Goal: Task Accomplishment & Management: Use online tool/utility

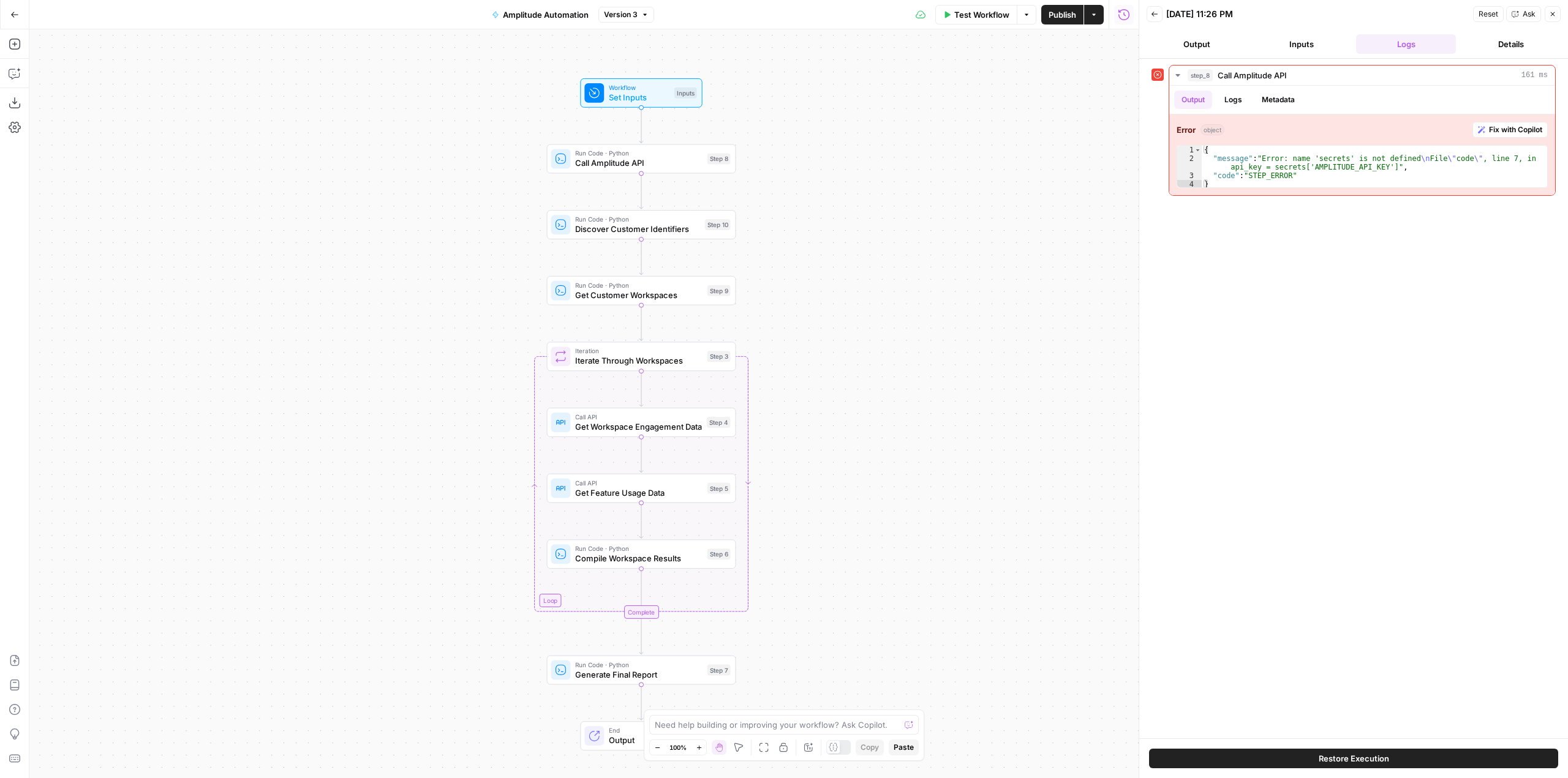
click at [824, 502] on div "Workflow Set Inputs Inputs Run Code · Python Call Amplitude API Step 8 Run Code…" at bounding box center [584, 404] width 1109 height 749
click at [670, 71] on span "Test Step" at bounding box center [675, 71] width 33 height 11
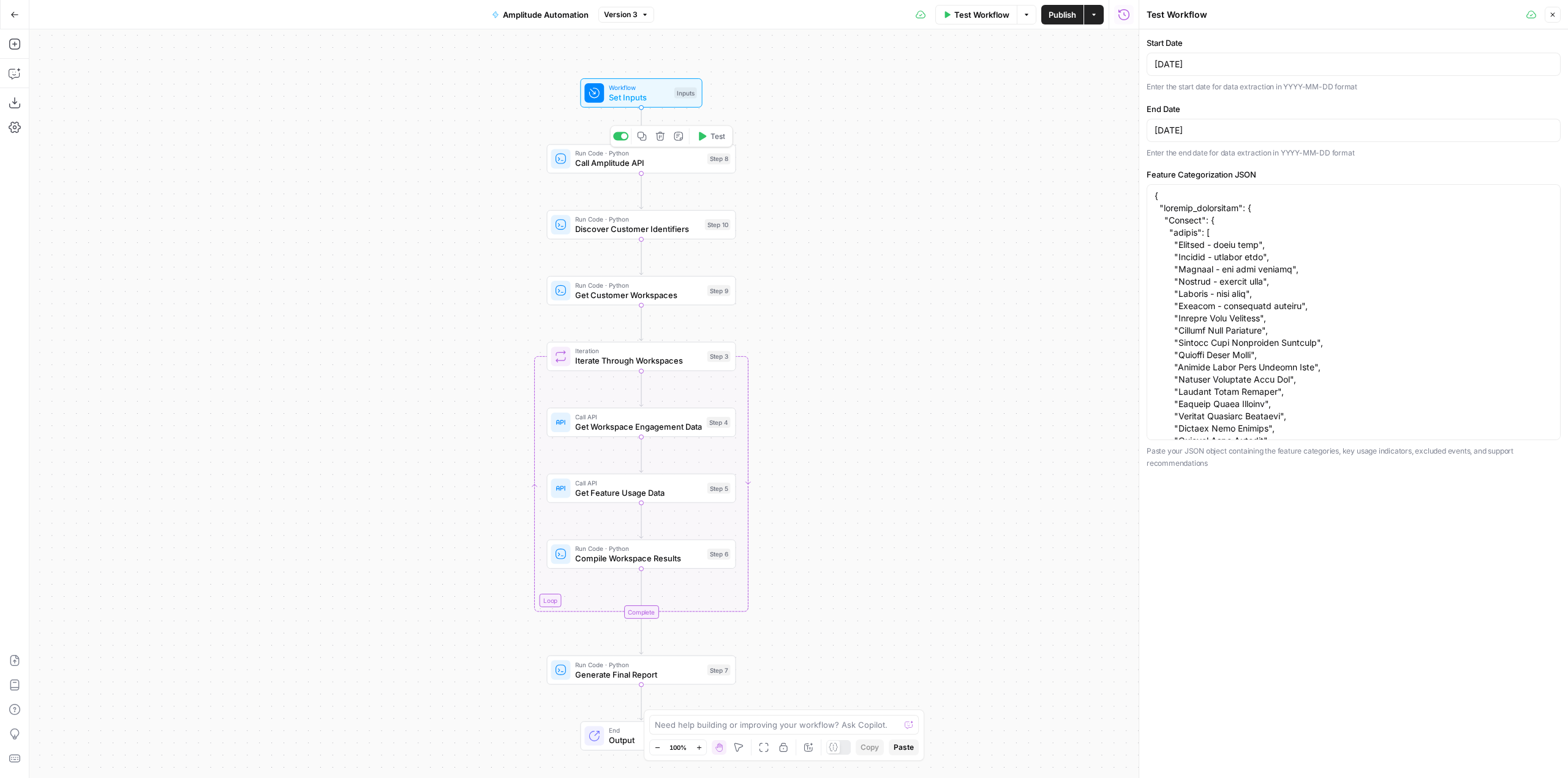
click at [705, 138] on icon "button" at bounding box center [702, 136] width 10 height 10
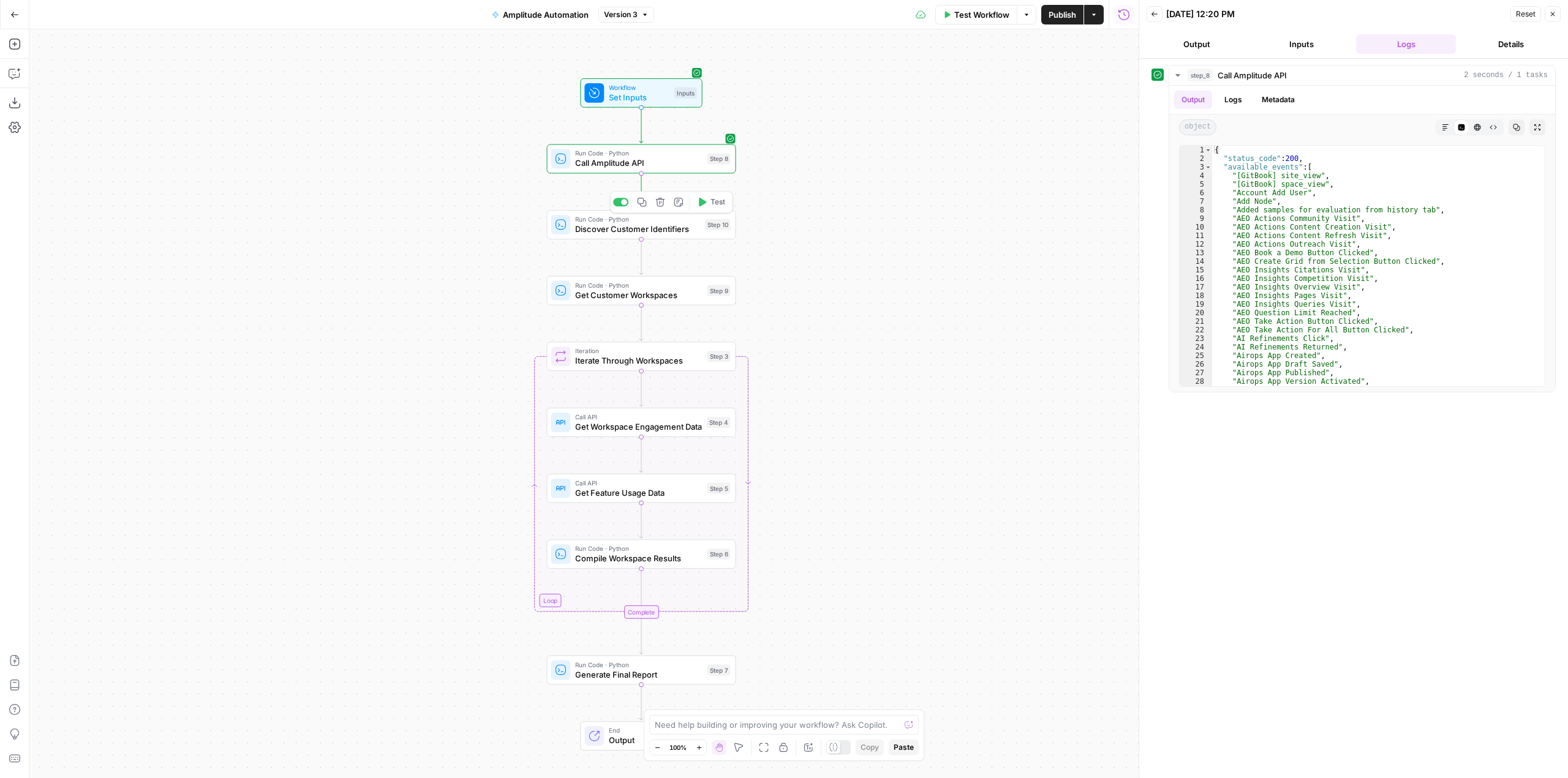
click at [714, 202] on span "Test" at bounding box center [718, 202] width 14 height 11
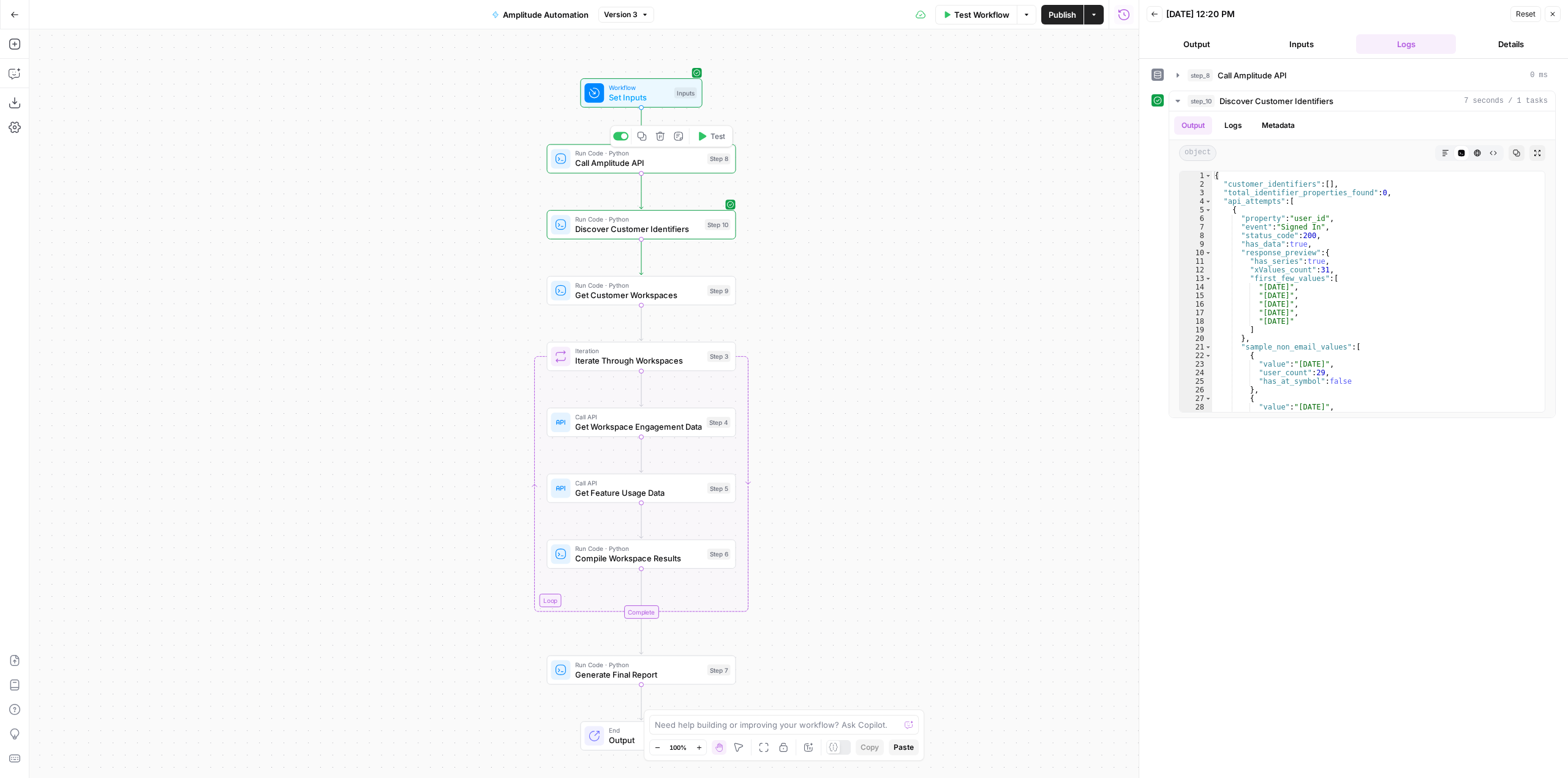
click at [672, 163] on span "Call Amplitude API" at bounding box center [639, 163] width 127 height 12
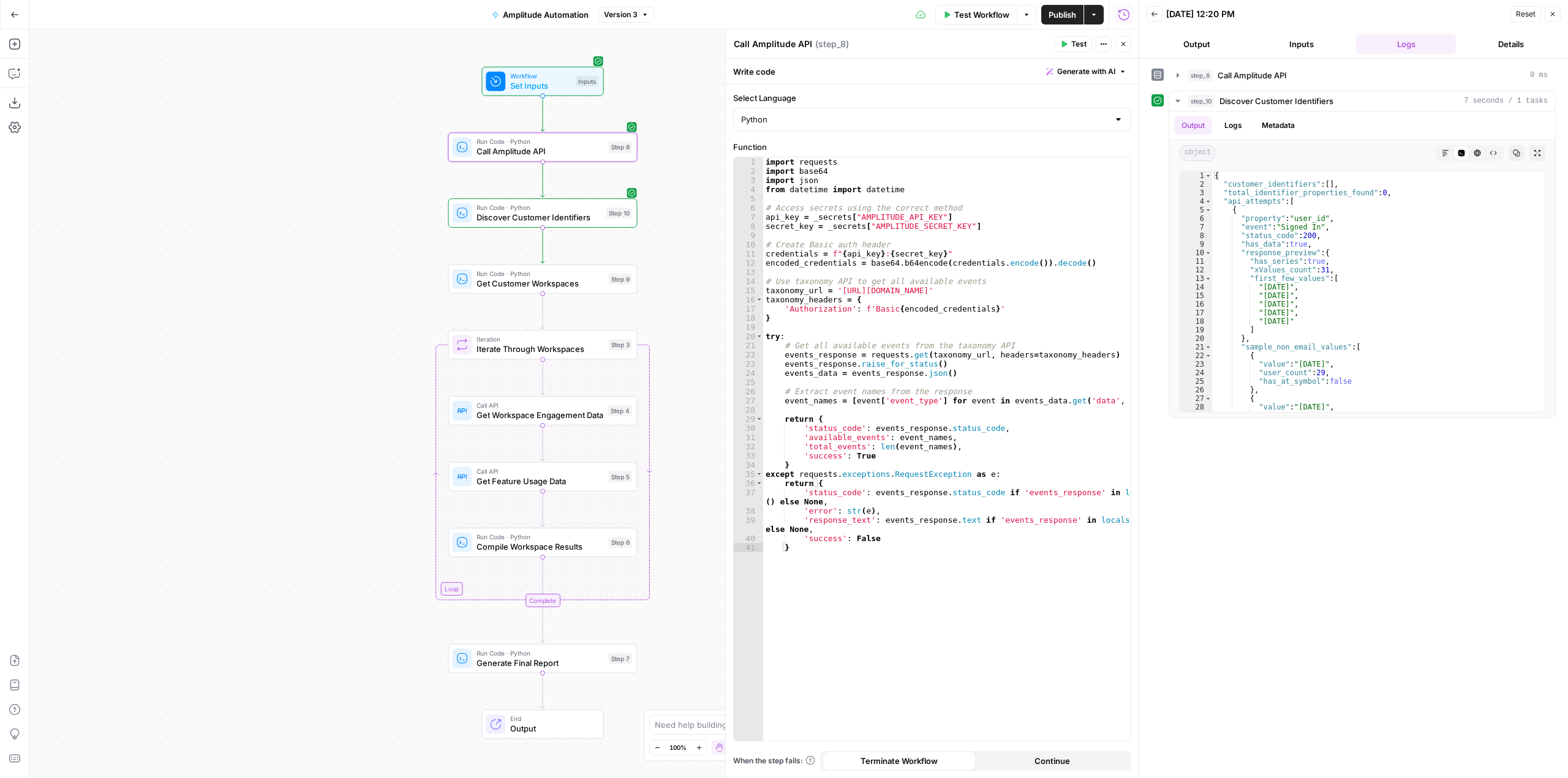
drag, startPoint x: 439, startPoint y: 323, endPoint x: 340, endPoint y: 312, distance: 99.6
click at [340, 312] on div "Workflow Set Inputs Inputs Run Code · Python Call Amplitude API Step 8 Run Code…" at bounding box center [584, 404] width 1109 height 749
click at [9, 80] on button "Copilot" at bounding box center [14, 74] width 20 height 20
click at [144, 741] on div "Auto Mode Send" at bounding box center [165, 754] width 236 height 27
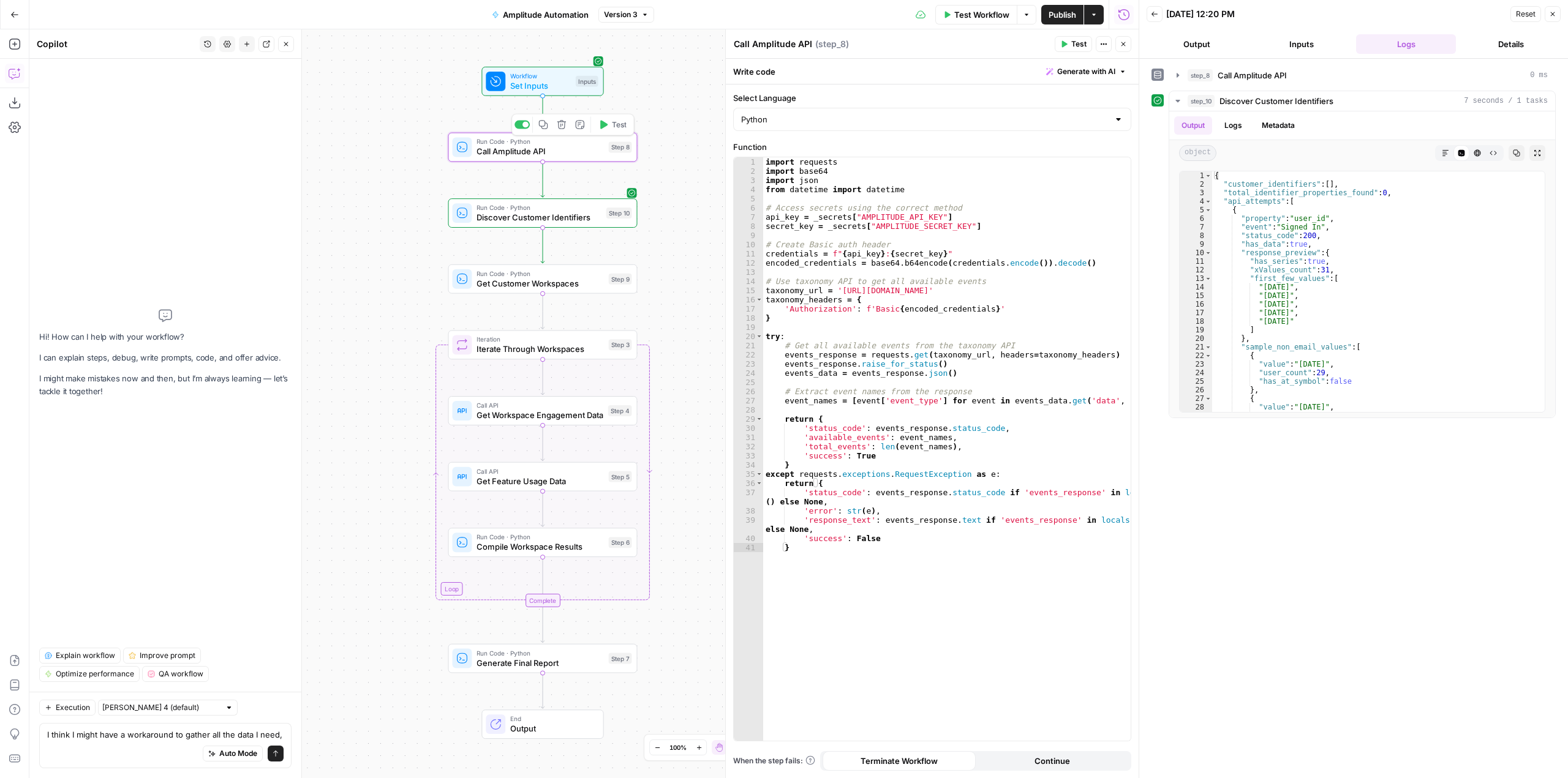
click at [556, 154] on span "Call Amplitude API" at bounding box center [540, 151] width 127 height 12
click at [280, 736] on textarea "I think I might have a workaround to gather all the data I need," at bounding box center [165, 735] width 236 height 12
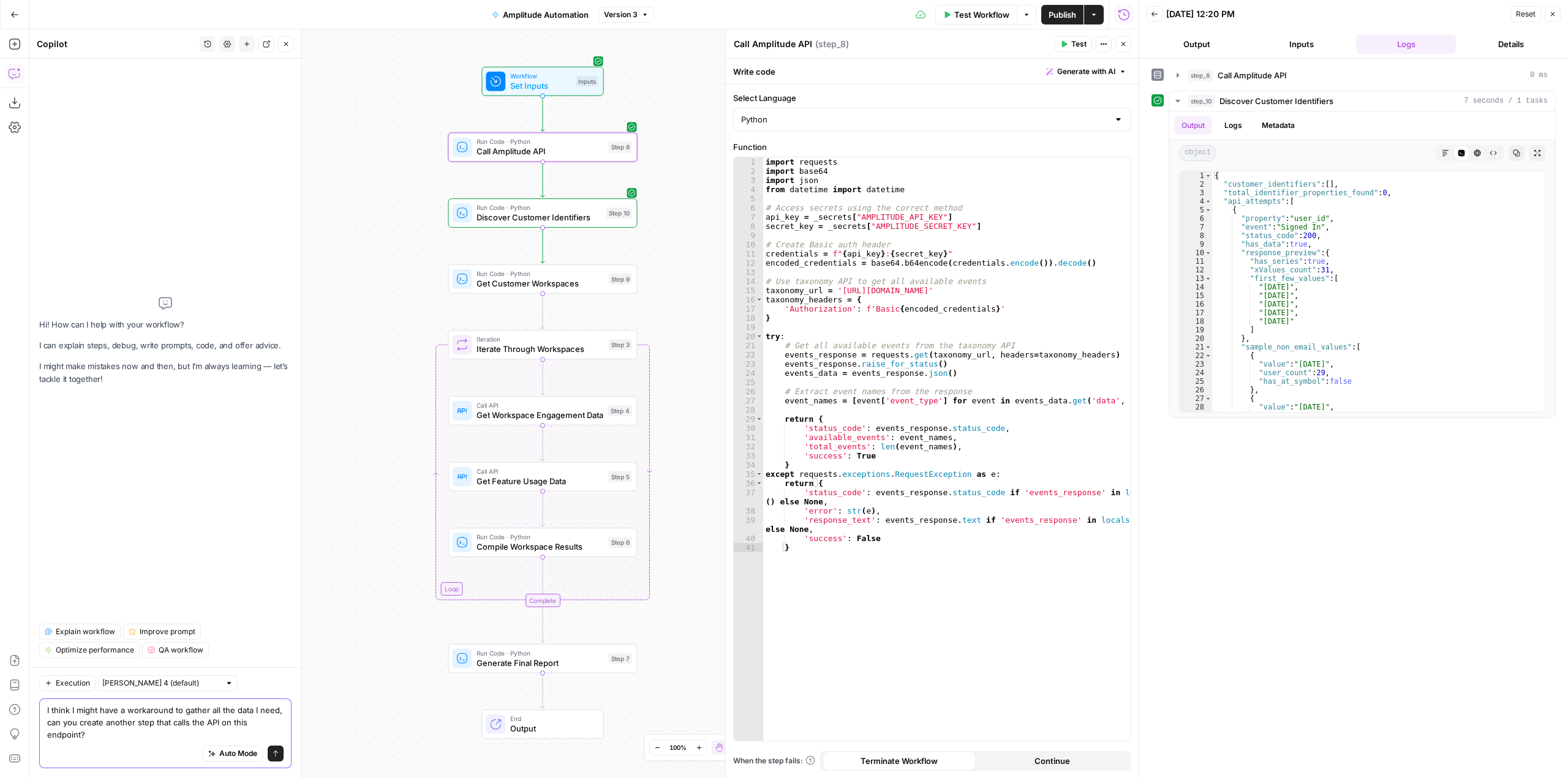
paste textarea "https://amplitude.com/api/2/export"
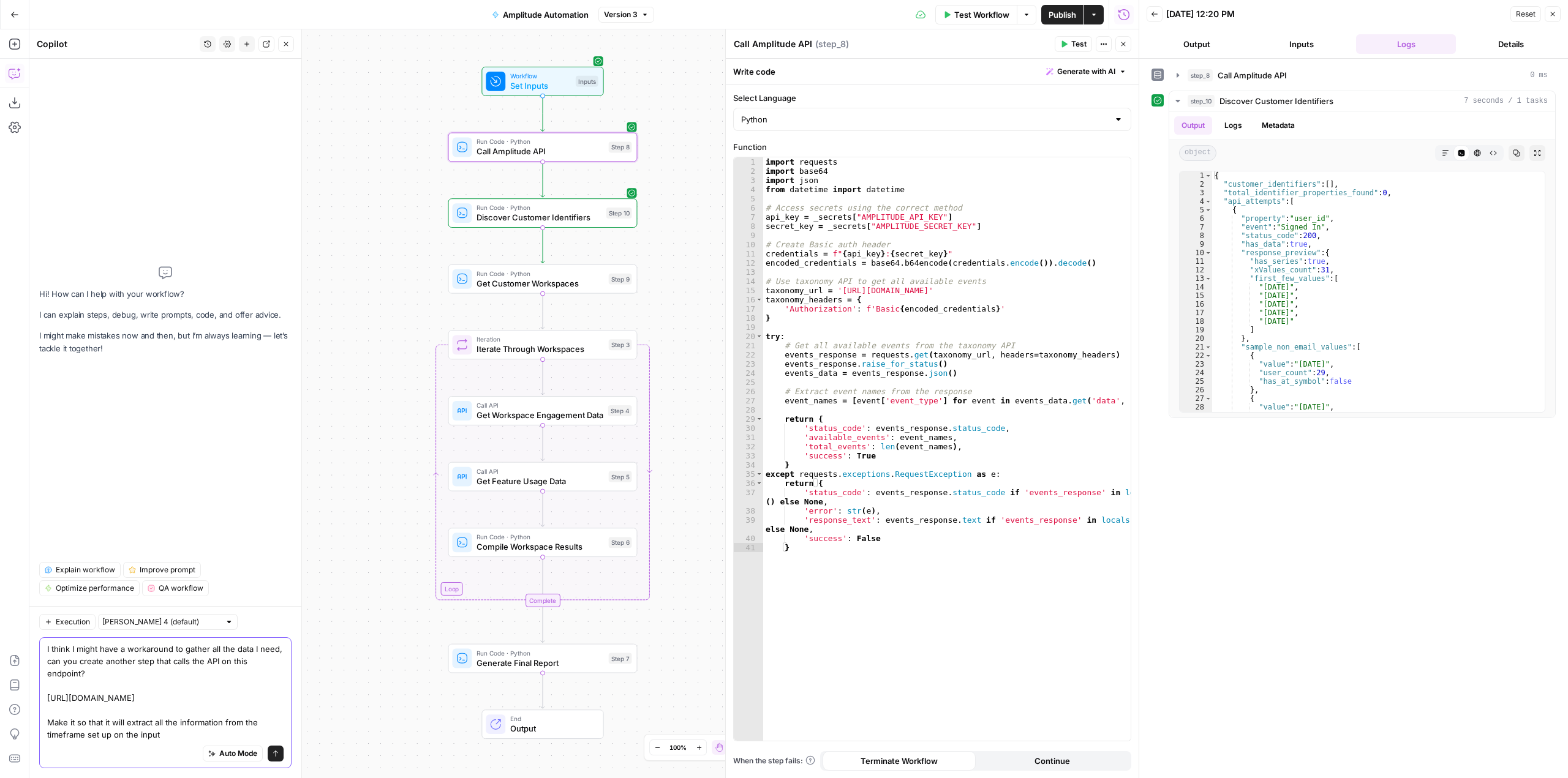
type textarea "I think I might have a workaround to gather all the data I need, can you create…"
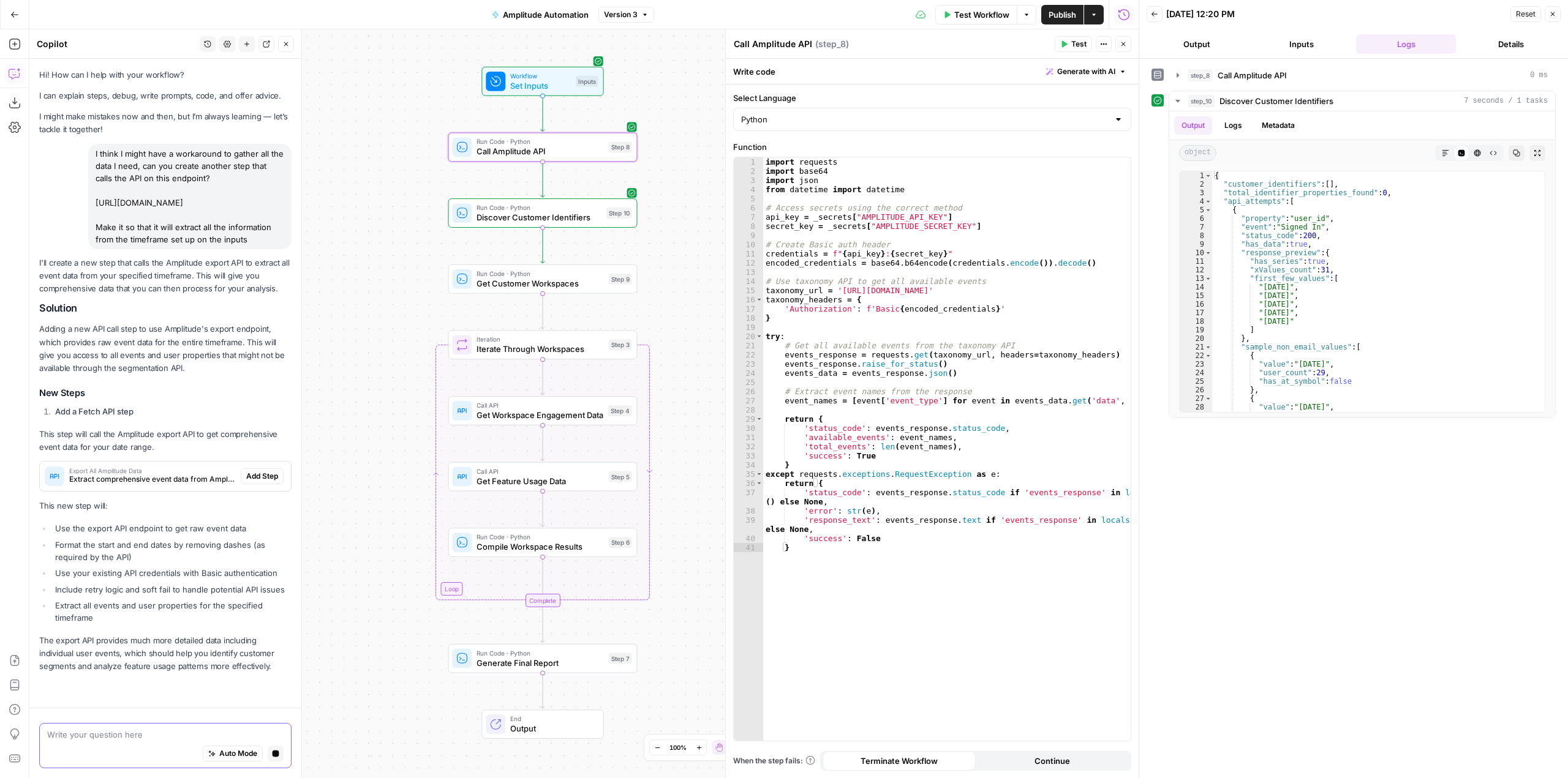
scroll to position [14, 0]
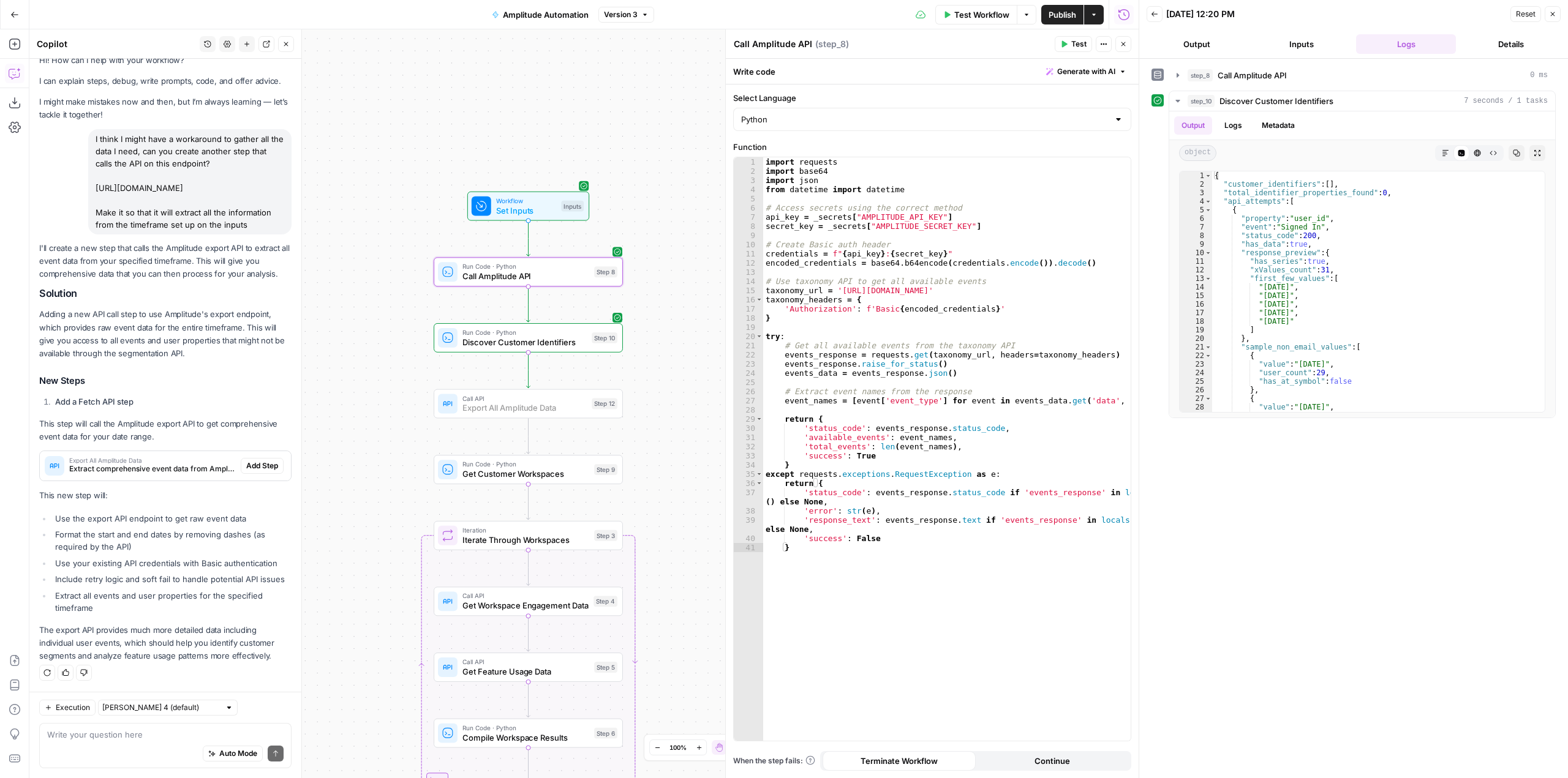
click at [252, 464] on span "Add Step" at bounding box center [262, 466] width 32 height 11
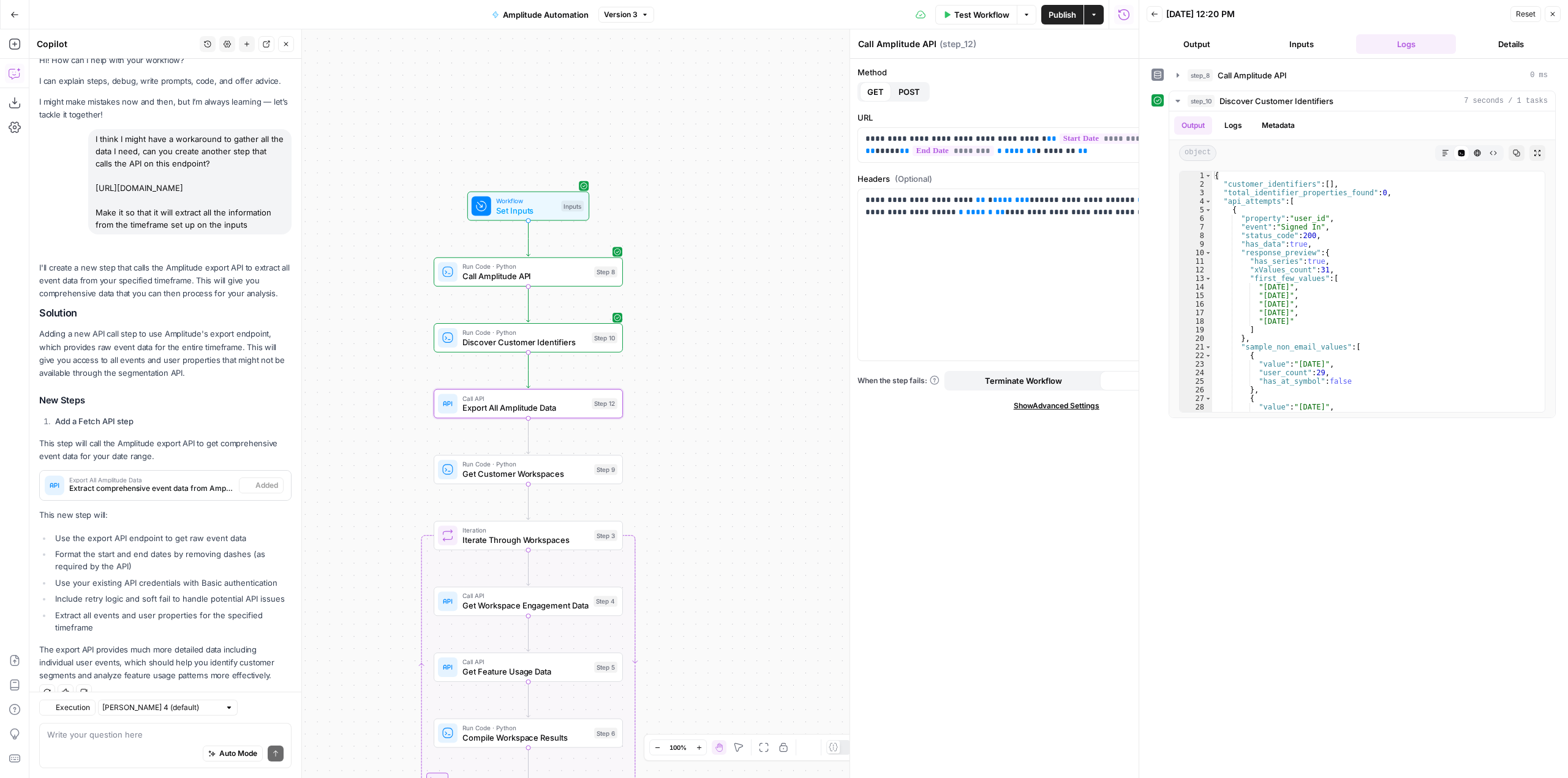
type textarea "Export All Amplitude Data"
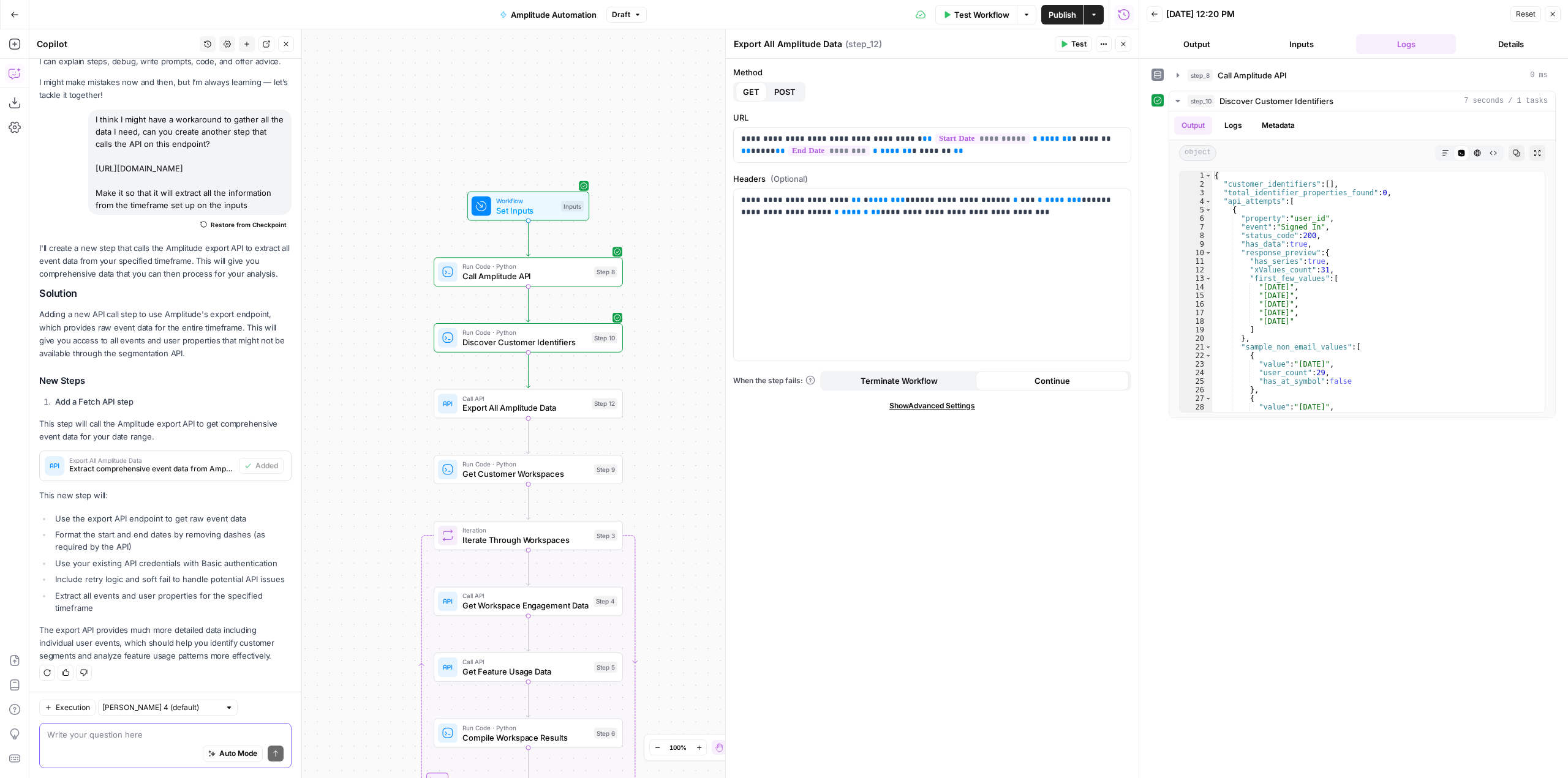
click at [172, 737] on textarea at bounding box center [165, 735] width 236 height 12
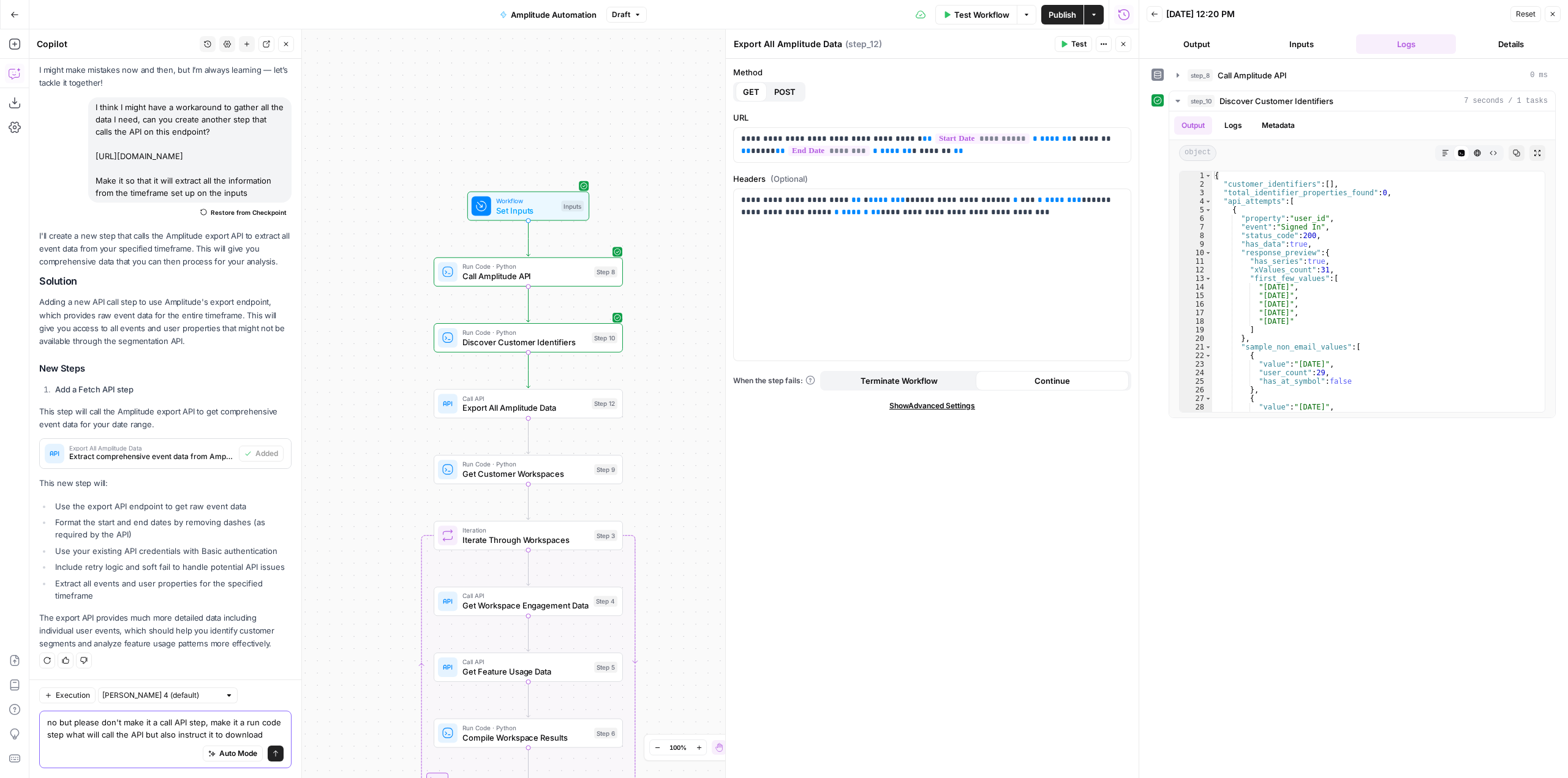
scroll to position [58, 0]
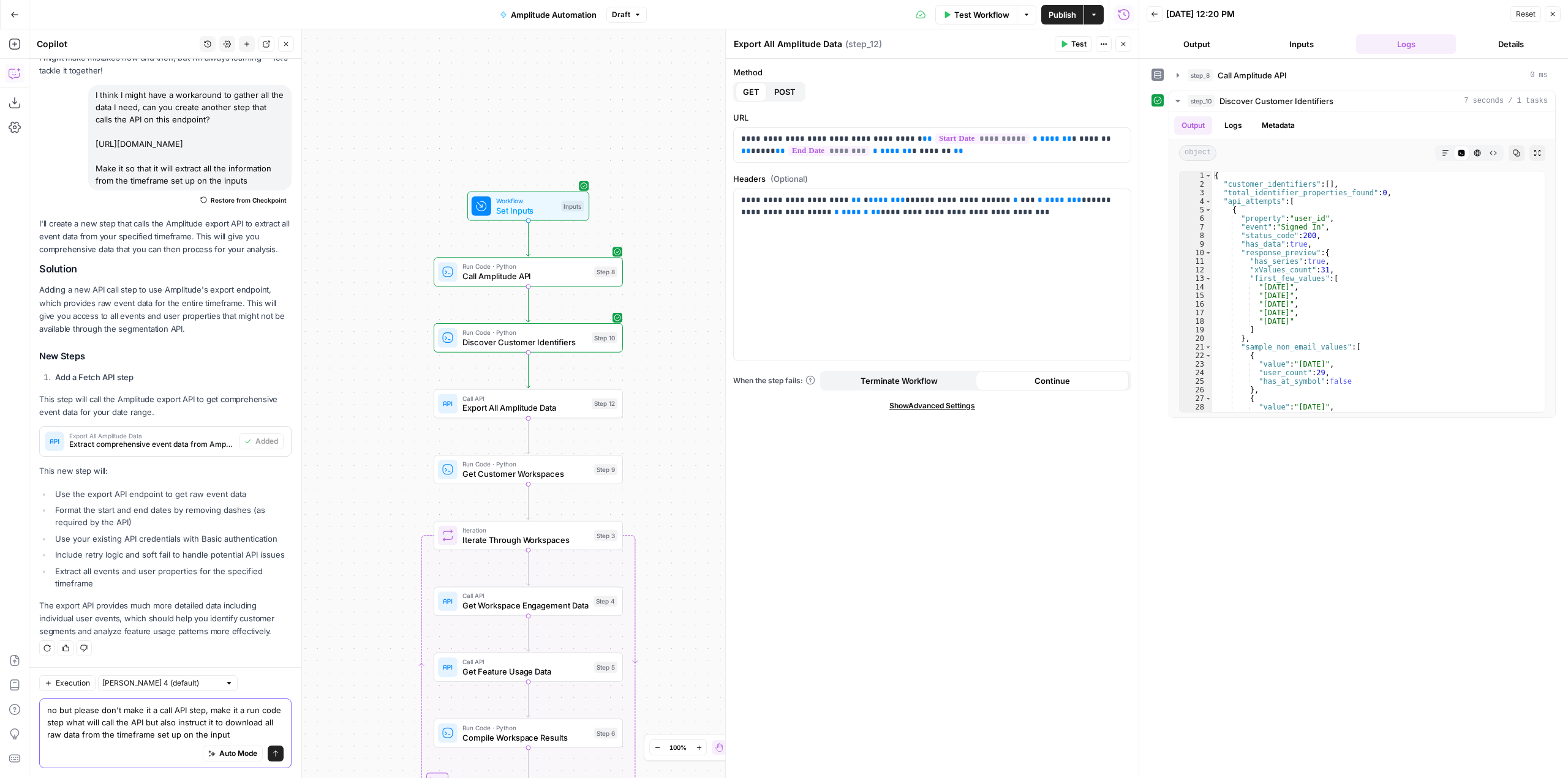
type textarea "no but please don't make it a call API step, make it a run code step what will …"
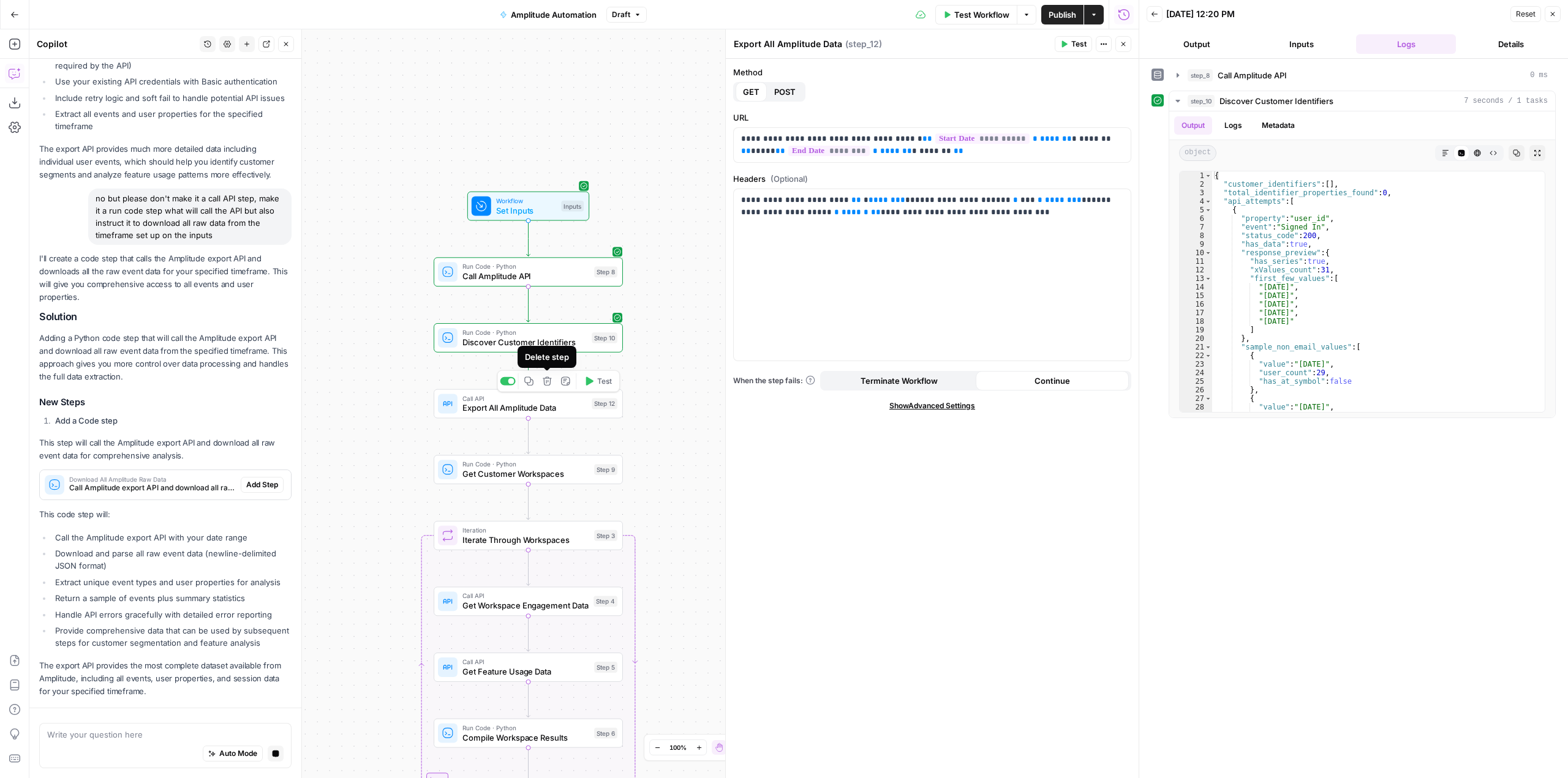
scroll to position [569, 0]
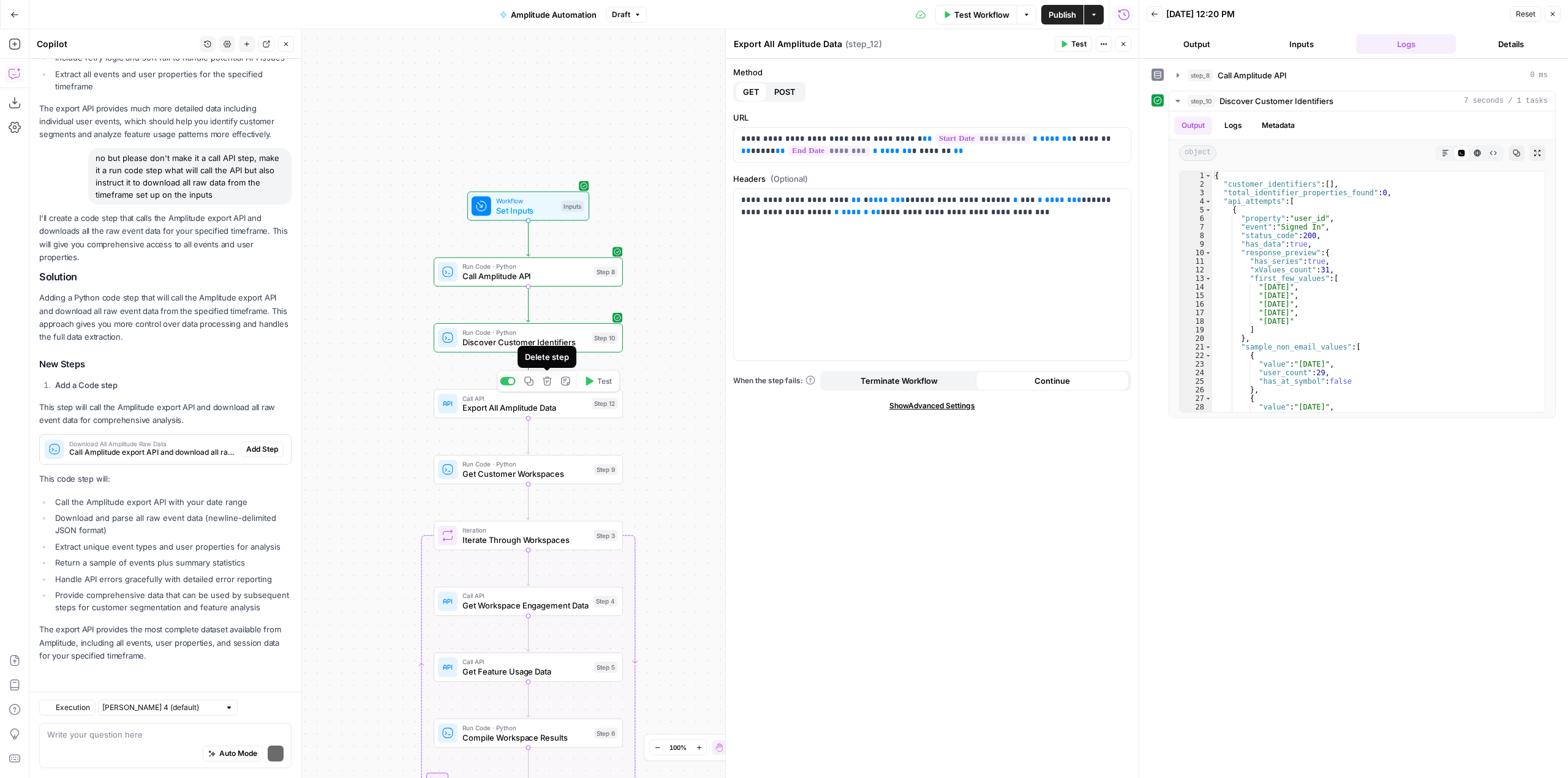
click at [547, 385] on icon "button" at bounding box center [547, 380] width 8 height 8
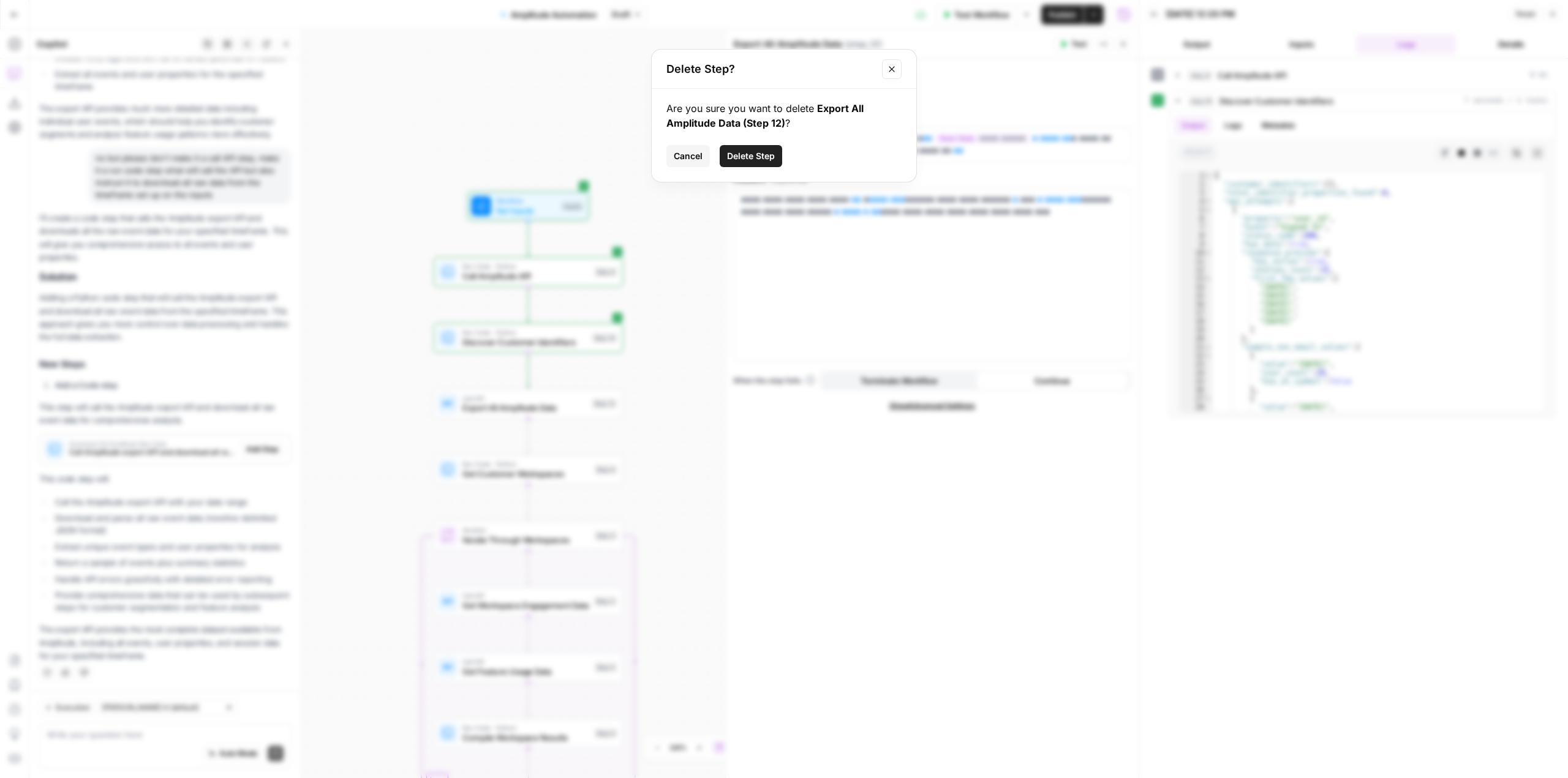
click at [753, 150] on span "Delete Step" at bounding box center [751, 156] width 48 height 12
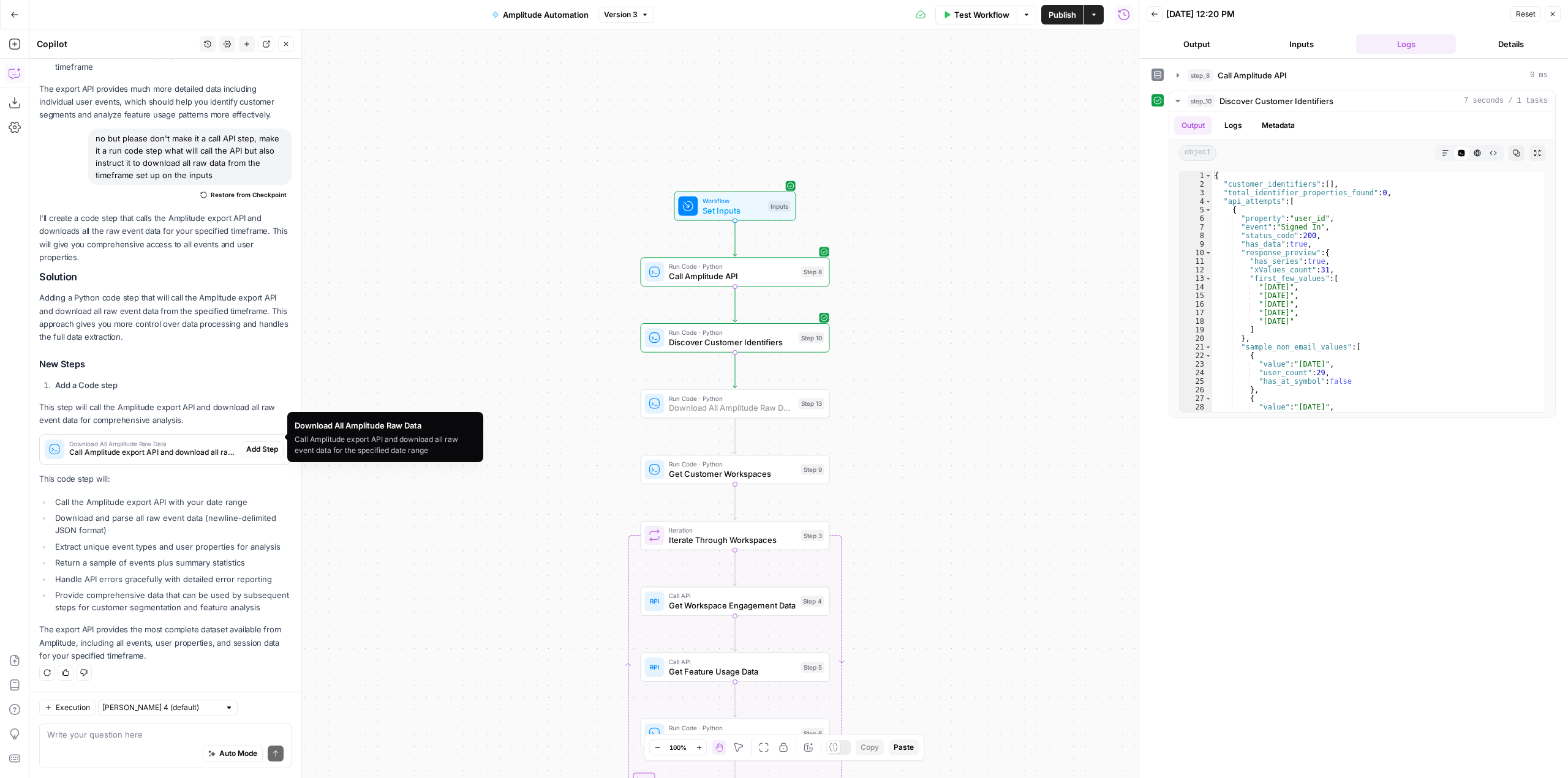
click at [246, 444] on span "Add Step" at bounding box center [262, 449] width 32 height 11
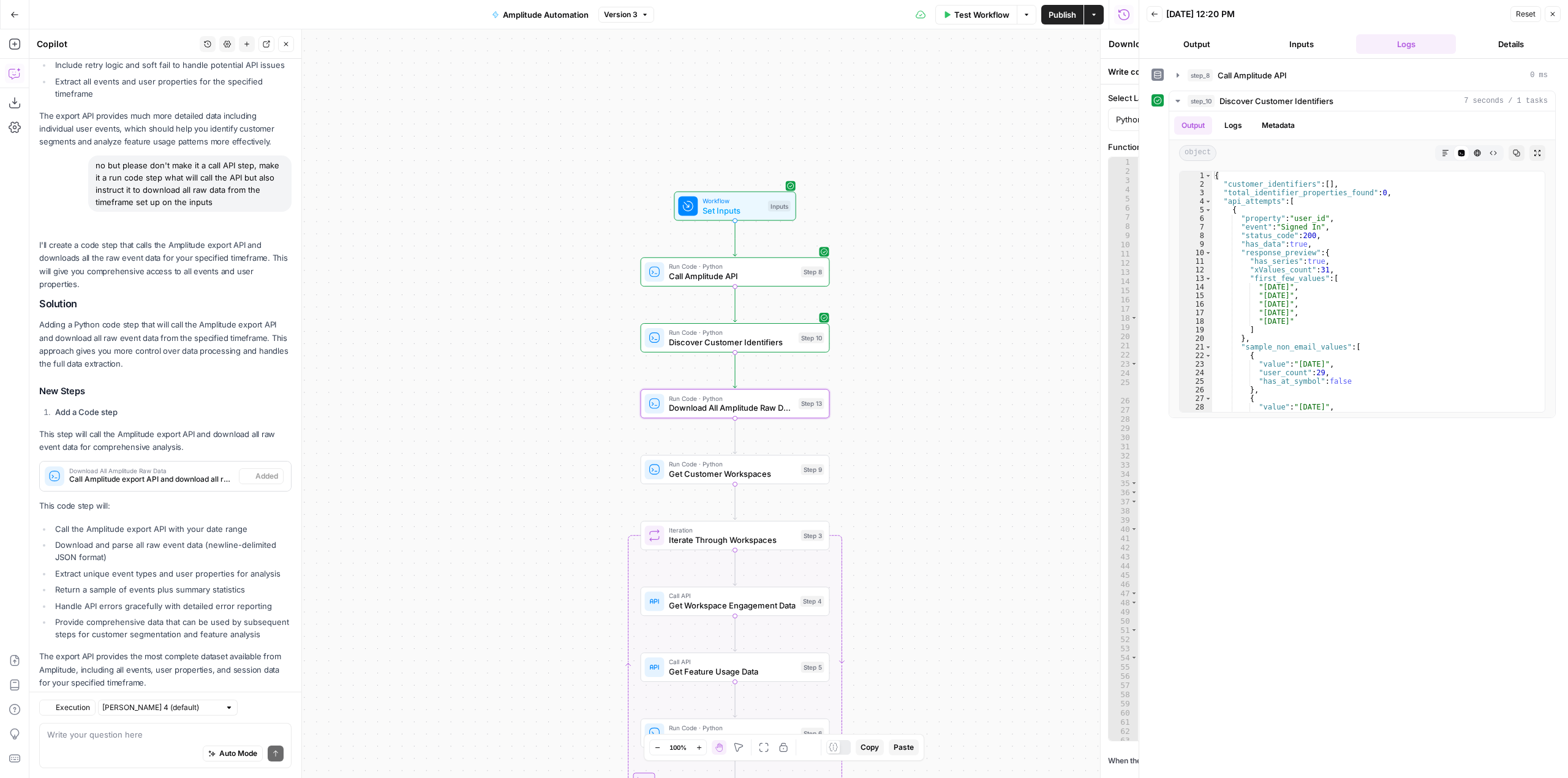
scroll to position [587, 0]
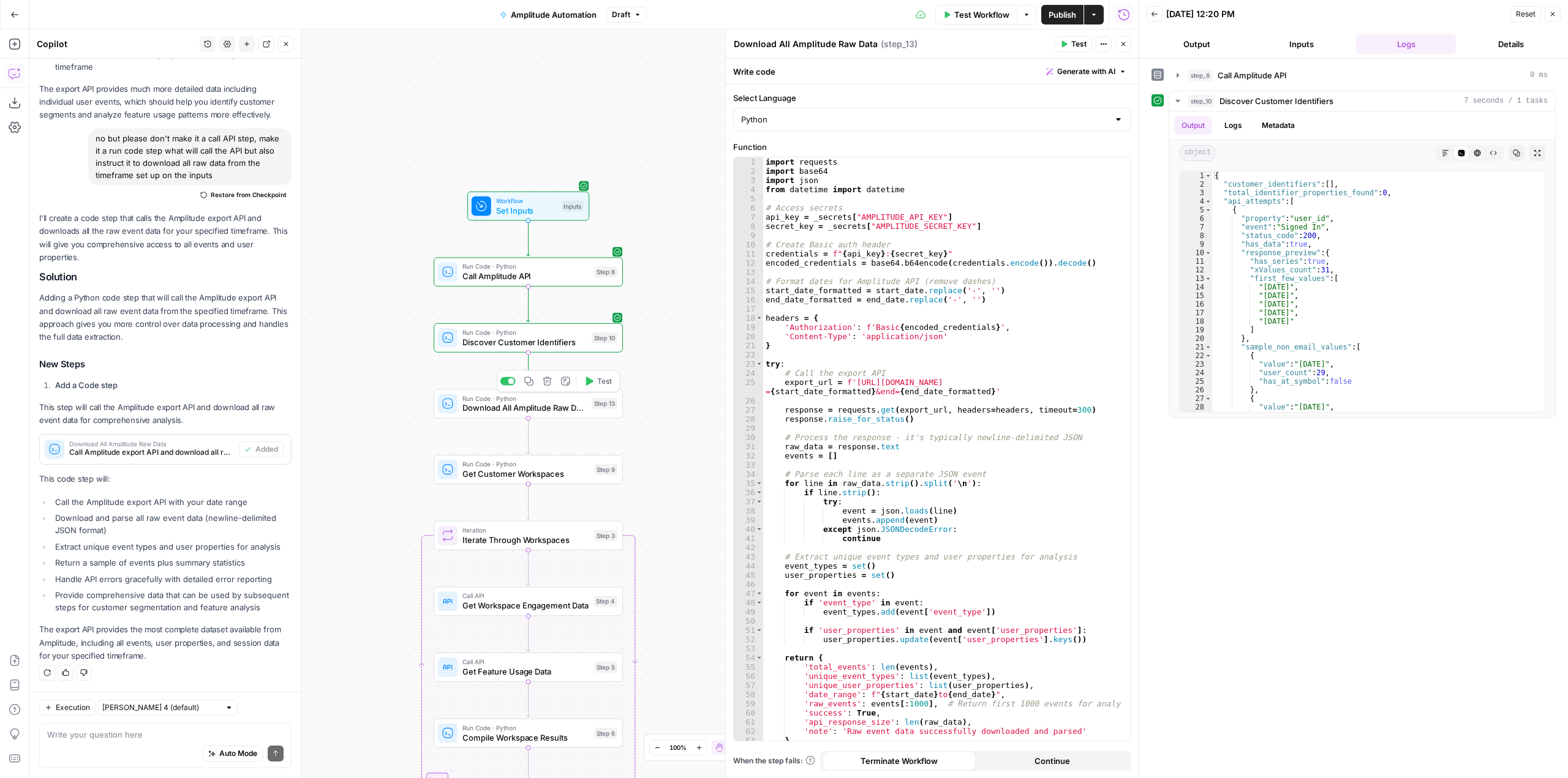
click at [605, 383] on span "Test" at bounding box center [604, 381] width 14 height 11
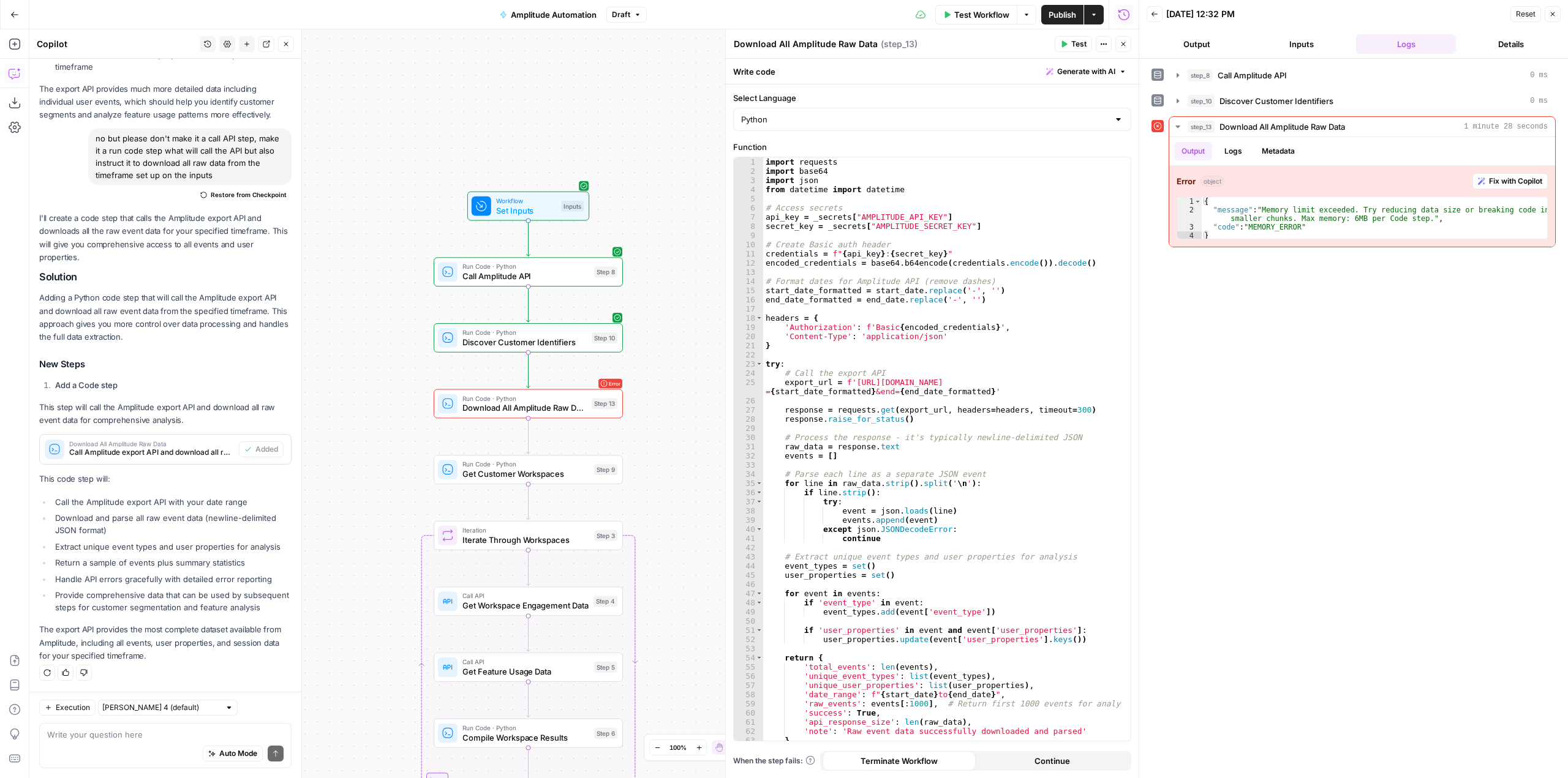
click at [117, 742] on div "Auto Mode Send" at bounding box center [165, 754] width 236 height 27
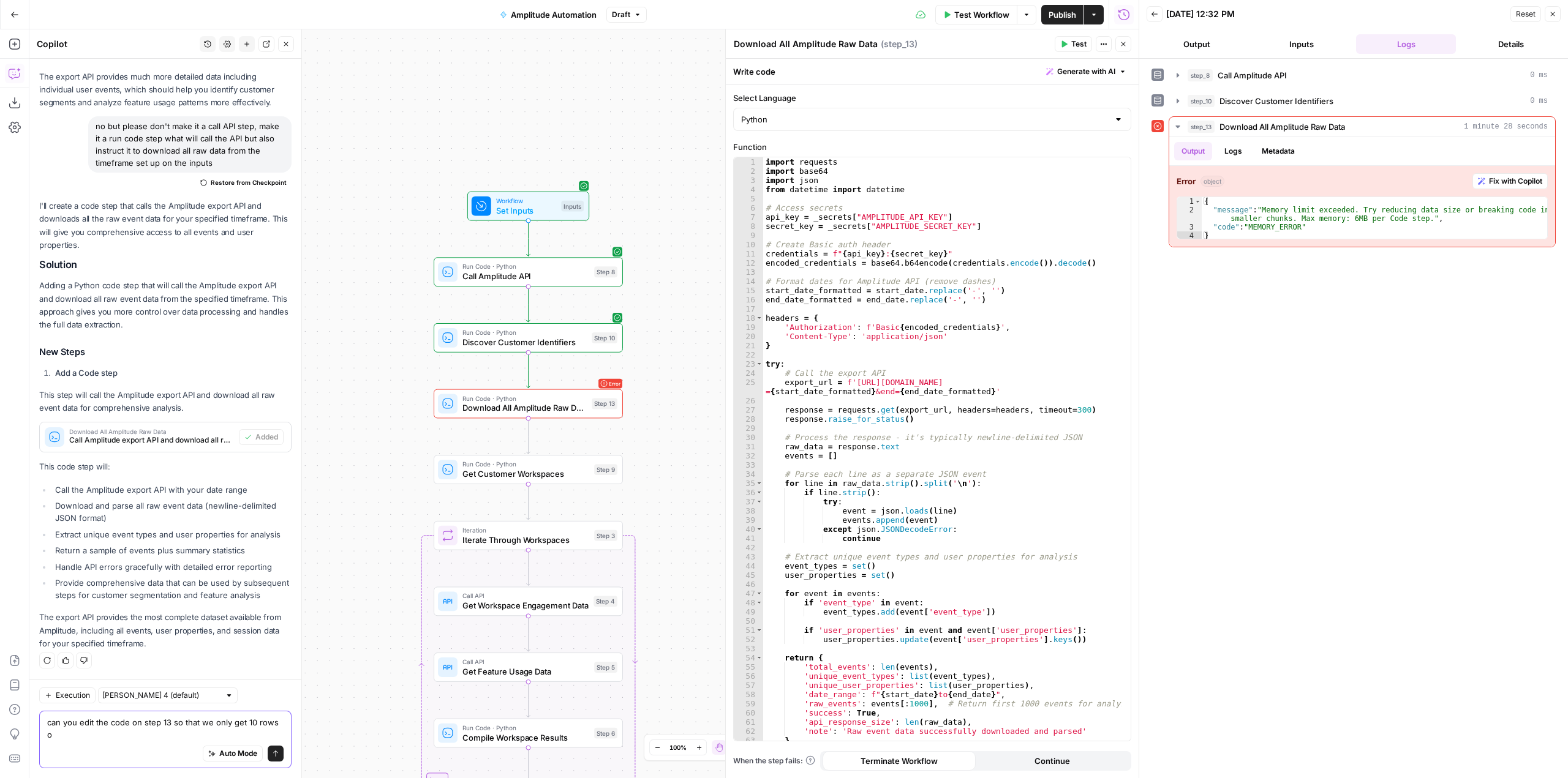
scroll to position [600, 0]
type textarea "can you edit the code on step 13 so that we only get 10 rows of data?"
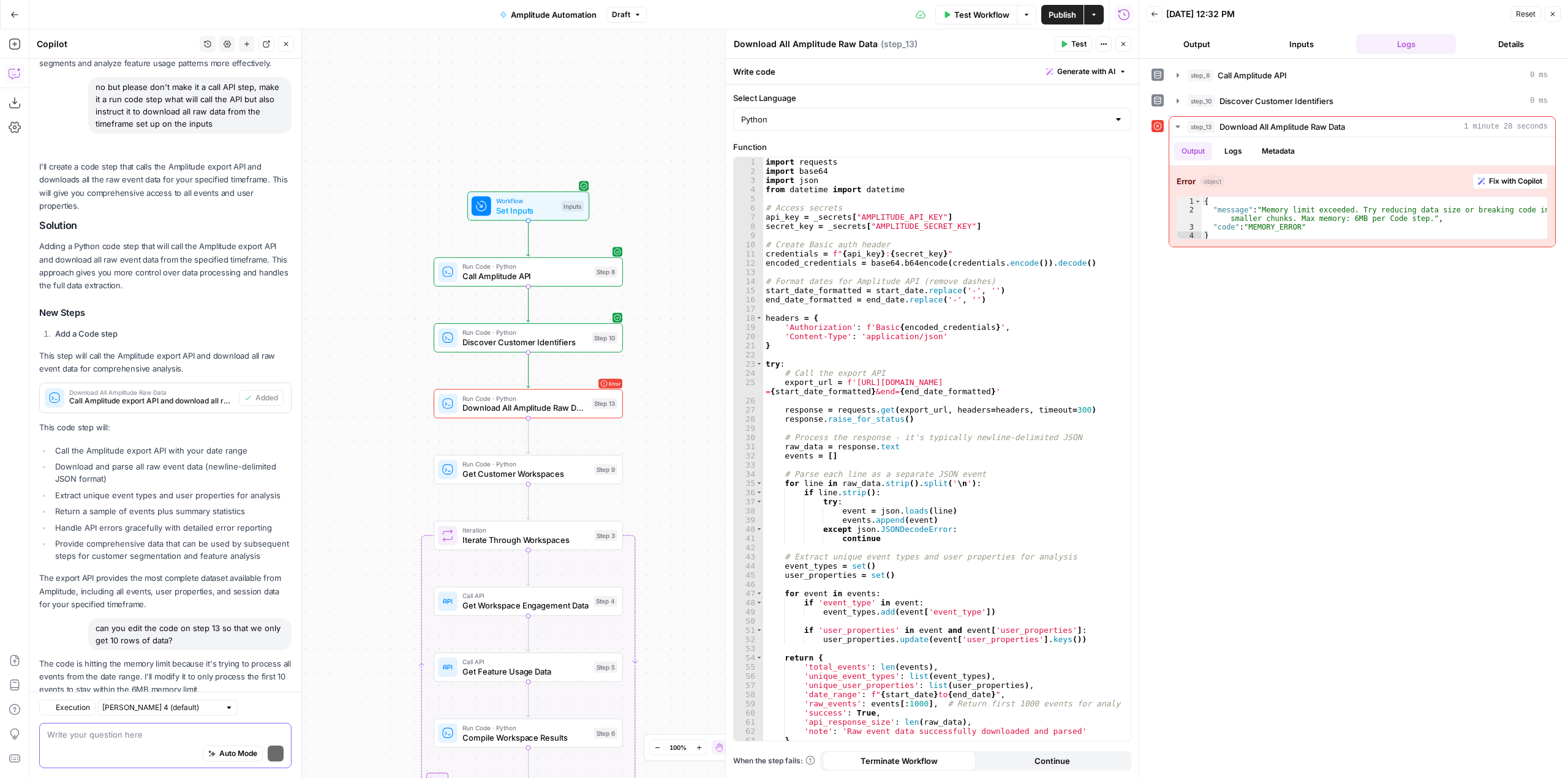
scroll to position [711, 0]
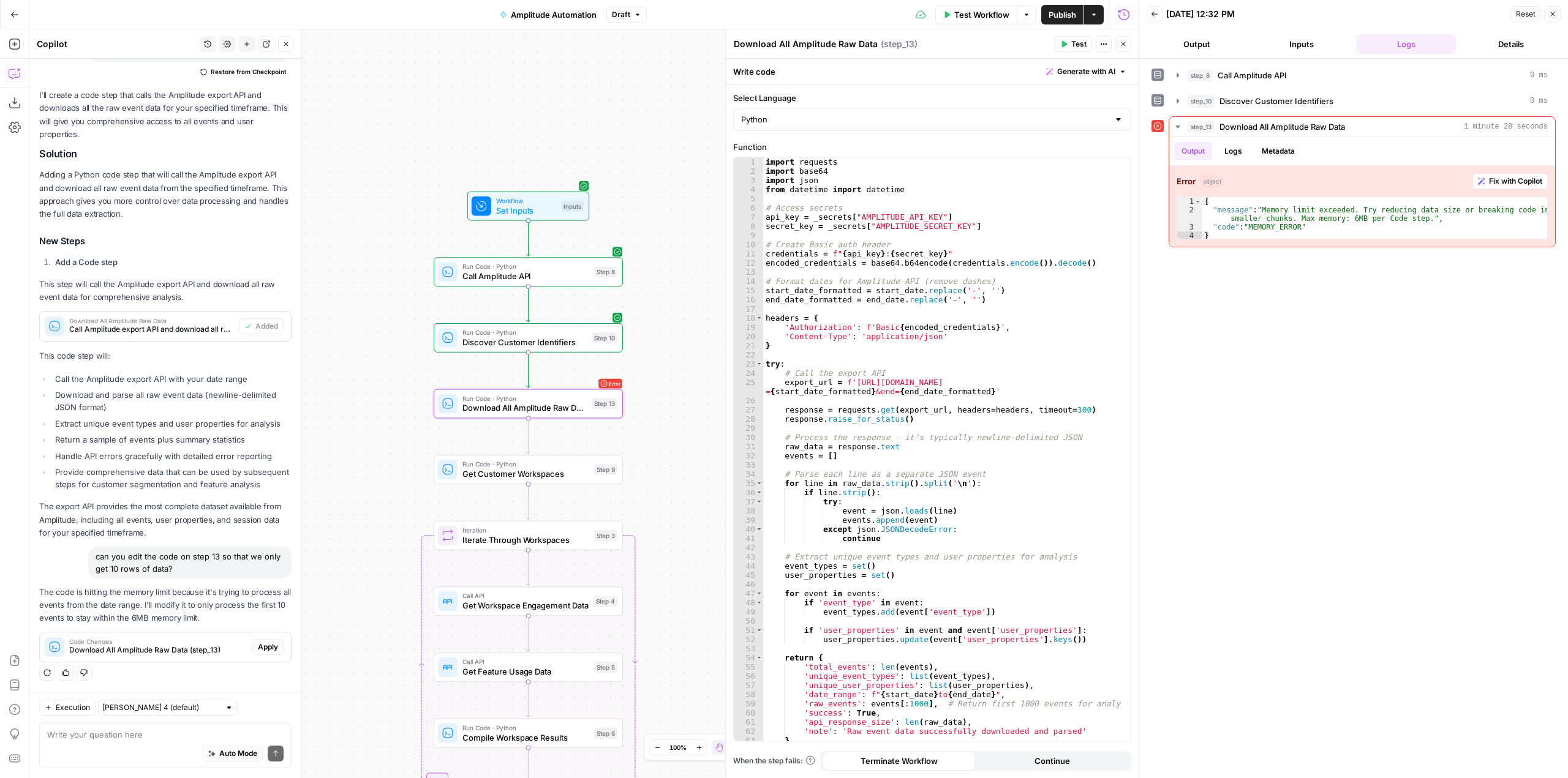
click at [260, 641] on span "Apply" at bounding box center [268, 647] width 21 height 11
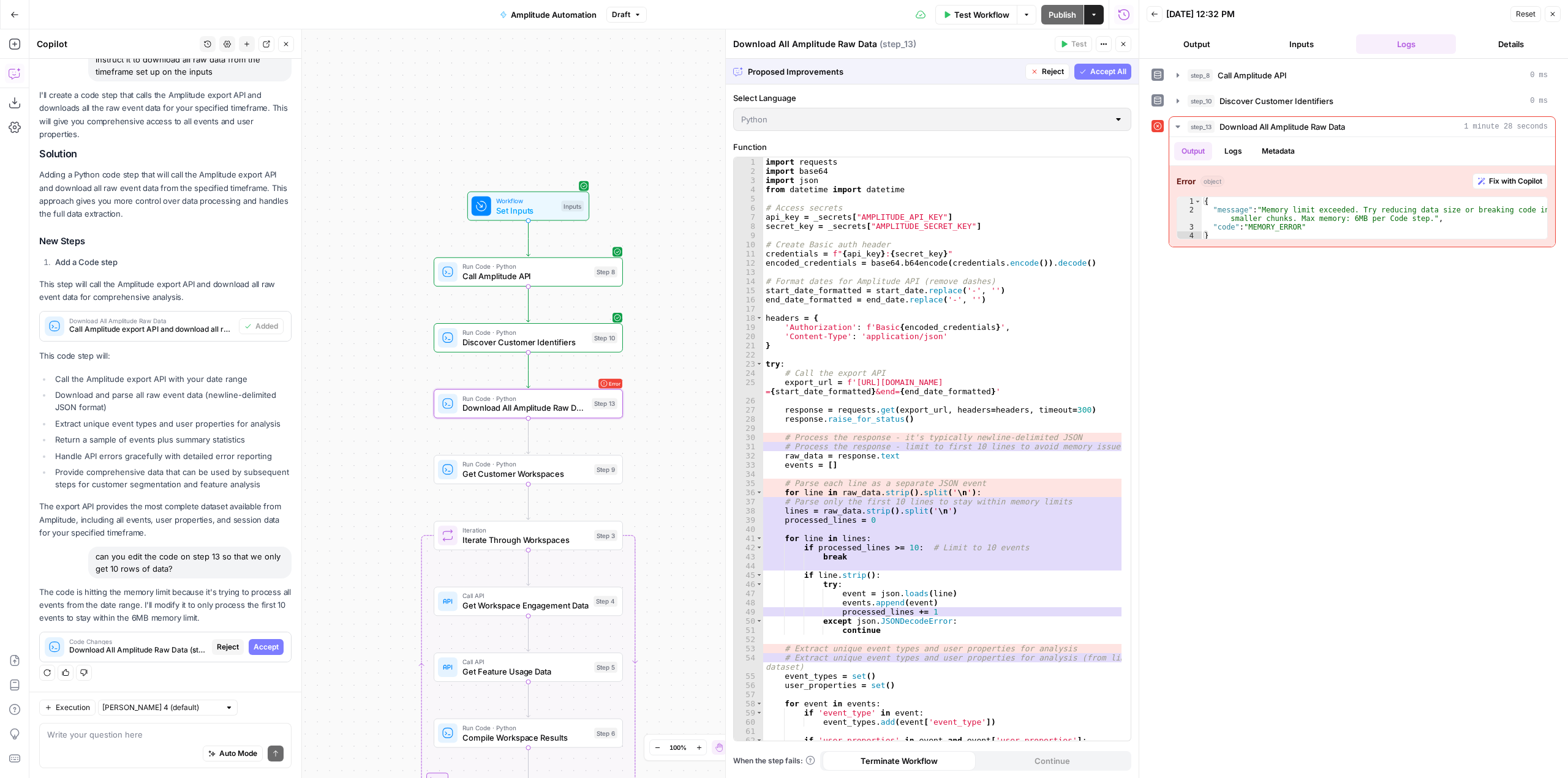
click at [260, 641] on span "Accept" at bounding box center [266, 647] width 25 height 11
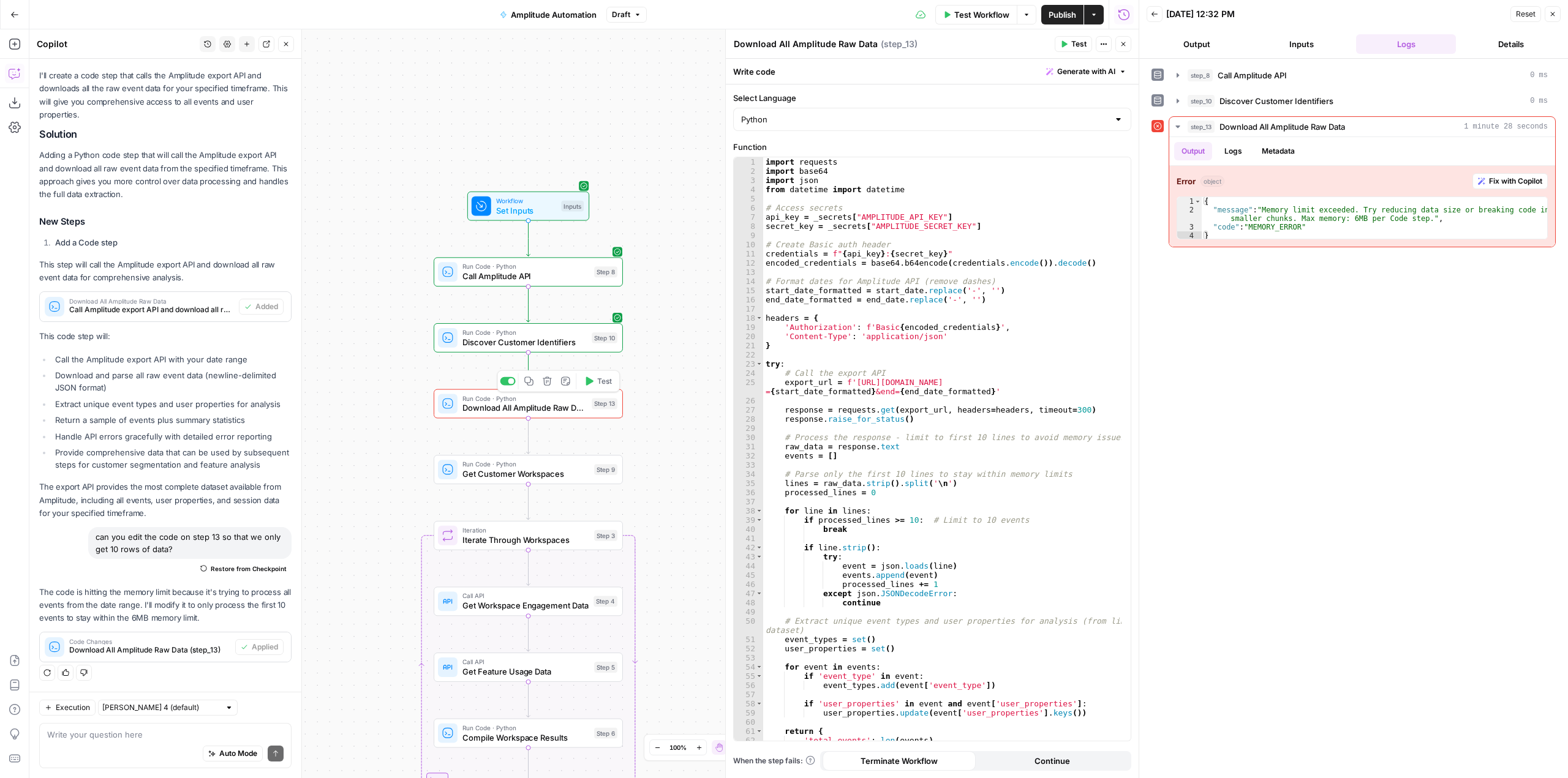
click at [604, 382] on span "Test" at bounding box center [604, 381] width 14 height 11
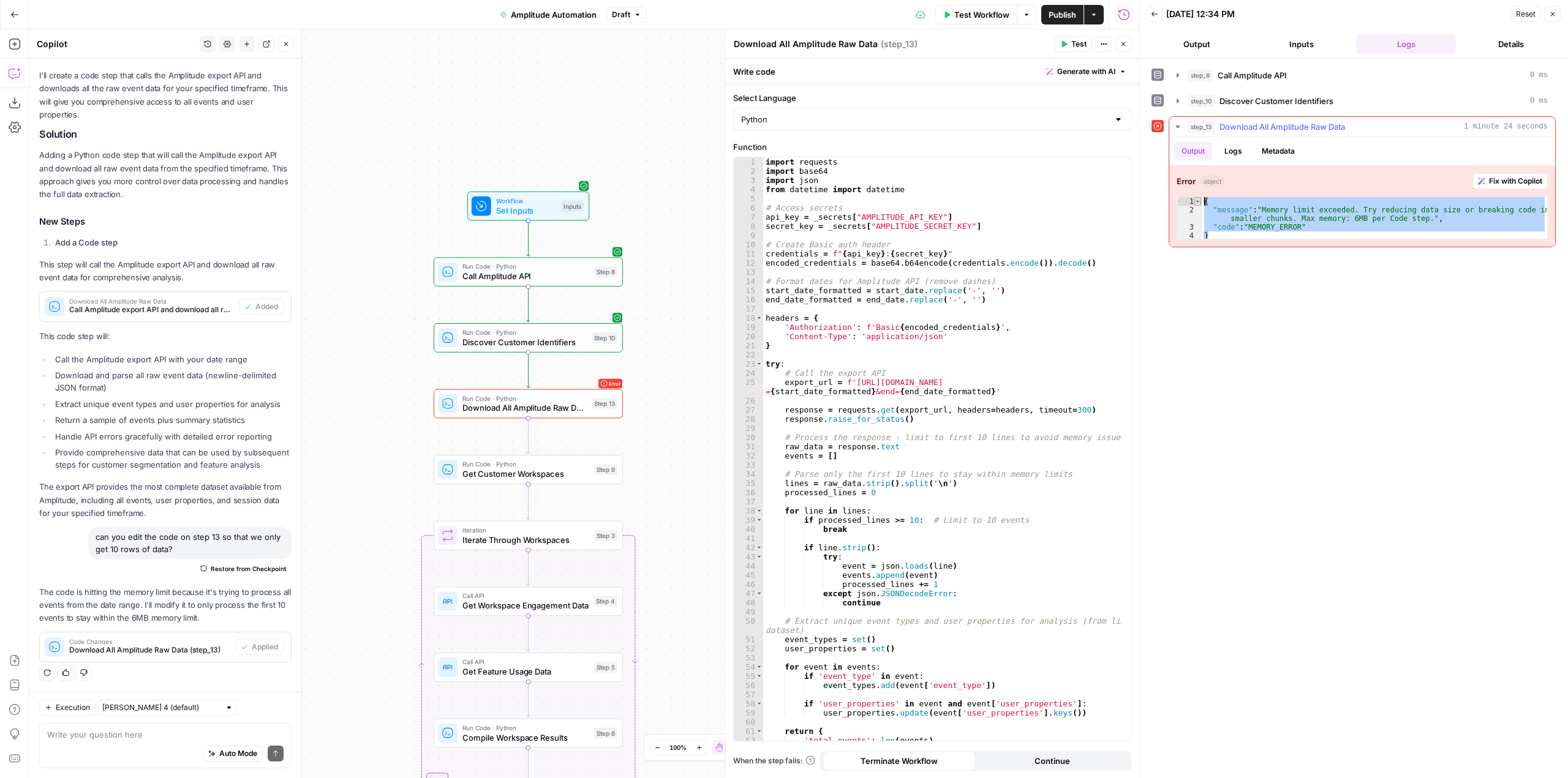
drag, startPoint x: 1242, startPoint y: 238, endPoint x: 1200, endPoint y: 201, distance: 56.0
click at [1200, 201] on div "* 1 2 3 4 { "message" : "Memory limit exceeded. Try reducing data size or break…" at bounding box center [1362, 218] width 371 height 43
type textarea "**********"
click at [96, 746] on div "Auto Mode Send" at bounding box center [165, 754] width 236 height 27
type textarea """
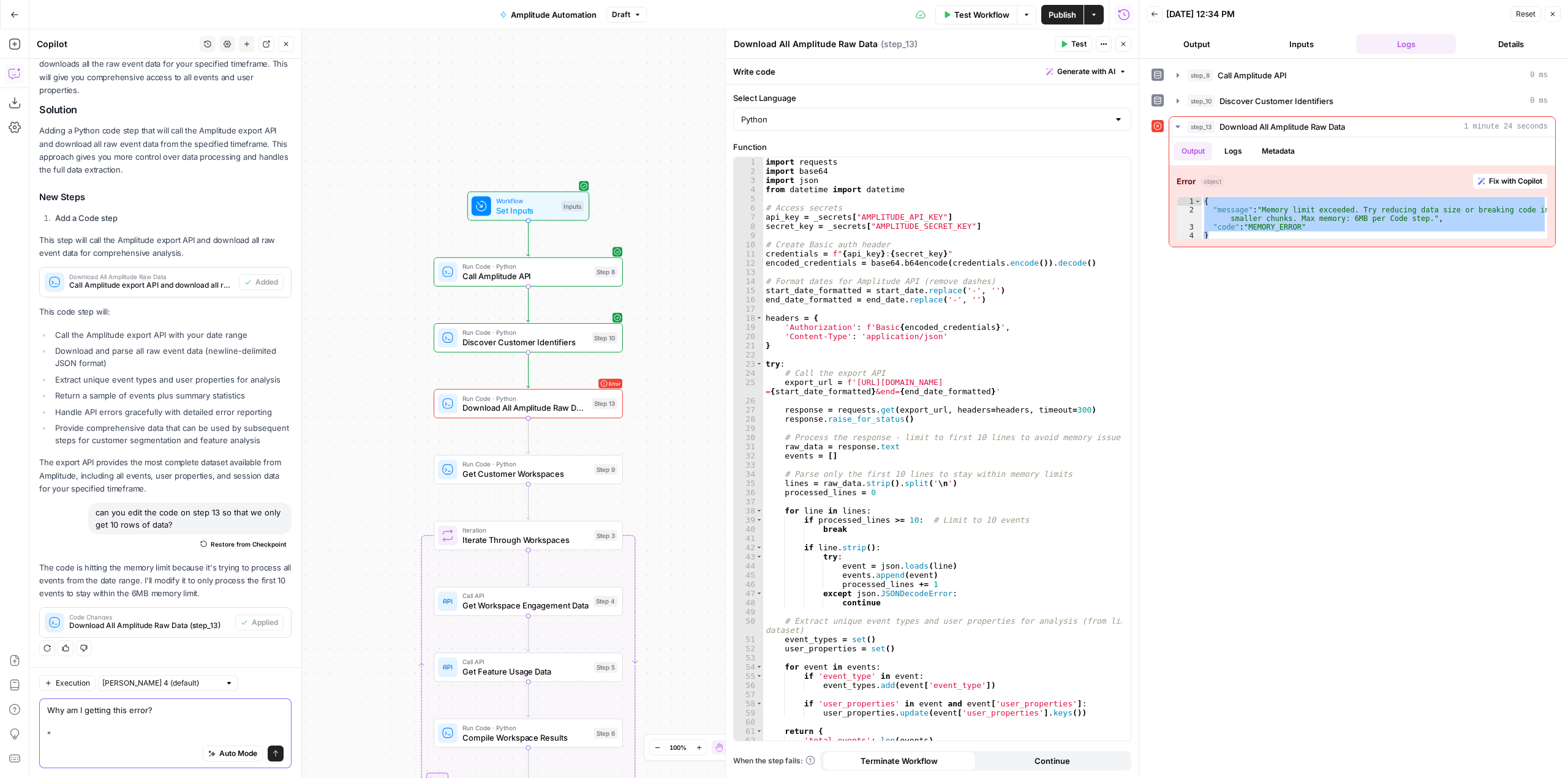
paste textarea "{ "message": "Memory limit exceeded. Try reducing data size or breaking code in…"
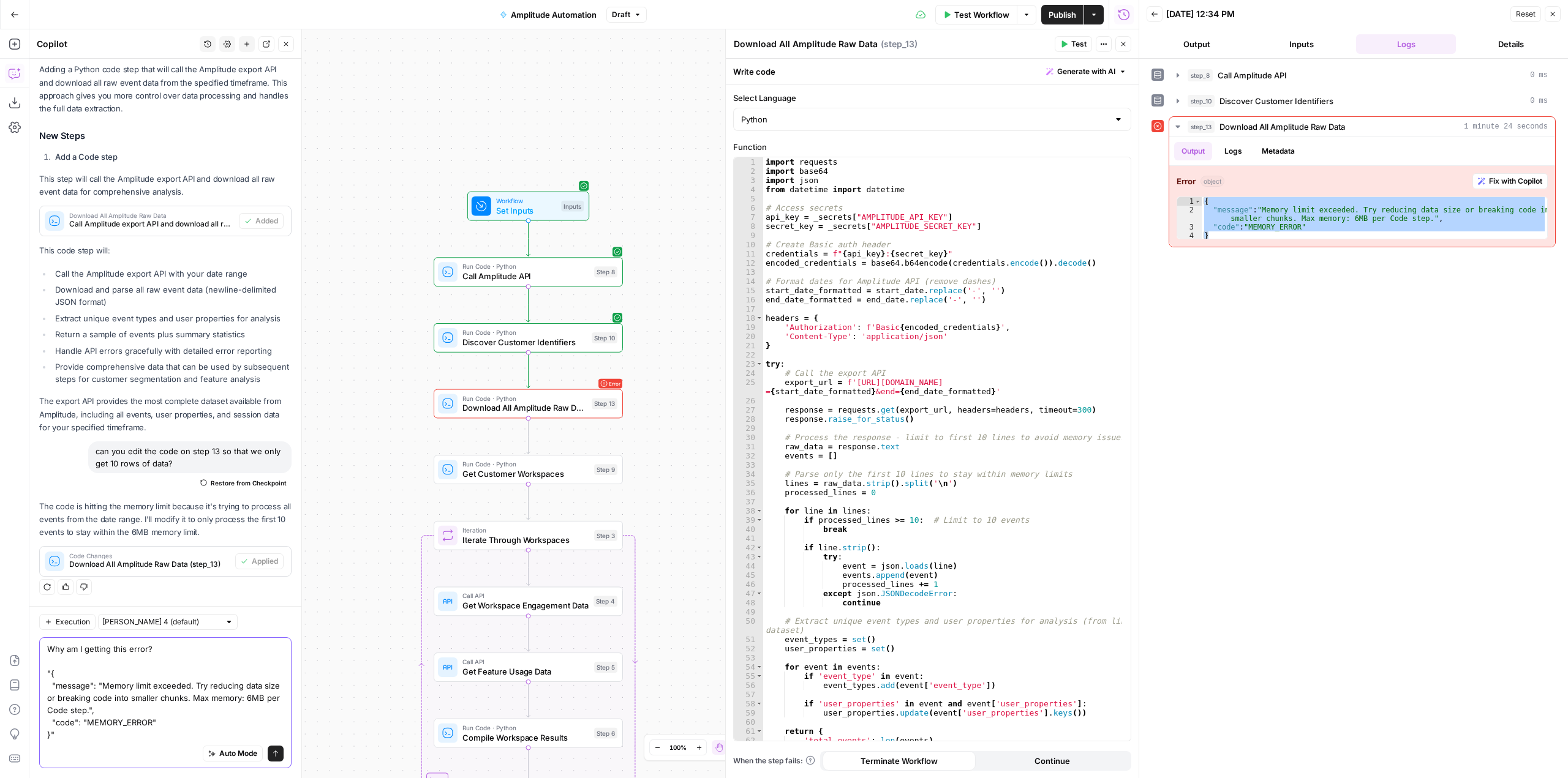
scroll to position [841, 0]
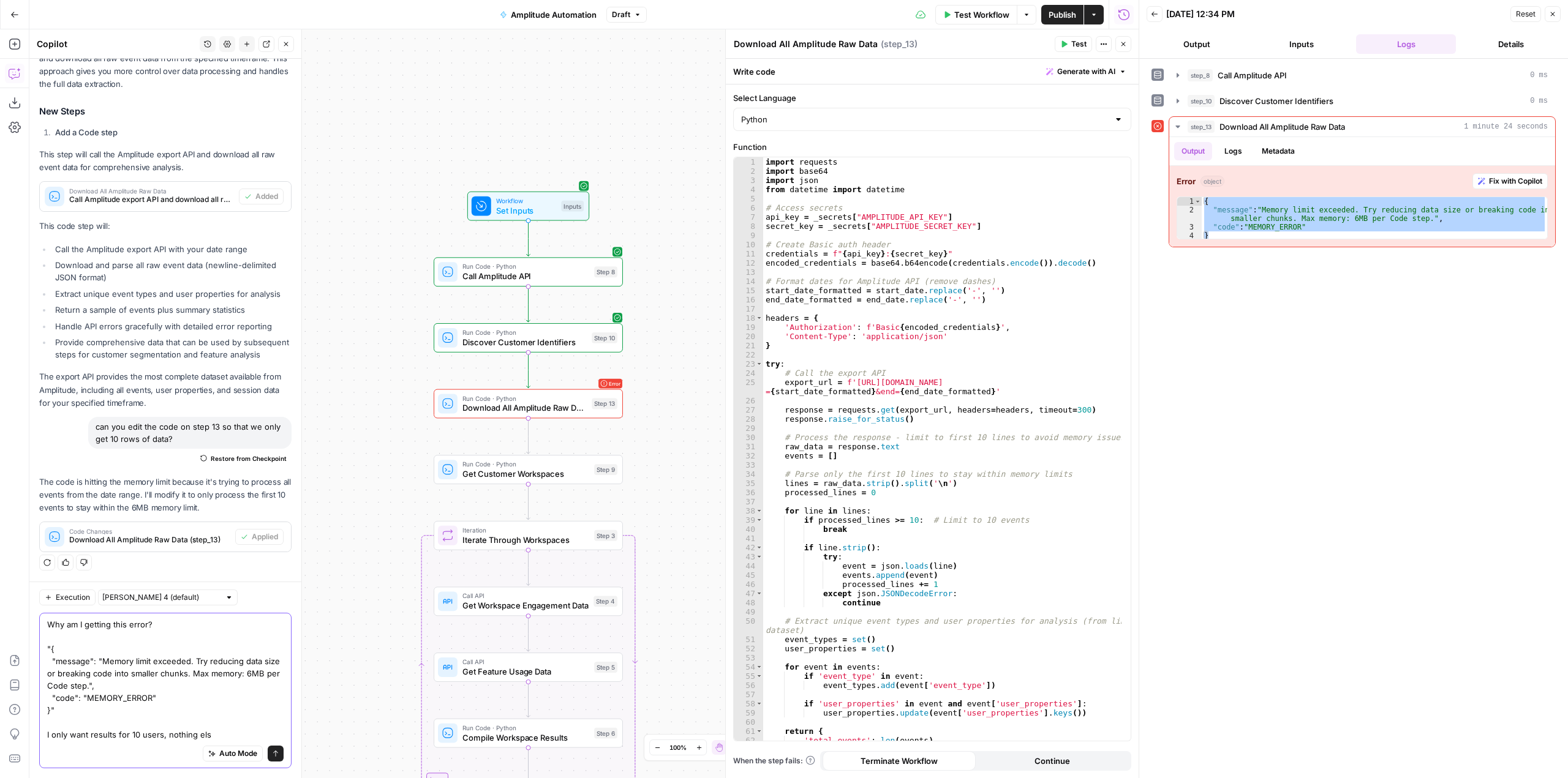
type textarea "Why am I getting this error? "{ "message": "Memory limit exceeded. Try reducing…"
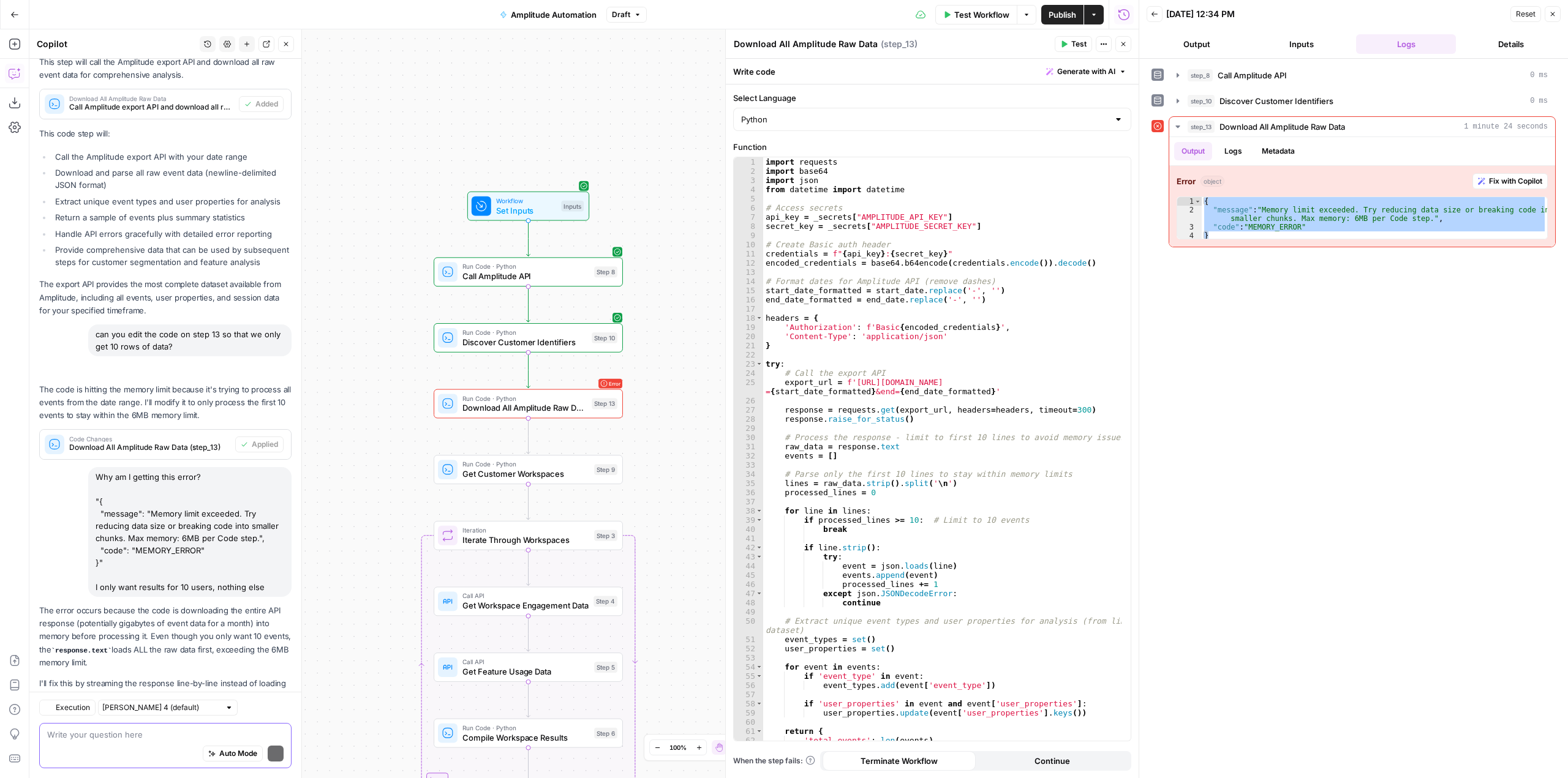
scroll to position [1024, 0]
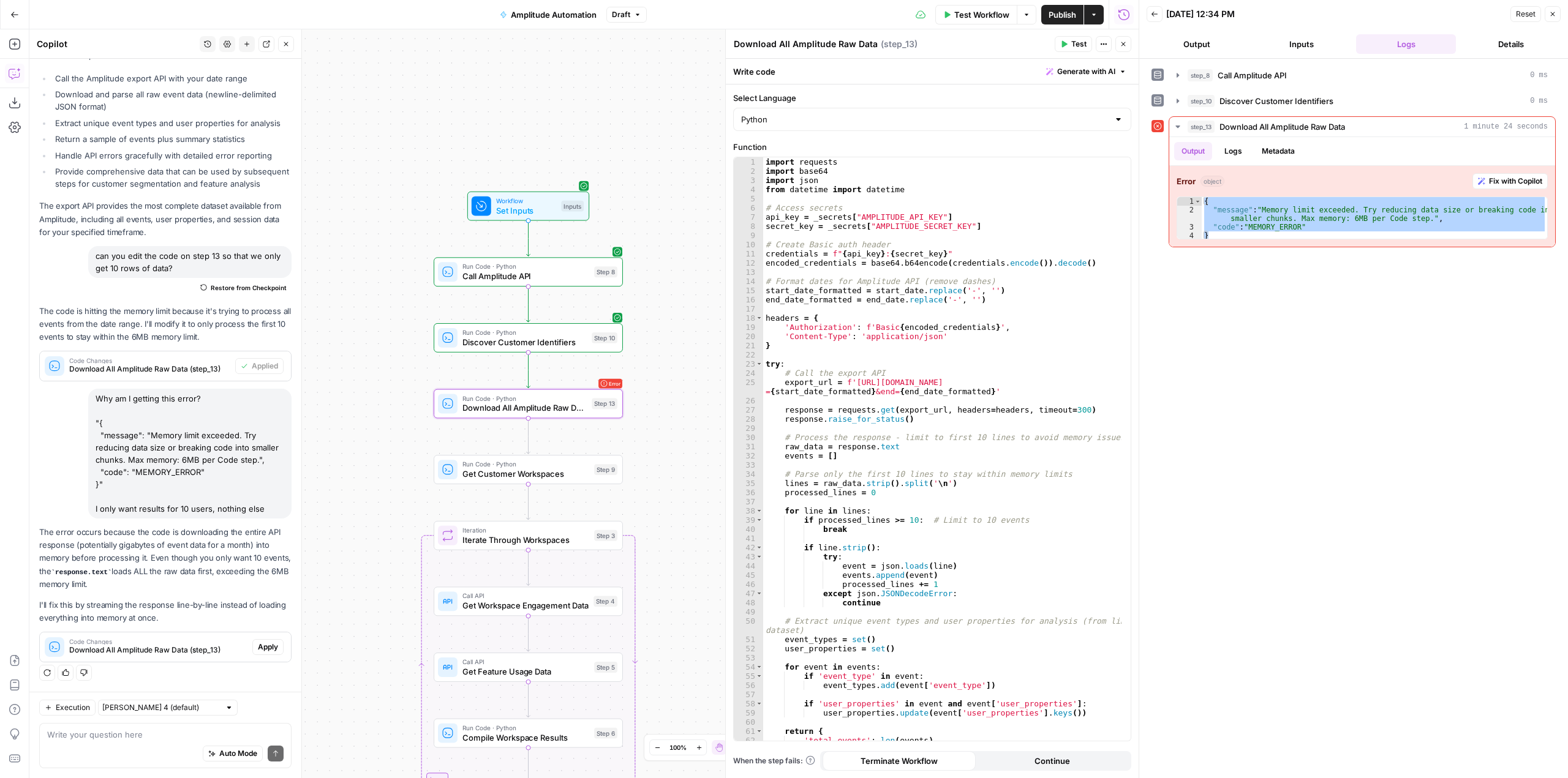
click at [258, 651] on span "Apply" at bounding box center [268, 647] width 21 height 11
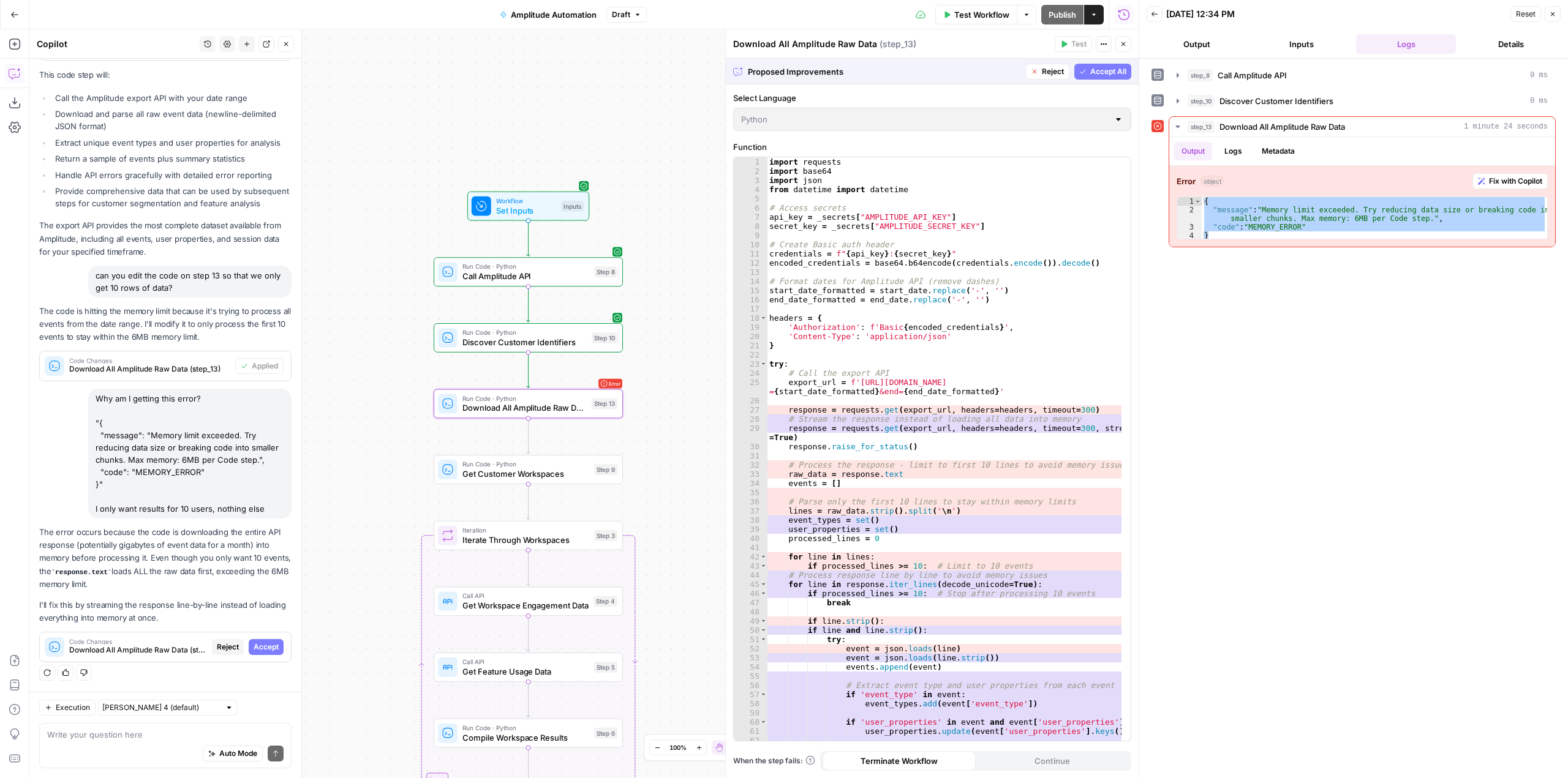
click at [254, 651] on span "Accept" at bounding box center [266, 647] width 25 height 11
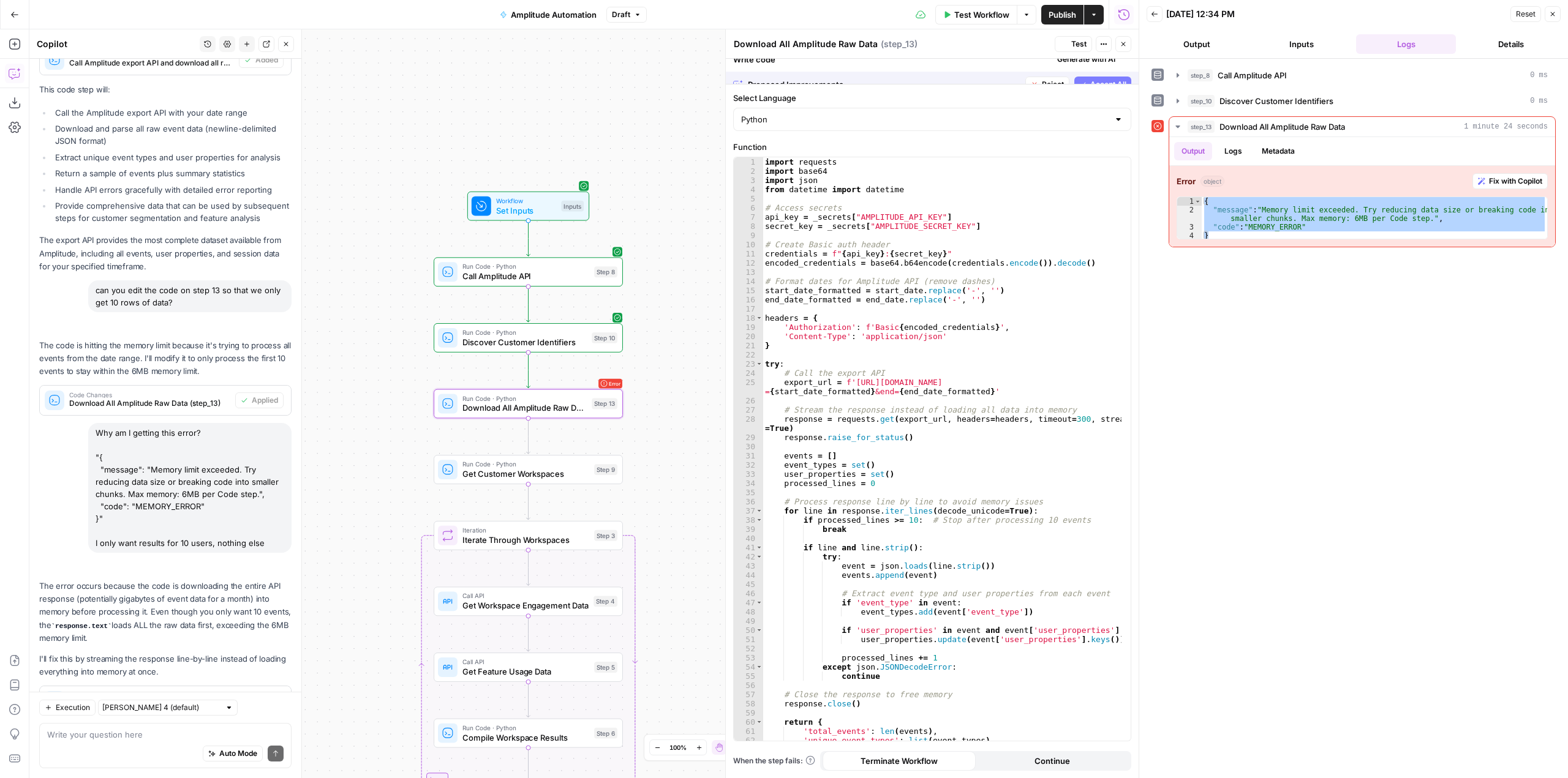
scroll to position [1044, 0]
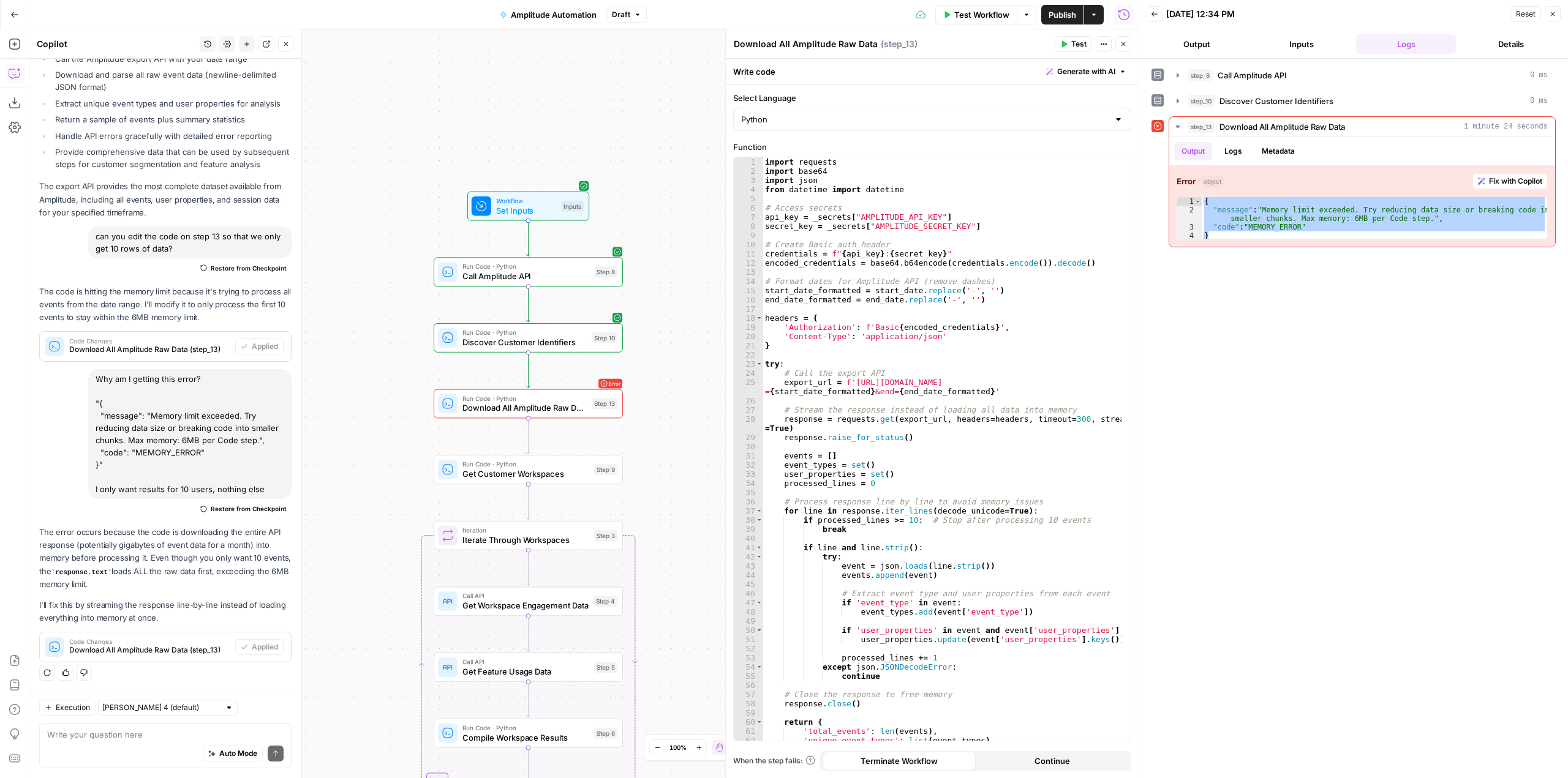
click at [1082, 34] on header "Download All Amplitude Raw Data Download All Amplitude Raw Data ( step_13 ) Tes…" at bounding box center [932, 44] width 413 height 30
click at [1077, 39] on span "Test" at bounding box center [1079, 44] width 15 height 11
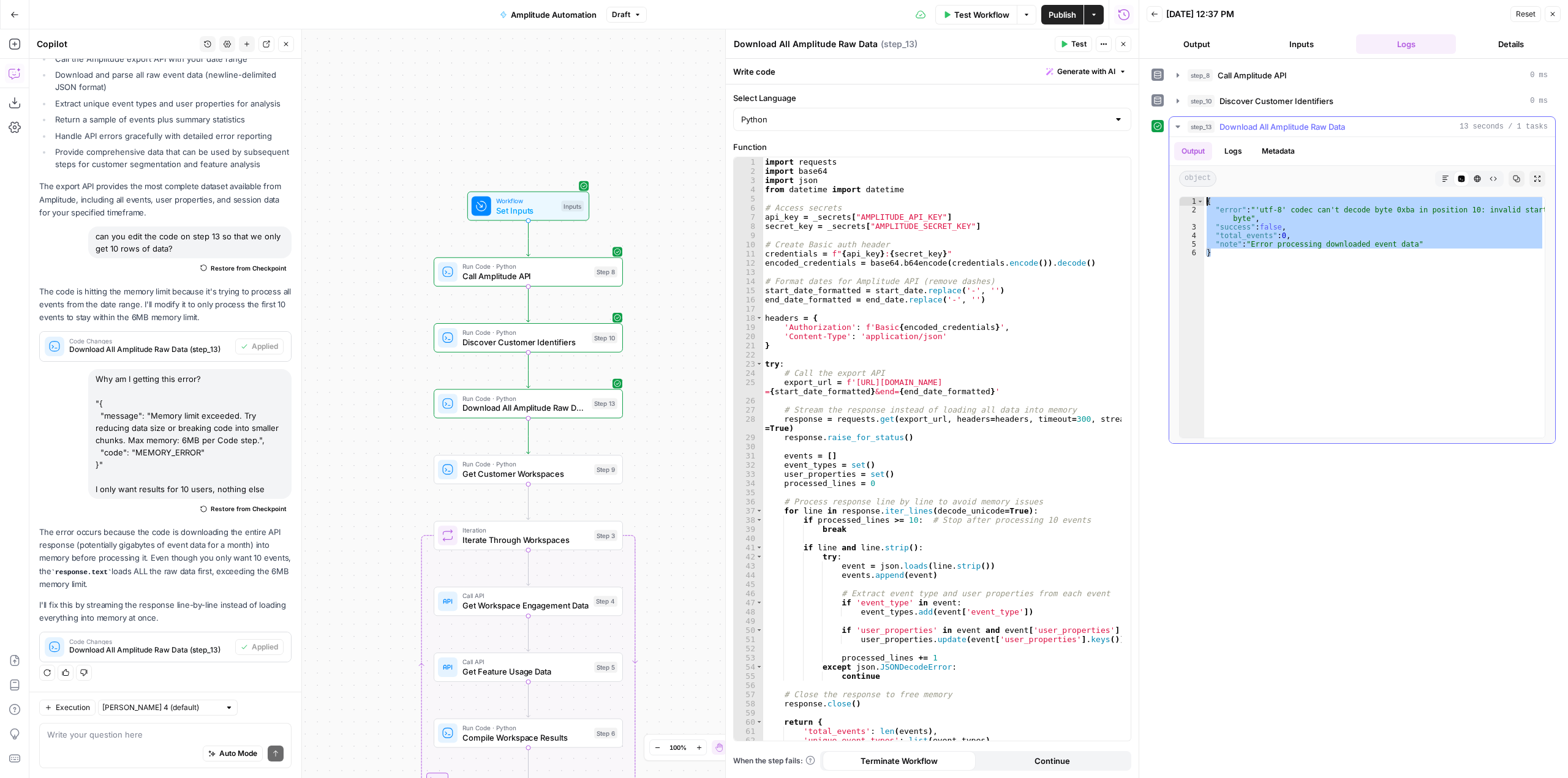
drag, startPoint x: 1229, startPoint y: 257, endPoint x: 1193, endPoint y: 201, distance: 66.6
click at [1193, 201] on div "* 1 2 3 4 5 6 { "error" : "'utf-8' codec can't decode byte 0xba in position 10:…" at bounding box center [1362, 317] width 366 height 242
type textarea "**********"
click at [115, 732] on textarea at bounding box center [165, 735] width 236 height 12
type textarea """
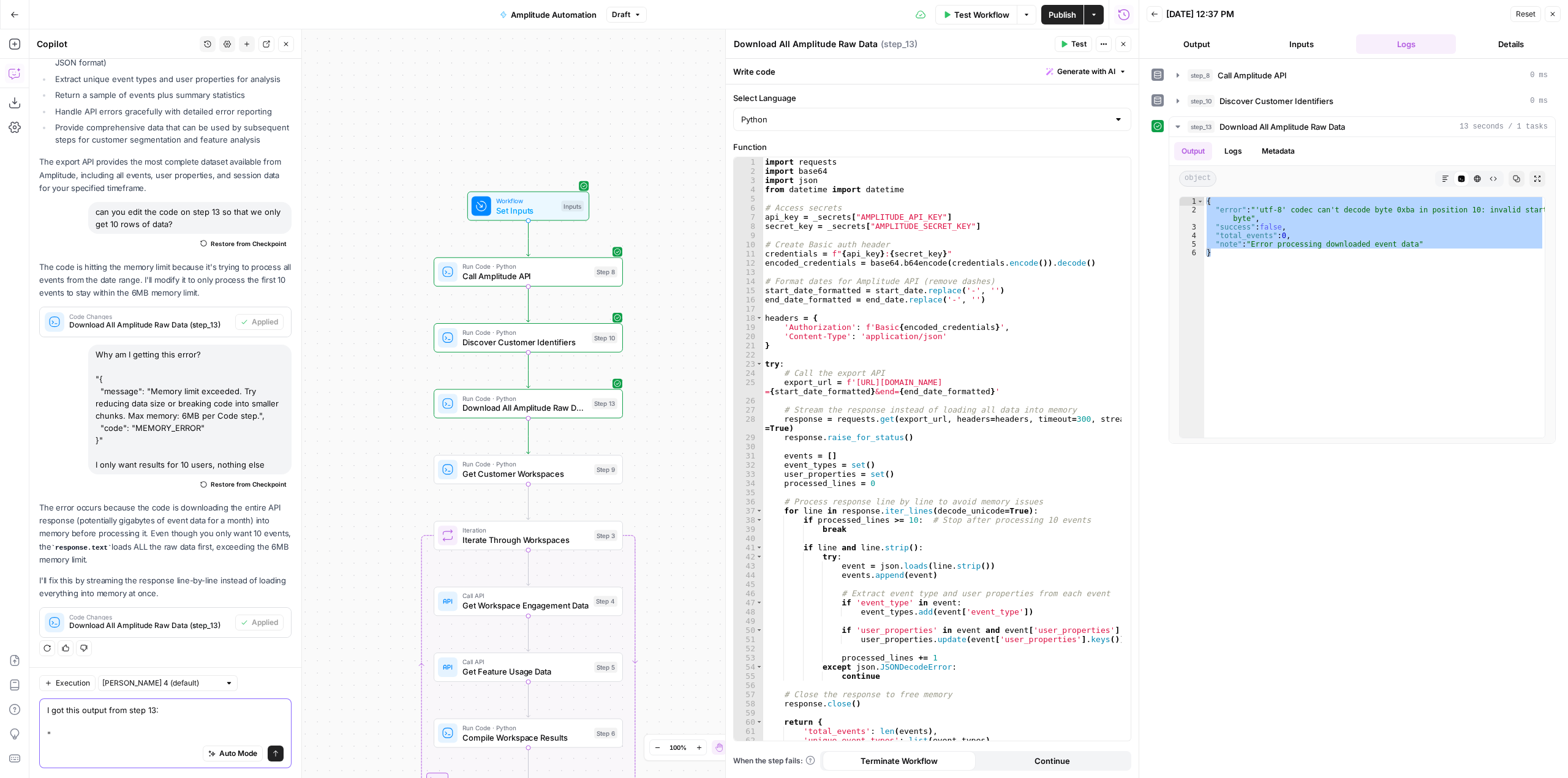
paste textarea "{ "error": "'utf-8' codec can't decode byte 0xba in position 10: invalid start …"
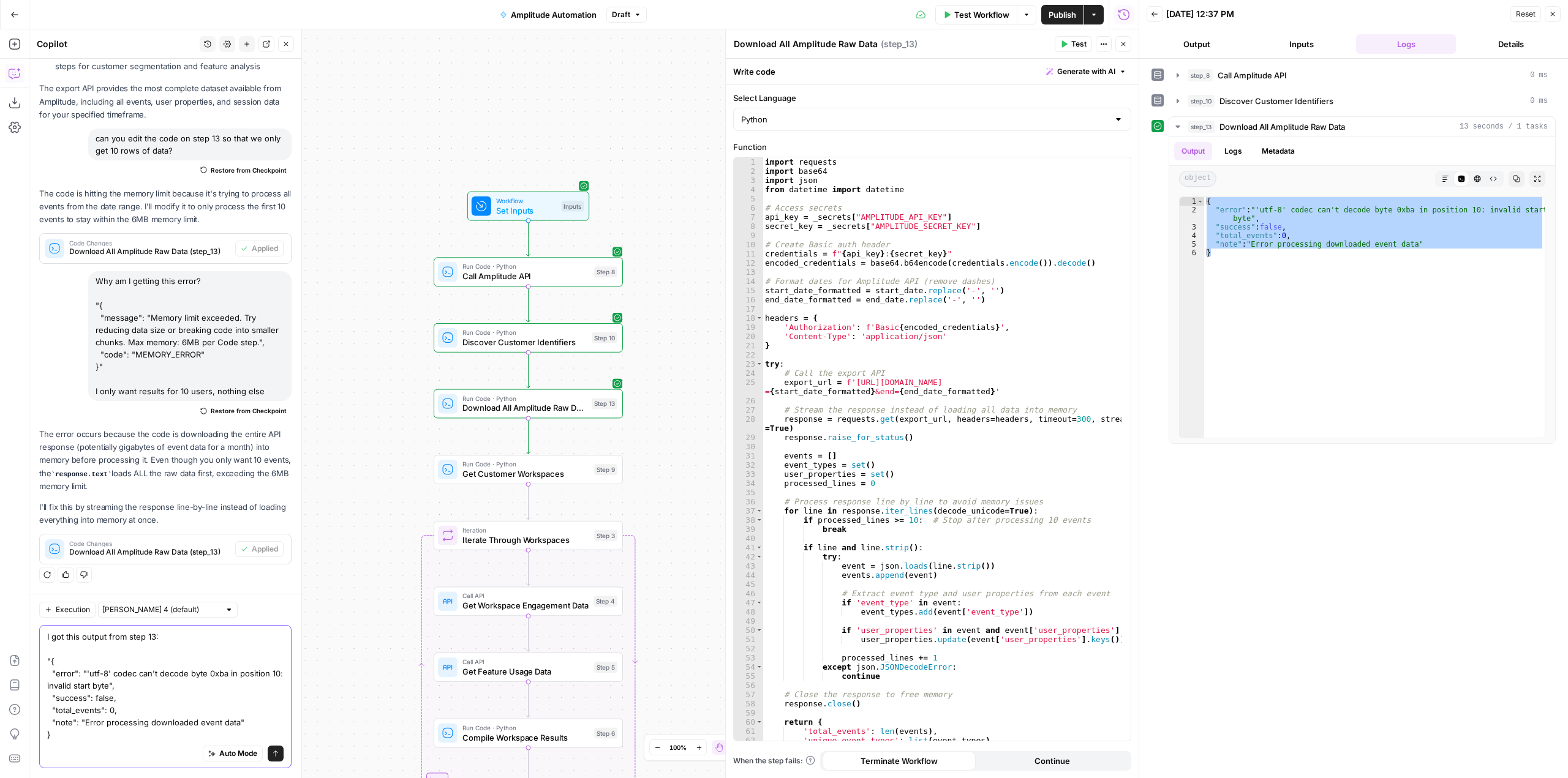
type textarea "I got this output from step 13: "{ "error": "'utf-8' codec can't decode byte 0x…"
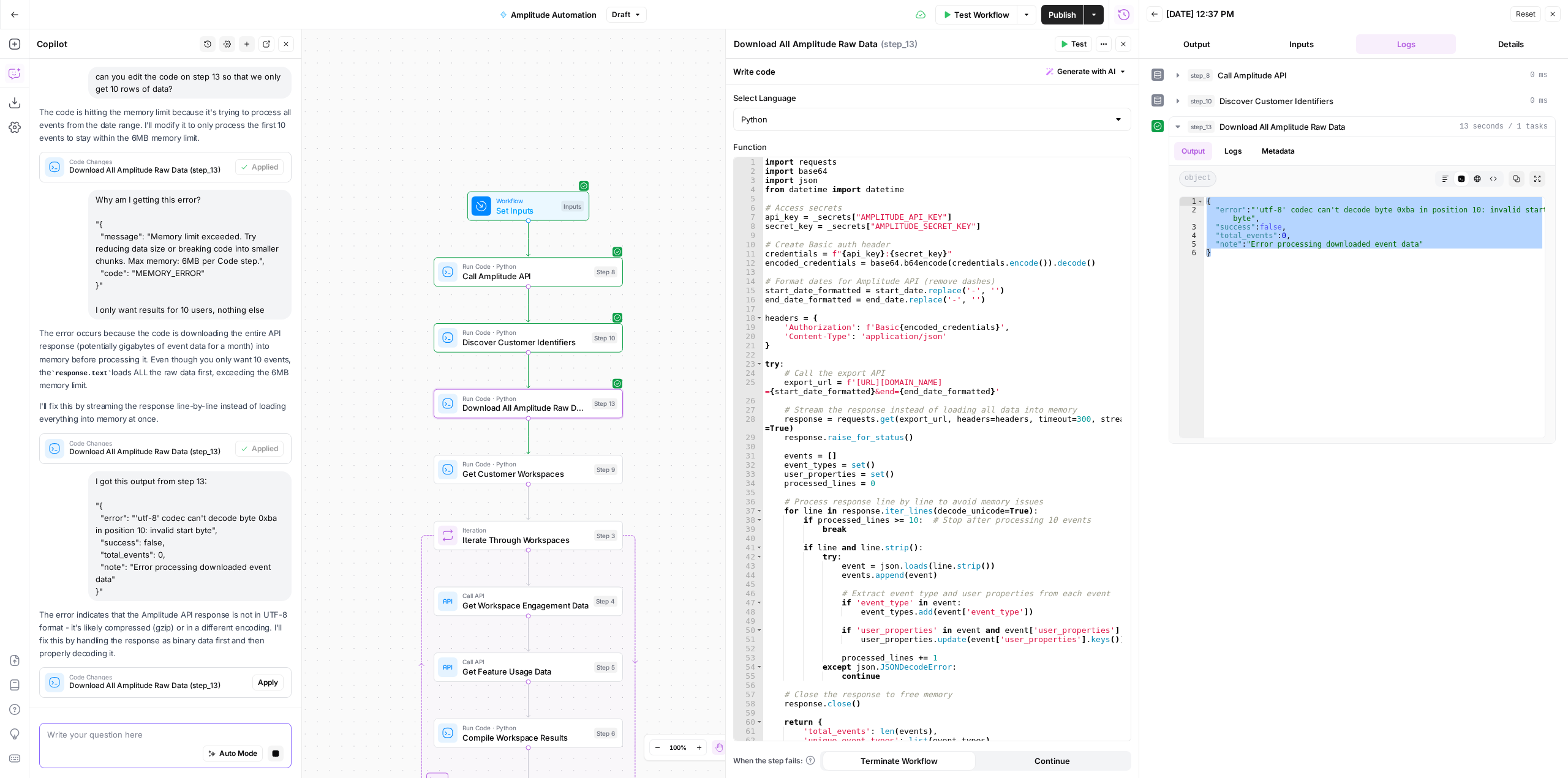
scroll to position [1278, 0]
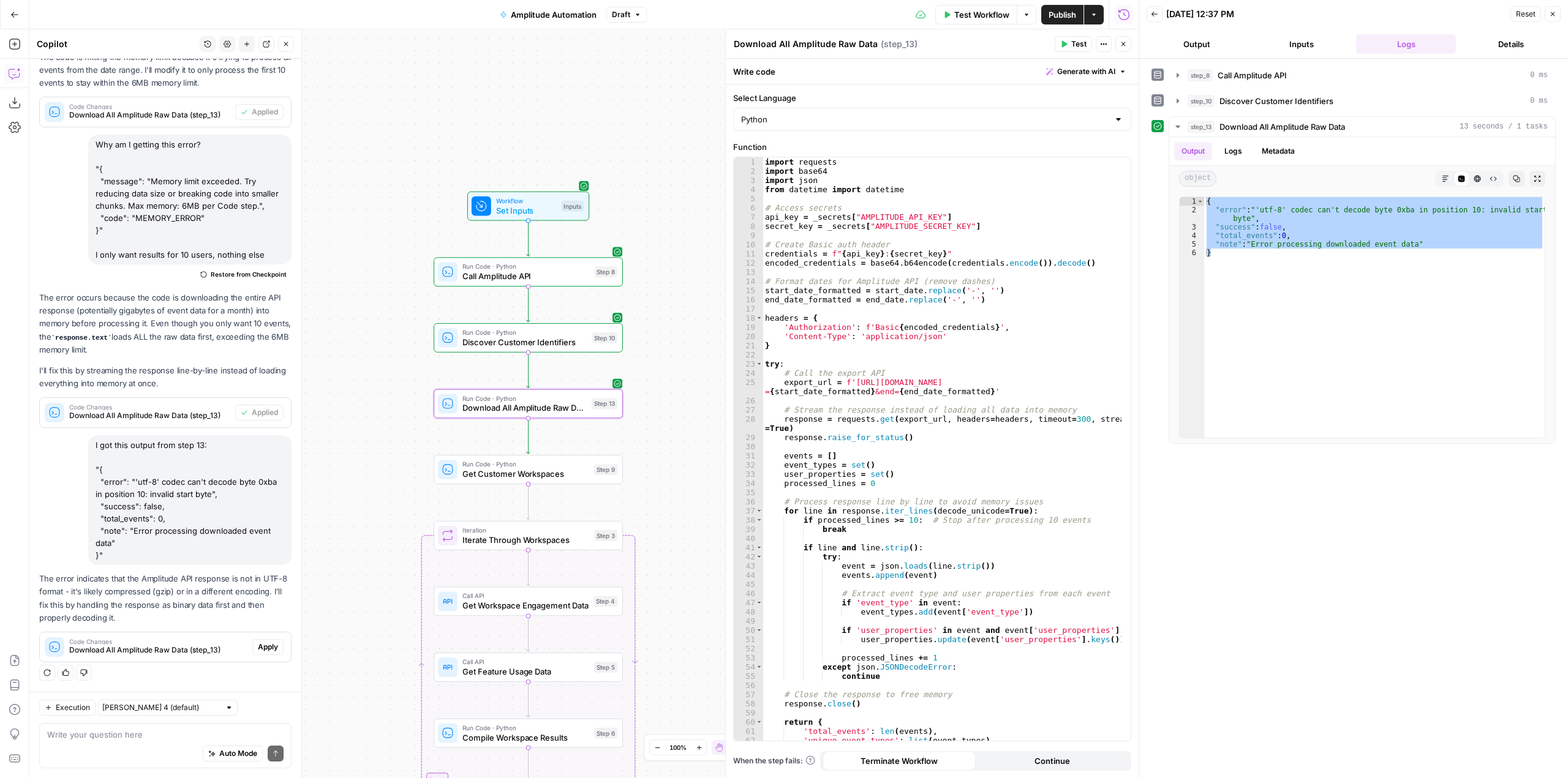
click at [261, 644] on span "Apply" at bounding box center [268, 647] width 21 height 11
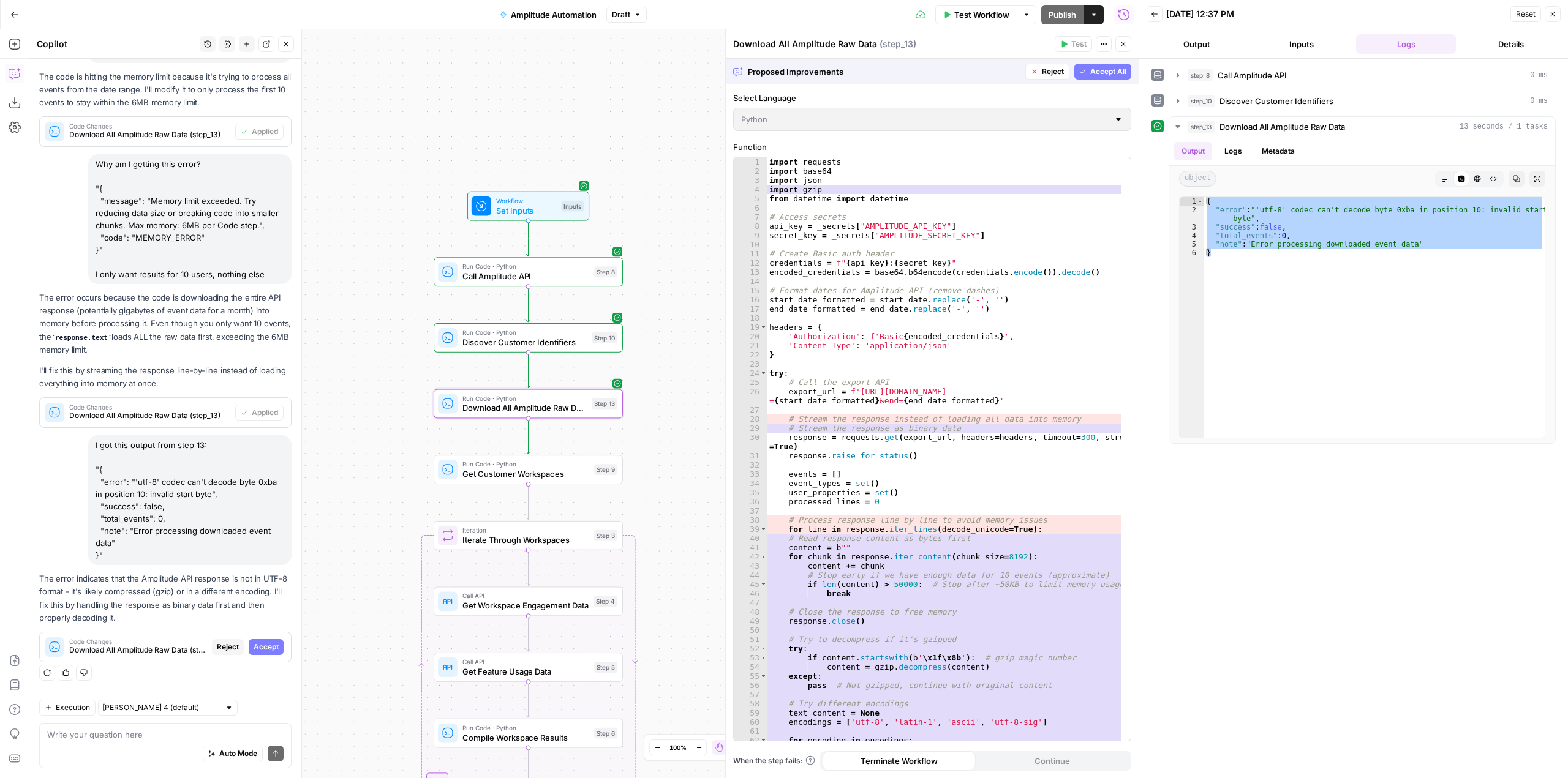
click at [261, 644] on span "Accept" at bounding box center [266, 647] width 25 height 11
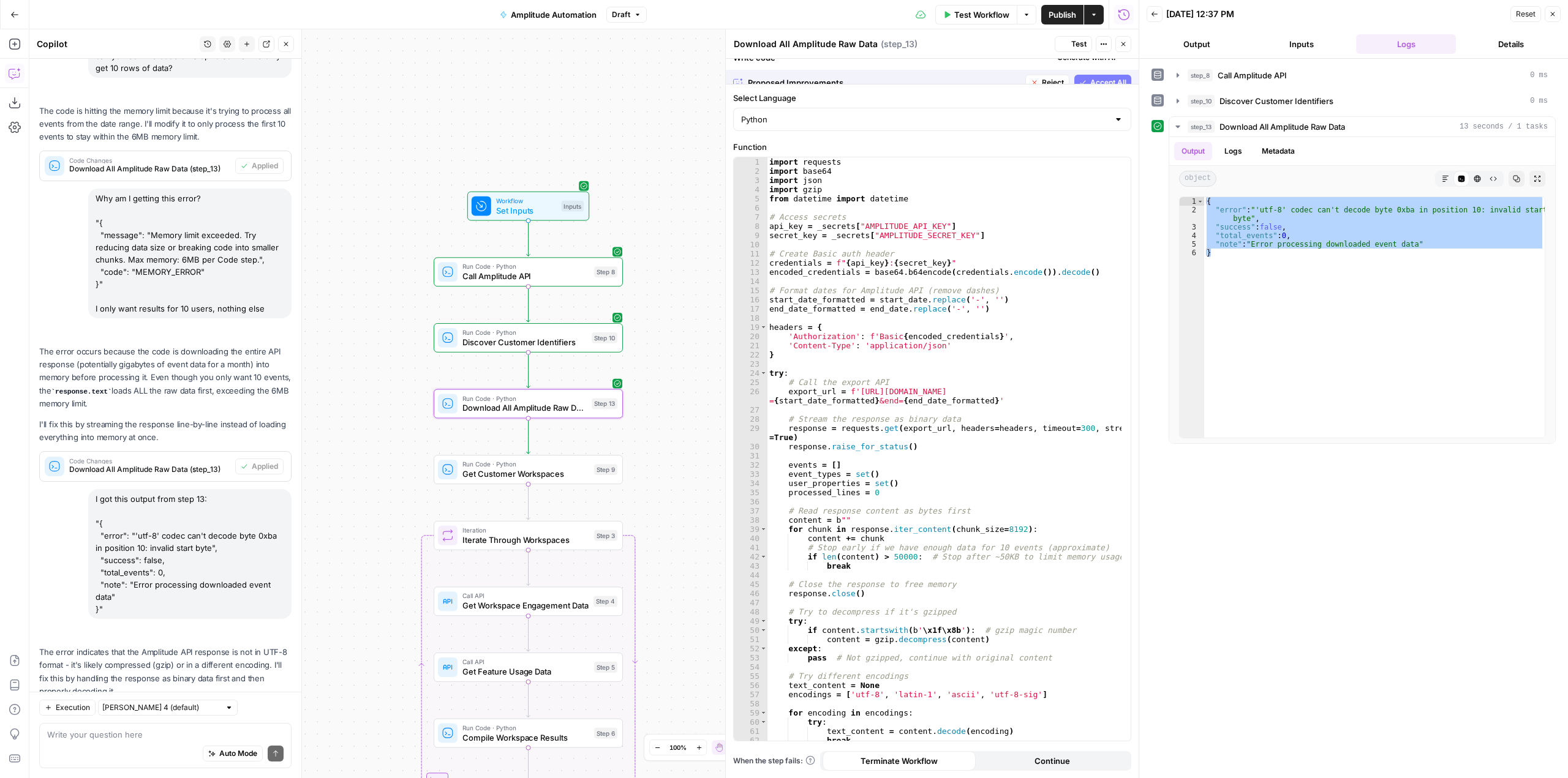
scroll to position [1297, 0]
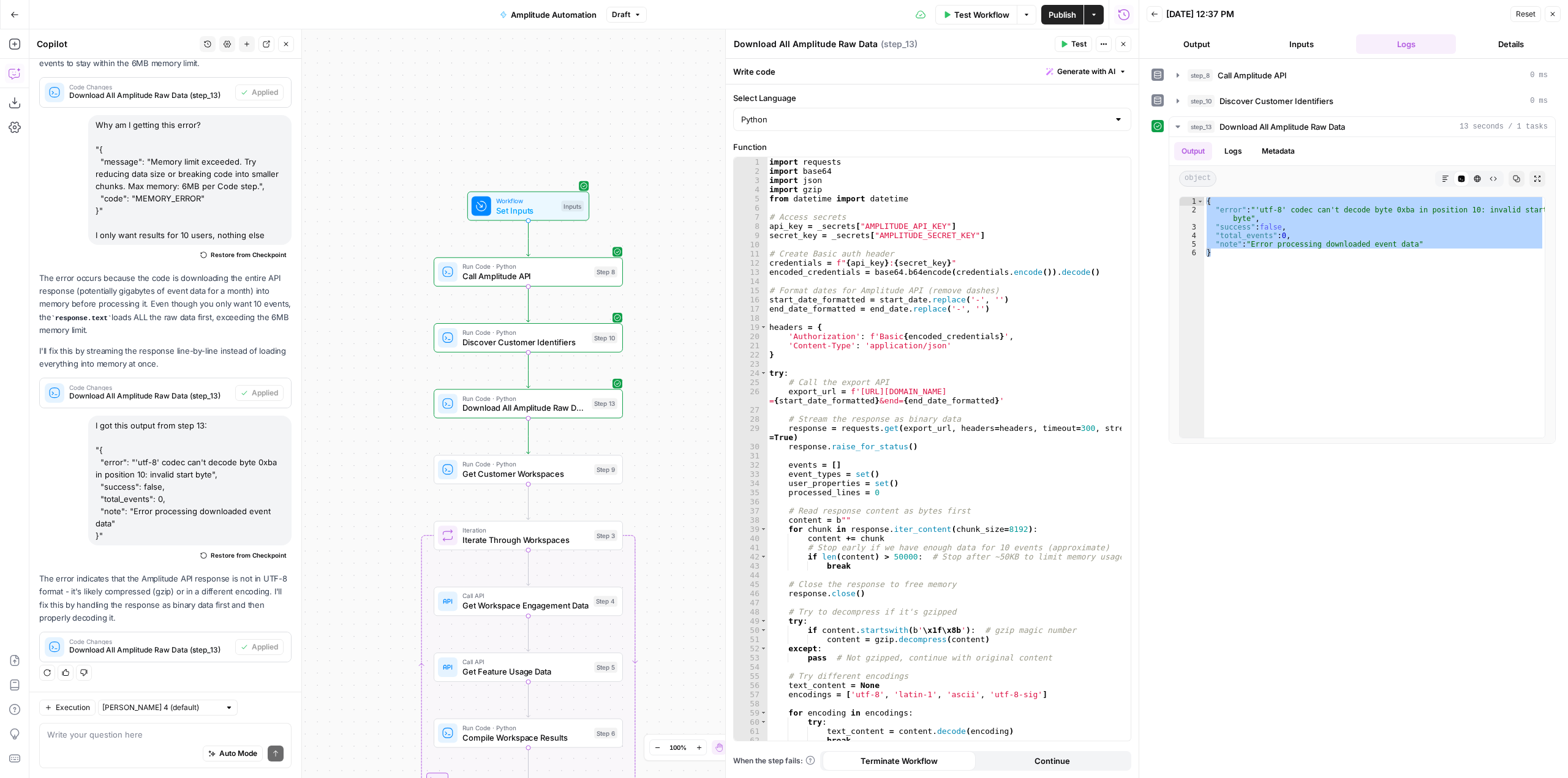
click at [1071, 41] on span "Test" at bounding box center [1079, 44] width 15 height 11
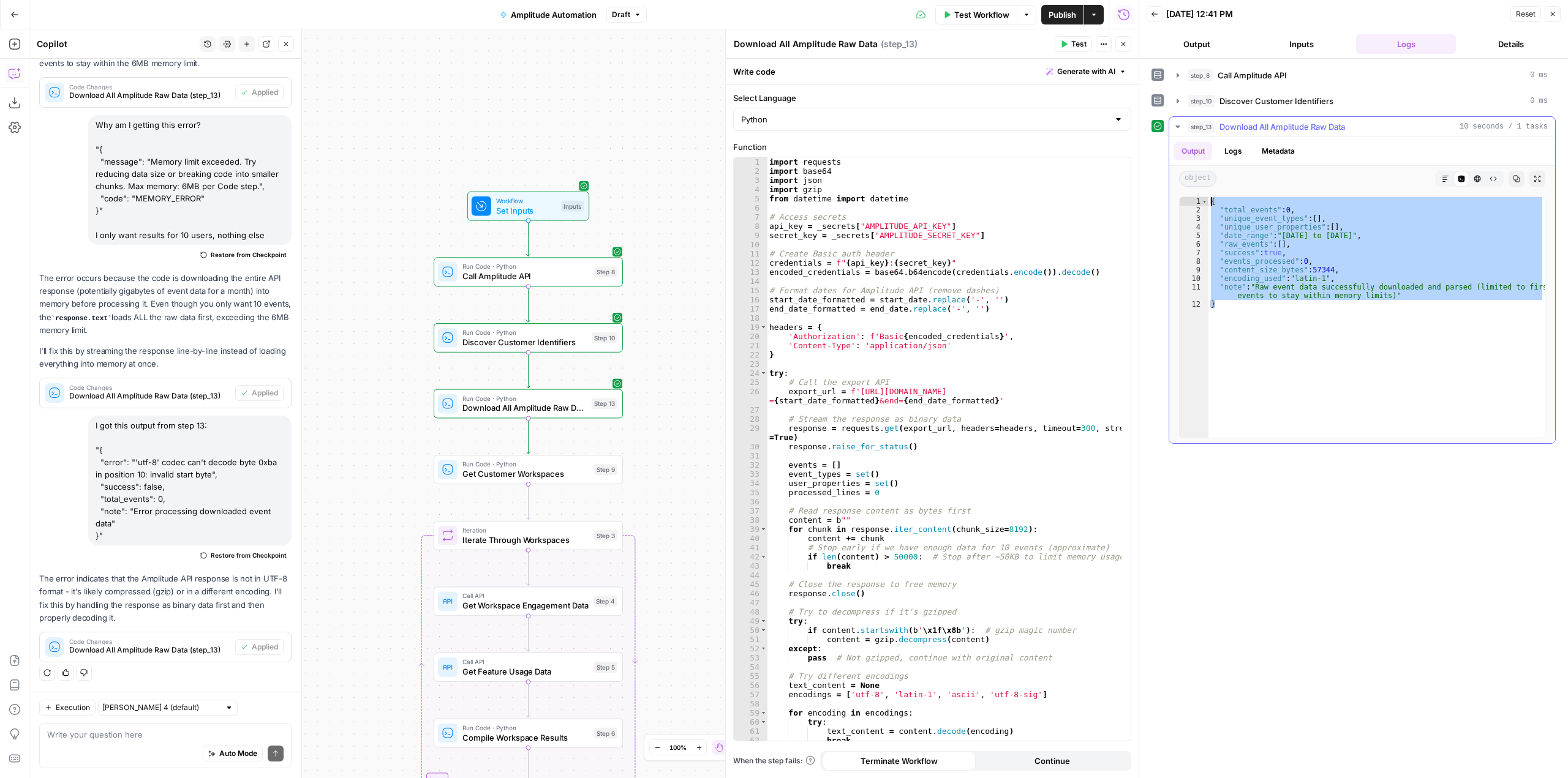
drag, startPoint x: 1226, startPoint y: 301, endPoint x: 1189, endPoint y: 177, distance: 129.4
click at [1189, 177] on div "Output Logs Metadata object Markdown Code Editor HTML Viewer Raw Output Copy Ex…" at bounding box center [1362, 290] width 386 height 306
type textarea "**********"
click at [137, 745] on div "Auto Mode Send" at bounding box center [165, 754] width 236 height 27
paste textarea "{ "total_events": 0, "unique_event_types": [], "unique_user_properties": [], "d…"
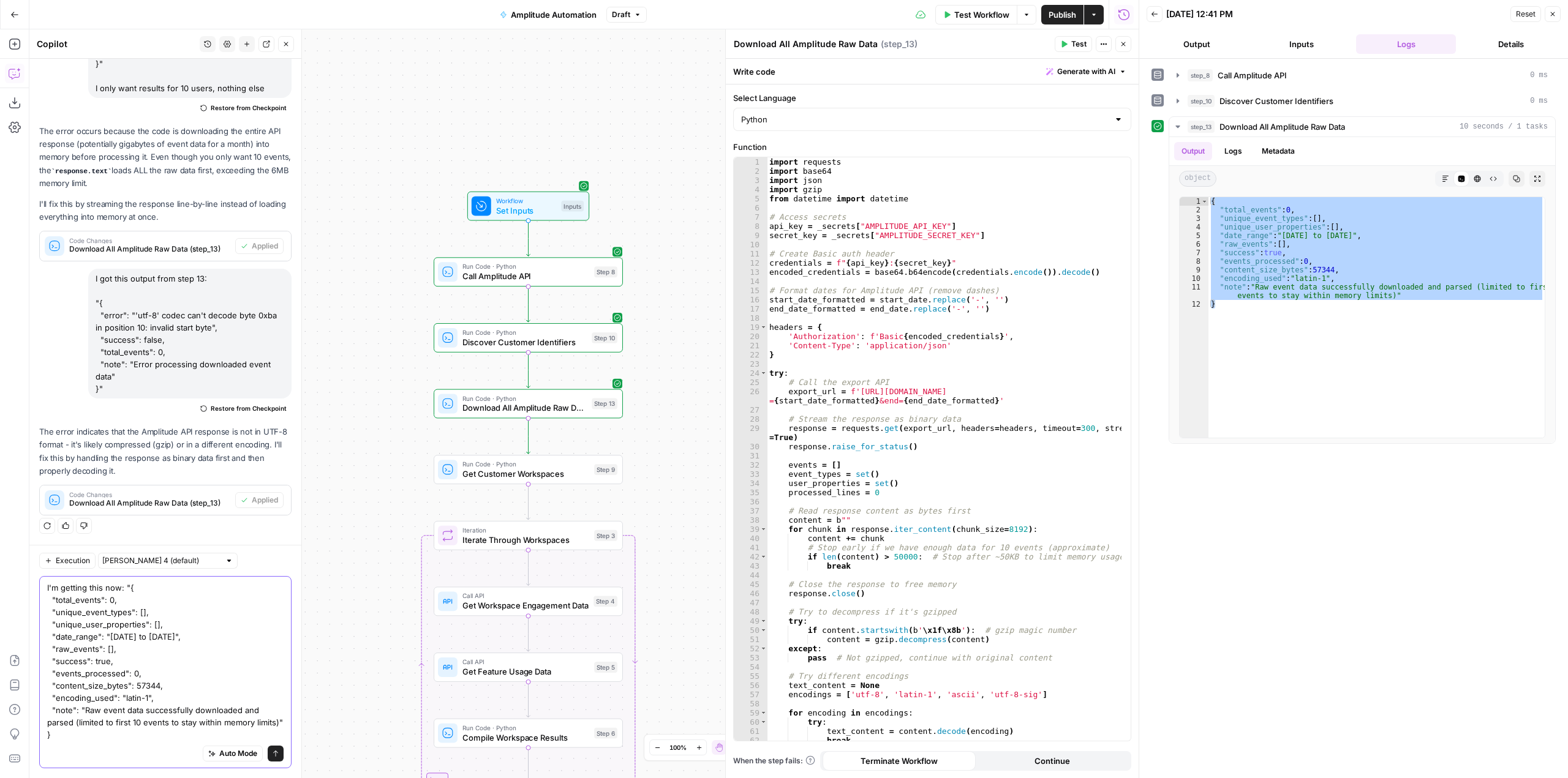
type textarea "I'm getting this now: "{ "total_events": 0, "unique_event_types": [], "unique_u…"
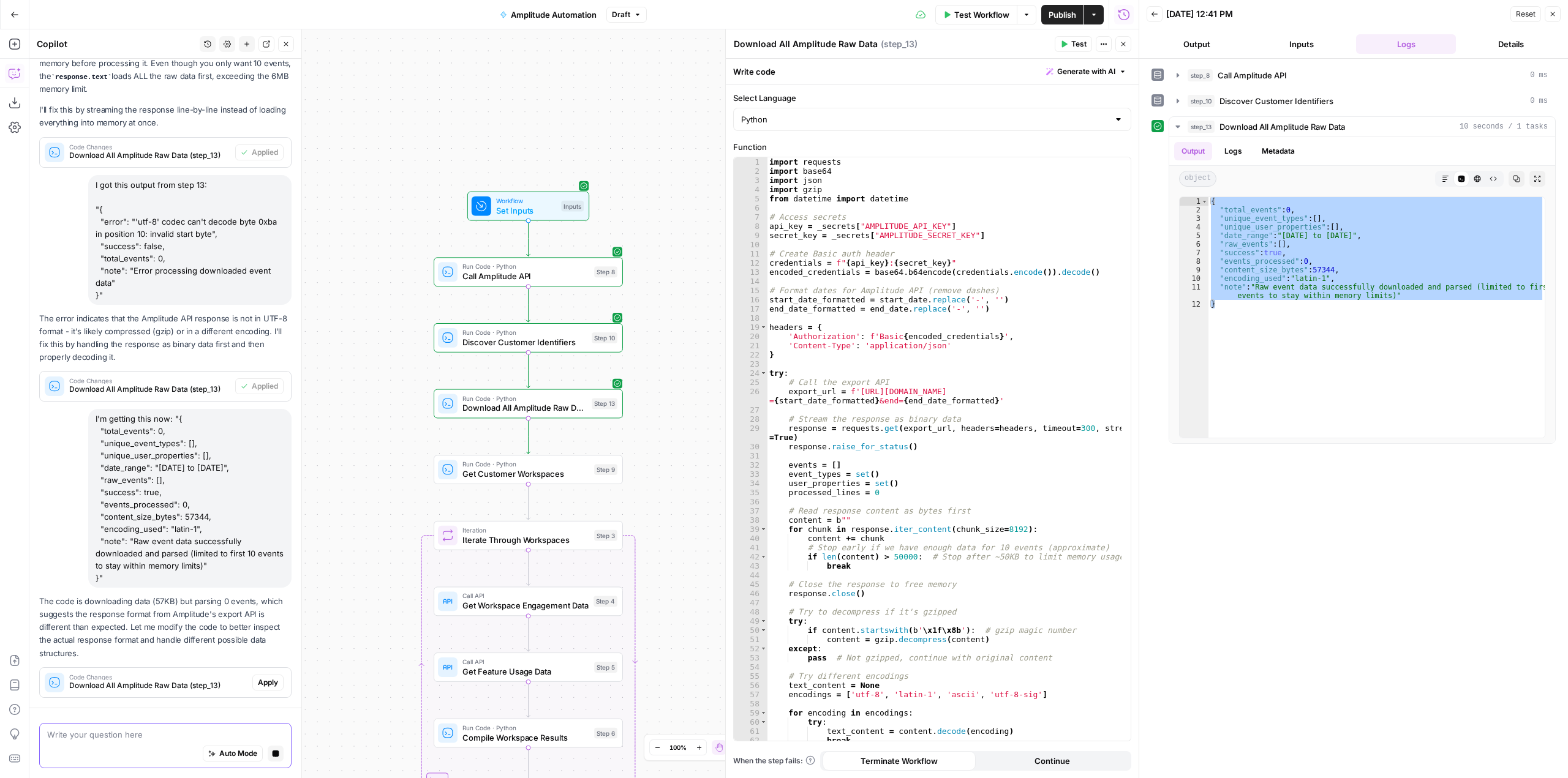
scroll to position [1593, 0]
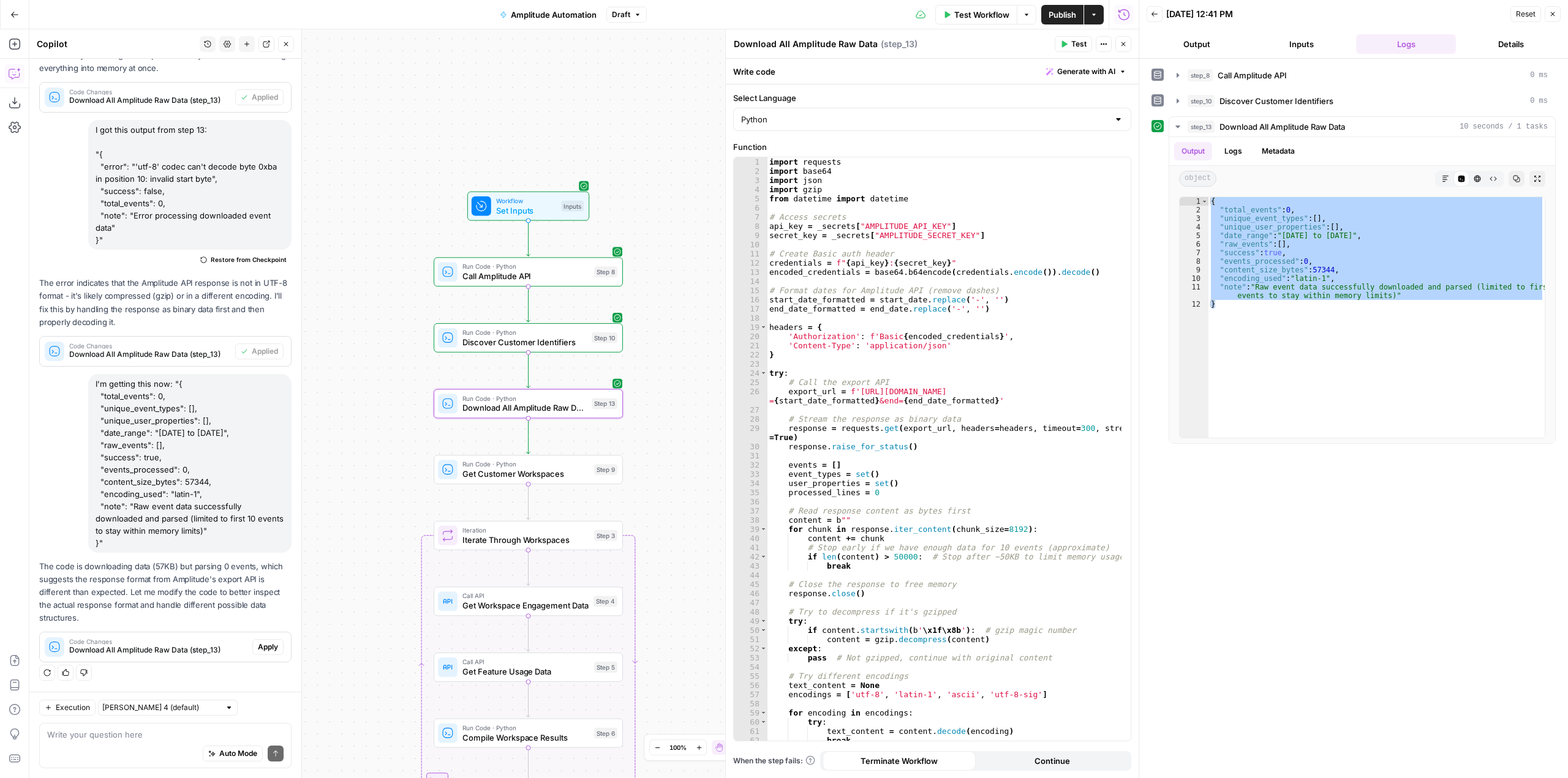
click at [263, 641] on span "Apply" at bounding box center [268, 647] width 21 height 11
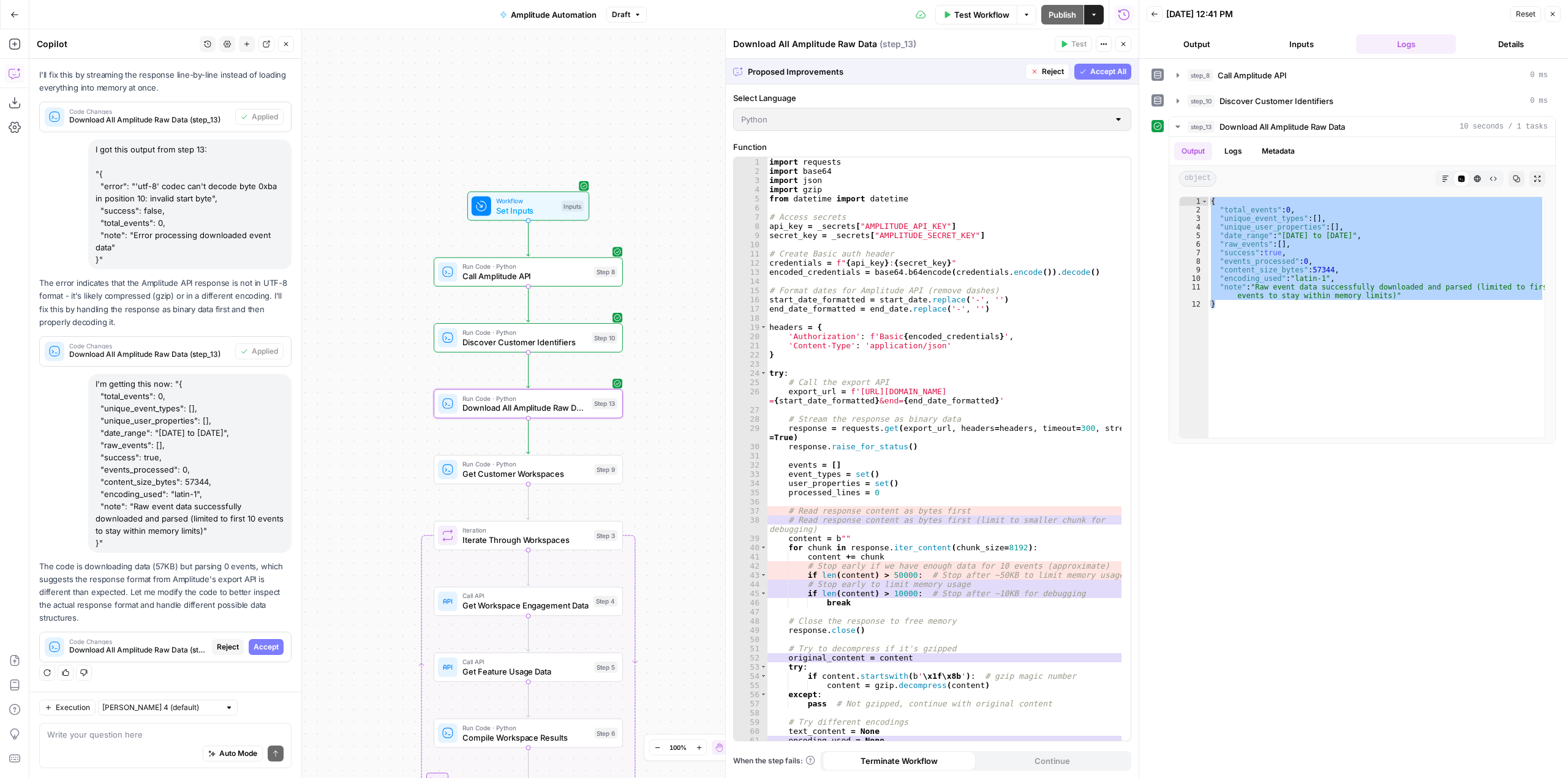
click at [263, 641] on span "Accept" at bounding box center [266, 647] width 25 height 11
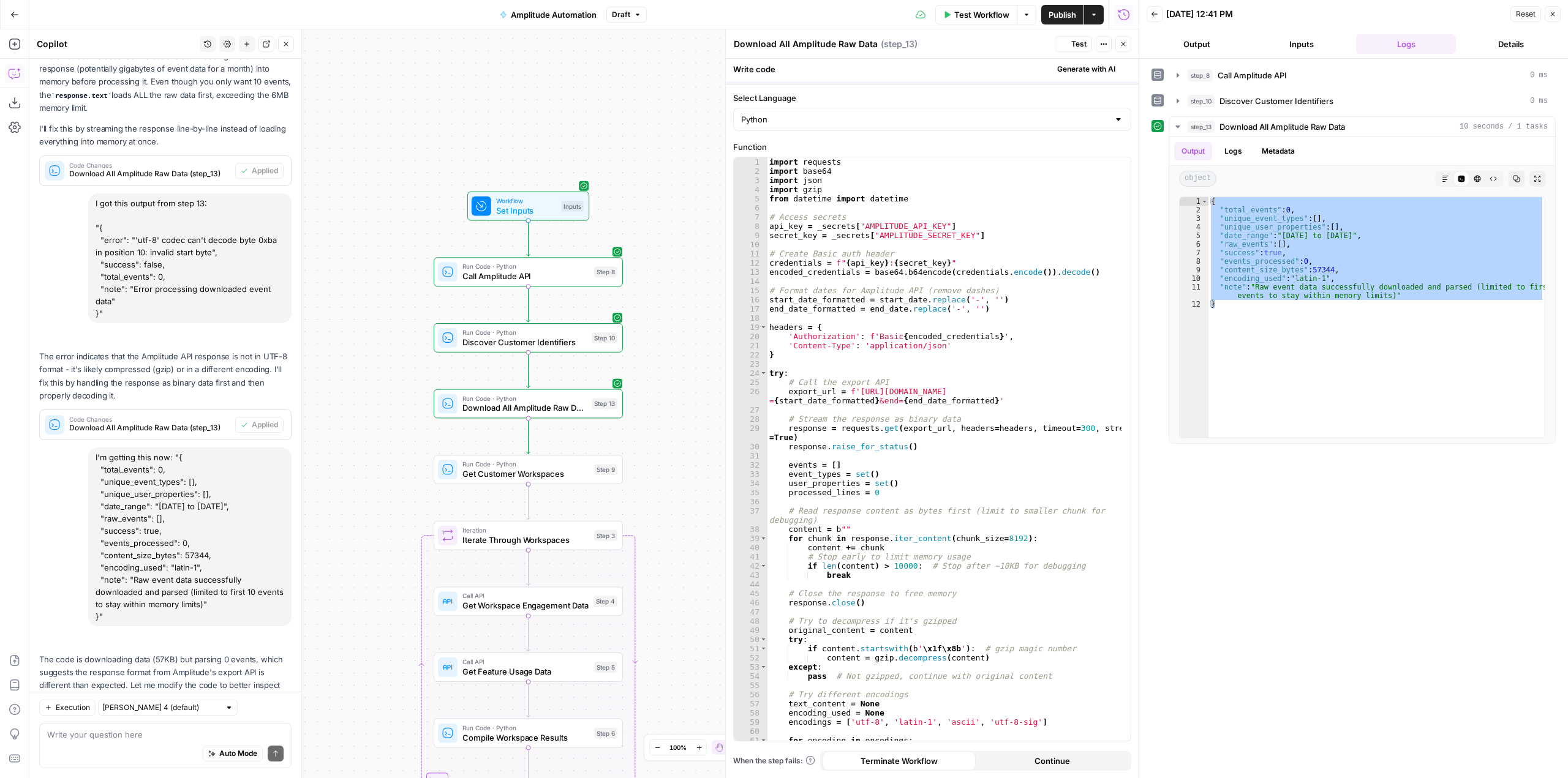
scroll to position [1613, 0]
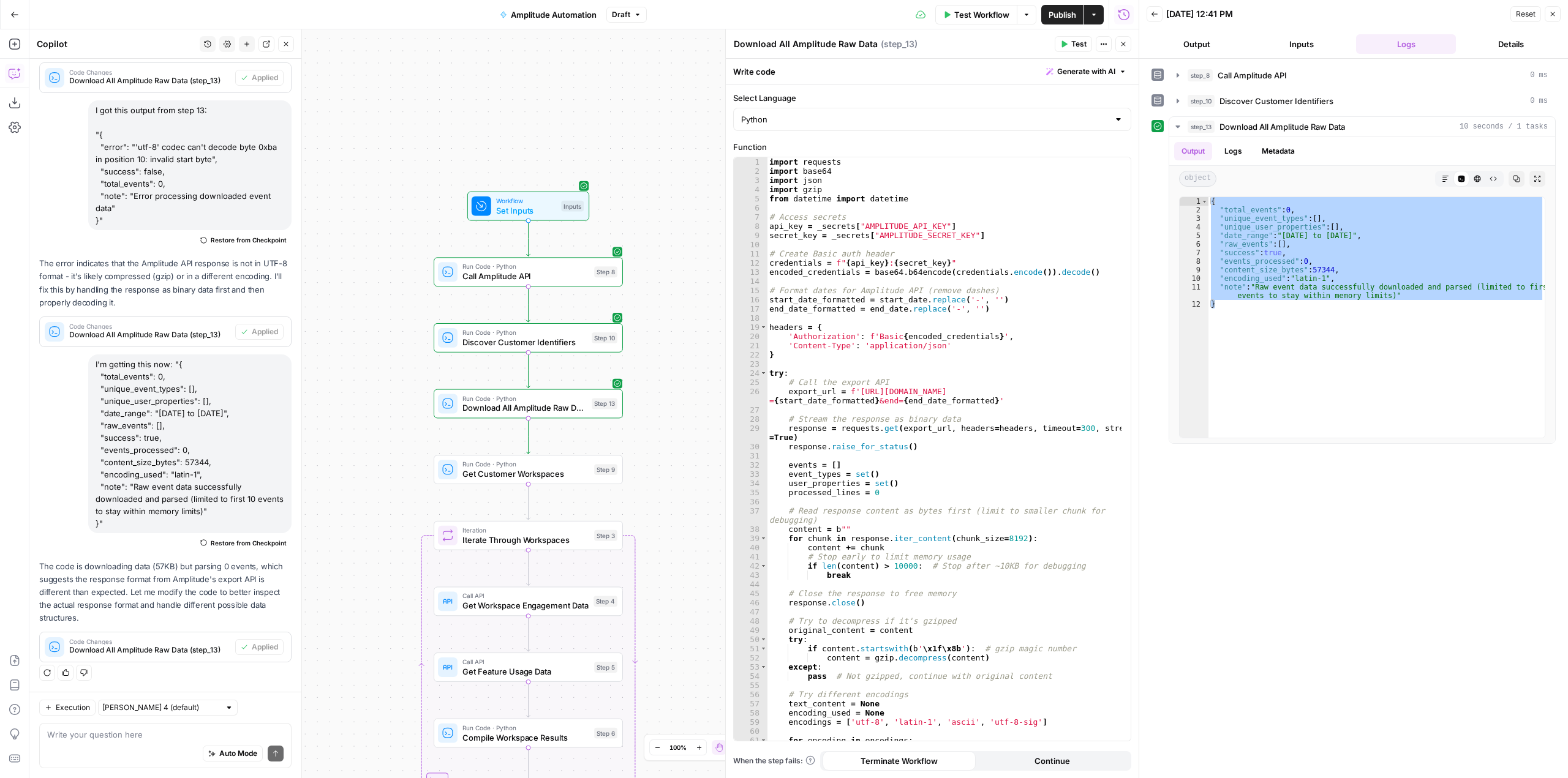
click at [1065, 45] on icon "button" at bounding box center [1065, 44] width 5 height 7
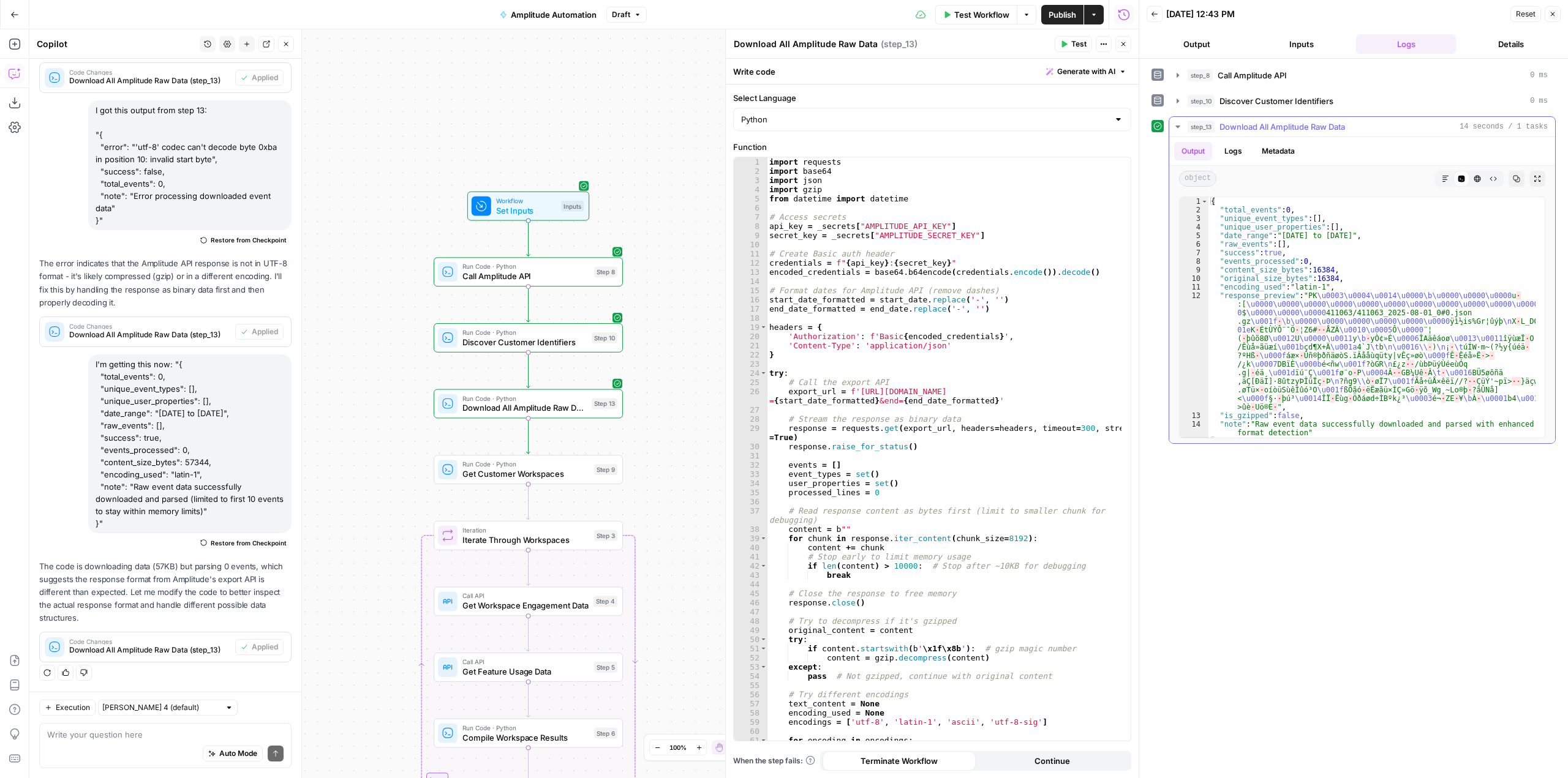
scroll to position [8, 0]
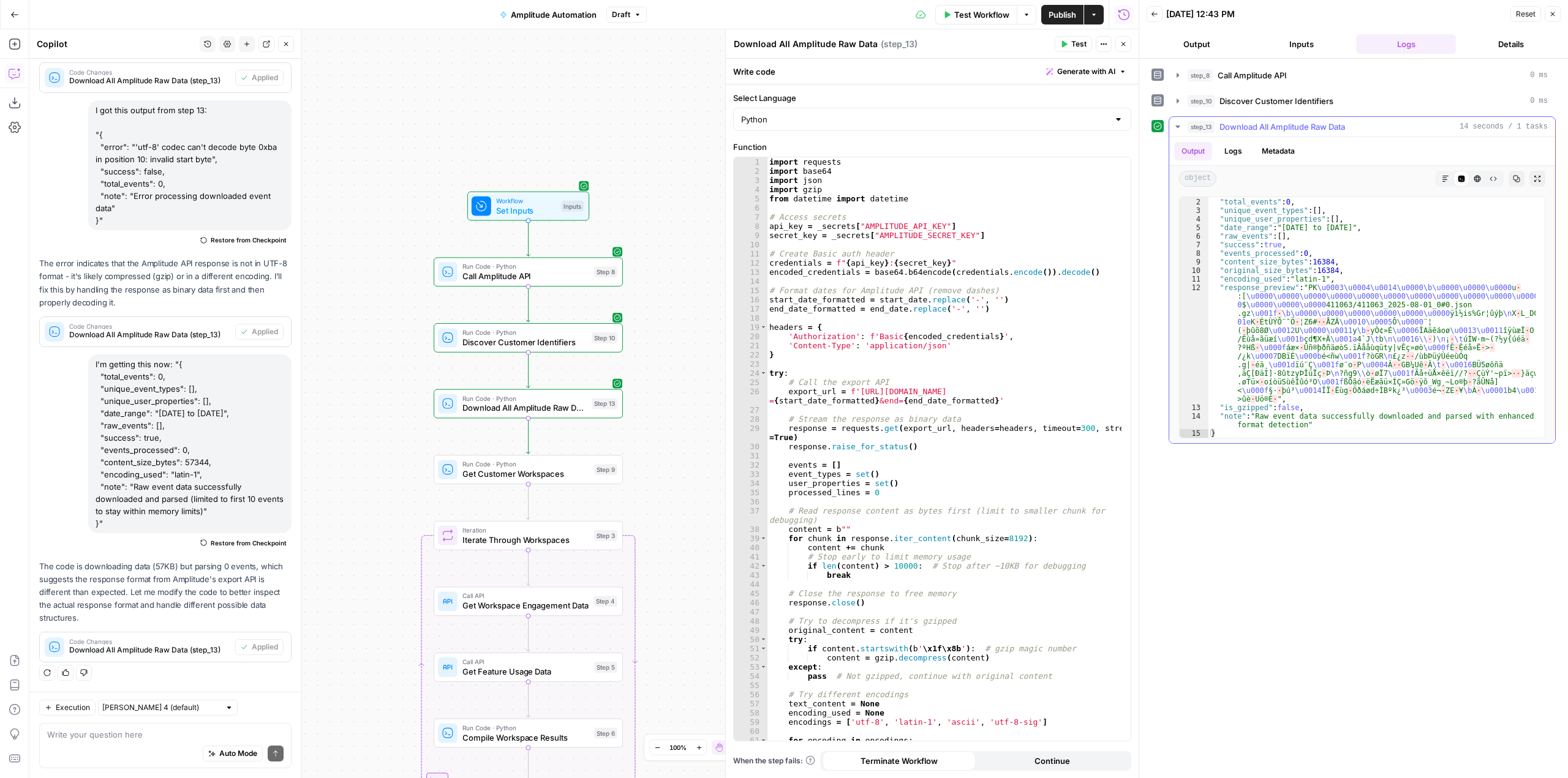
click at [1232, 439] on div "1 2 3 4 5 6 7 8 9 10 11 12 13 14 15 { "total_events" : 0 , "unique_event_types"…" at bounding box center [1362, 318] width 386 height 252
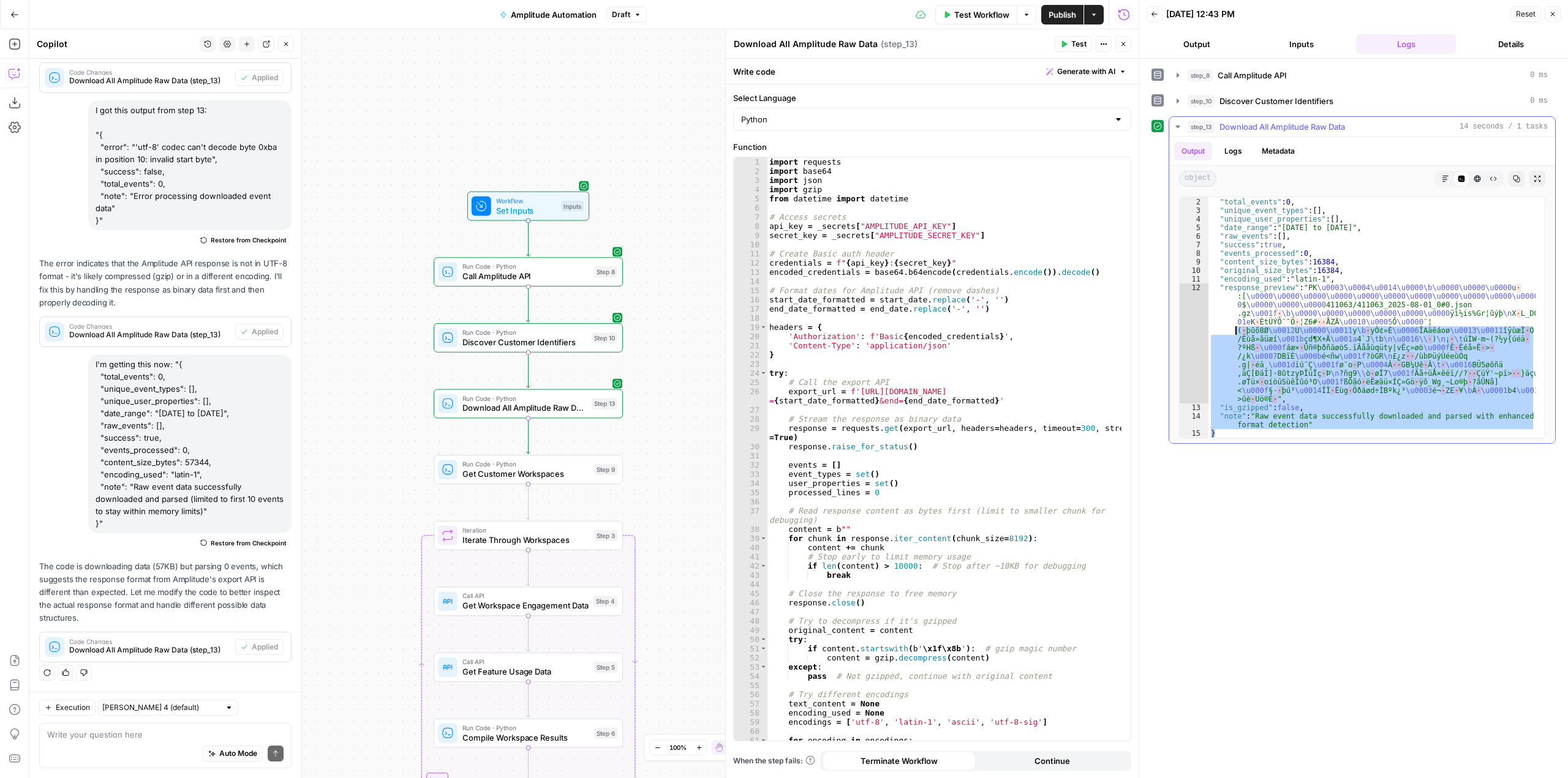
scroll to position [0, 0]
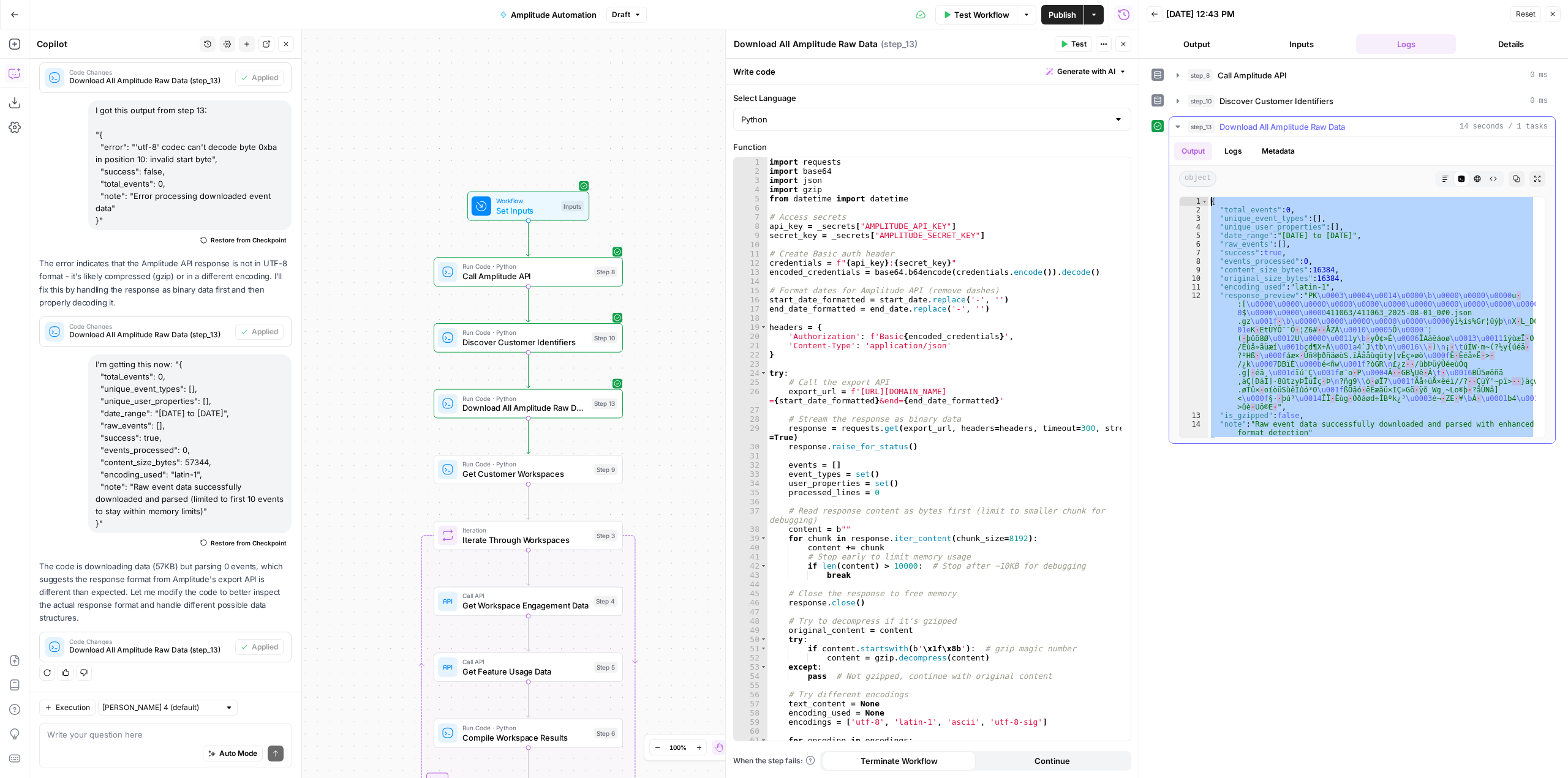
drag, startPoint x: 1233, startPoint y: 436, endPoint x: 1178, endPoint y: 150, distance: 291.2
click at [1178, 150] on div "Output Logs Metadata object Markdown Code Editor HTML Viewer Raw Output Copy Ex…" at bounding box center [1362, 290] width 386 height 306
type textarea "**********"
click at [109, 729] on textarea at bounding box center [165, 735] width 236 height 12
paste textarea "{ "total_events": 0, "unique_event_types": [], "unique_user_properties": [], "d…"
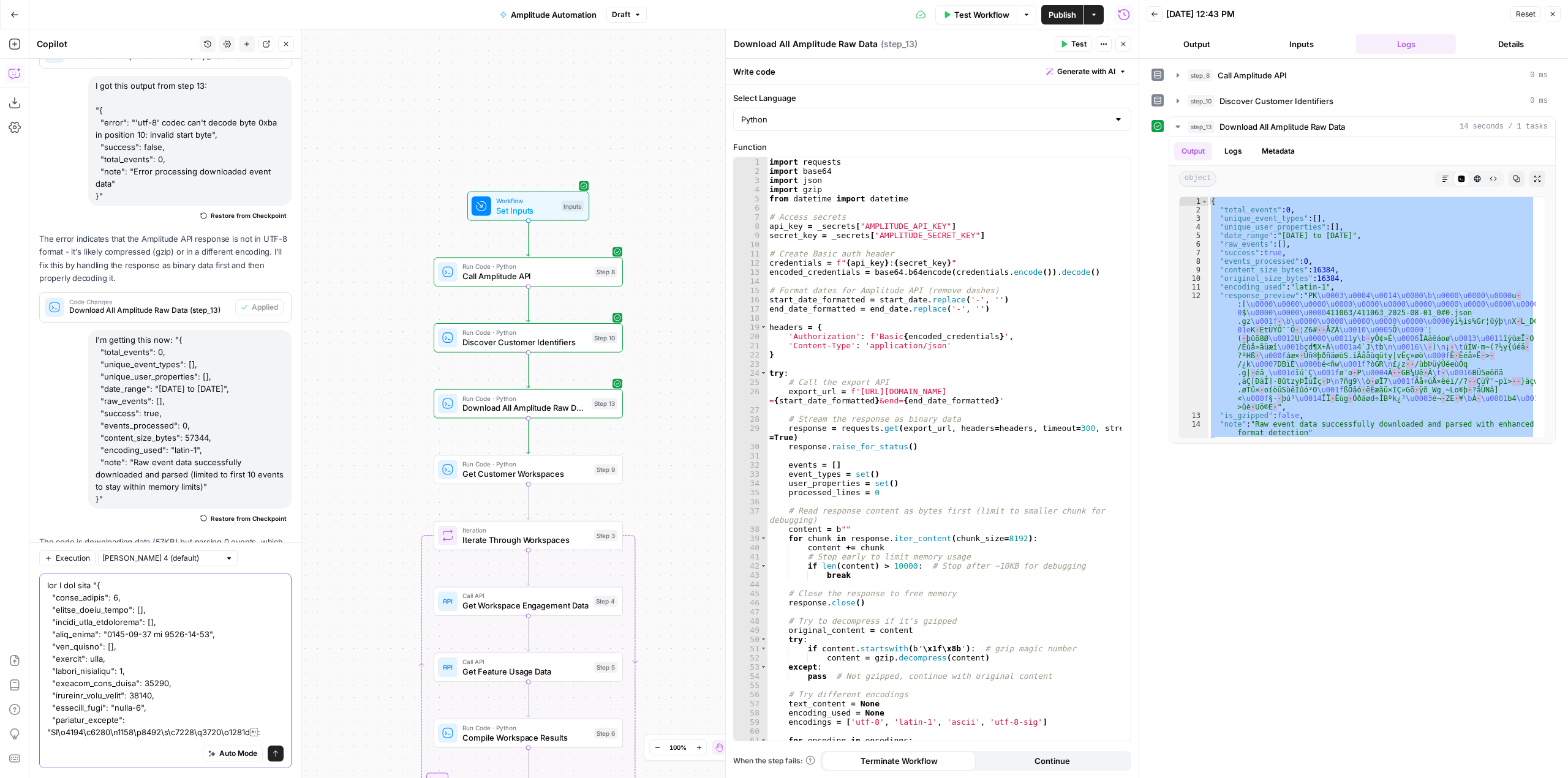
scroll to position [290, 0]
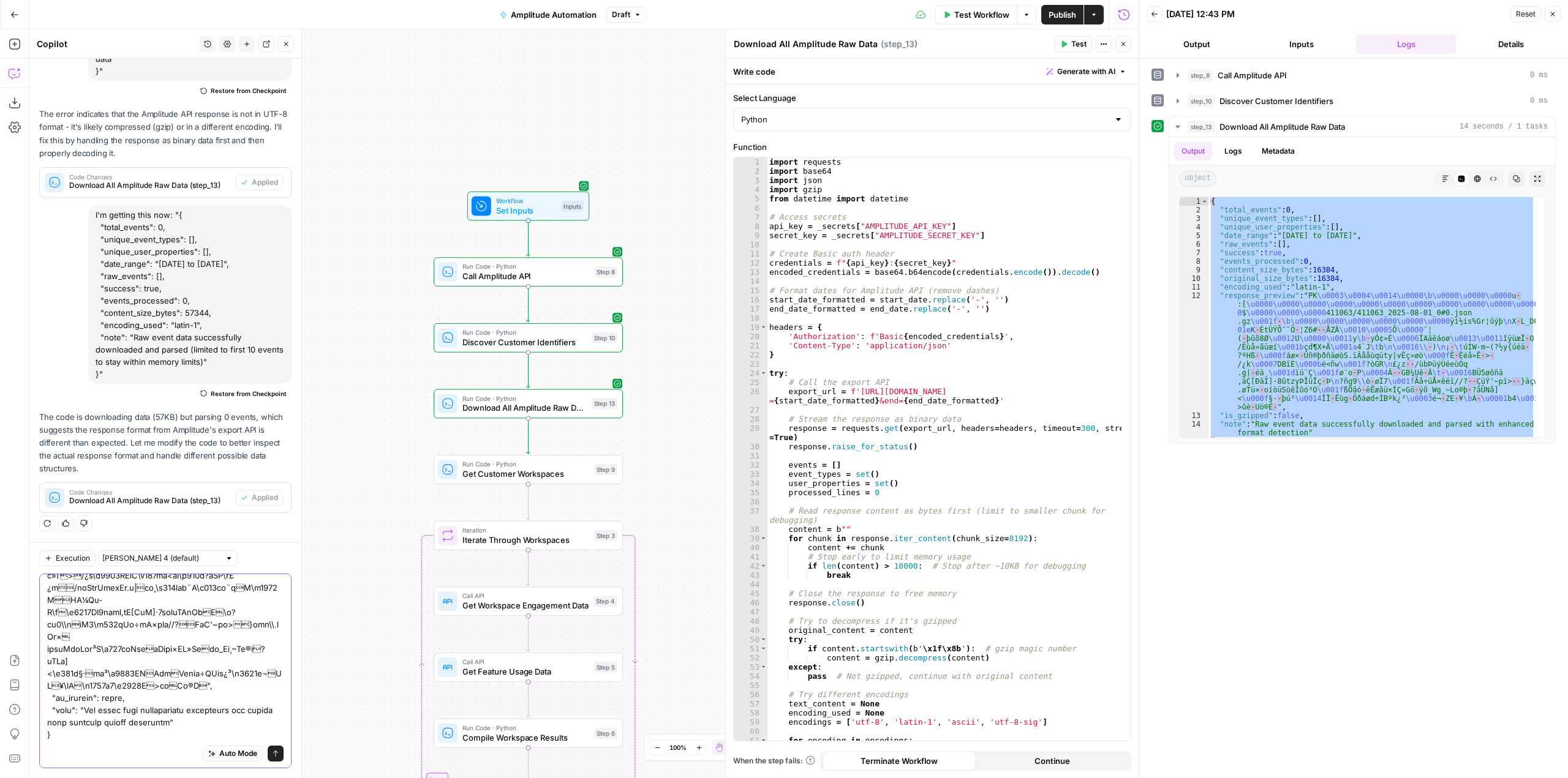
type textarea "now I got this "{ "total_events": 0, "unique_event_types": [], "unique_user_pro…"
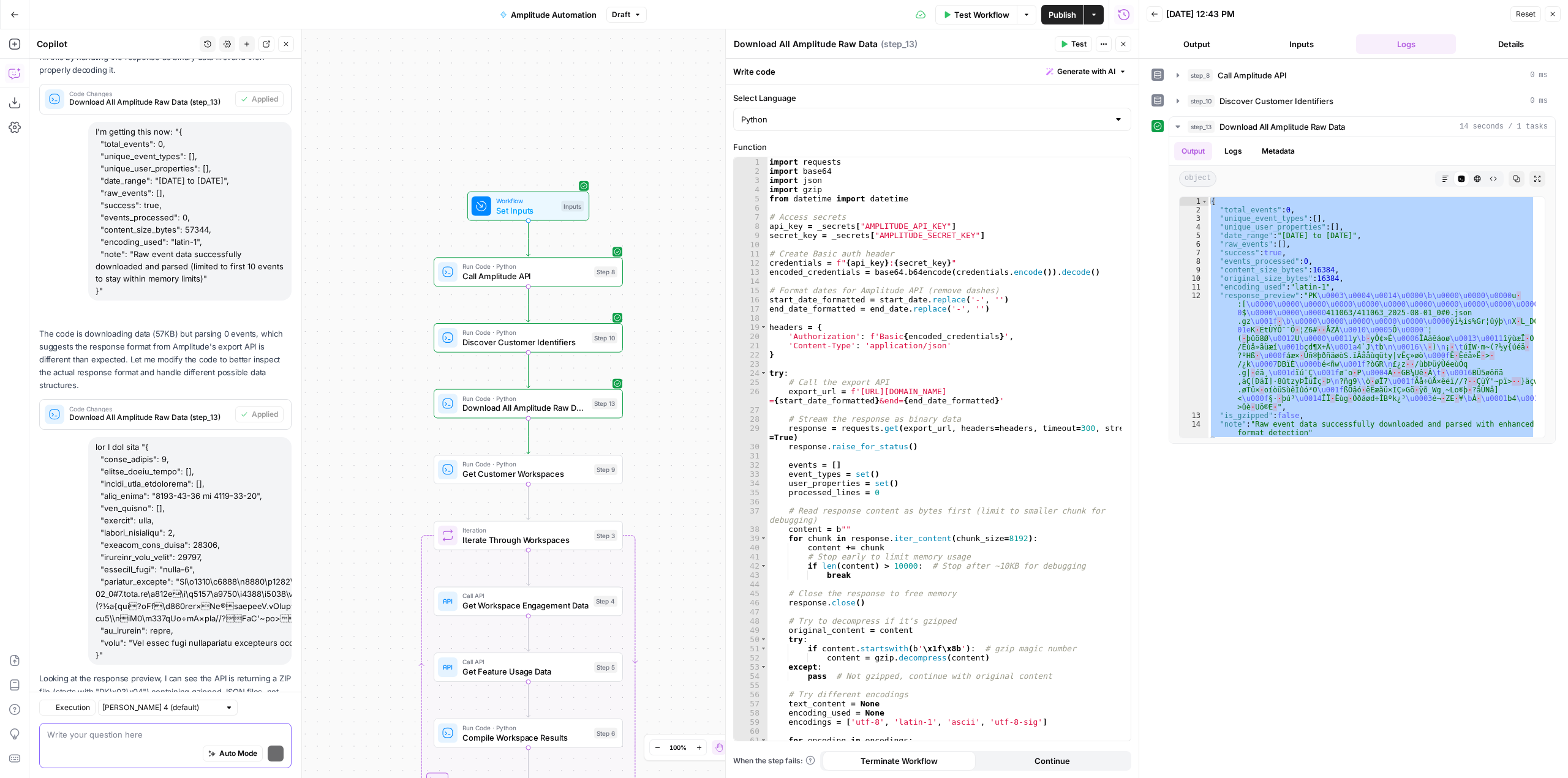
scroll to position [1983, 0]
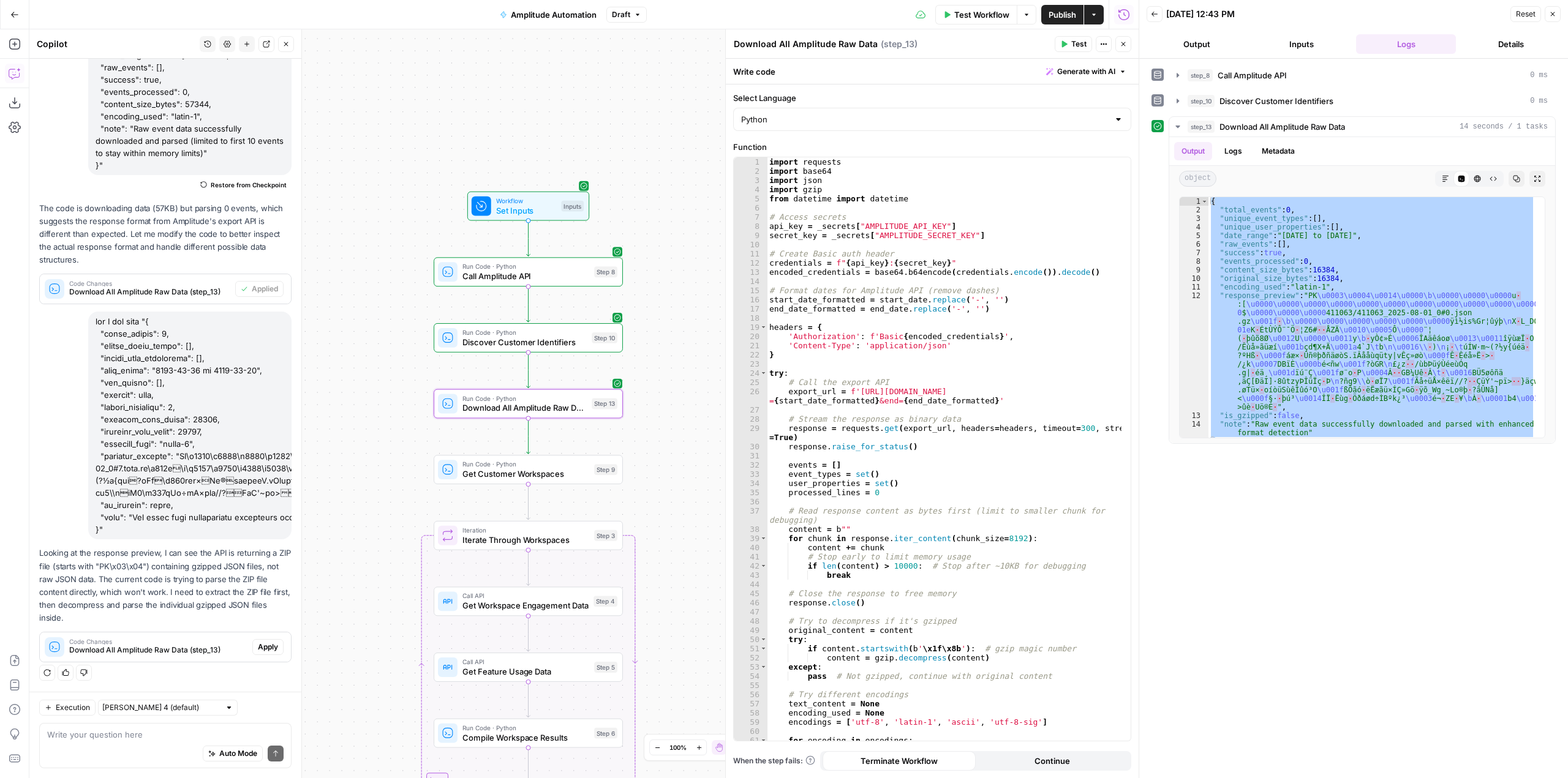
click at [258, 654] on button "Apply" at bounding box center [267, 647] width 31 height 16
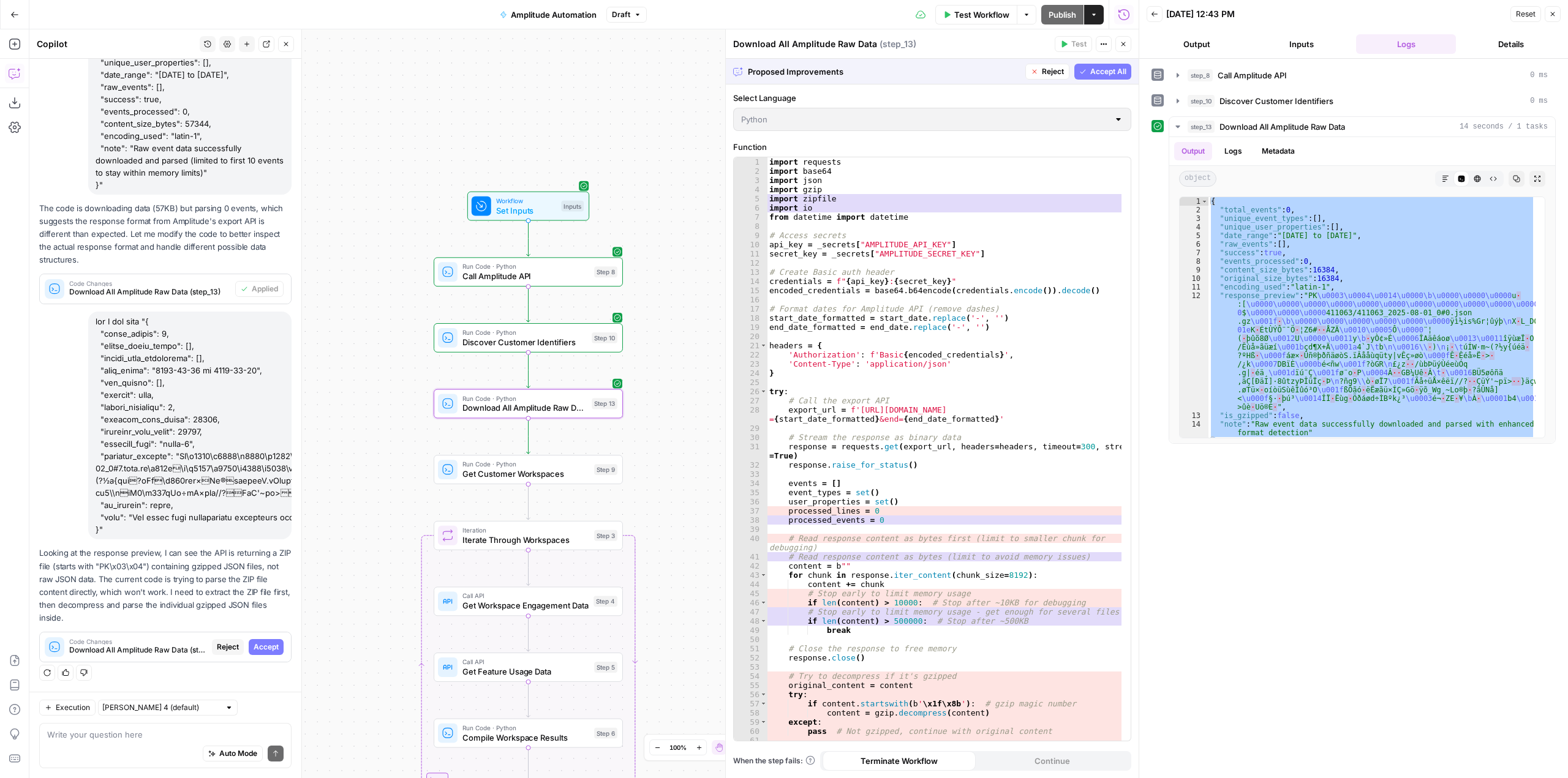
click at [263, 651] on span "Accept" at bounding box center [266, 647] width 25 height 11
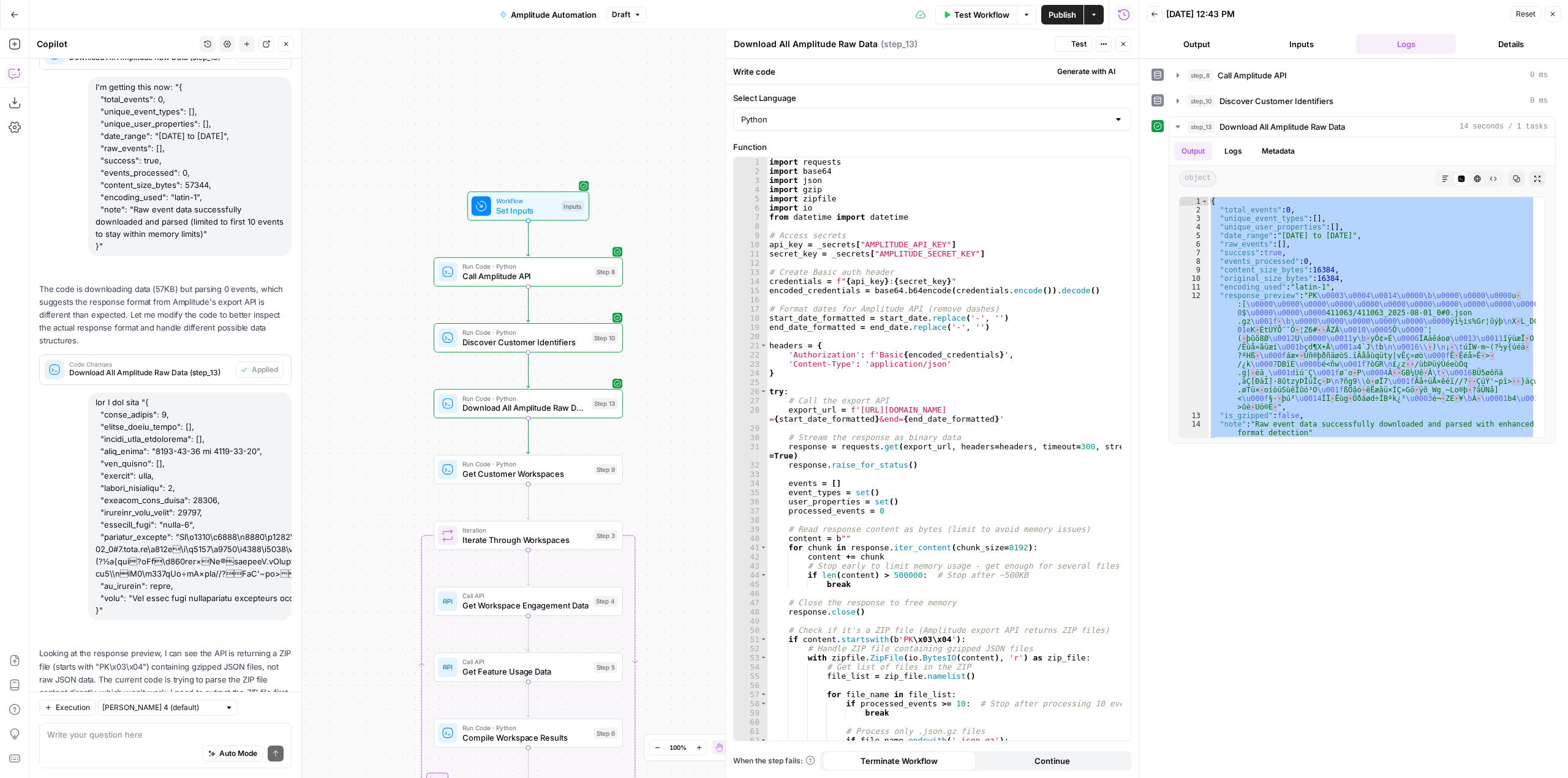
scroll to position [2003, 0]
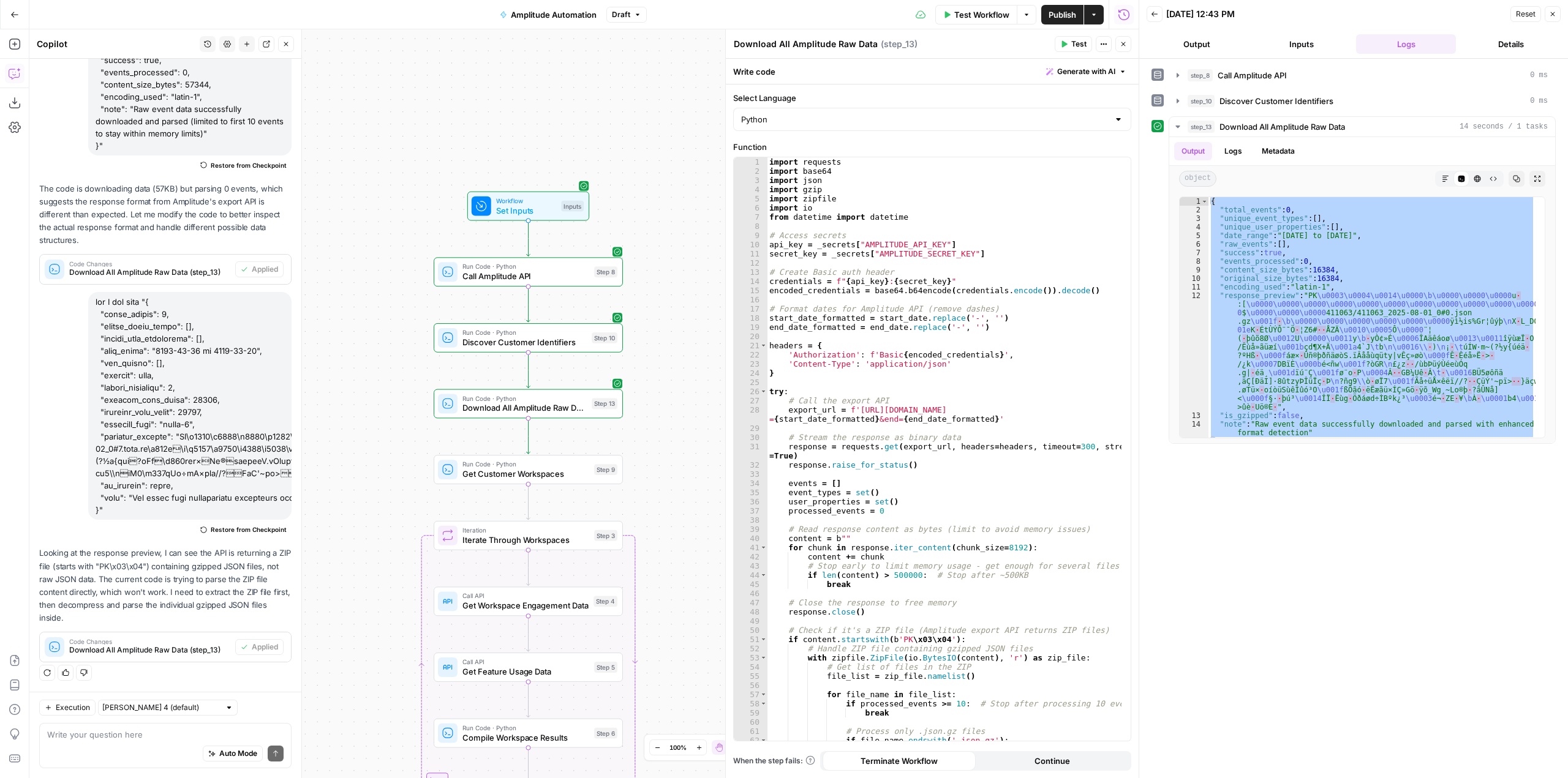
click at [1080, 49] on span "Test" at bounding box center [1079, 44] width 15 height 11
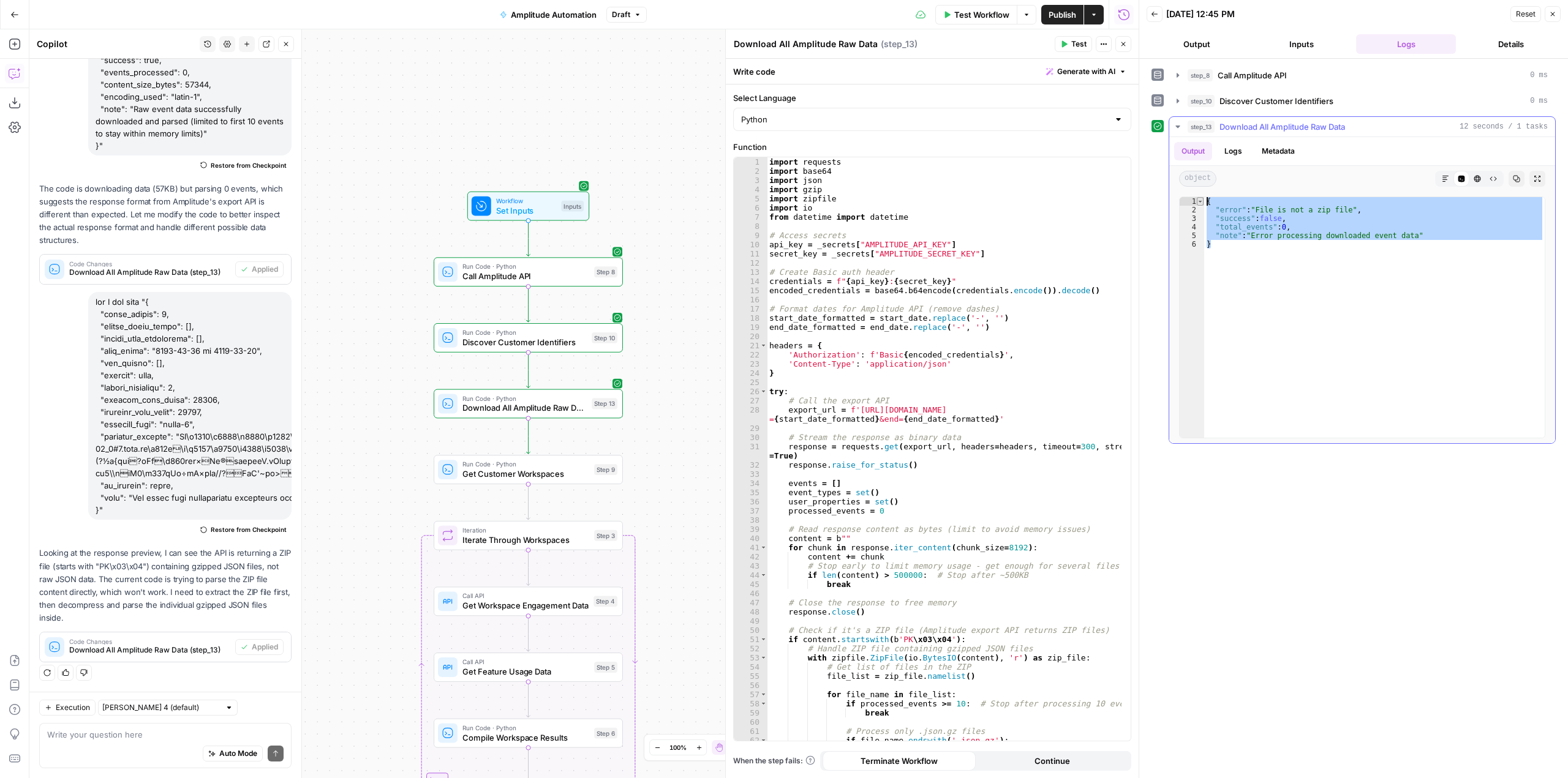
drag, startPoint x: 1344, startPoint y: 310, endPoint x: 1200, endPoint y: 199, distance: 181.8
click at [1200, 199] on div "* 1 2 3 4 5 6 { "error" : "File is not a zip file" , "success" : false , "total…" at bounding box center [1362, 317] width 366 height 242
type textarea "**********"
click at [125, 740] on textarea at bounding box center [165, 735] width 236 height 12
paste textarea "{ "error": "File is not a zip file", "success": false, "total_events": 0, "note…"
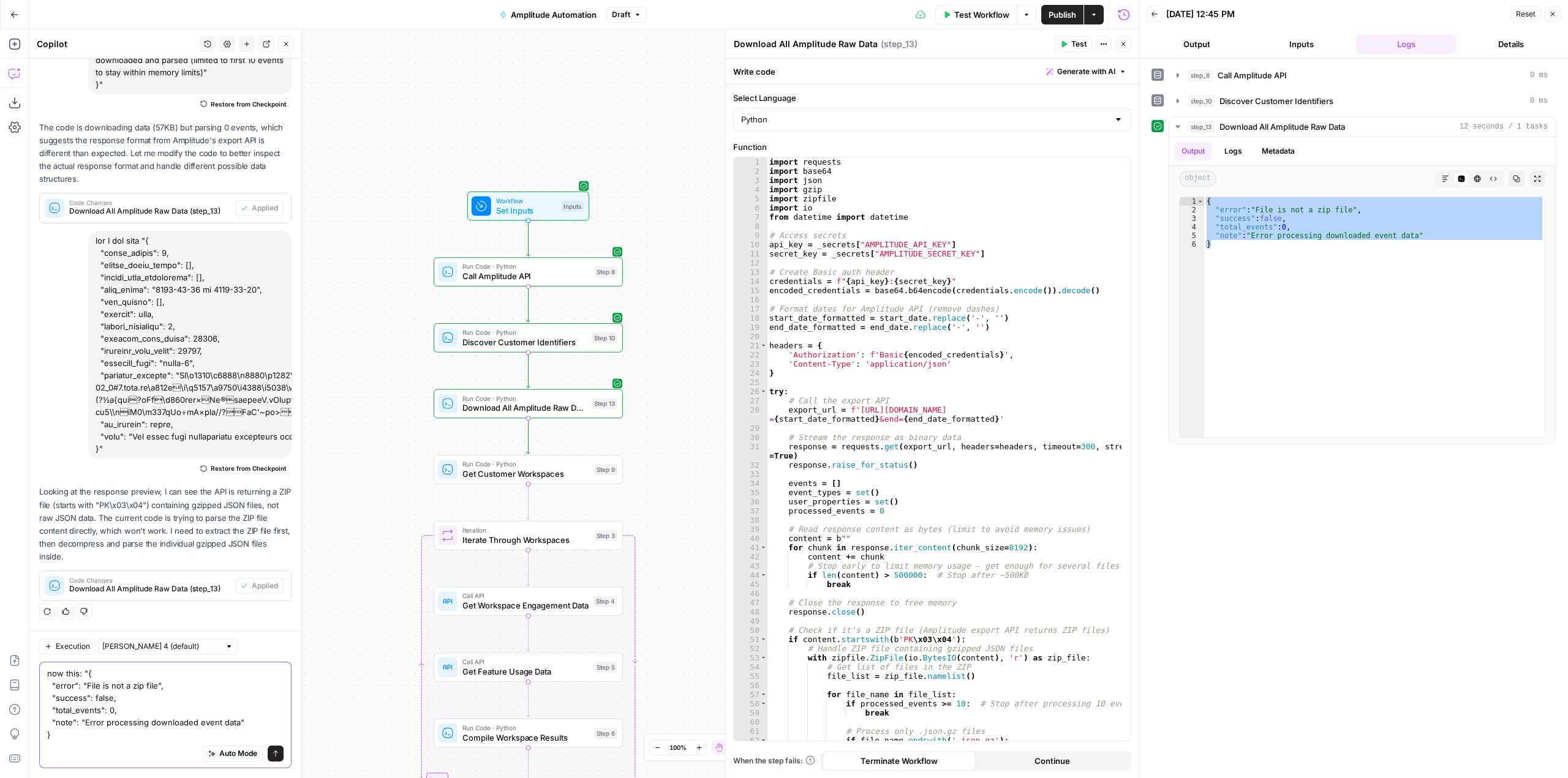
type textarea "now this: "{ "error": "File is not a zip file", "success": false, "total_events…"
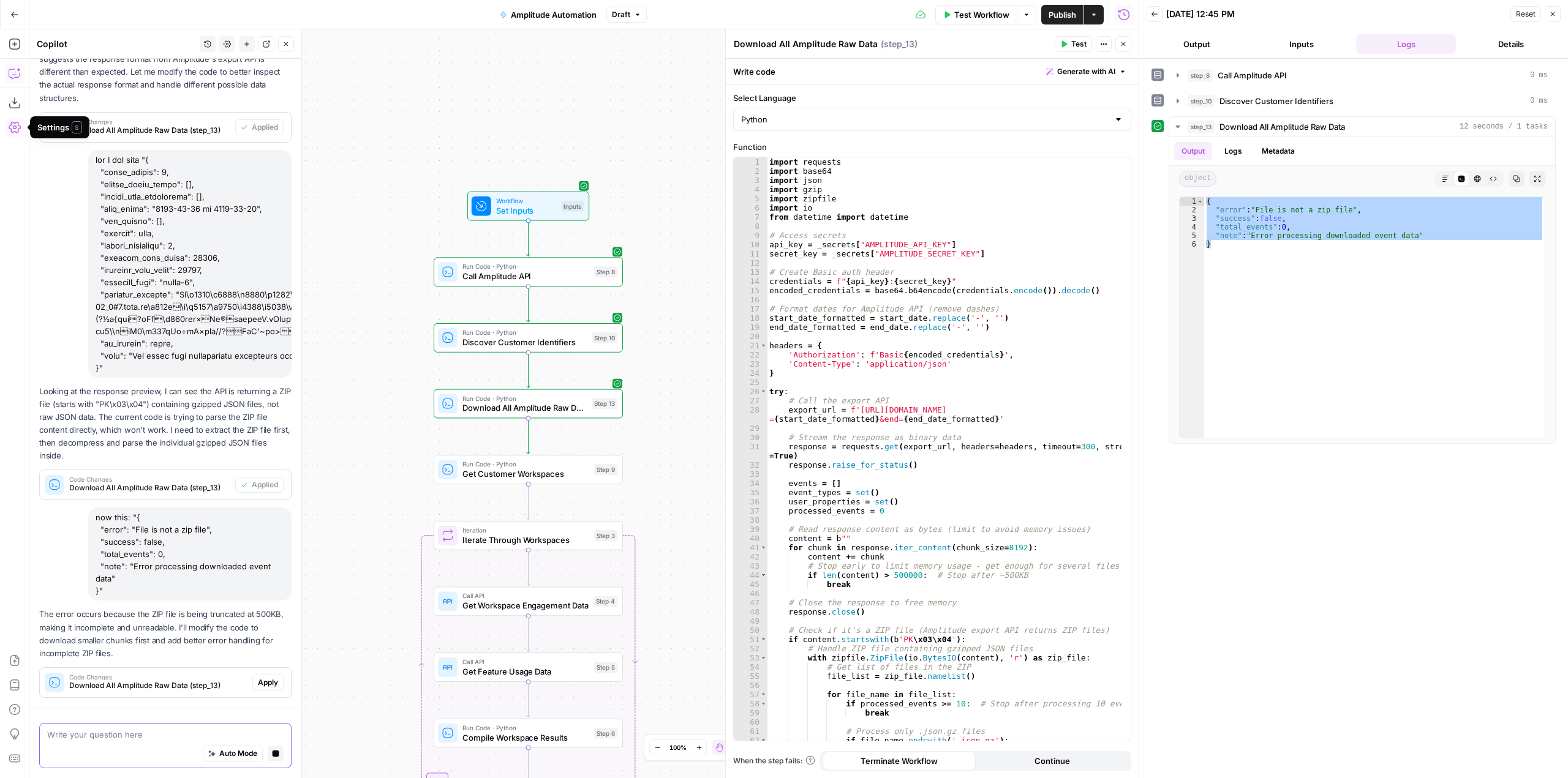
scroll to position [2200, 0]
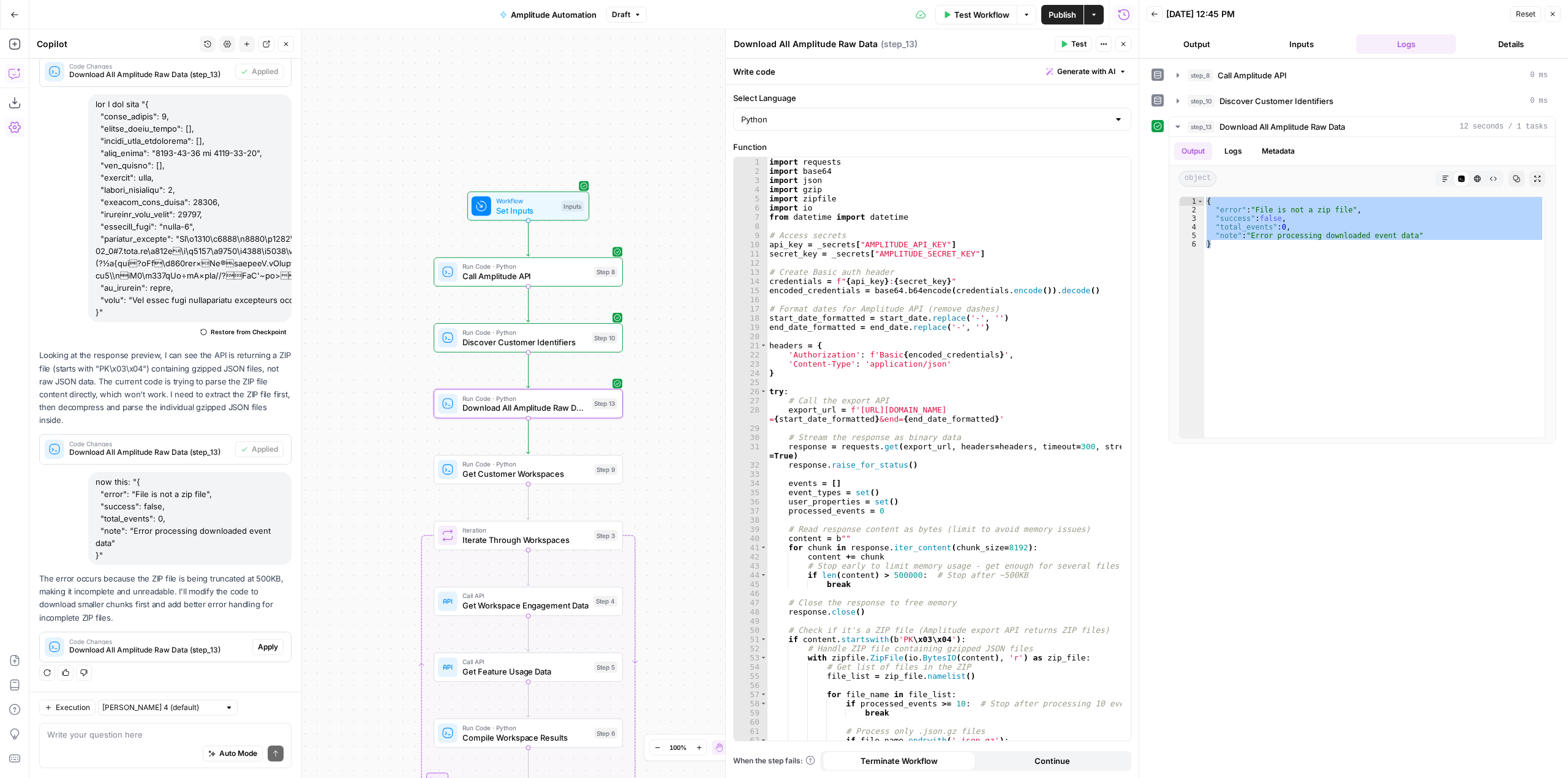
click at [258, 652] on span "Apply" at bounding box center [268, 647] width 21 height 11
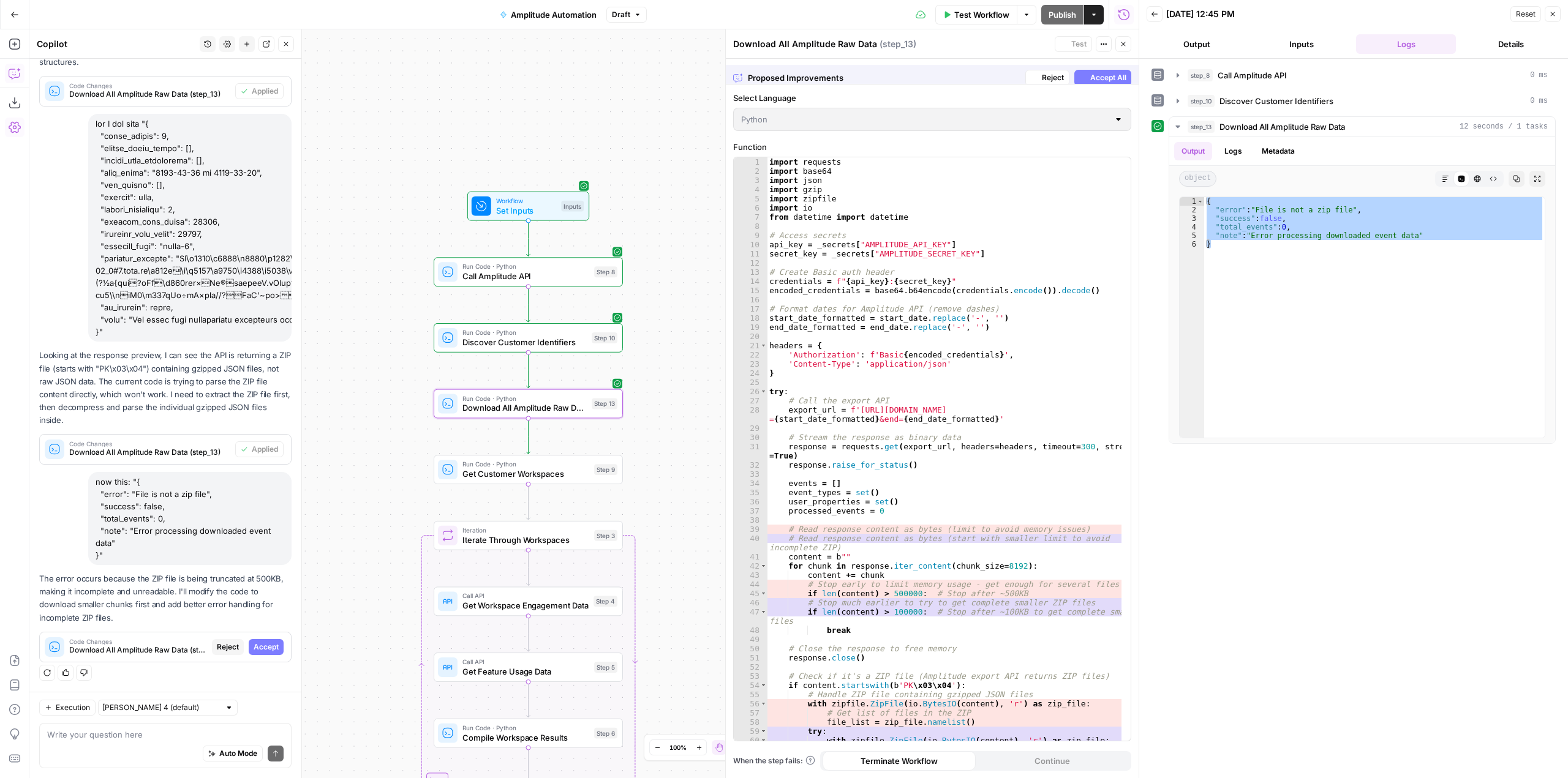
scroll to position [2064, 0]
click at [254, 650] on span "Accept" at bounding box center [266, 647] width 25 height 11
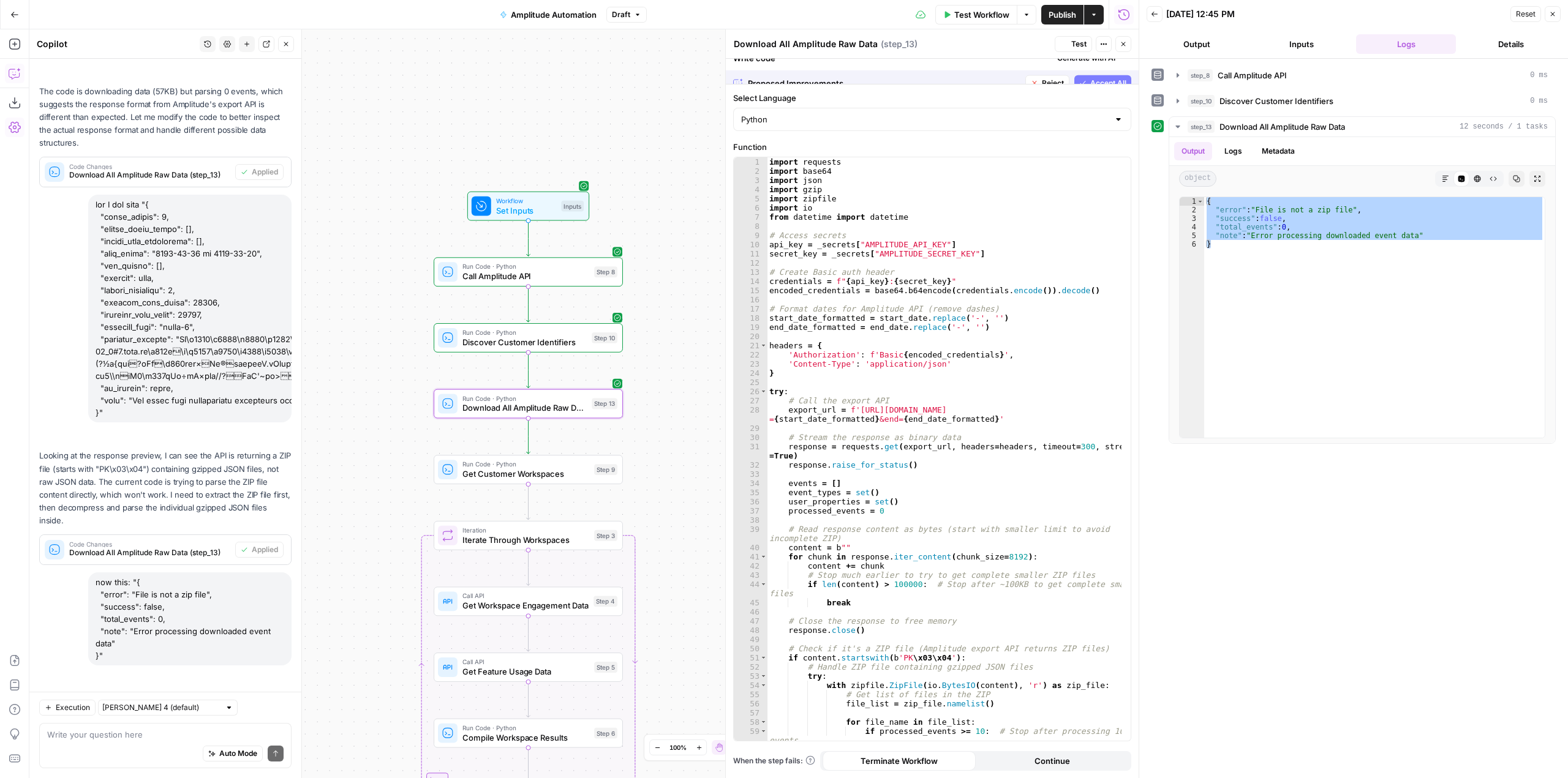
scroll to position [2220, 0]
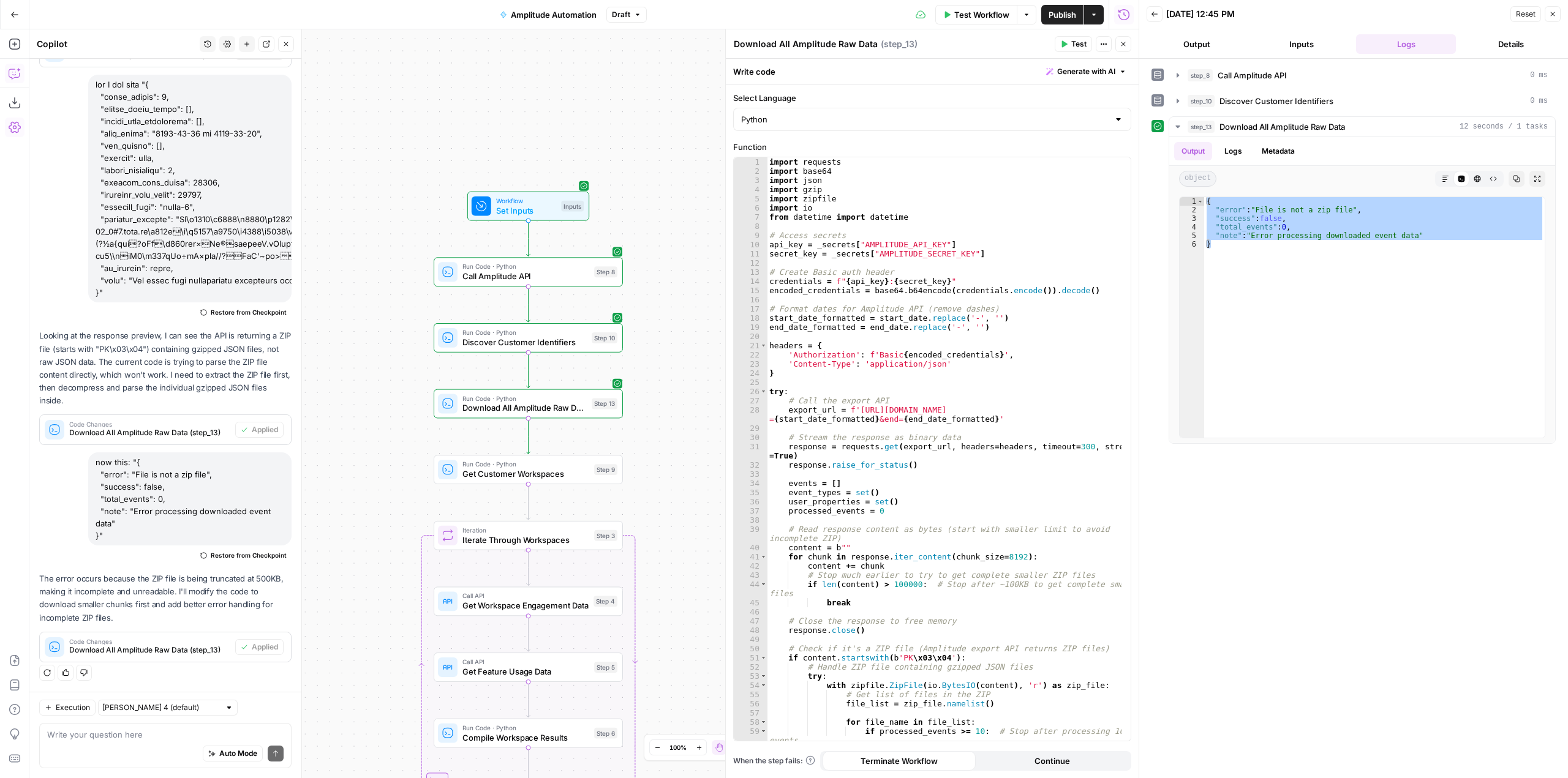
click at [1085, 43] on span "Test" at bounding box center [1079, 44] width 15 height 11
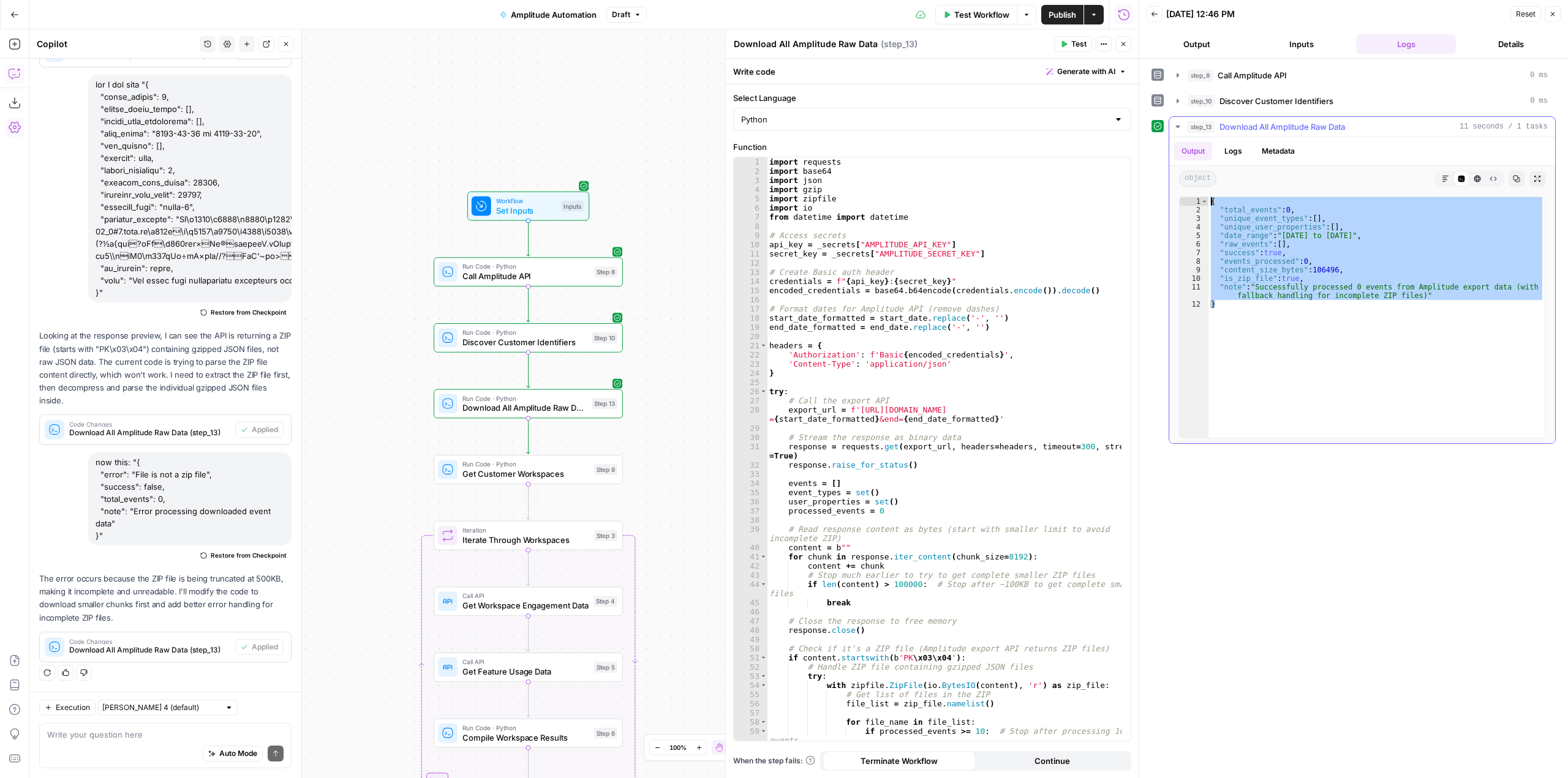
drag, startPoint x: 1220, startPoint y: 265, endPoint x: 1200, endPoint y: 204, distance: 64.2
click at [1200, 204] on div "* 1 2 3 4 5 6 7 8 9 10 11 12 { "total_events" : 0 , "unique_event_types" : [ ] …" at bounding box center [1362, 317] width 366 height 242
type textarea "**********"
click at [197, 730] on textarea at bounding box center [165, 735] width 236 height 12
paste textarea "{ "total_events": 0, "unique_event_types": [], "unique_user_properties": [], "d…"
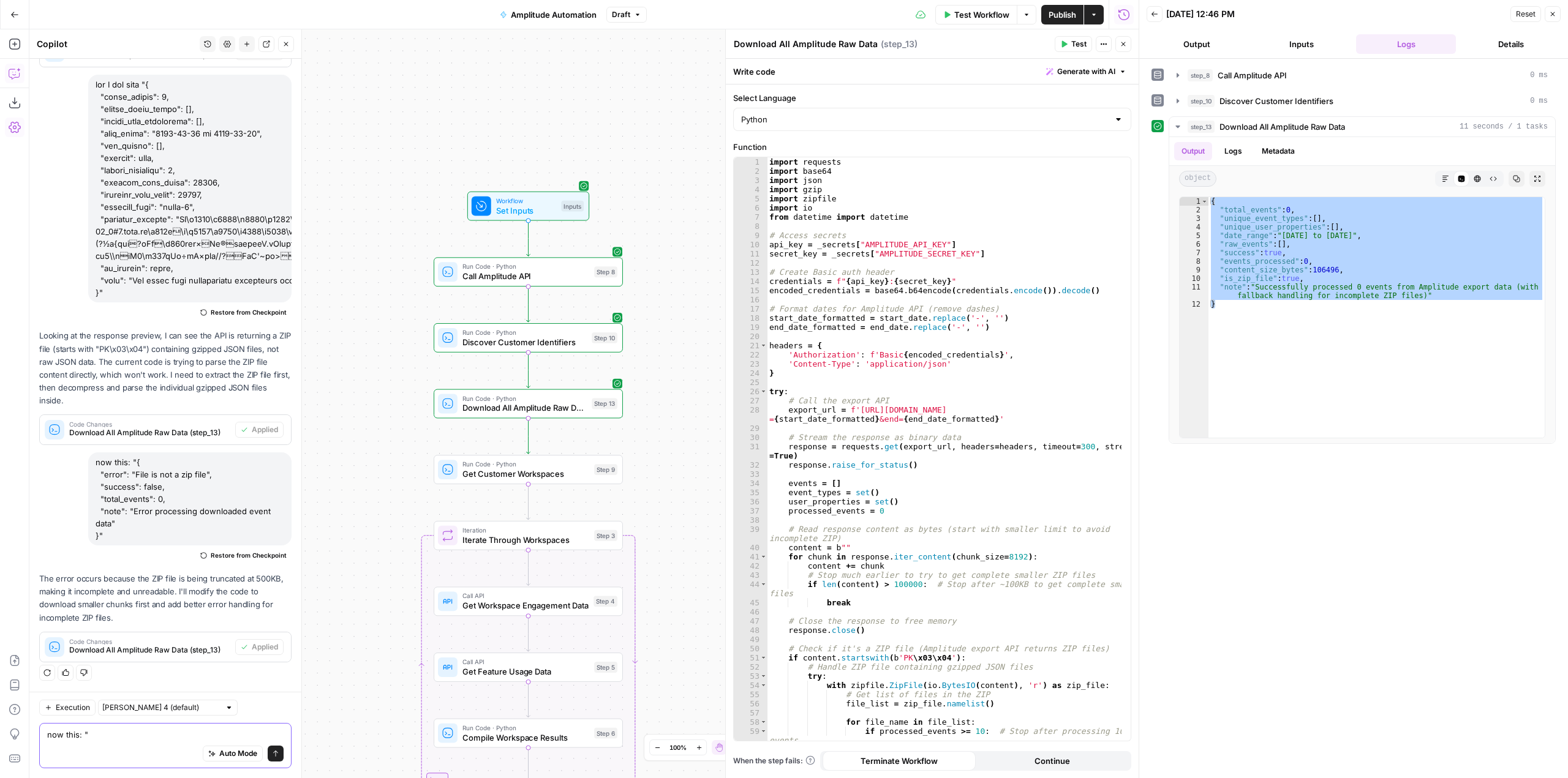
type textarea "now this: "{ "total_events": 0, "unique_event_types": [], "unique_user_properti…"
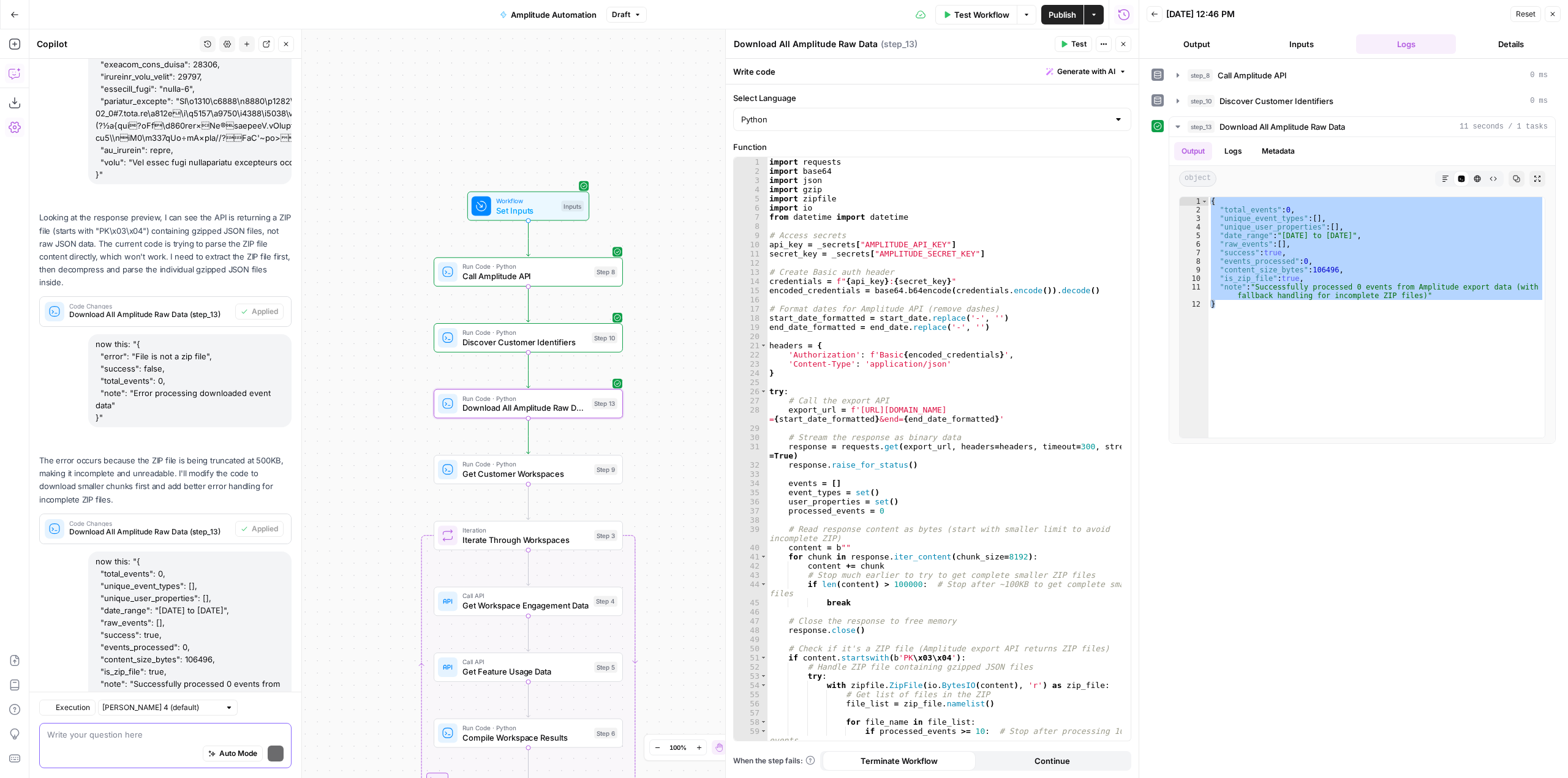
scroll to position [2503, 0]
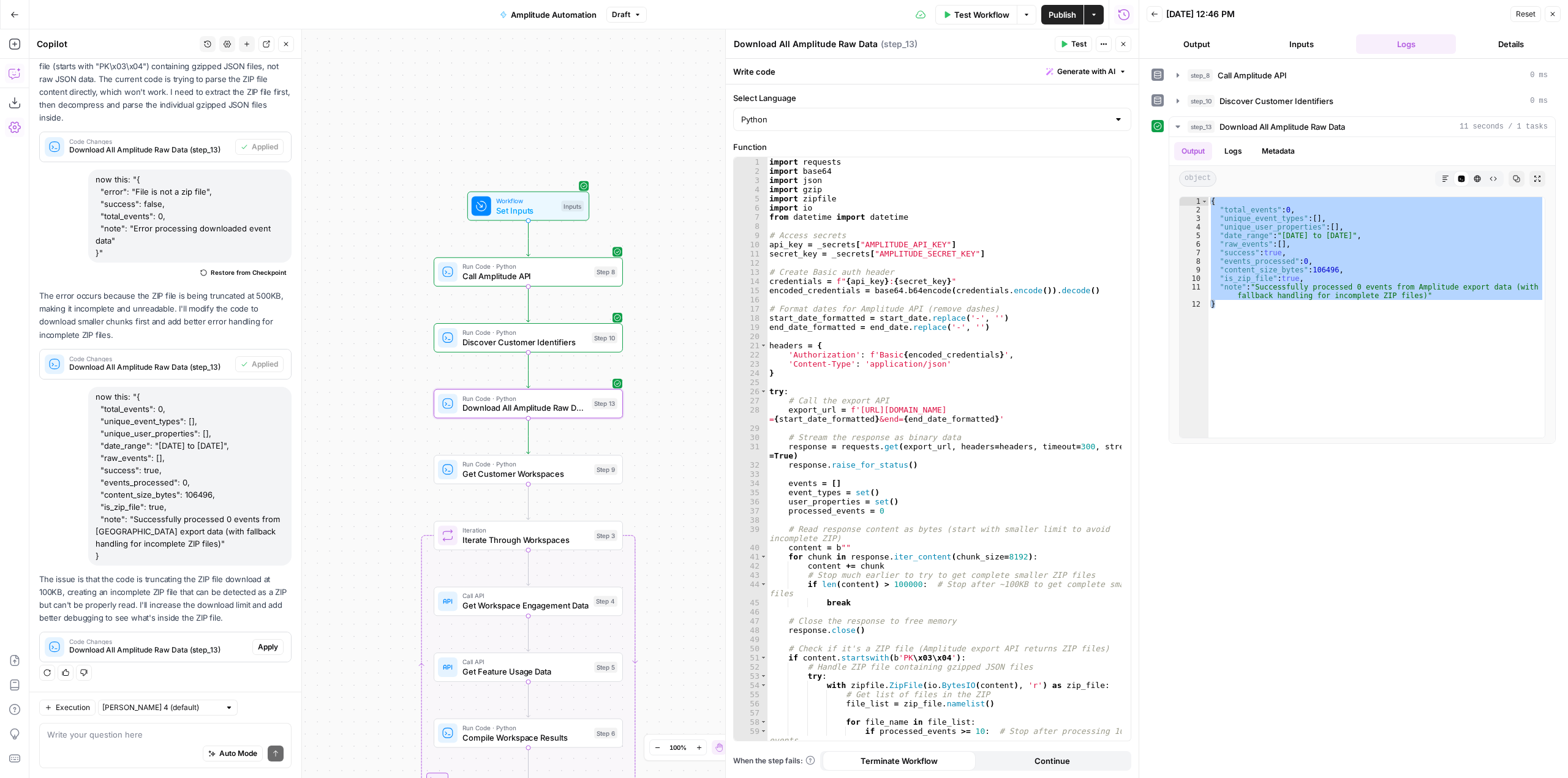
click at [258, 650] on span "Apply" at bounding box center [268, 647] width 21 height 11
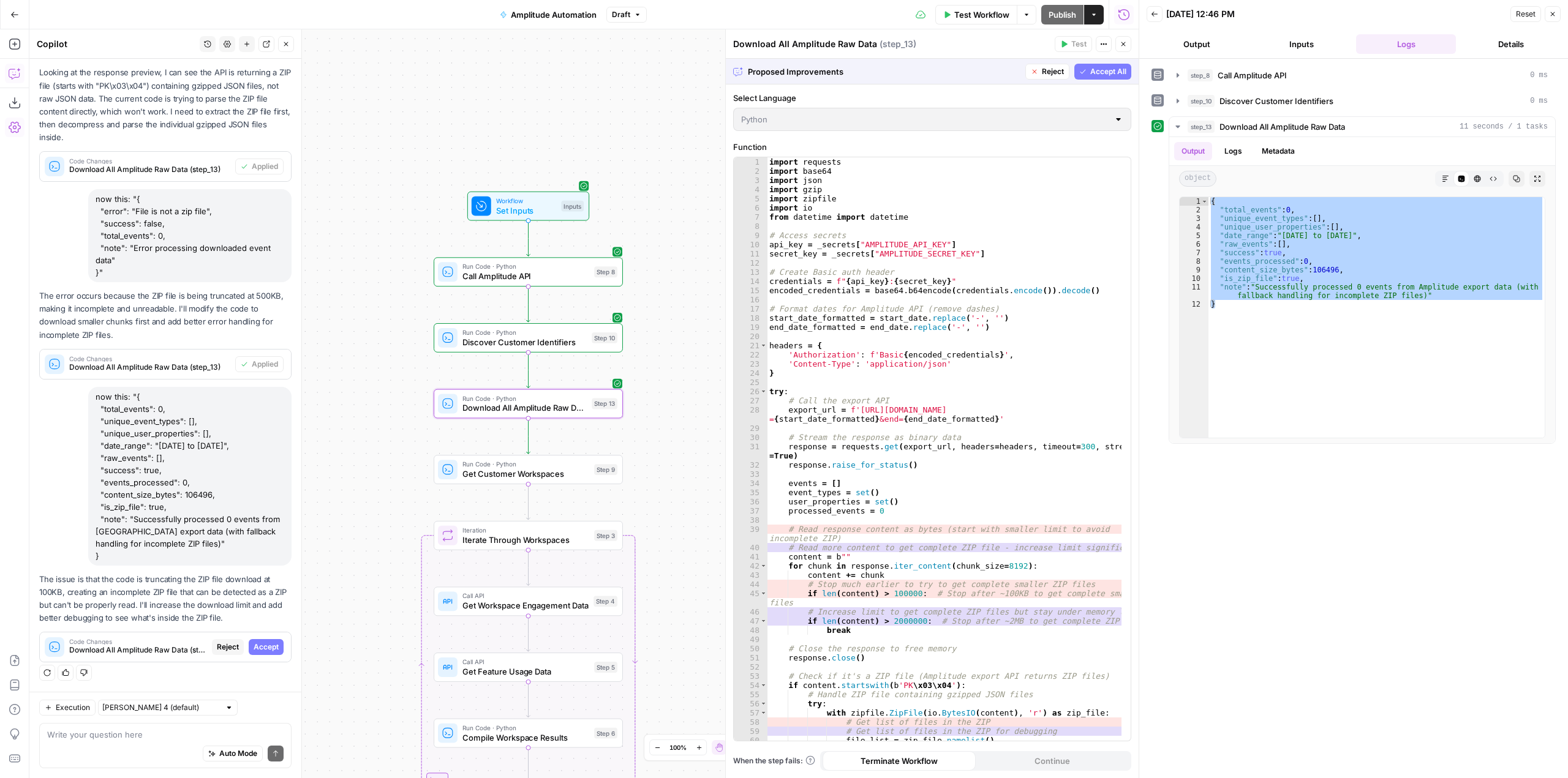
click at [255, 650] on span "Accept" at bounding box center [266, 647] width 25 height 11
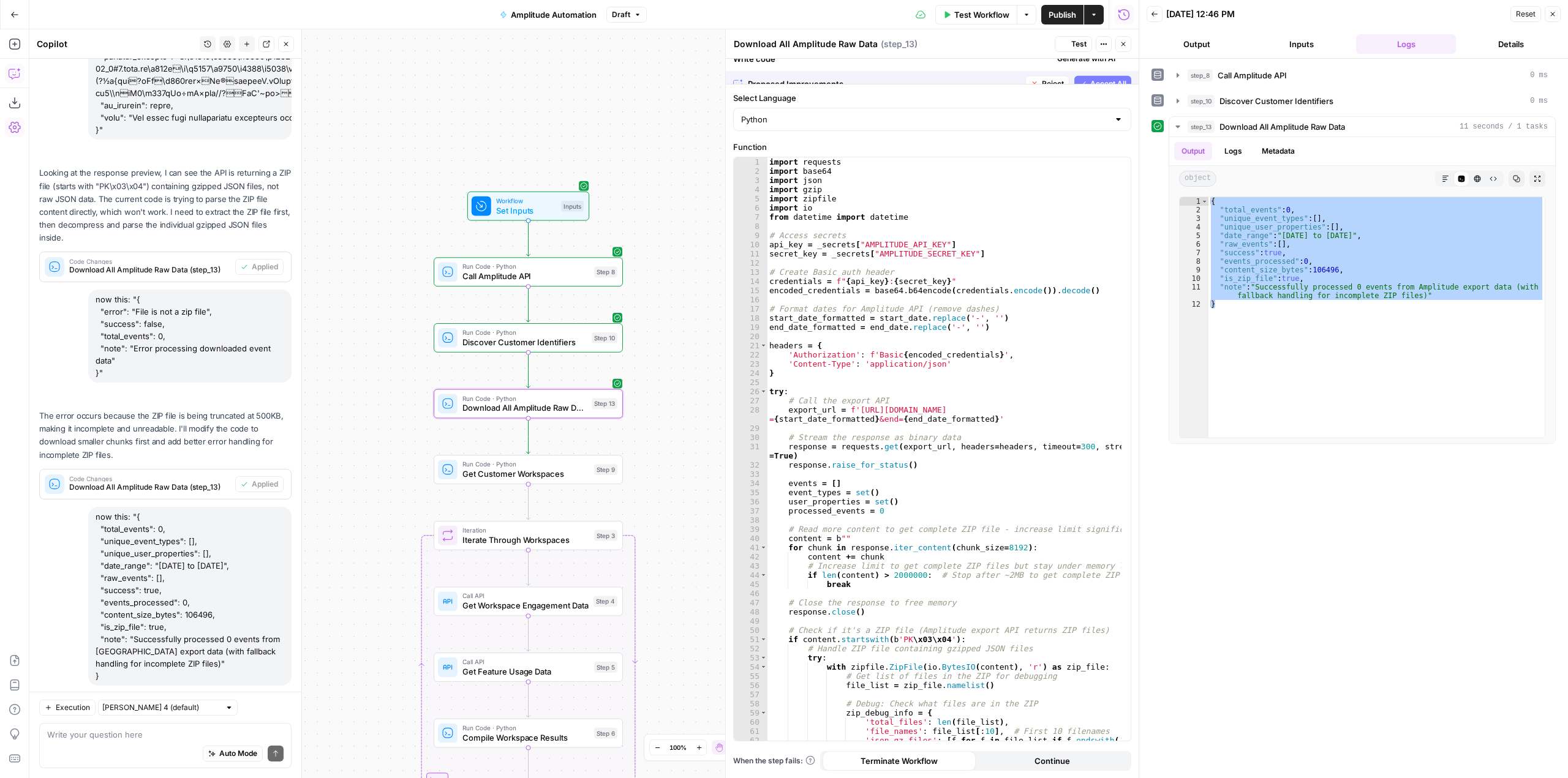
scroll to position [2523, 0]
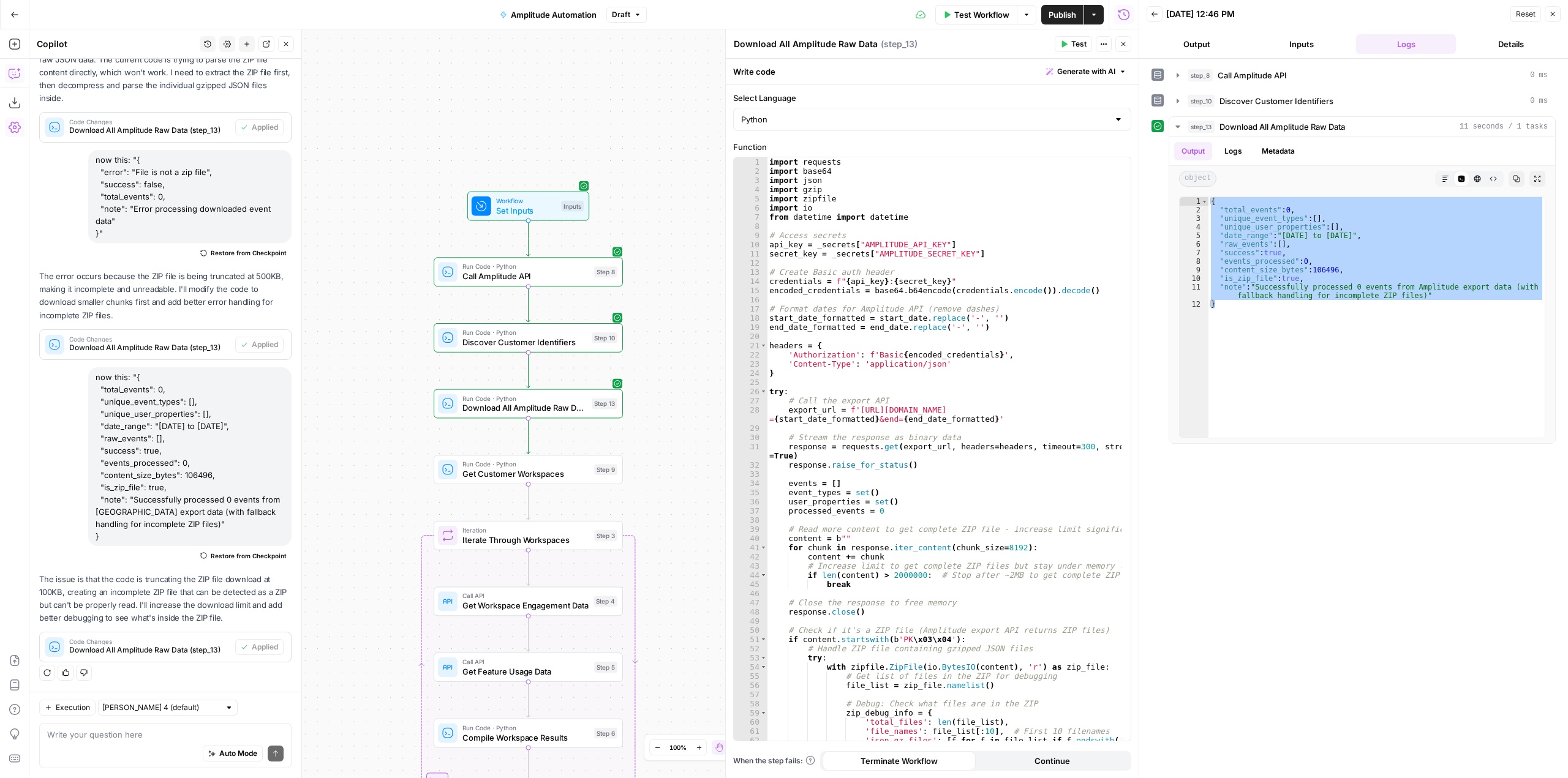
click at [1071, 43] on button "Test" at bounding box center [1073, 44] width 37 height 16
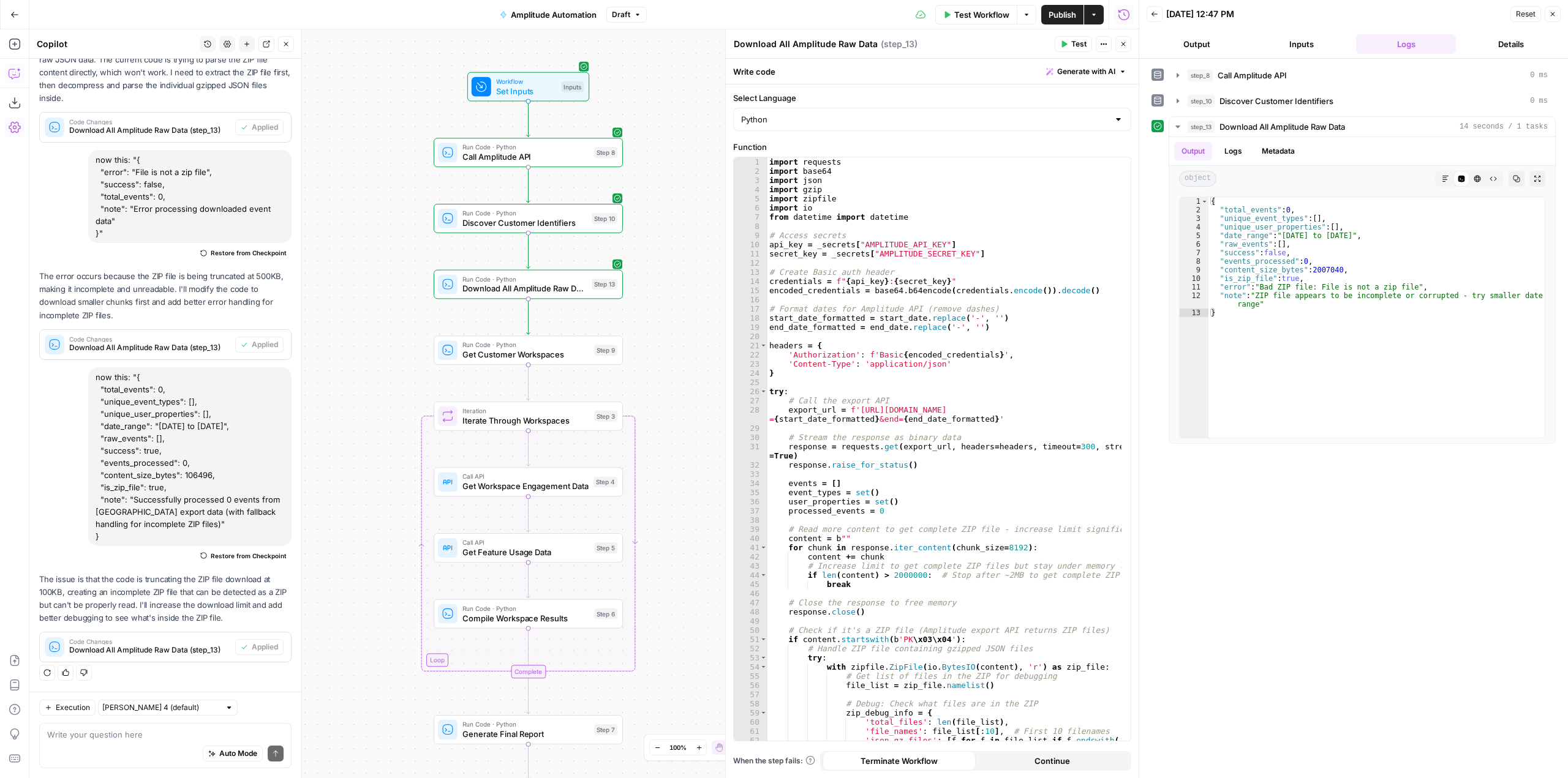
drag, startPoint x: 675, startPoint y: 426, endPoint x: 675, endPoint y: 307, distance: 119.0
click at [675, 307] on div "Workflow Set Inputs Inputs Run Code · Python Call Amplitude API Step 8 Run Code…" at bounding box center [584, 404] width 1109 height 749
click at [606, 197] on span "Test" at bounding box center [604, 196] width 14 height 11
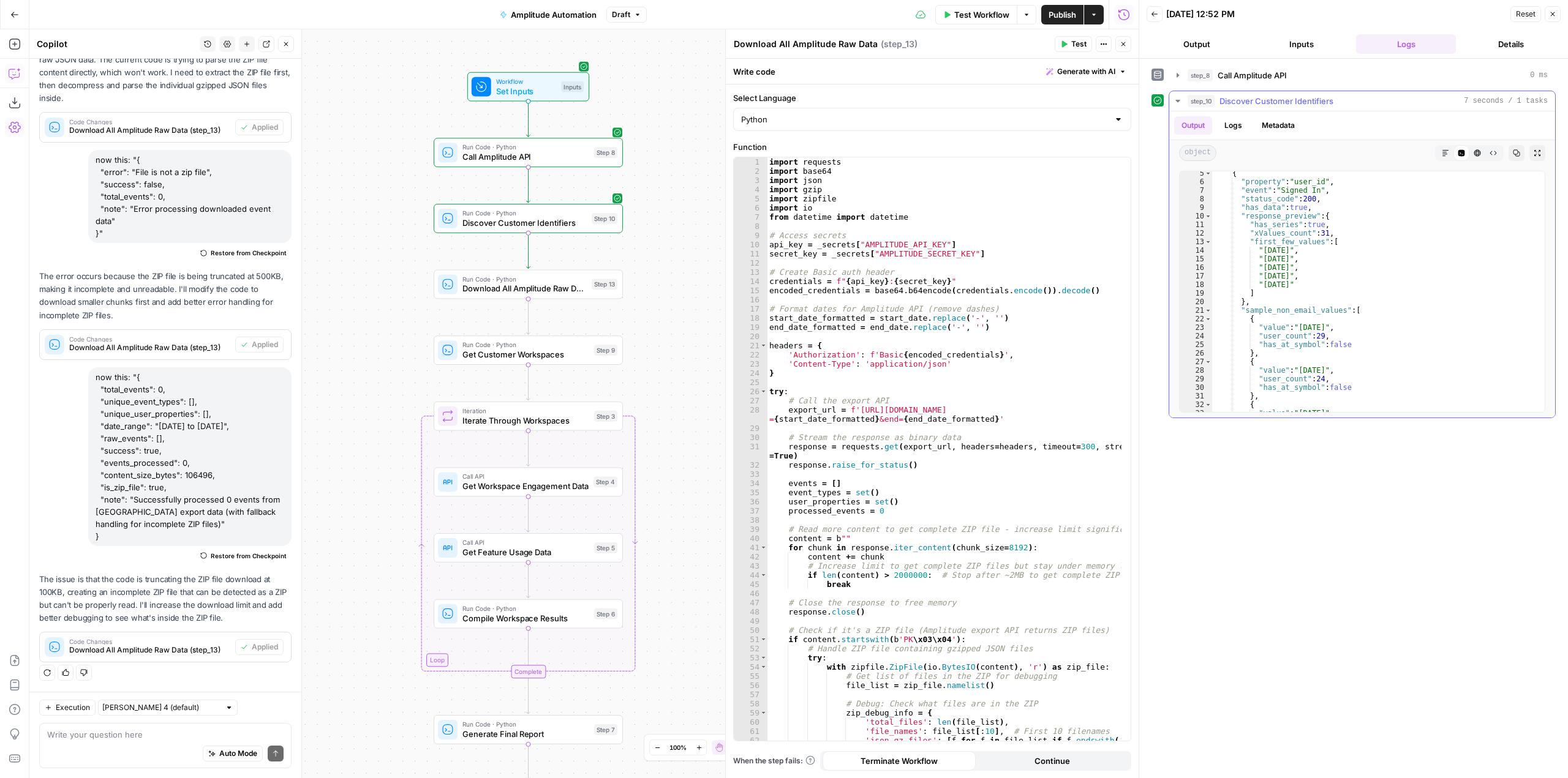
scroll to position [0, 0]
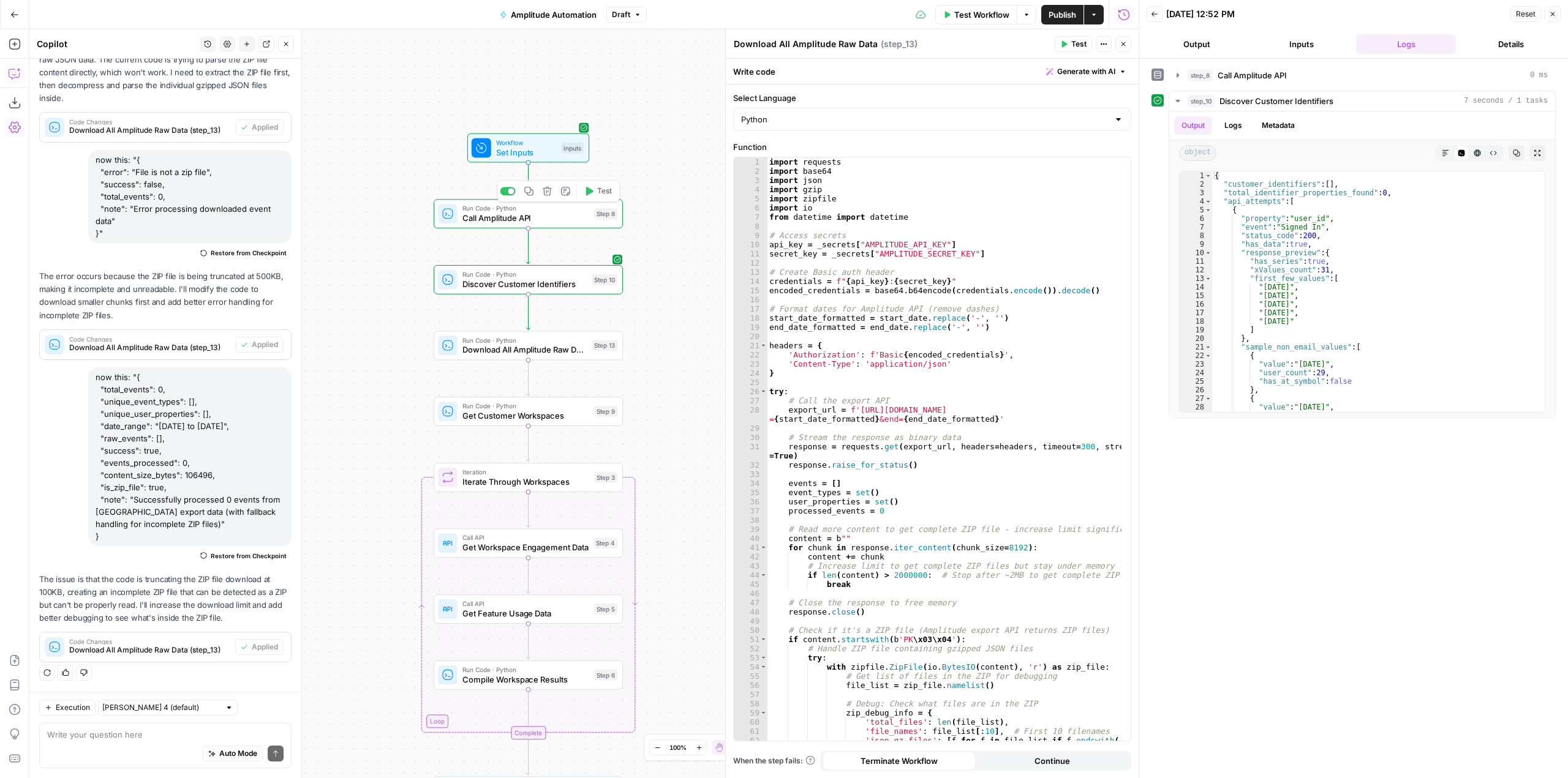
click at [591, 189] on icon "button" at bounding box center [590, 191] width 8 height 8
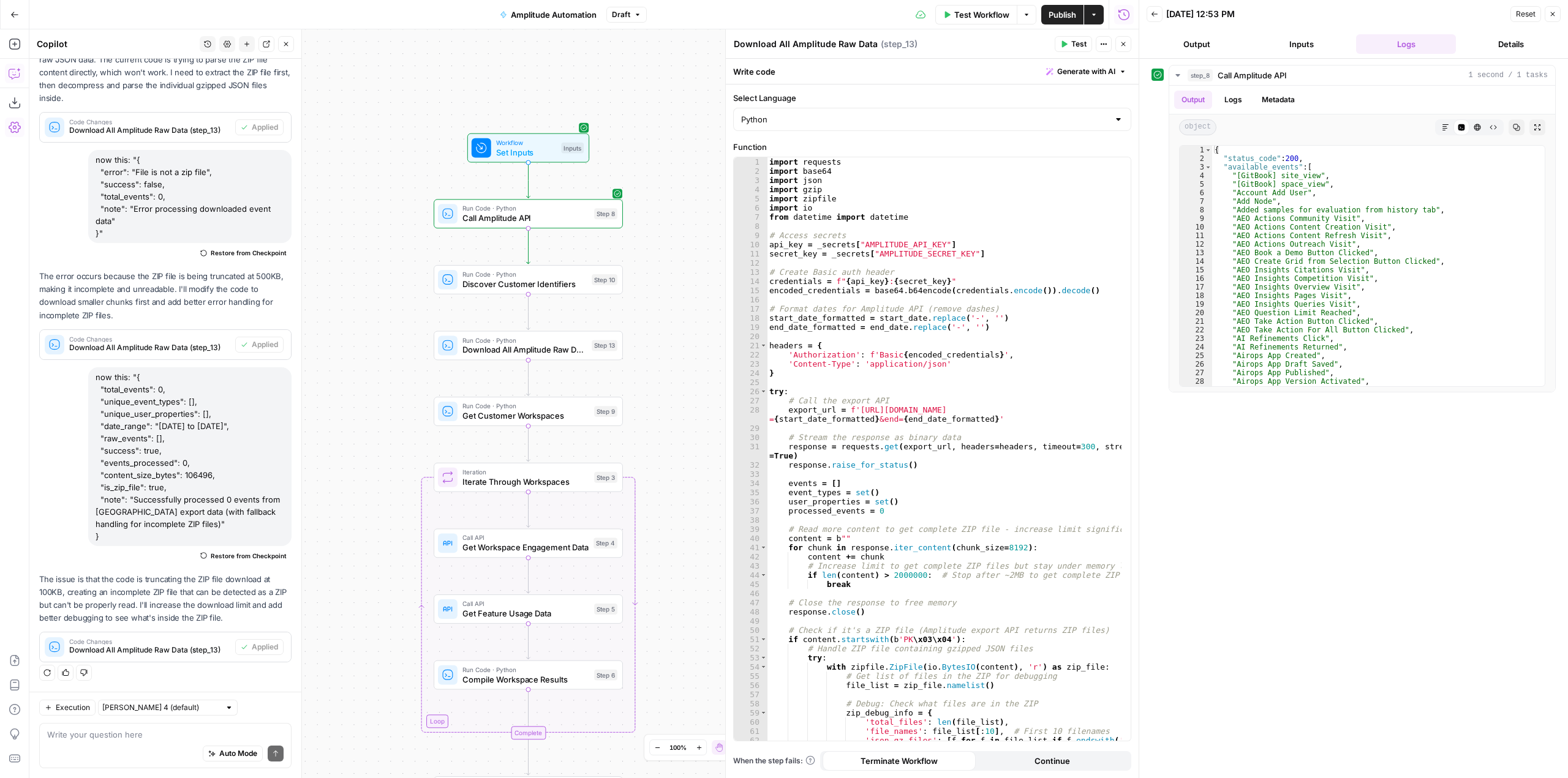
click at [1412, 473] on div "step_8 Call Amplitude API 1 second / 1 tasks Output Logs Metadata object Markdo…" at bounding box center [1354, 419] width 404 height 707
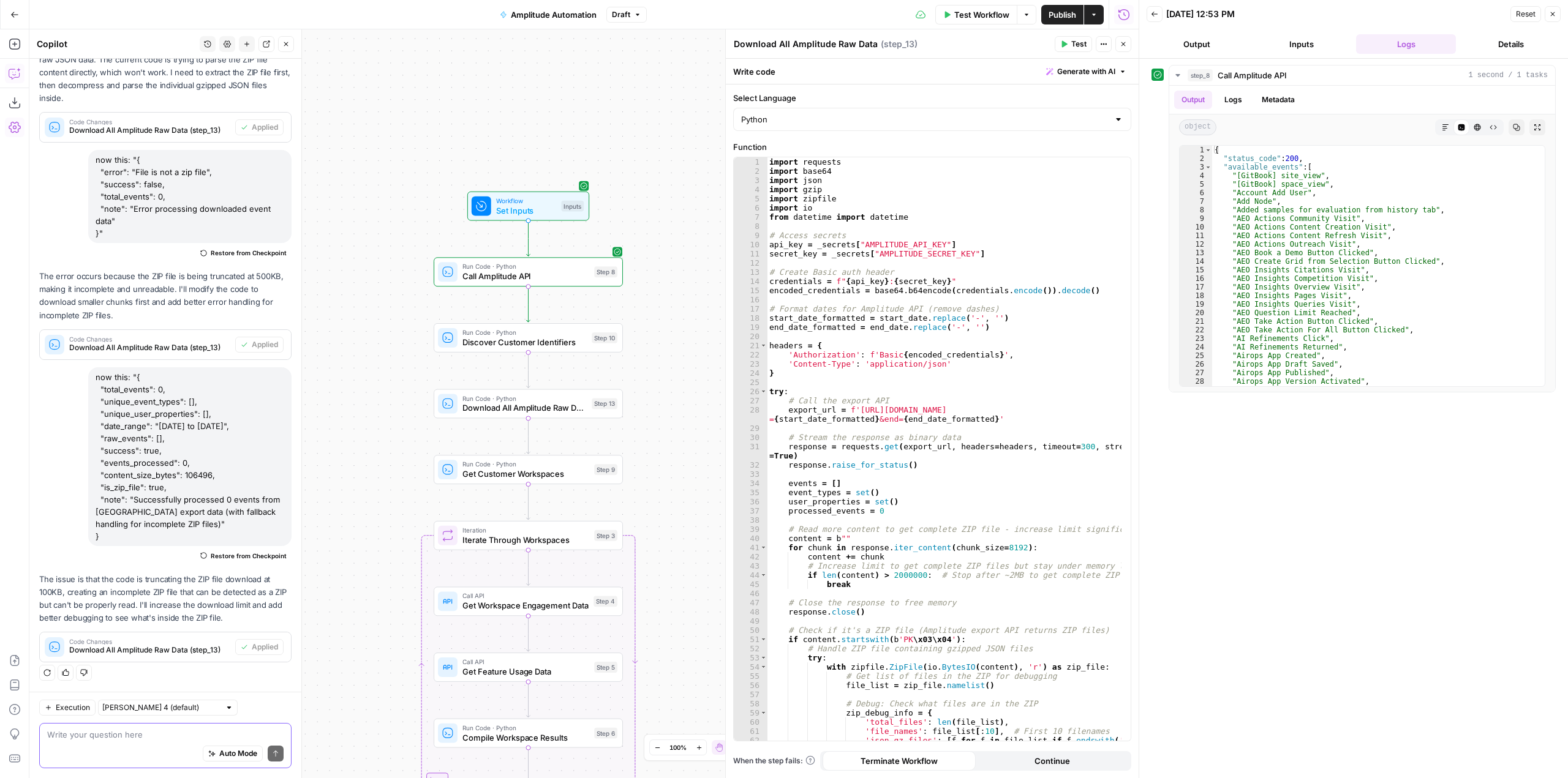
click at [140, 729] on textarea at bounding box center [165, 735] width 236 height 12
click at [115, 731] on textarea at bounding box center [165, 735] width 236 height 12
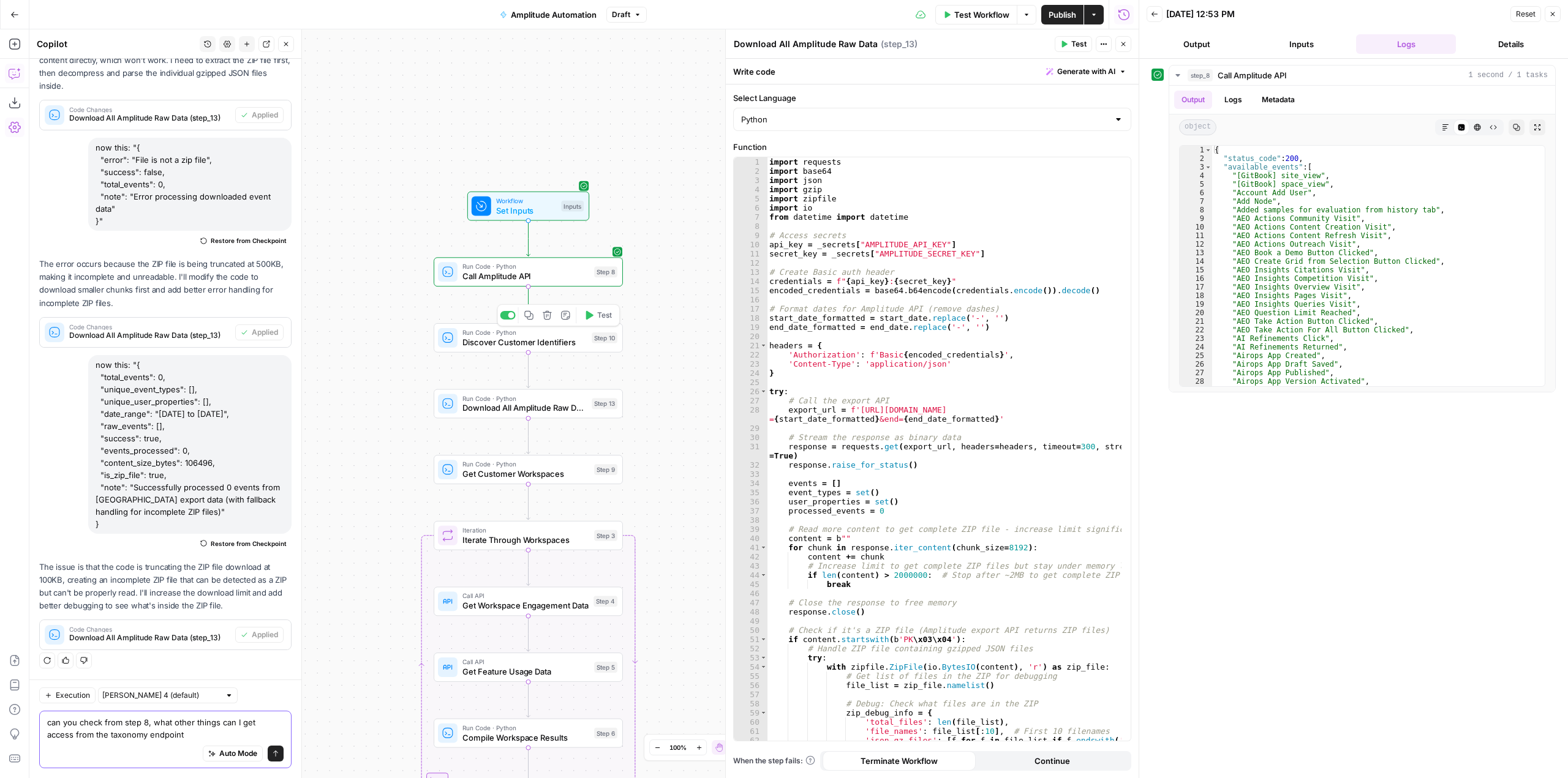
type textarea "can you check from step 8, what other things can I get access from the taxonomy…"
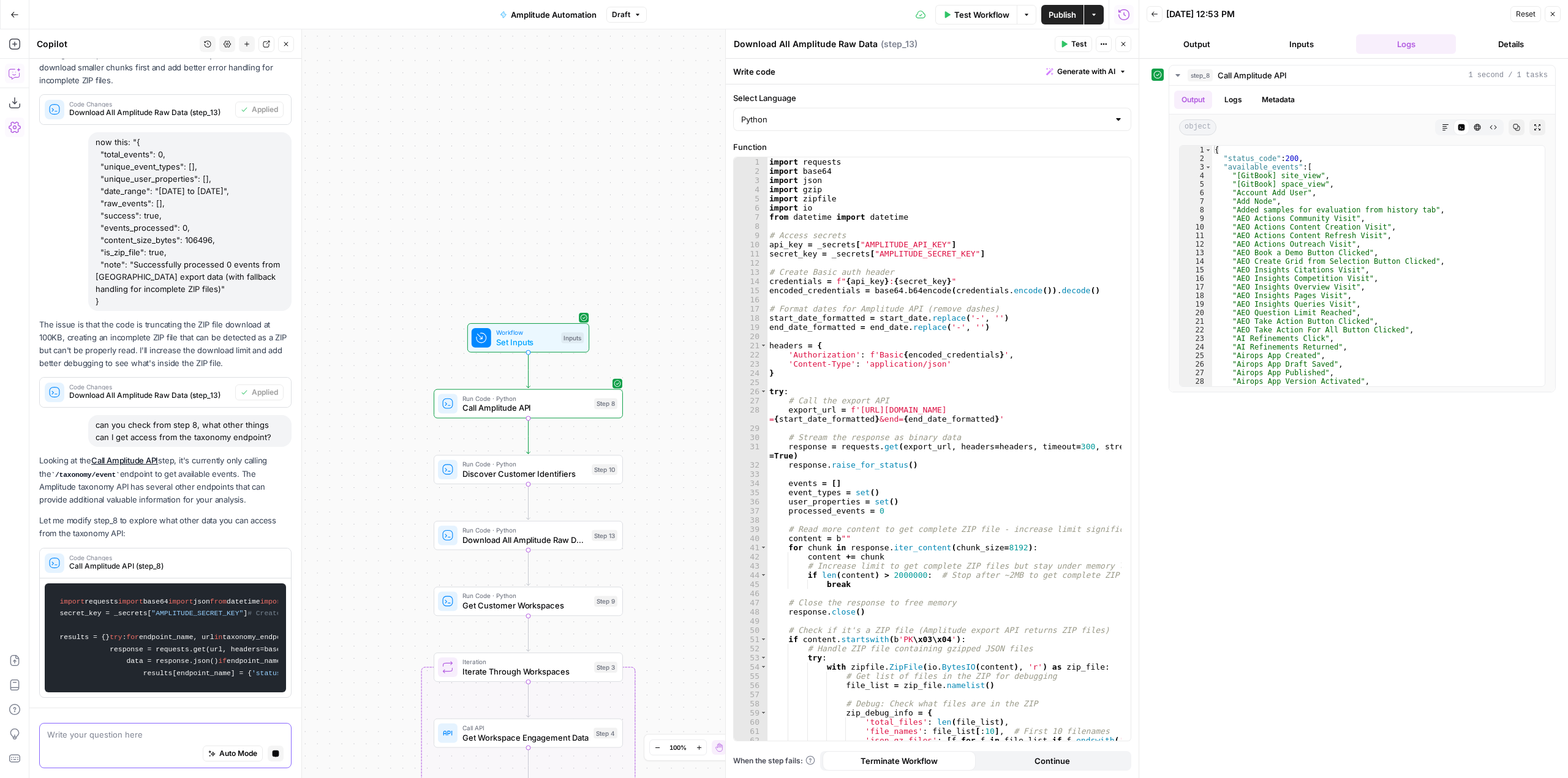
scroll to position [2848, 0]
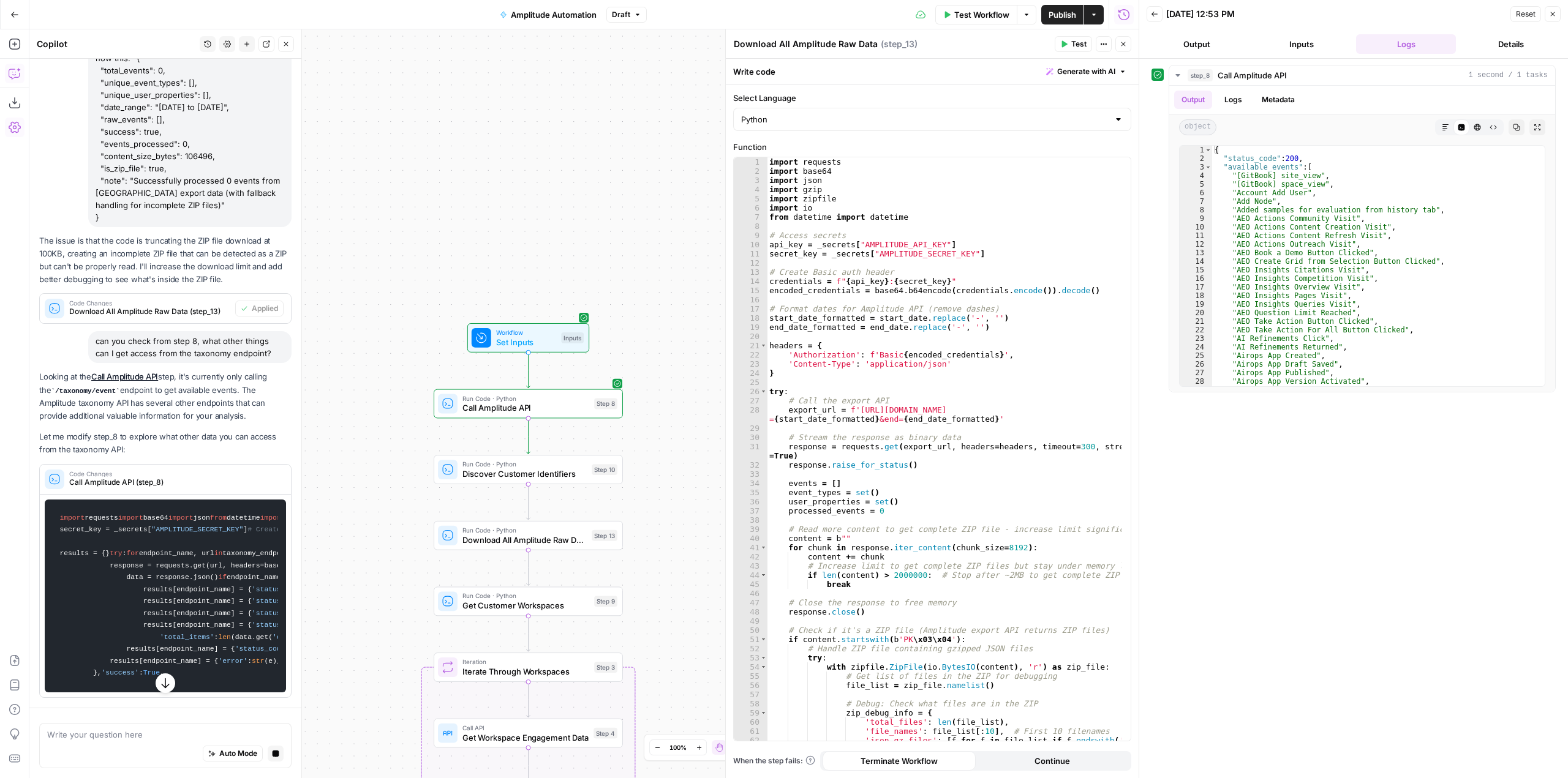
click at [159, 677] on icon "button" at bounding box center [166, 683] width 12 height 12
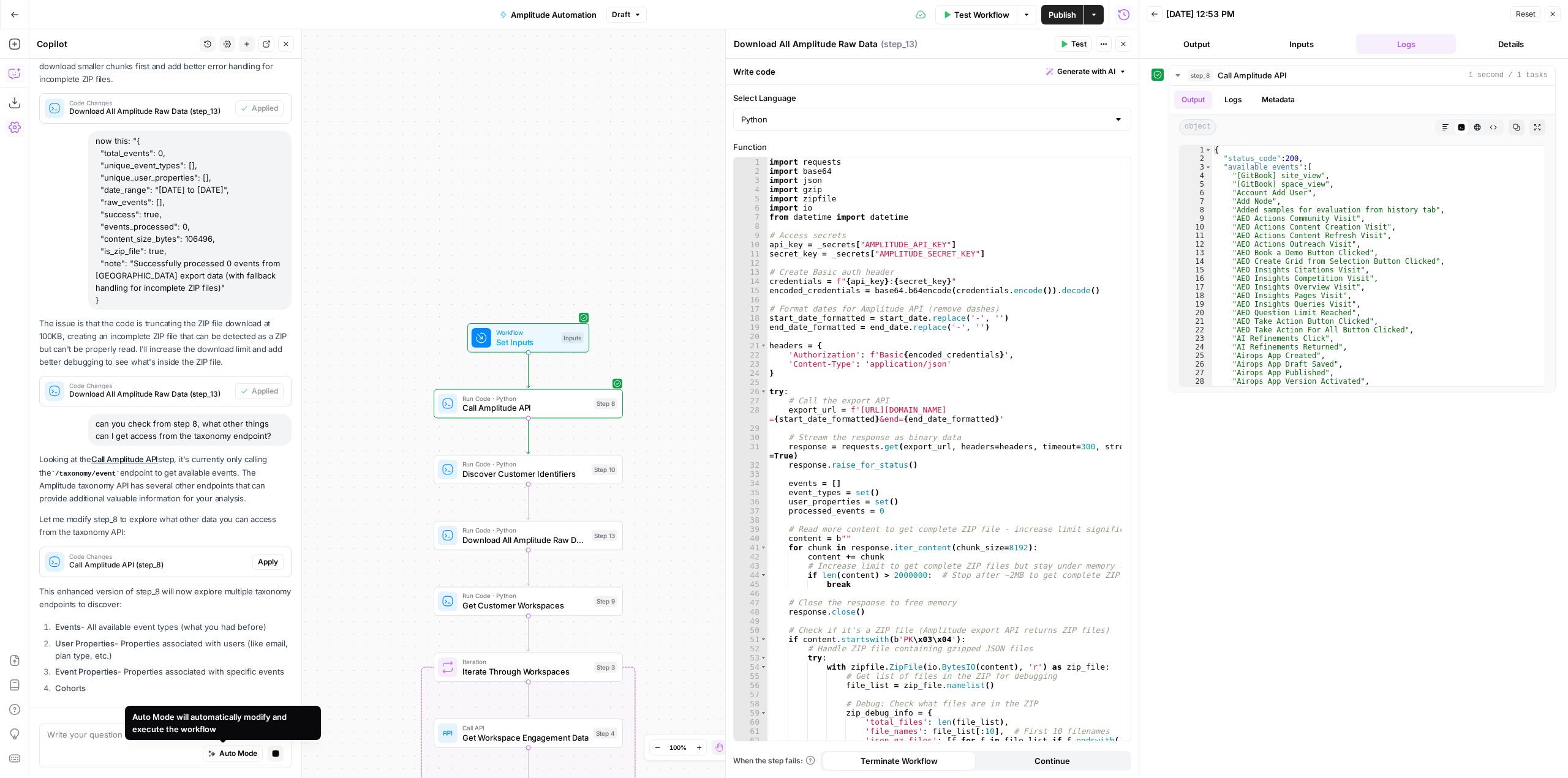
click at [121, 742] on div "Auto Mode Stop generating" at bounding box center [165, 754] width 236 height 27
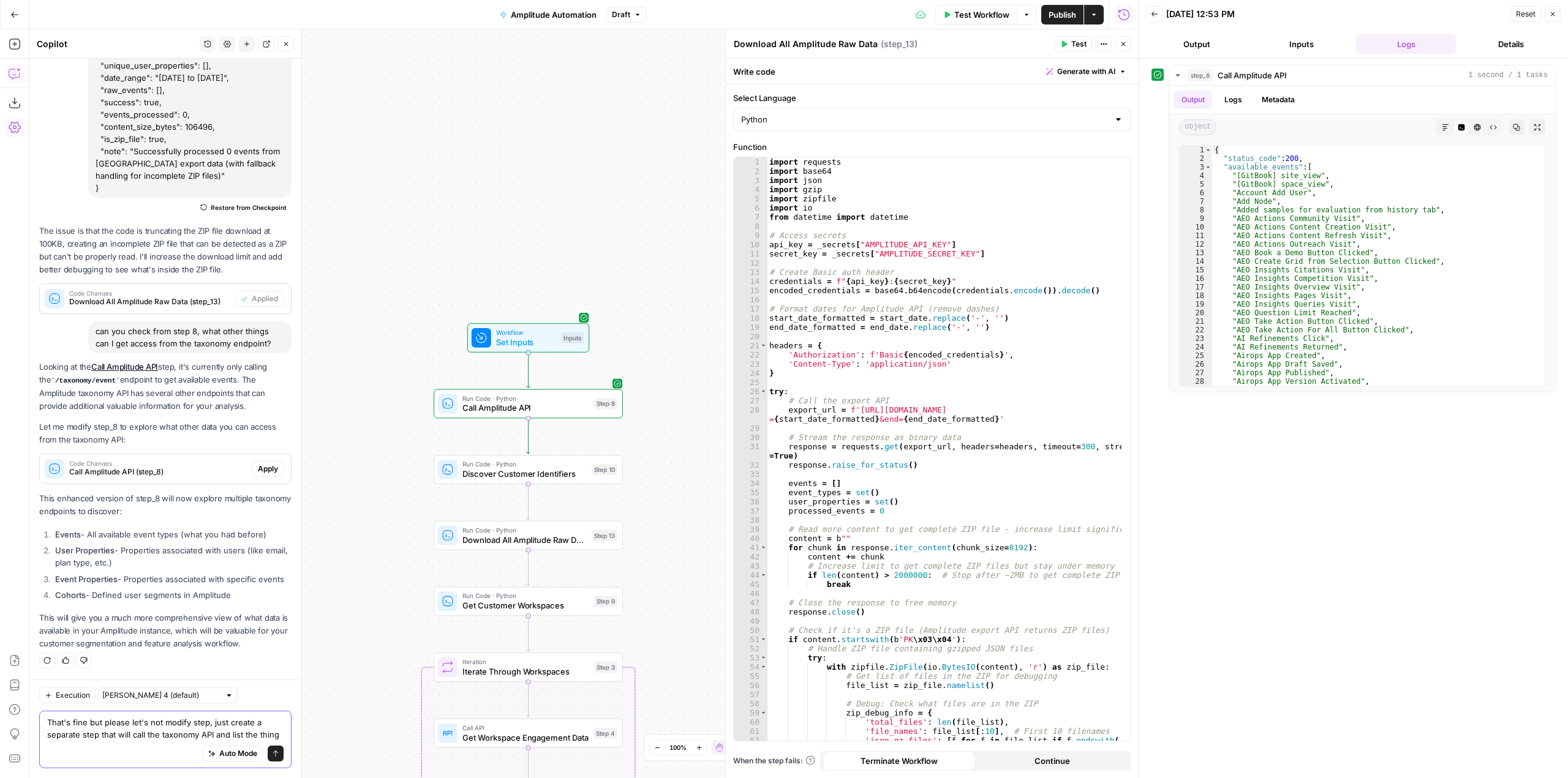
scroll to position [2896, 0]
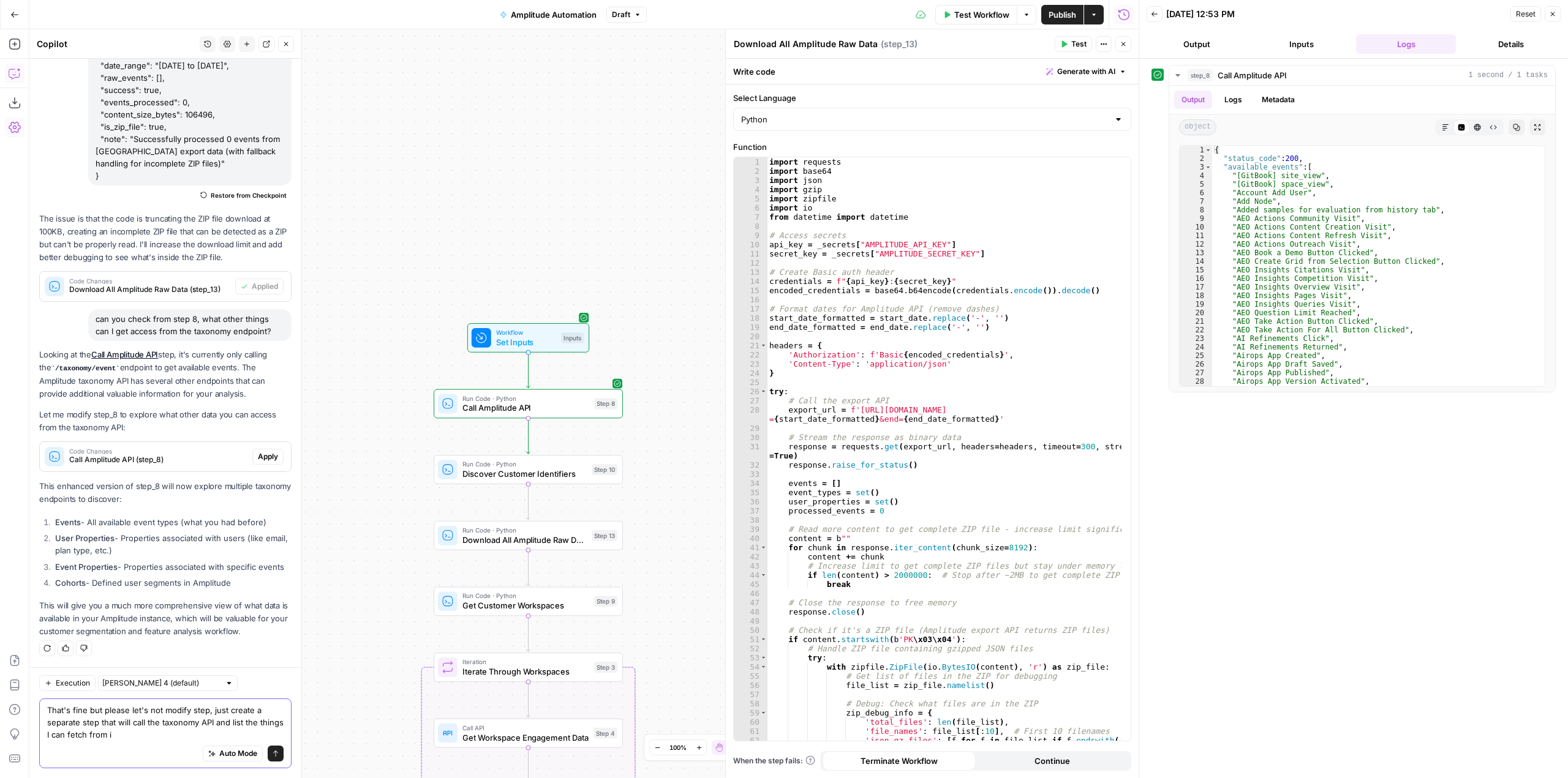
type textarea "That's fine but please let's not modify step, just create a separate step that …"
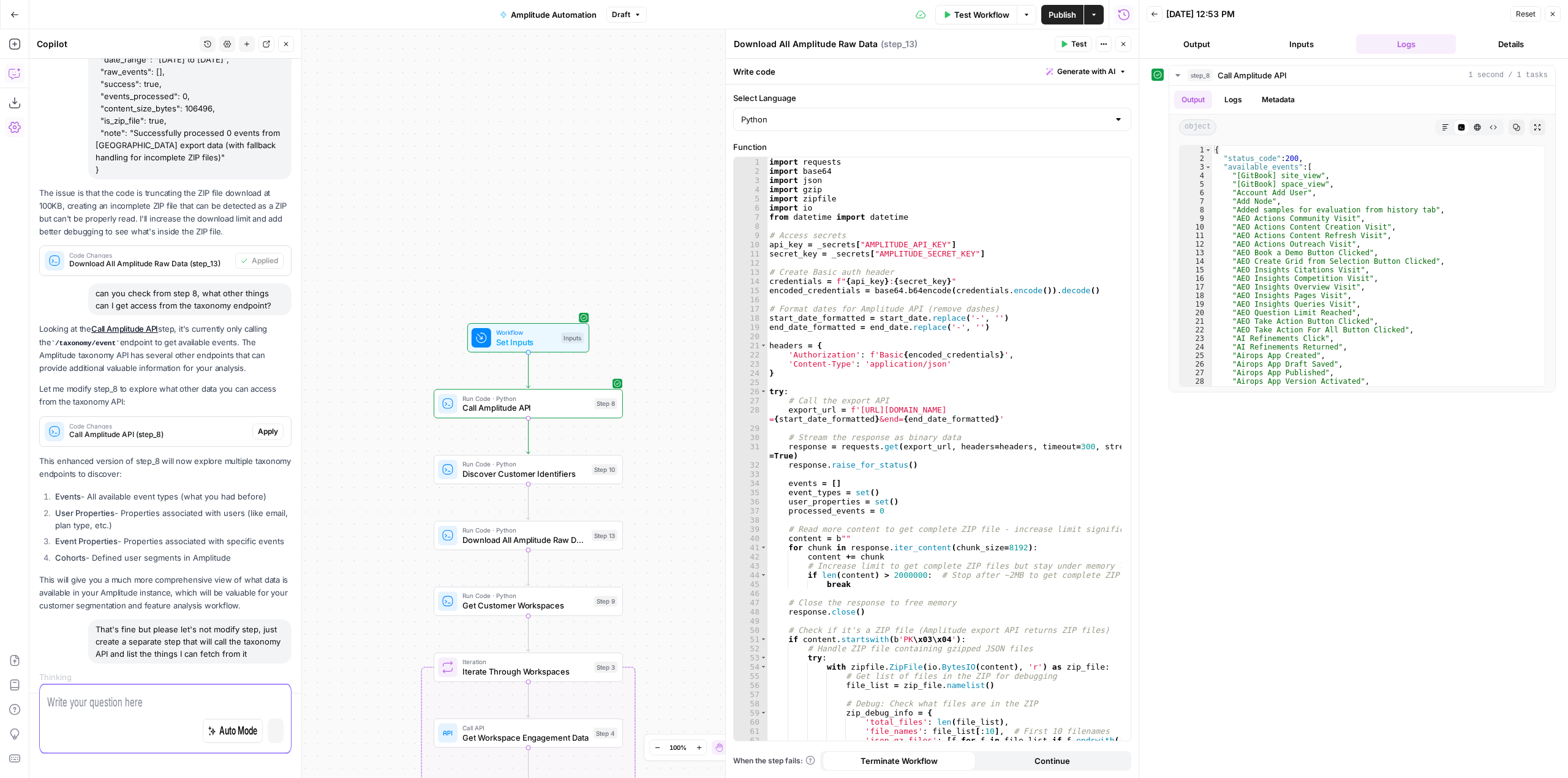
scroll to position [2733, 0]
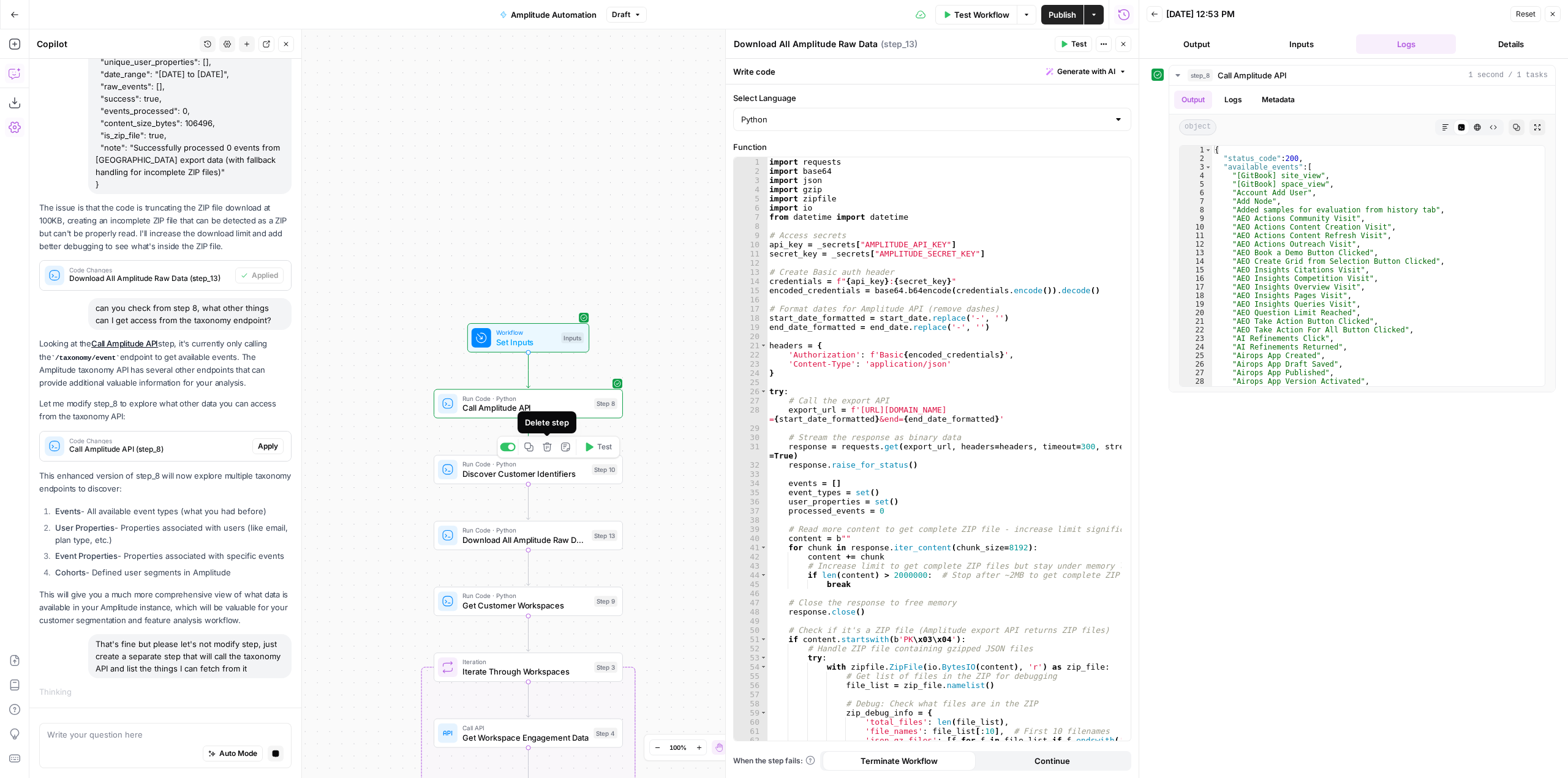
click at [542, 446] on icon "button" at bounding box center [547, 446] width 10 height 10
click at [757, 156] on span "Delete Step" at bounding box center [751, 156] width 48 height 12
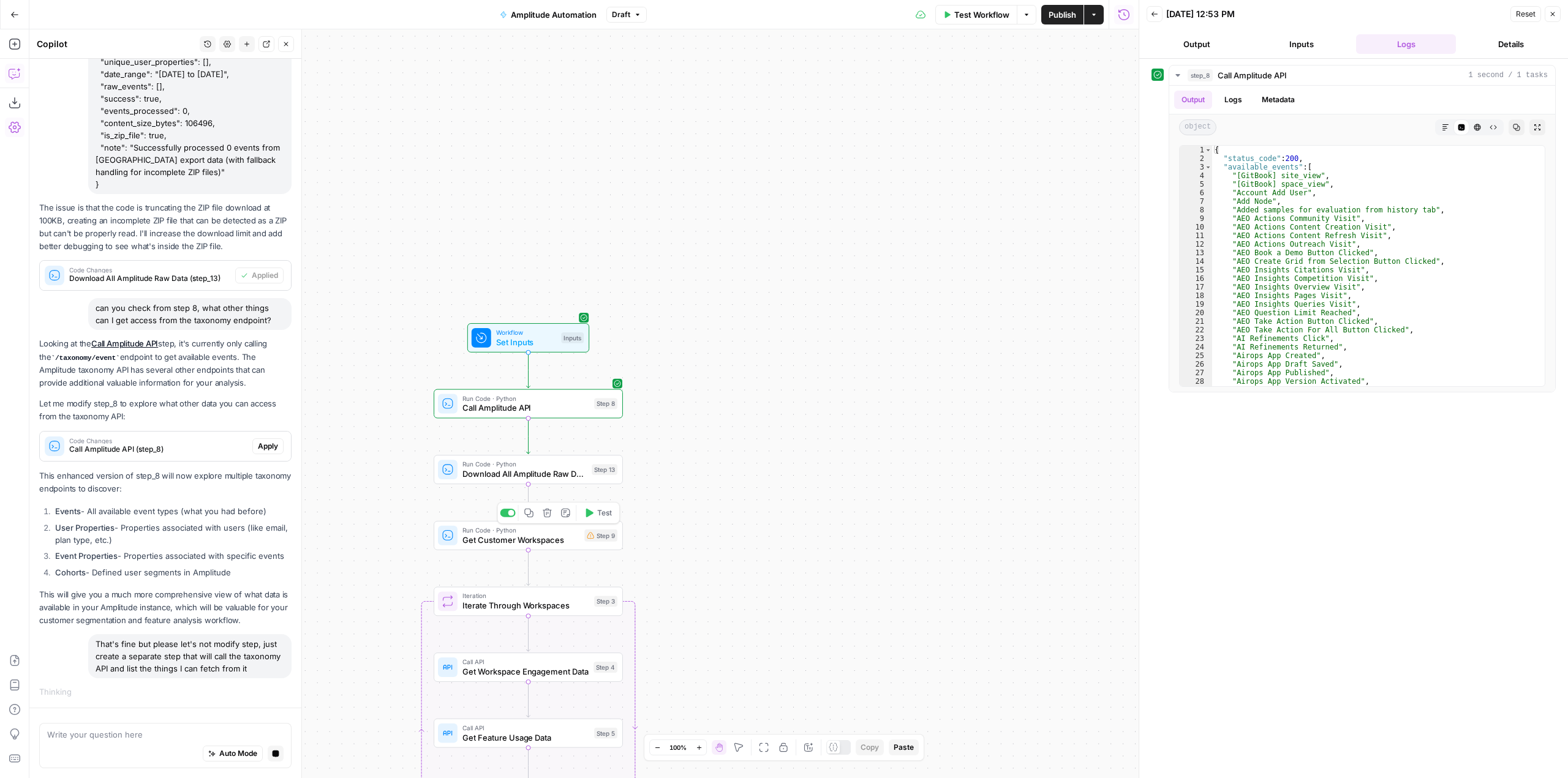
click at [548, 512] on icon "button" at bounding box center [547, 512] width 8 height 8
click at [741, 160] on span "Delete Step" at bounding box center [751, 156] width 48 height 12
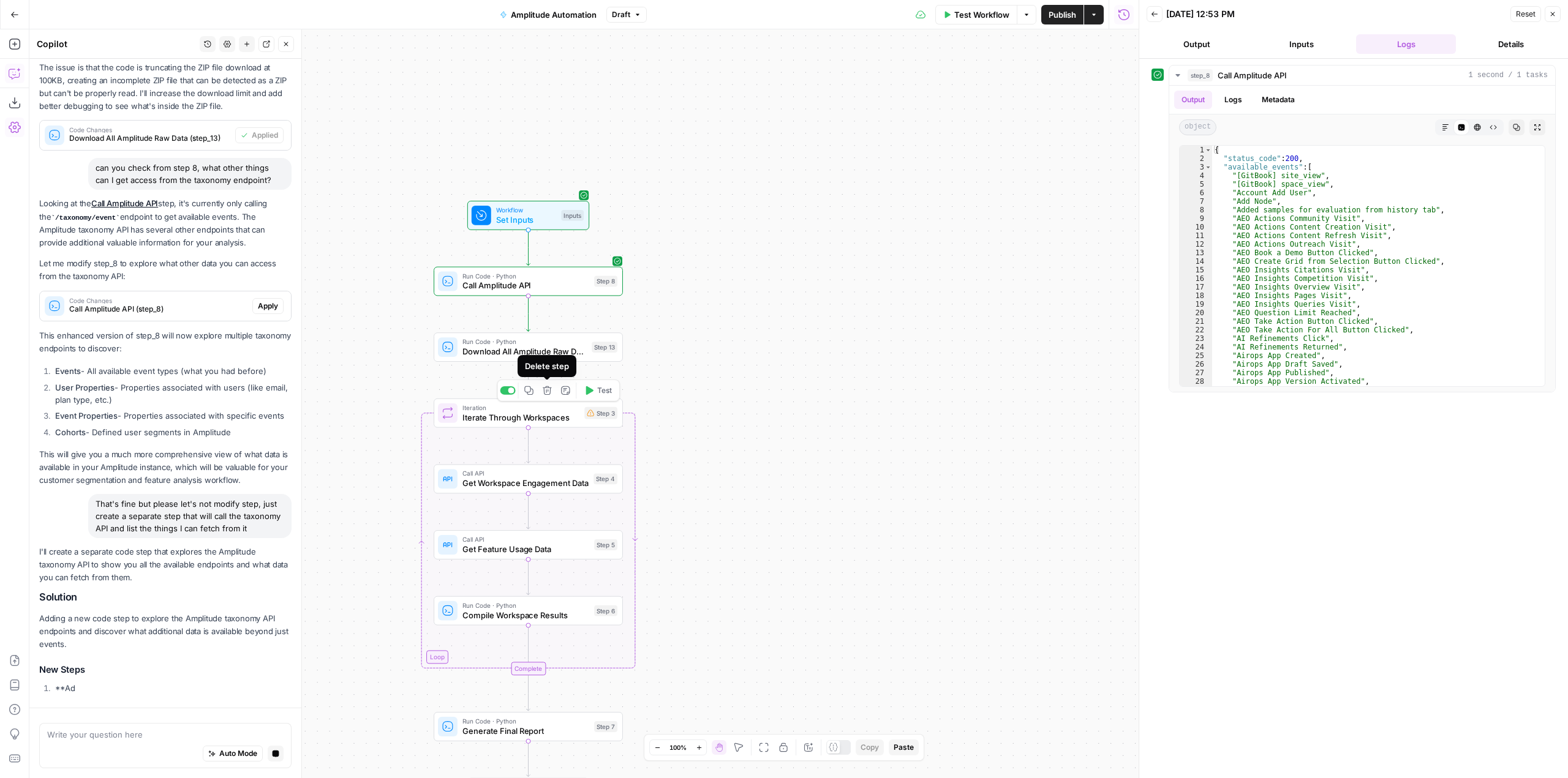
click at [552, 395] on button "Delete step" at bounding box center [547, 390] width 16 height 16
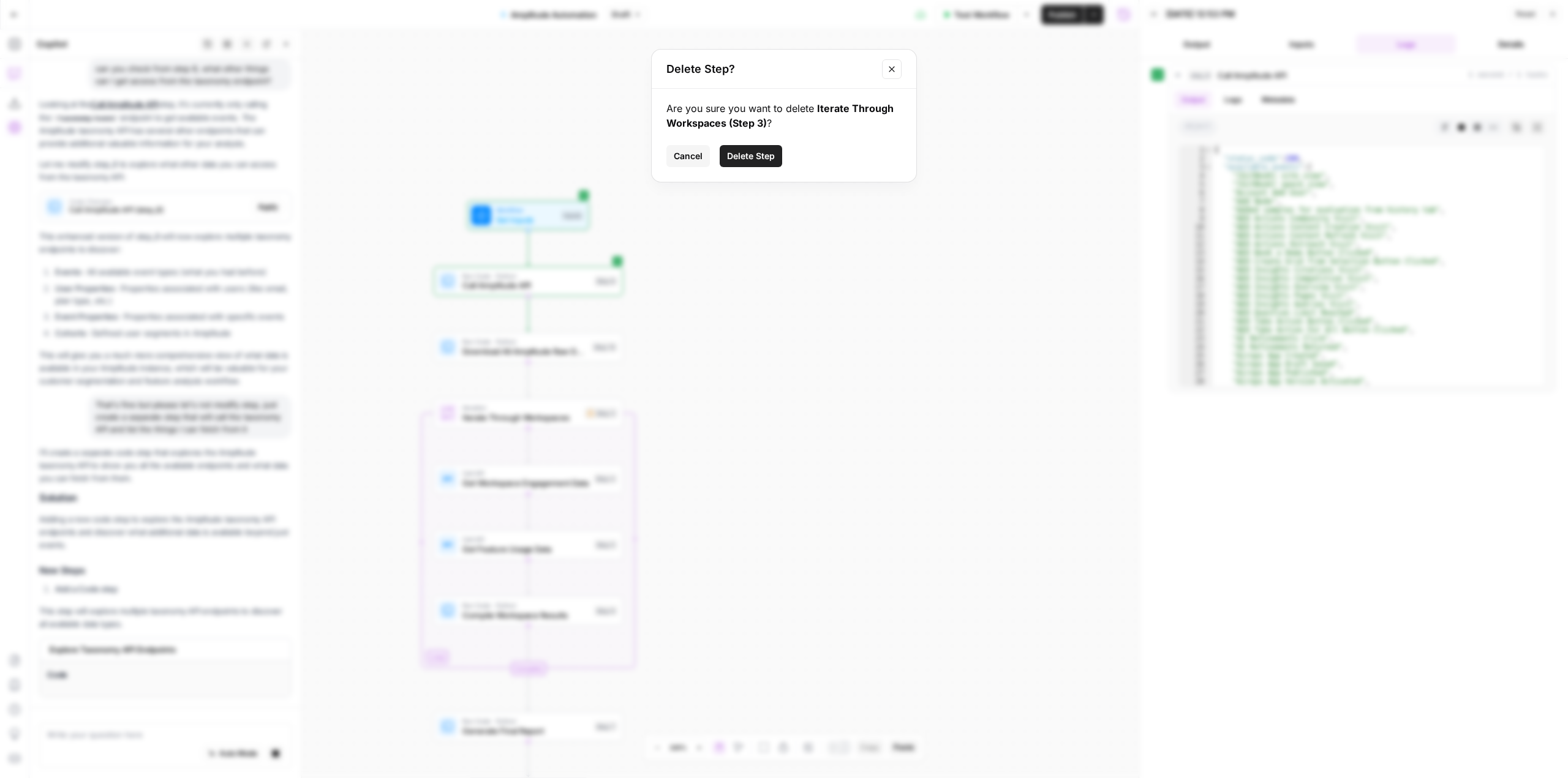
scroll to position [2989, 0]
click at [760, 159] on span "Delete Step" at bounding box center [751, 156] width 48 height 12
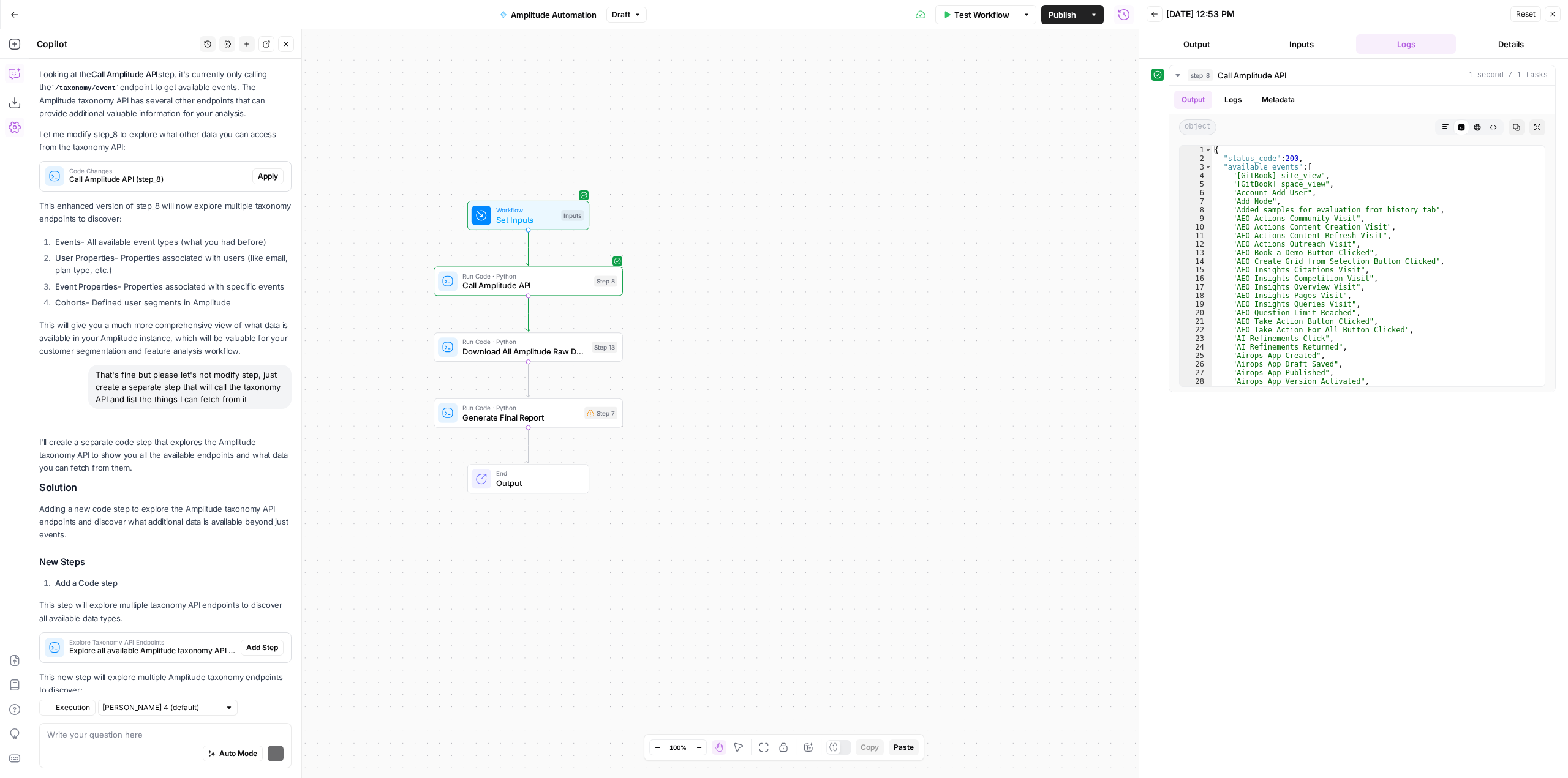
scroll to position [3411, 0]
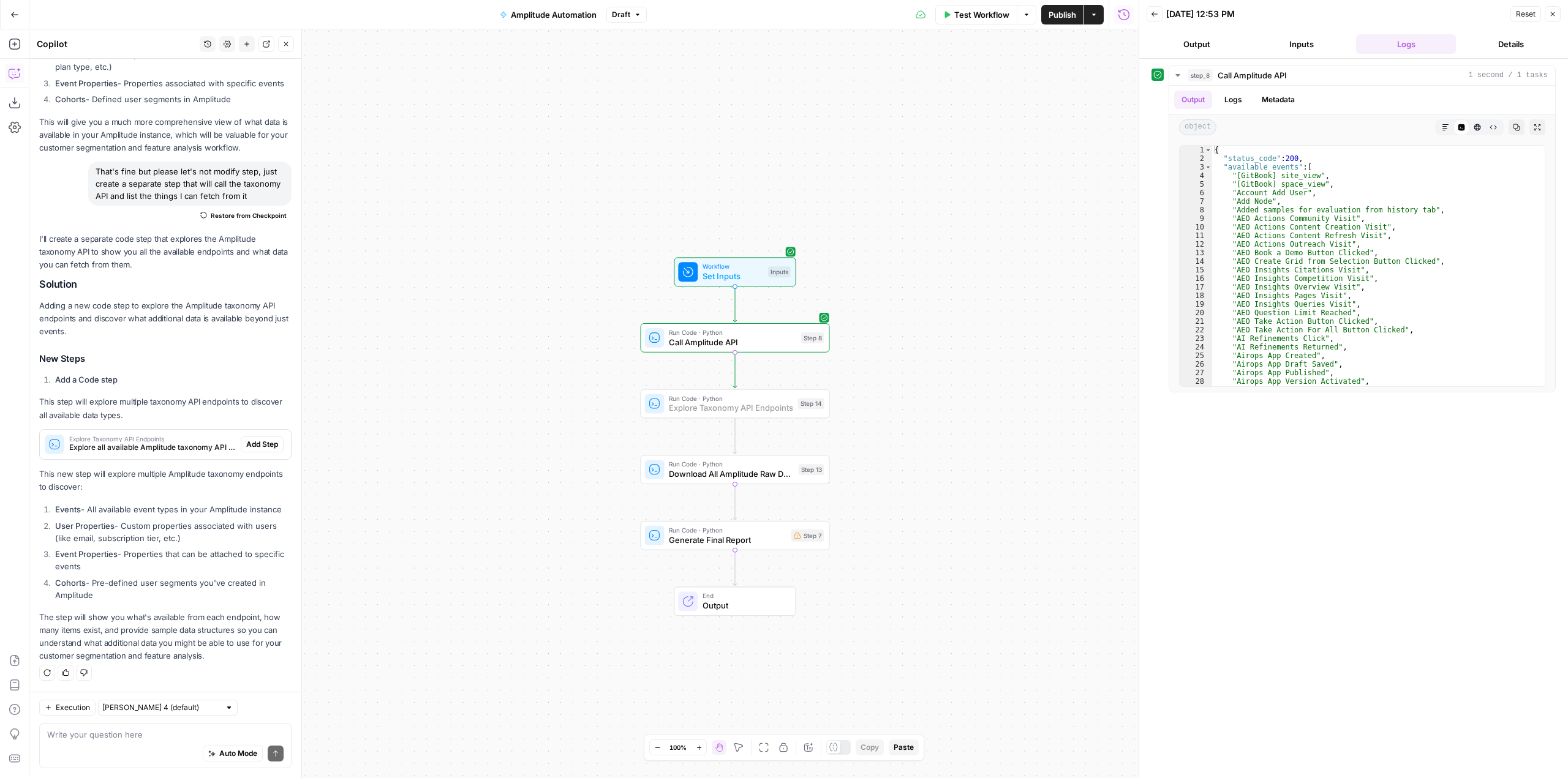
click at [263, 448] on span "Add Step" at bounding box center [262, 444] width 32 height 11
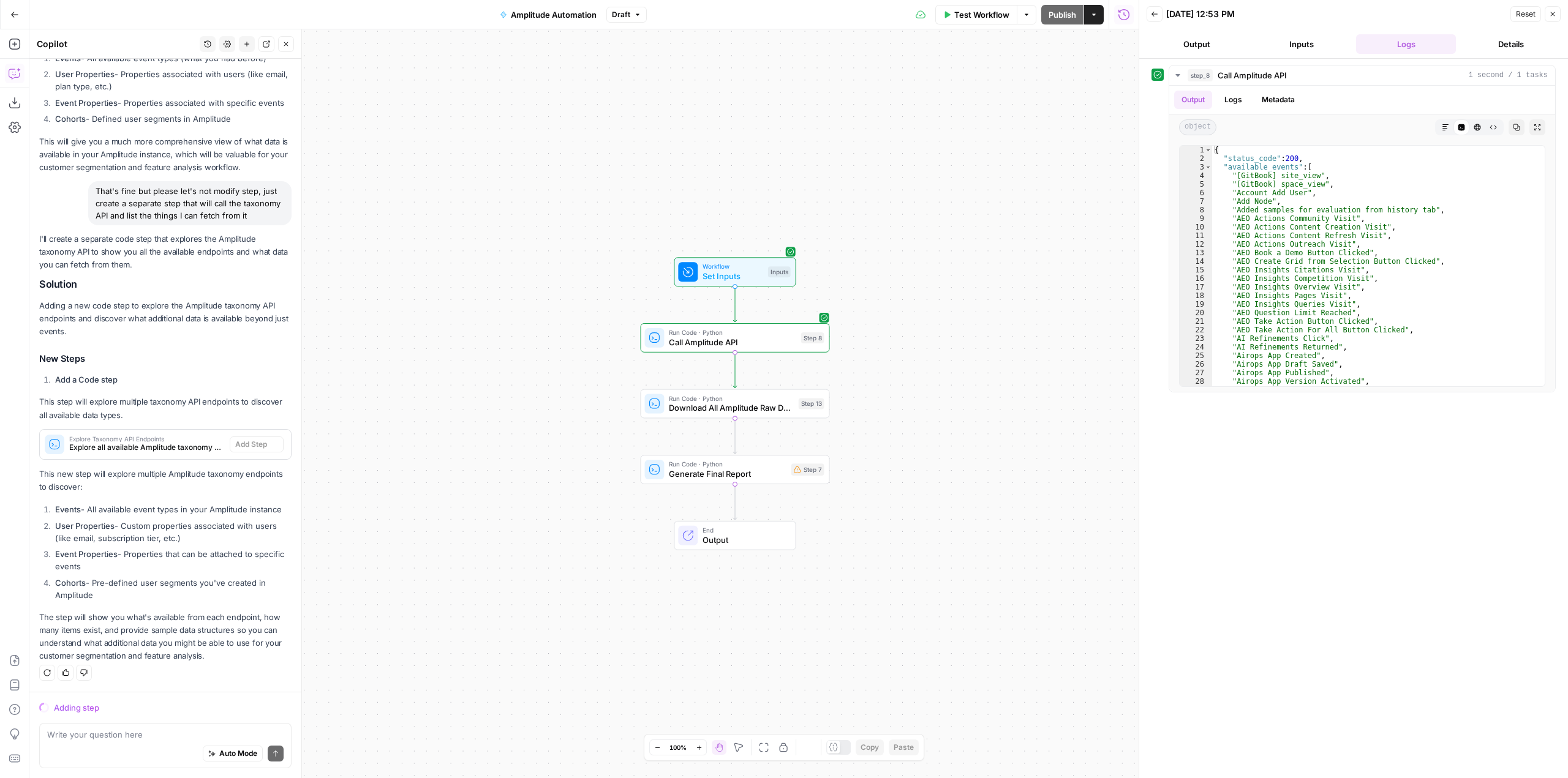
scroll to position [3195, 0]
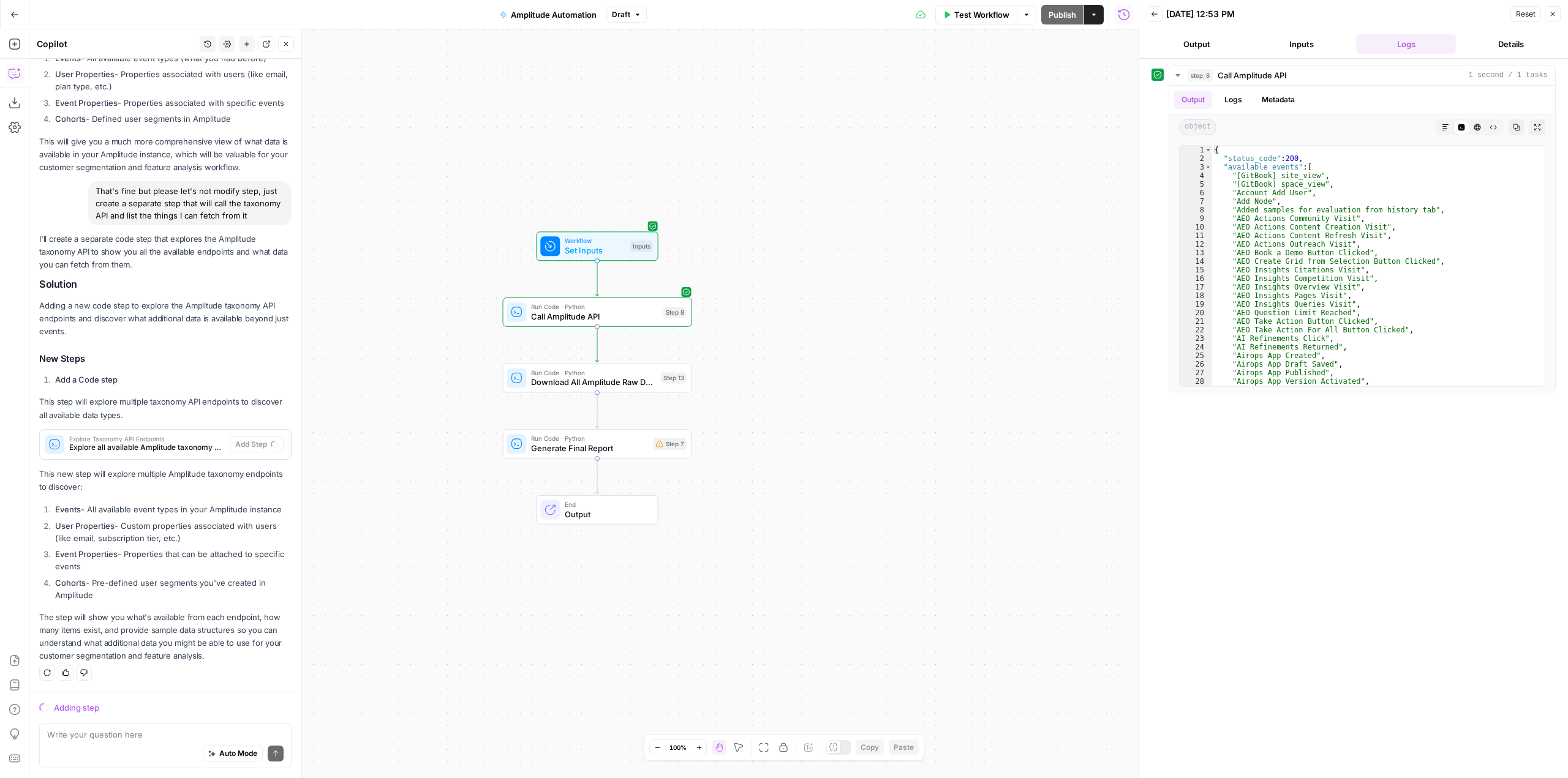
drag, startPoint x: 872, startPoint y: 480, endPoint x: 734, endPoint y: 455, distance: 140.2
click at [734, 455] on div "Workflow Set Inputs Inputs Run Code · Python Call Amplitude API Step 8 Run Code…" at bounding box center [584, 404] width 1109 height 749
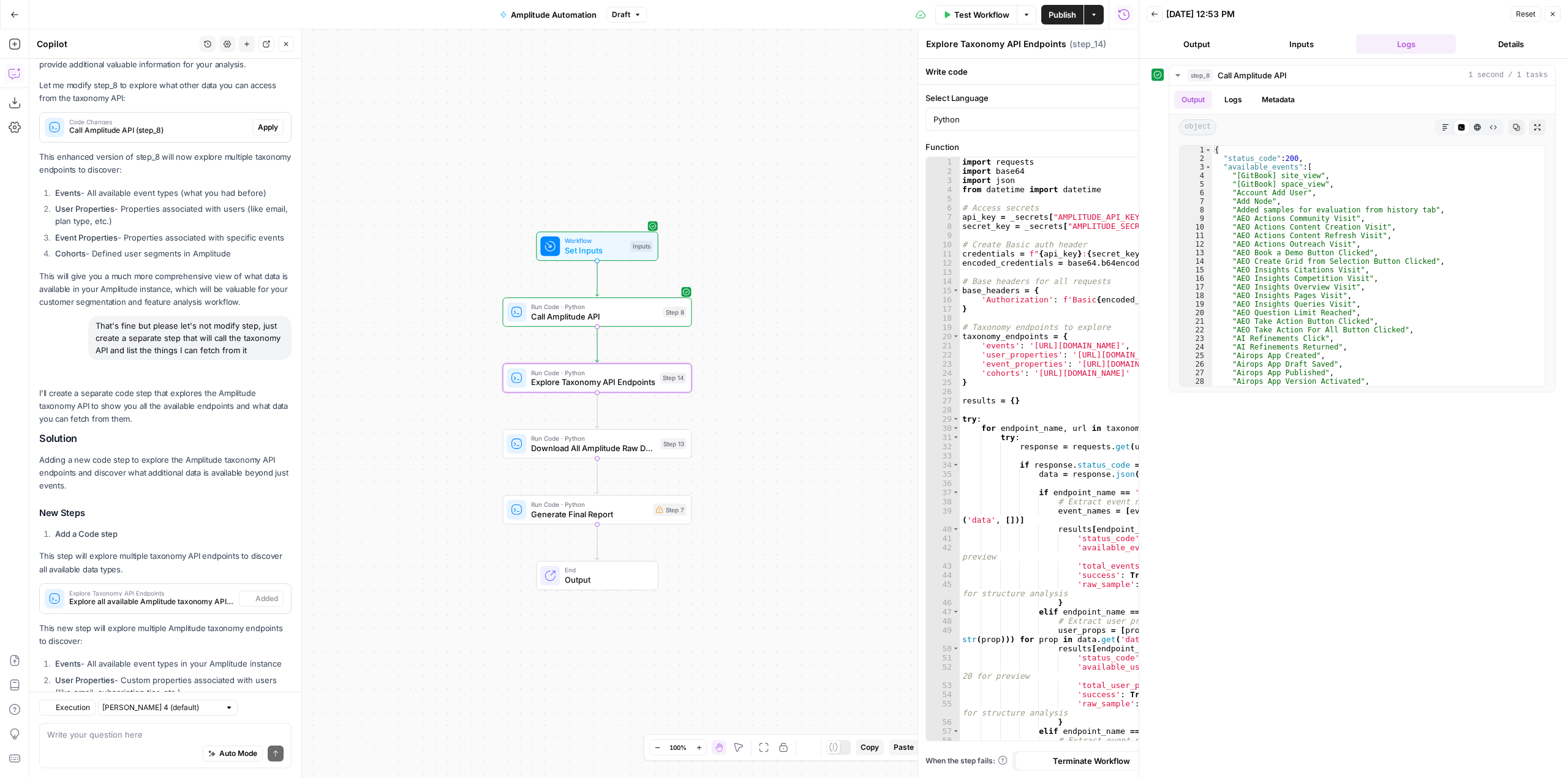
scroll to position [3411, 0]
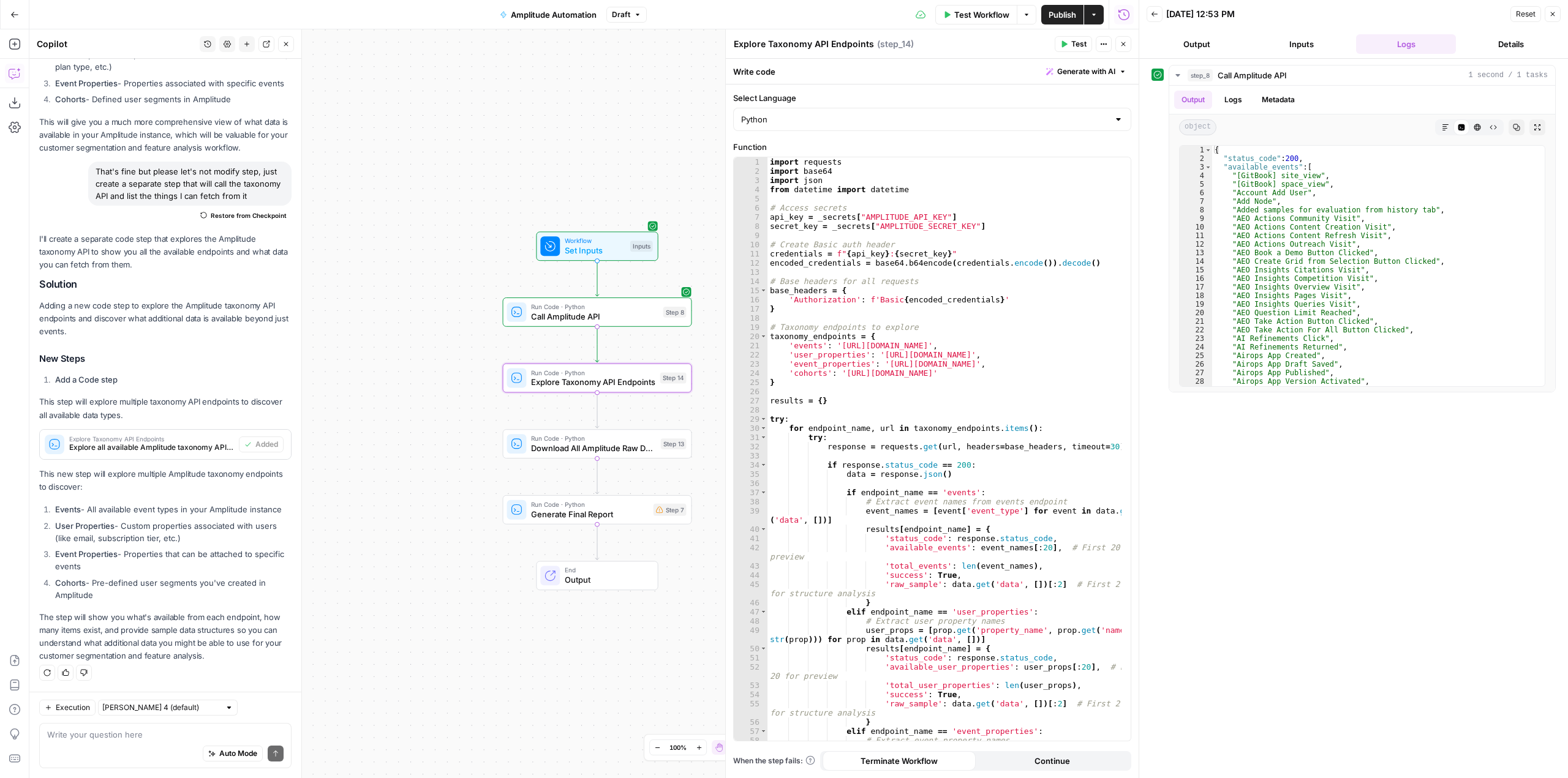
click at [1084, 46] on span "Test" at bounding box center [1079, 44] width 15 height 11
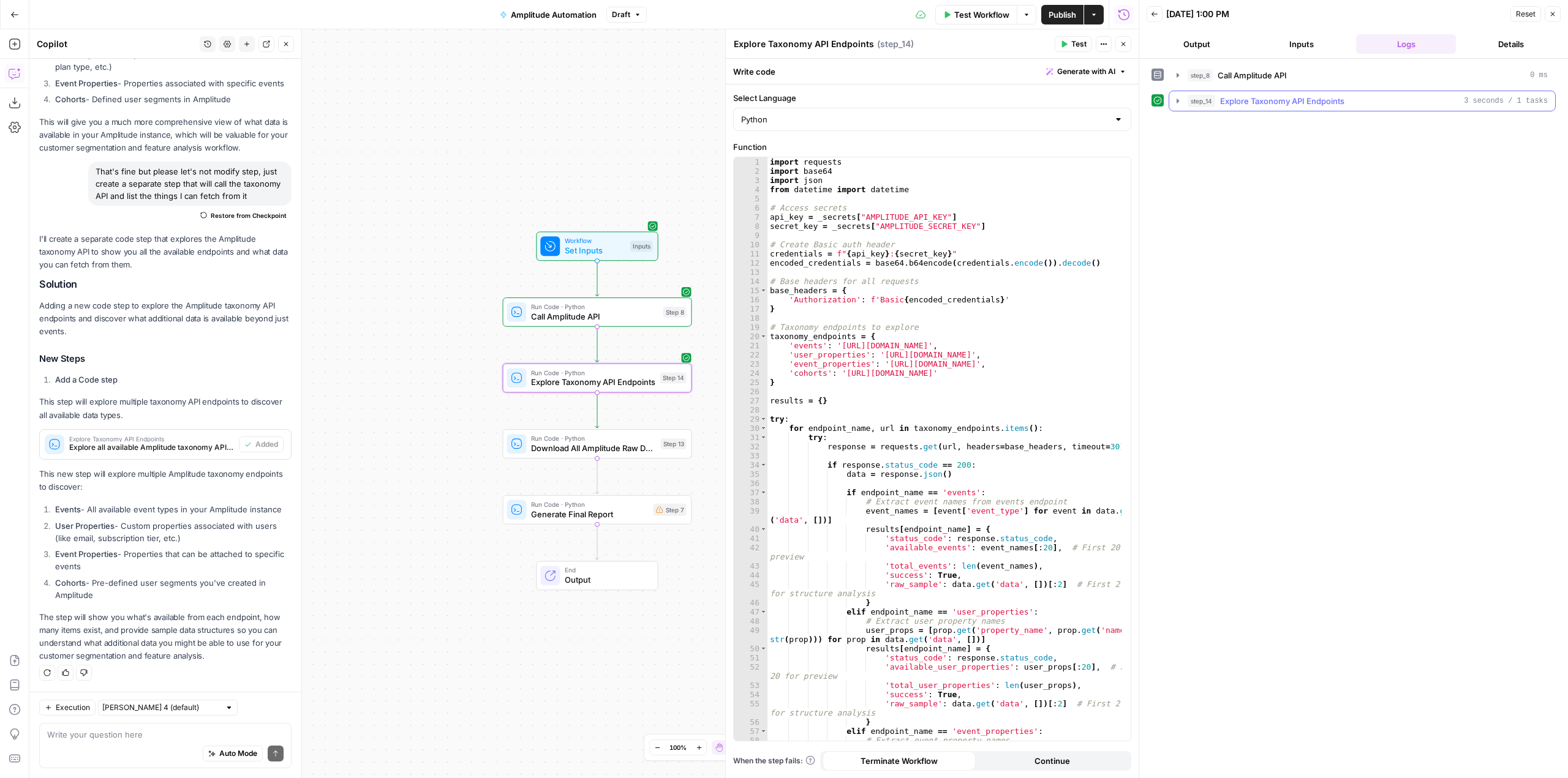
click at [1175, 102] on icon "button" at bounding box center [1178, 101] width 10 height 10
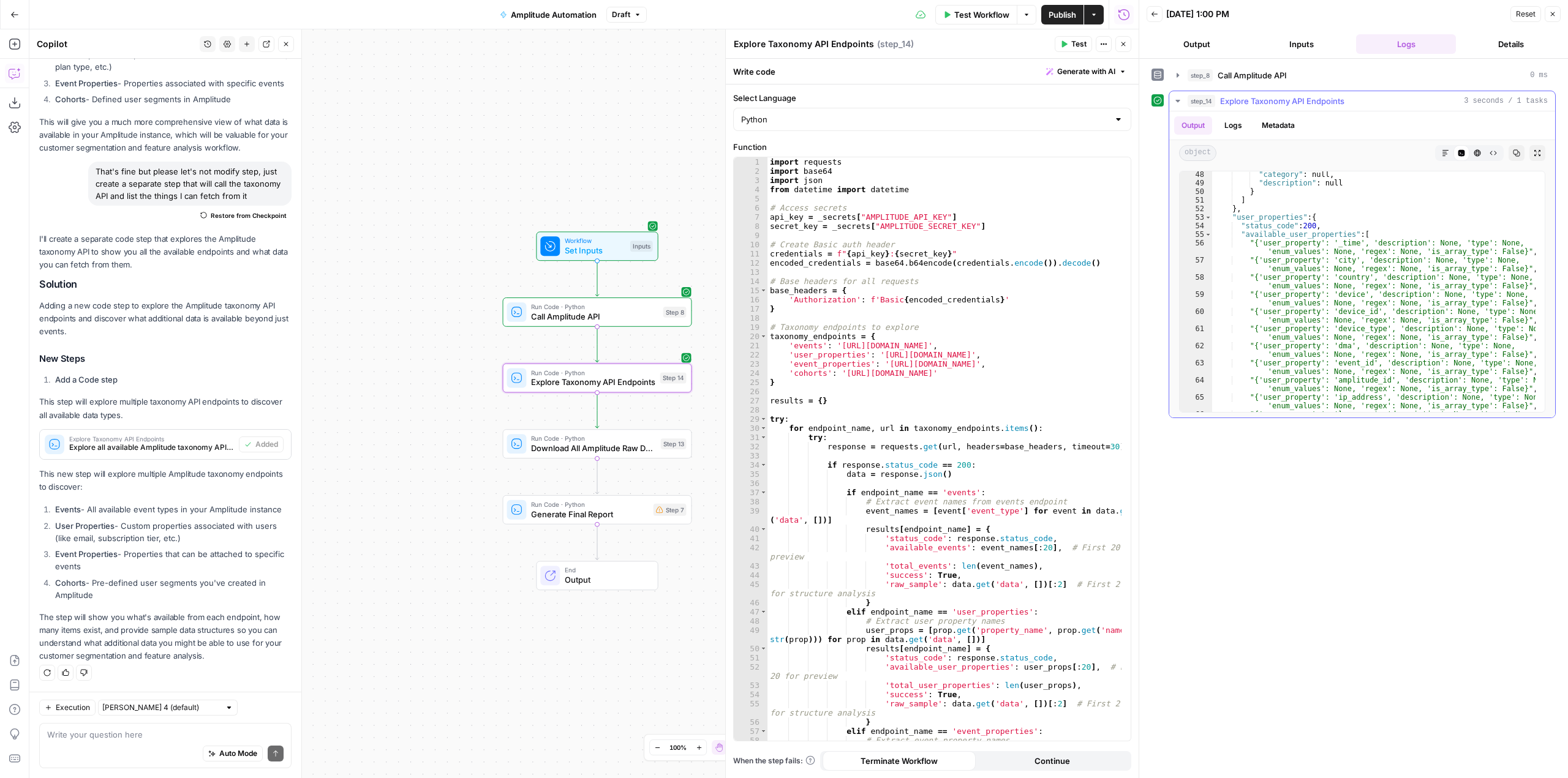
scroll to position [441, 0]
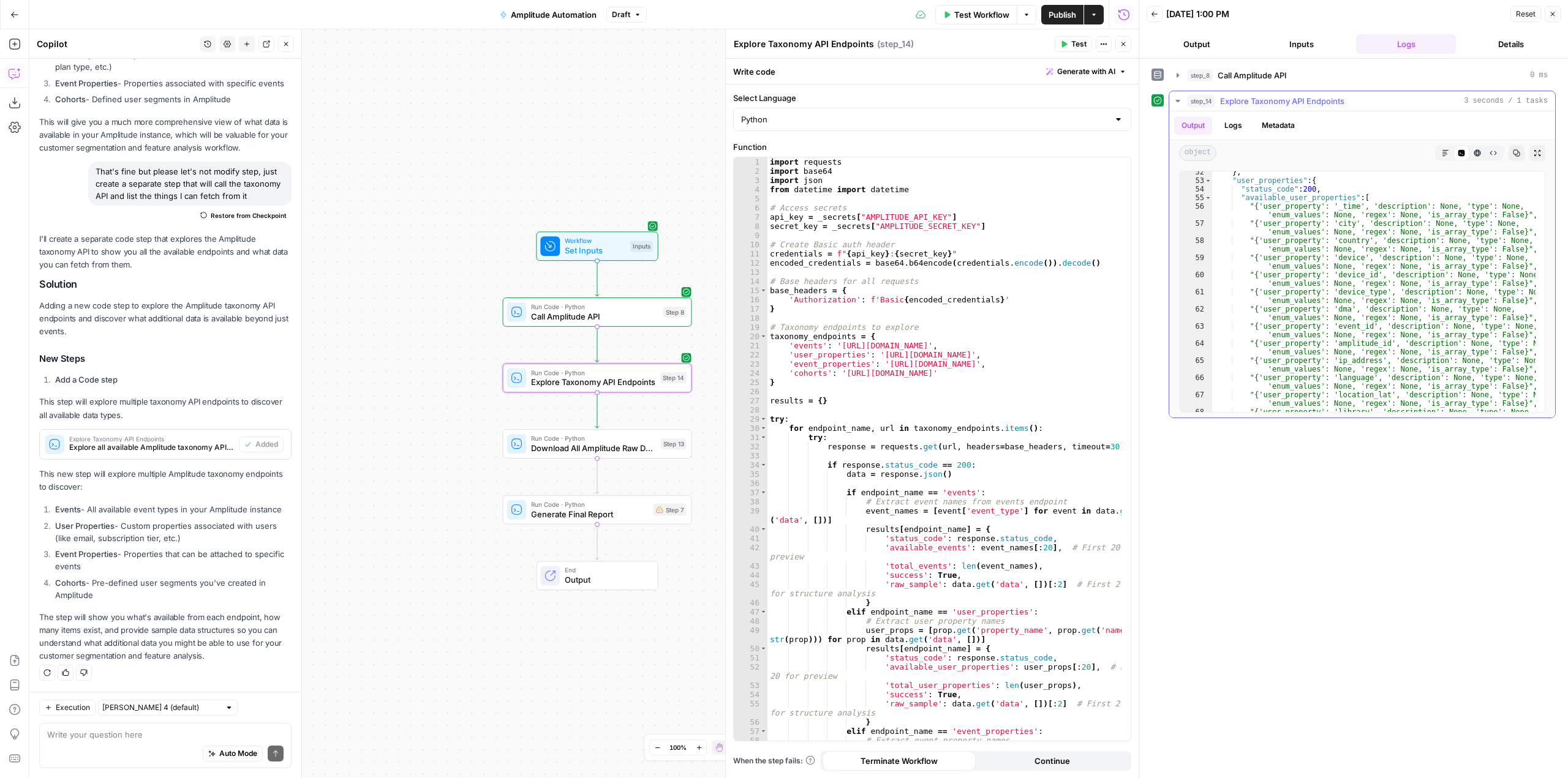
type textarea "**********"
click at [1472, 254] on div "} , "user_properties" : { "status_code" : 200 , "available_user_properties" : […" at bounding box center [1374, 301] width 323 height 266
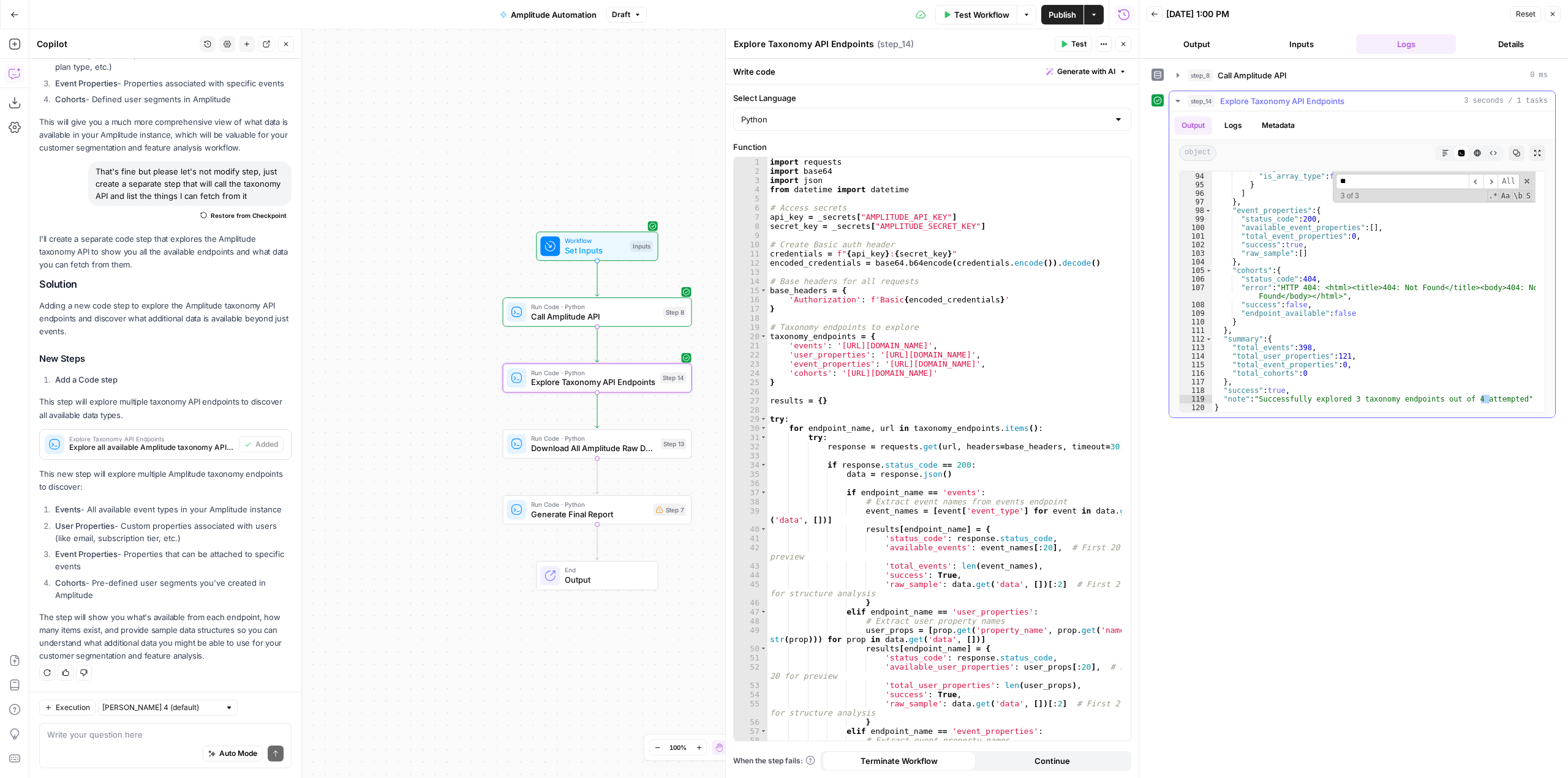
type input "*"
type input "**"
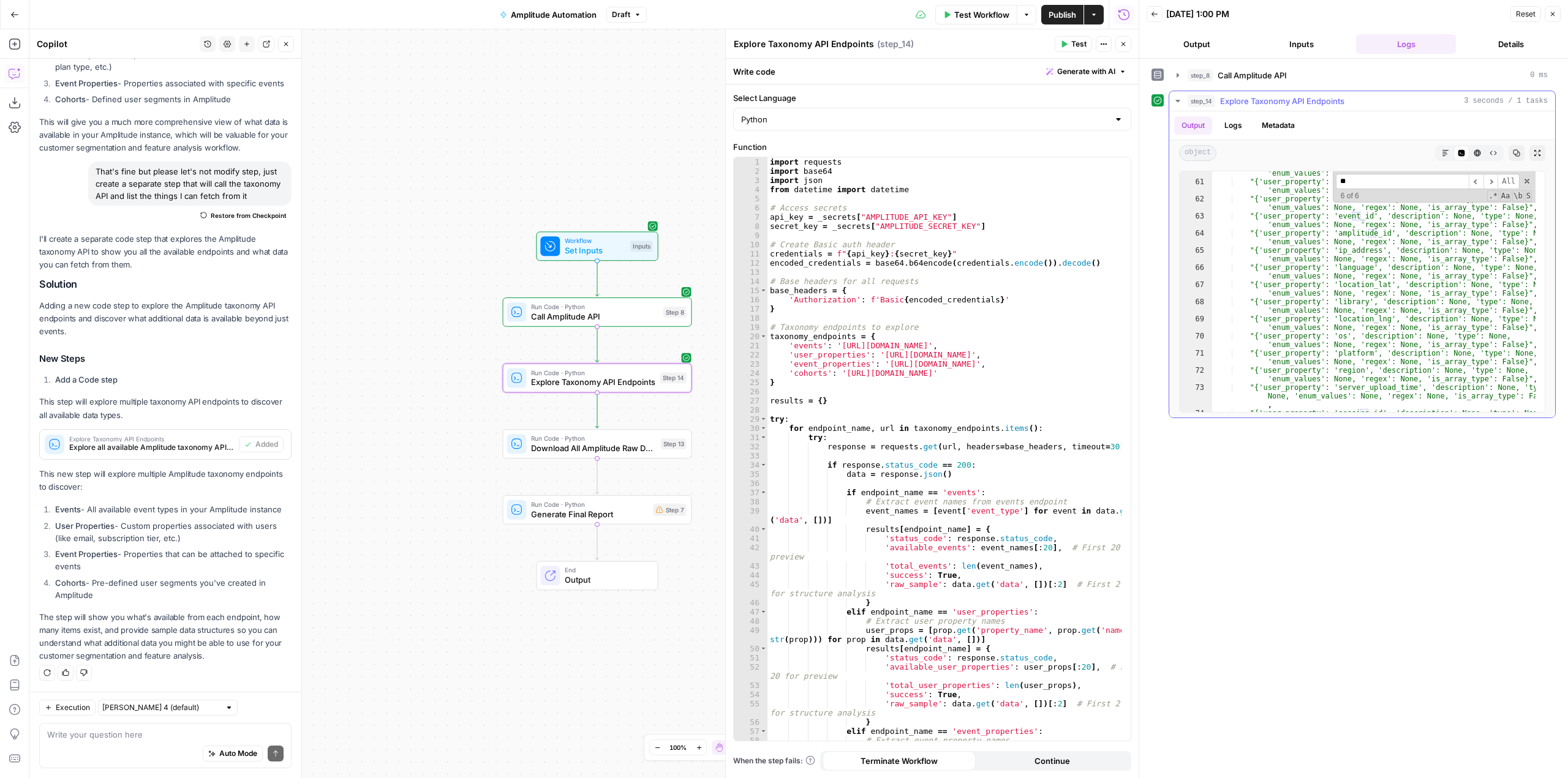
scroll to position [625, 0]
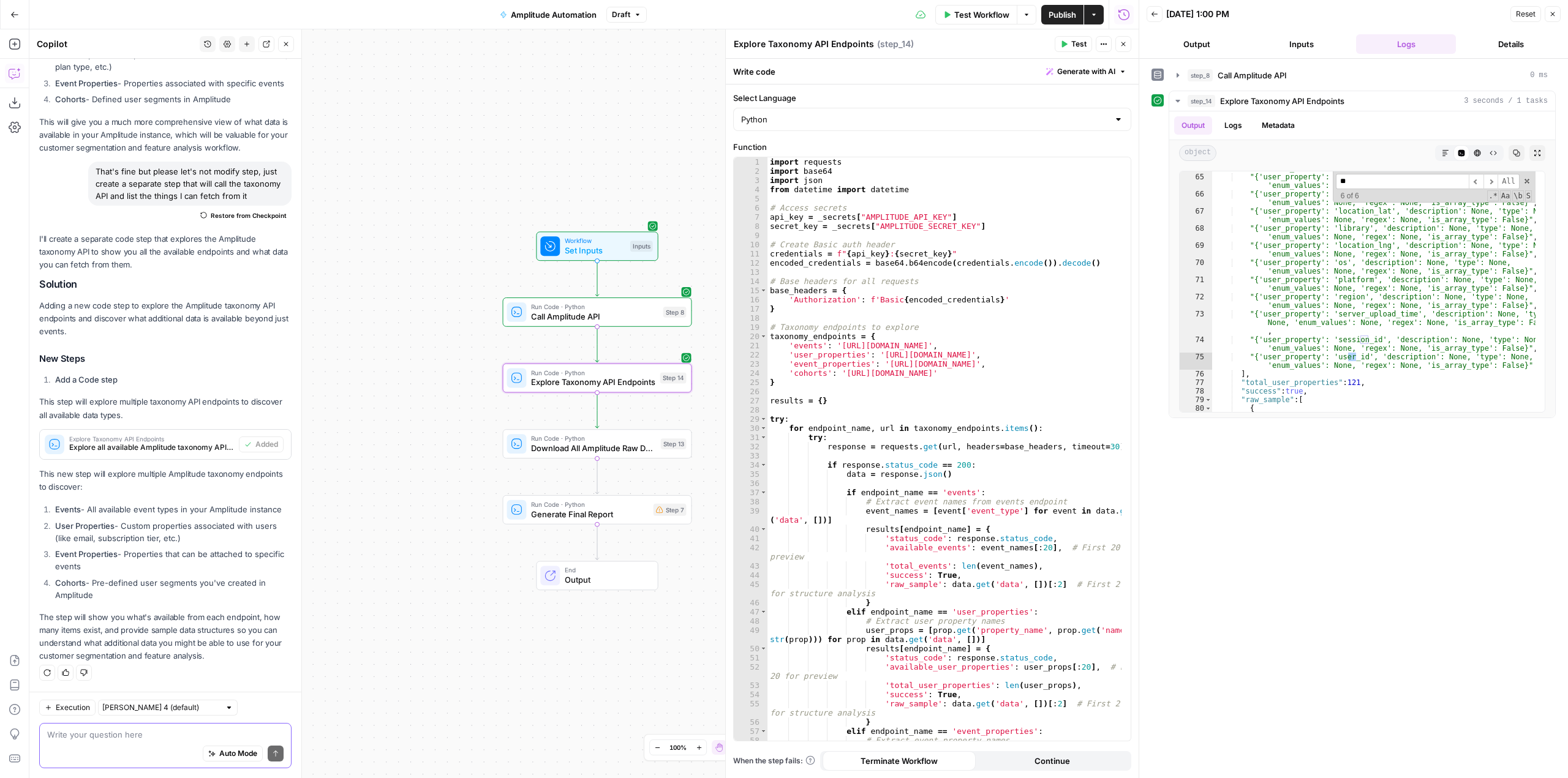
click at [147, 739] on textarea at bounding box center [165, 735] width 236 height 12
type textarea "O"
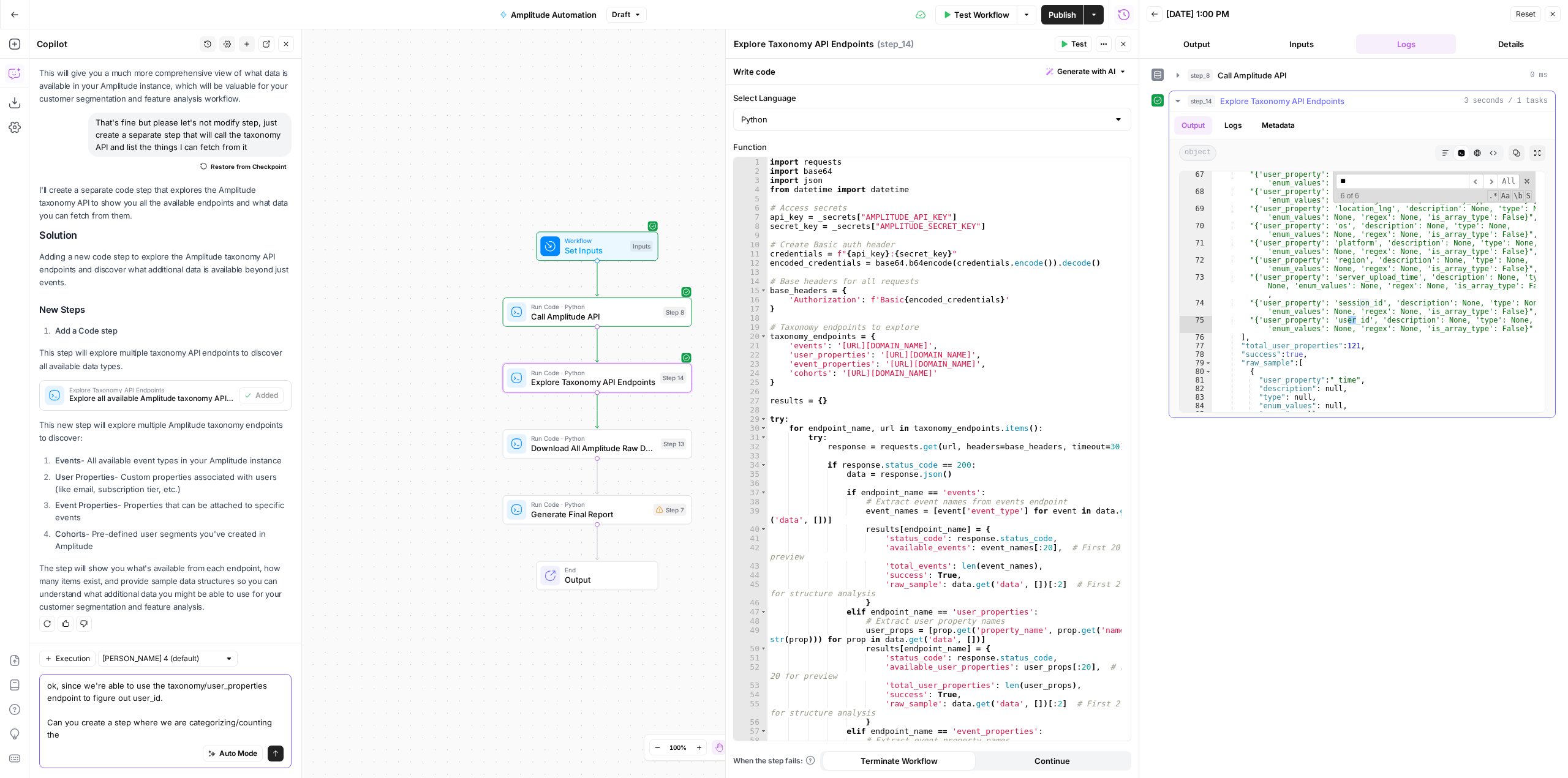
scroll to position [3460, 0]
type textarea "ok, since we're able to use the taxonomy/user_properties endpoint to figure out…"
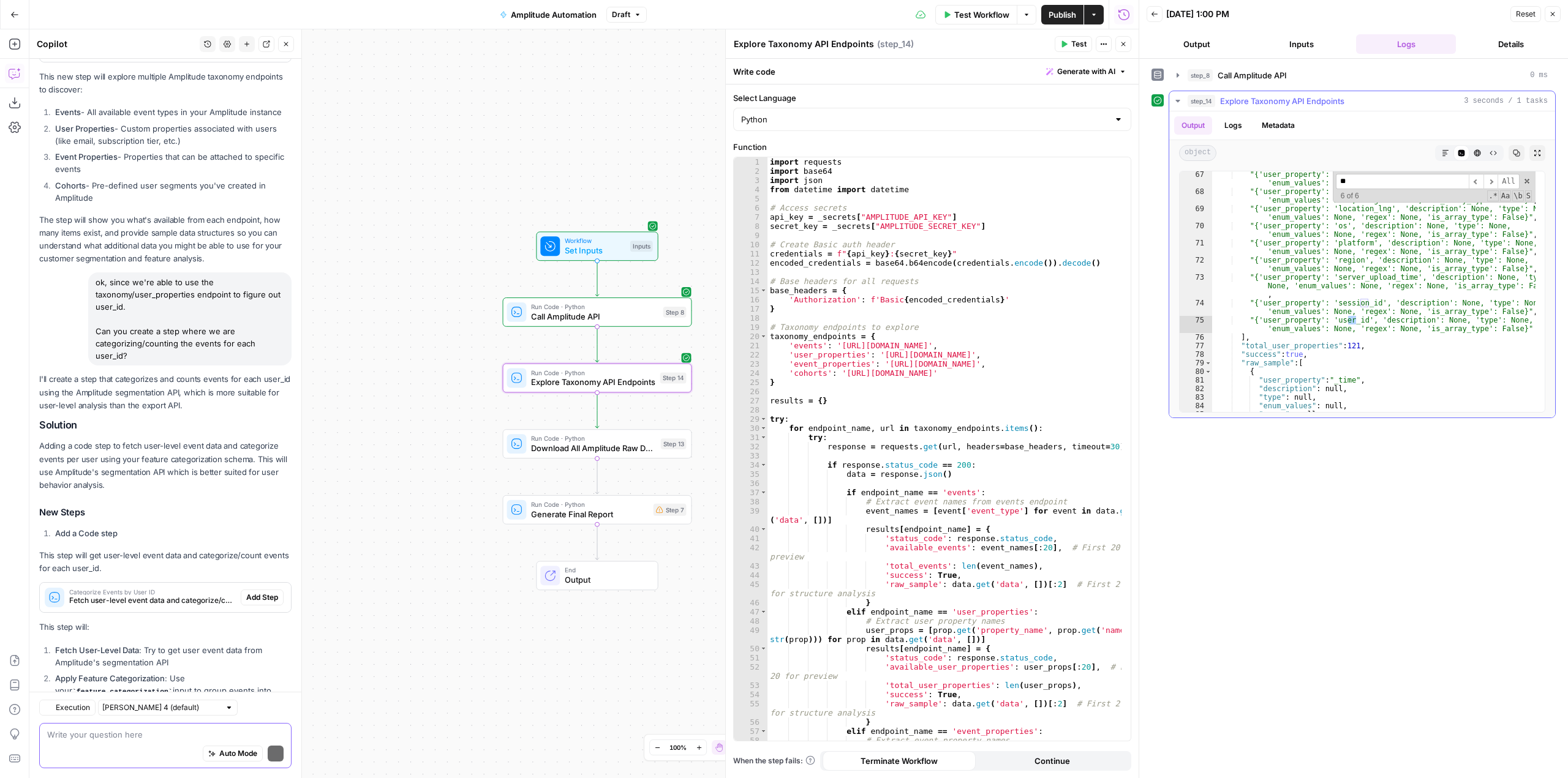
scroll to position [4017, 0]
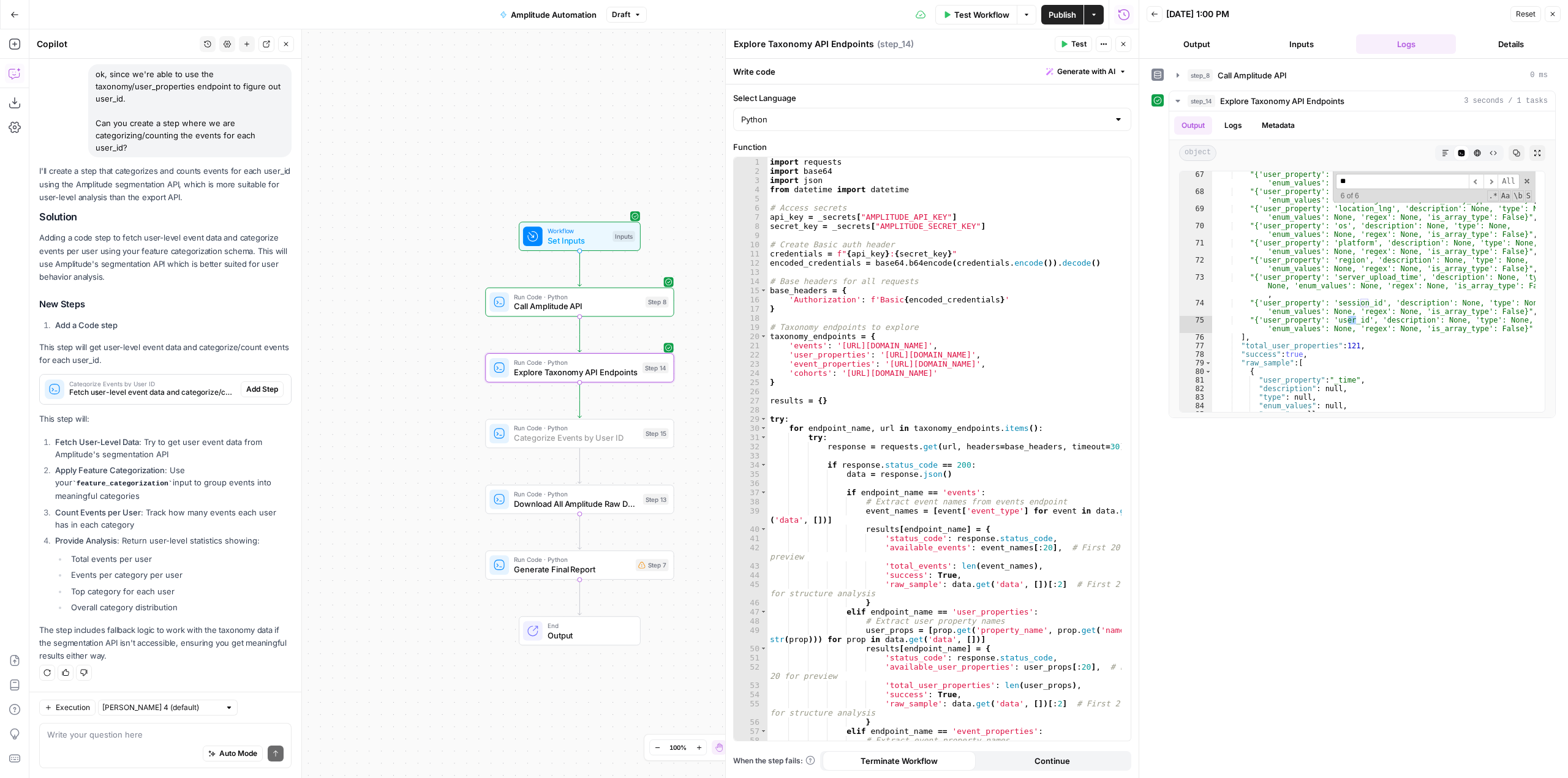
click at [246, 395] on span "Add Step" at bounding box center [262, 389] width 32 height 11
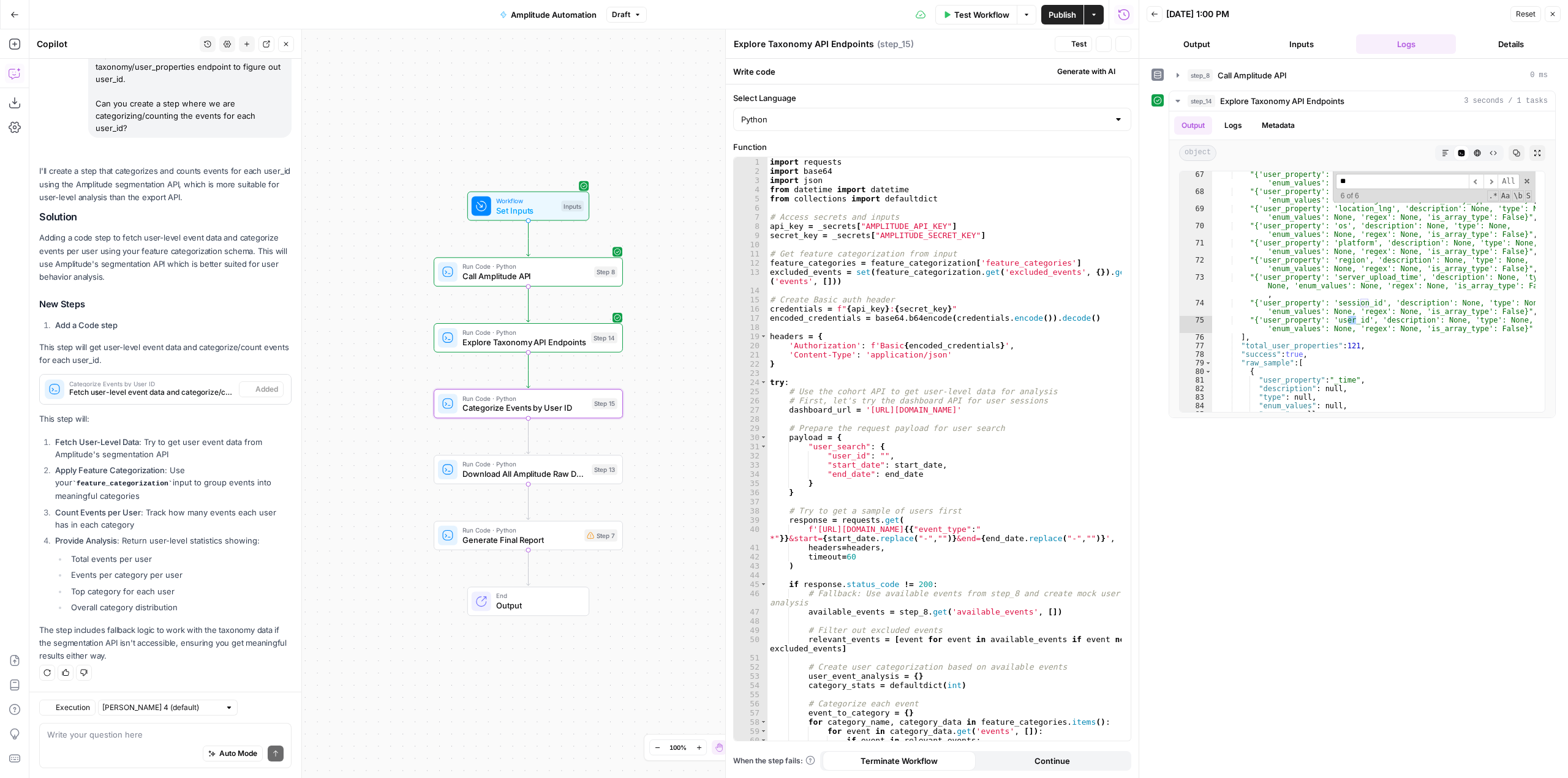
type textarea "Categorize Events by User ID"
click at [605, 380] on span "Test" at bounding box center [604, 381] width 14 height 11
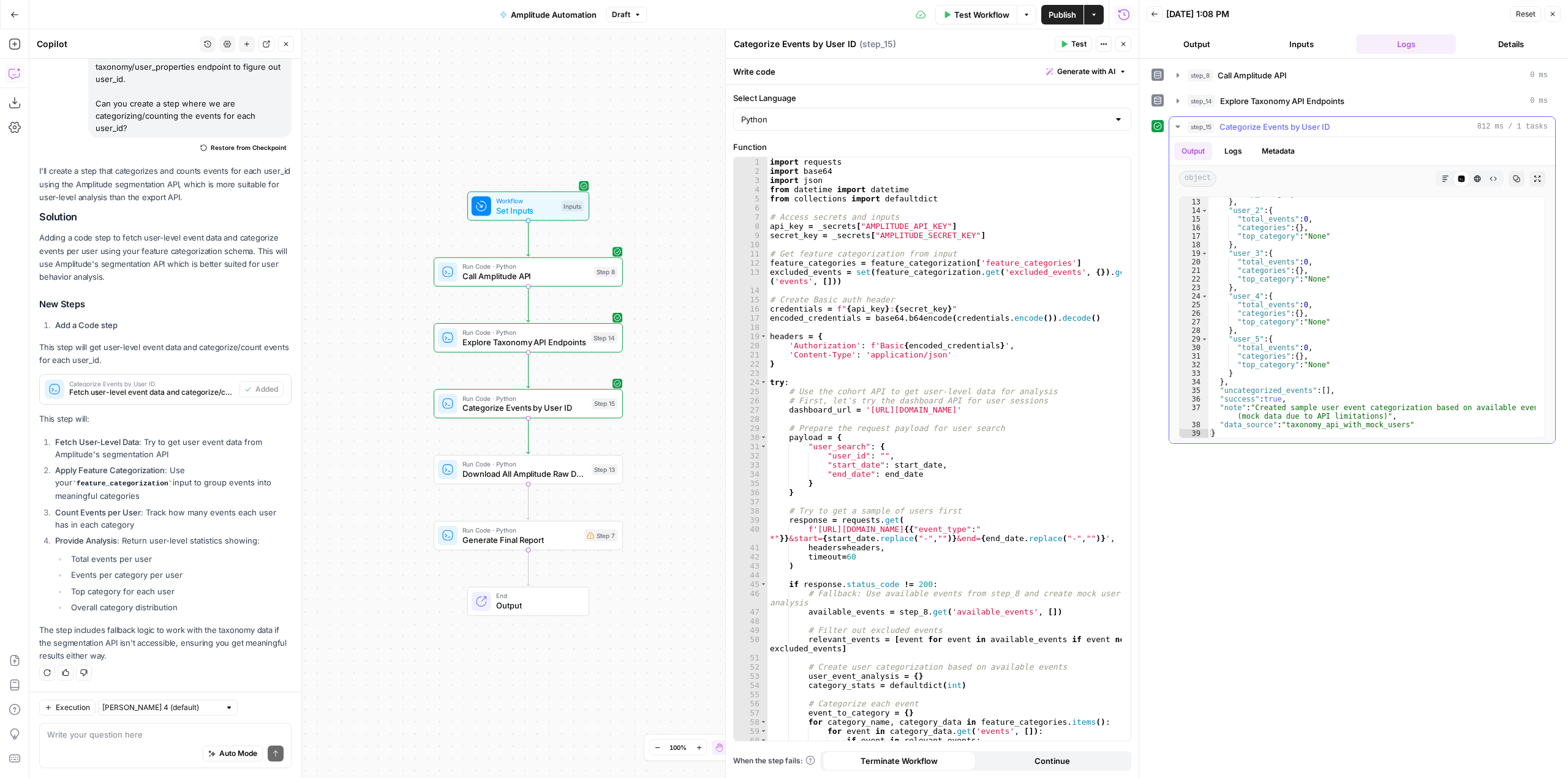
scroll to position [102, 0]
click at [173, 736] on textarea at bounding box center [165, 735] width 236 height 12
paste textarea "00000072448"
type textarea "change step 15 so that it will fetch data only for user_id: 00000072448"
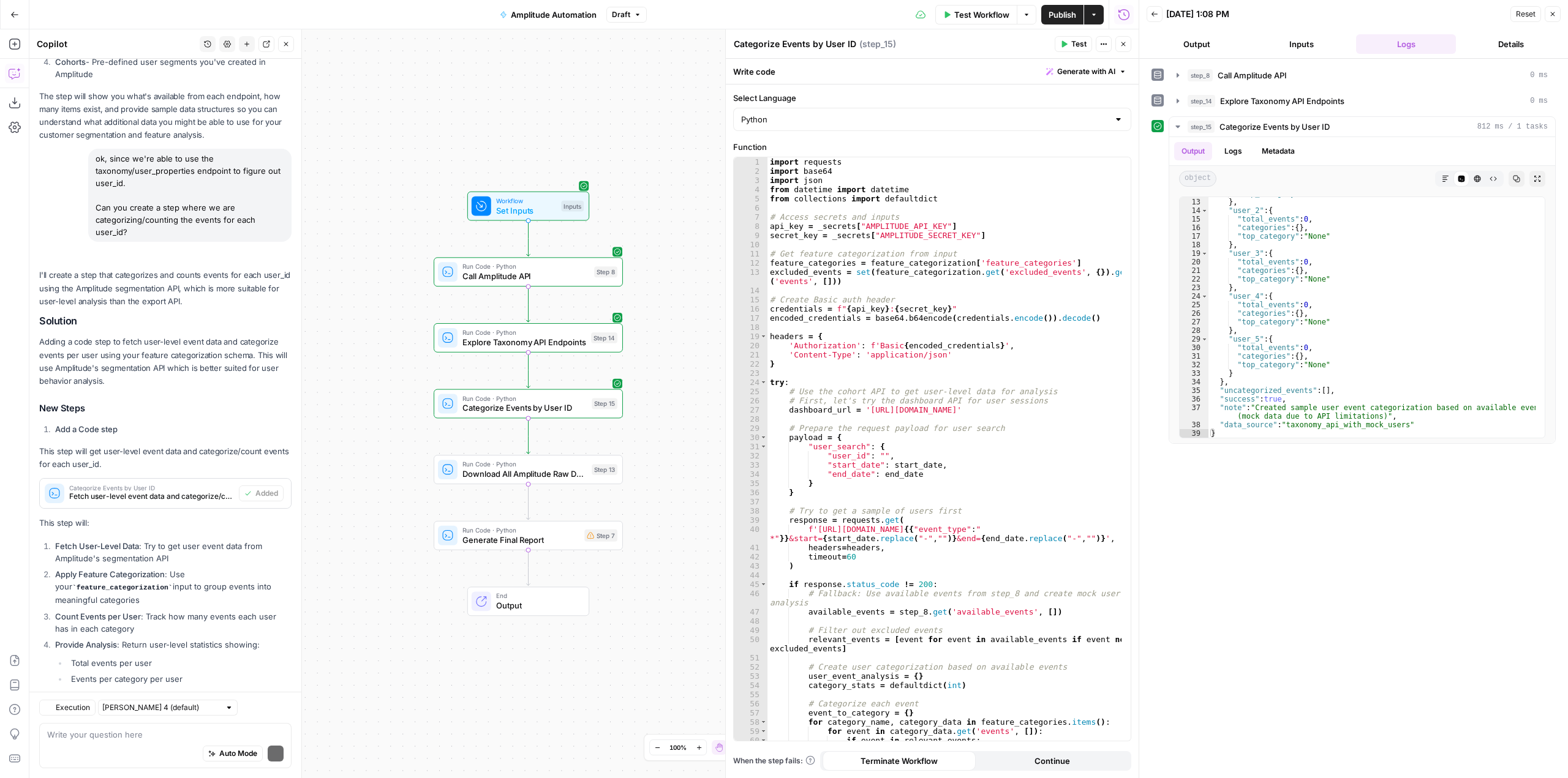
scroll to position [4160, 0]
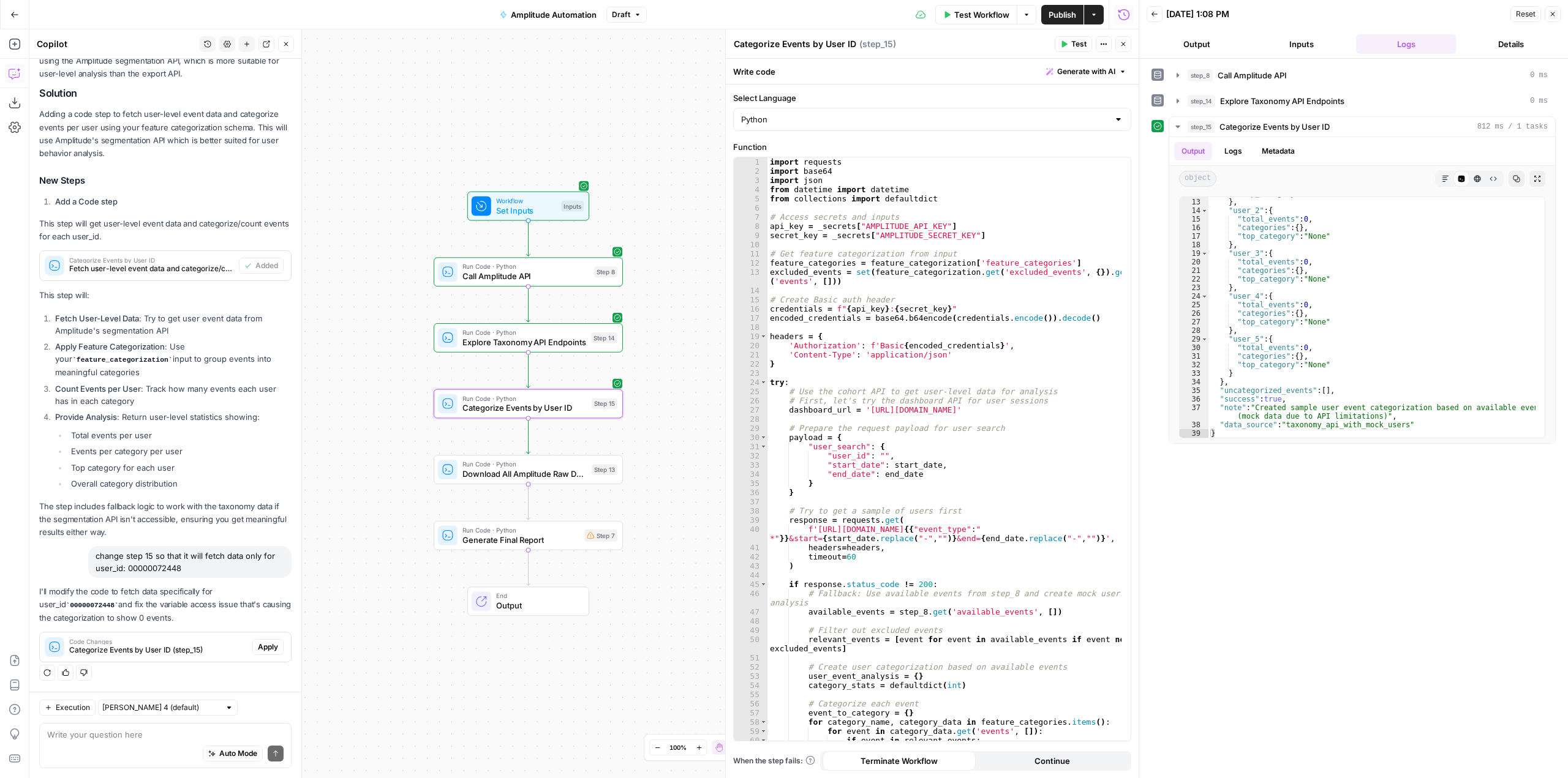
click at [274, 651] on button "Apply" at bounding box center [267, 647] width 31 height 16
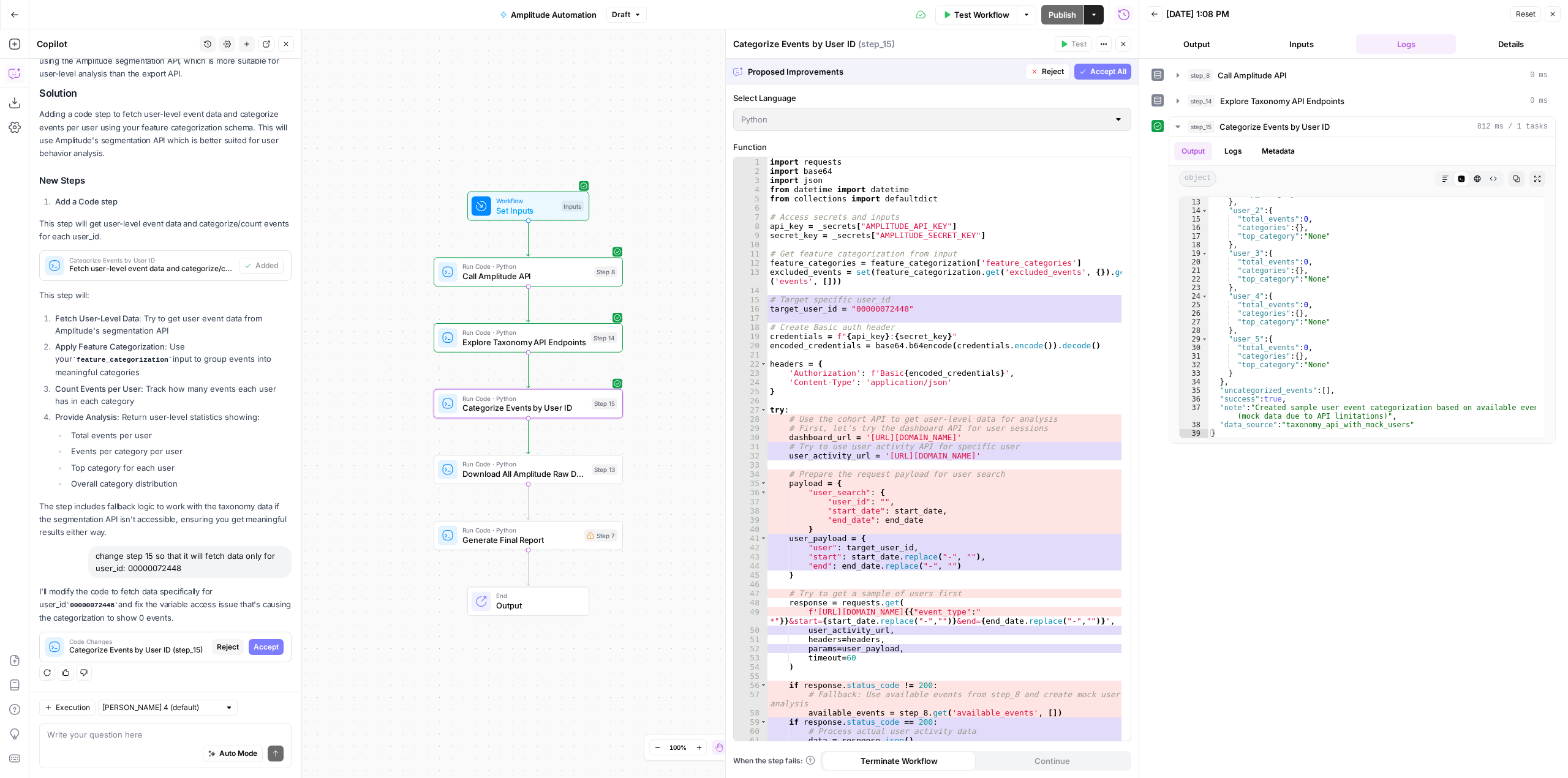
click at [266, 646] on span "Accept" at bounding box center [266, 647] width 25 height 11
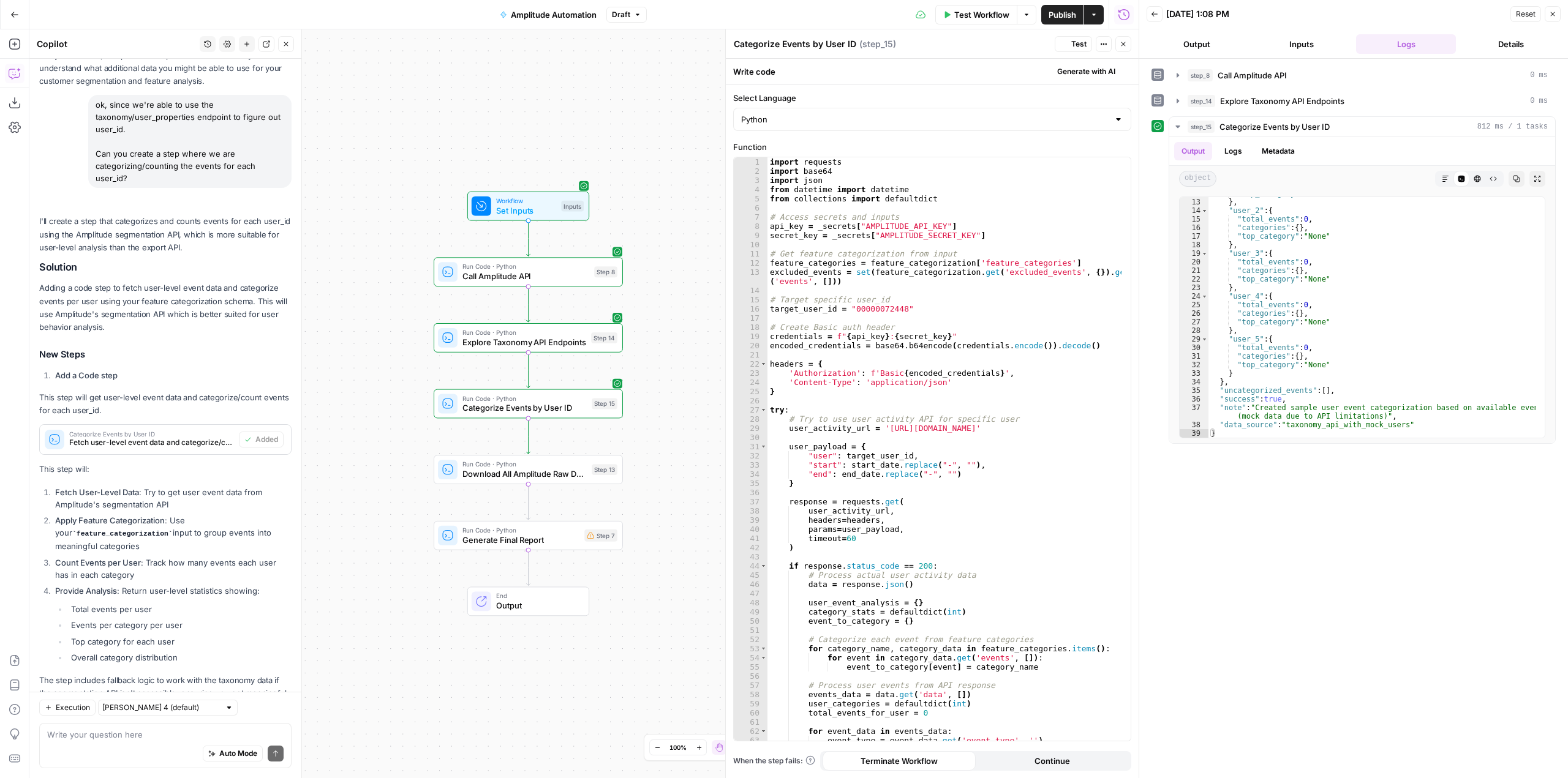
scroll to position [4180, 0]
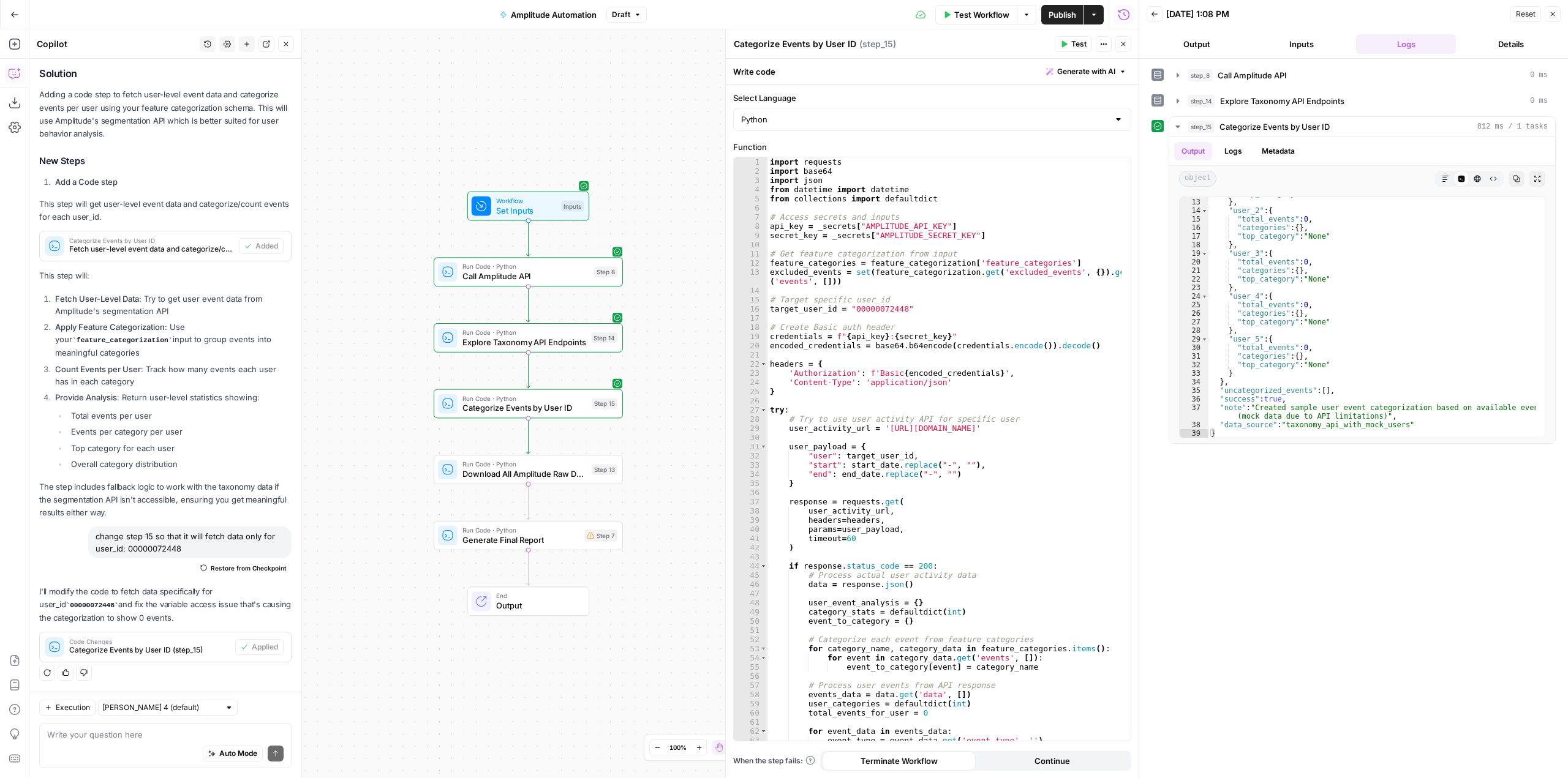
click at [1074, 43] on span "Test" at bounding box center [1079, 44] width 15 height 11
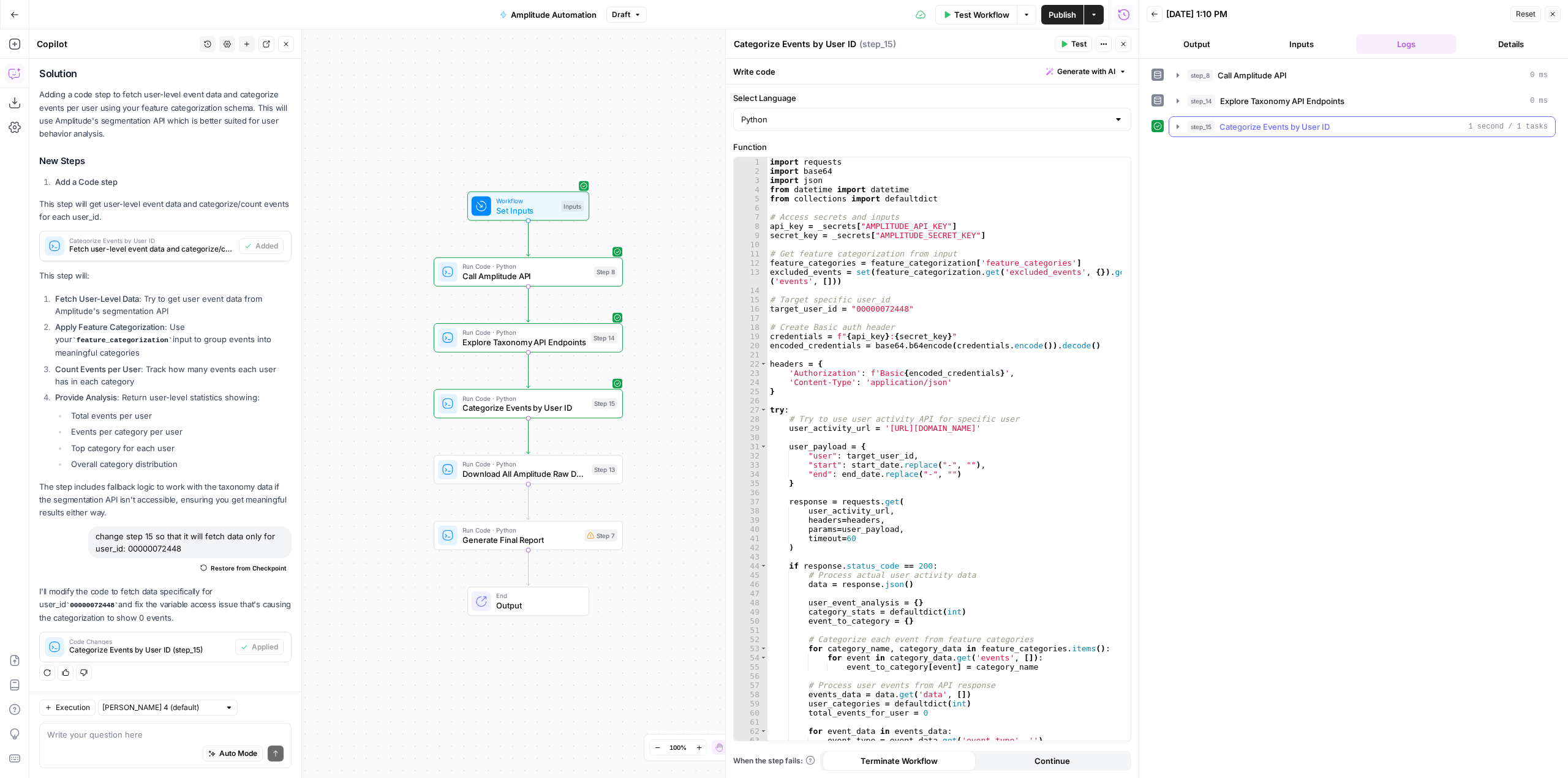
click at [1177, 130] on icon "button" at bounding box center [1178, 127] width 10 height 10
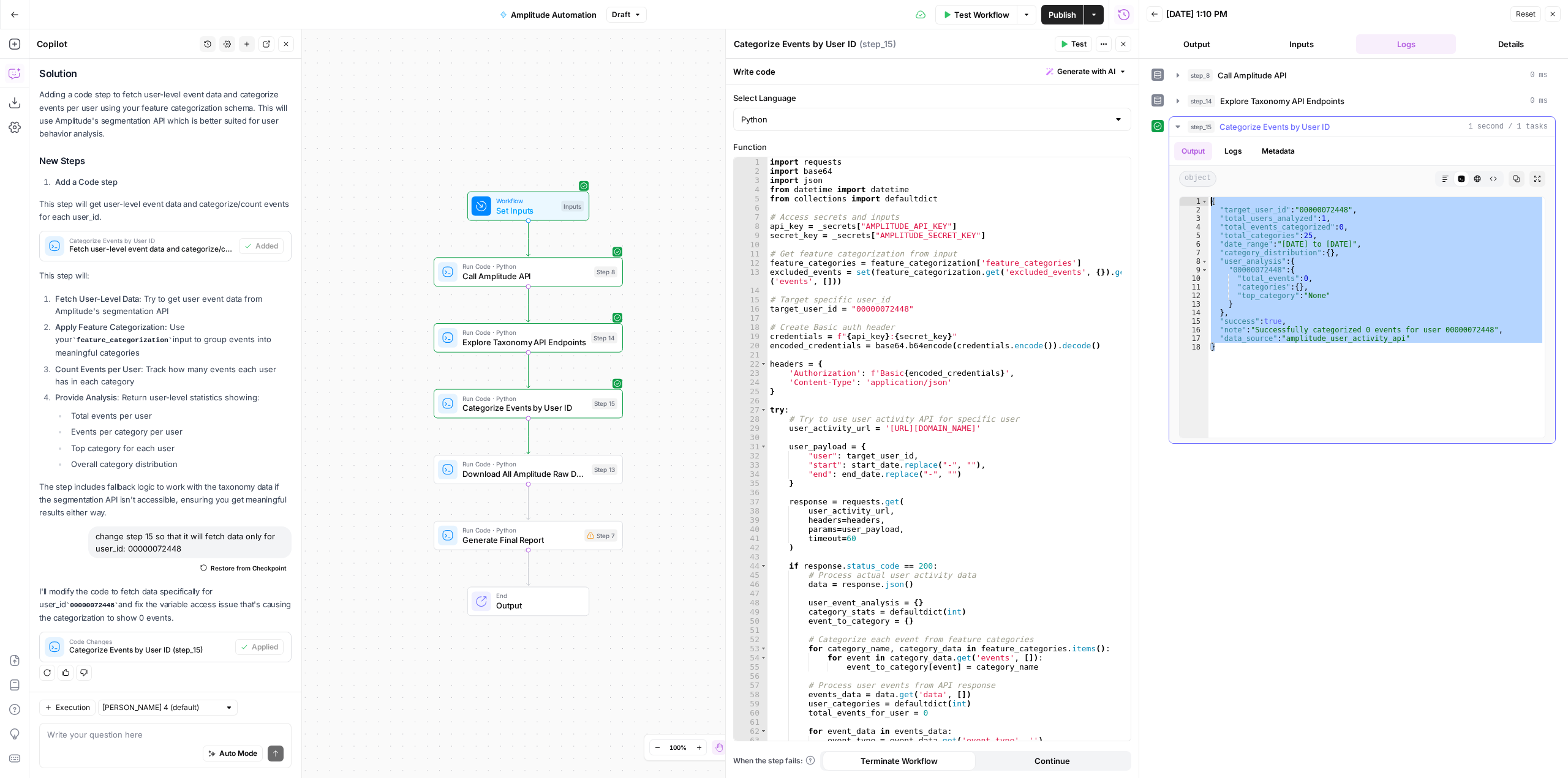
drag, startPoint x: 1267, startPoint y: 353, endPoint x: 1200, endPoint y: 198, distance: 168.9
click at [1200, 198] on div "* 1 2 3 4 5 6 7 8 9 10 11 12 13 14 15 16 17 18 { "target_user_id" : "0000007244…" at bounding box center [1362, 317] width 366 height 242
type textarea "**********"
click at [96, 726] on div "Write your question here Auto Mode Send" at bounding box center [166, 746] width 252 height 46
paste textarea "{ "target_user_id": "00000072448", "total_users_analyzed": 1, "total_events_cat…"
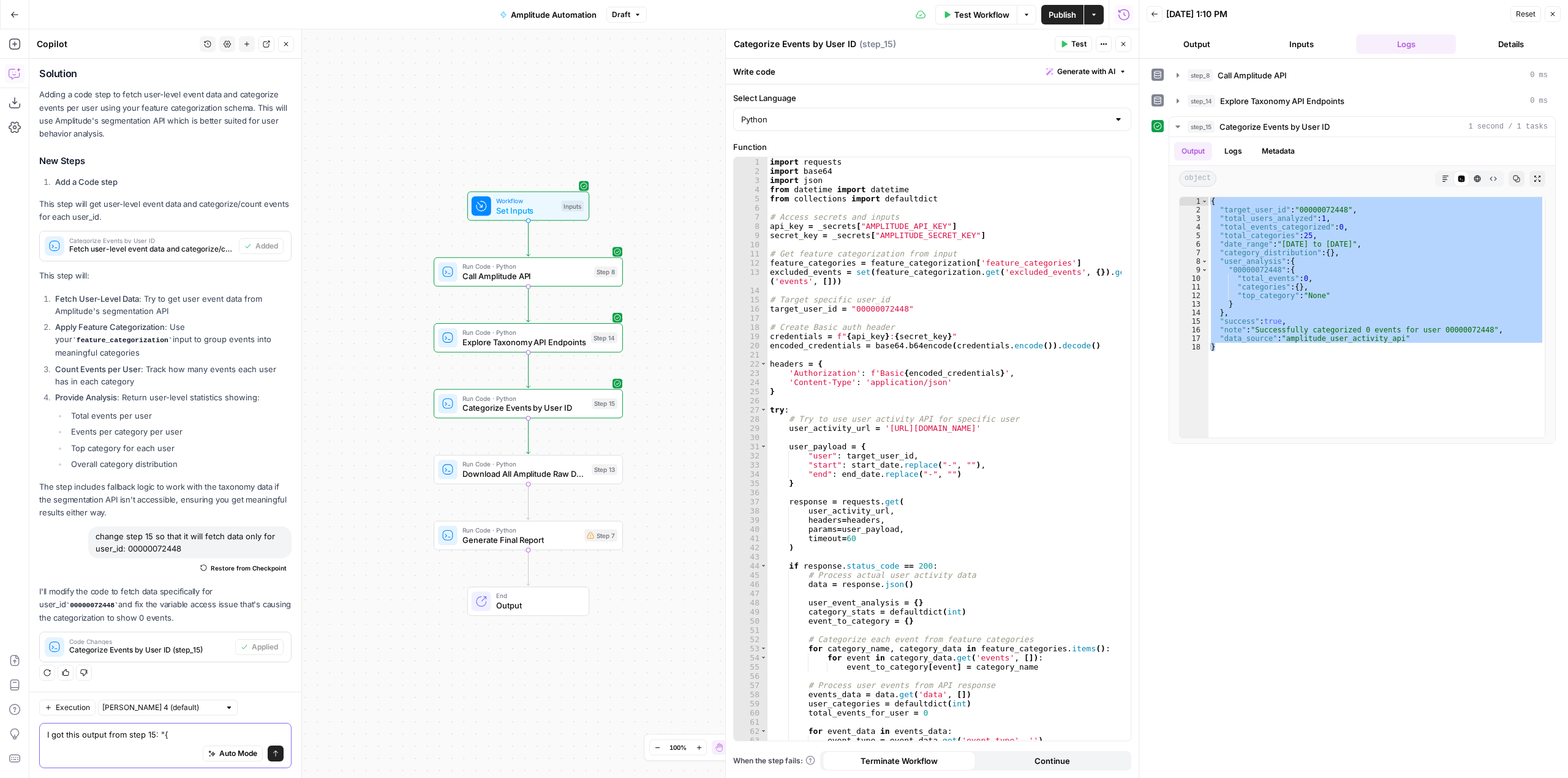
scroll to position [43, 0]
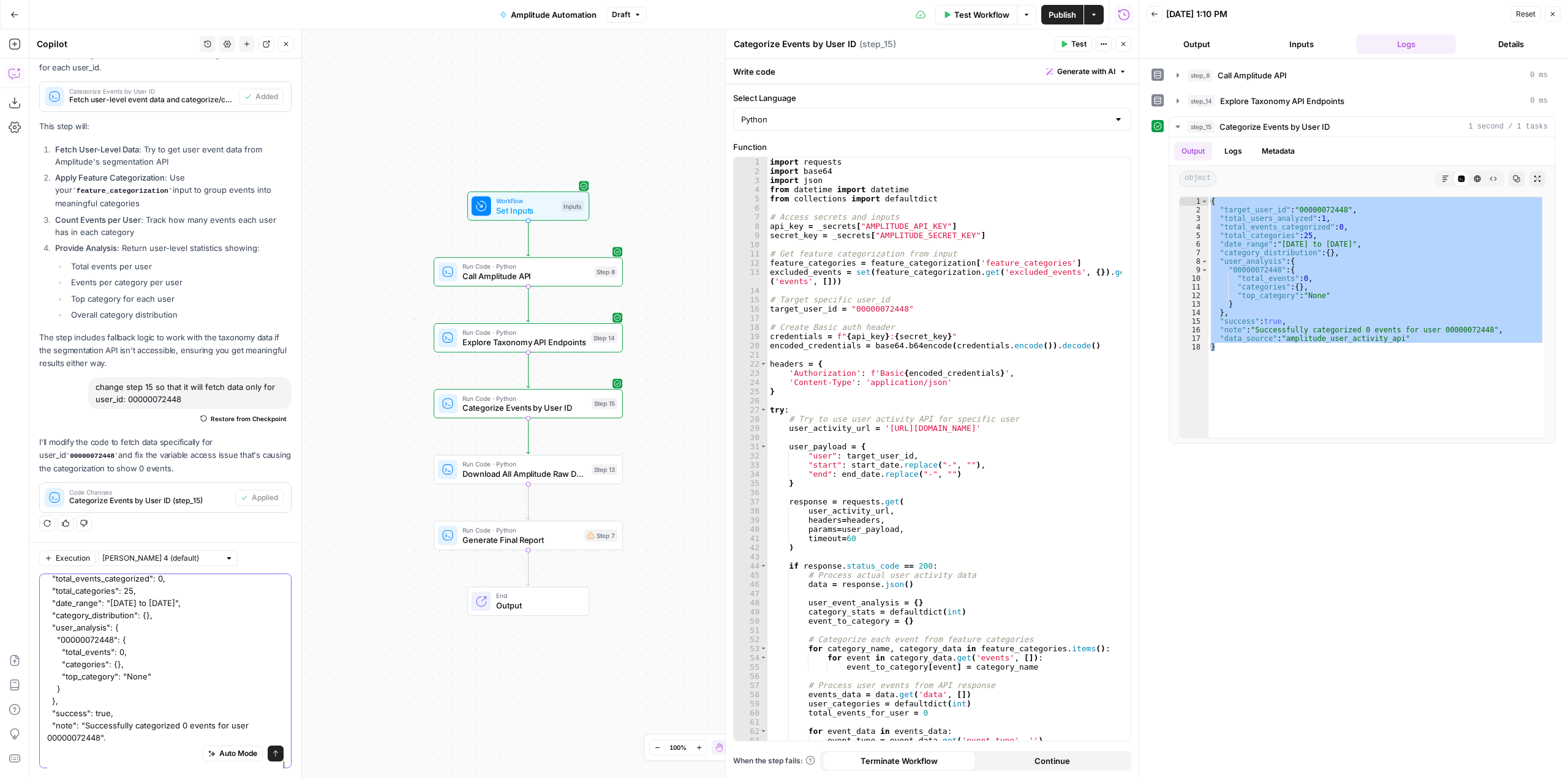
type textarea "I got this output from step 15: "{ "target_user_id": "00000072448", "total_user…"
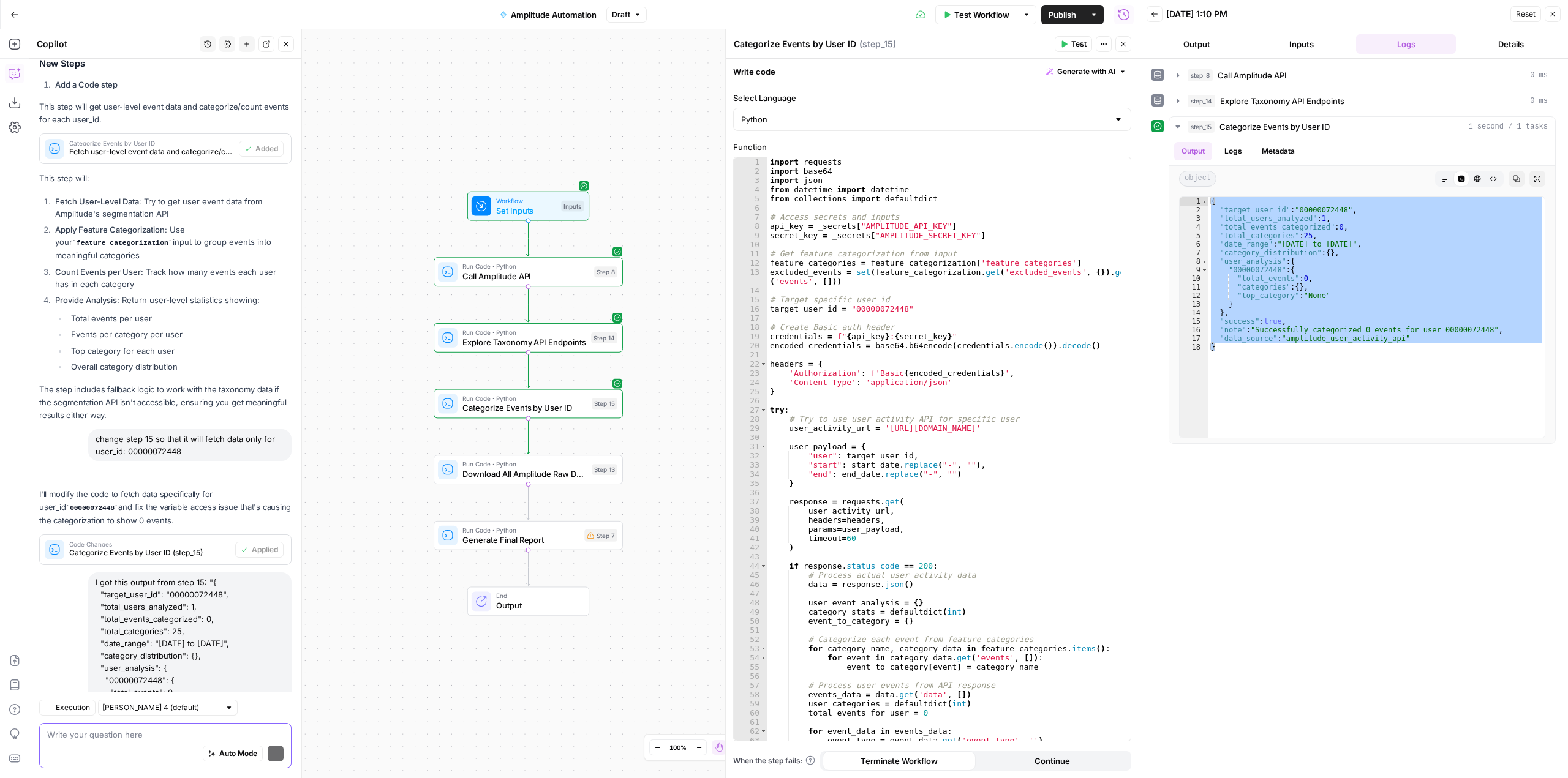
scroll to position [4524, 0]
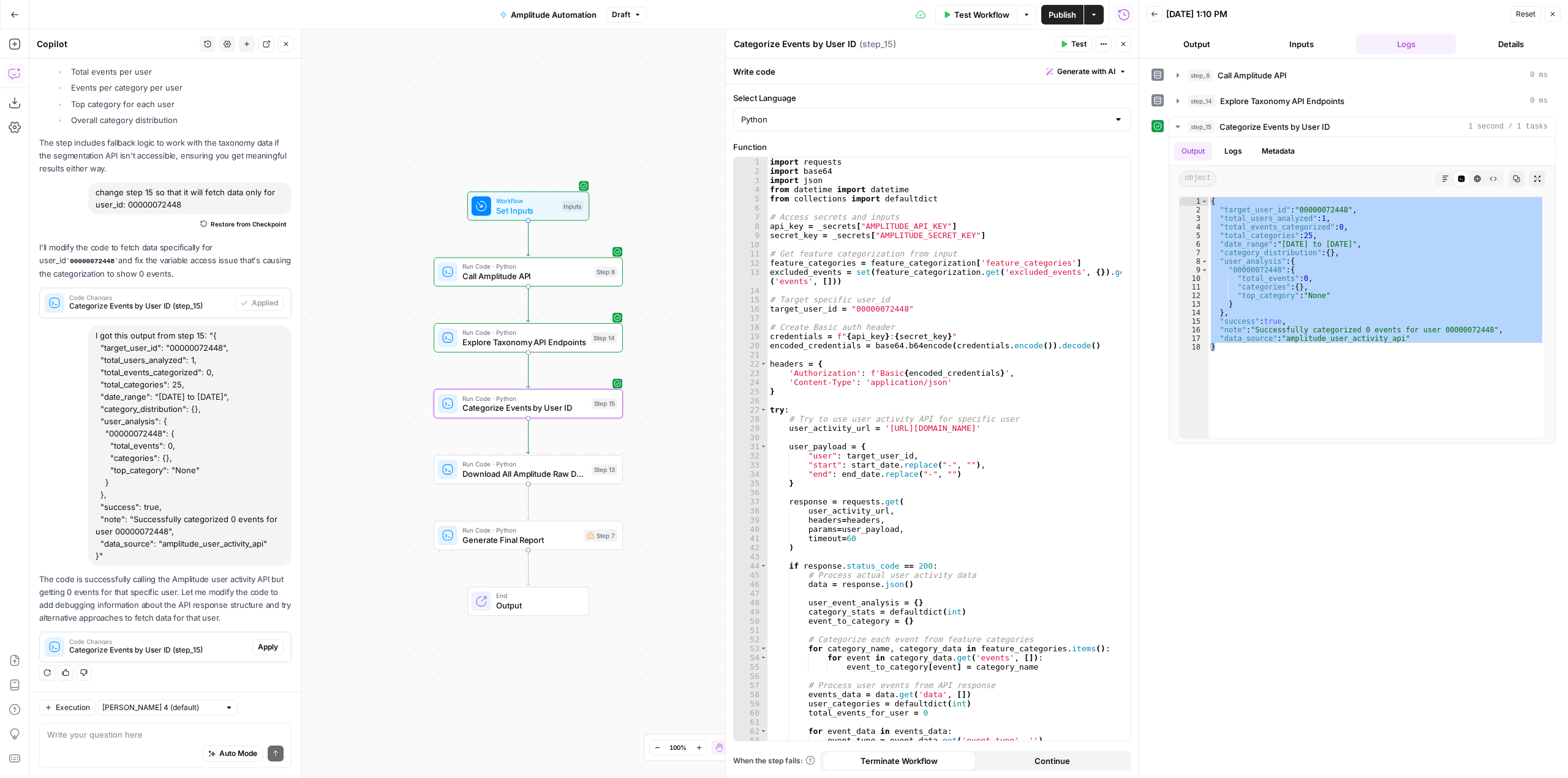
click at [261, 641] on span "Apply" at bounding box center [268, 647] width 21 height 11
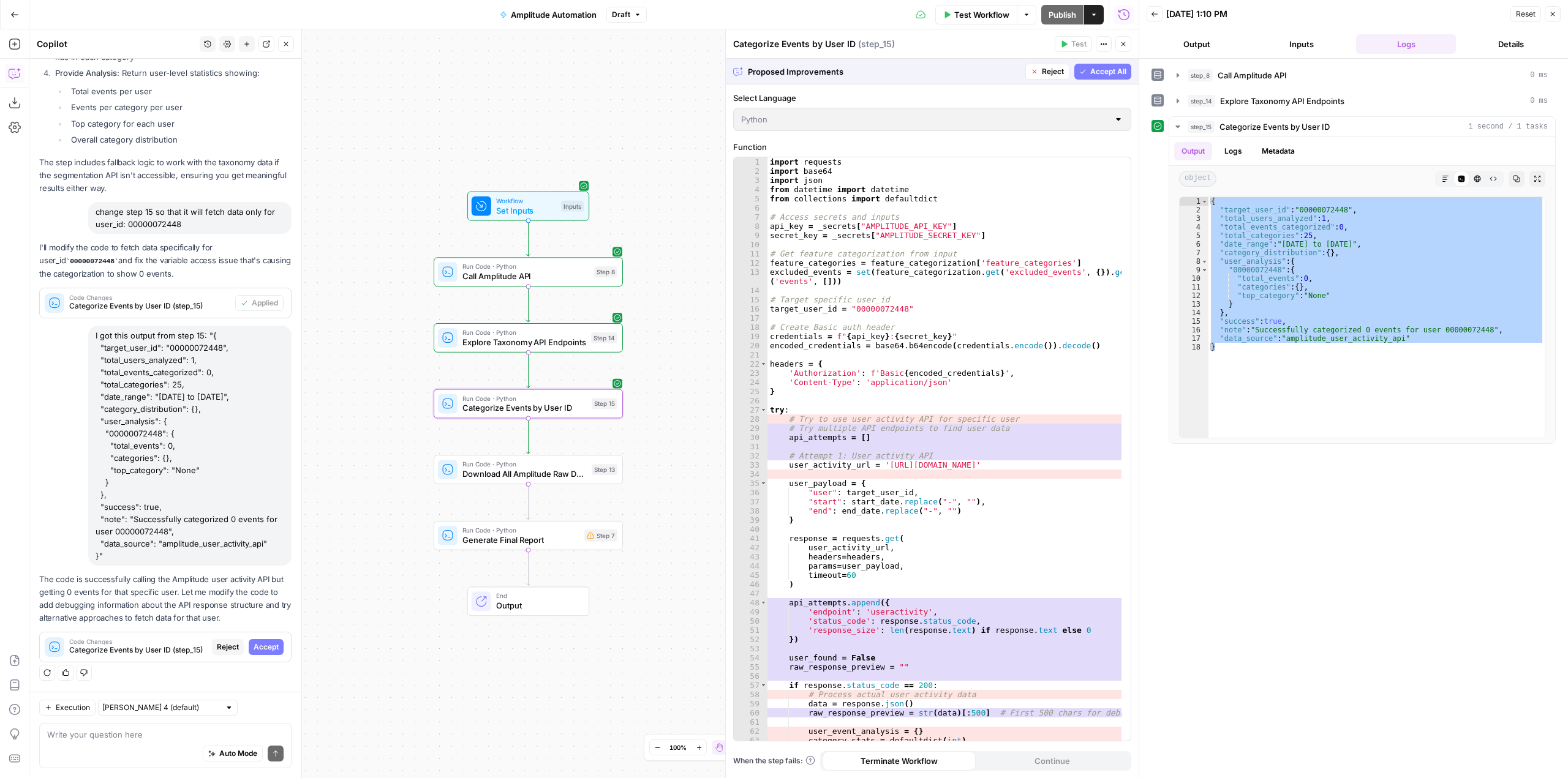
click at [261, 641] on span "Accept" at bounding box center [266, 647] width 25 height 11
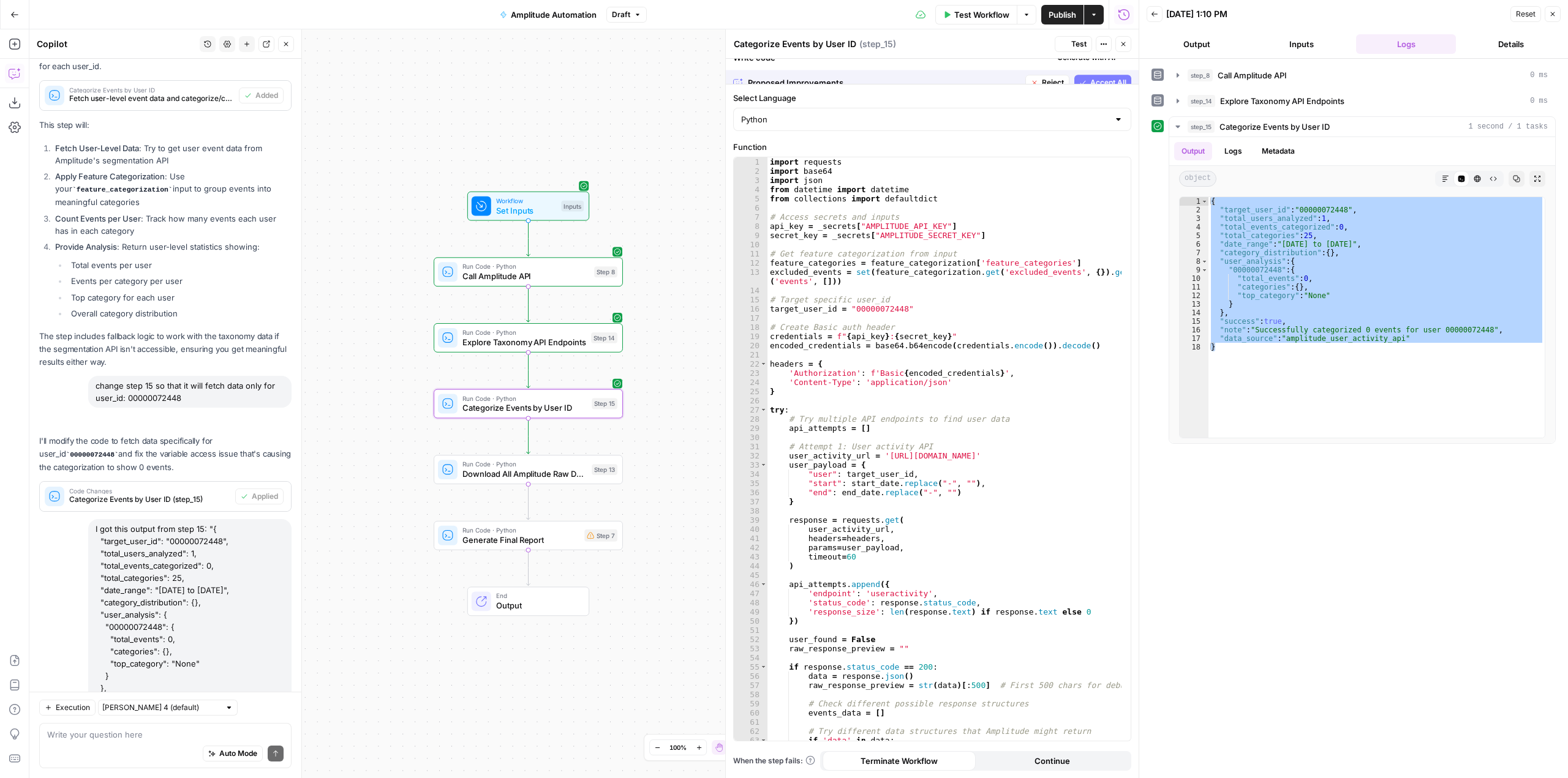
scroll to position [4544, 0]
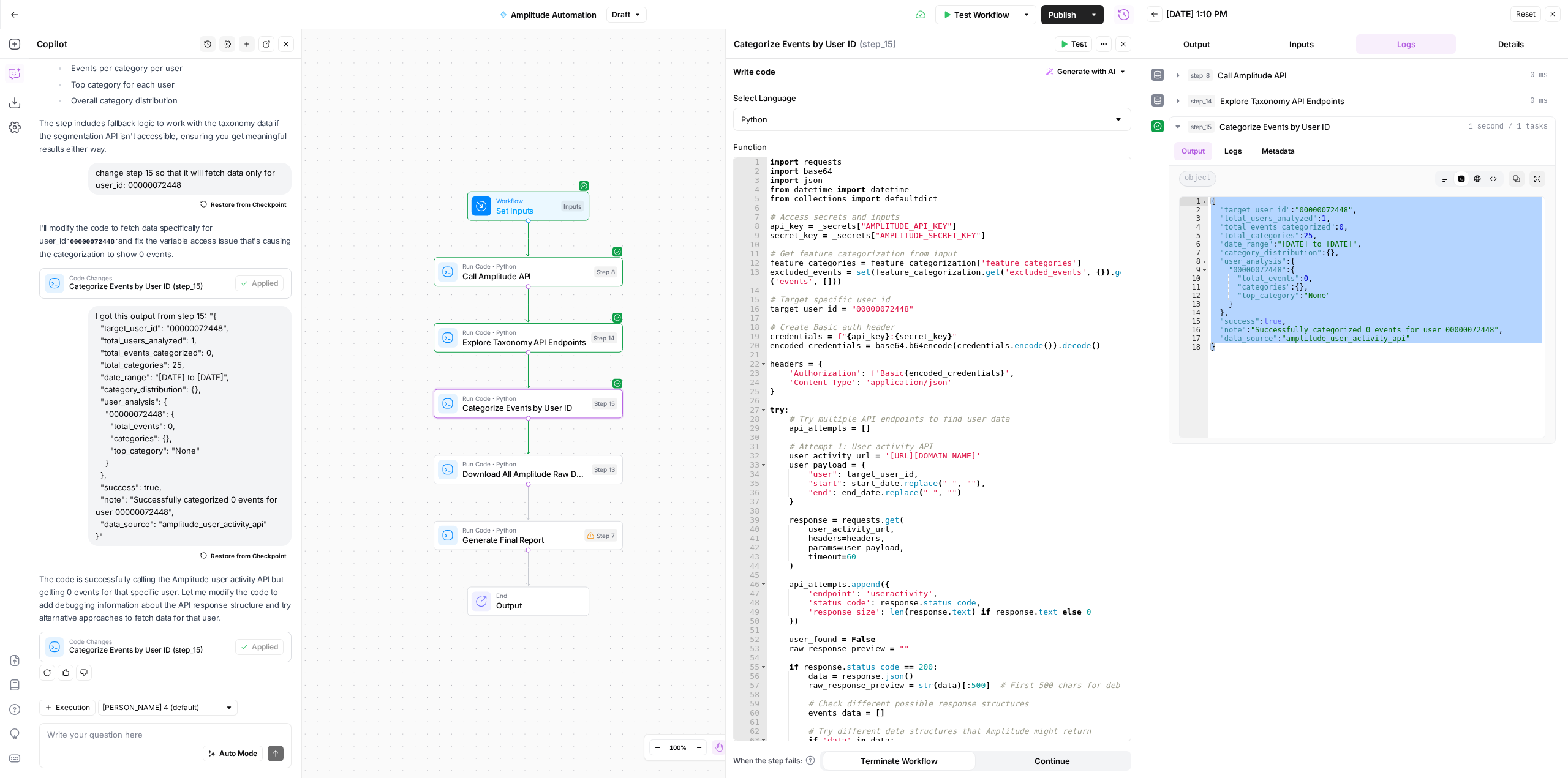
click at [1084, 46] on span "Test" at bounding box center [1079, 44] width 15 height 11
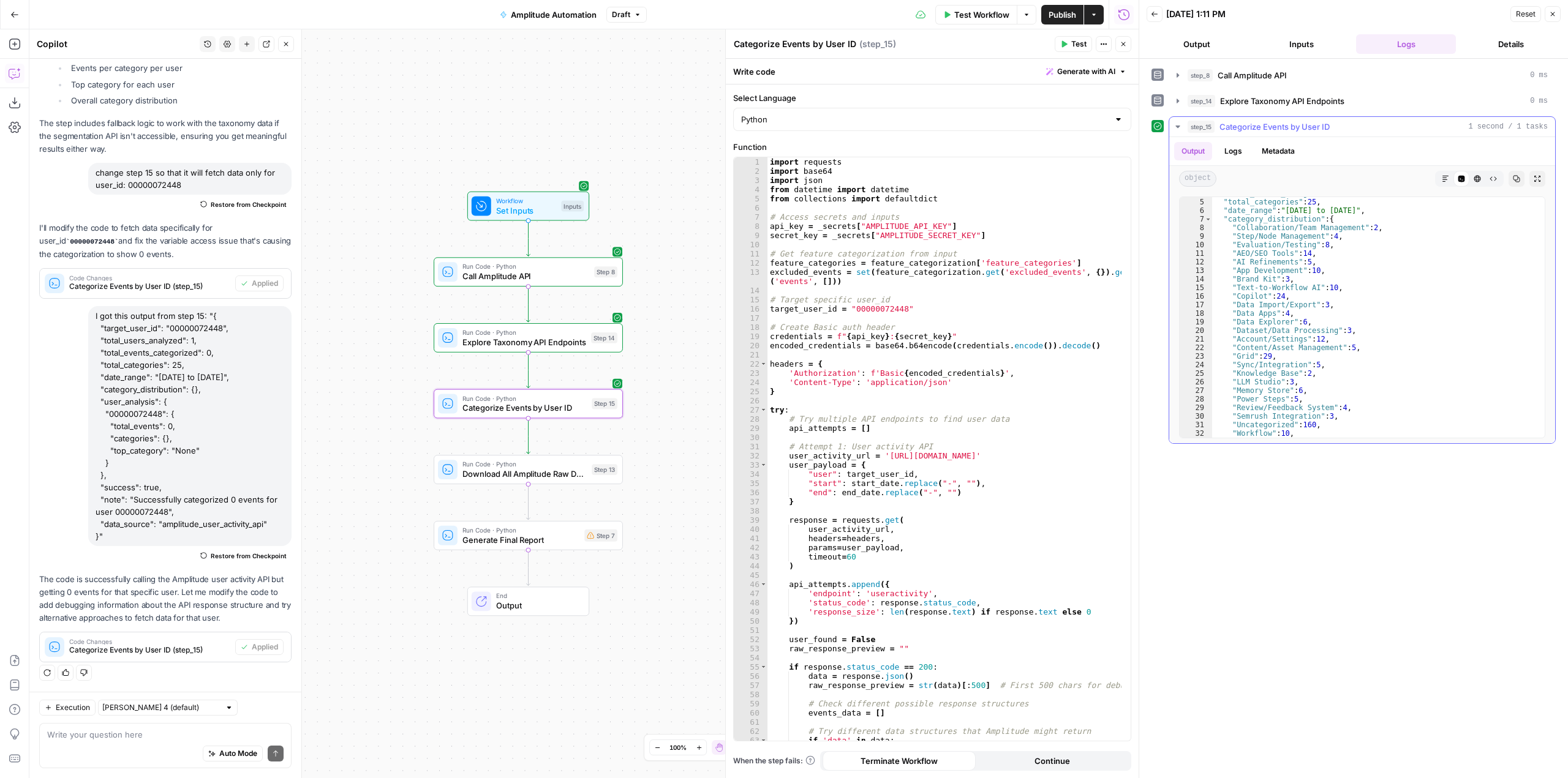
scroll to position [0, 0]
type textarea "**********"
click at [1494, 364] on div "{ "target_user_id" : "00000072448" , "total_users_analyzed" : 1 , "total_events…" at bounding box center [1374, 326] width 323 height 258
click at [1512, 178] on button "Copy" at bounding box center [1516, 178] width 16 height 16
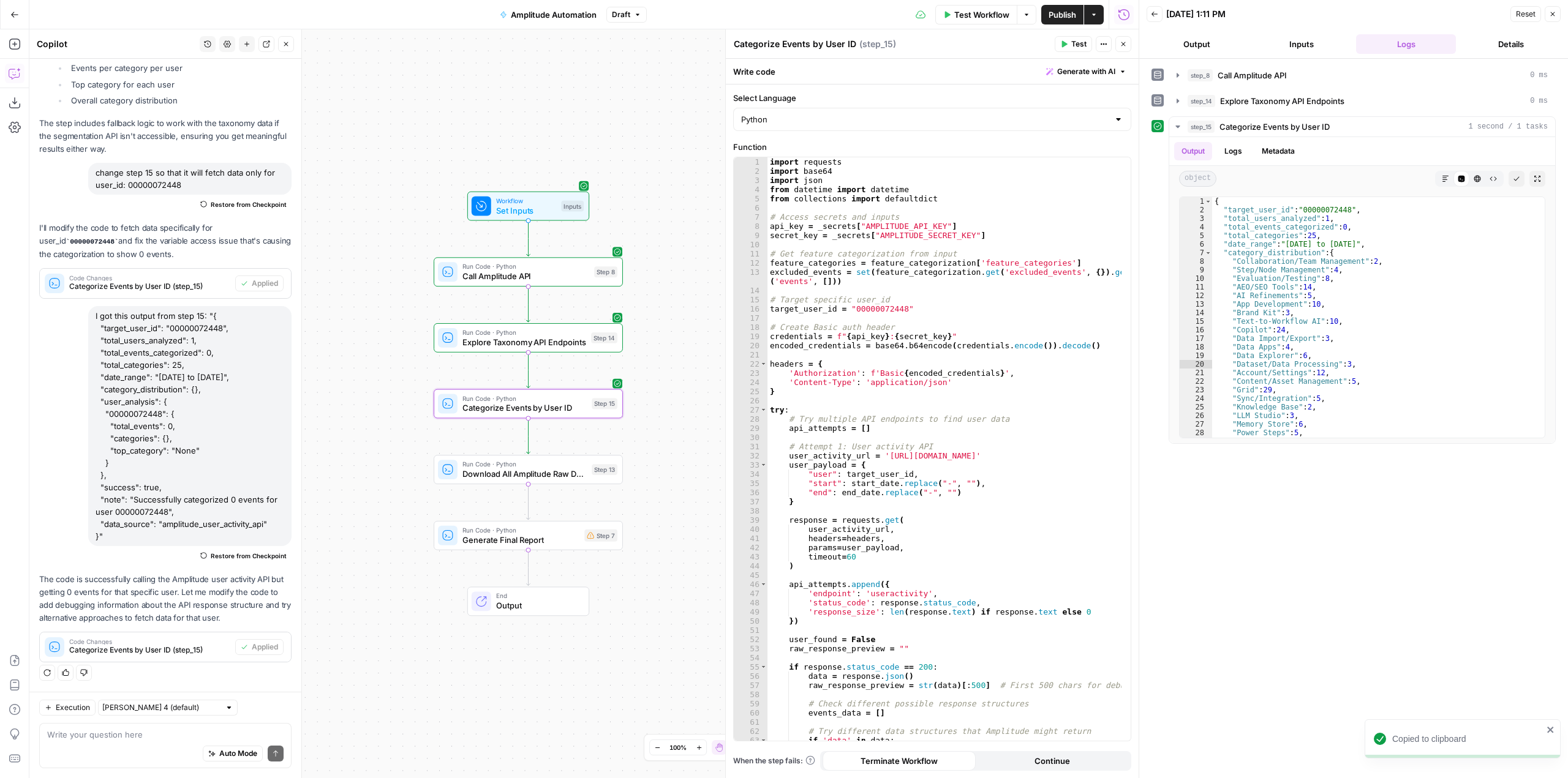
click at [94, 747] on div "Auto Mode Send" at bounding box center [165, 754] width 236 height 27
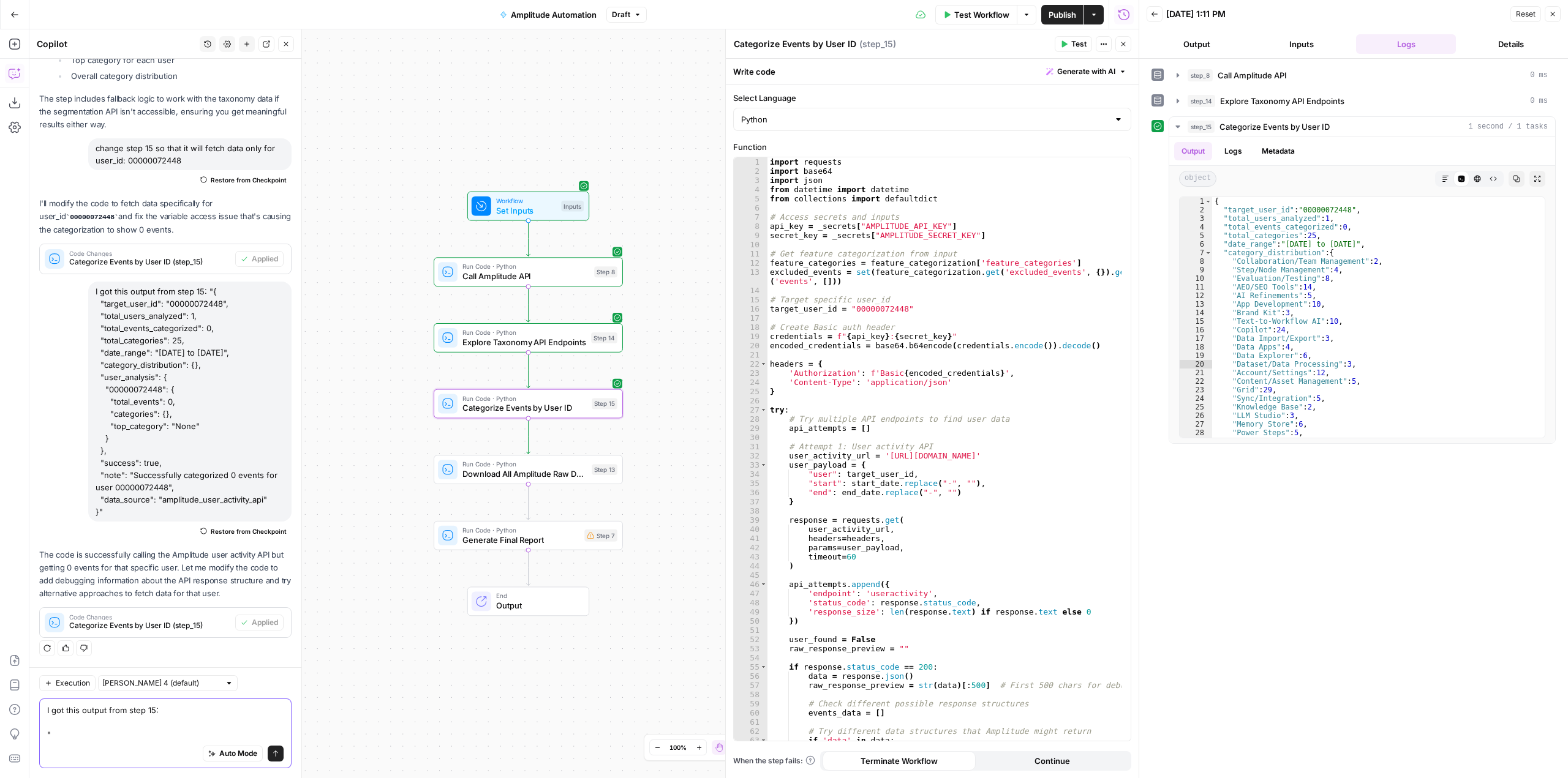
paste textarea "{ "target_user_id": "00000072448", "total_users_analyzed": 1, "total_events_cat…"
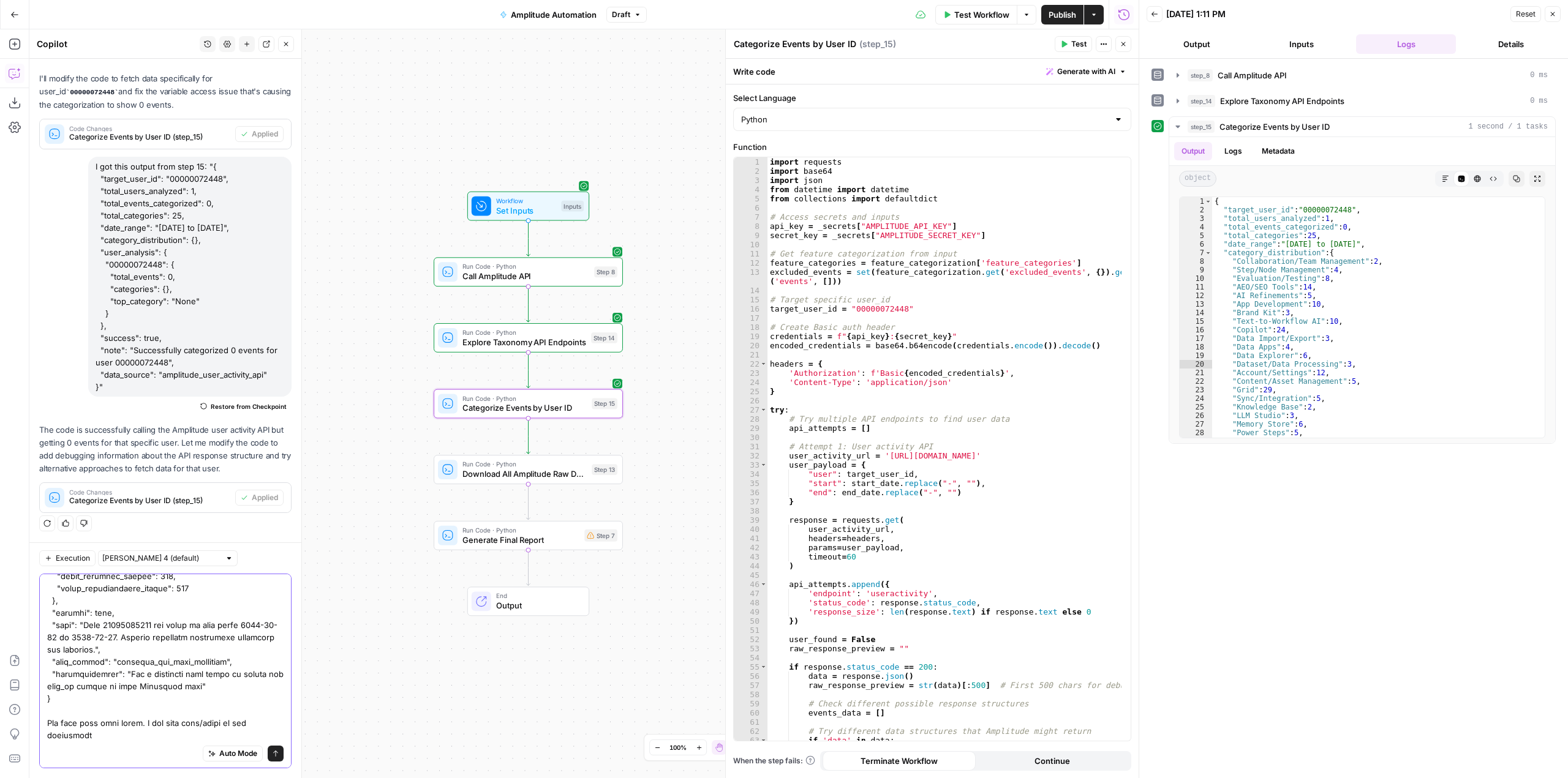
scroll to position [1798, 0]
type textarea "I got this output from step 15: "{ "target_user_id": "00000072448", "total_user…"
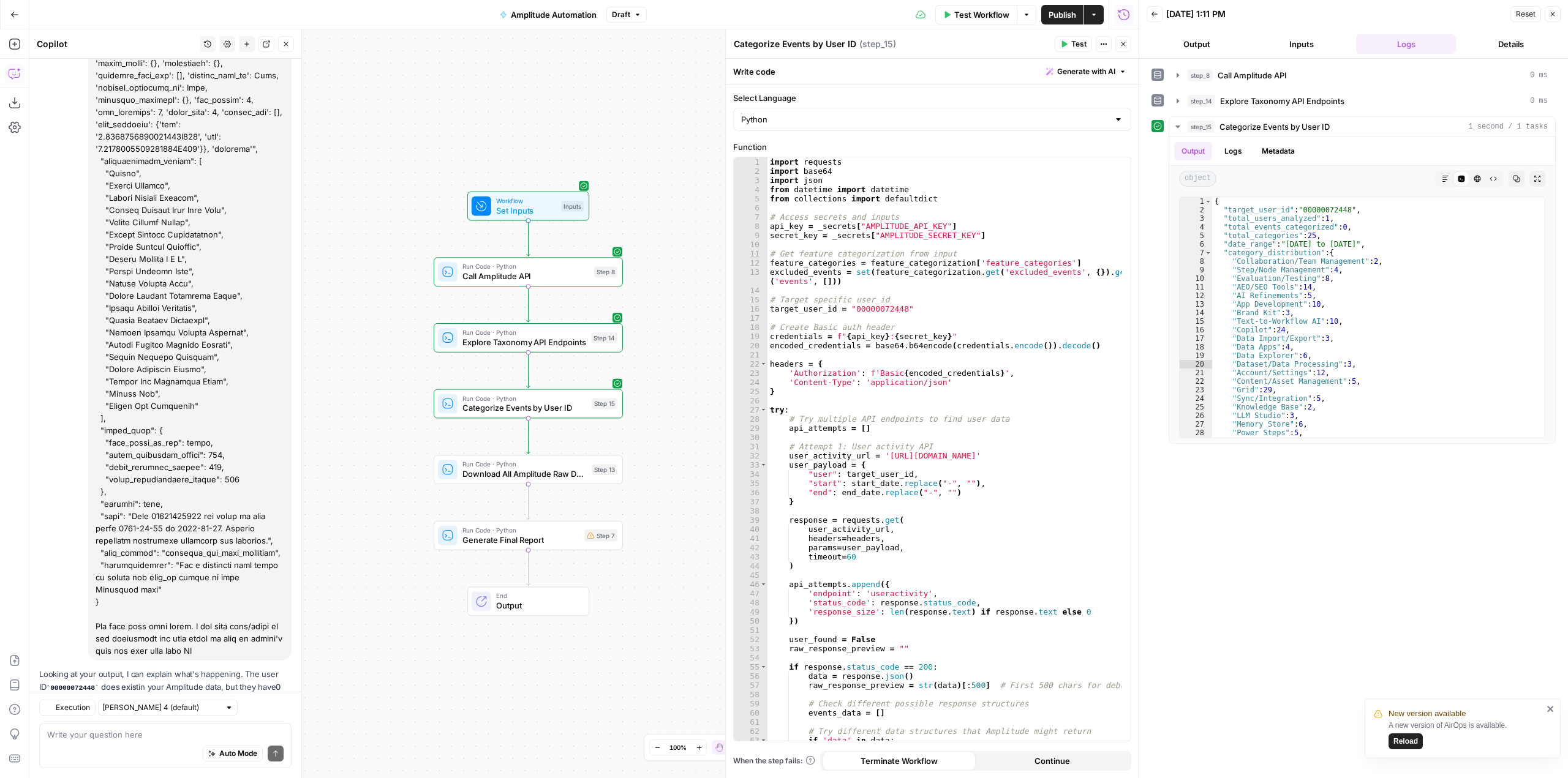
scroll to position [6830, 0]
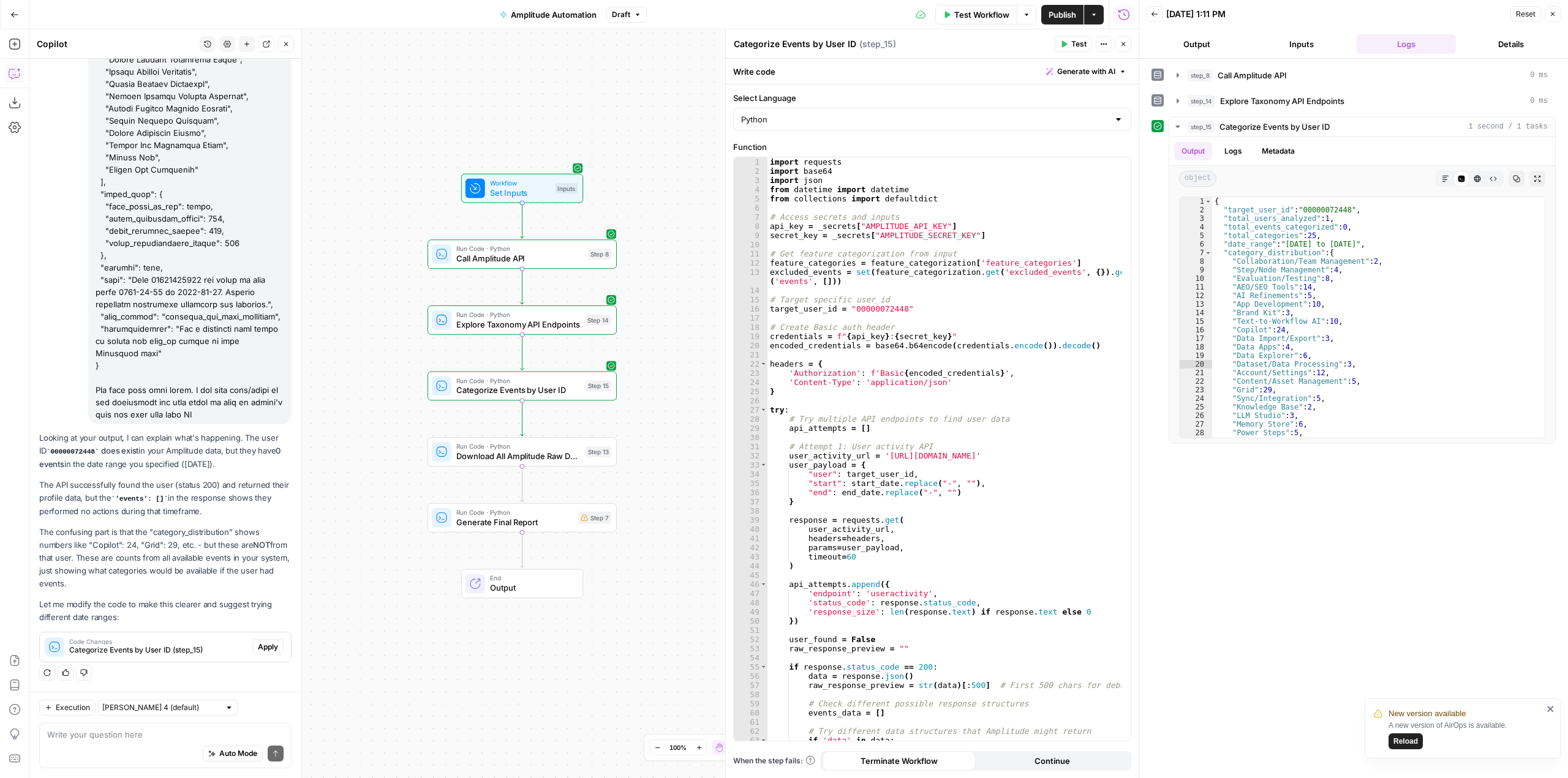
drag, startPoint x: 676, startPoint y: 323, endPoint x: 670, endPoint y: 305, distance: 19.0
click at [670, 305] on div "Workflow Set Inputs Inputs Run Code · Python Call Amplitude API Step 8 Run Code…" at bounding box center [584, 404] width 1109 height 749
click at [1406, 744] on span "Reload" at bounding box center [1406, 742] width 24 height 11
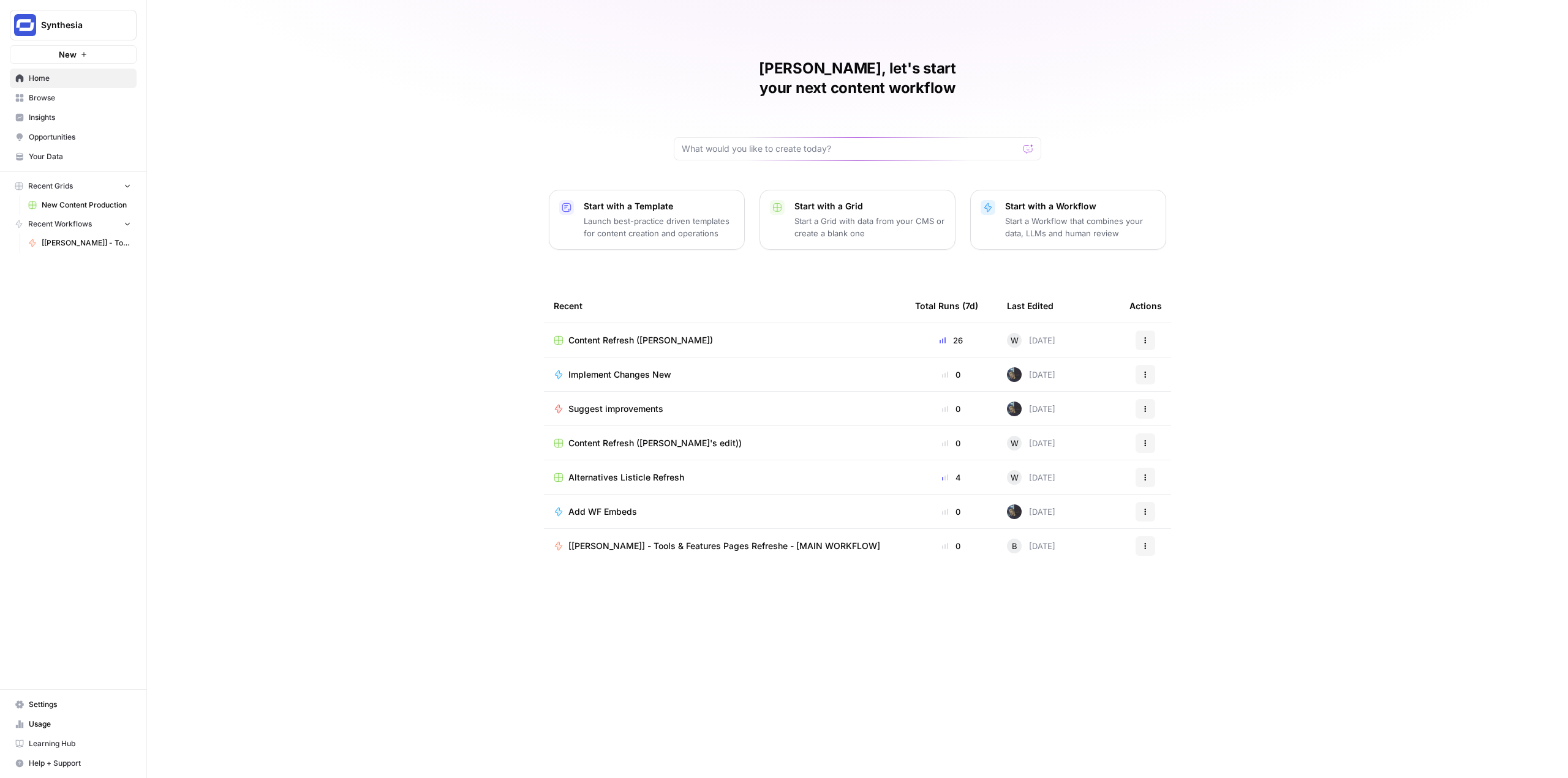
click at [106, 30] on span "Synthesia" at bounding box center [78, 25] width 74 height 12
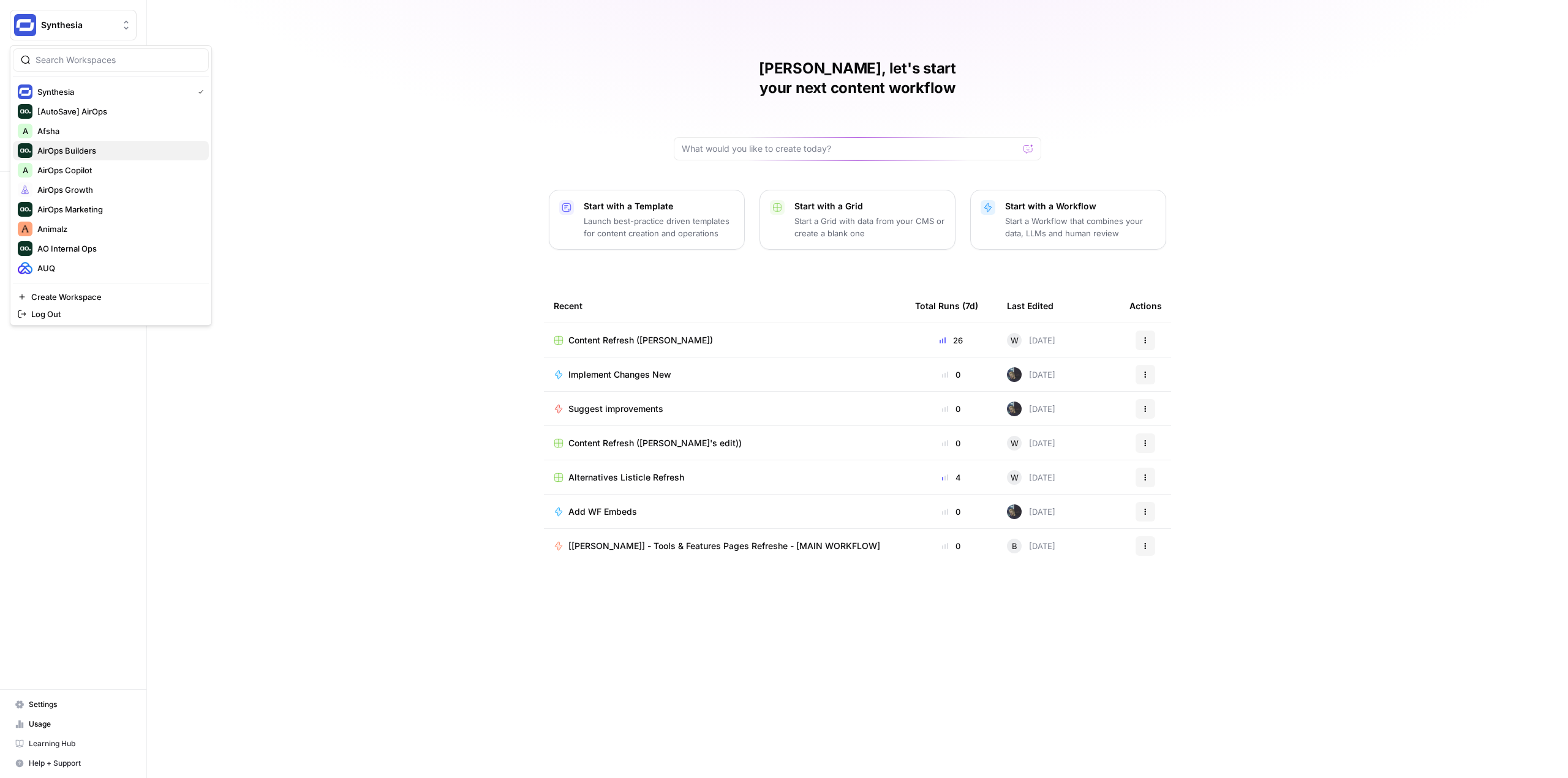
click at [101, 153] on span "AirOps Builders" at bounding box center [118, 150] width 162 height 12
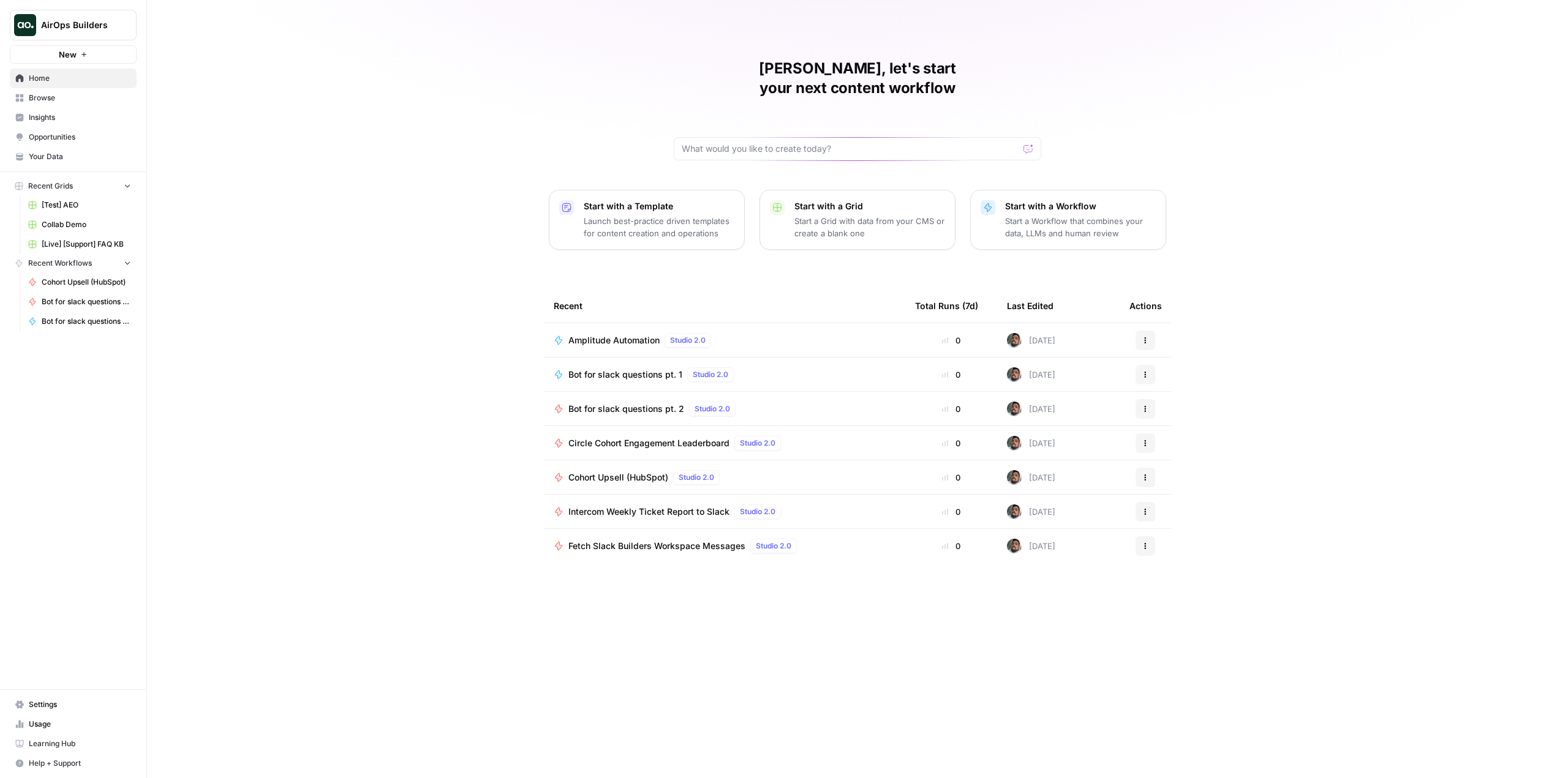
click at [84, 50] on button "New" at bounding box center [73, 55] width 127 height 18
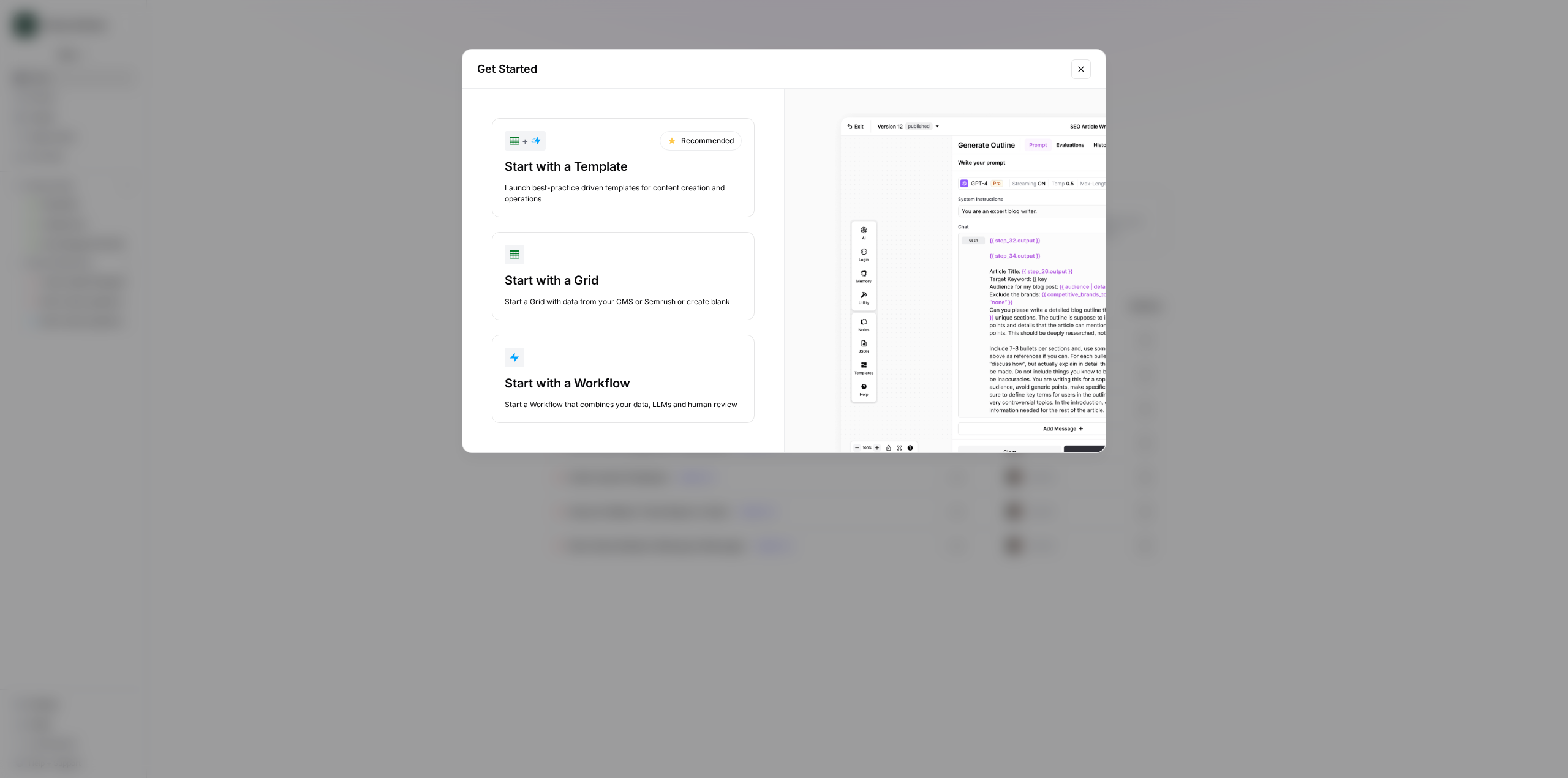
click at [655, 350] on div "button" at bounding box center [623, 358] width 237 height 20
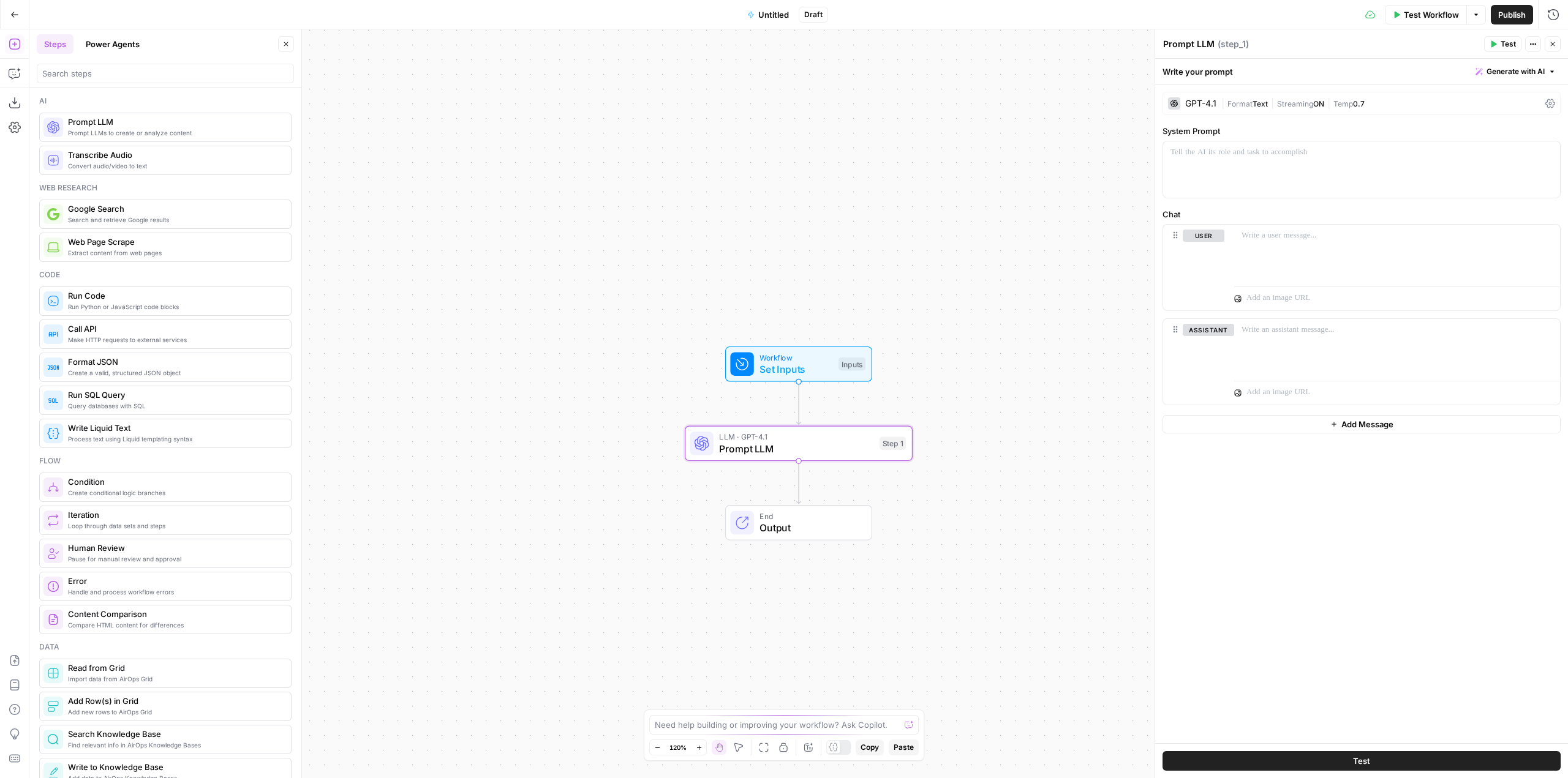
click at [1213, 103] on div "GPT-4.1" at bounding box center [1200, 103] width 31 height 8
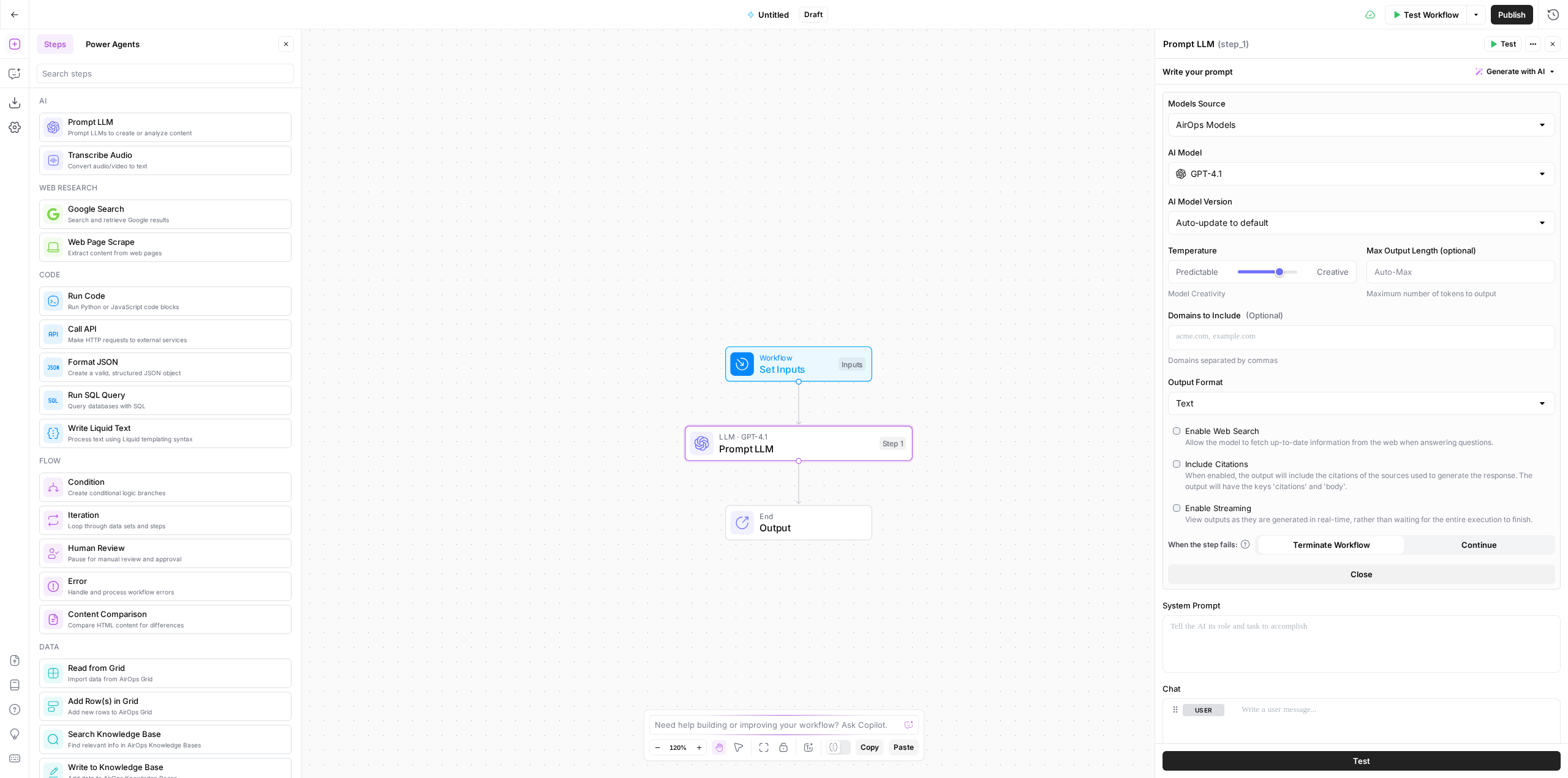
click at [1248, 168] on input "GPT-4.1" at bounding box center [1361, 174] width 342 height 12
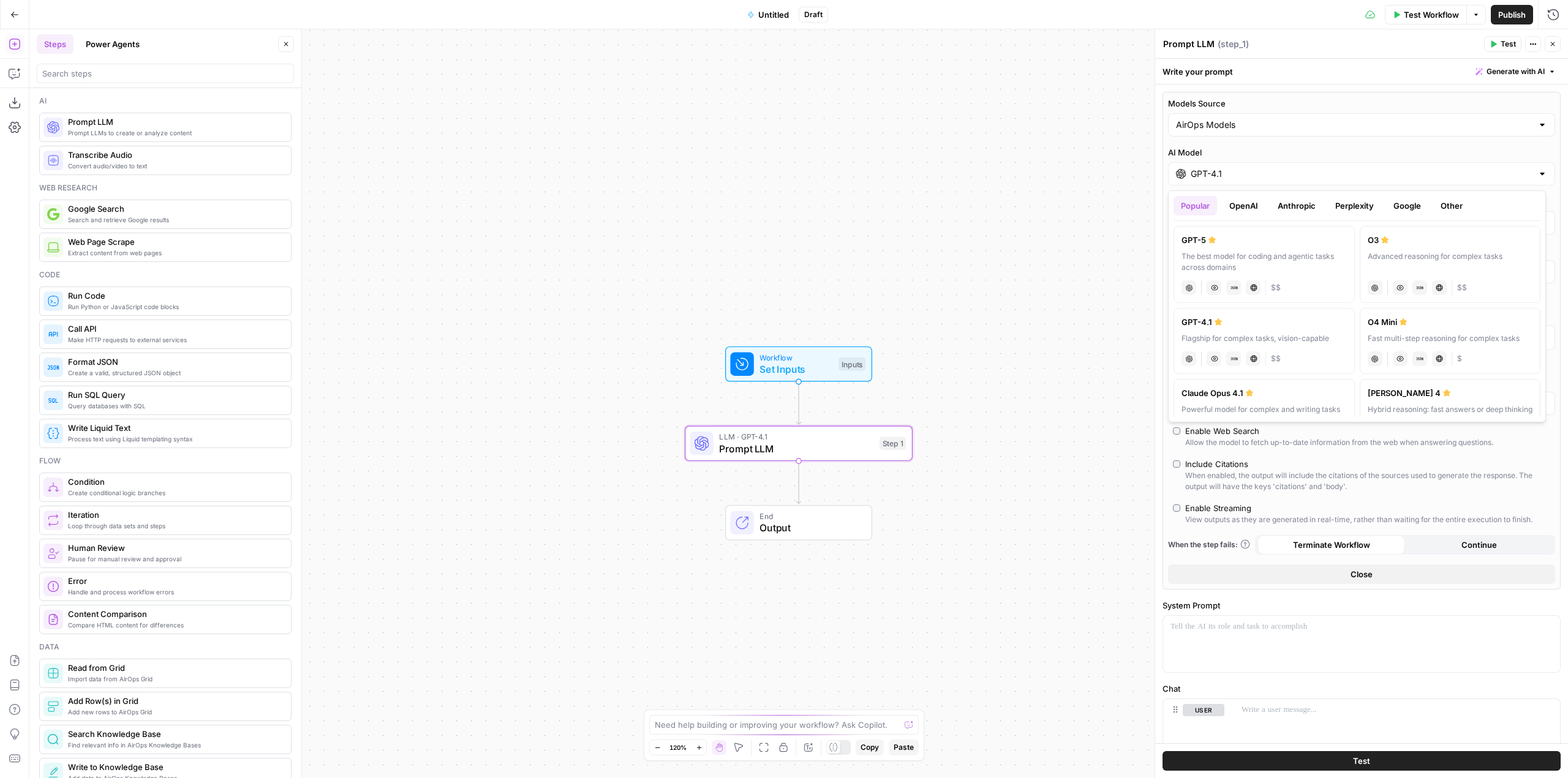
click at [1412, 206] on button "Google" at bounding box center [1408, 206] width 43 height 20
click at [1294, 253] on div "Advanced reasoning for complex tasks" at bounding box center [1264, 257] width 166 height 11
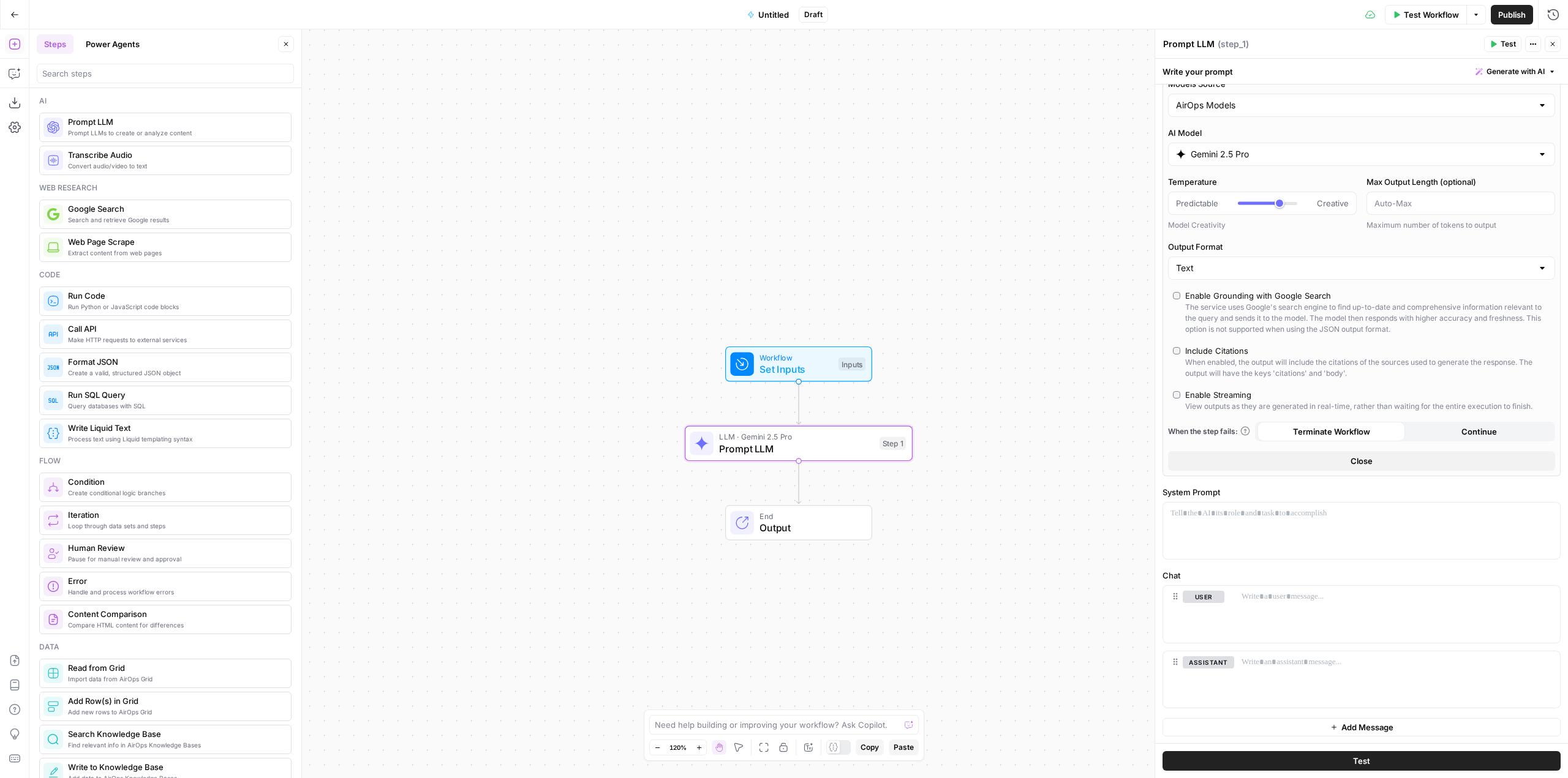
scroll to position [20, 0]
click at [1278, 619] on div at bounding box center [1397, 613] width 326 height 56
click at [1248, 150] on input "Gemini 2.5 Pro" at bounding box center [1361, 153] width 342 height 12
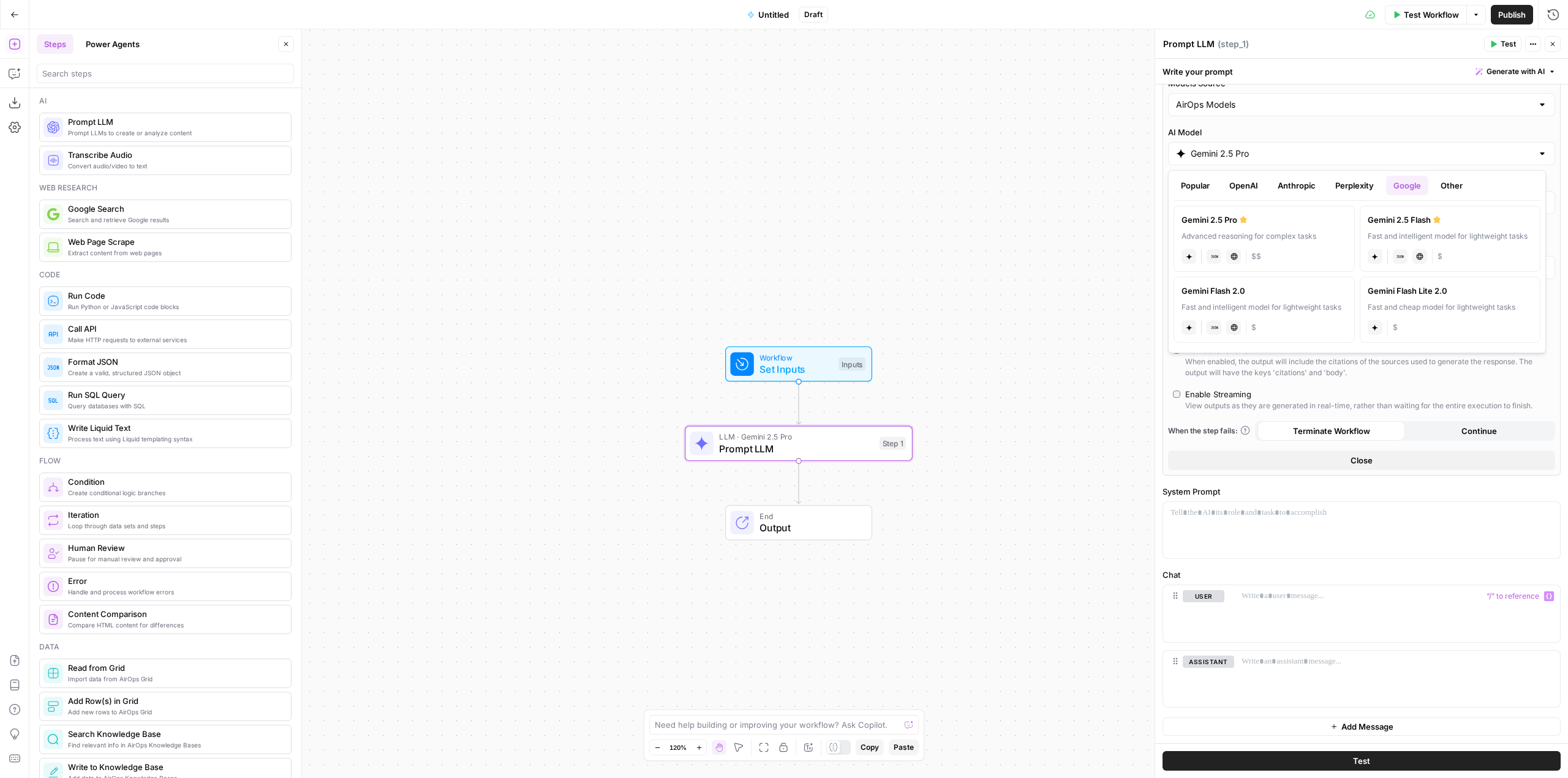
click at [1194, 184] on button "Popular" at bounding box center [1195, 186] width 43 height 20
click at [1244, 220] on div "GPT-5" at bounding box center [1264, 220] width 166 height 12
type input "GPT-5"
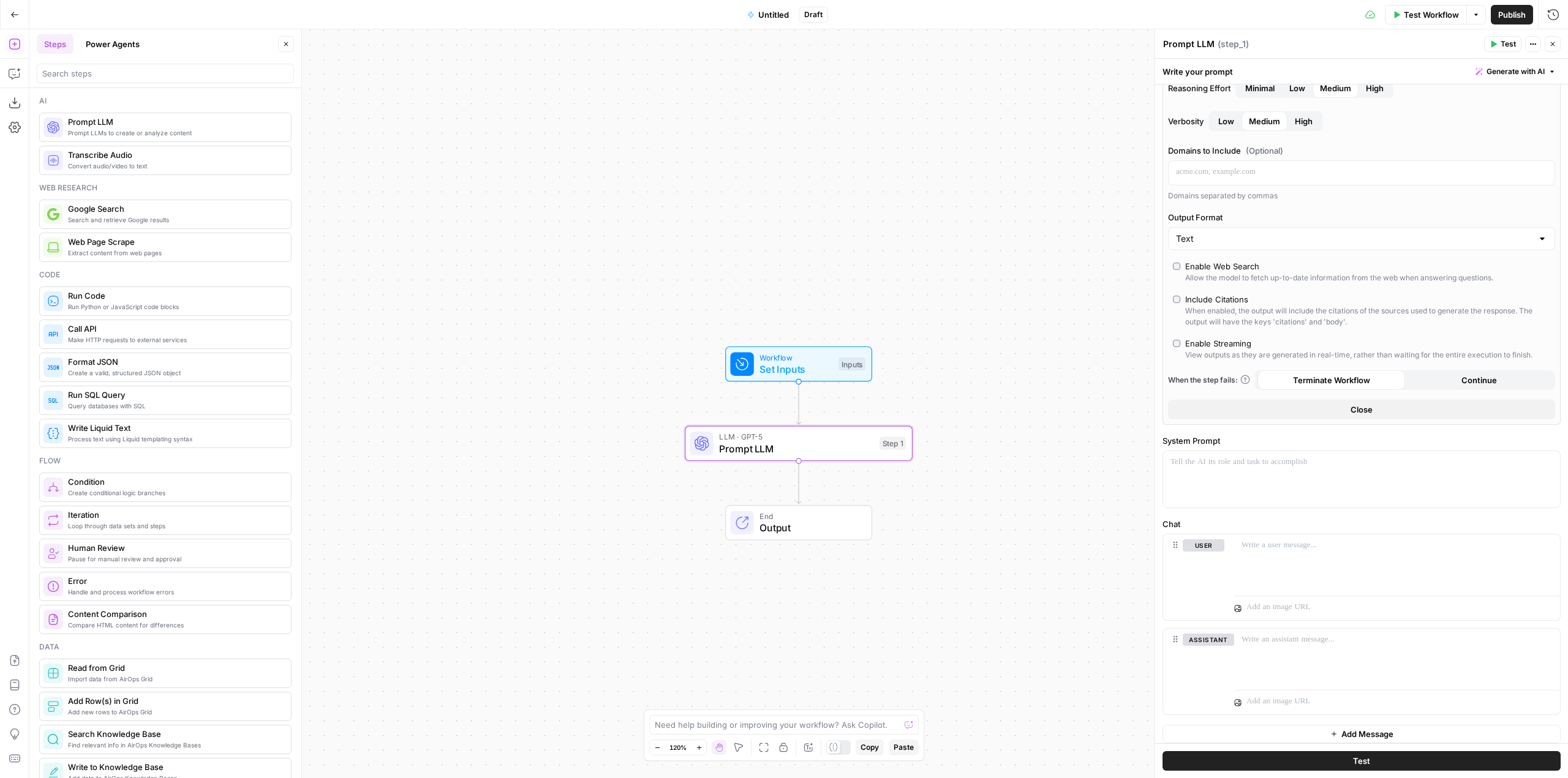
scroll to position [238, 0]
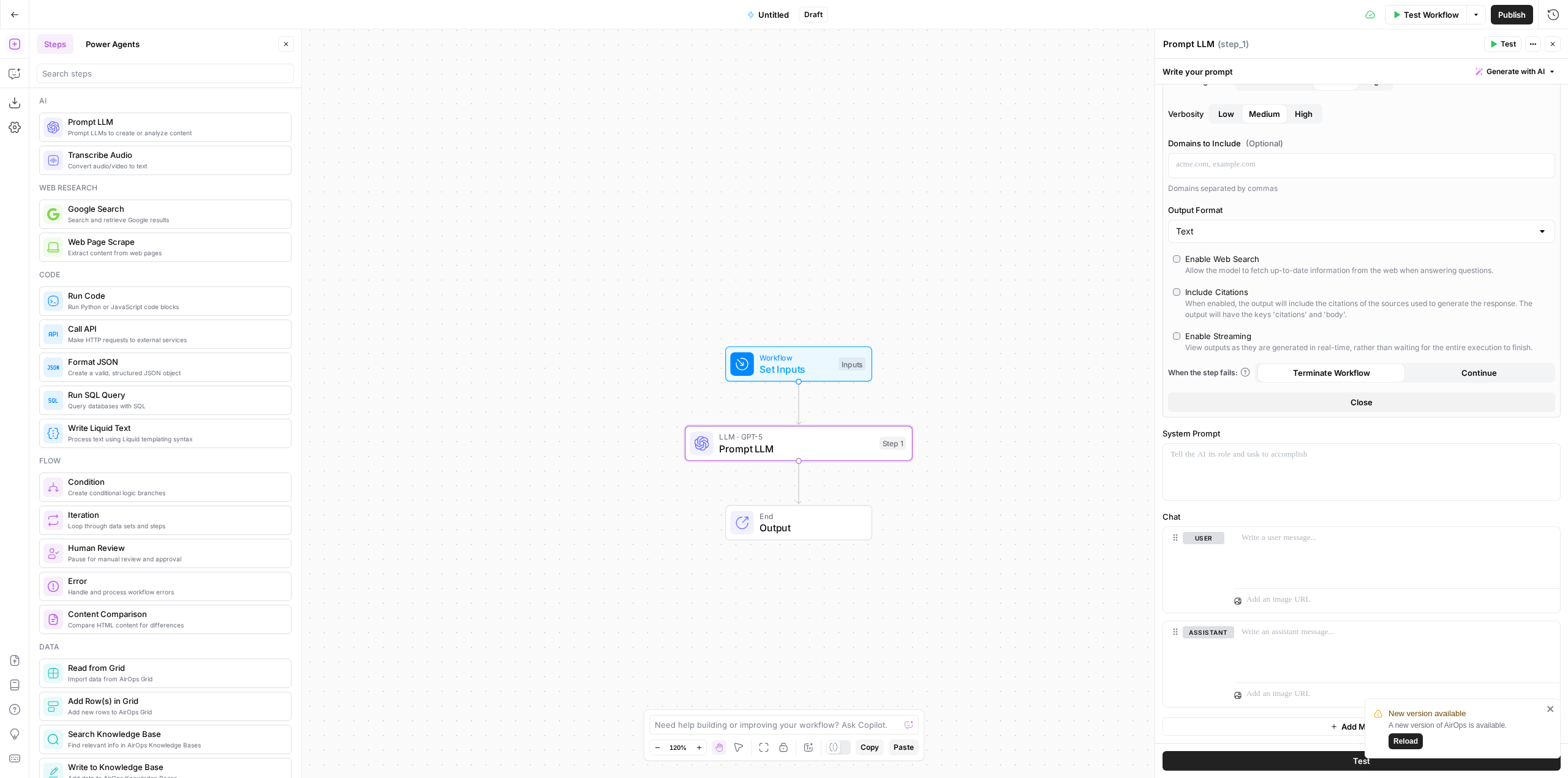
click at [1410, 738] on span "Reload" at bounding box center [1406, 742] width 24 height 11
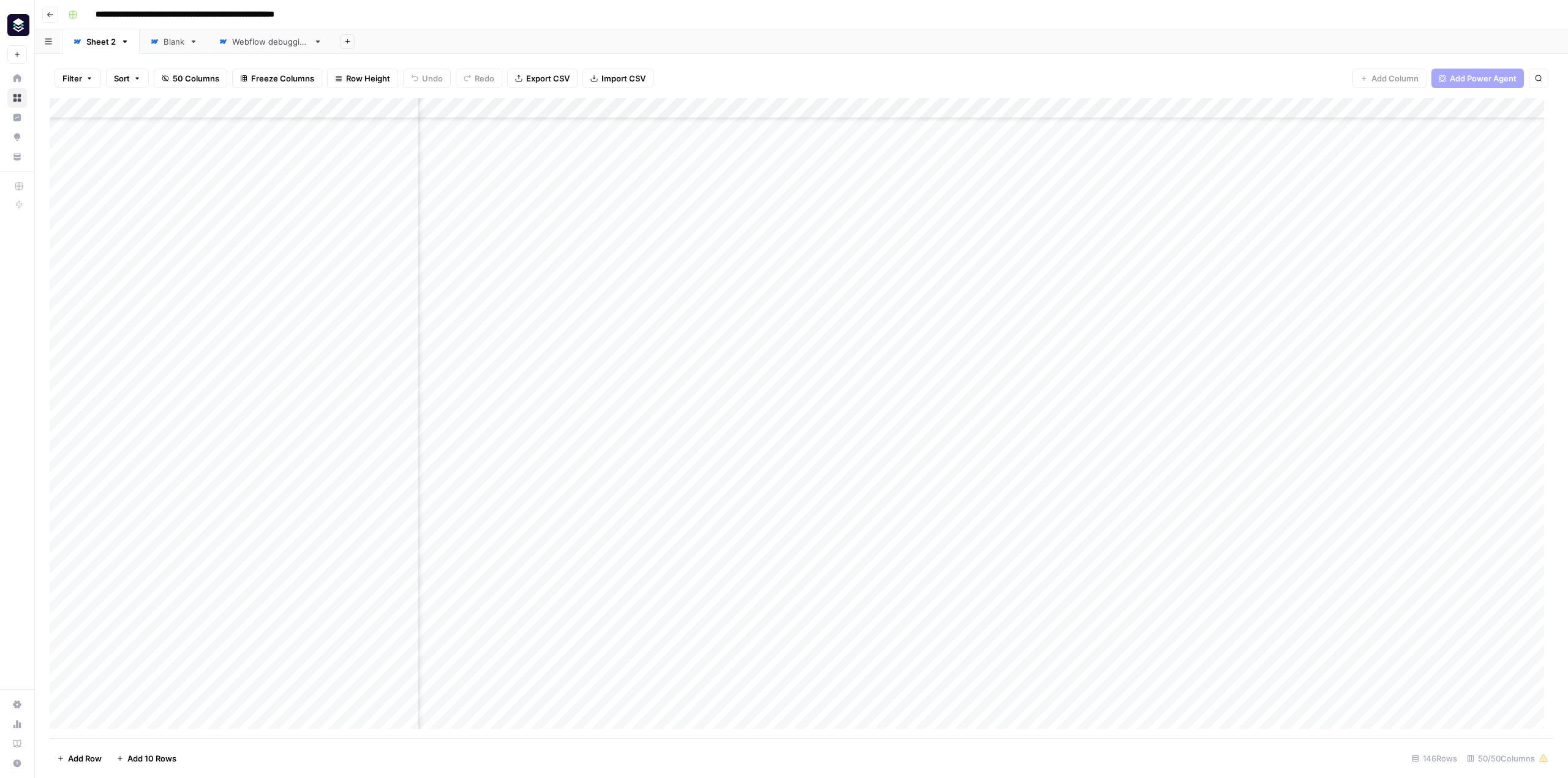
scroll to position [429, 4721]
click at [1241, 408] on div "Add Column" at bounding box center [801, 418] width 1504 height 641
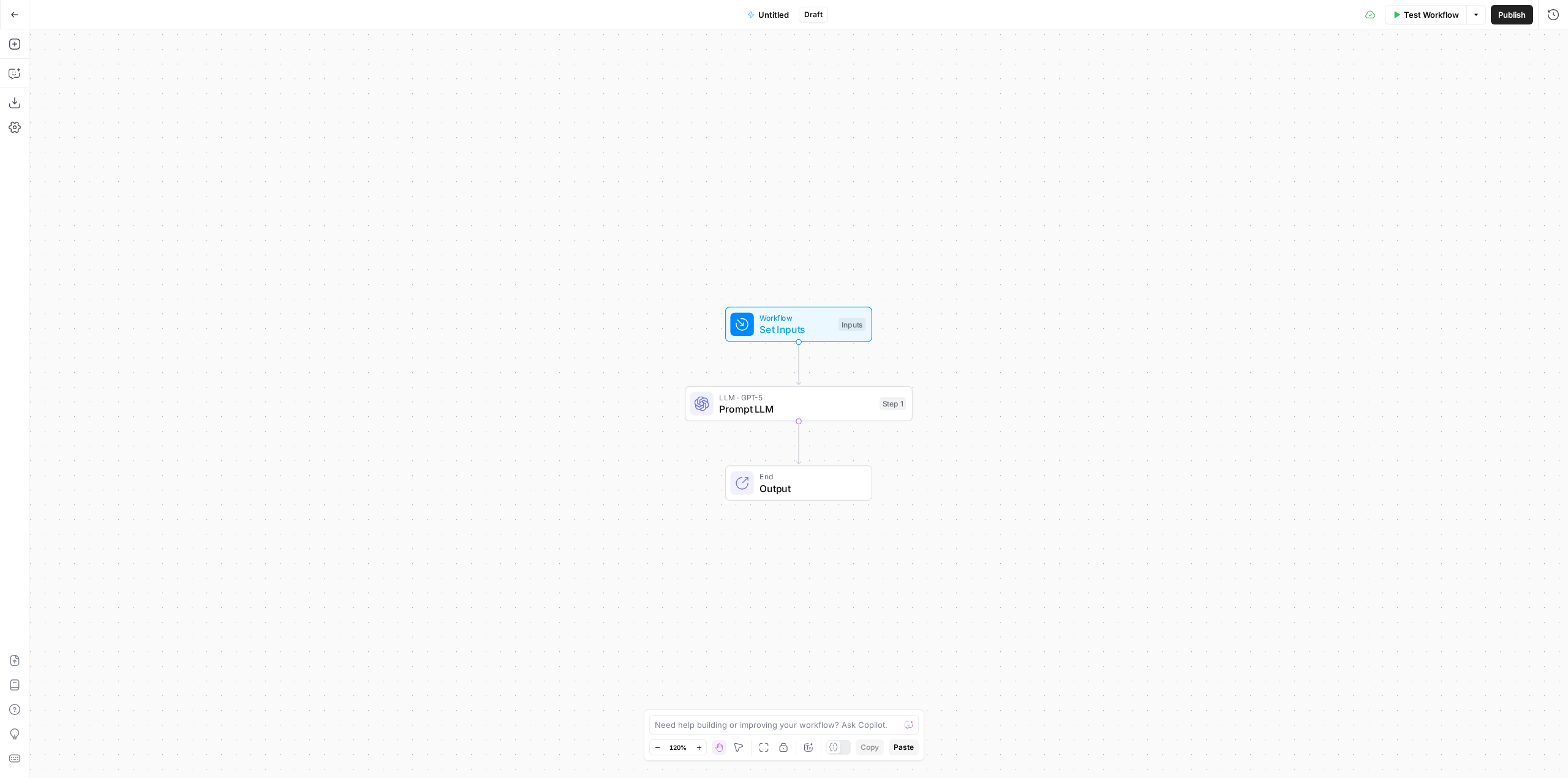
click at [11, 13] on icon "button" at bounding box center [14, 14] width 8 height 8
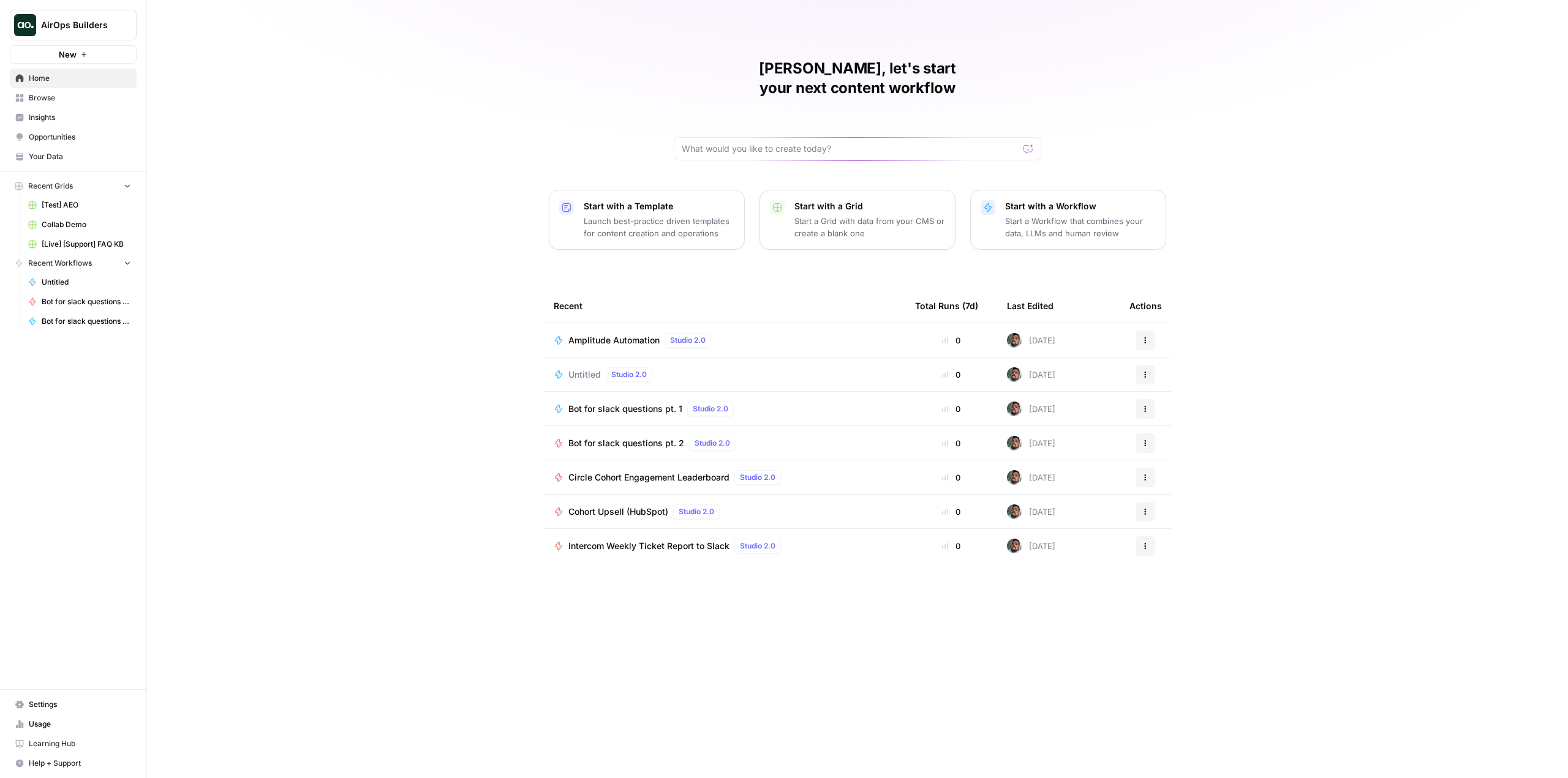
click at [1146, 376] on icon "button" at bounding box center [1146, 376] width 2 height 2
click at [1168, 414] on span "Delete" at bounding box center [1208, 411] width 98 height 12
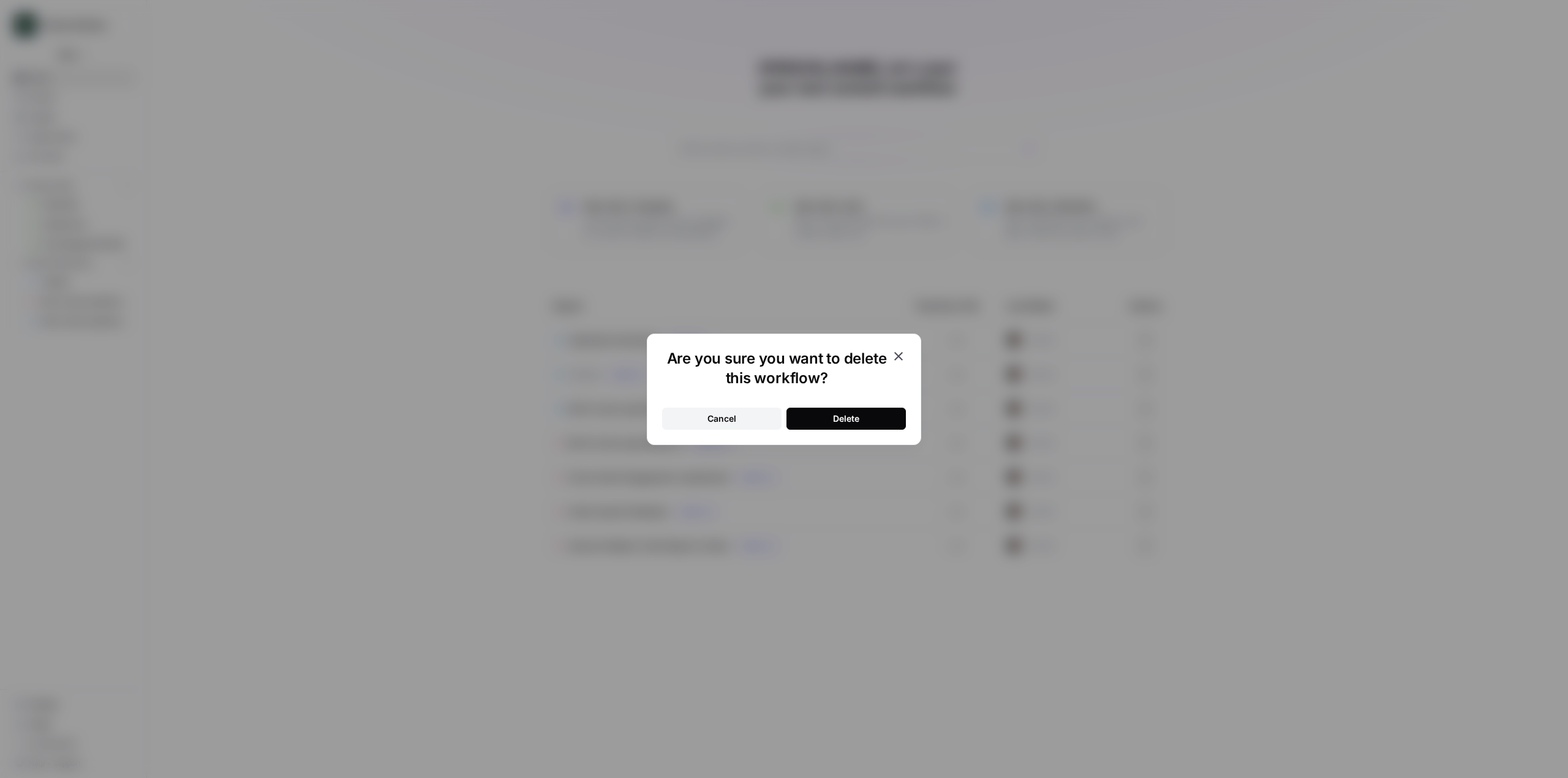
click at [794, 417] on button "Delete" at bounding box center [846, 418] width 119 height 22
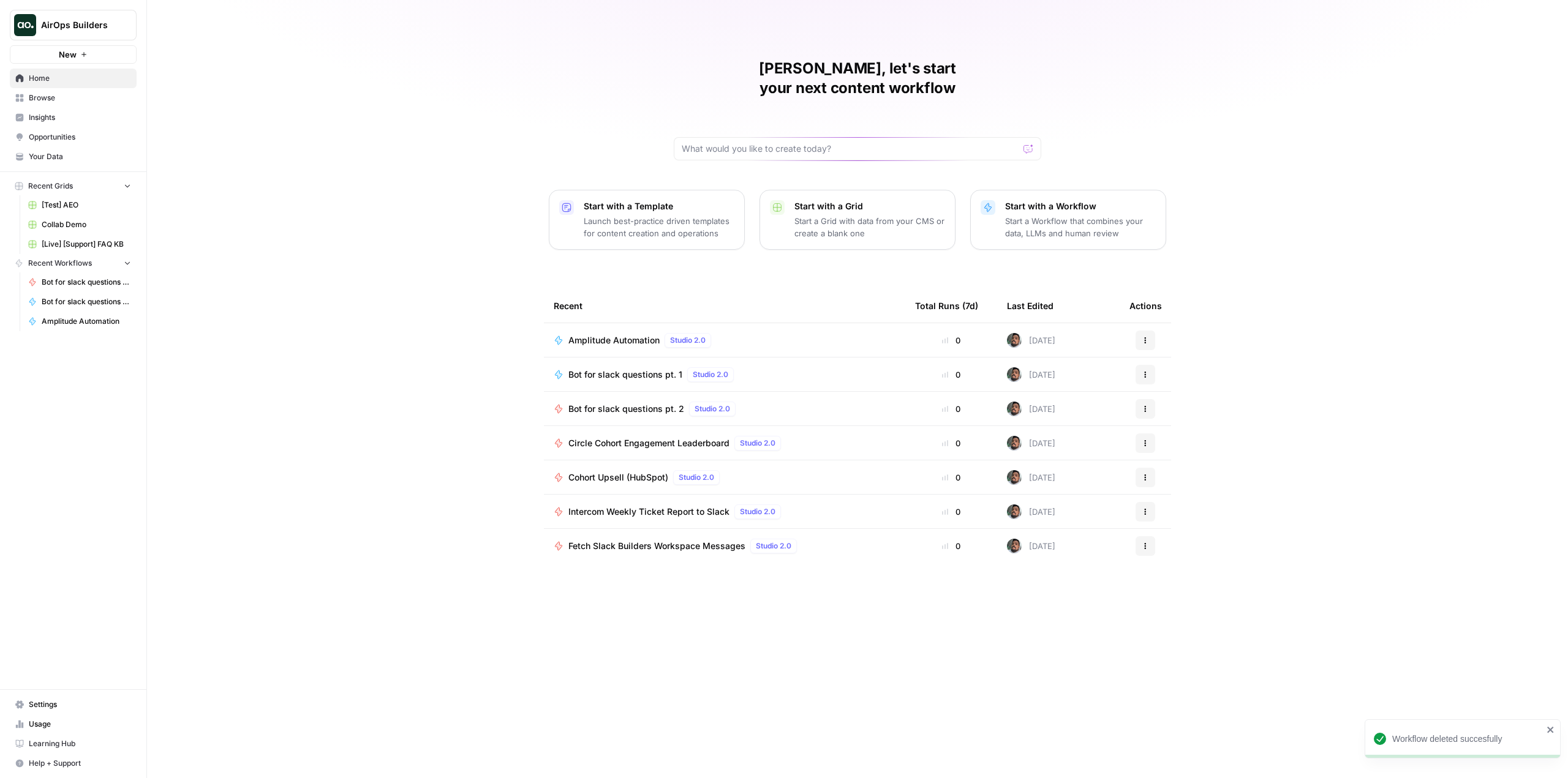
click at [62, 96] on span "Browse" at bounding box center [80, 98] width 103 height 11
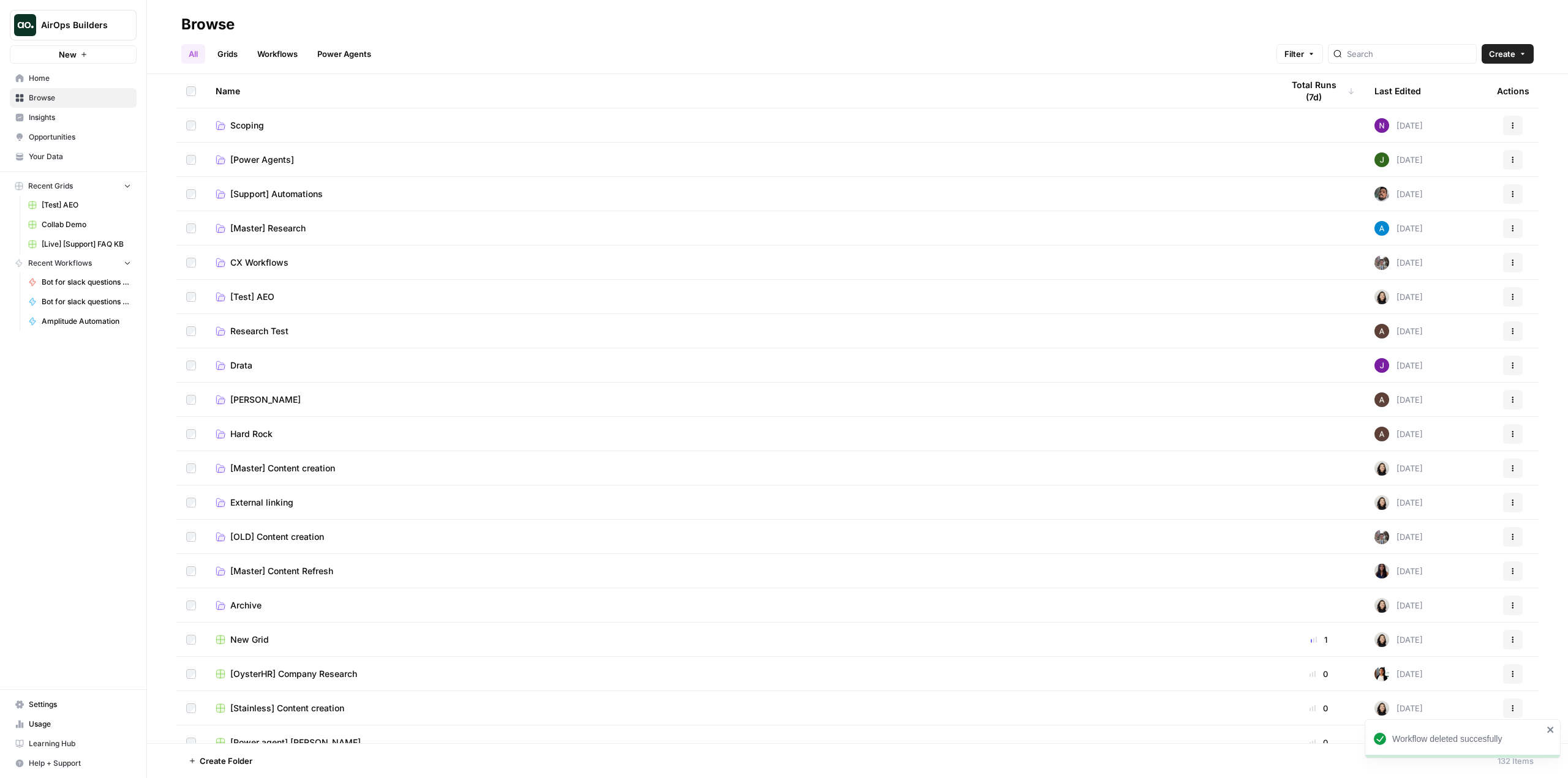
click at [298, 191] on span "[Support] Automations" at bounding box center [276, 194] width 93 height 12
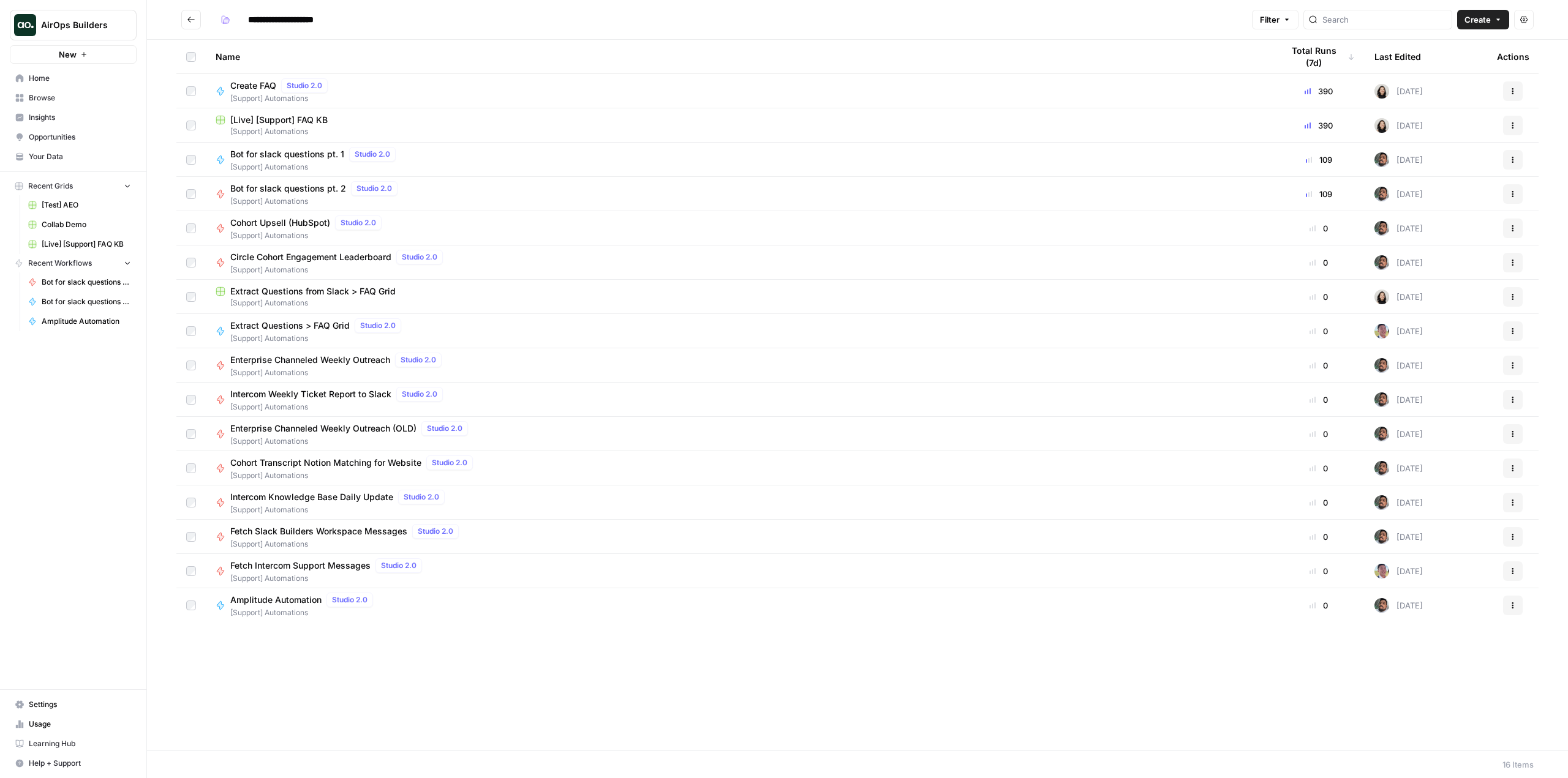
click at [1465, 17] on span "Create" at bounding box center [1478, 20] width 27 height 12
click at [1443, 66] on span "Workflow" at bounding box center [1459, 65] width 68 height 12
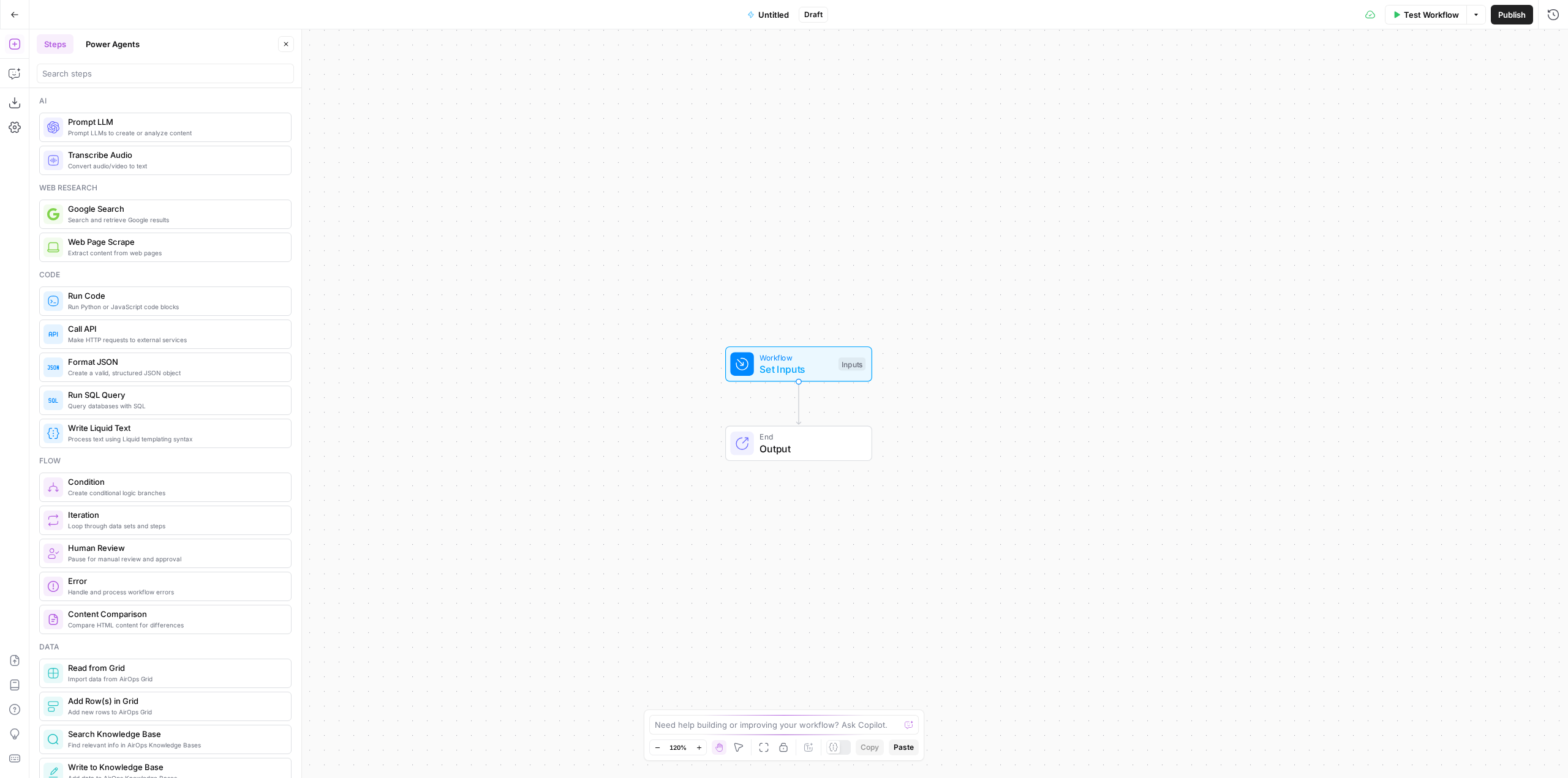
click at [767, 14] on span "Untitled" at bounding box center [774, 14] width 30 height 12
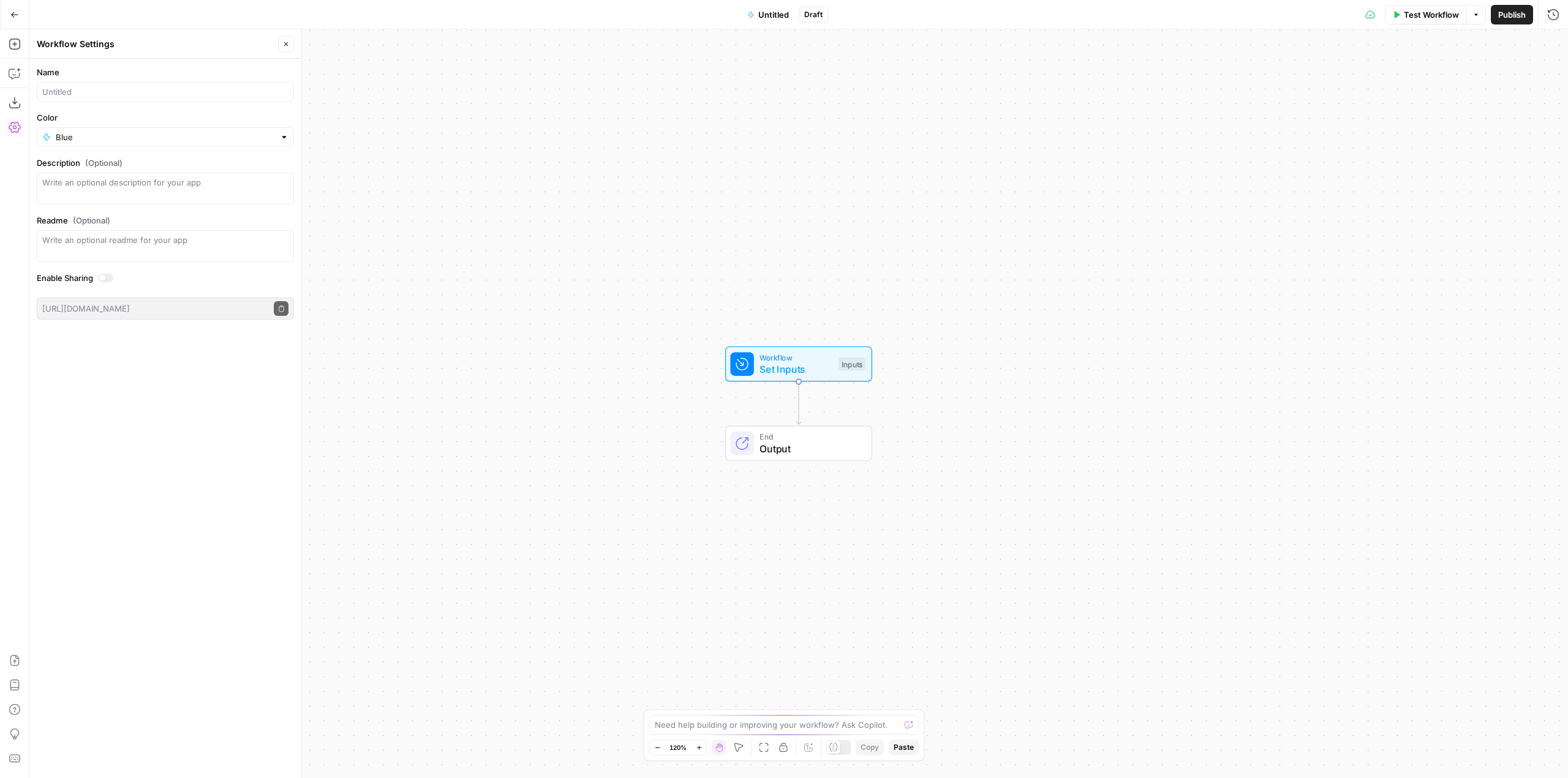
click at [144, 100] on div at bounding box center [165, 92] width 257 height 20
type input "Cohort Diploma Automation"
click at [134, 146] on div "Blue" at bounding box center [165, 137] width 257 height 20
click at [112, 304] on span "Red" at bounding box center [169, 303] width 218 height 12
type input "Red"
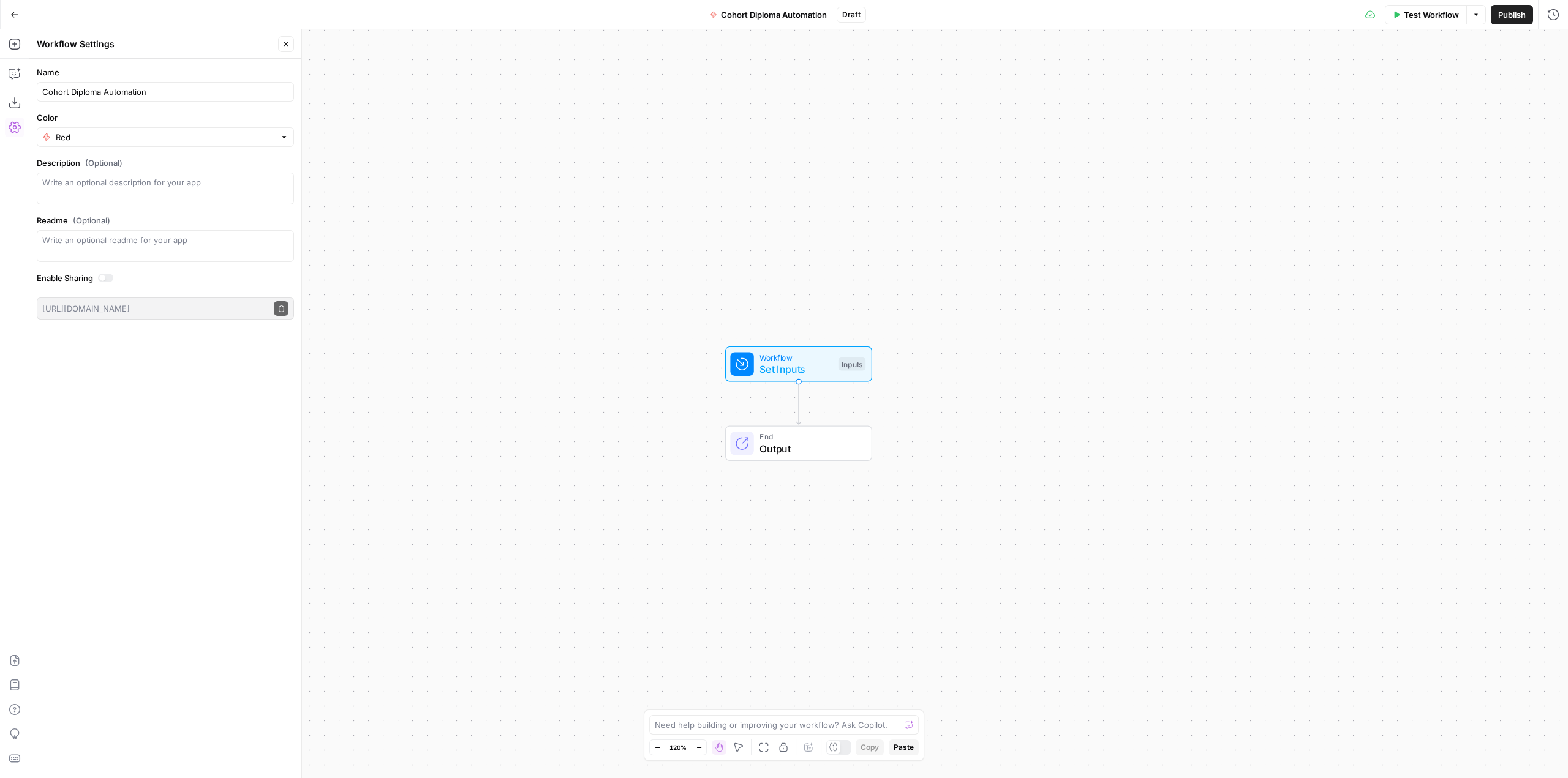
click at [1005, 341] on div "Workflow Set Inputs Inputs End Output" at bounding box center [799, 404] width 1539 height 749
click at [17, 80] on button "Copilot" at bounding box center [14, 74] width 20 height 20
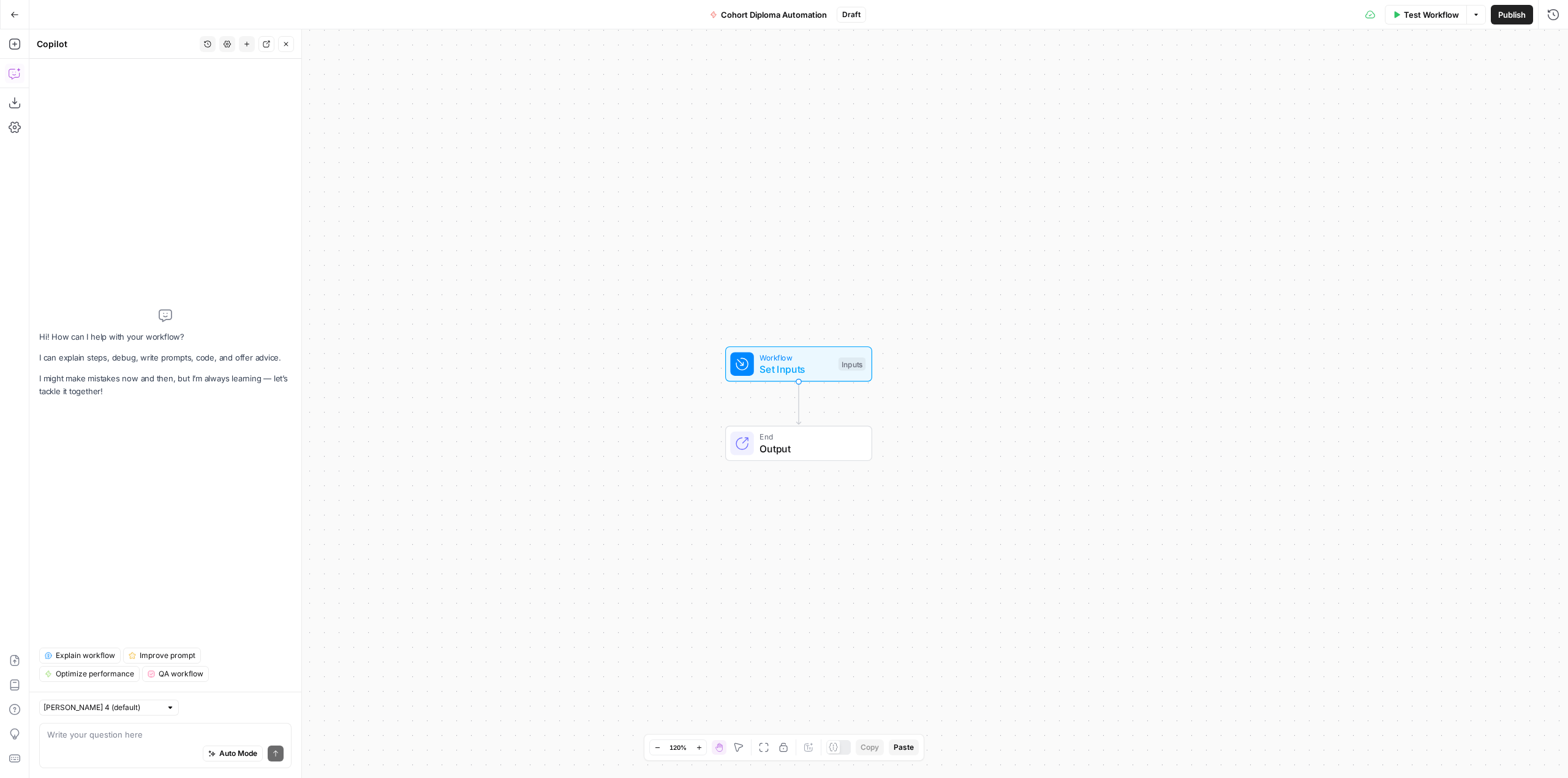
click at [160, 739] on textarea at bounding box center [165, 735] width 236 height 12
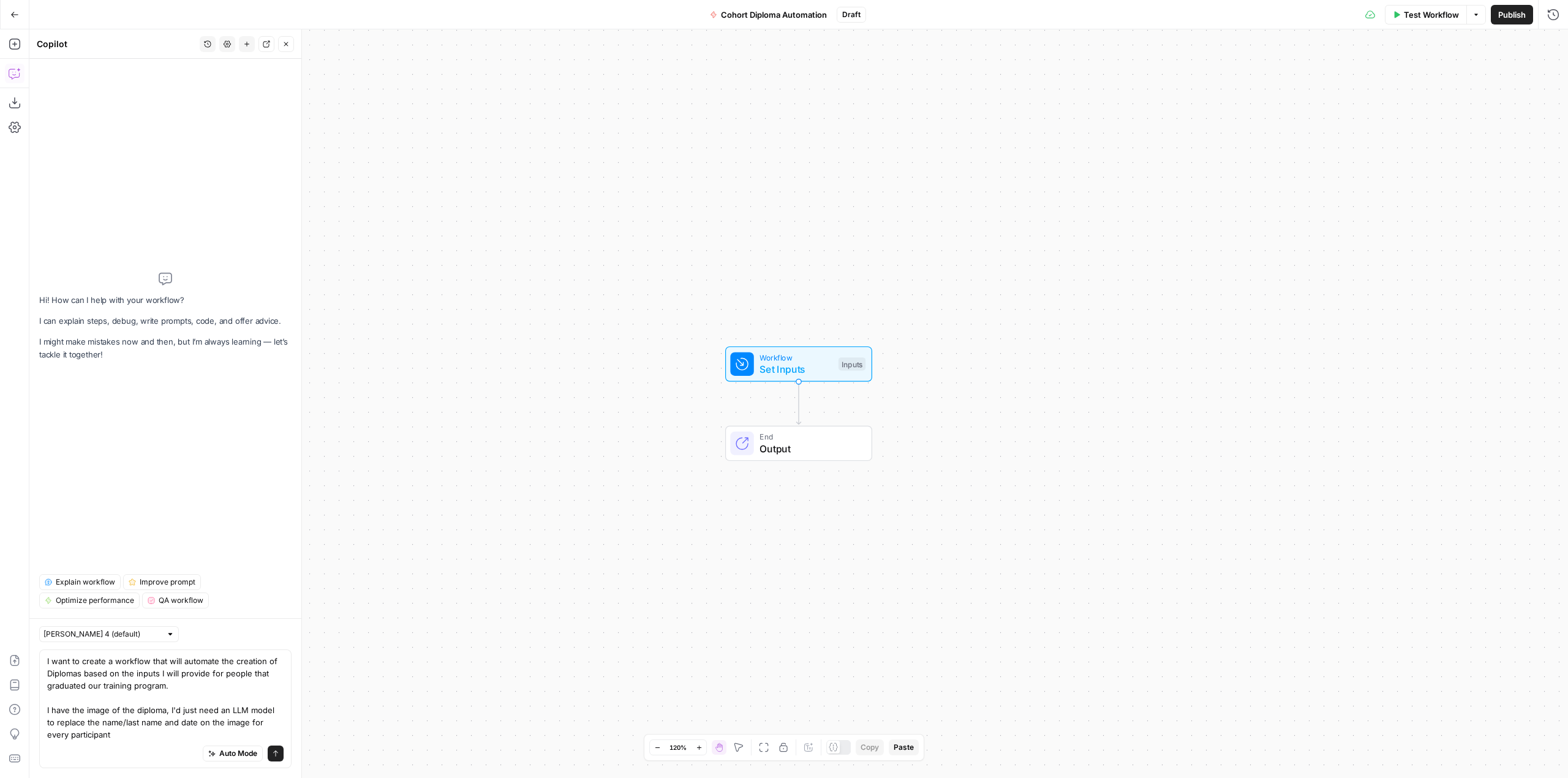
type textarea "I want to create a workflow that will automate the creation of Diplomas based o…"
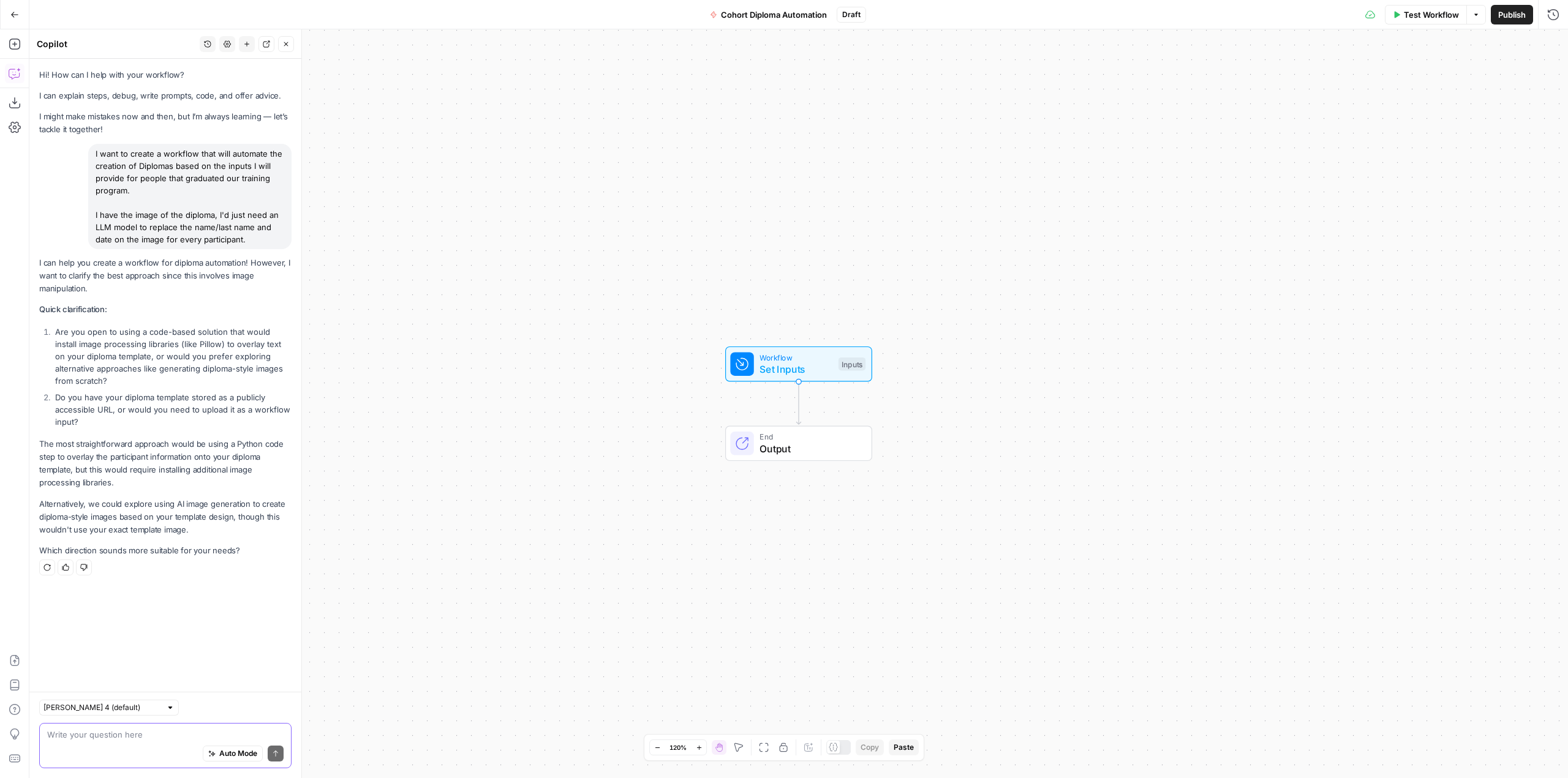
click at [145, 738] on textarea at bounding box center [165, 735] width 236 height 12
click at [117, 739] on textarea "The diploma template would always be the same and it would be" at bounding box center [165, 729] width 236 height 24
type textarea "The diploma template would always be the same and it would be a png image"
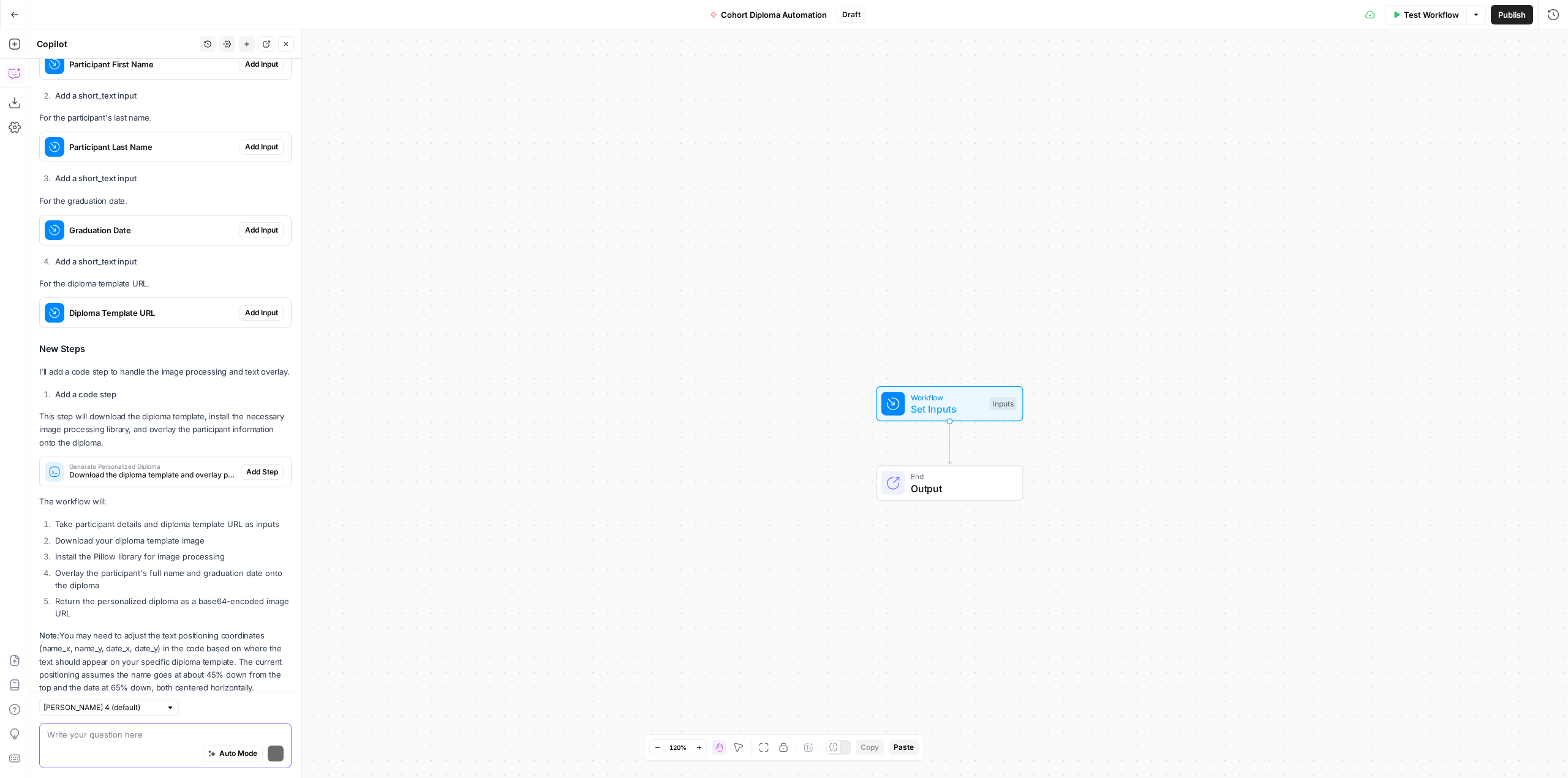
scroll to position [833, 0]
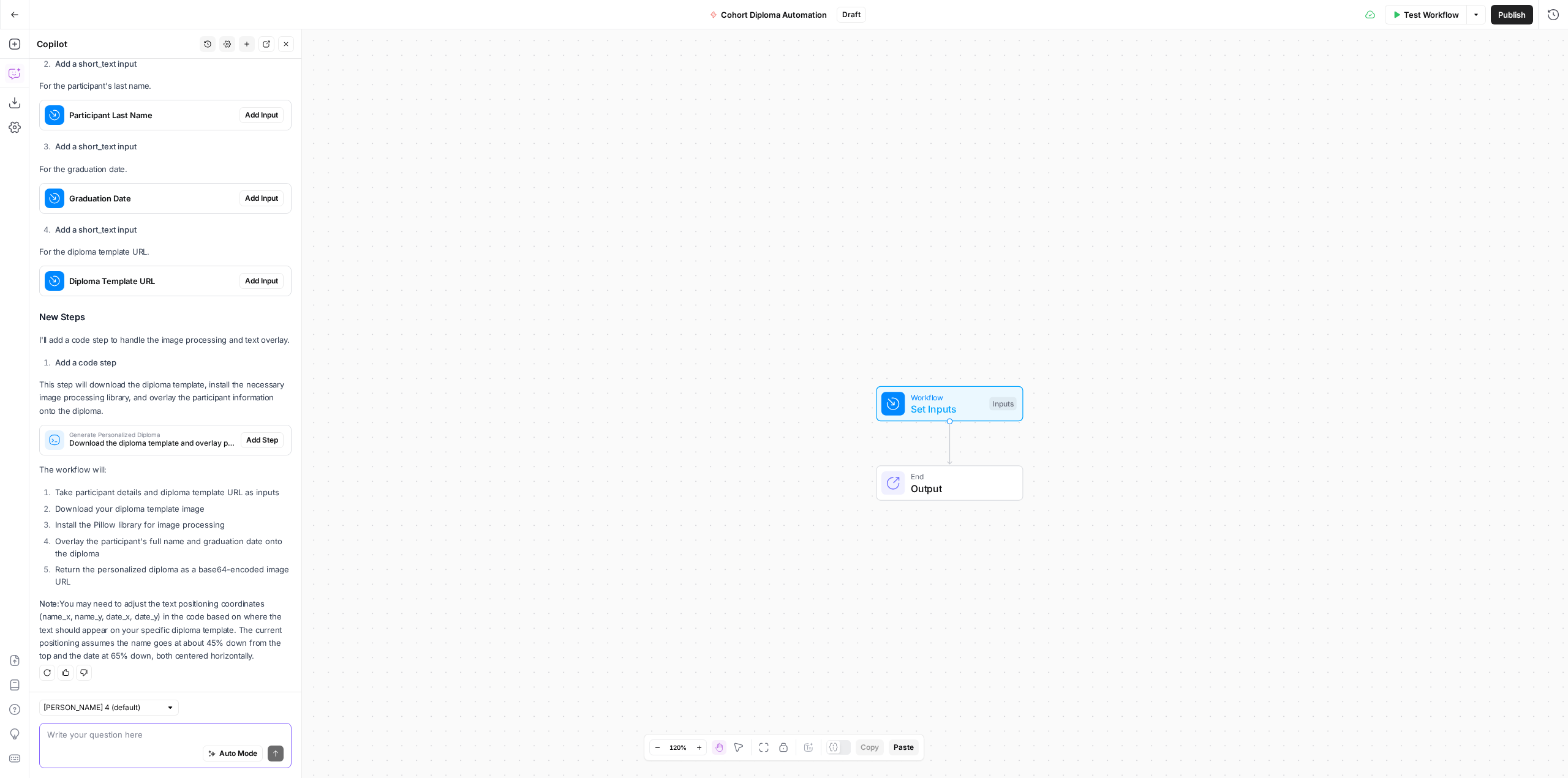
click at [186, 740] on textarea at bounding box center [165, 735] width 236 height 12
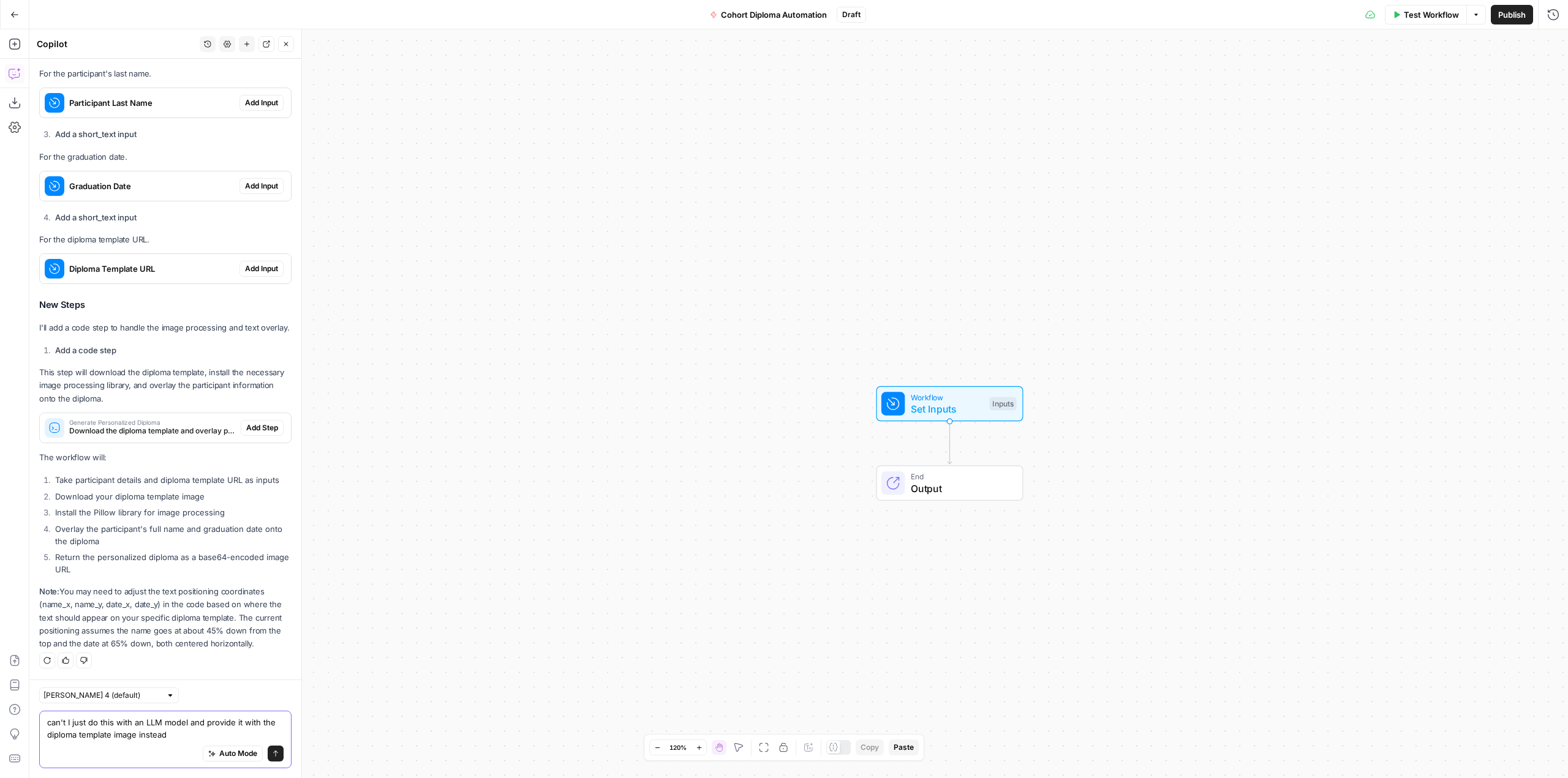
type textarea "can't I just do this with an LLM model and provide it with the diploma template…"
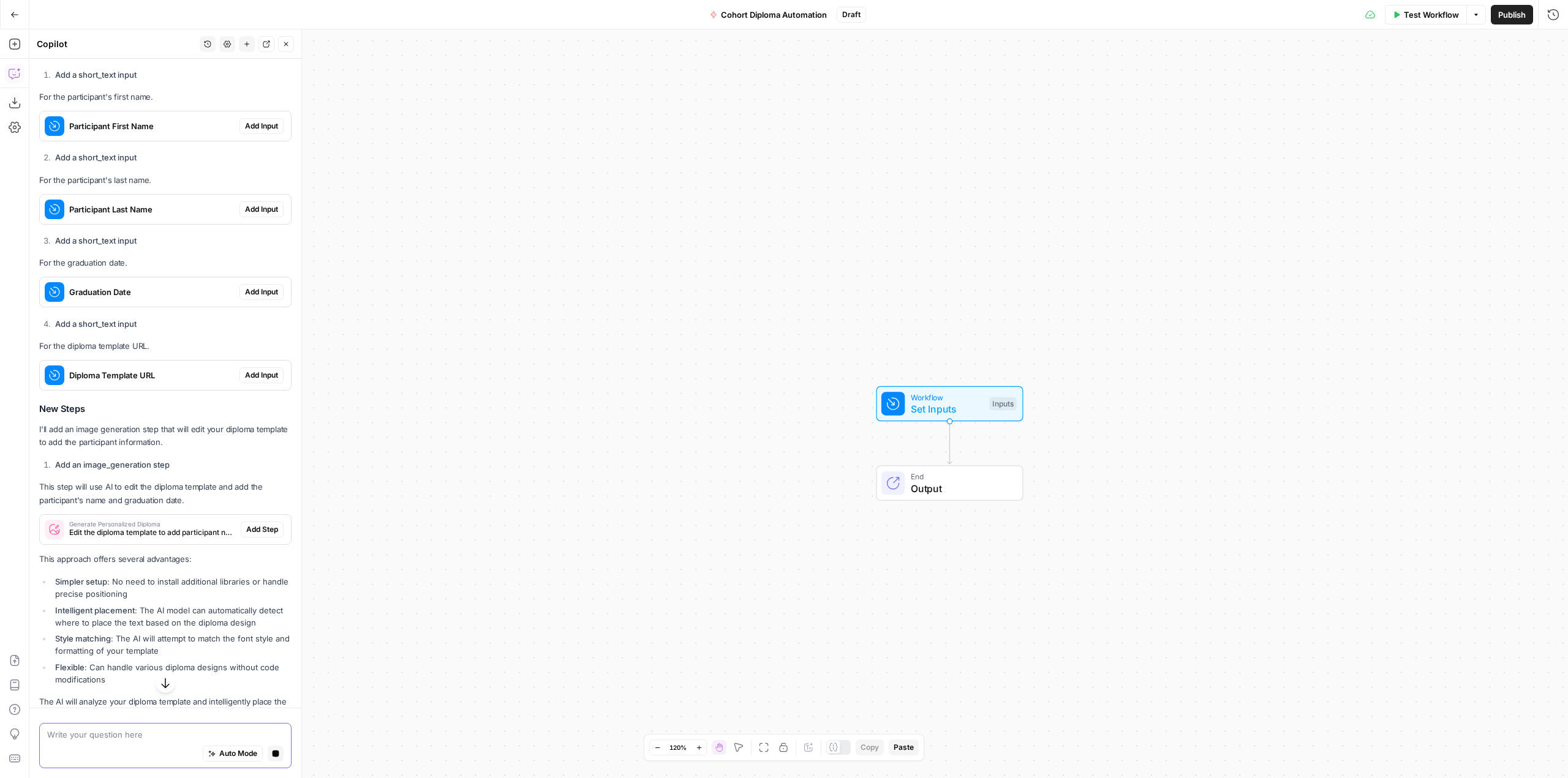
scroll to position [1627, 0]
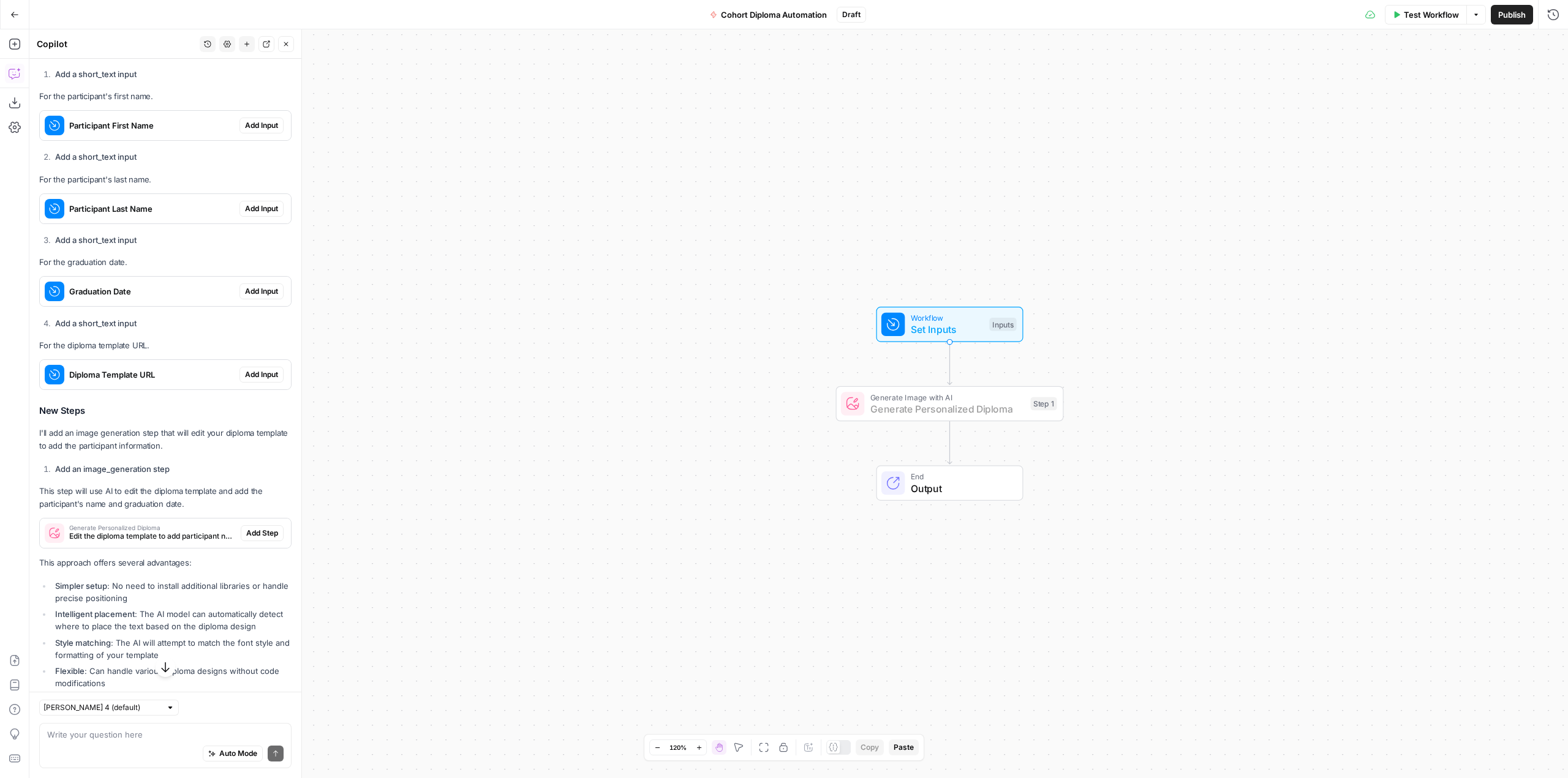
click at [251, 539] on span "Add Step" at bounding box center [262, 533] width 32 height 11
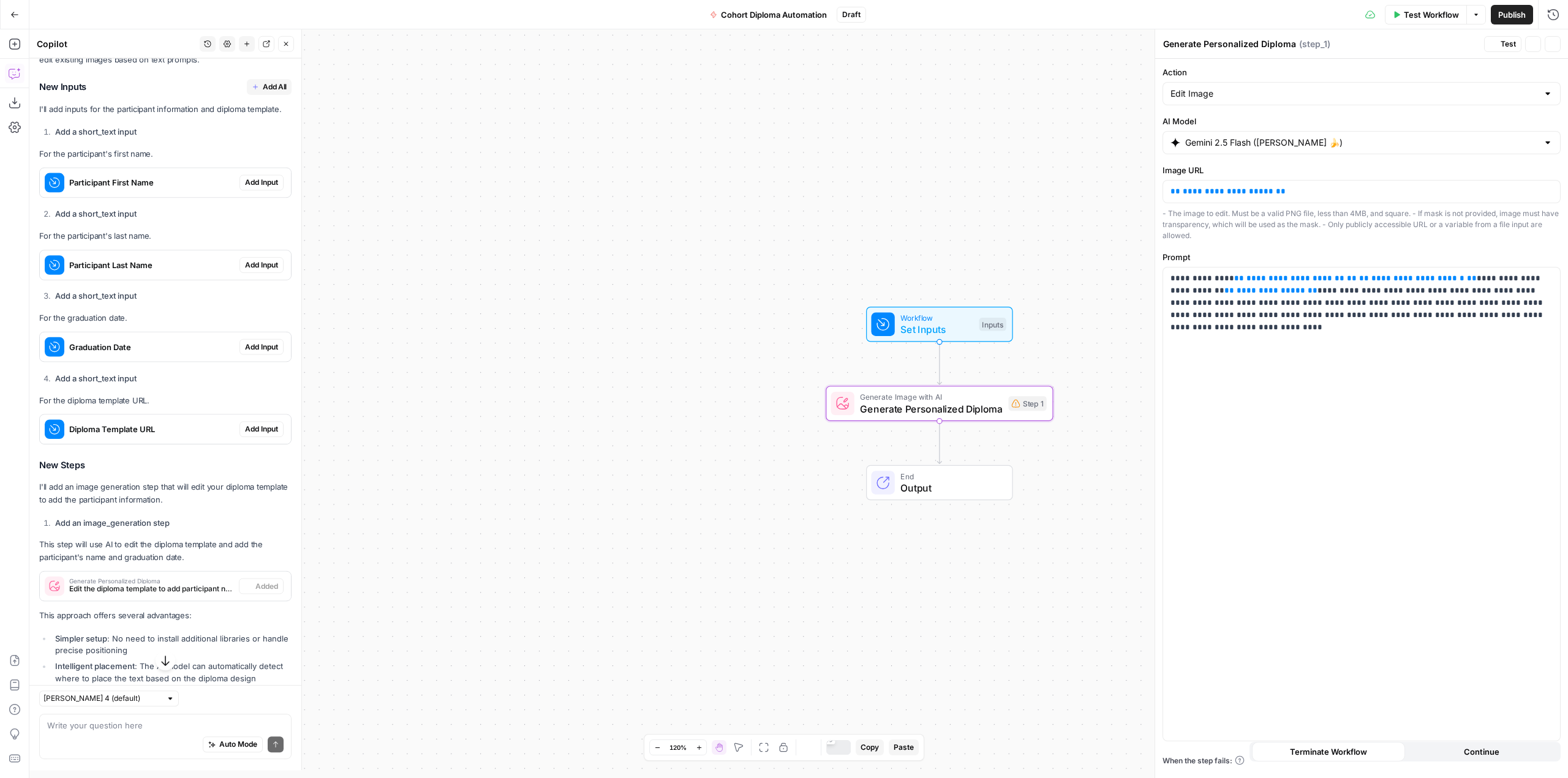
scroll to position [1686, 0]
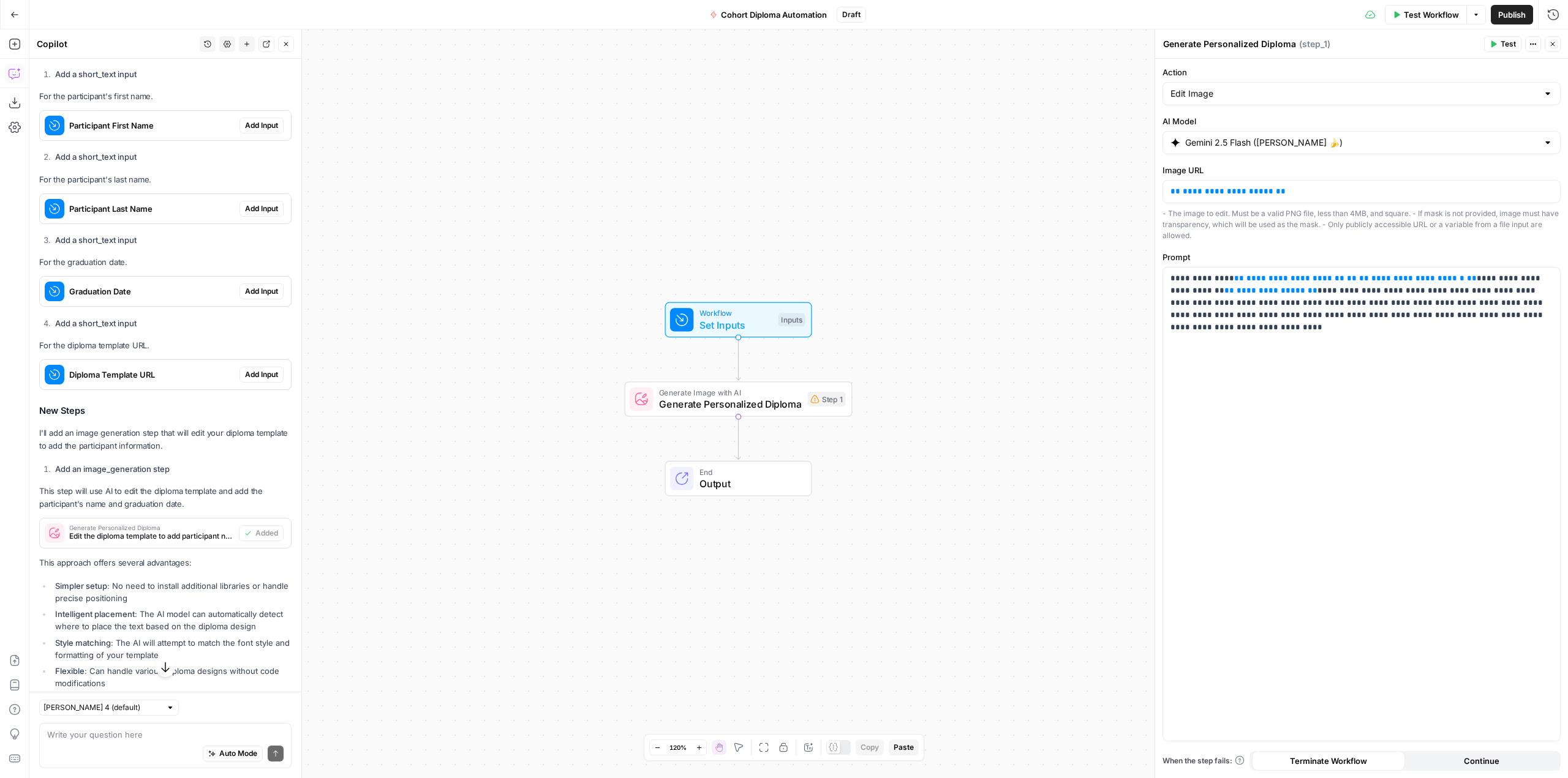
click at [150, 742] on div "Auto Mode Send" at bounding box center [165, 754] width 236 height 27
type textarea "i"
type textarea "If I have the diploma on a png file on my computer, how do I generate a URL for…"
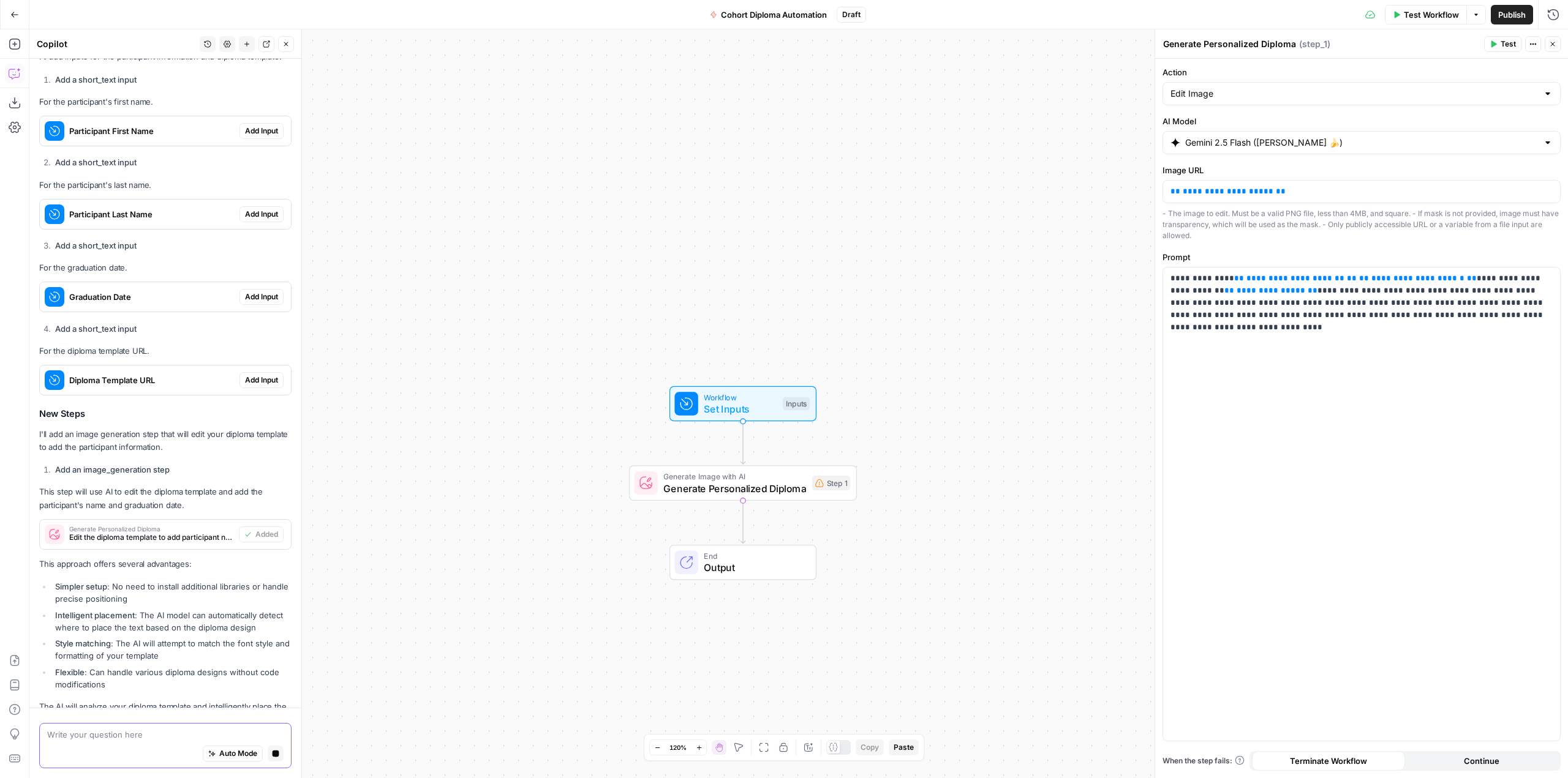
scroll to position [1562, 0]
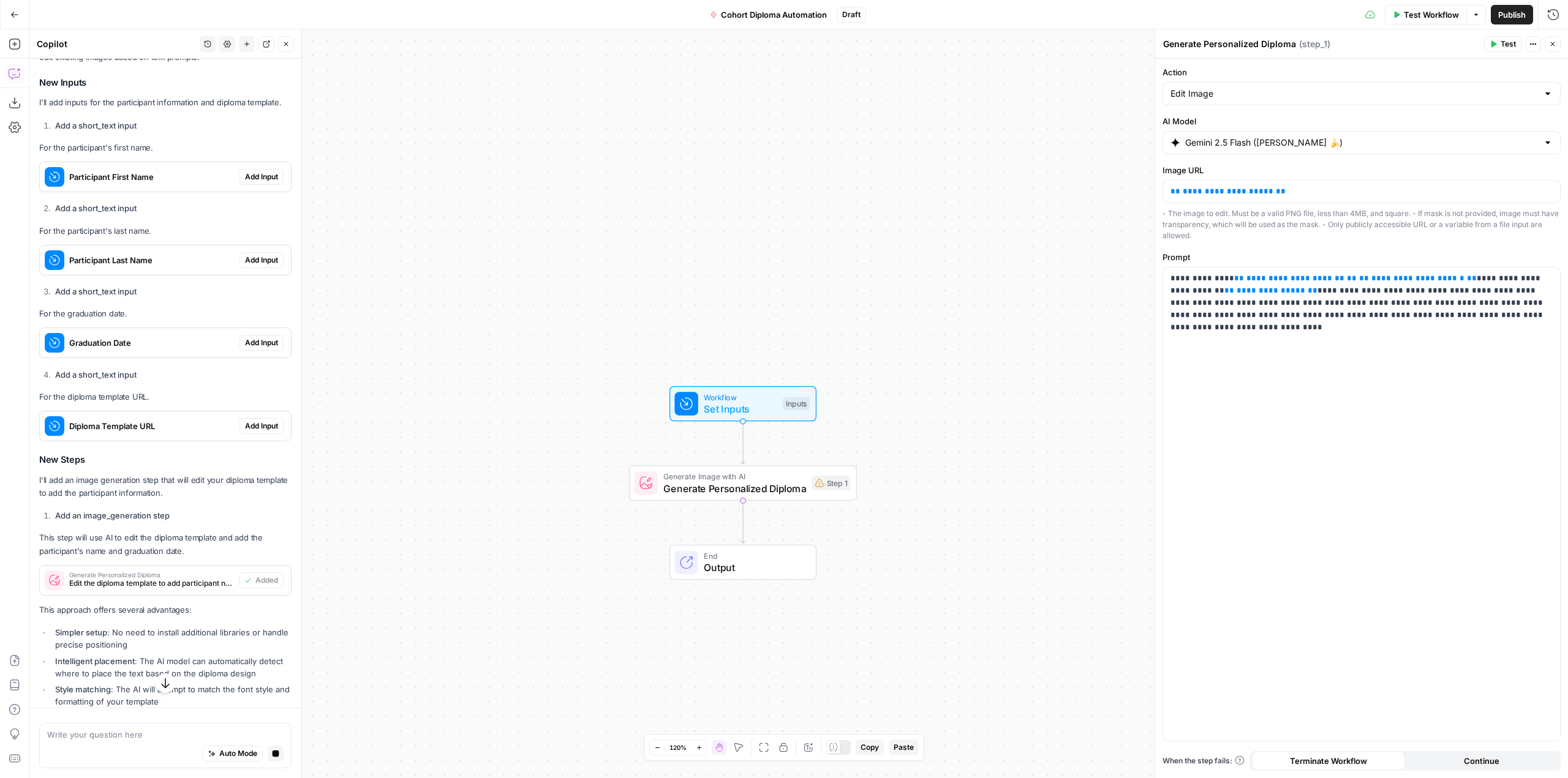
click at [245, 182] on span "Add Input" at bounding box center [262, 177] width 33 height 11
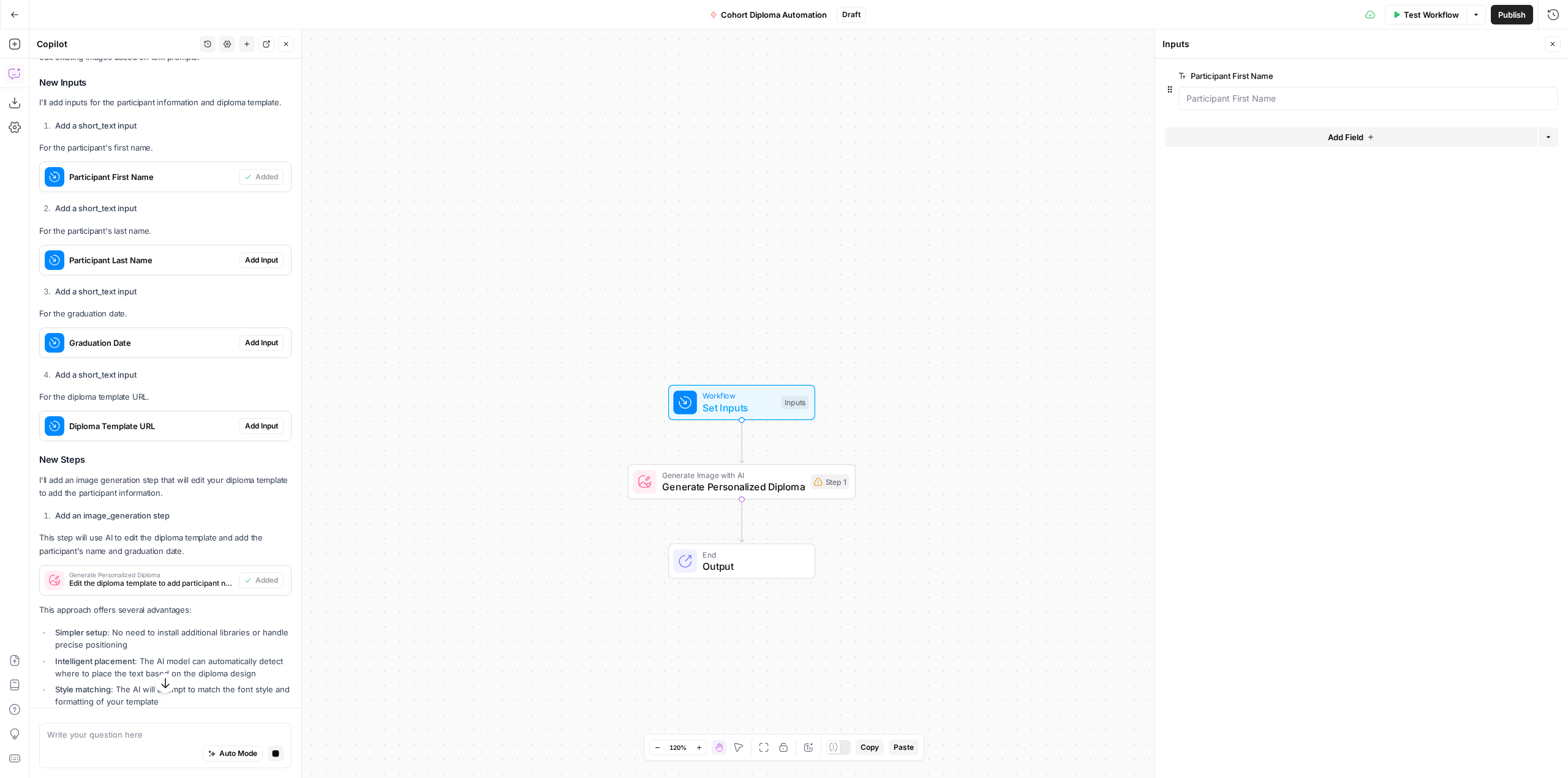
click at [251, 266] on span "Add Input" at bounding box center [262, 260] width 33 height 11
click at [265, 348] on span "Add Input" at bounding box center [262, 343] width 33 height 11
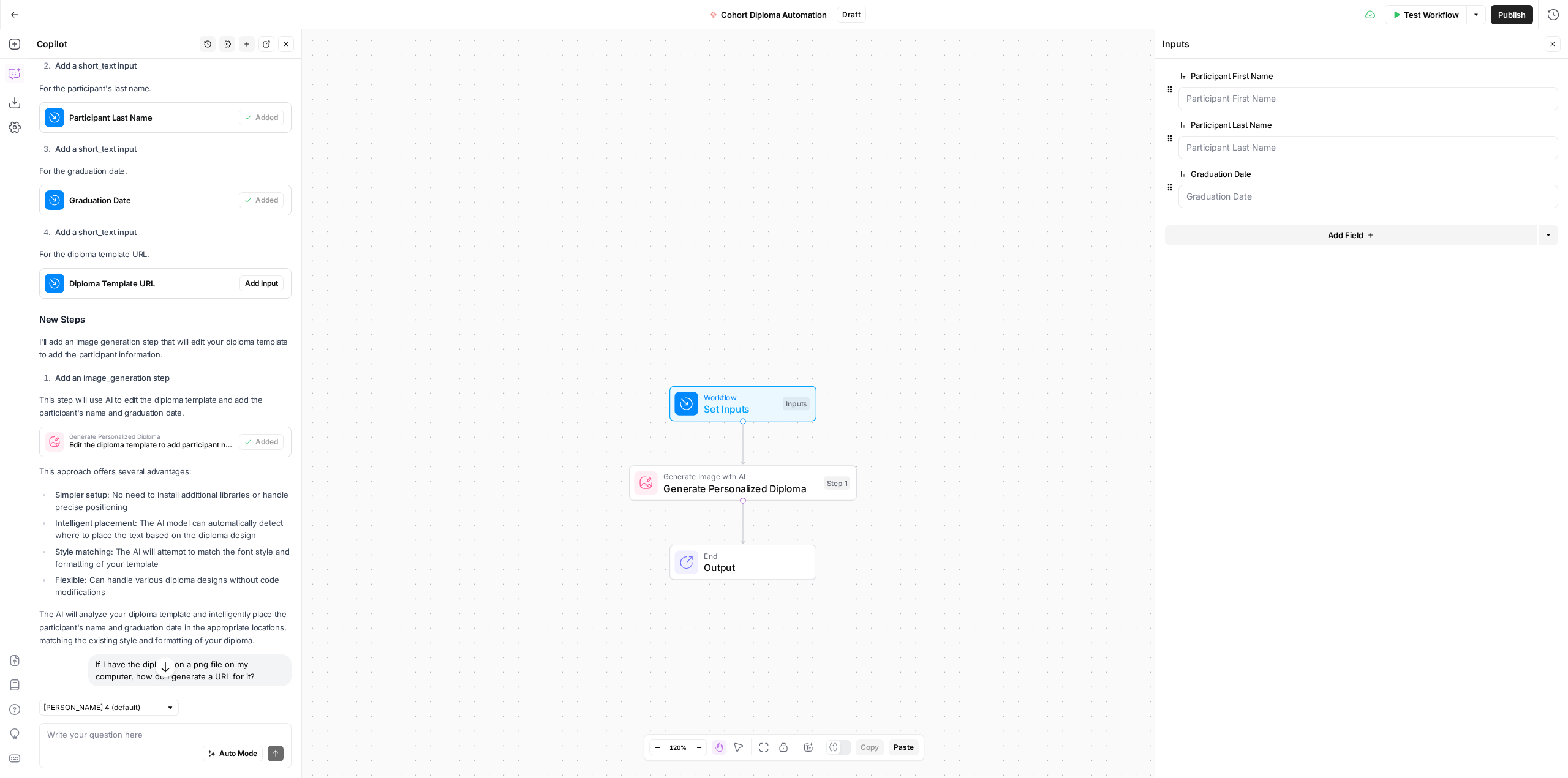
scroll to position [1767, 0]
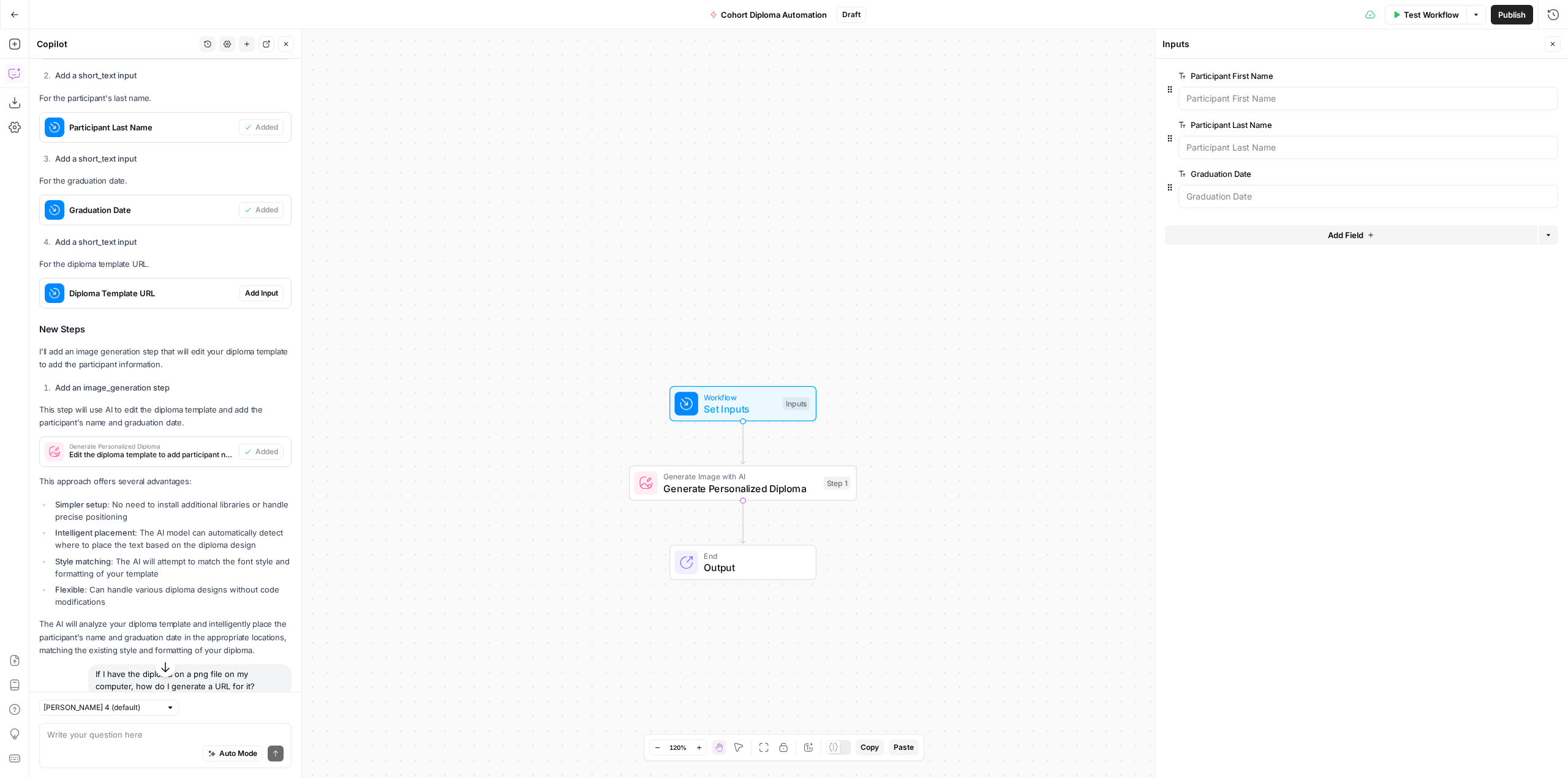
click at [252, 301] on button "Add Input" at bounding box center [261, 293] width 44 height 16
click at [1534, 219] on button "edit field" at bounding box center [1518, 222] width 47 height 14
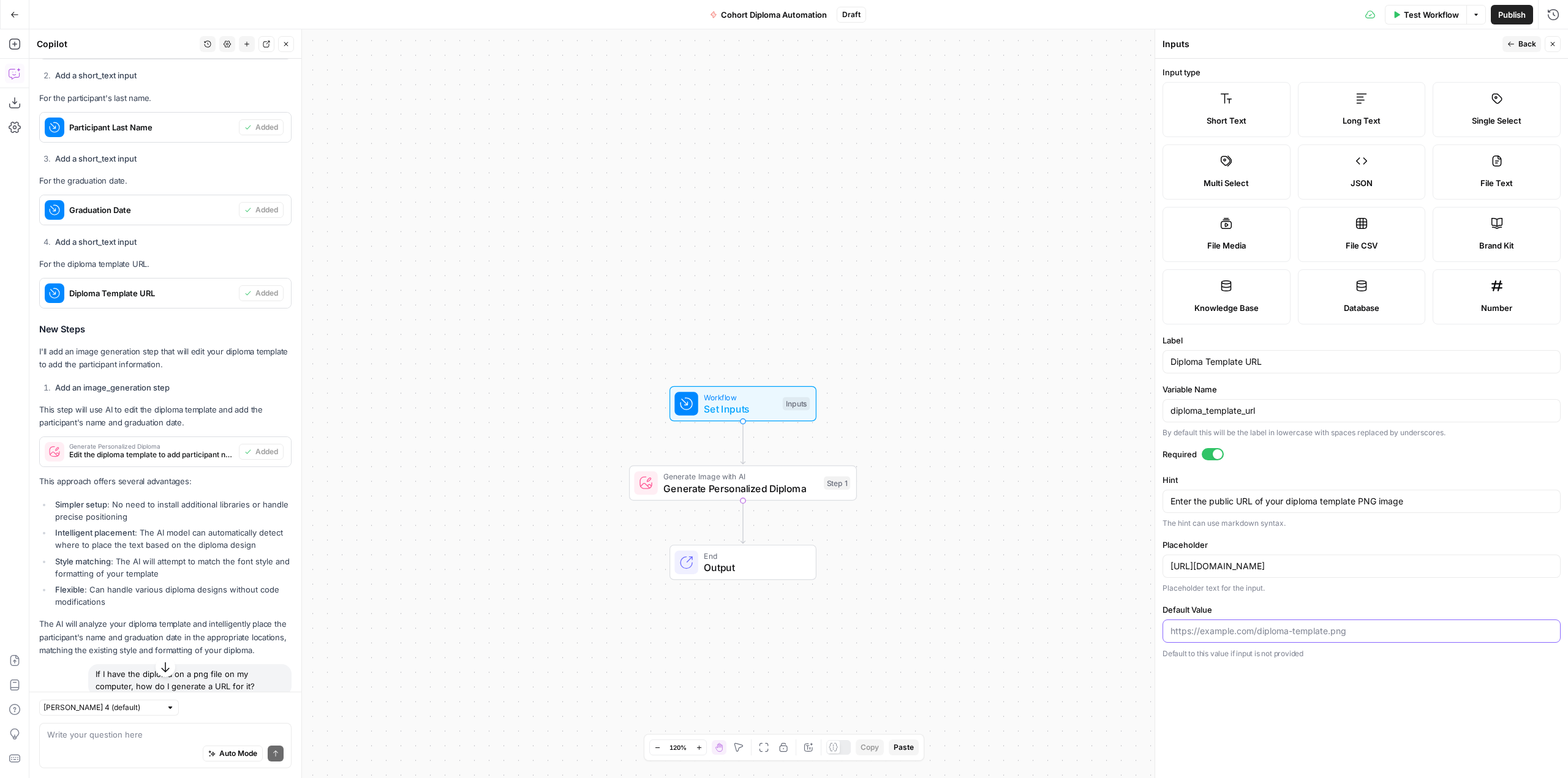
click at [1270, 632] on input "Default Value" at bounding box center [1361, 632] width 382 height 12
paste input "[URL][DOMAIN_NAME]"
type input "[URL][DOMAIN_NAME]"
drag, startPoint x: 1346, startPoint y: 567, endPoint x: 953, endPoint y: 547, distance: 393.5
click at [953, 547] on body "AirOps Builders New Home Browse Insights Opportunities Your Data Recent Grids […" at bounding box center [784, 389] width 1568 height 778
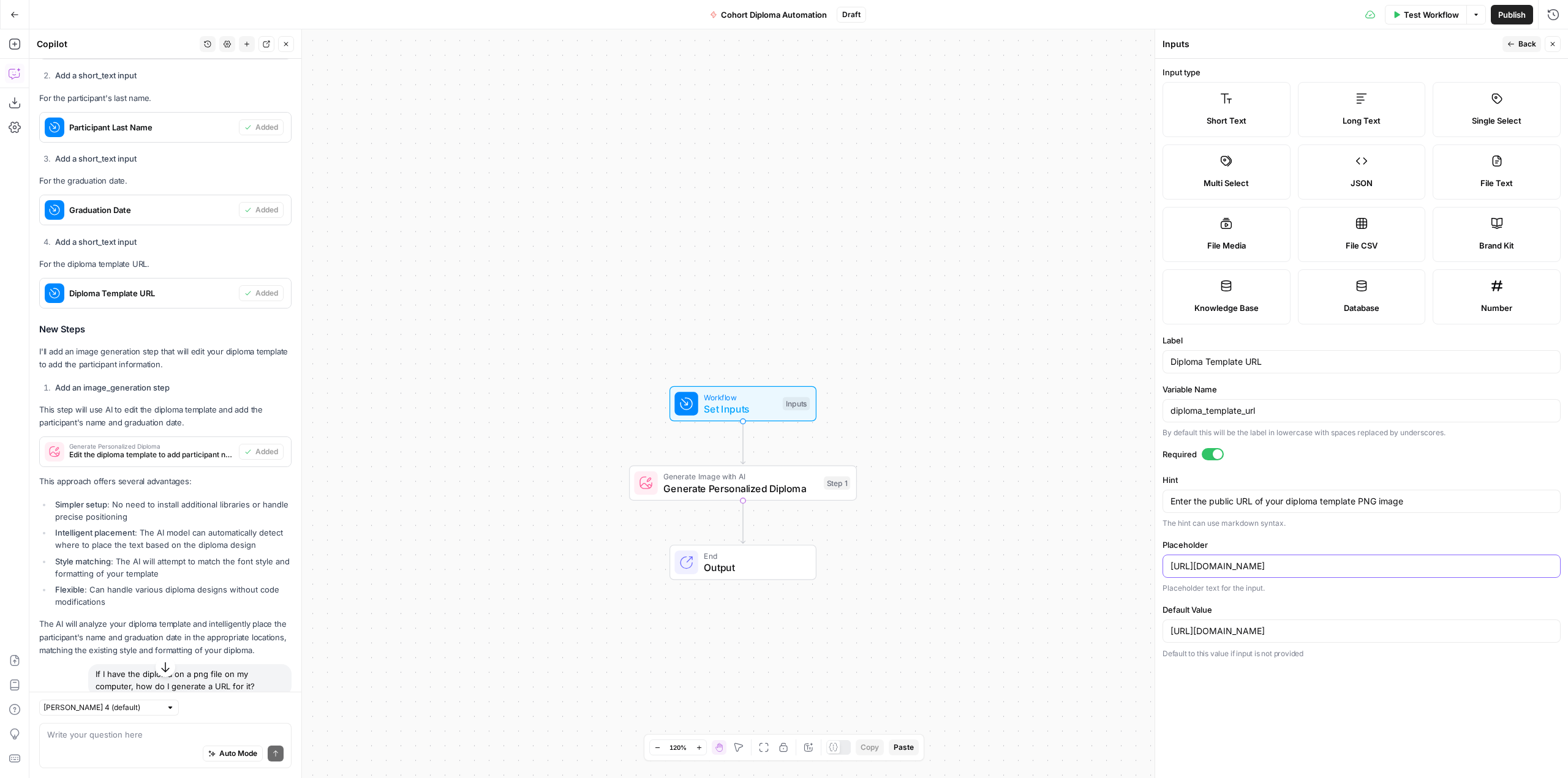
drag, startPoint x: 1367, startPoint y: 566, endPoint x: 1153, endPoint y: 565, distance: 214.0
click at [1155, 565] on div "Inputs Back Close Input type Short Text Long Text Single Select Multi Select JS…" at bounding box center [1361, 404] width 414 height 749
paste input "[DOMAIN_NAME][URL][PERSON_NAME]"
type input "[URL][DOMAIN_NAME]"
click at [1525, 43] on span "Back" at bounding box center [1527, 44] width 17 height 11
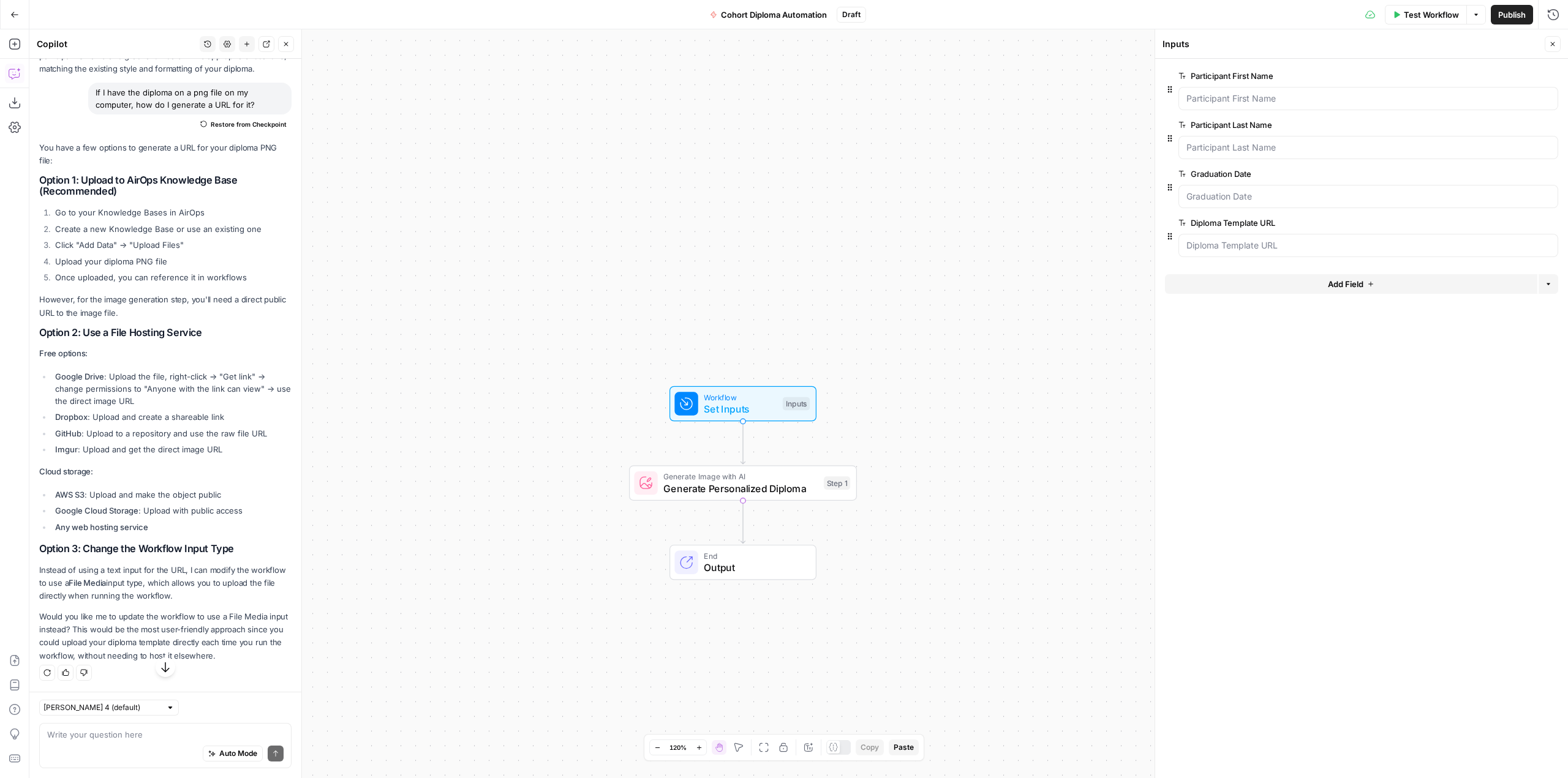
scroll to position [2387, 0]
click at [1305, 100] on Name "Participant First Name" at bounding box center [1368, 99] width 364 height 12
click at [726, 480] on span "Generate Image with AI" at bounding box center [740, 476] width 154 height 11
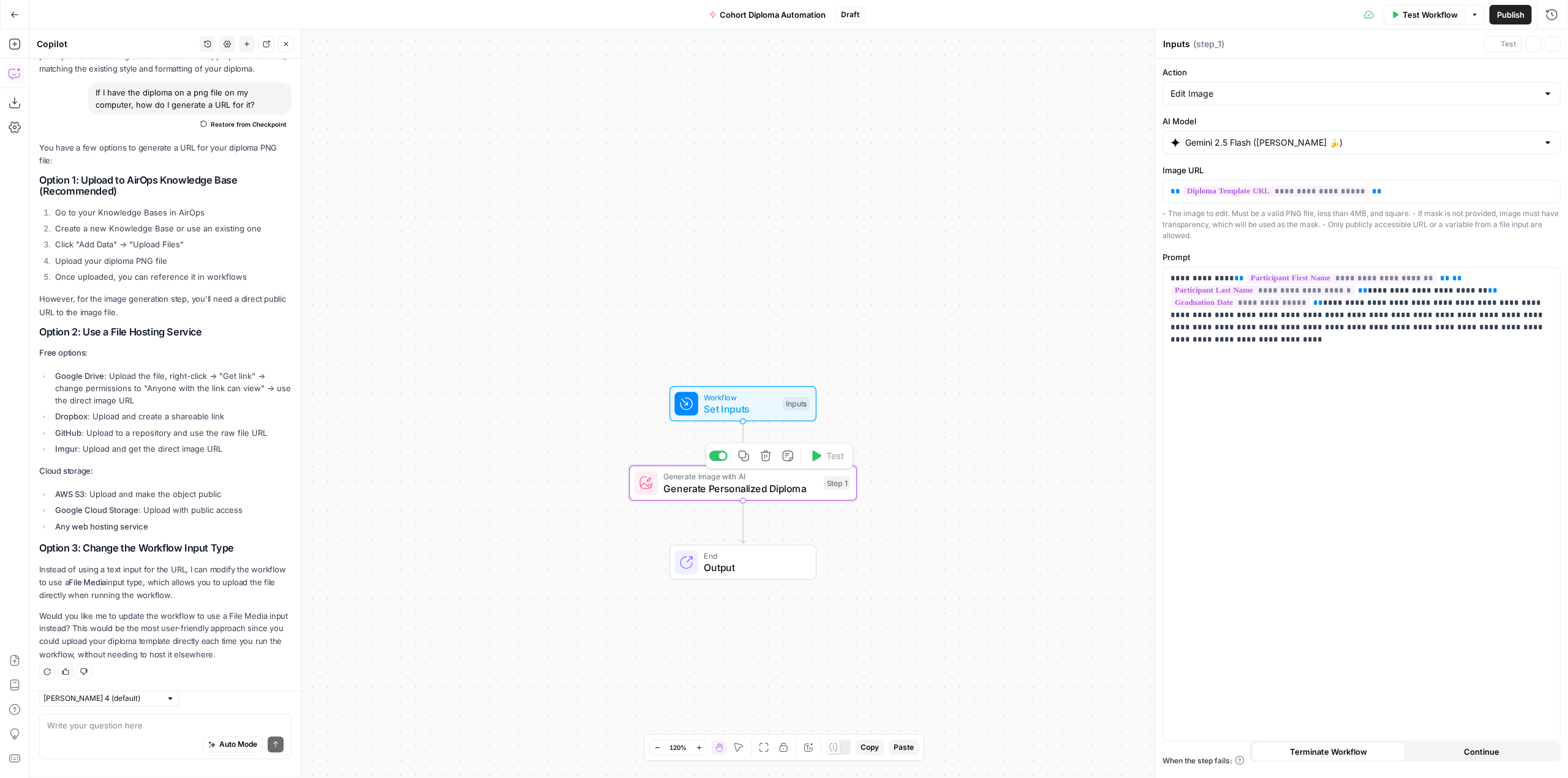
type textarea "Generate Personalized Diploma"
click at [106, 734] on textarea at bounding box center [165, 735] width 236 height 12
type textarea "m"
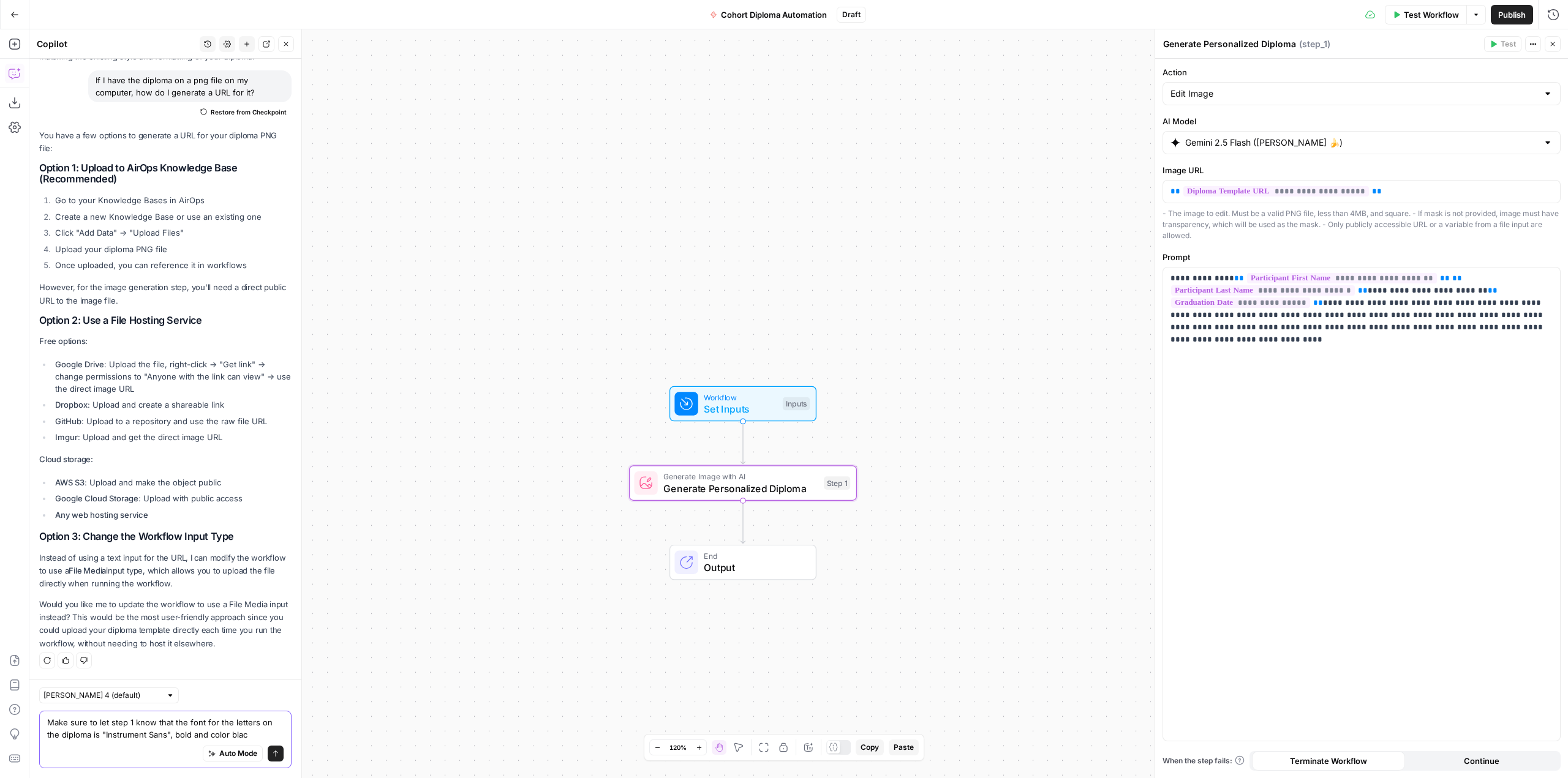
type textarea "Make sure to let step 1 know that the font for the letters on the diploma is "I…"
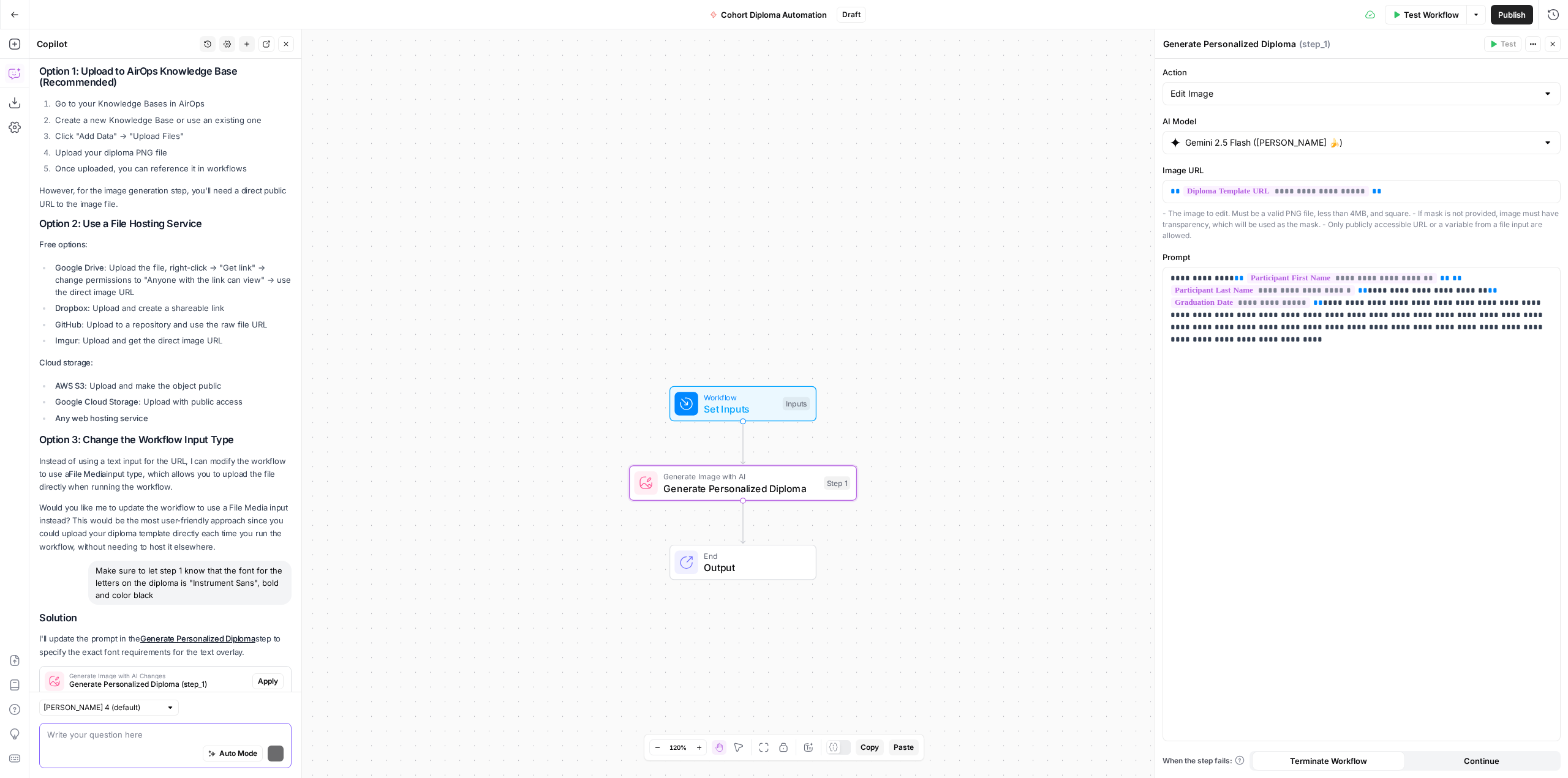
scroll to position [2590, 0]
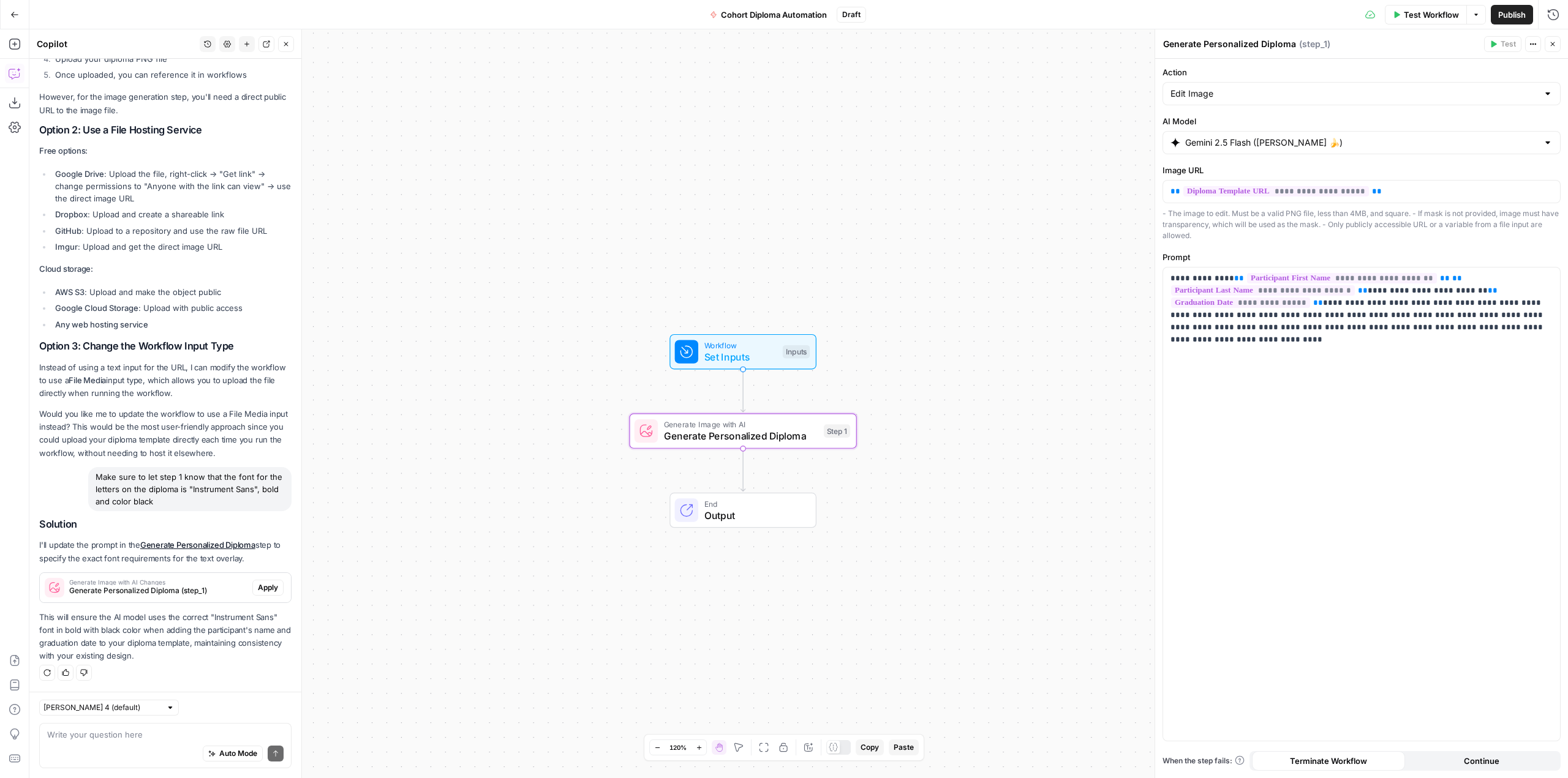
click at [258, 588] on span "Apply" at bounding box center [268, 587] width 21 height 11
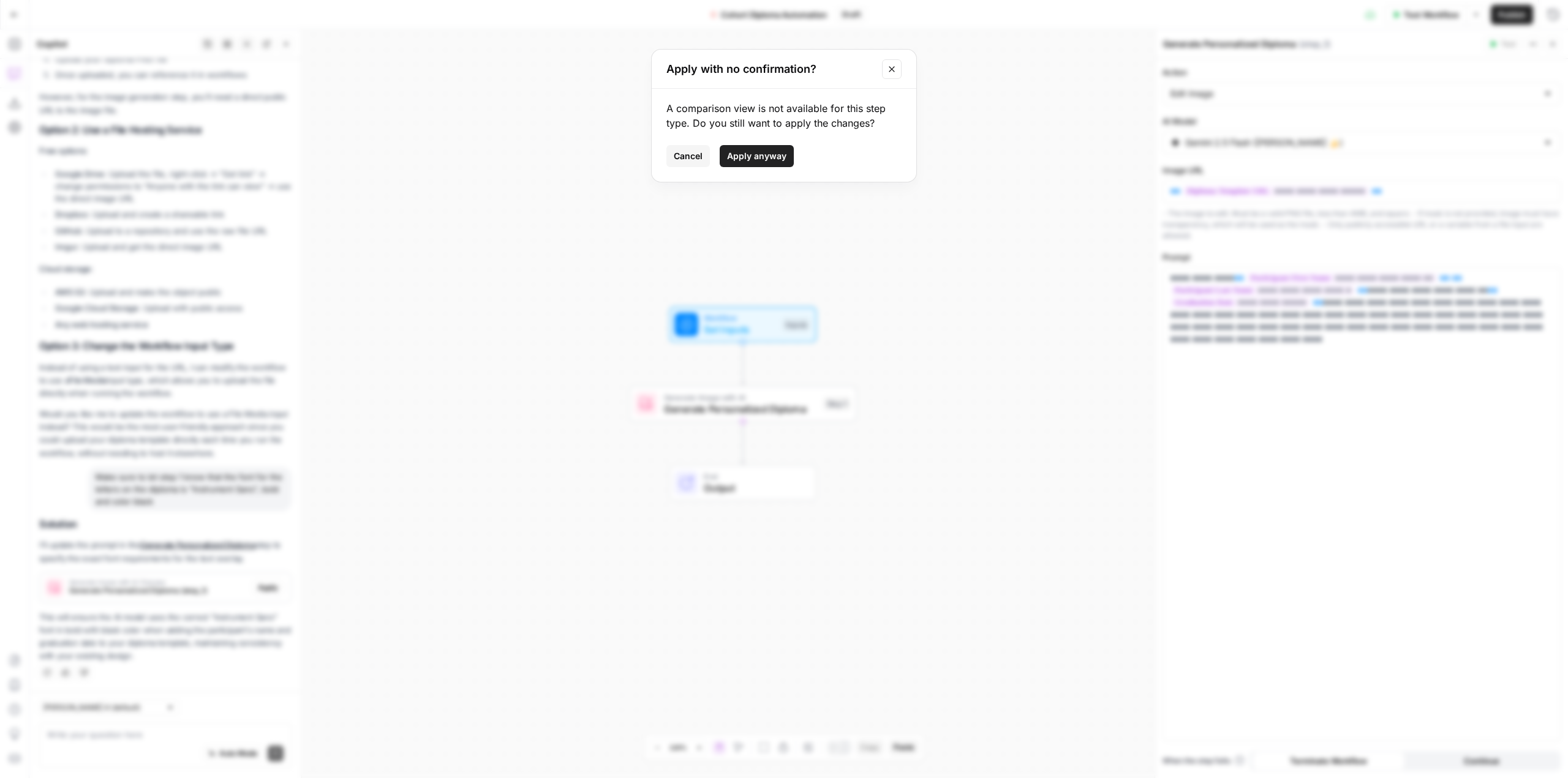
click at [772, 158] on span "Apply anyway" at bounding box center [757, 156] width 59 height 12
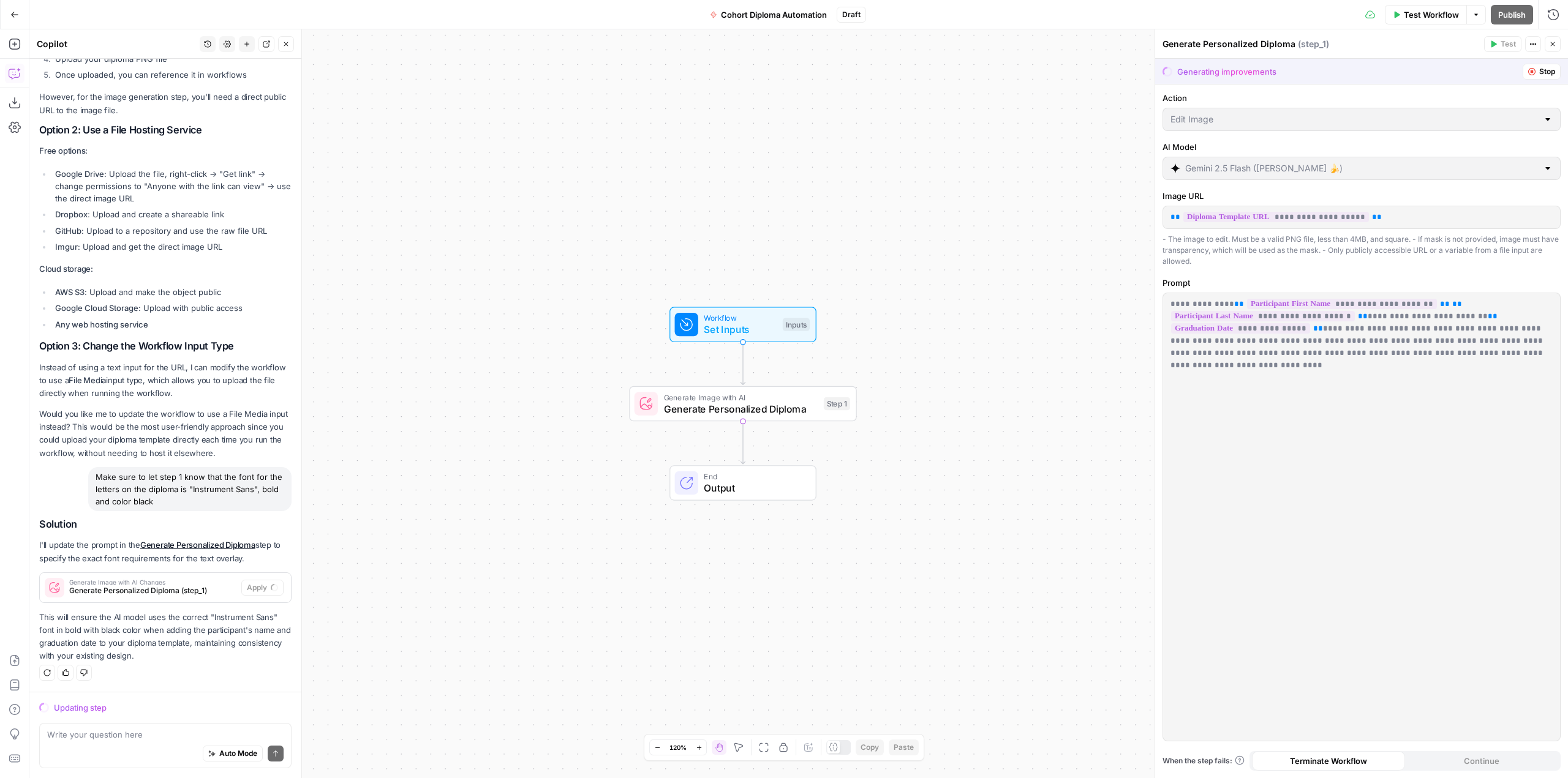
click at [768, 11] on span "Cohort Diploma Automation" at bounding box center [775, 14] width 106 height 12
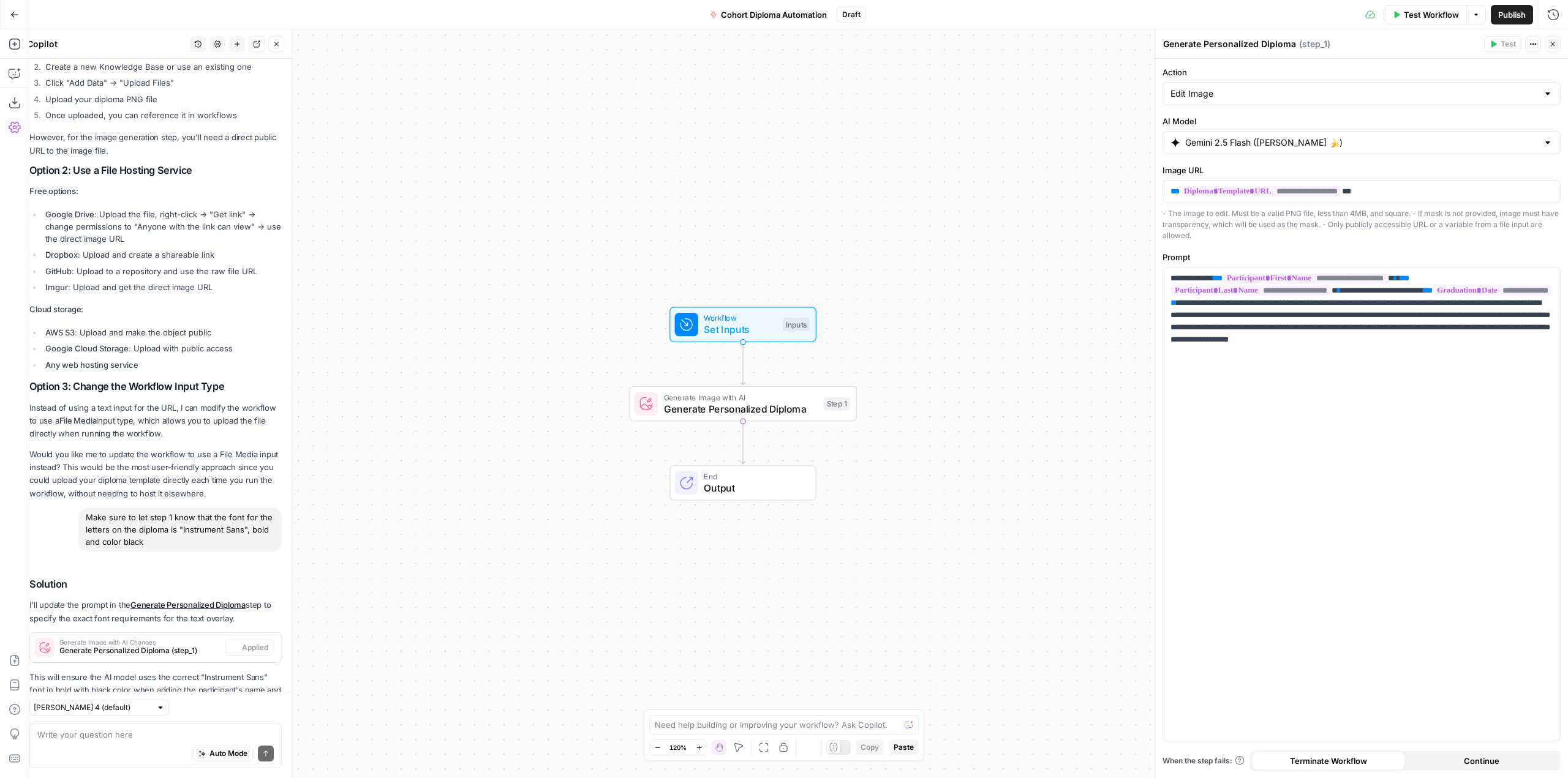
scroll to position [2610, 0]
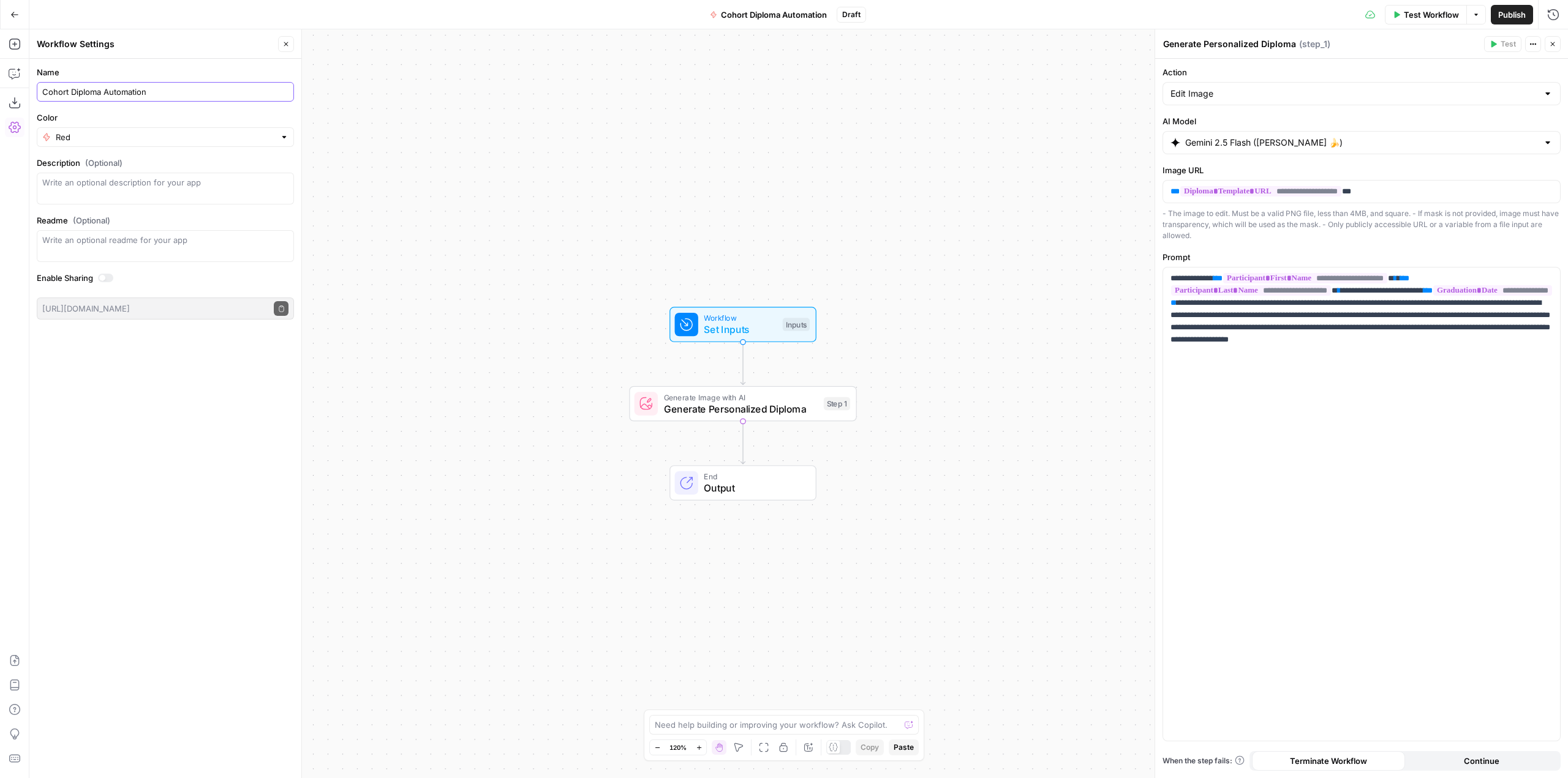
click at [121, 93] on input "Cohort Diploma Automation" at bounding box center [166, 92] width 246 height 12
type input "Cohort Diploma Generator"
click at [451, 106] on div "Workflow Set Inputs Inputs Generate Image with AI Generate Personalized Diploma…" at bounding box center [799, 404] width 1539 height 749
click at [1507, 16] on span "Publish" at bounding box center [1512, 14] width 27 height 12
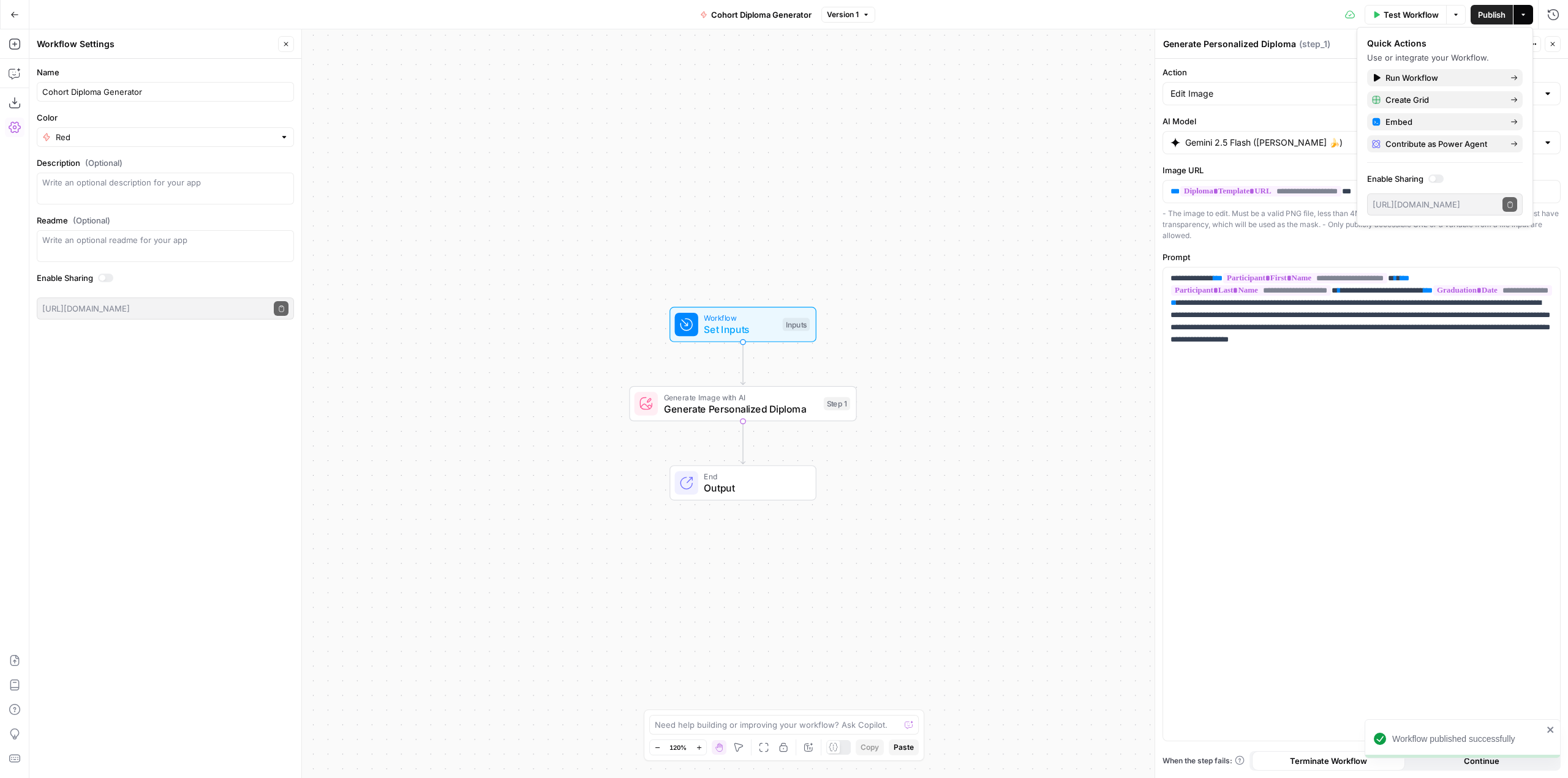
click at [1393, 12] on span "Test Workflow" at bounding box center [1411, 14] width 55 height 12
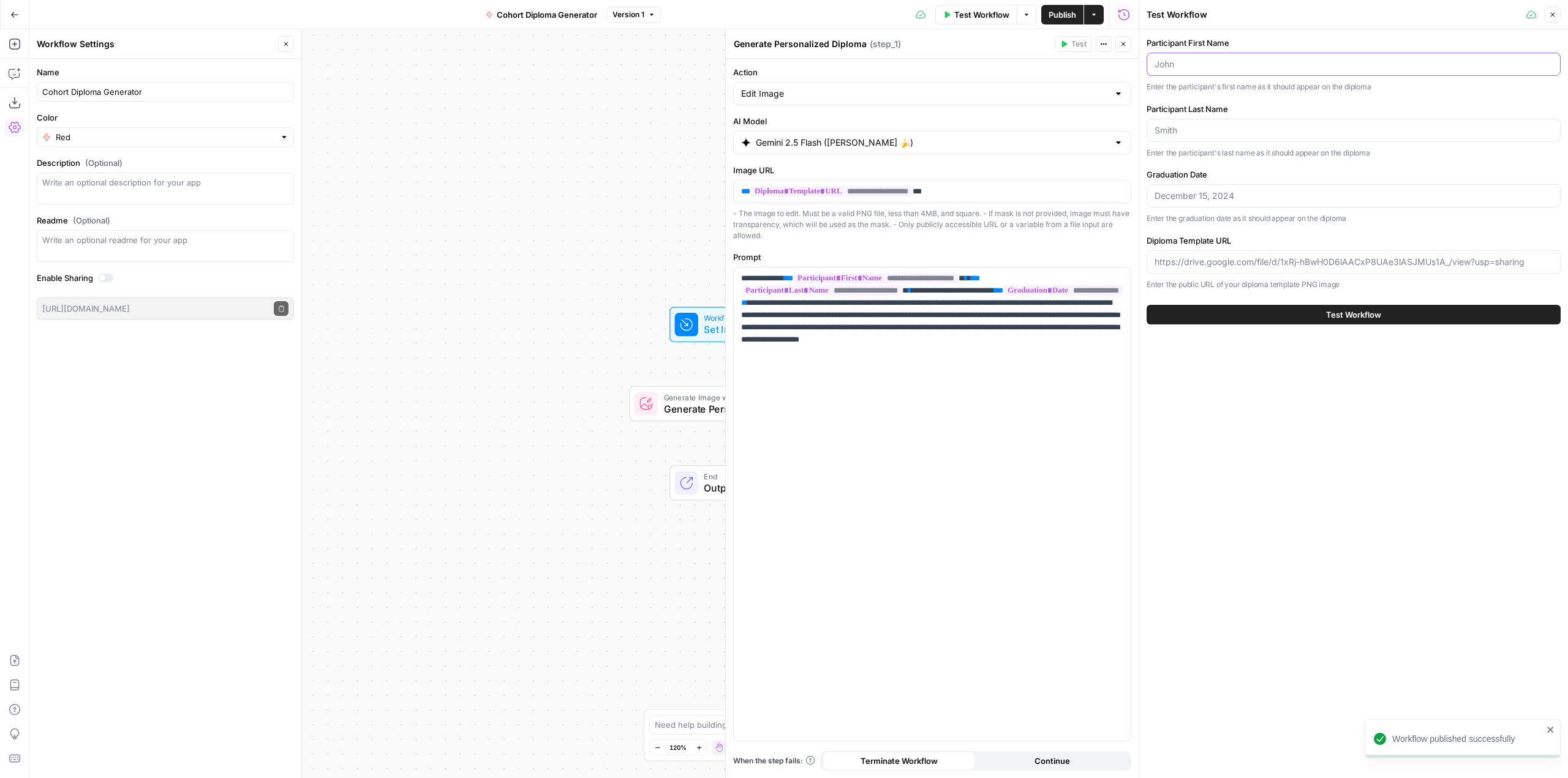
click at [1229, 60] on input "Participant First Name" at bounding box center [1354, 65] width 398 height 12
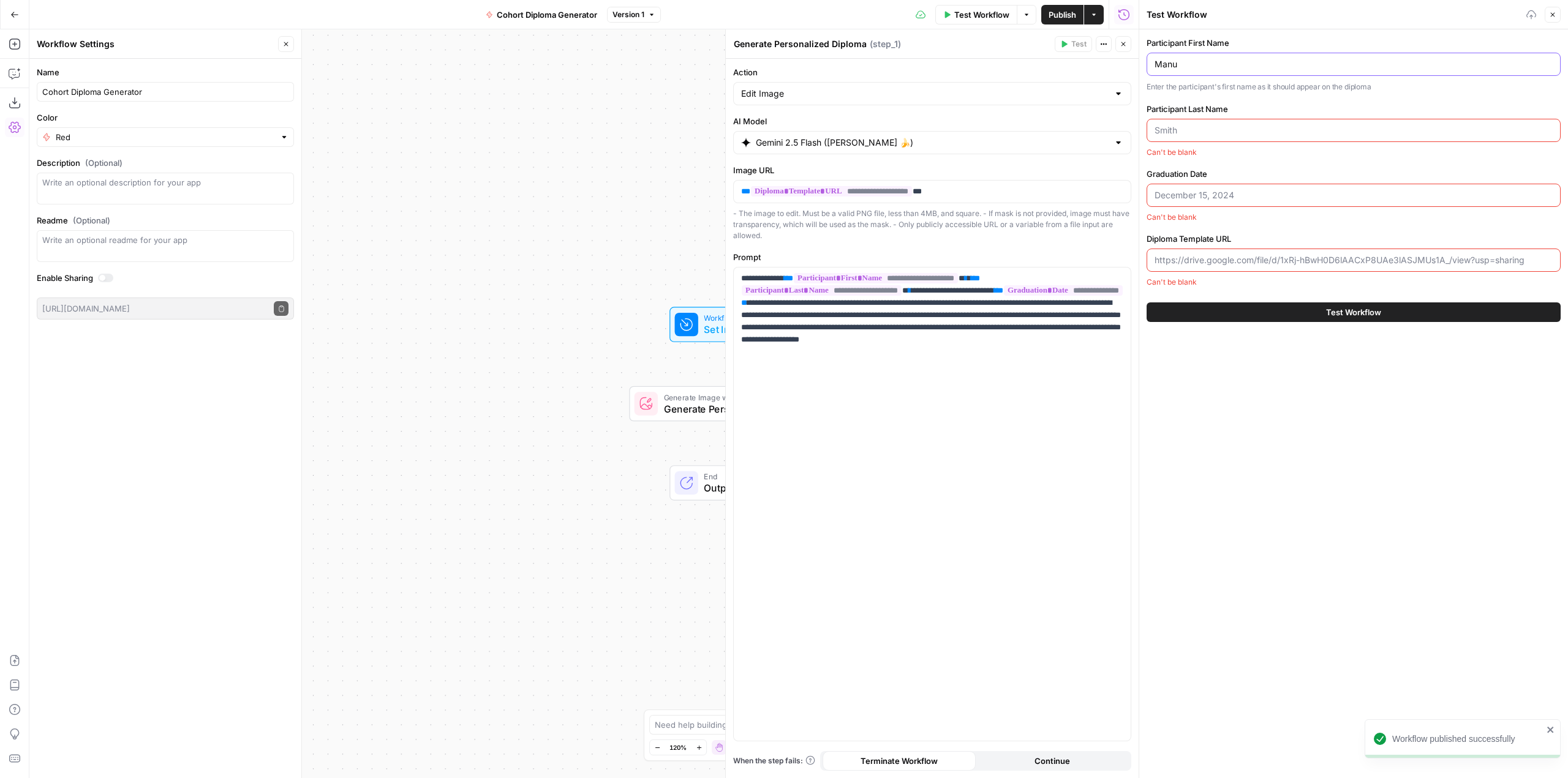
type input "Manu"
type input "Sheen"
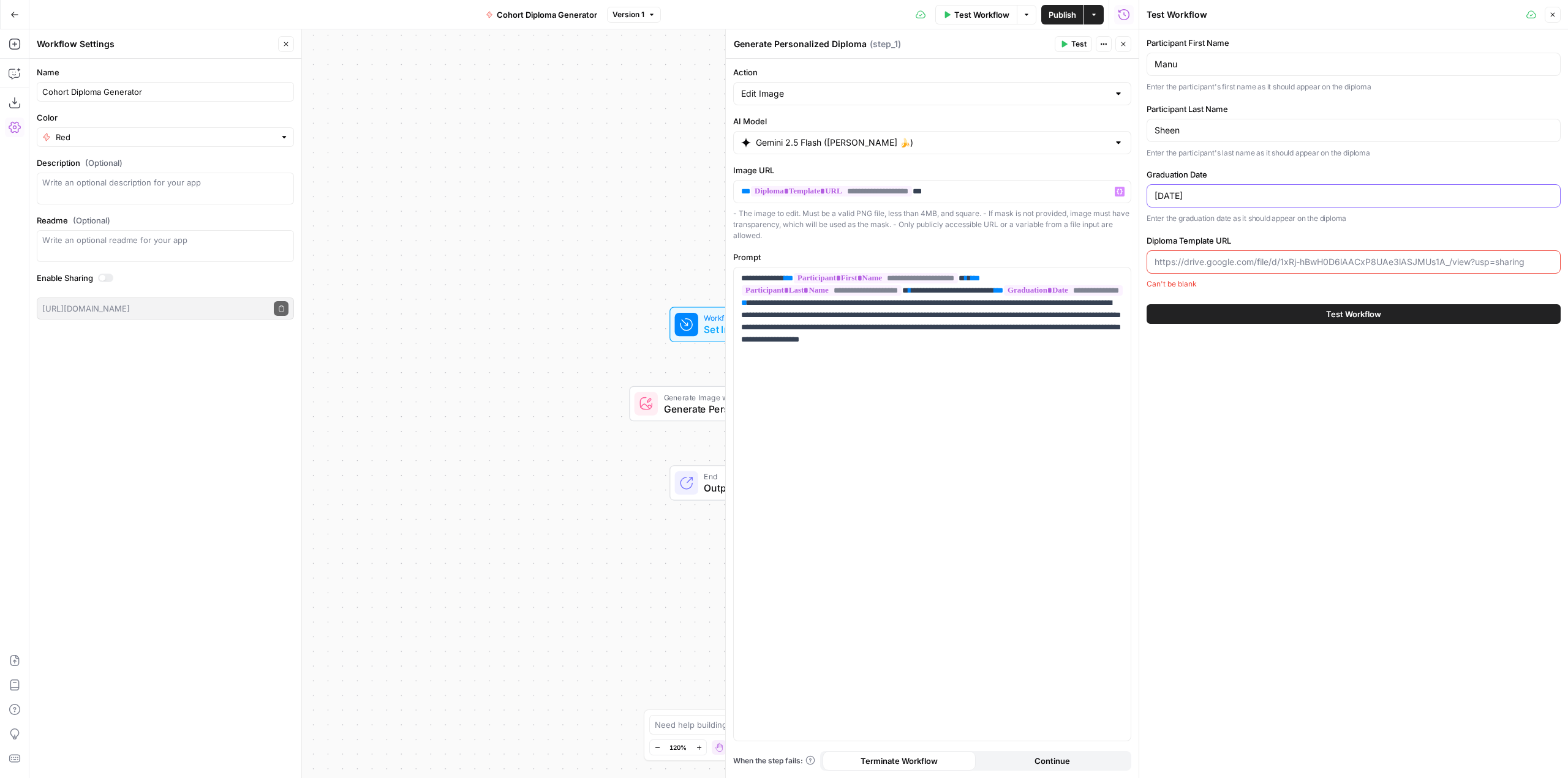
type input "[DATE]"
click at [1257, 264] on input "Diploma Template URL" at bounding box center [1354, 262] width 398 height 12
paste input "[URL][DOMAIN_NAME]"
type input "[URL][DOMAIN_NAME]"
click at [1361, 316] on span "Test Workflow" at bounding box center [1354, 315] width 55 height 12
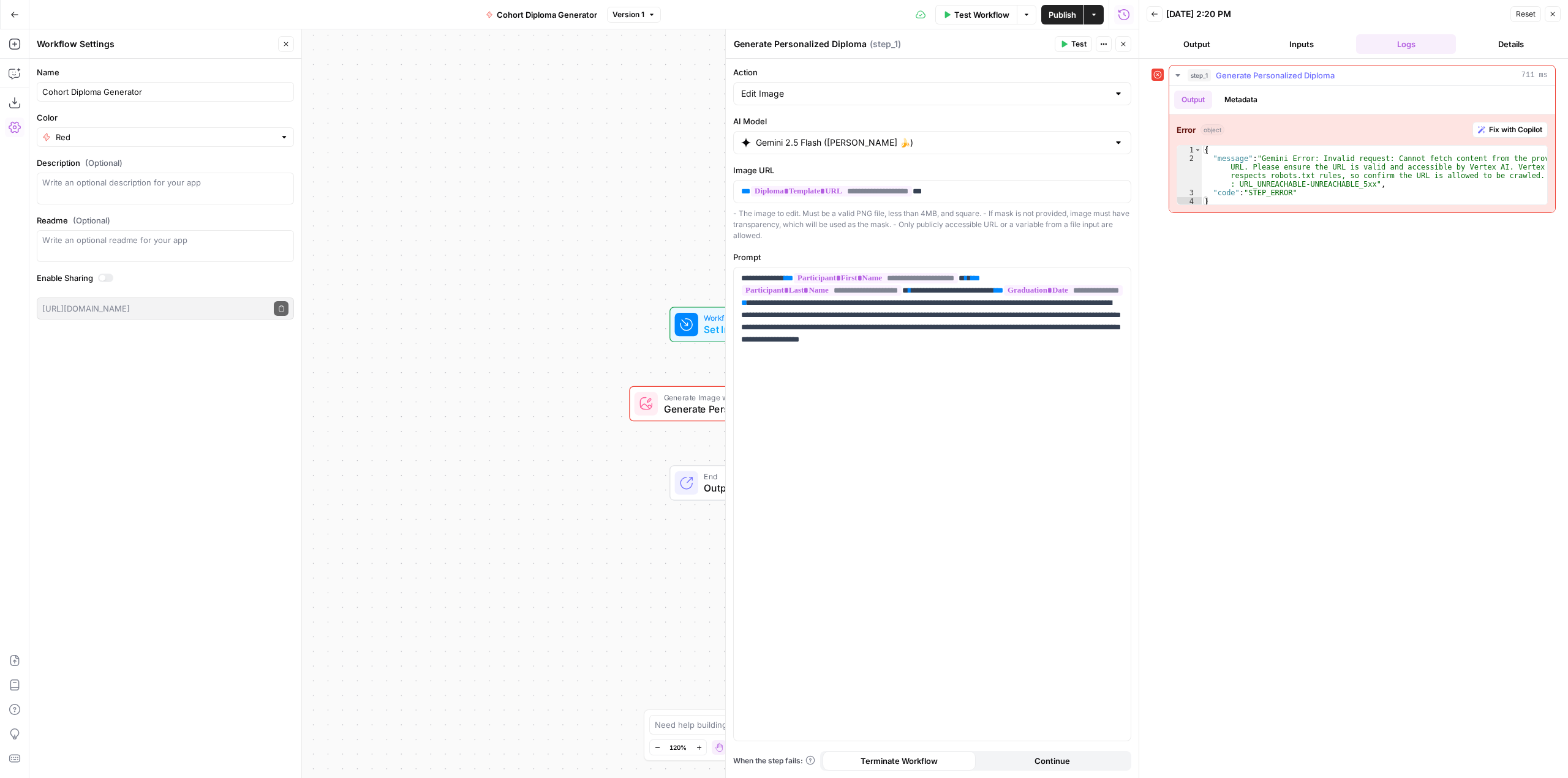
click at [1507, 134] on span "Fix with Copilot" at bounding box center [1516, 130] width 53 height 11
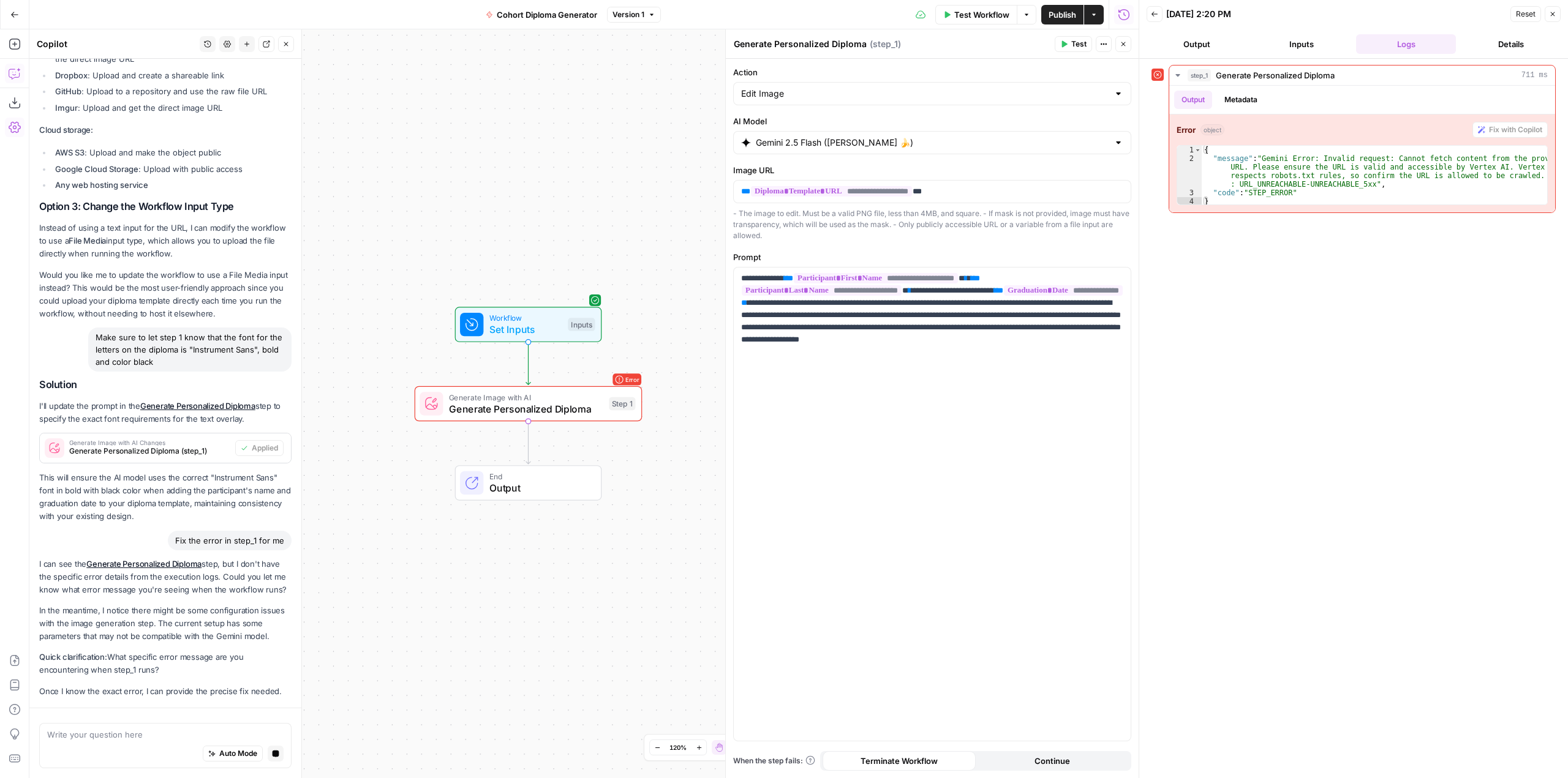
scroll to position [2784, 0]
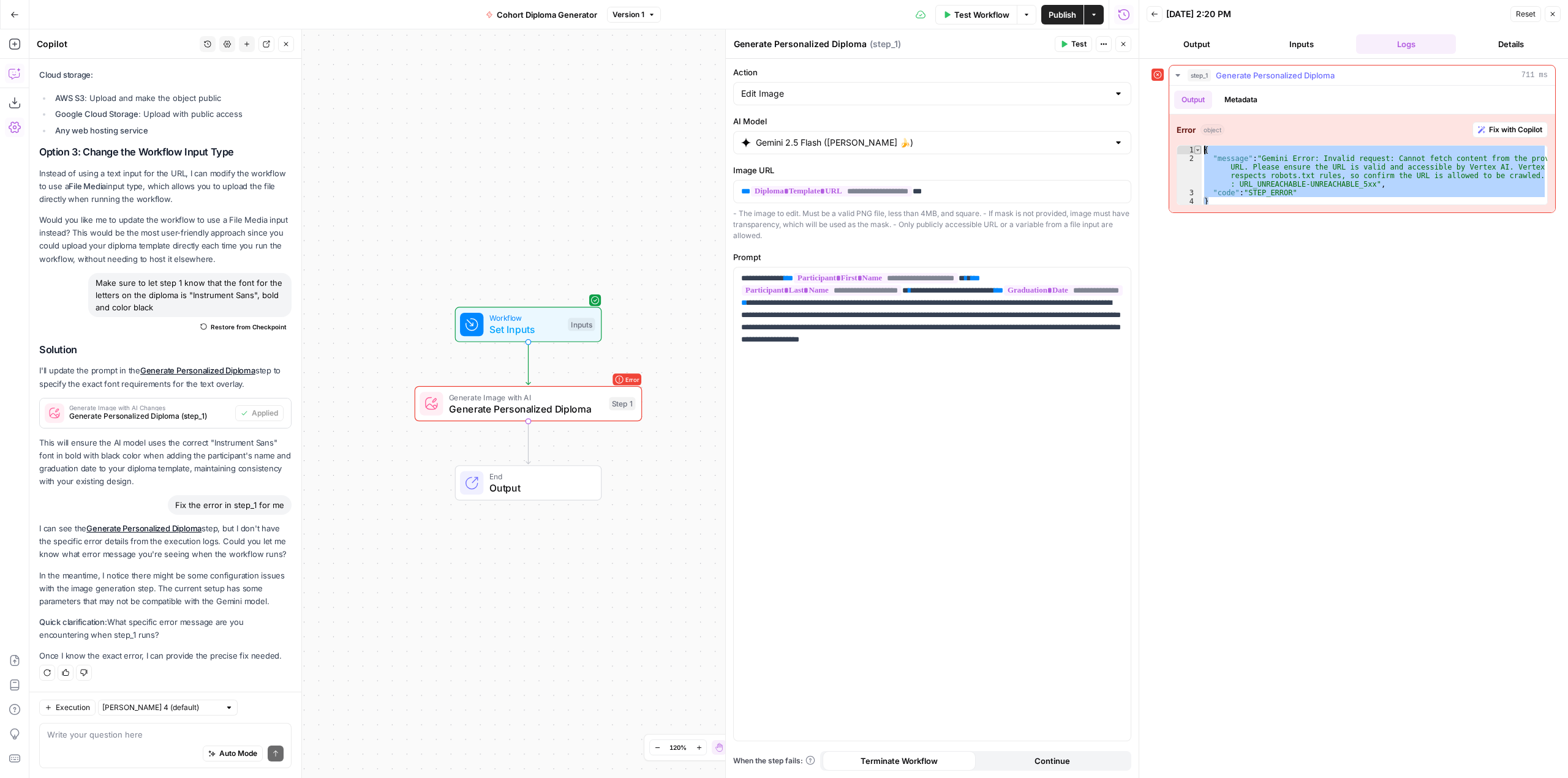
drag, startPoint x: 1235, startPoint y: 203, endPoint x: 1200, endPoint y: 150, distance: 63.5
click at [1200, 150] on div "* 1 2 3 4 { "message" : "Gemini Error: Invalid request: Cannot fetch content fr…" at bounding box center [1362, 175] width 371 height 60
type textarea "**********"
click at [148, 747] on div "Auto Mode Send" at bounding box center [165, 754] width 236 height 27
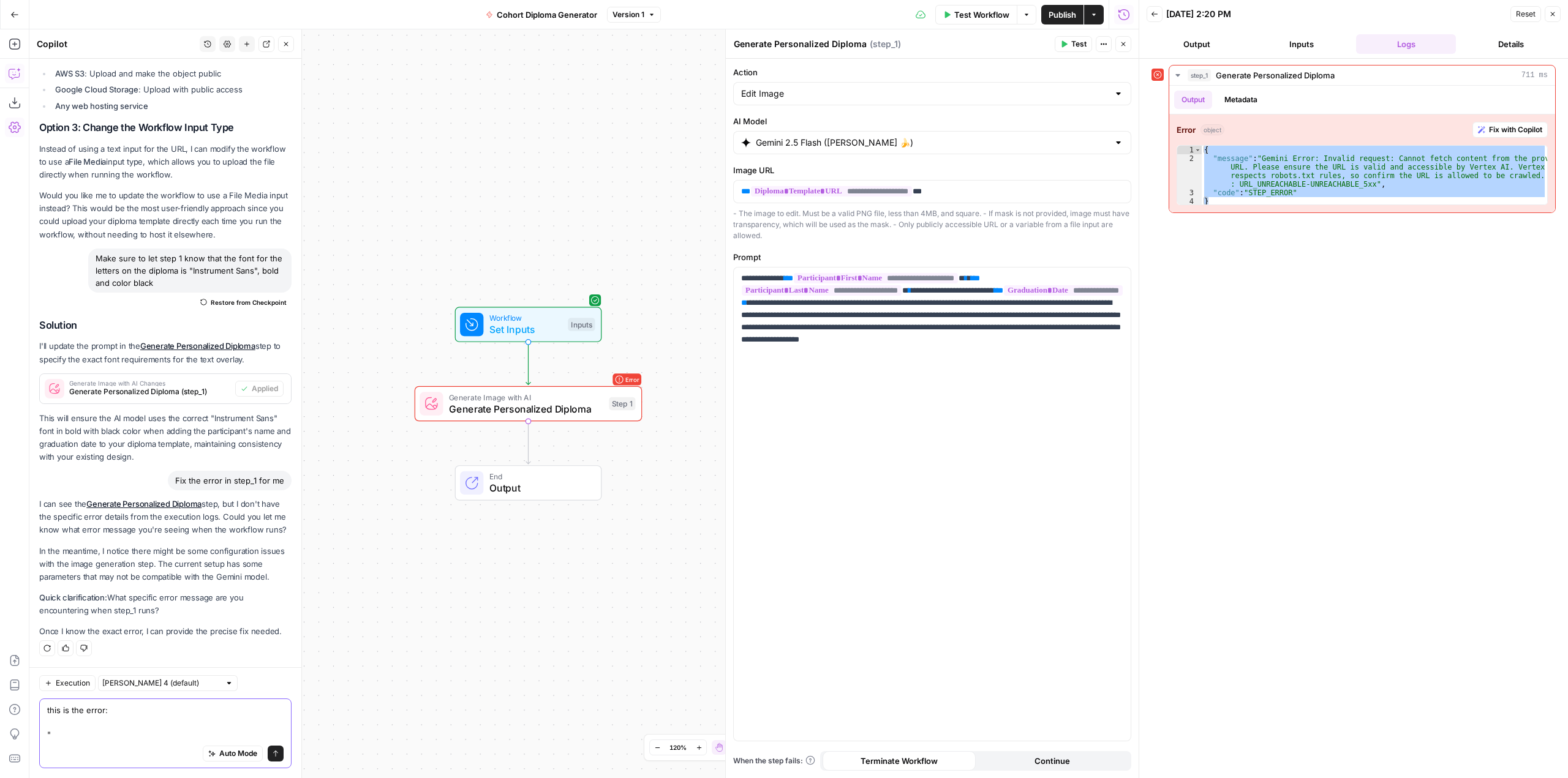
paste textarea "{ "message": "Gemini Error: Invalid request: Cannot fetch content from the prov…"
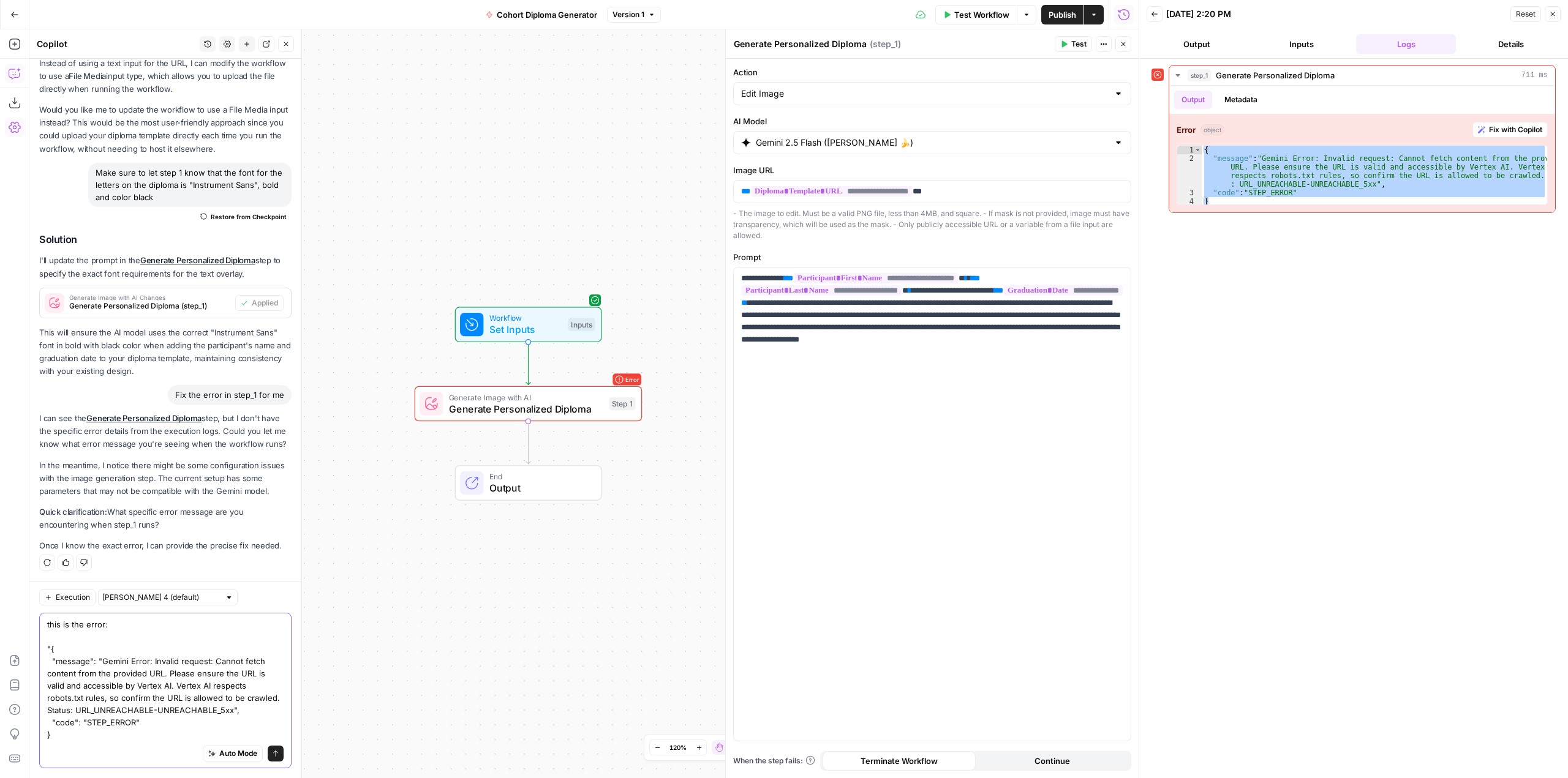
type textarea "this is the error: "{ "message": "Gemini Error: Invalid request: Cannot fetch c…"
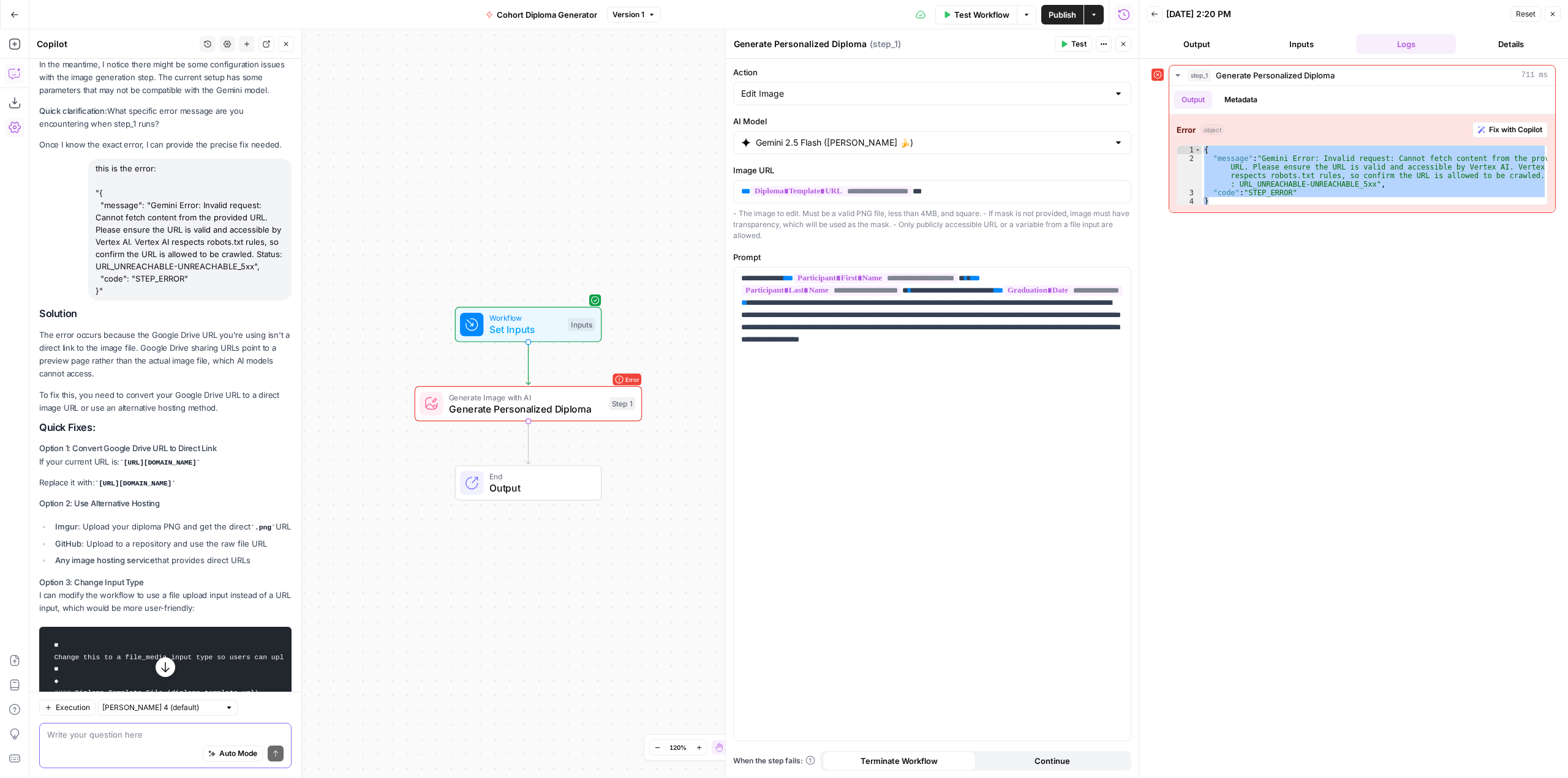
scroll to position [3264, 0]
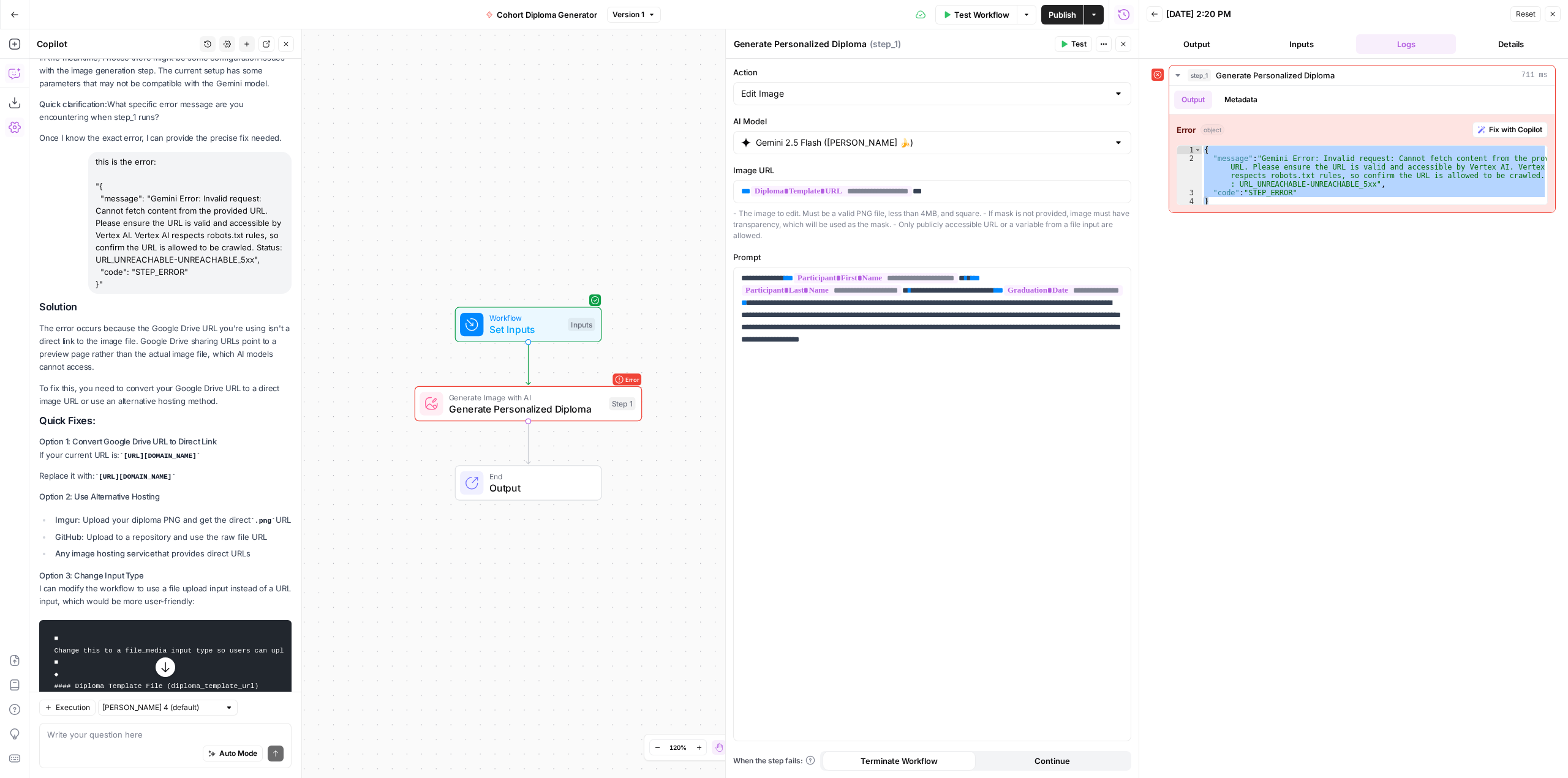
drag, startPoint x: 151, startPoint y: 553, endPoint x: 138, endPoint y: 554, distance: 13.0
click at [138, 483] on p "Replace it with: [URL][DOMAIN_NAME]" at bounding box center [166, 476] width 252 height 13
click at [145, 480] on code "[URL][DOMAIN_NAME]" at bounding box center [135, 477] width 80 height 8
drag, startPoint x: 144, startPoint y: 553, endPoint x: 101, endPoint y: 542, distance: 44.4
click at [101, 480] on code "[URL][DOMAIN_NAME]" at bounding box center [135, 477] width 80 height 8
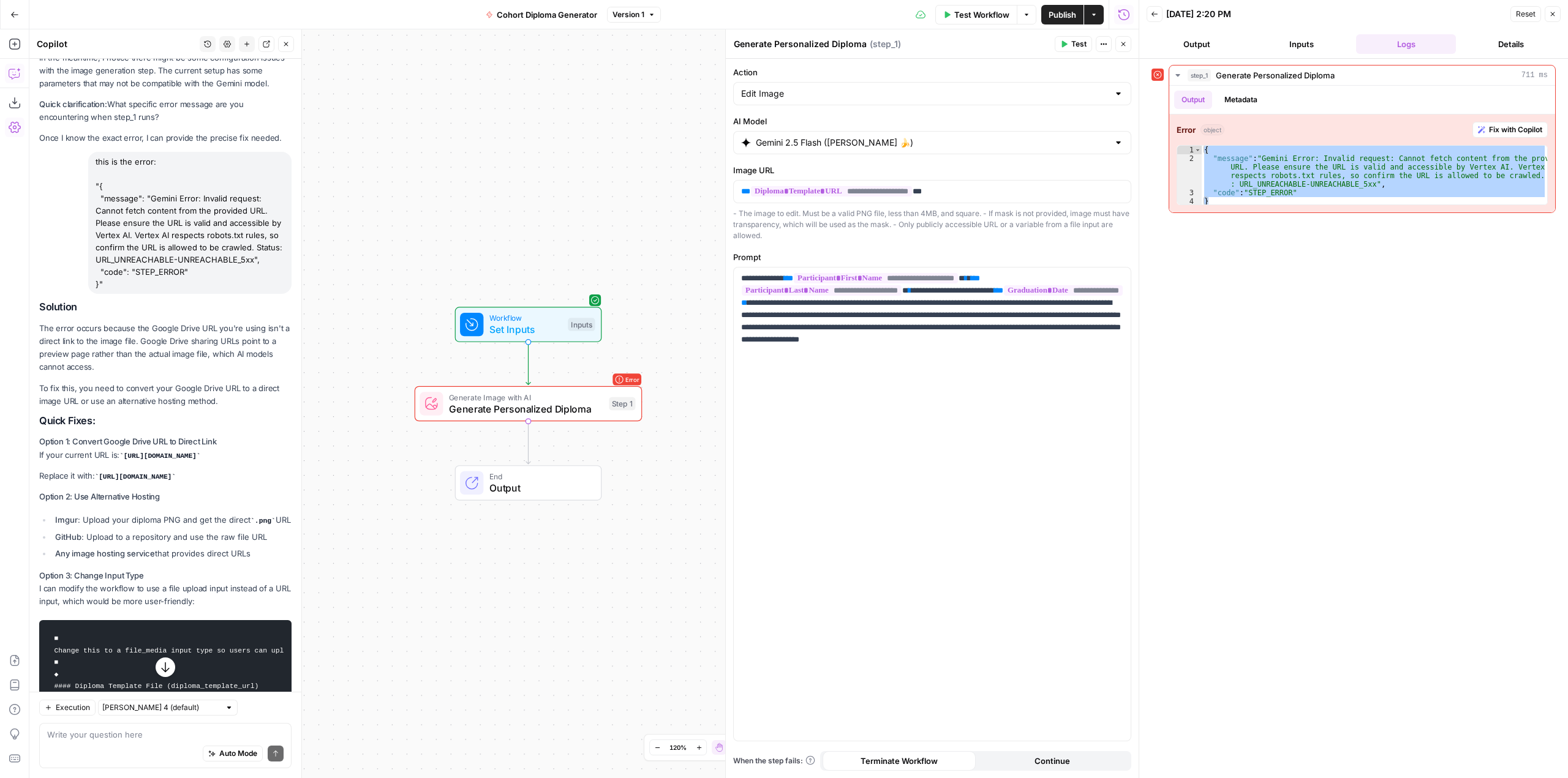
copy code "[URL][DOMAIN_NAME]"
click at [967, 20] on span "Test Workflow" at bounding box center [982, 14] width 55 height 12
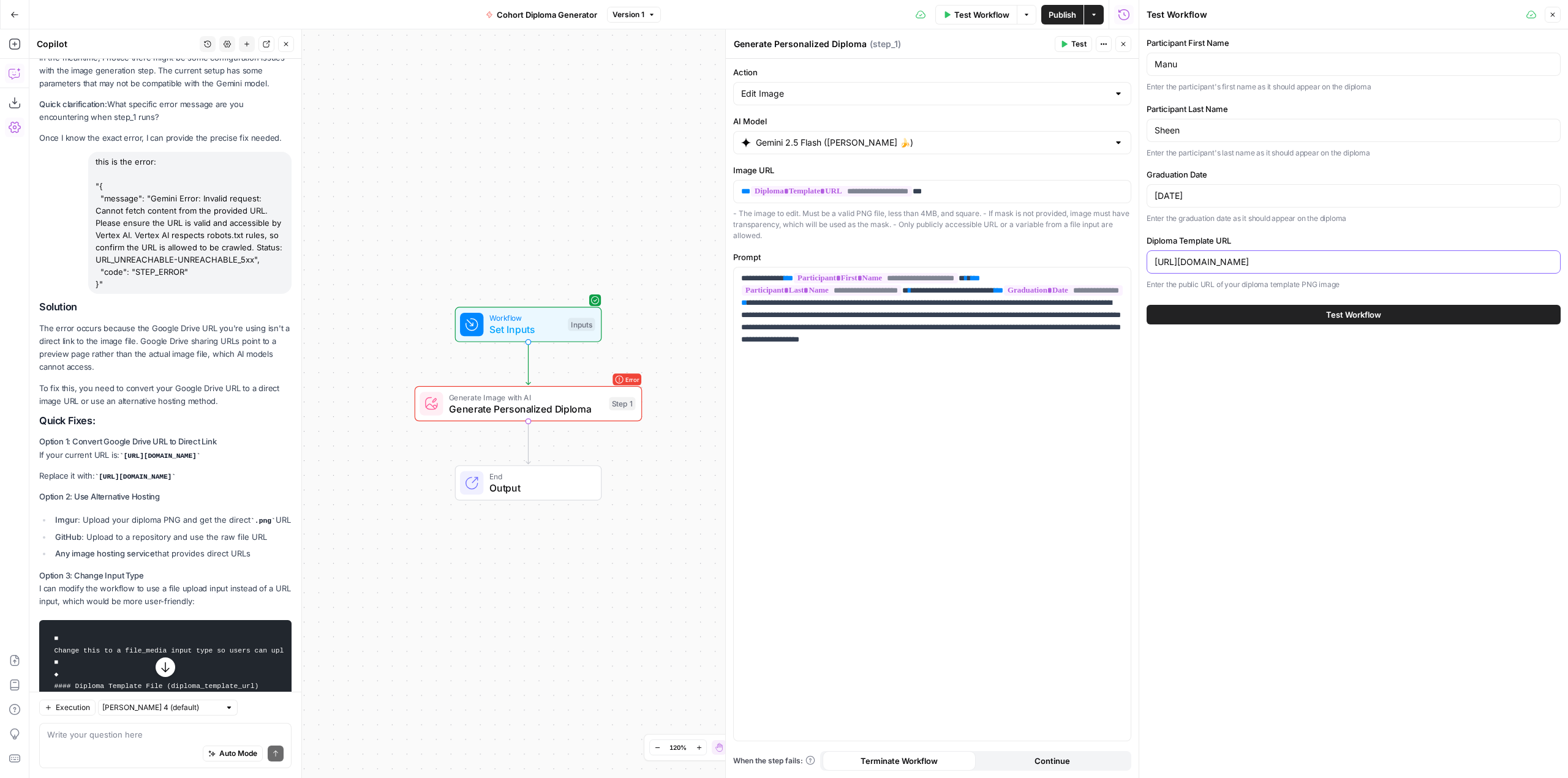
click at [1548, 261] on input "[URL][DOMAIN_NAME]" at bounding box center [1354, 262] width 398 height 12
paste input "uc?export=view&id=1xRj-hBwH0D6lAACxP8UAe3lASJMUs1A_"
type input "[URL][DOMAIN_NAME]"
click at [1478, 313] on button "Test Workflow" at bounding box center [1353, 315] width 414 height 20
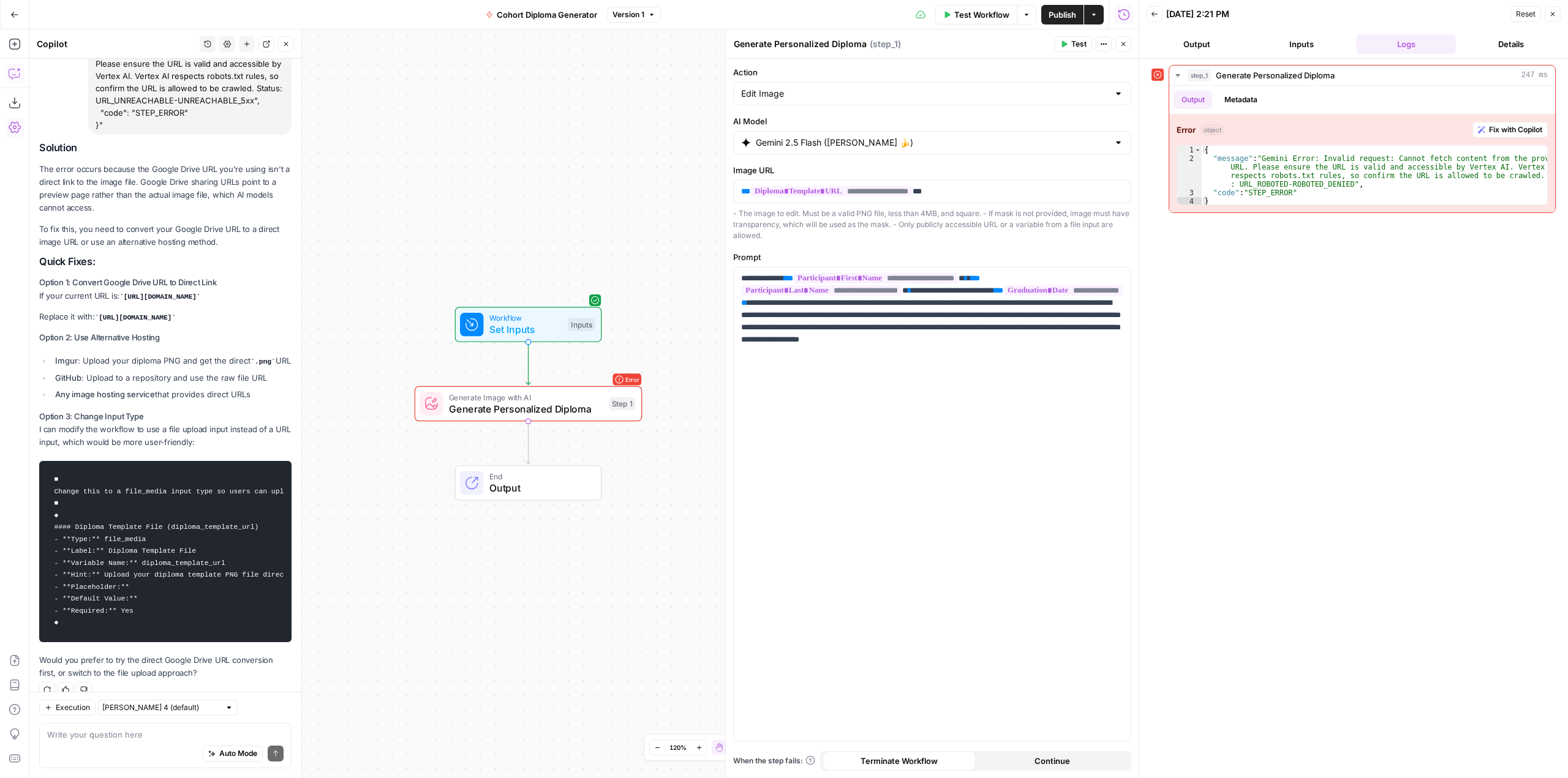
scroll to position [3416, 0]
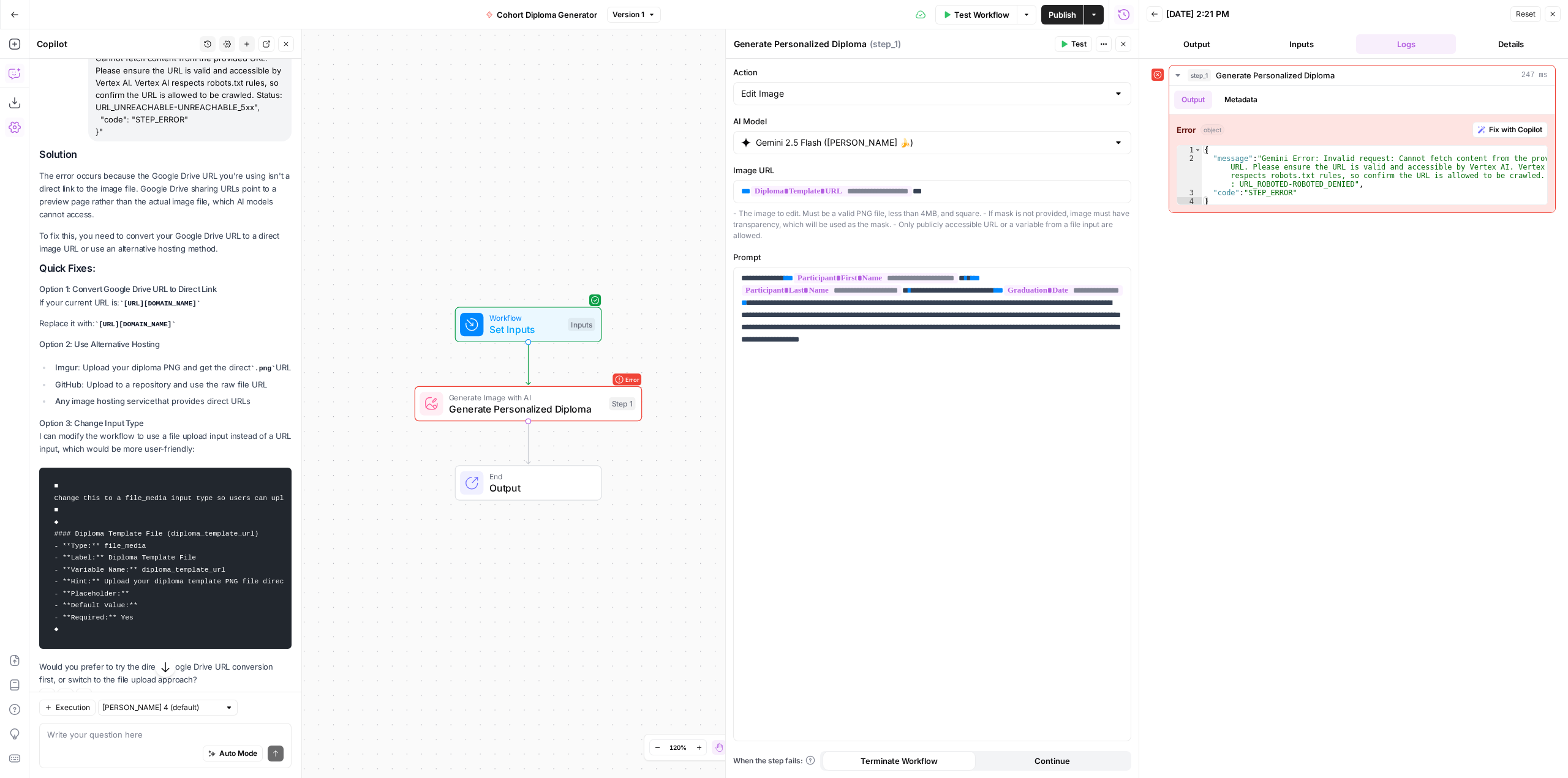
drag, startPoint x: 142, startPoint y: 405, endPoint x: 100, endPoint y: 385, distance: 46.5
click at [100, 328] on code "https://drive.google.com/uc?export=view&id=1xRj-hBwH0D6lAACxP8UAe3lASJMUs1A_" at bounding box center [135, 325] width 80 height 8
copy code "https://drive.google.com/uc?export=view&id=1xRj-hBwH0D6lAACxP8UAe3lASJMUs1A_"
click at [995, 15] on span "Test Workflow" at bounding box center [982, 14] width 55 height 12
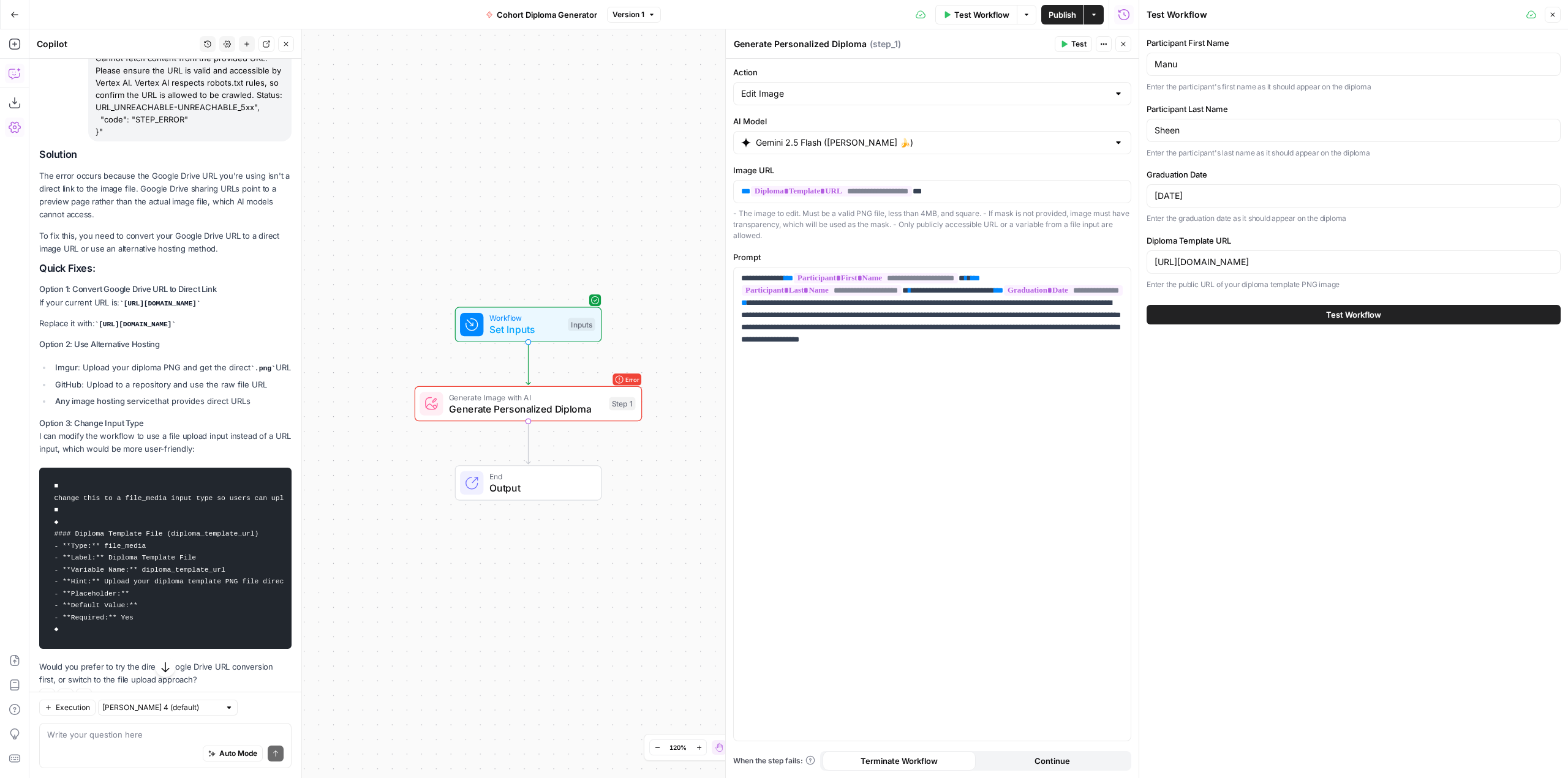
click at [1498, 247] on div "Diploma Template URL https://drive.google.com/uc?export=view&id=1xRj-hBwH0D6lAA…" at bounding box center [1353, 263] width 414 height 56
click at [1535, 272] on div "https://drive.google.com/uc?export=view&id=1xRj-hBwH0D6lAACxP8UAe3lASJMUs1A_" at bounding box center [1353, 262] width 414 height 24
paste input "imgur.com/a/GlFXYny"
type input "https://imgur.com/a/GlFXYny"
click at [1286, 309] on button "Test Workflow" at bounding box center [1353, 315] width 414 height 20
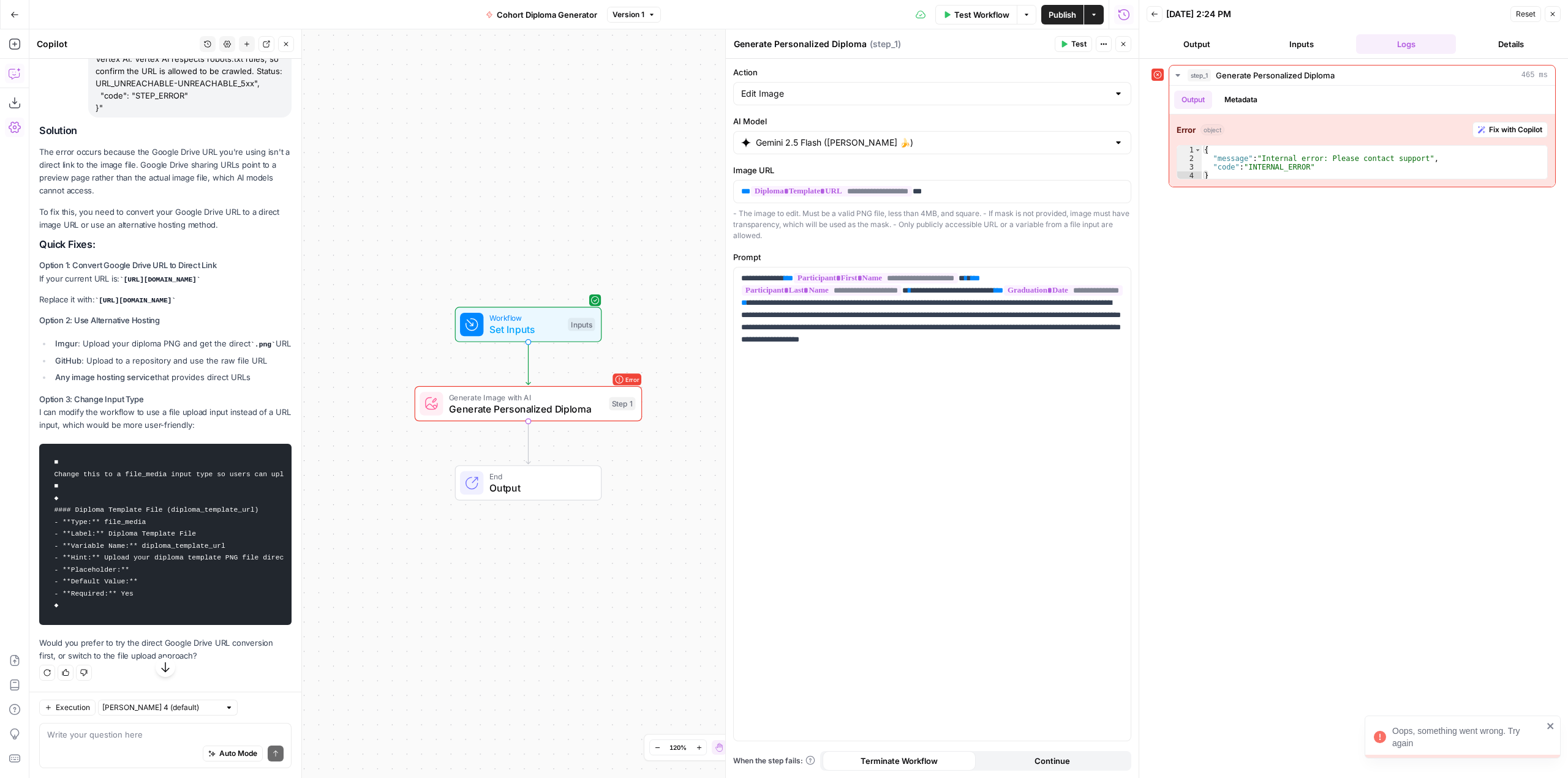
scroll to position [3539, 0]
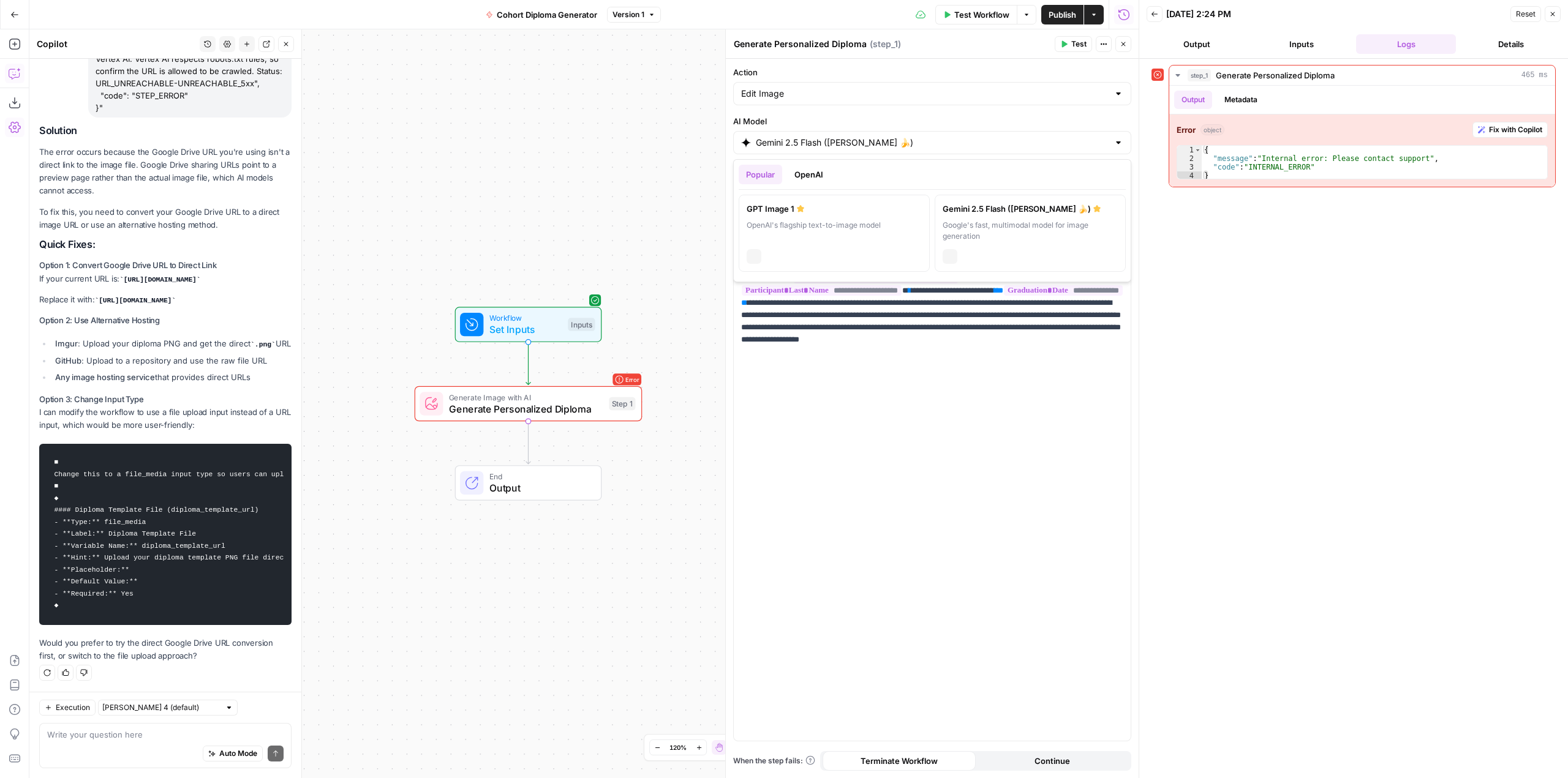
click at [915, 134] on div "Gemini 2.5 Flash (Nano Banana 🍌)" at bounding box center [932, 143] width 398 height 24
click at [864, 222] on div "OpenAI's flagship text-to-image model" at bounding box center [834, 231] width 175 height 22
type input "GPT Image 1"
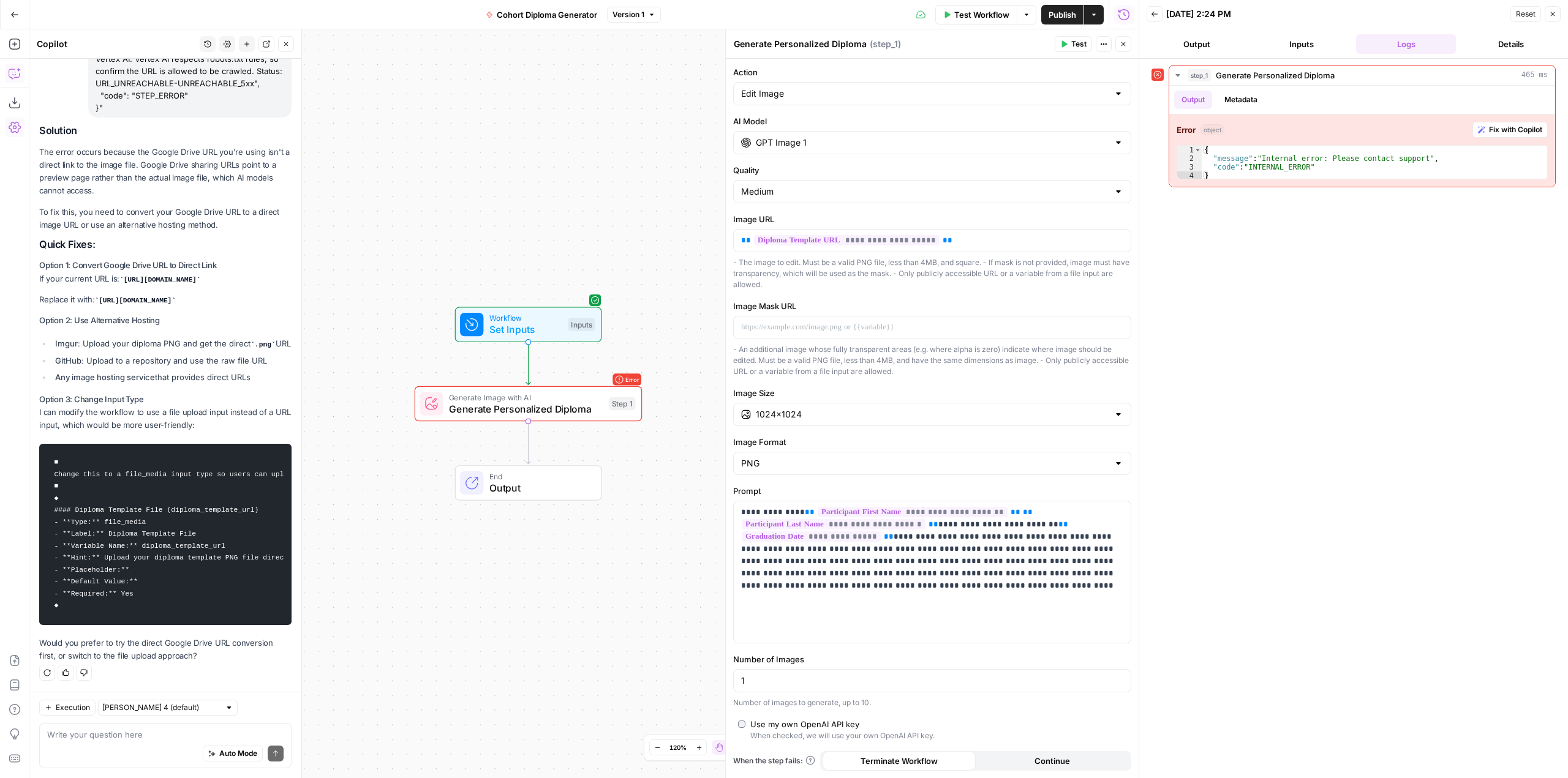
scroll to position [3578, 0]
click at [1002, 17] on span "Test Workflow" at bounding box center [982, 14] width 55 height 12
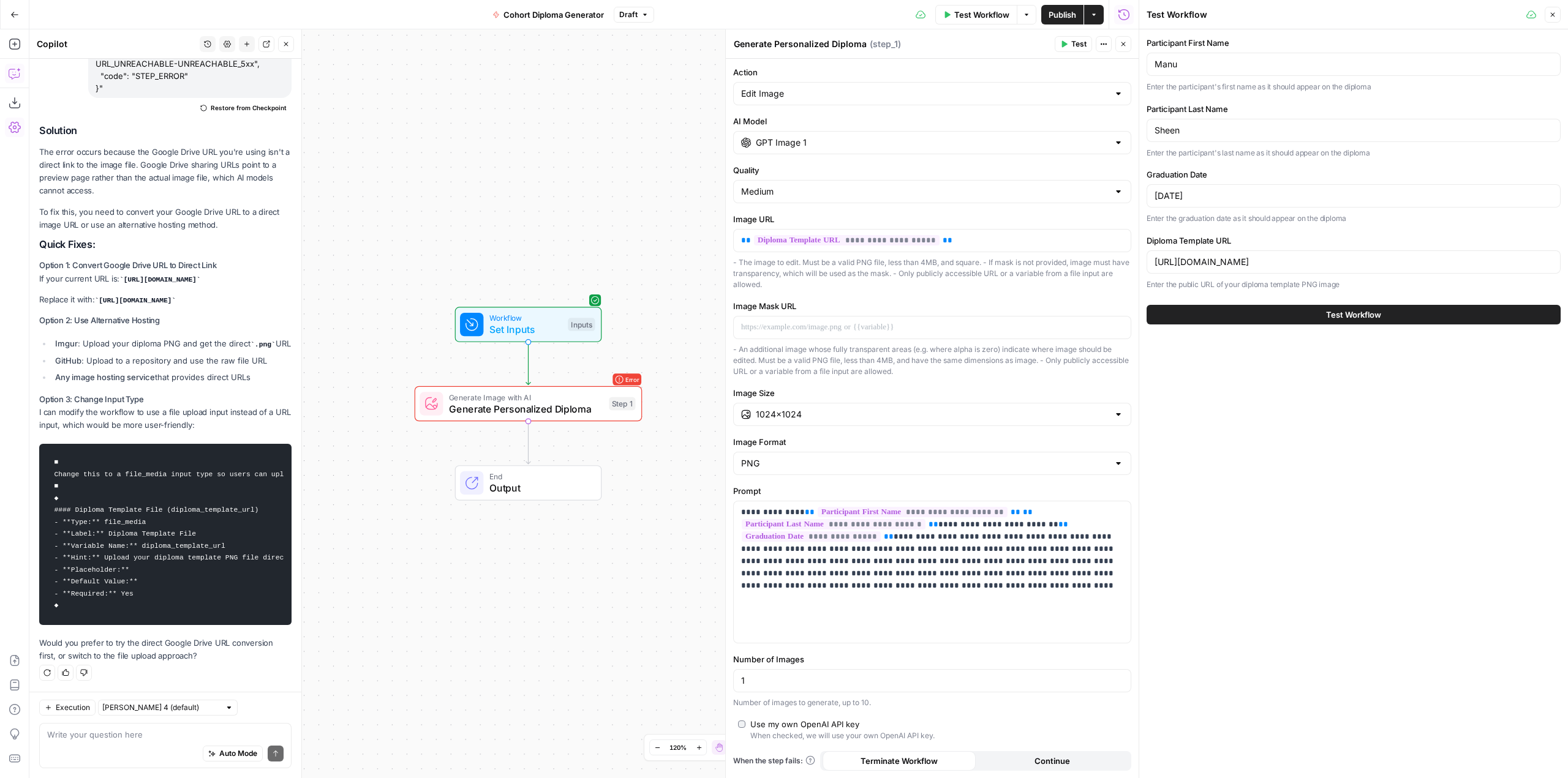
click at [1352, 307] on button "Test Workflow" at bounding box center [1353, 315] width 414 height 20
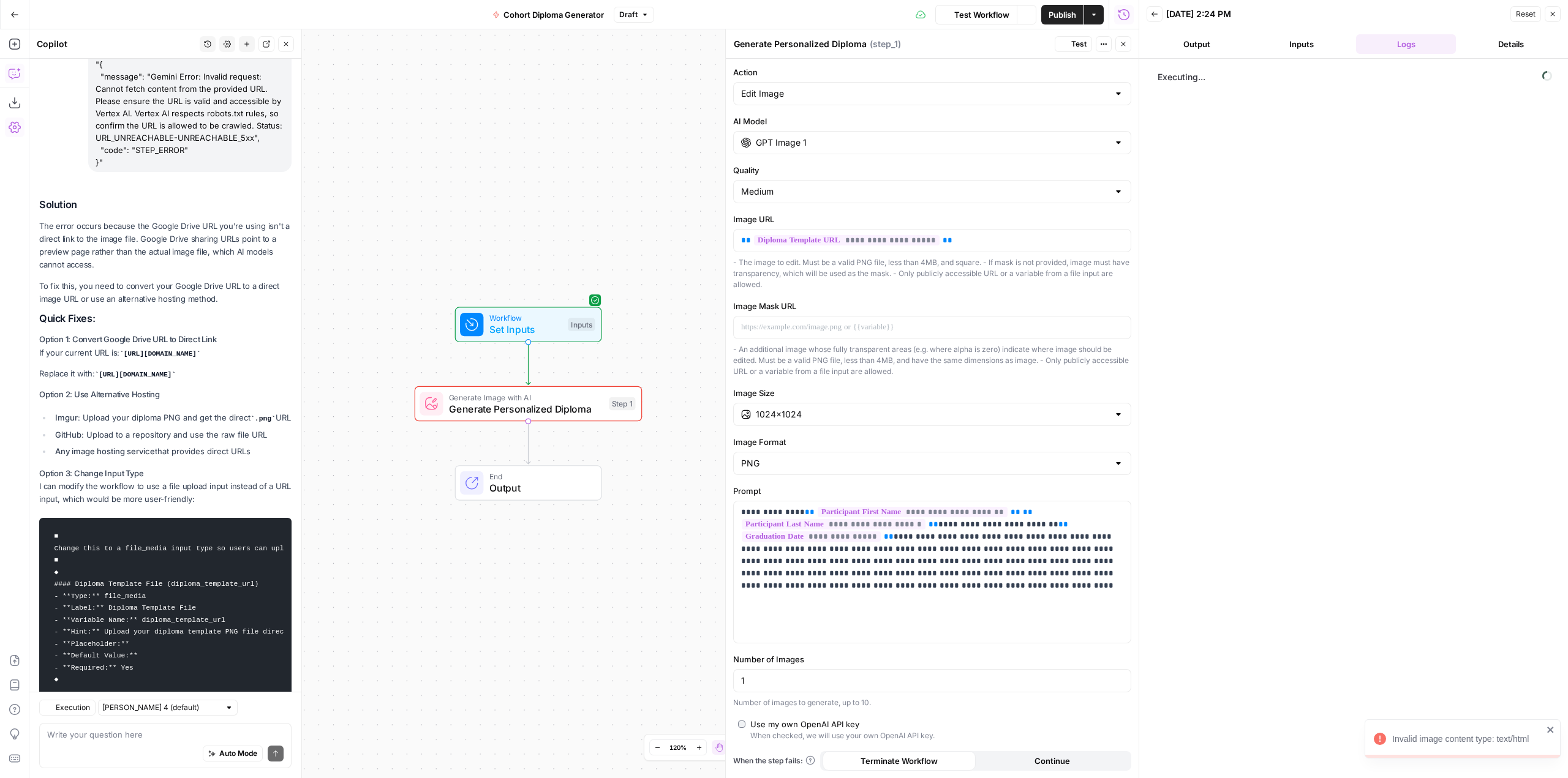
scroll to position [3578, 0]
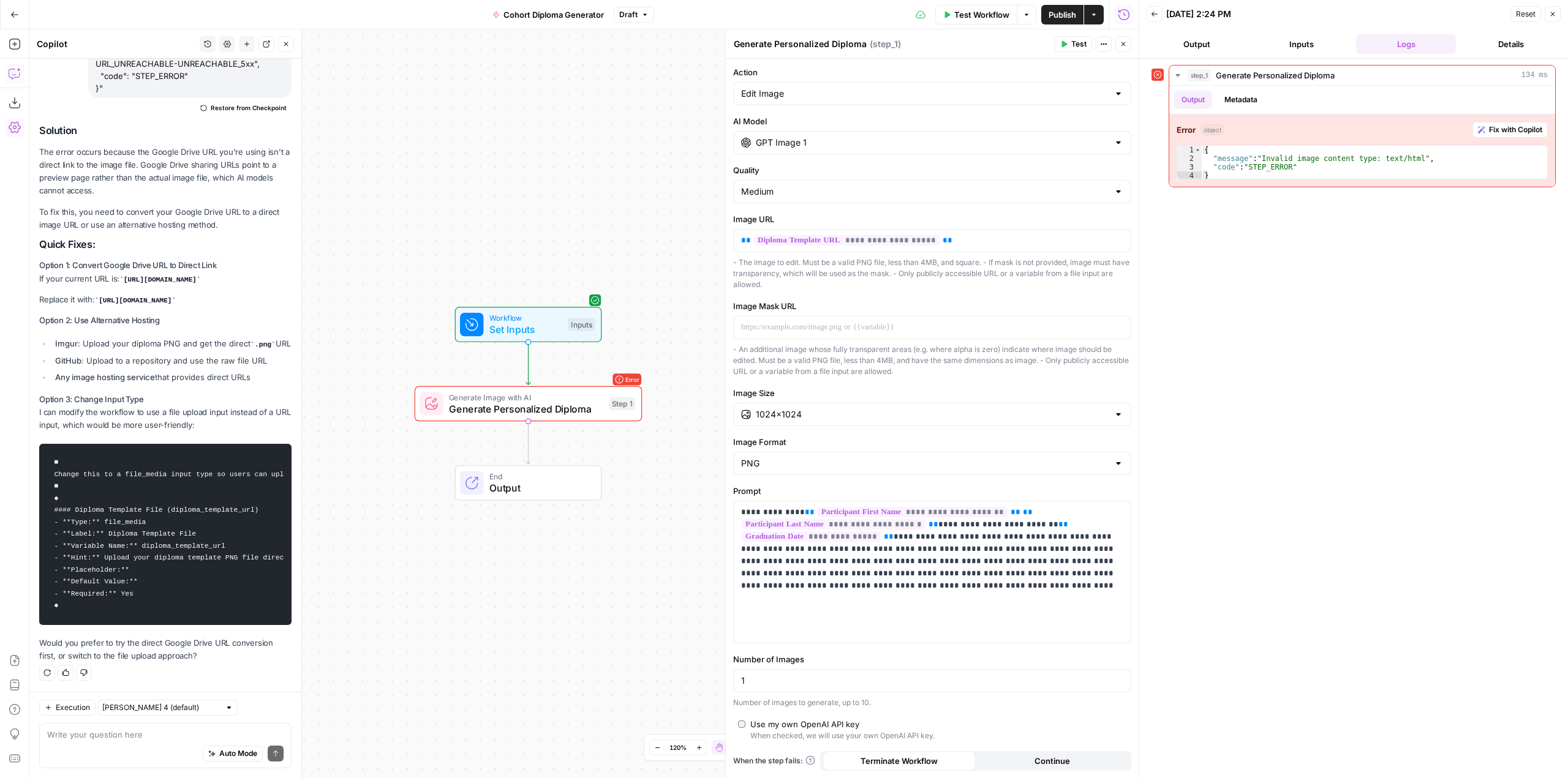
click at [1264, 51] on button "Inputs" at bounding box center [1301, 44] width 99 height 20
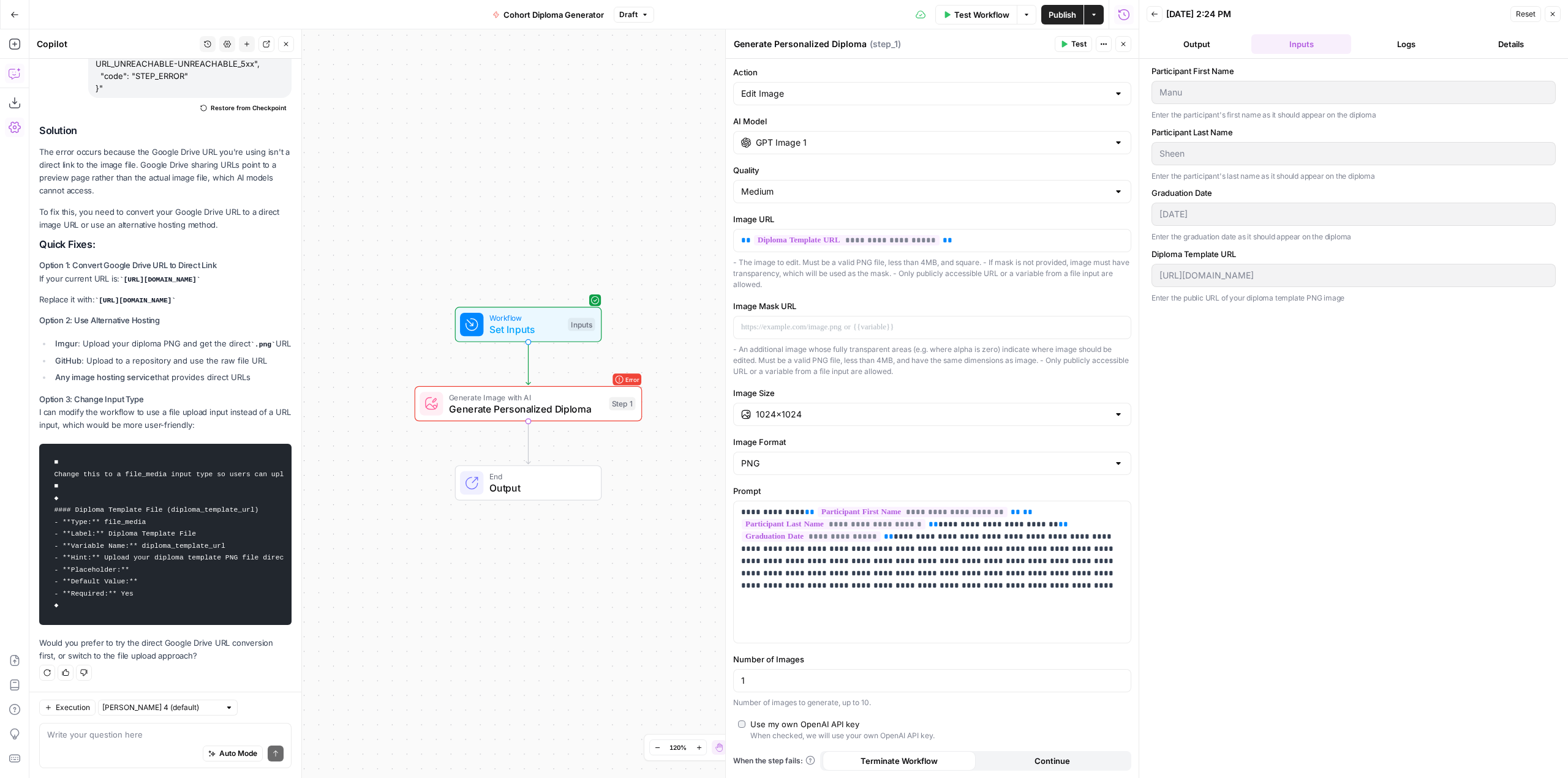
click at [974, 17] on span "Test Workflow" at bounding box center [982, 14] width 55 height 12
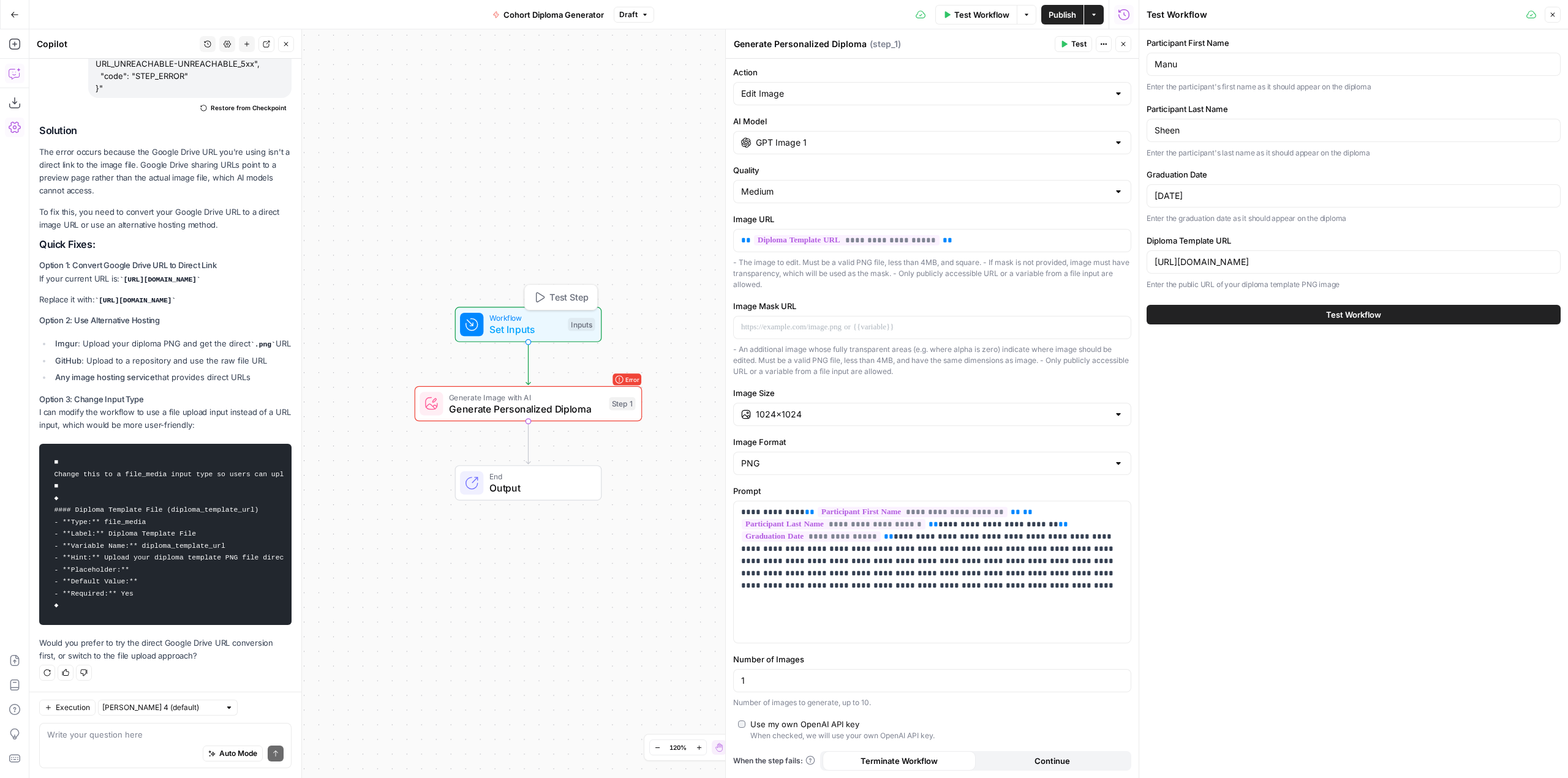
click at [544, 329] on span "Set Inputs" at bounding box center [526, 329] width 73 height 14
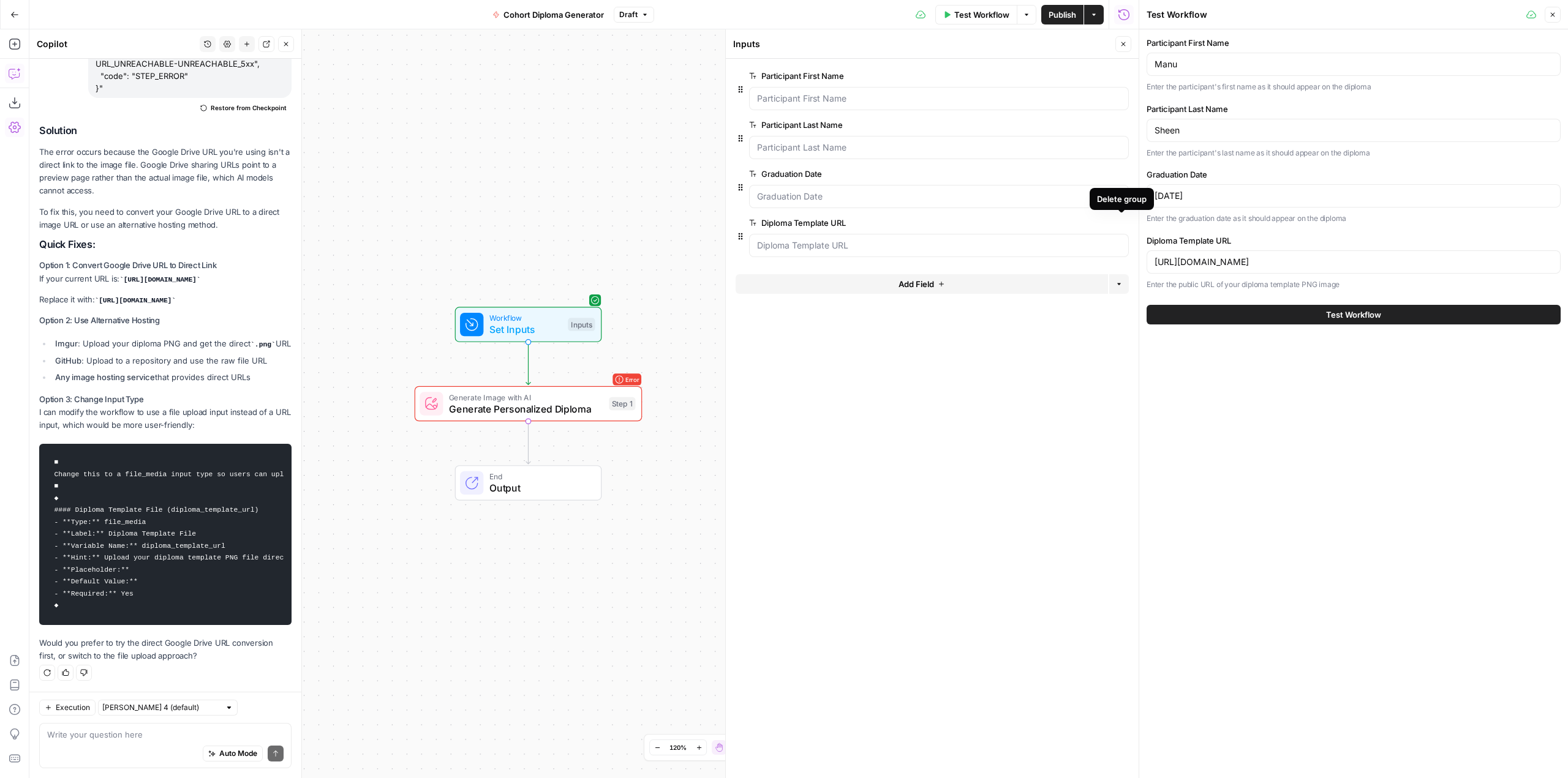
click at [1125, 221] on icon "button" at bounding box center [1122, 223] width 7 height 7
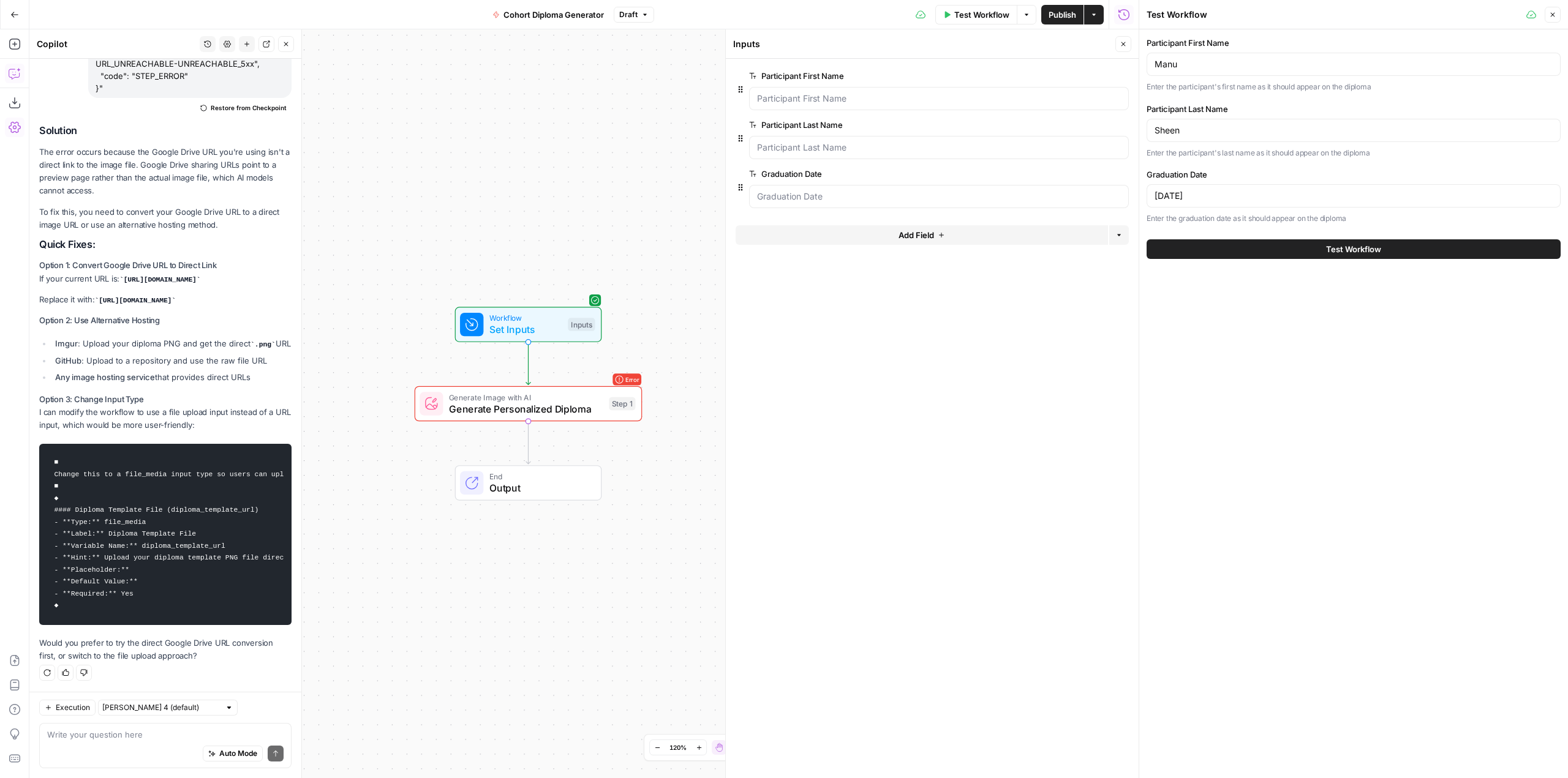
click at [976, 233] on button "Add Field" at bounding box center [922, 235] width 372 height 20
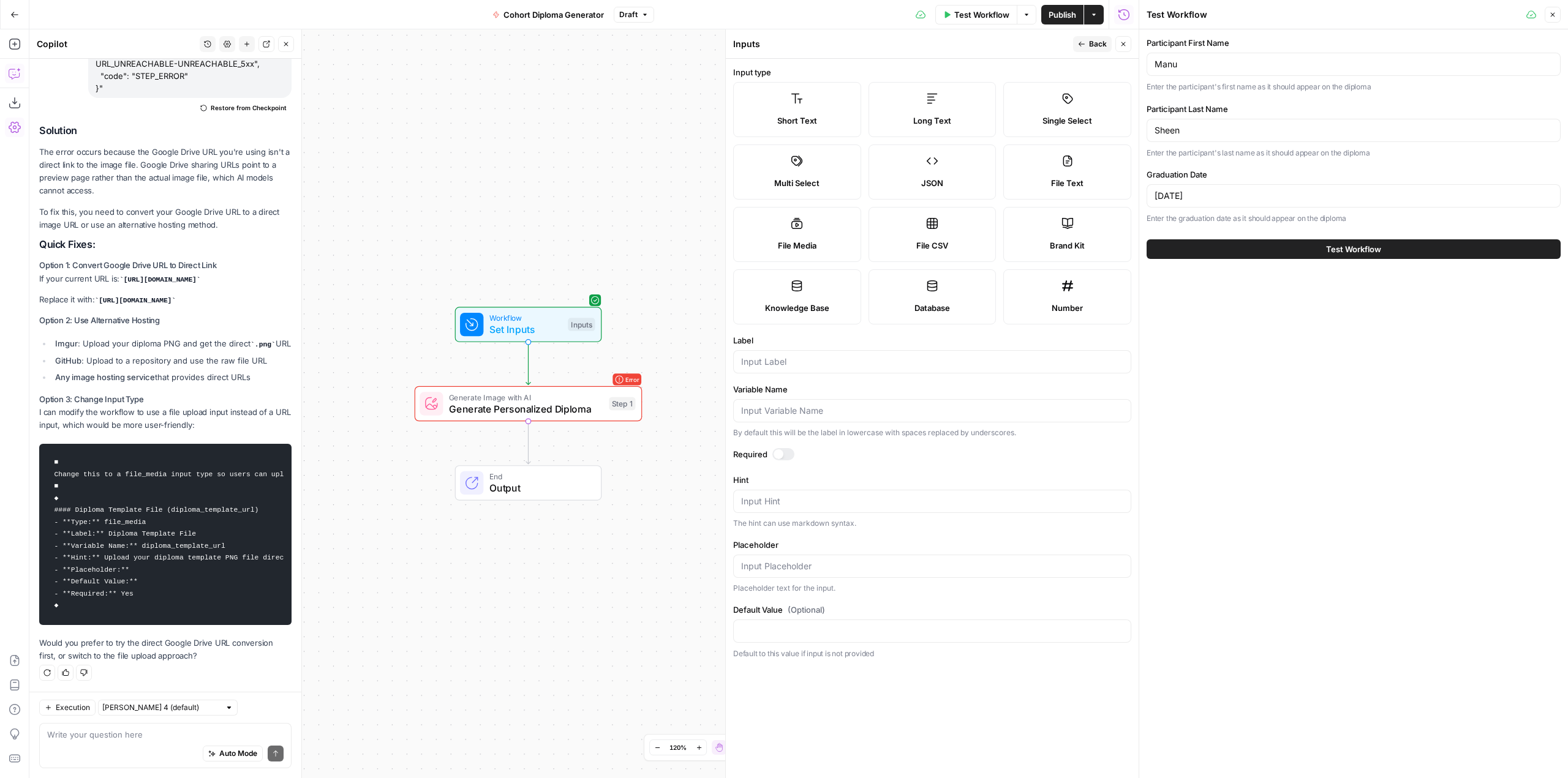
click at [797, 229] on icon at bounding box center [797, 223] width 11 height 11
type textarea "Supports .mp4, .mp3, .wav, .jpg, .png, .webp, .wma, .m4a file types"
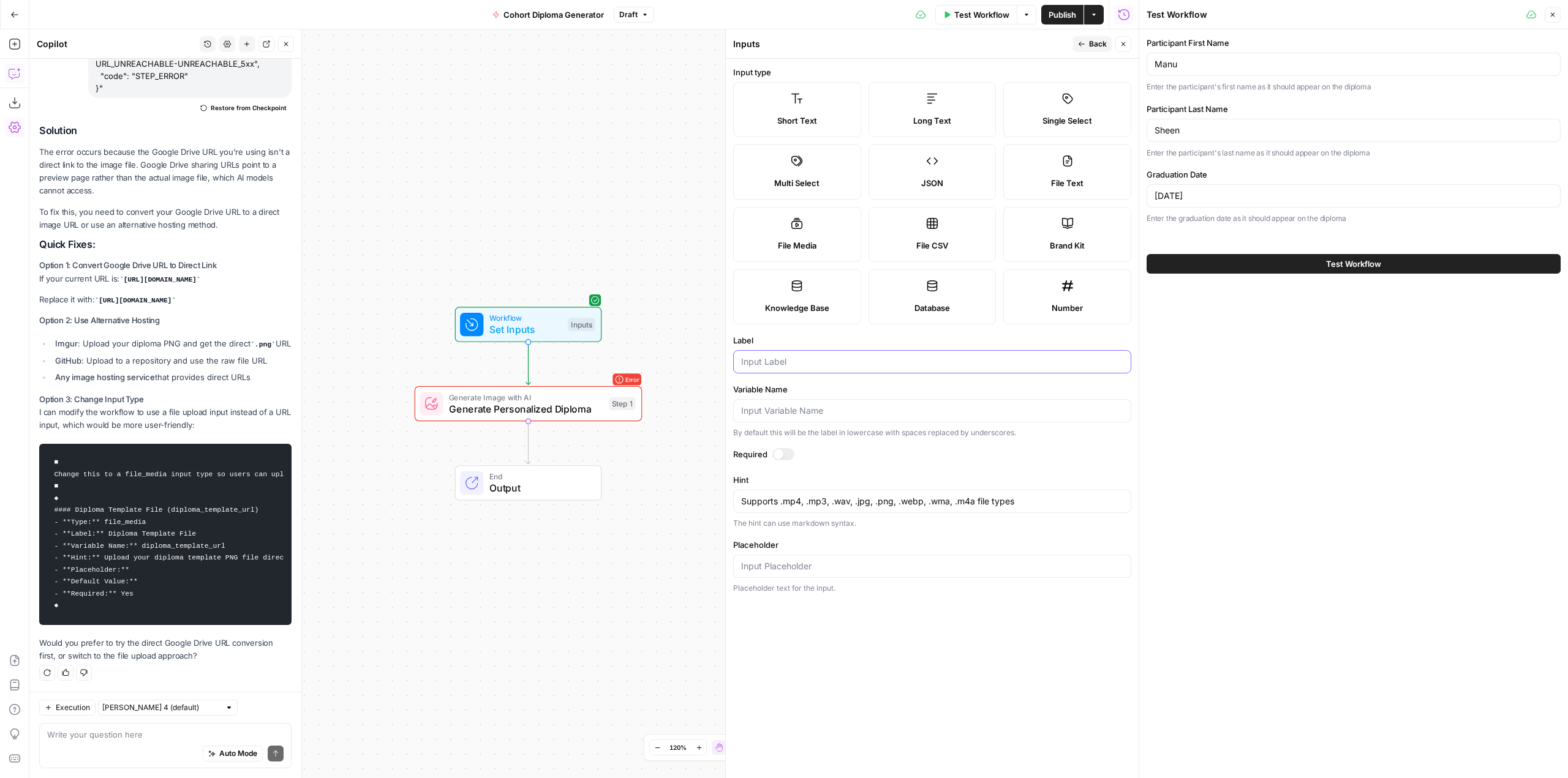
click at [861, 365] on input "Label" at bounding box center [932, 362] width 382 height 12
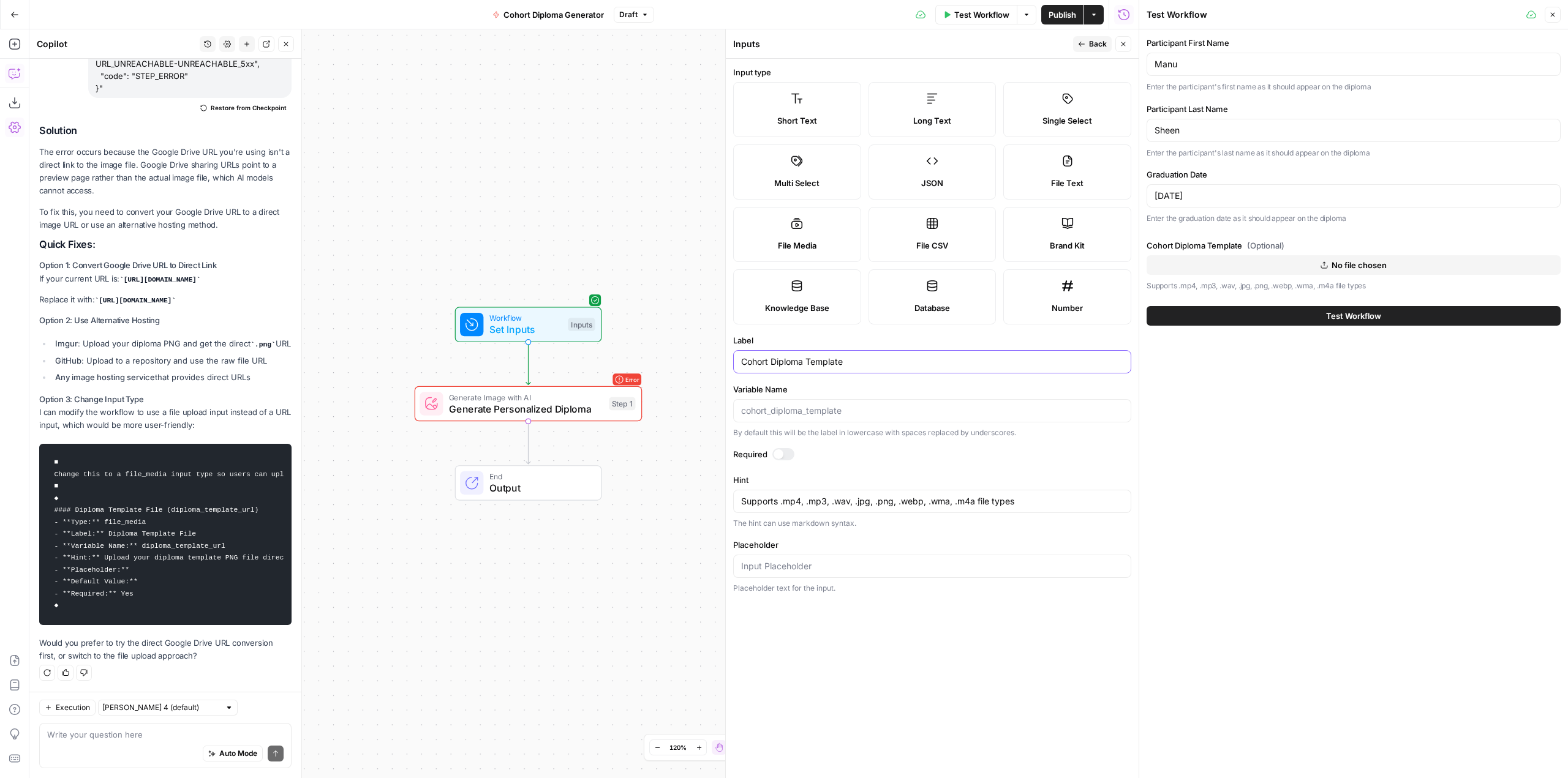
type input "Cohort Diploma Template"
click at [787, 451] on div at bounding box center [783, 455] width 22 height 12
click at [1388, 267] on button "No file chosen" at bounding box center [1353, 265] width 414 height 20
click at [1286, 319] on button "Test Workflow" at bounding box center [1353, 316] width 414 height 20
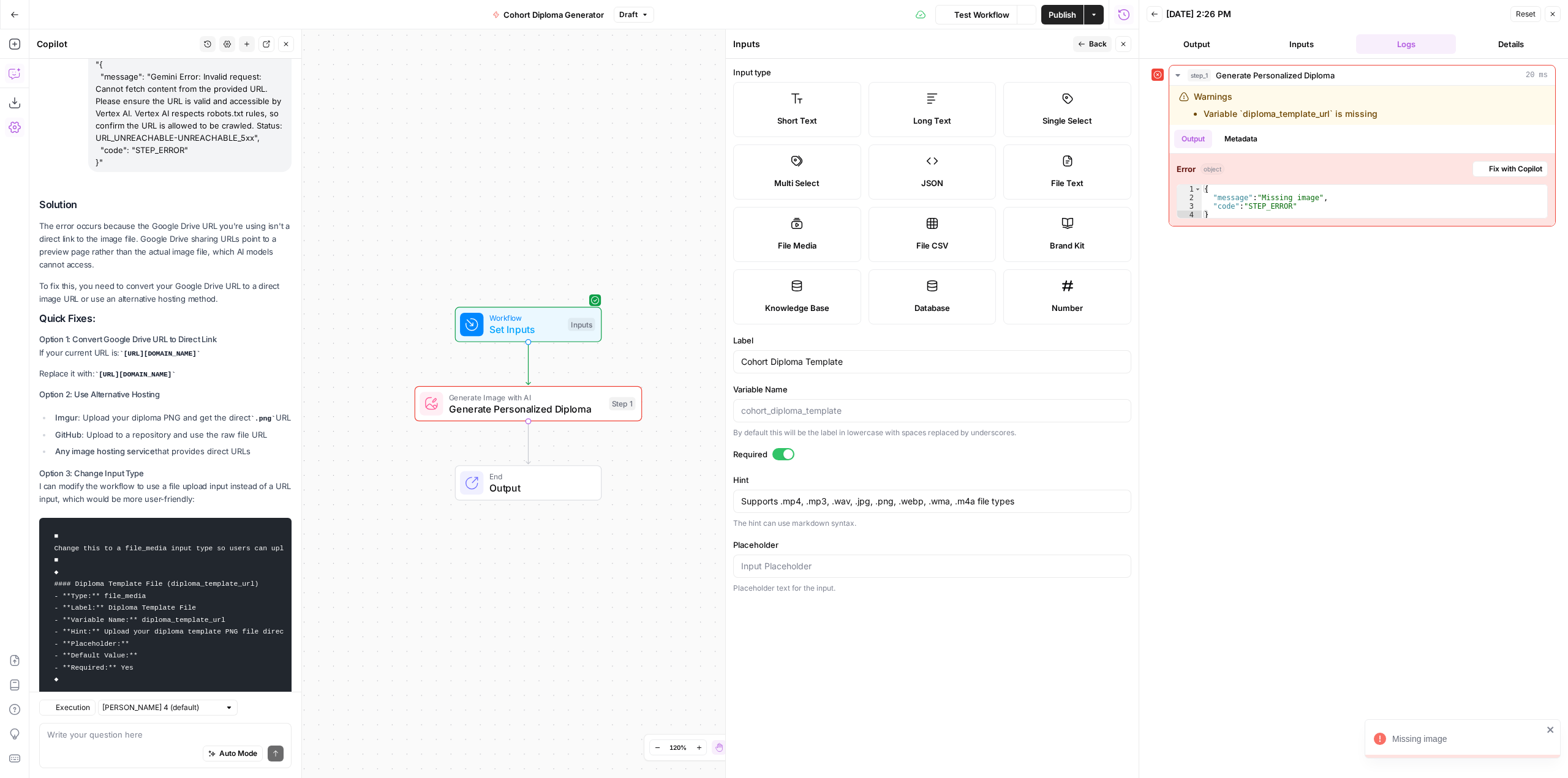
scroll to position [3578, 0]
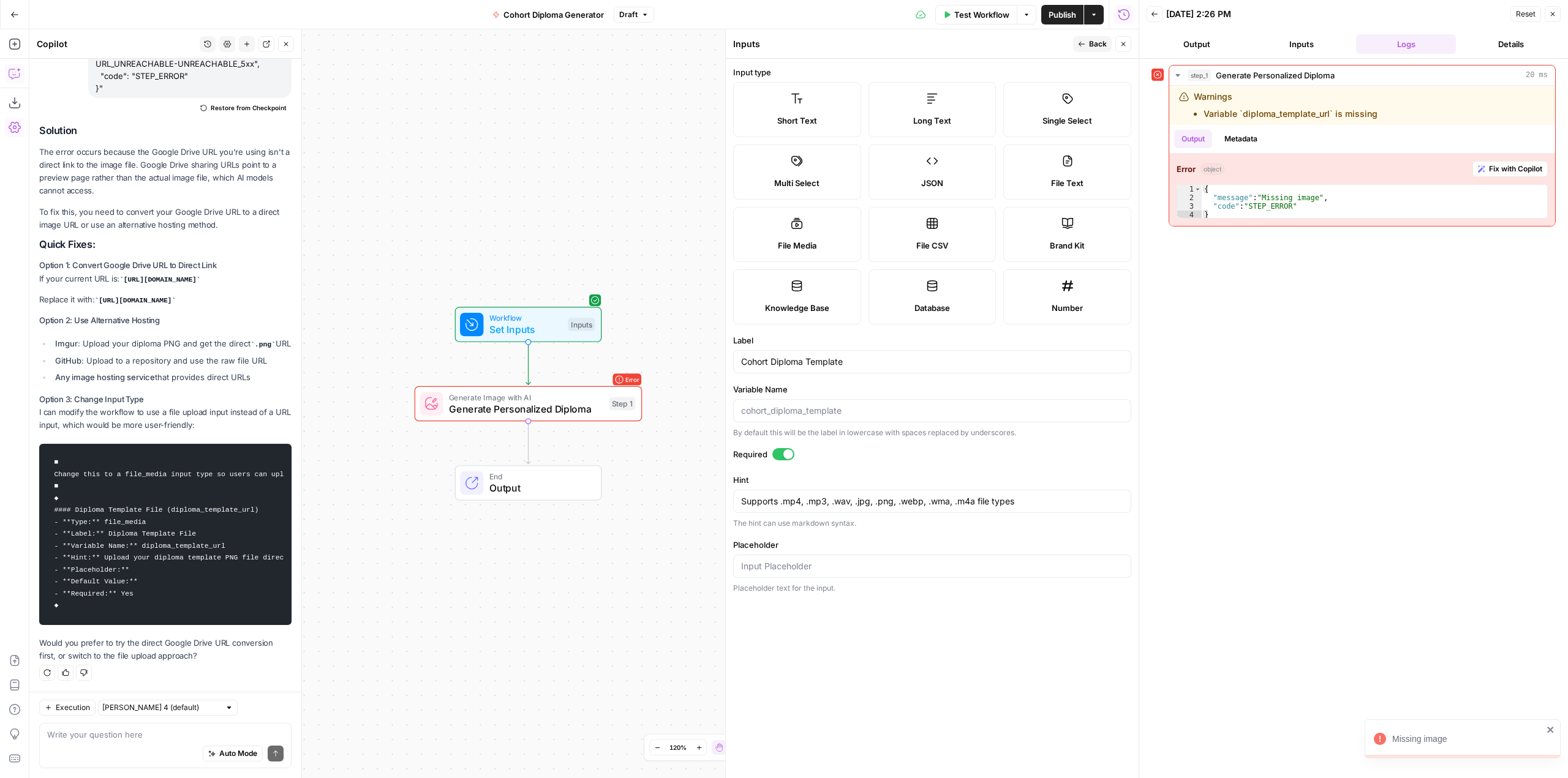
click at [537, 412] on span "Generate Personalized Diploma" at bounding box center [525, 408] width 154 height 14
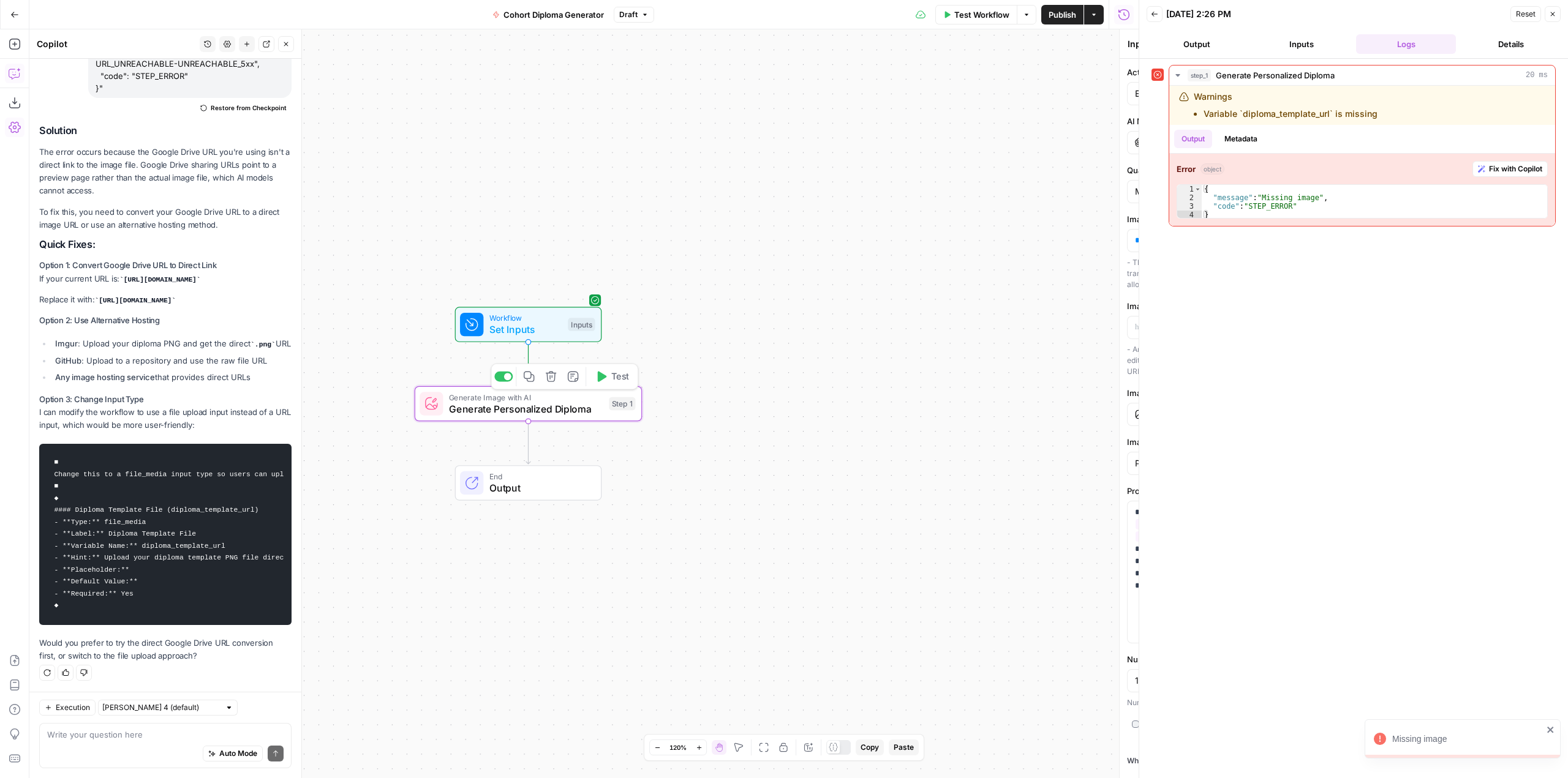
type textarea "Generate Personalized Diploma"
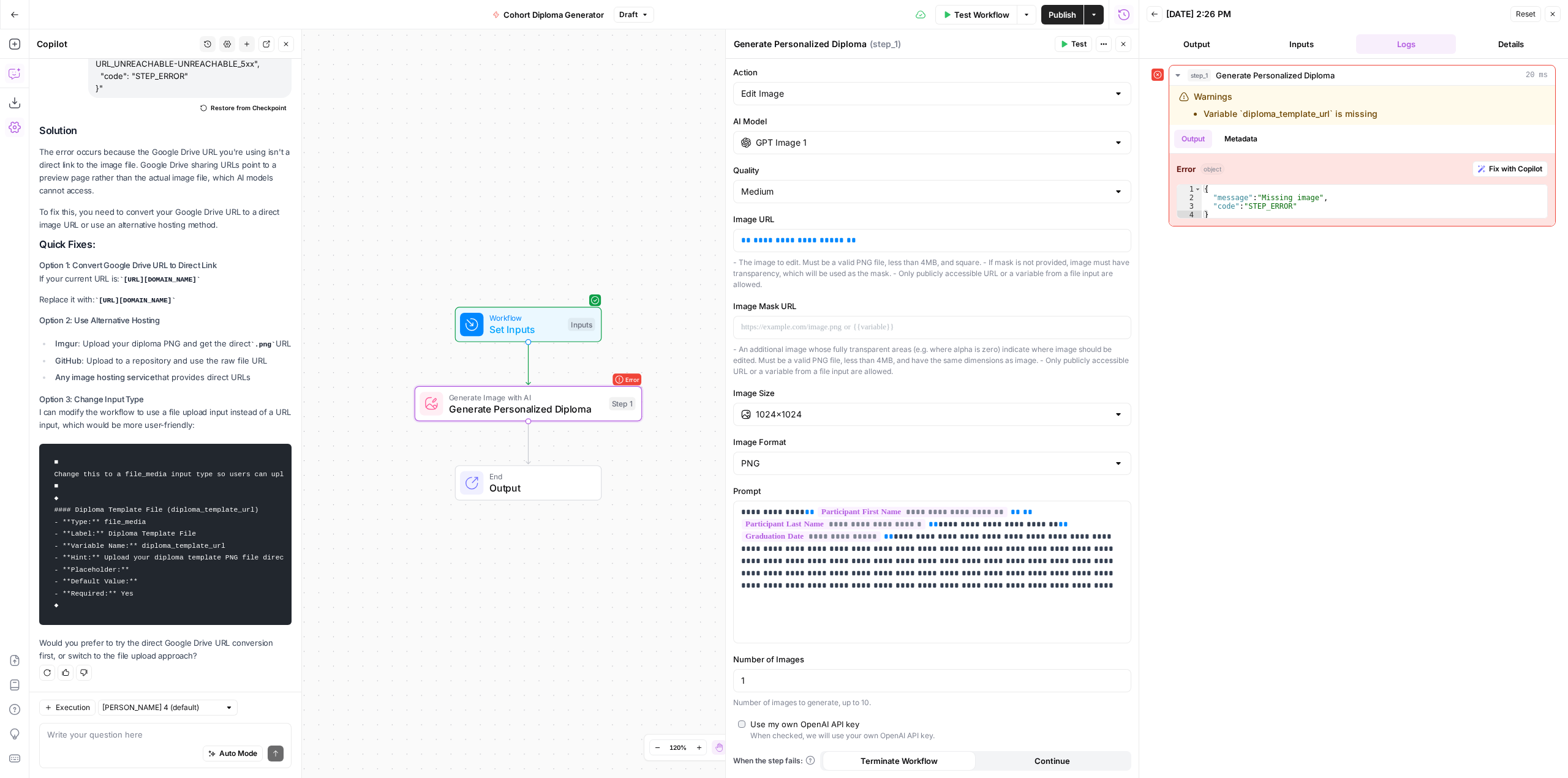
click at [828, 151] on div "GPT Image 1" at bounding box center [932, 143] width 398 height 24
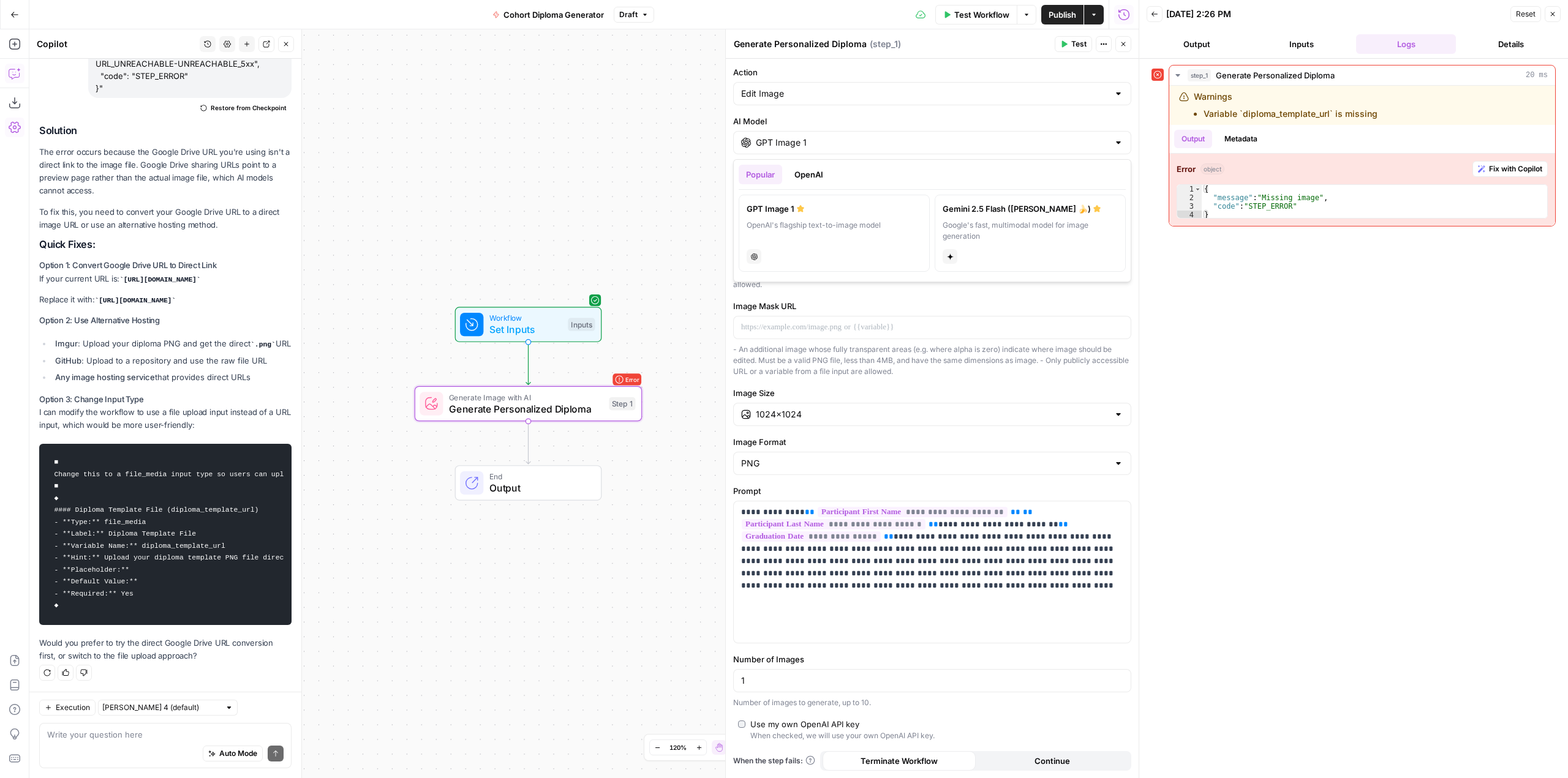
click at [1035, 221] on div "Google's fast, multimodal model for image generation" at bounding box center [1030, 231] width 175 height 22
type input "Gemini 2.5 Flash (Nano Banana 🍌)"
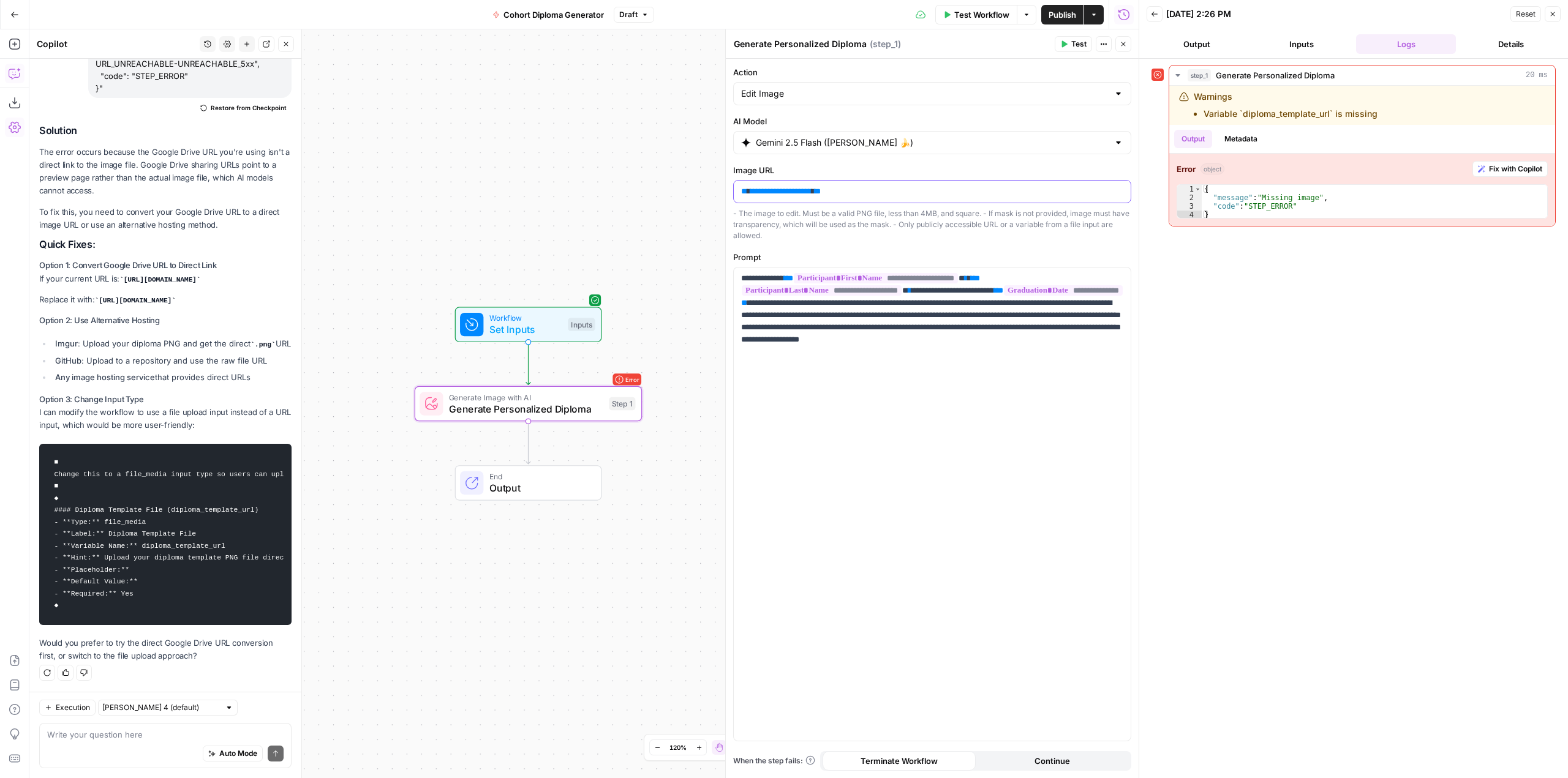
click at [866, 198] on div "**********" at bounding box center [932, 191] width 397 height 22
click at [1118, 187] on button "Variables Menu" at bounding box center [1119, 191] width 10 height 10
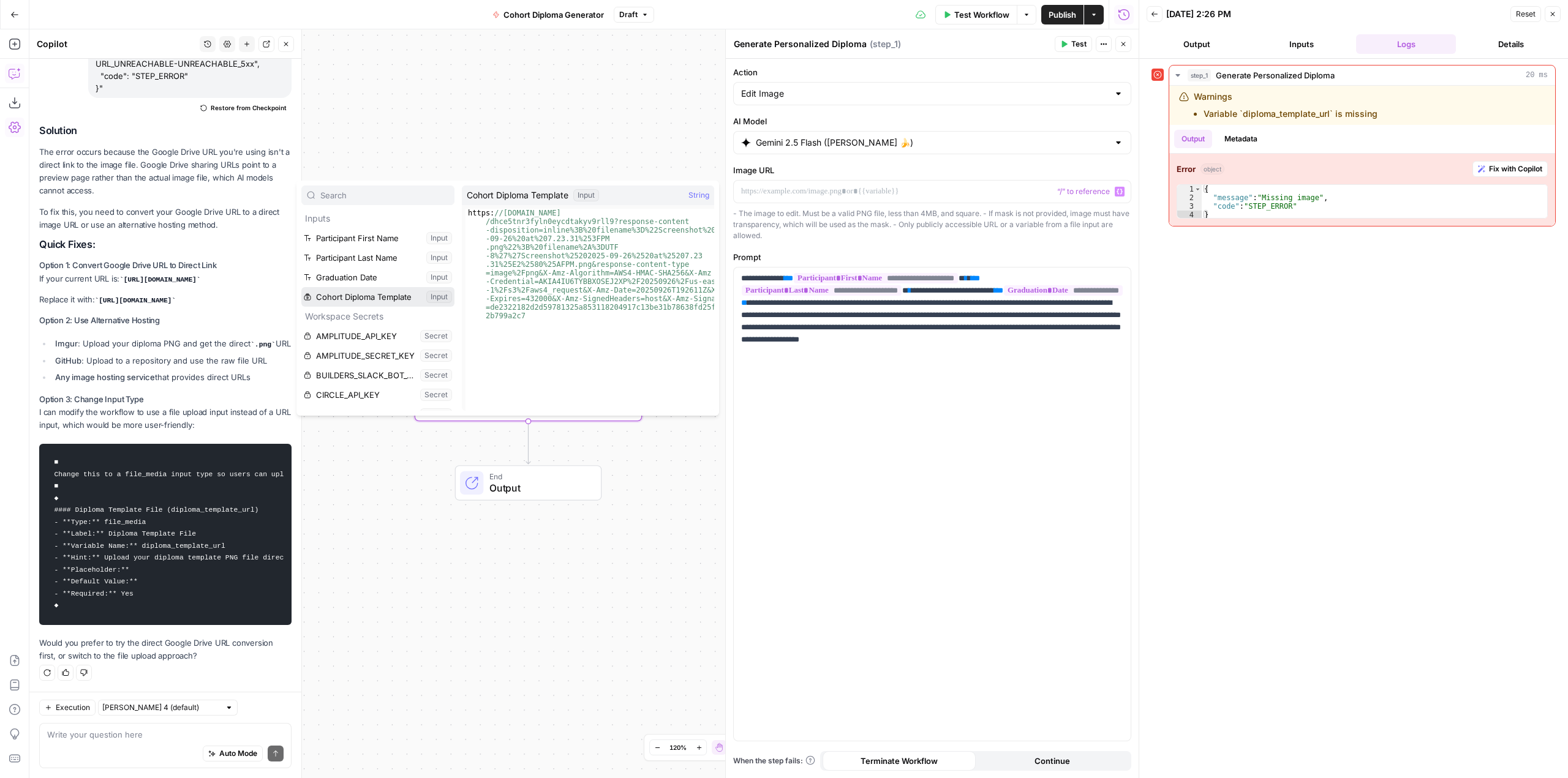
click at [381, 294] on button "Select variable Cohort Diploma Template" at bounding box center [378, 297] width 153 height 20
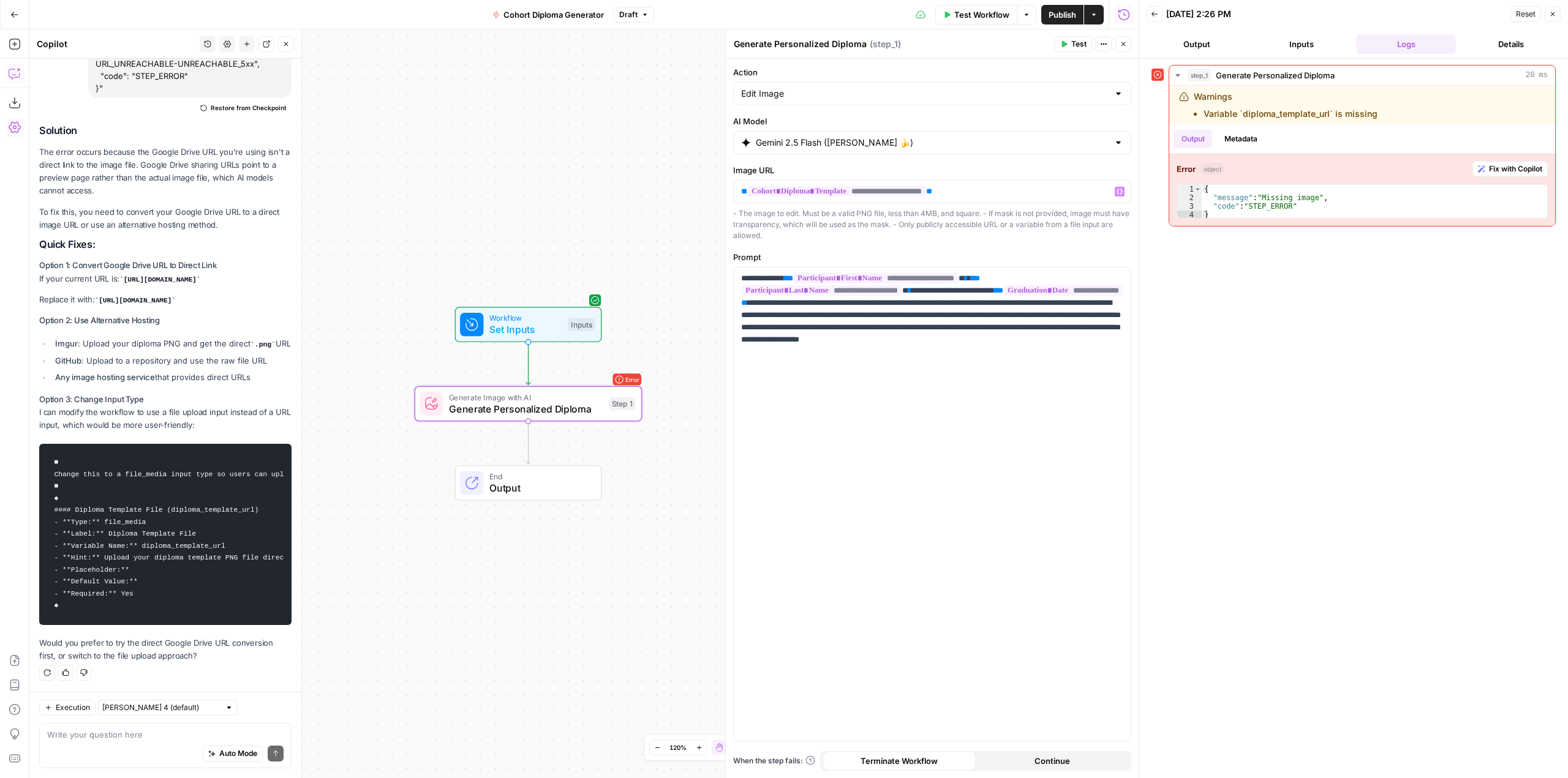
click at [973, 16] on span "Test Workflow" at bounding box center [982, 14] width 55 height 12
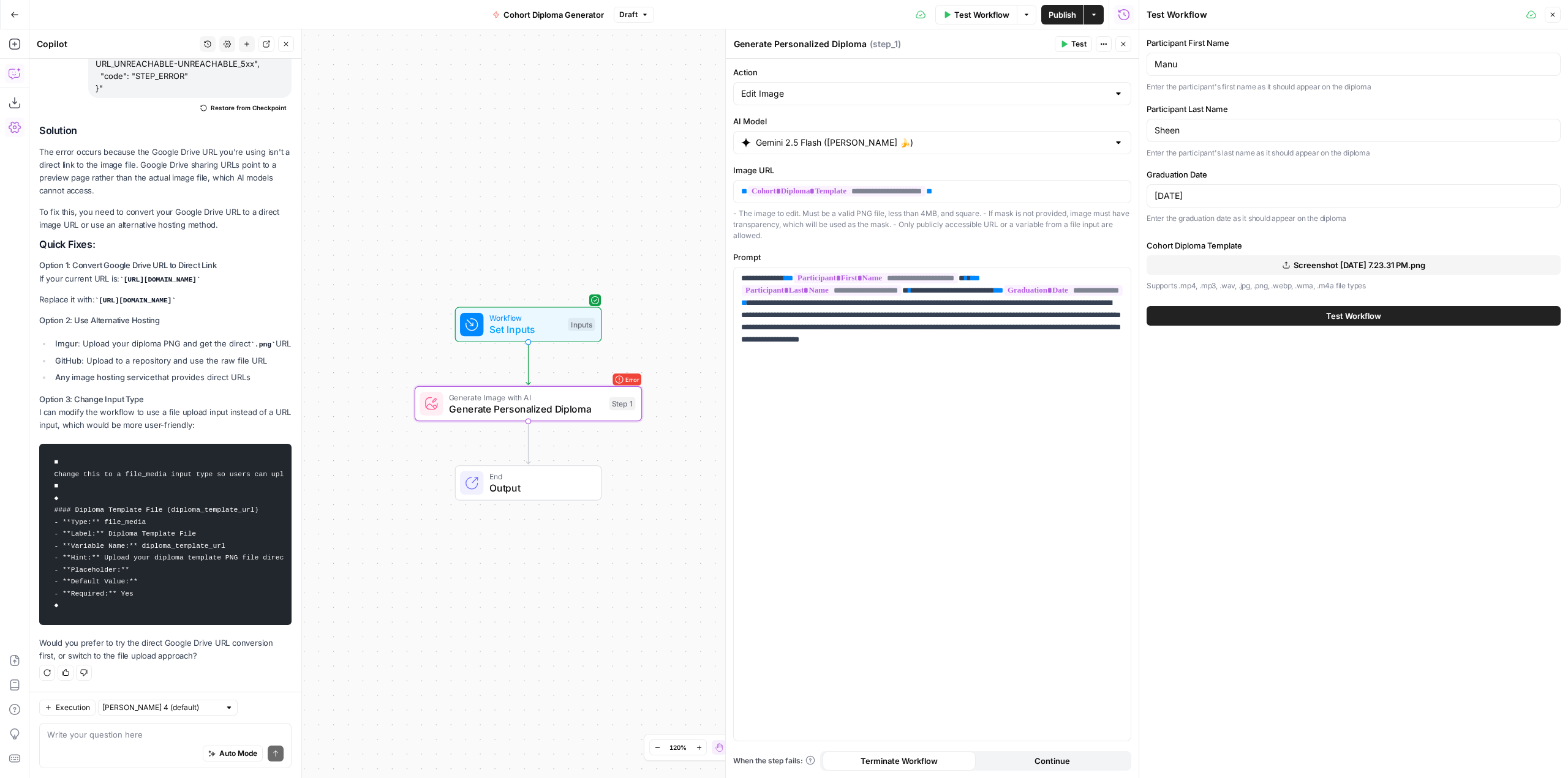
click at [1355, 317] on span "Test Workflow" at bounding box center [1354, 316] width 55 height 12
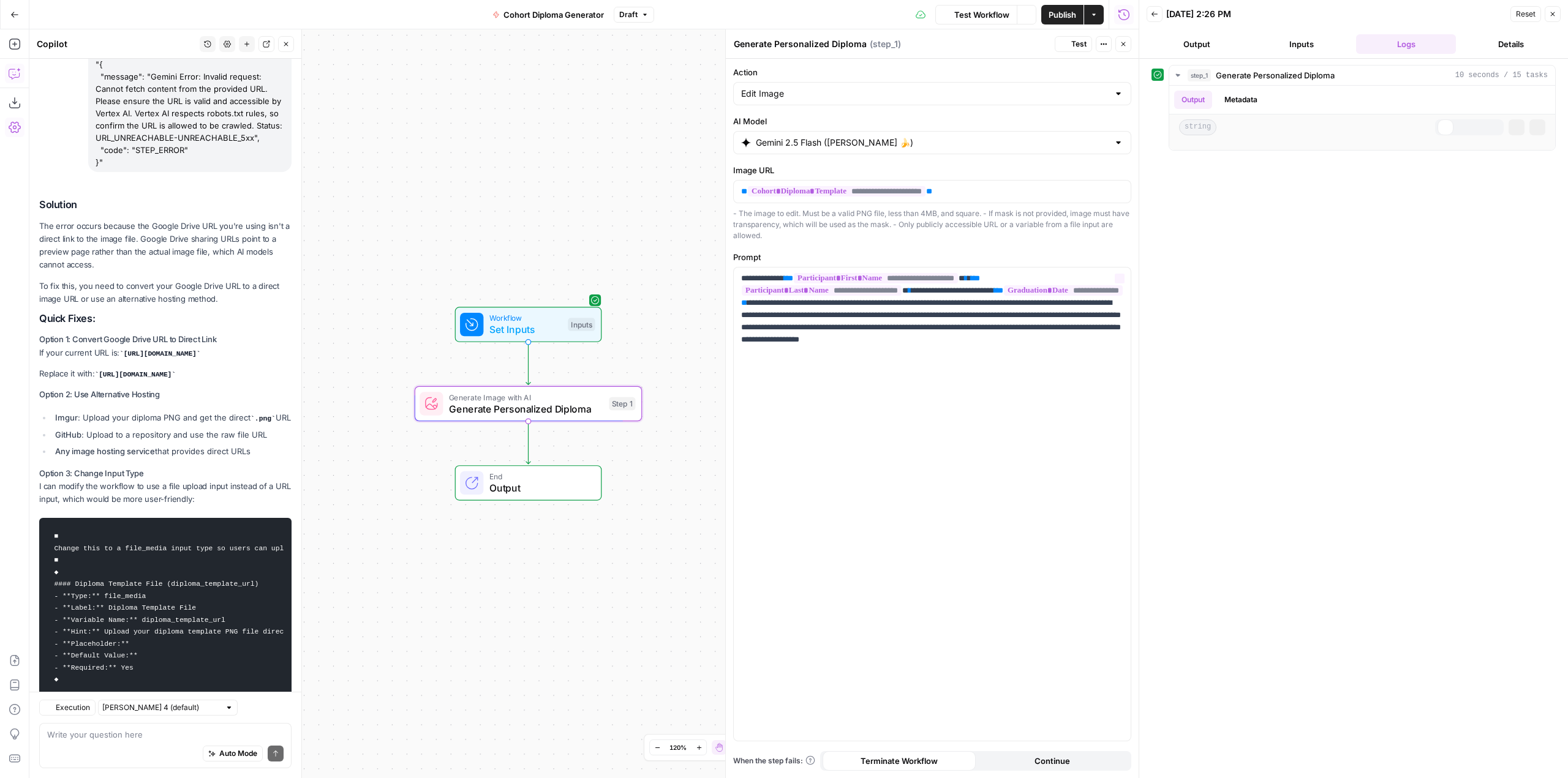
scroll to position [3578, 0]
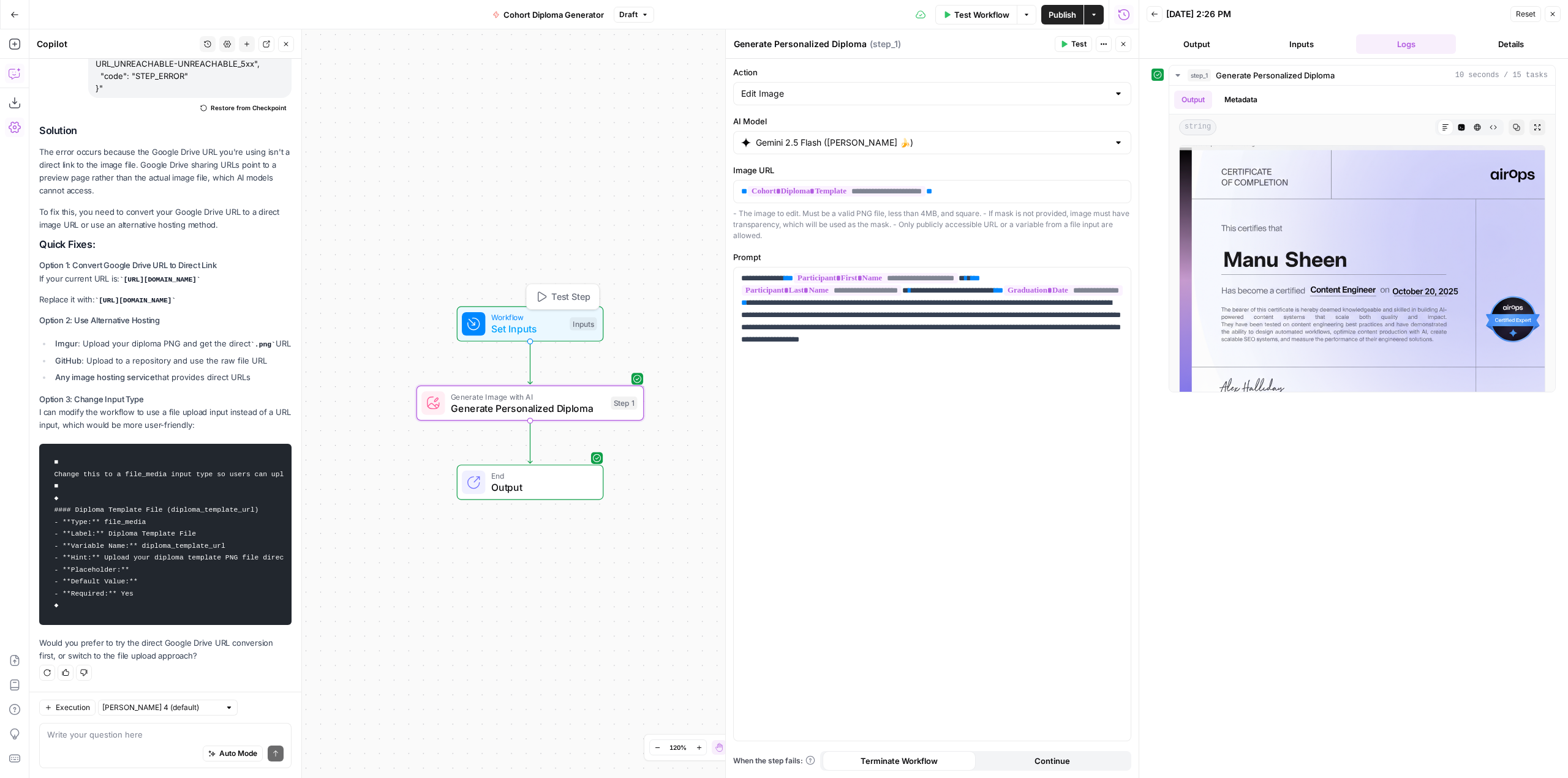
click at [531, 334] on span "Set Inputs" at bounding box center [528, 329] width 73 height 14
click at [547, 323] on span "Set Inputs" at bounding box center [528, 329] width 73 height 14
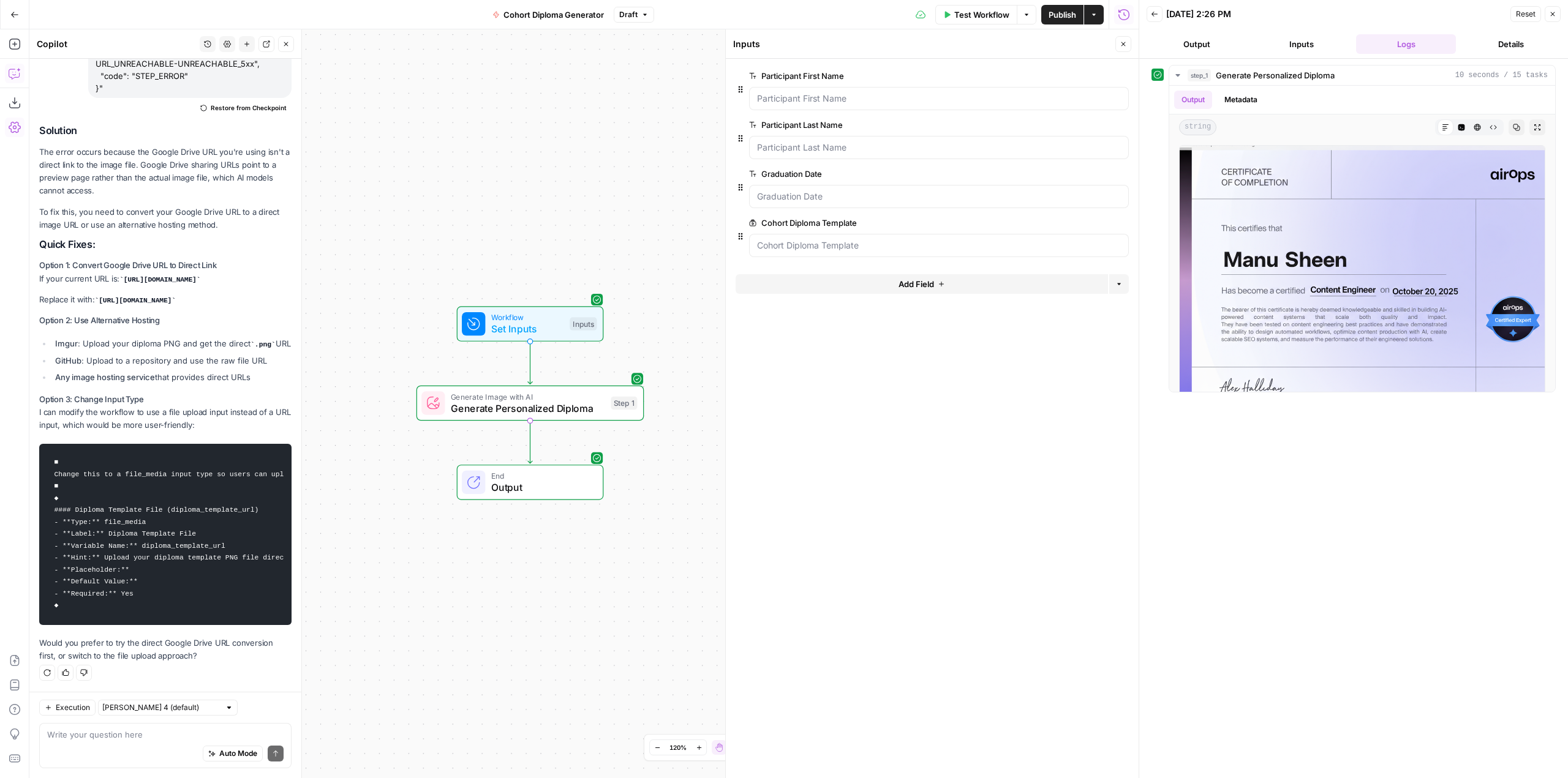
click at [1082, 226] on span "edit field" at bounding box center [1083, 222] width 27 height 10
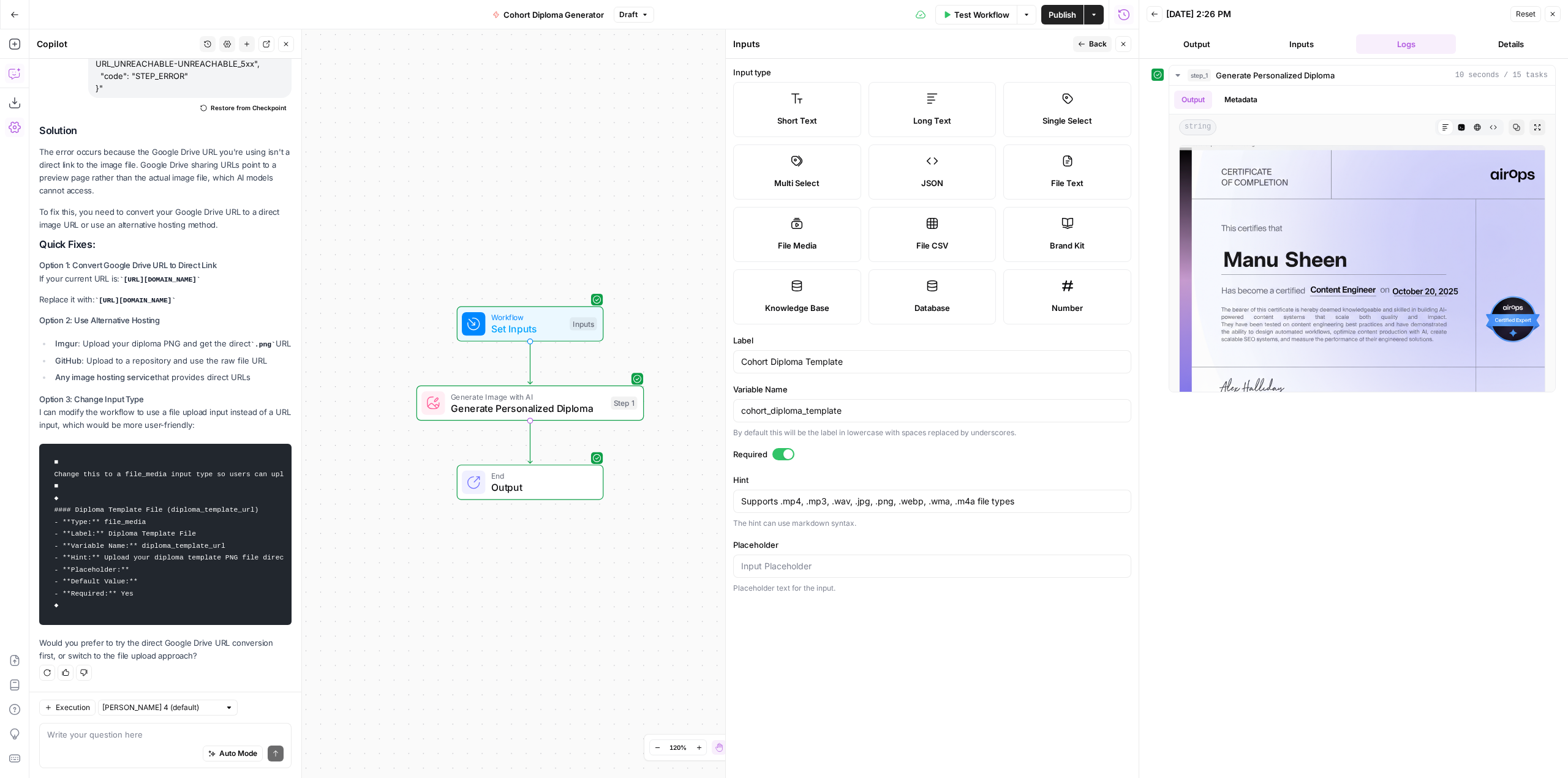
click at [860, 558] on div at bounding box center [932, 566] width 398 height 24
click at [1450, 10] on div "09/26/25 at 2:26 PM" at bounding box center [1336, 14] width 341 height 12
click at [994, 9] on span "Test Workflow" at bounding box center [982, 14] width 55 height 12
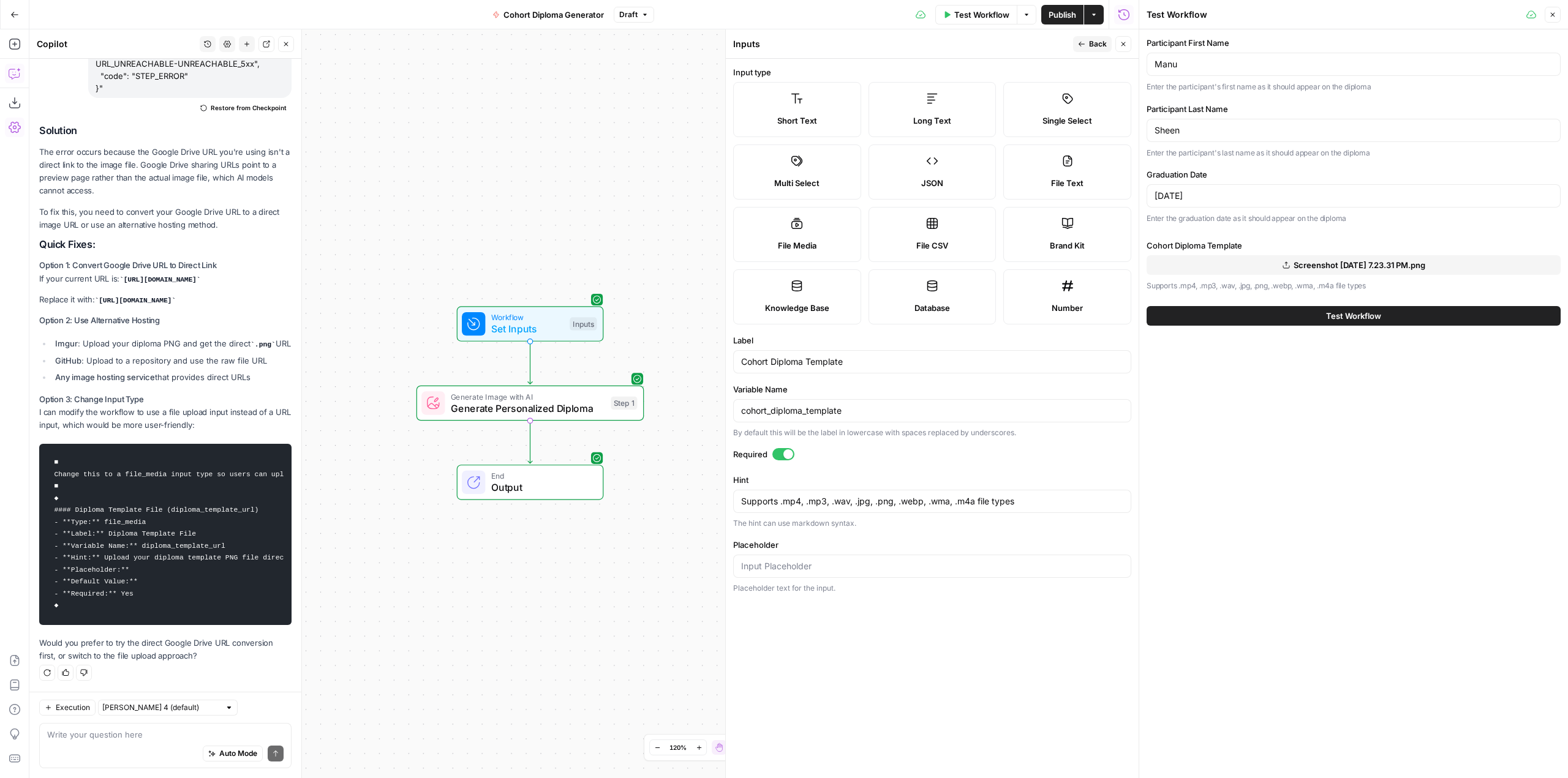
click at [575, 418] on div "Generate Image with AI Generate Personalized Diploma Step 1 Copy step Delete st…" at bounding box center [531, 403] width 228 height 36
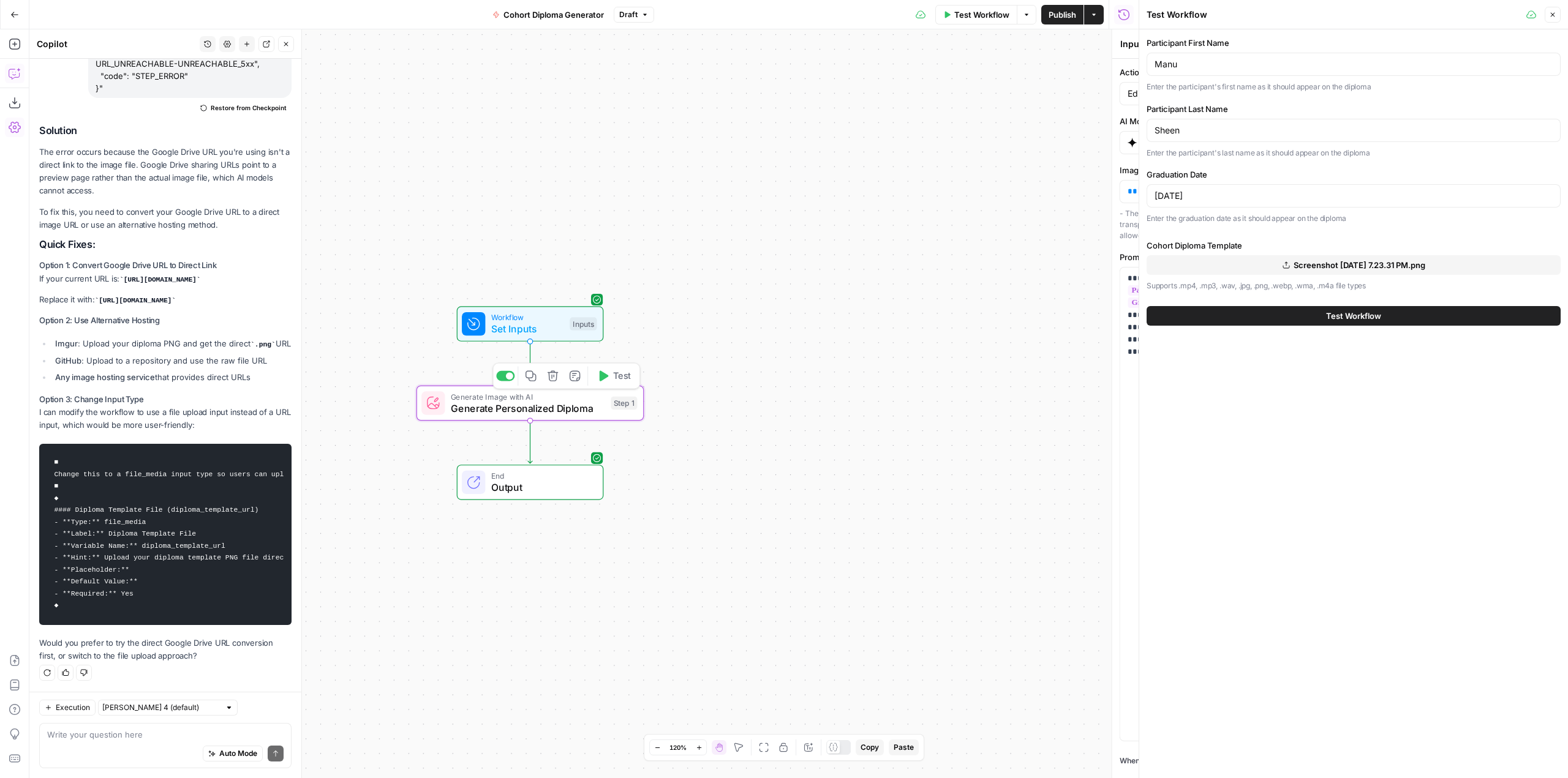
type textarea "Generate Personalized Diploma"
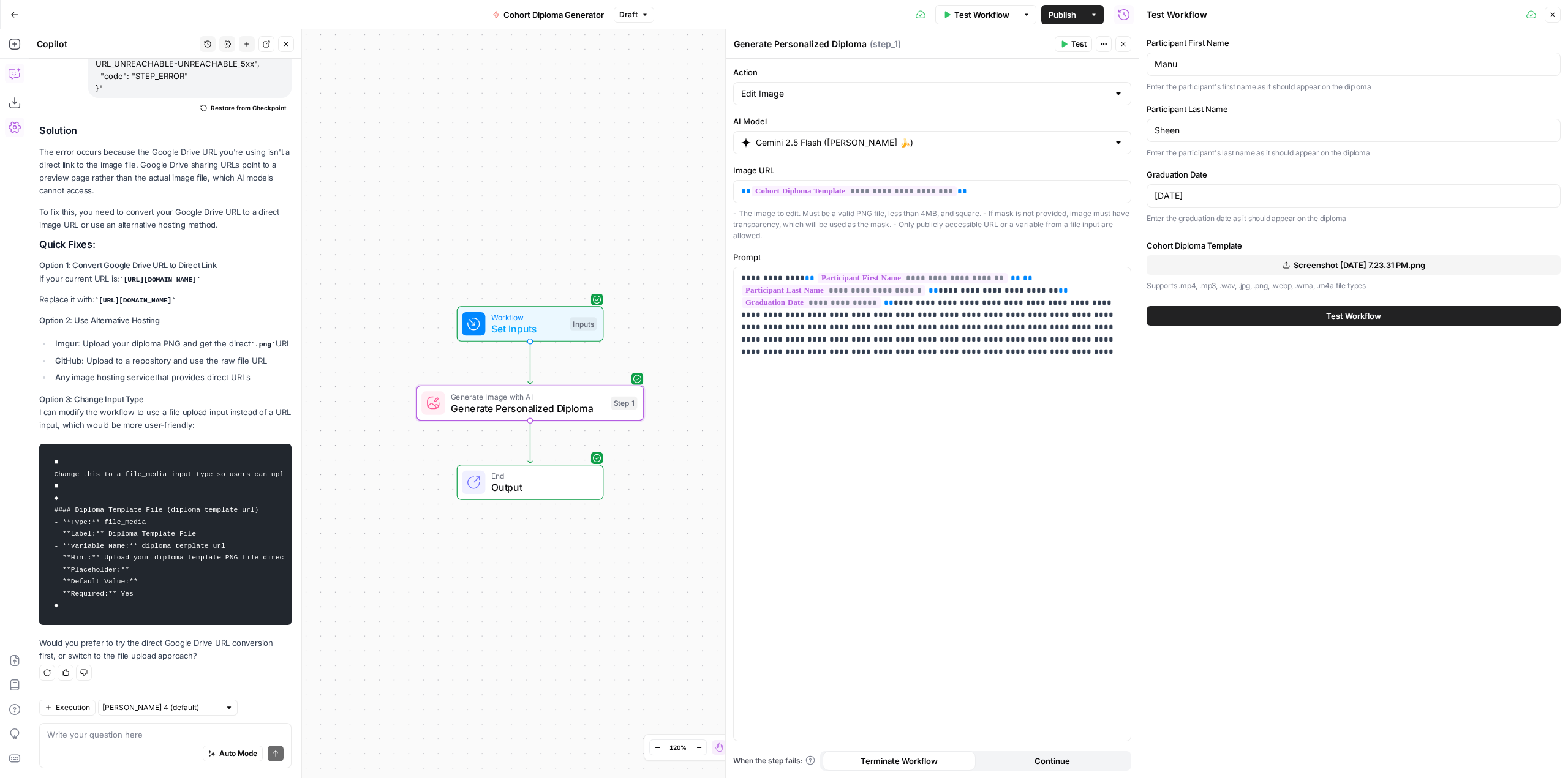
click at [576, 408] on span "Generate Personalized Diploma" at bounding box center [528, 408] width 154 height 14
click at [994, 20] on span "Test Workflow" at bounding box center [982, 14] width 55 height 12
drag, startPoint x: 1216, startPoint y: 70, endPoint x: 1125, endPoint y: 67, distance: 91.0
click at [1125, 67] on body "AirOps Builders New Home Browse Insights Opportunities Your Data Recent Grids […" at bounding box center [784, 389] width 1568 height 778
drag, startPoint x: 1206, startPoint y: 67, endPoint x: 1156, endPoint y: 65, distance: 50.0
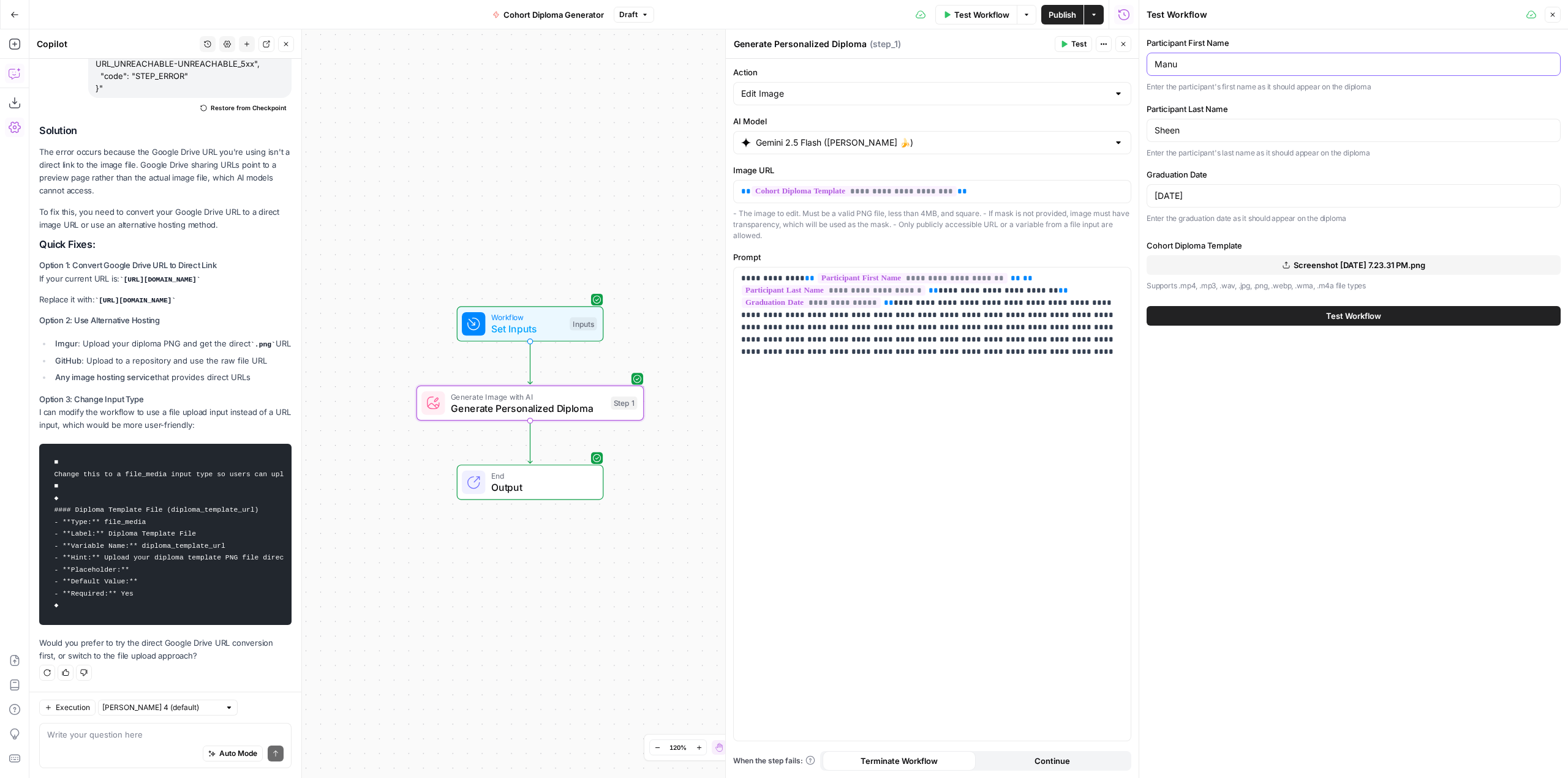
click at [1156, 65] on input "Manu" at bounding box center [1354, 65] width 398 height 12
type input "Pepe"
type input "The Frog"
type input "December 25, 2099"
click at [1369, 314] on span "Test Workflow" at bounding box center [1354, 316] width 55 height 12
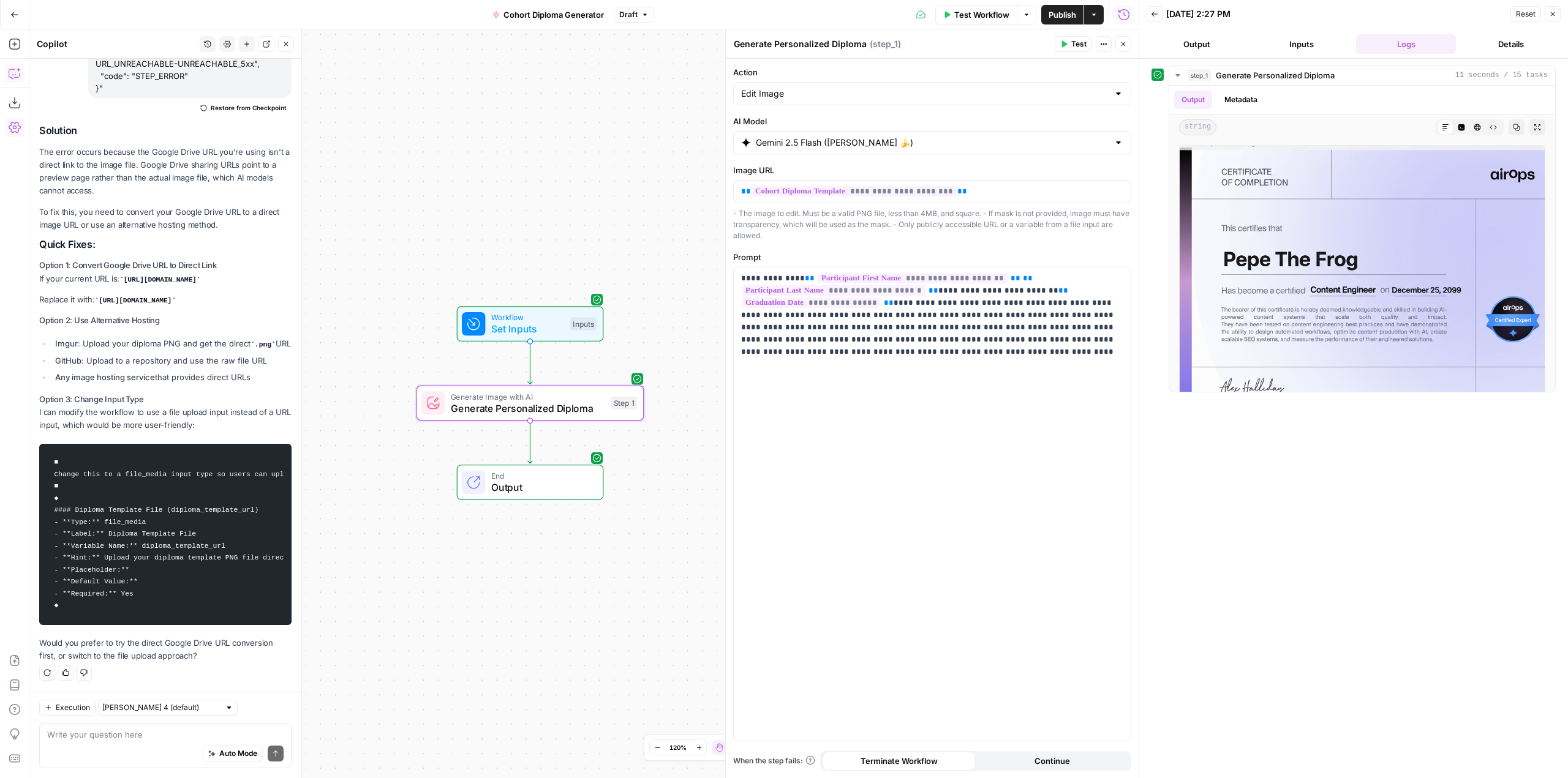
click at [1062, 13] on span "Publish" at bounding box center [1062, 14] width 27 height 12
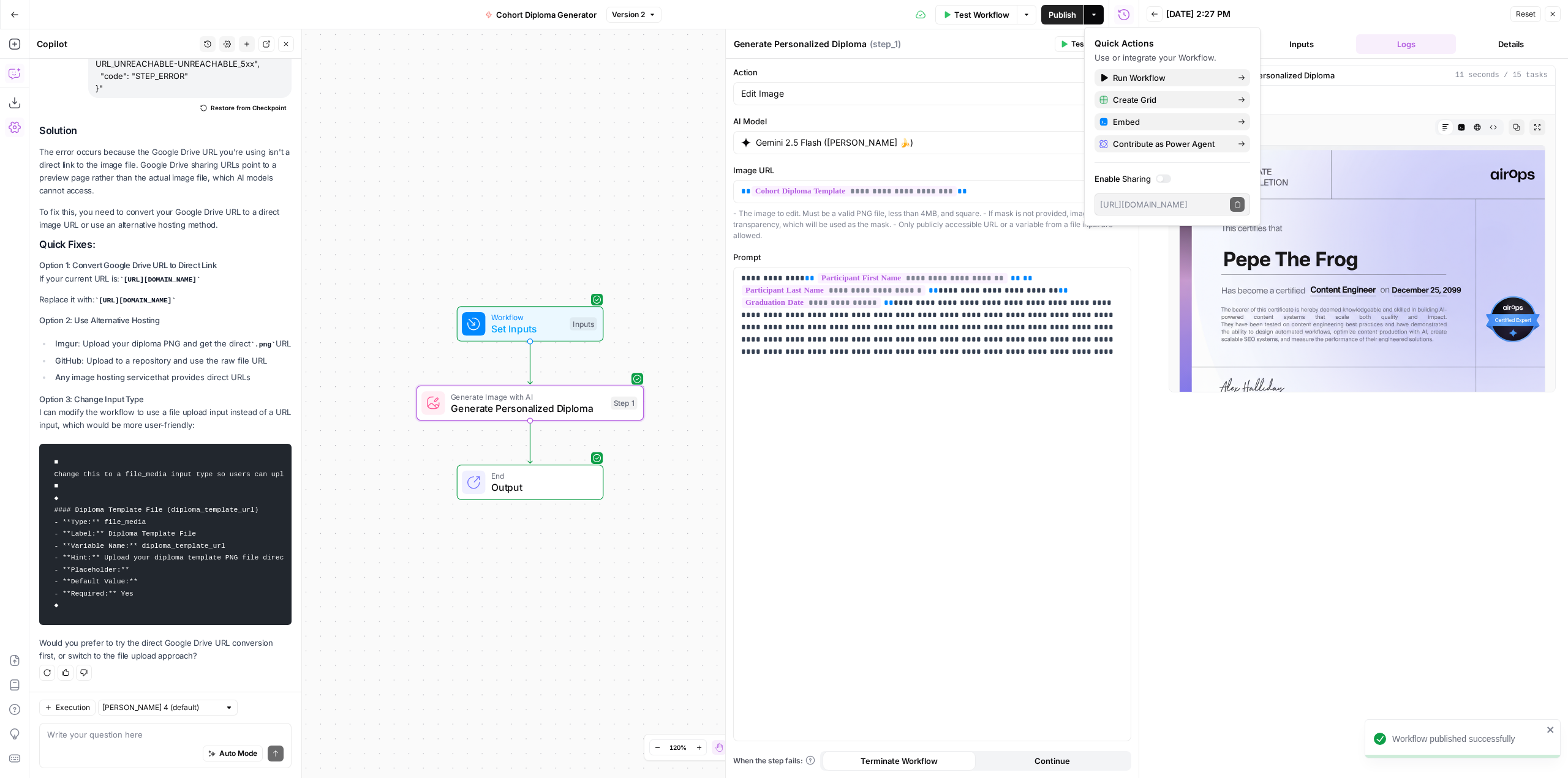
click at [673, 146] on div "Workflow Set Inputs Inputs Generate Image with AI Generate Personalized Diploma…" at bounding box center [584, 404] width 1109 height 749
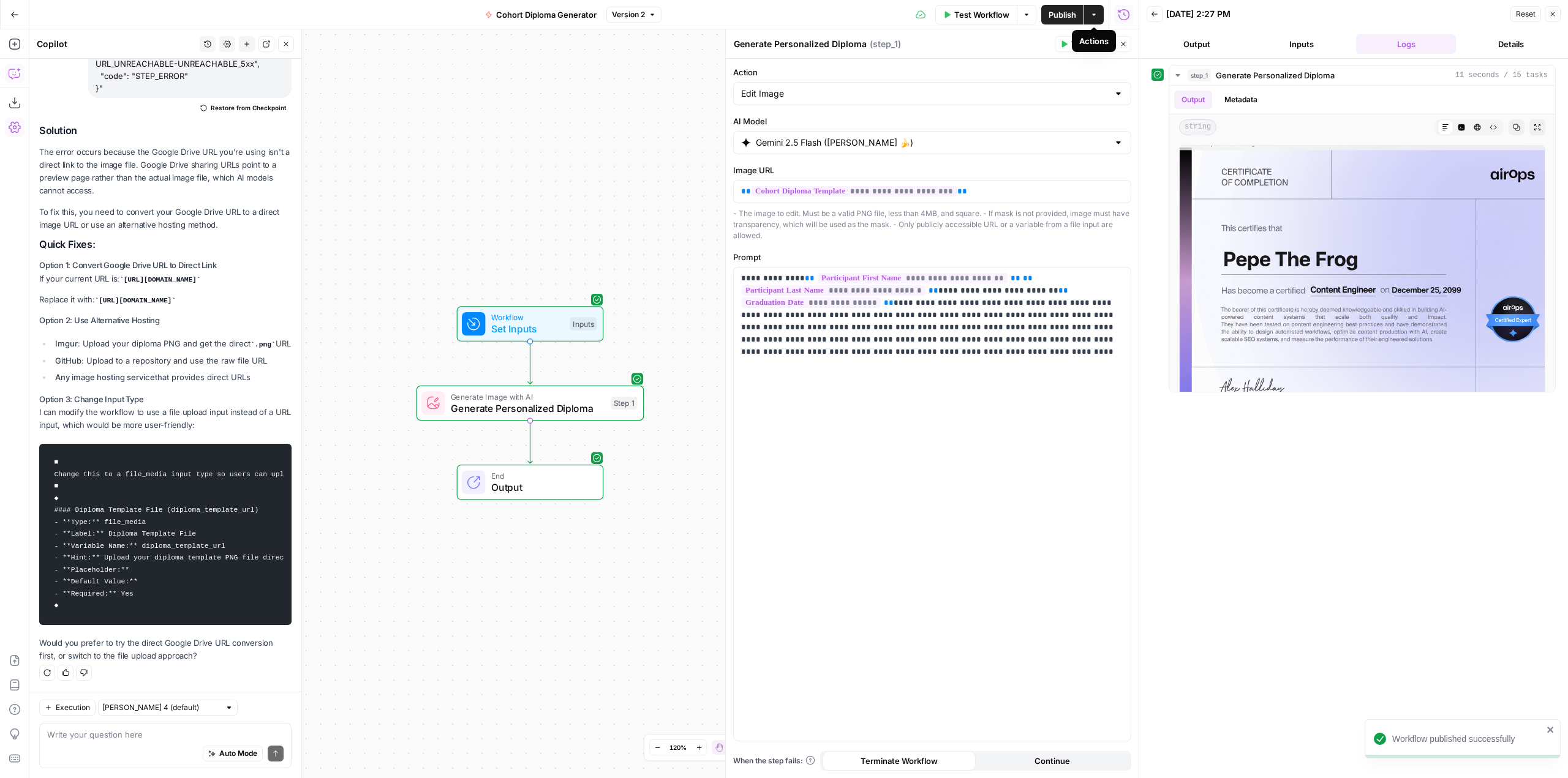
click at [1091, 17] on icon "button" at bounding box center [1094, 15] width 8 height 8
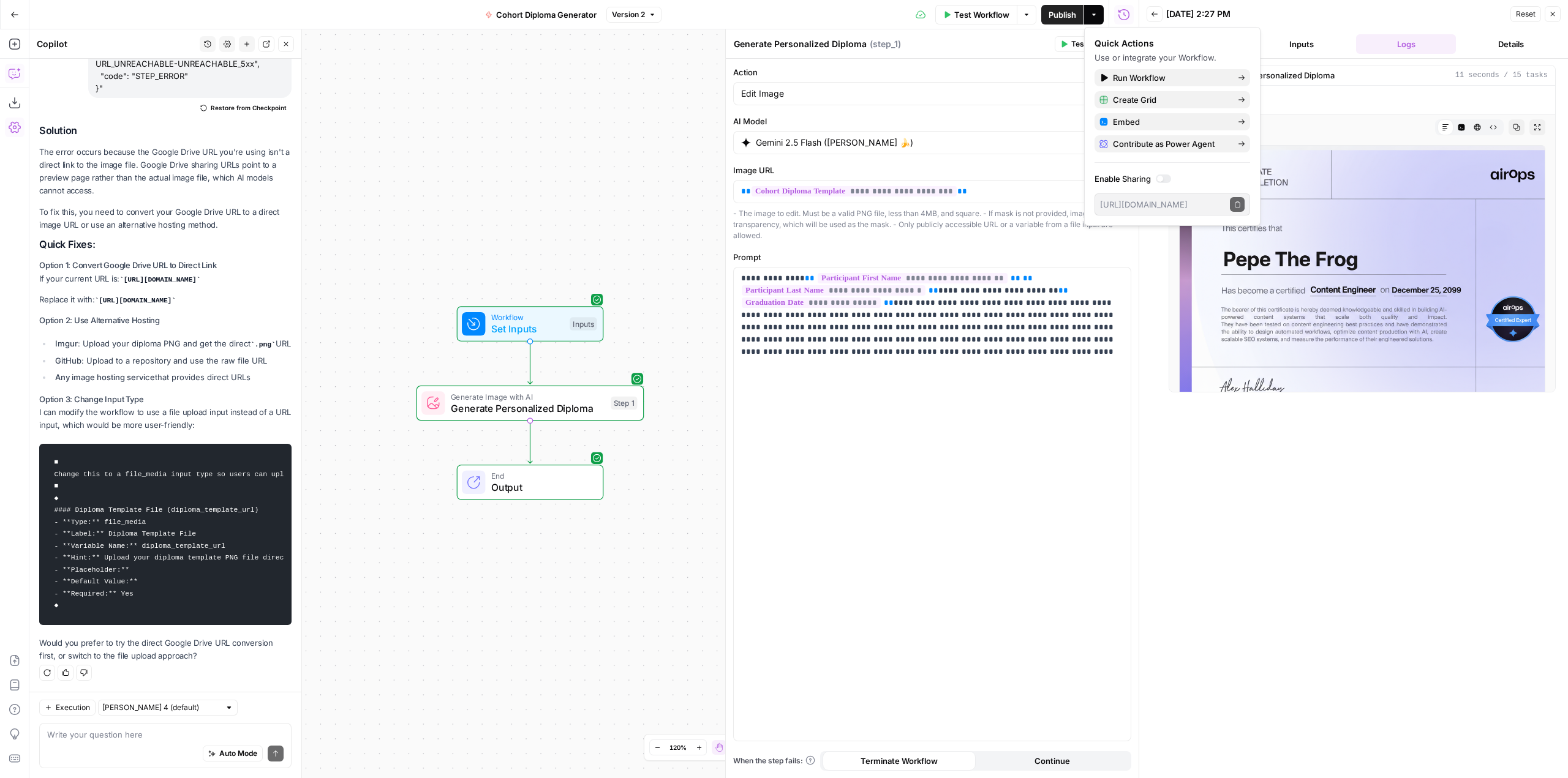
click at [1295, 55] on header "Back 09/26/25 at 2:27 PM Reset Close Output Inputs Logs Details" at bounding box center [1354, 29] width 429 height 58
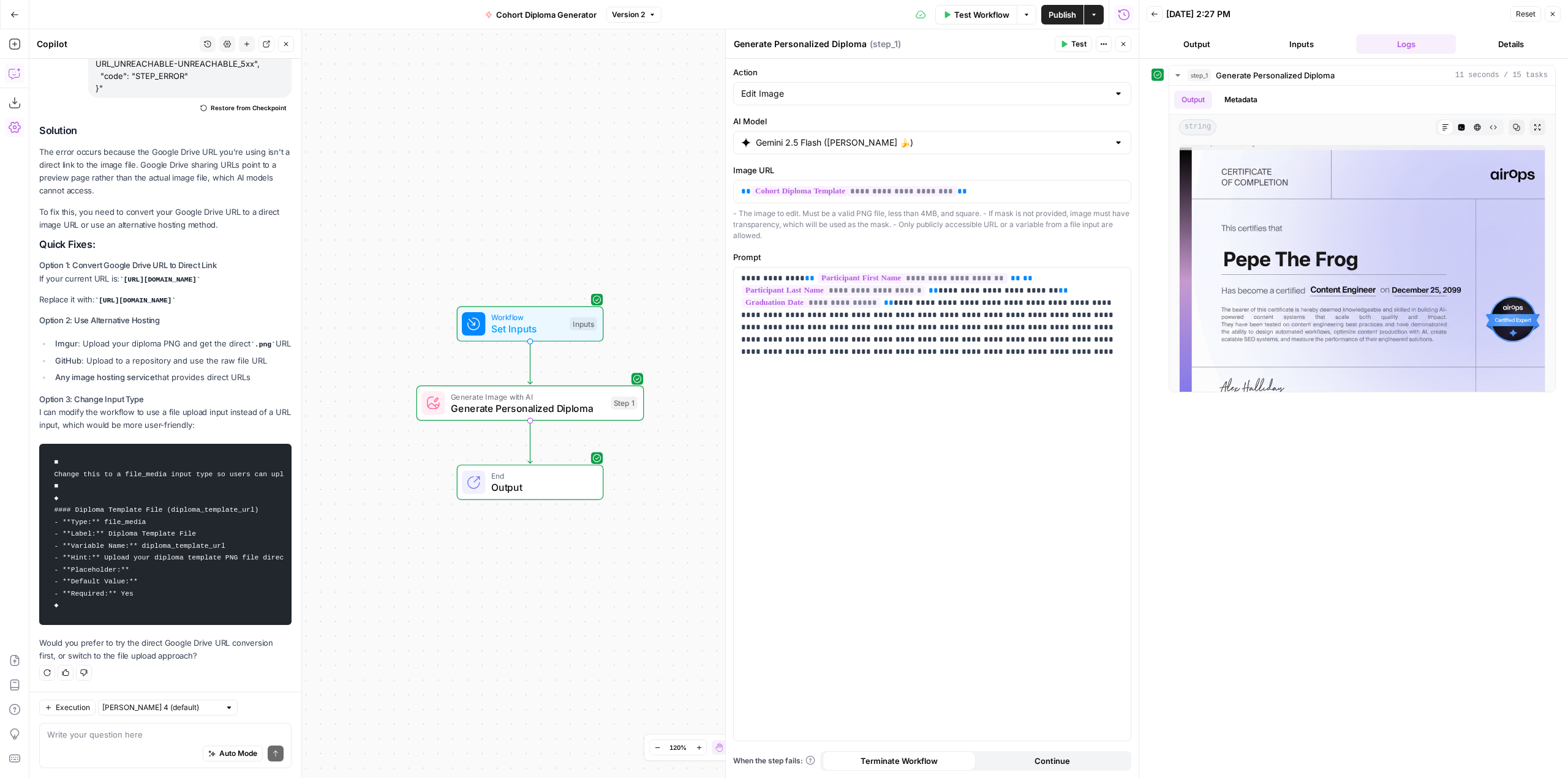
click at [1304, 43] on button "Inputs" at bounding box center [1301, 44] width 99 height 20
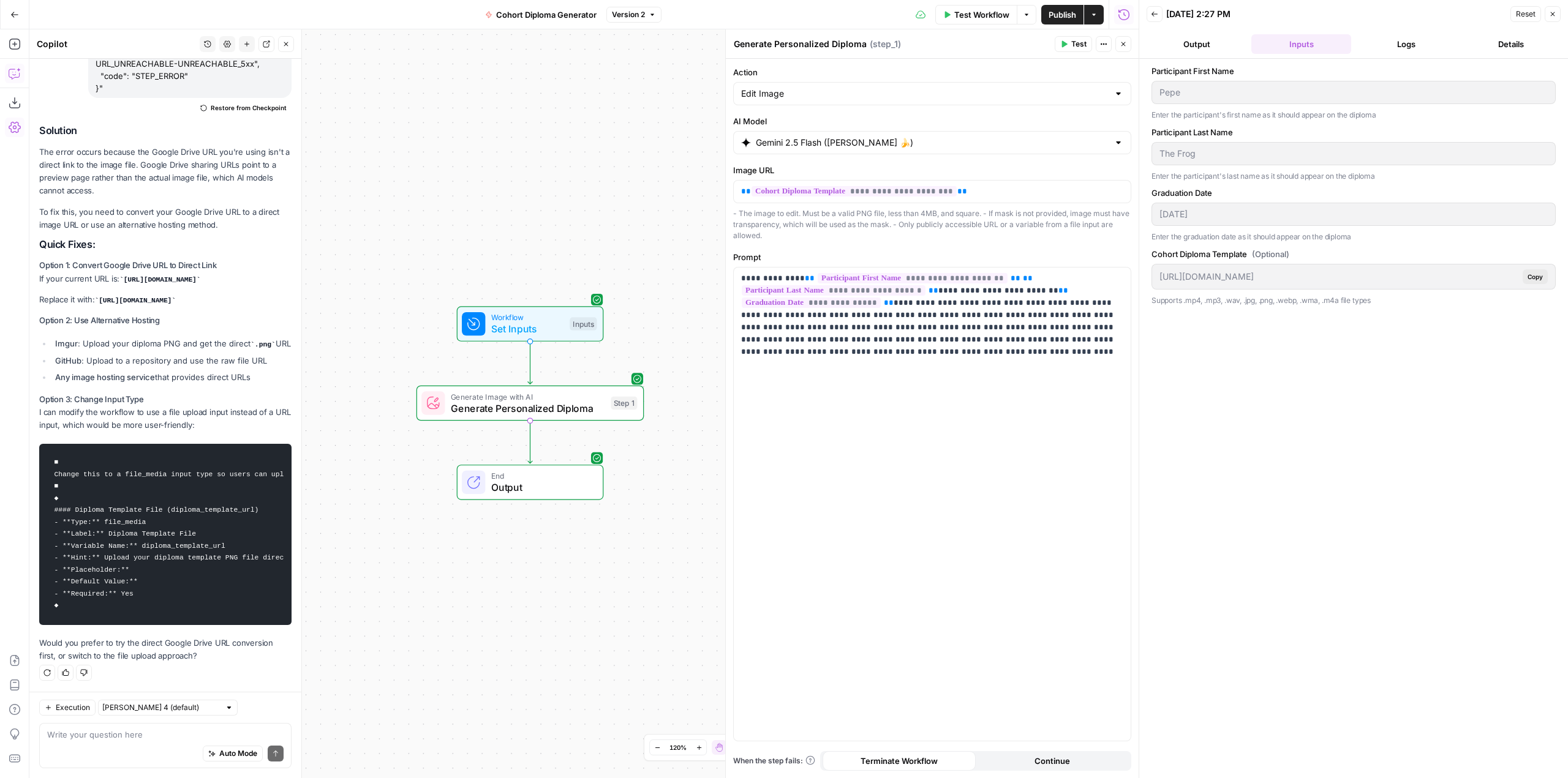
click at [160, 745] on div "Auto Mode Send" at bounding box center [165, 754] width 236 height 27
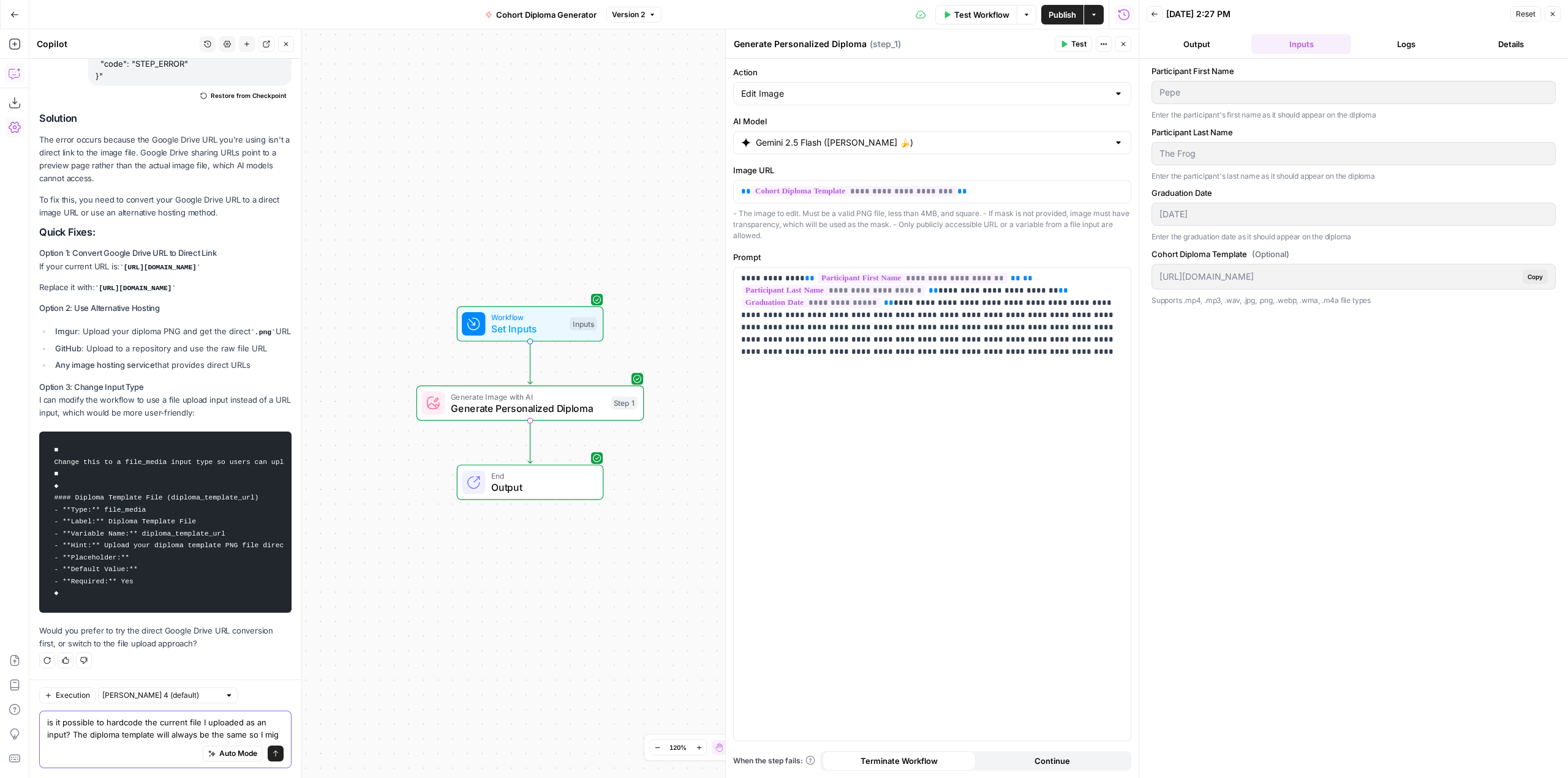
scroll to position [3602, 0]
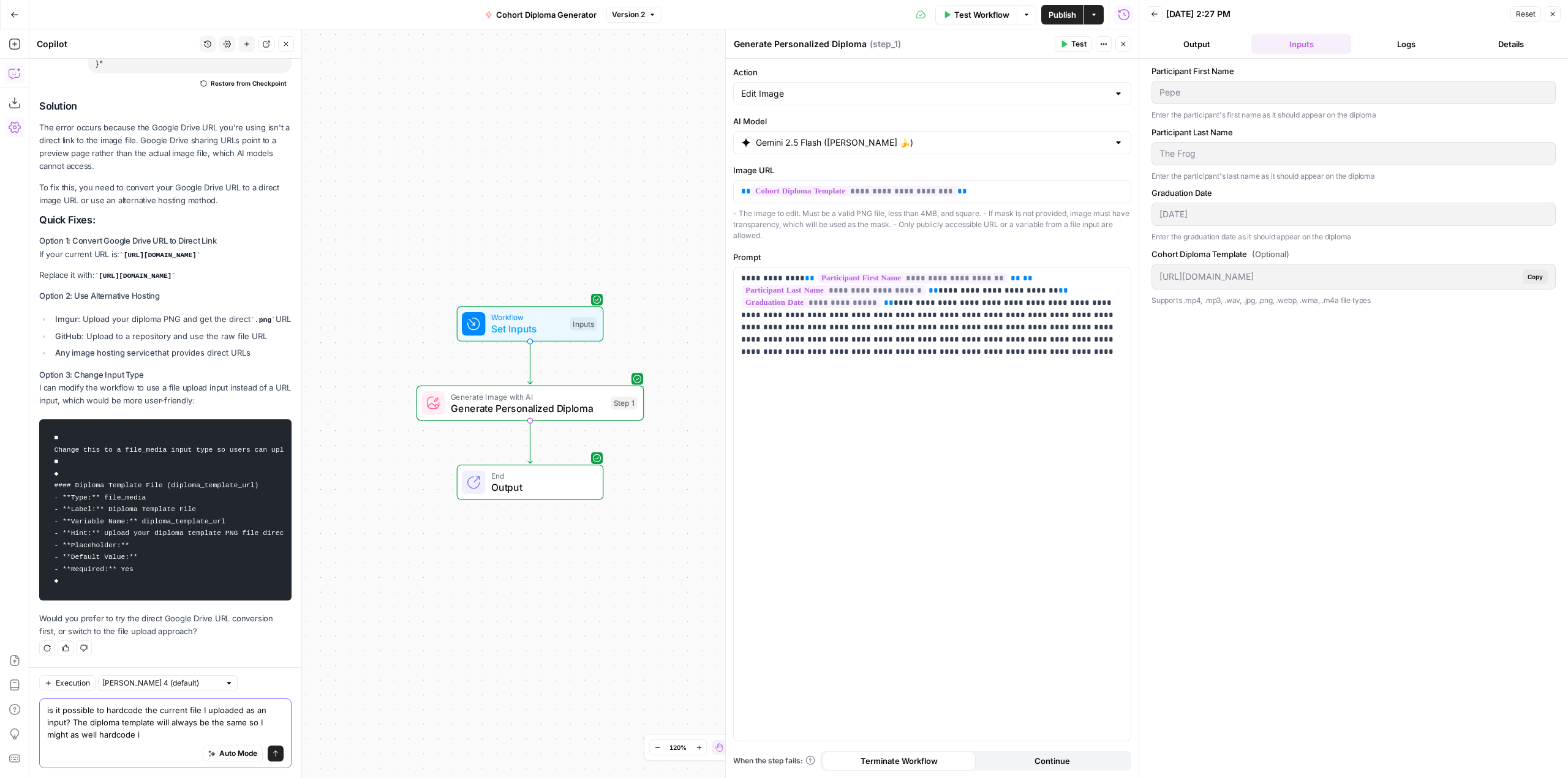
type textarea "is it possible to hardcode the current file I uploaded as an input? The diploma…"
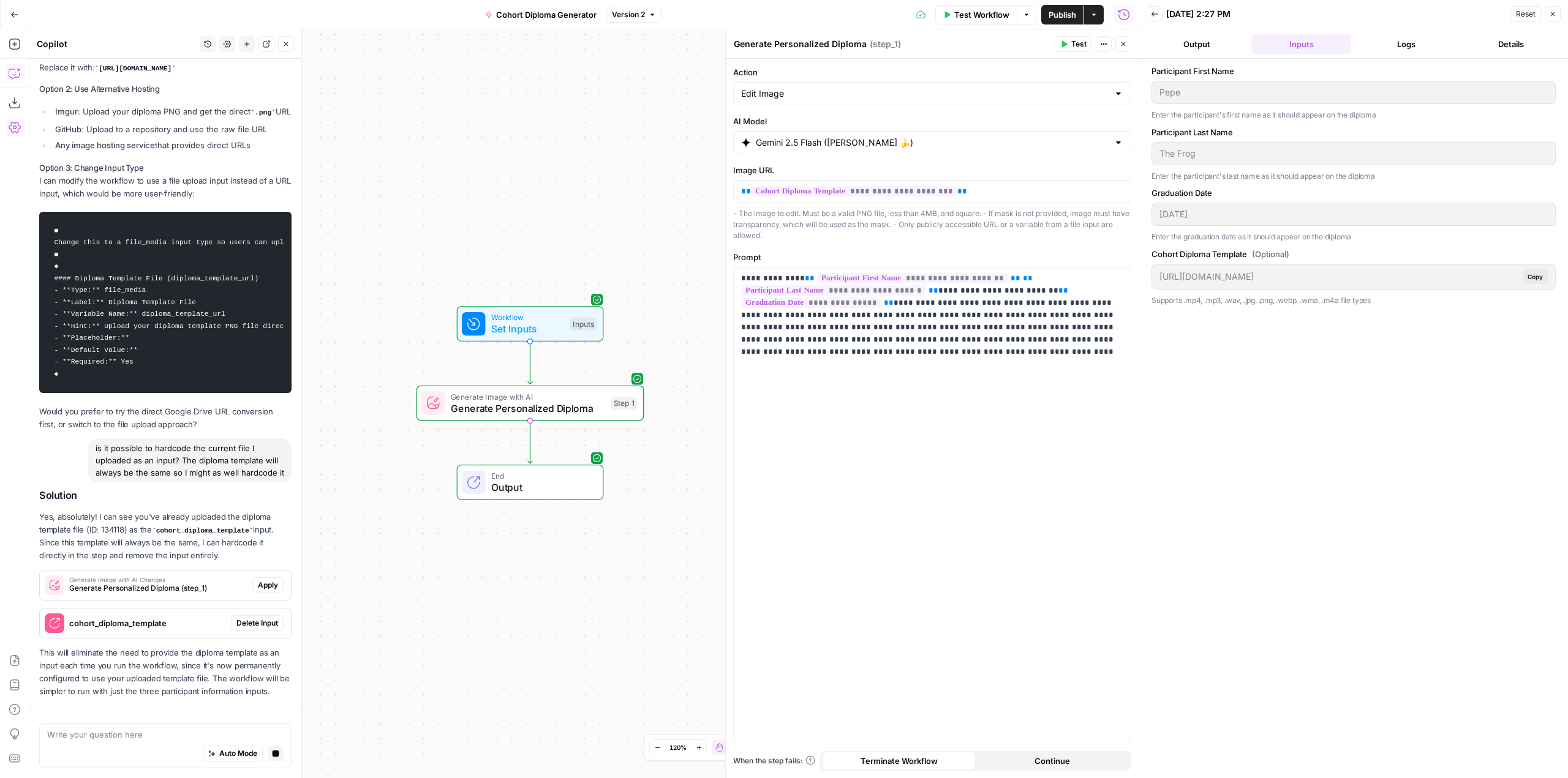
scroll to position [3857, 0]
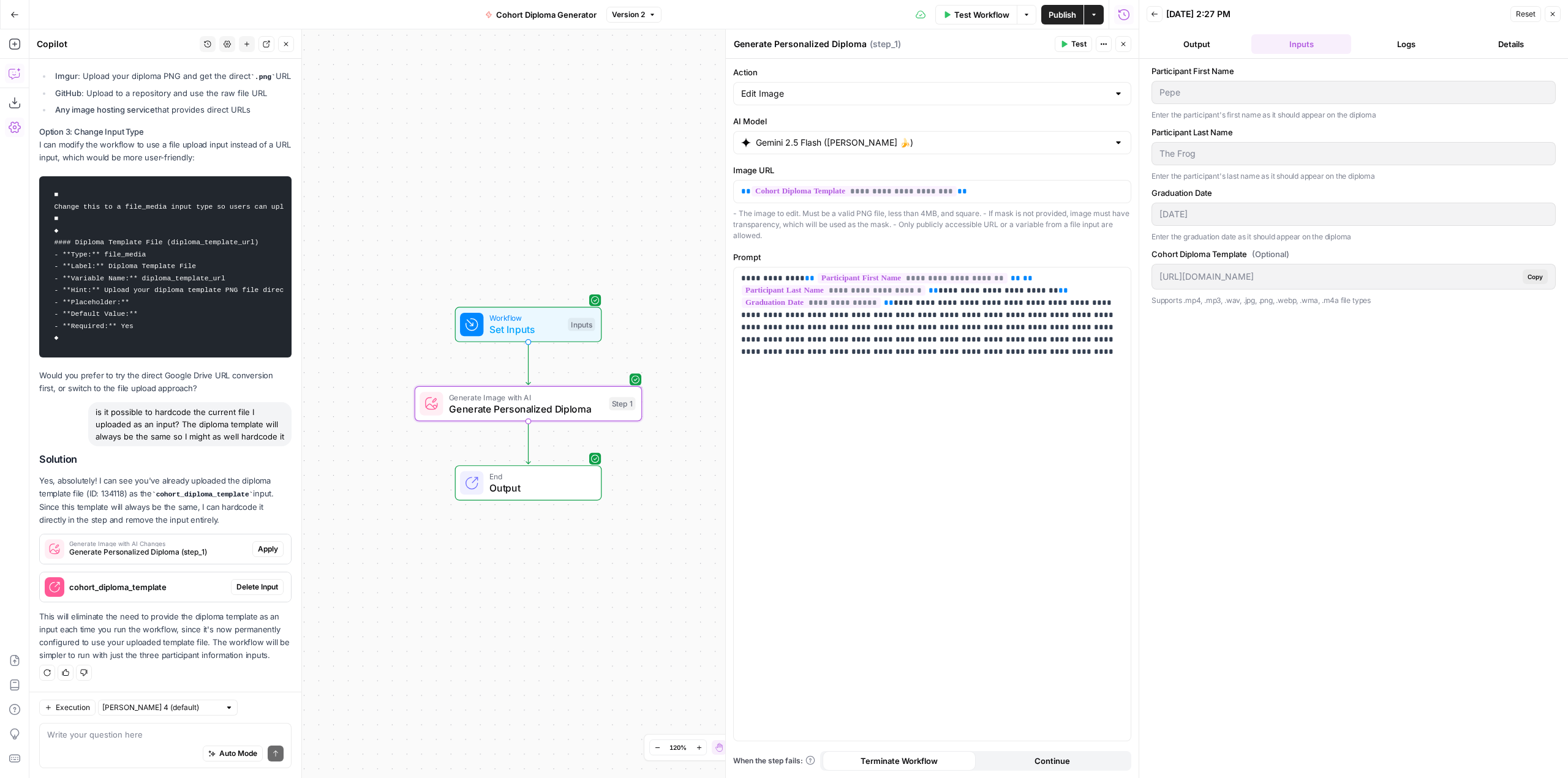
click at [258, 545] on span "Apply" at bounding box center [268, 549] width 21 height 11
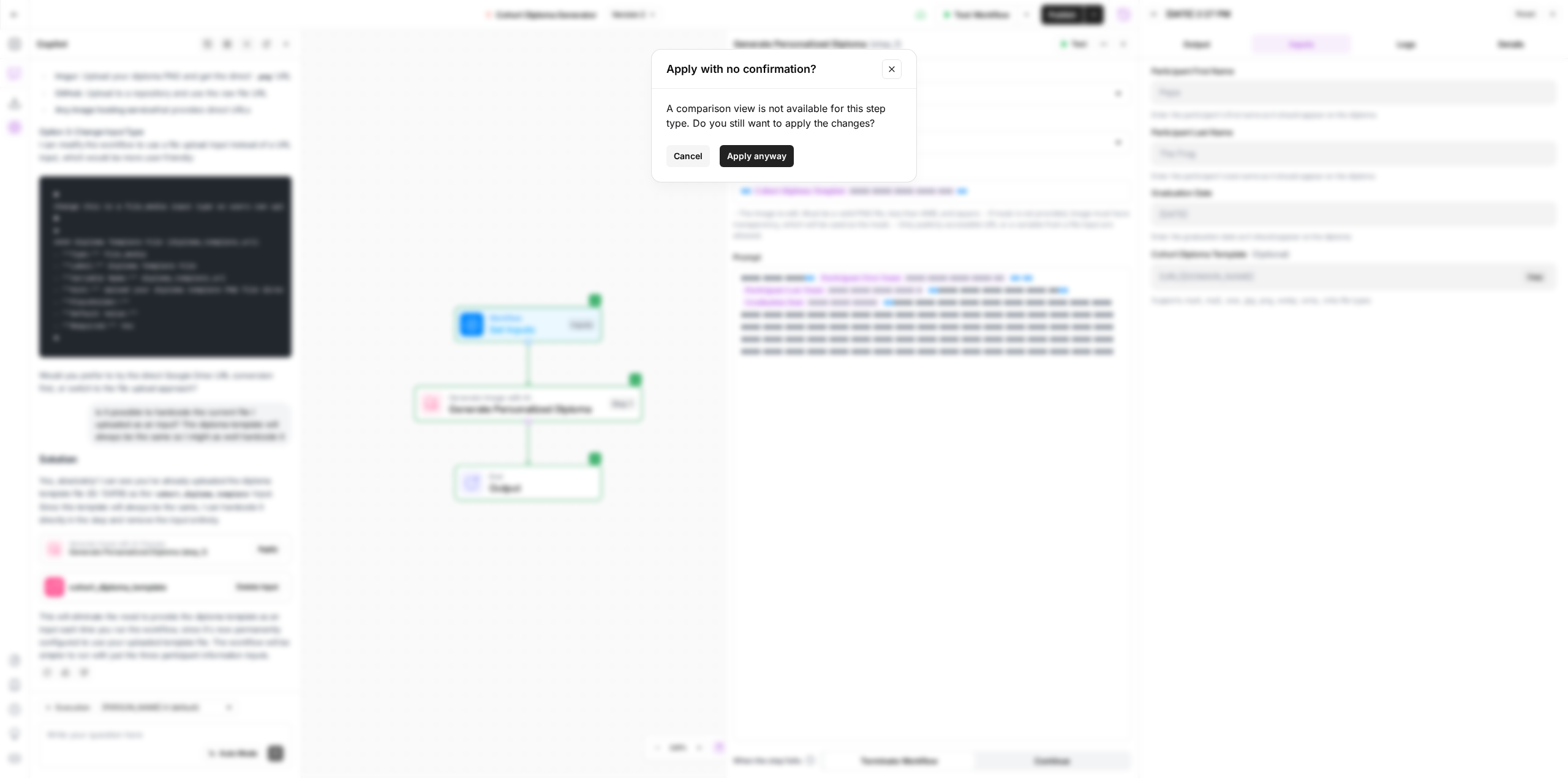
click at [768, 154] on span "Apply anyway" at bounding box center [757, 156] width 59 height 12
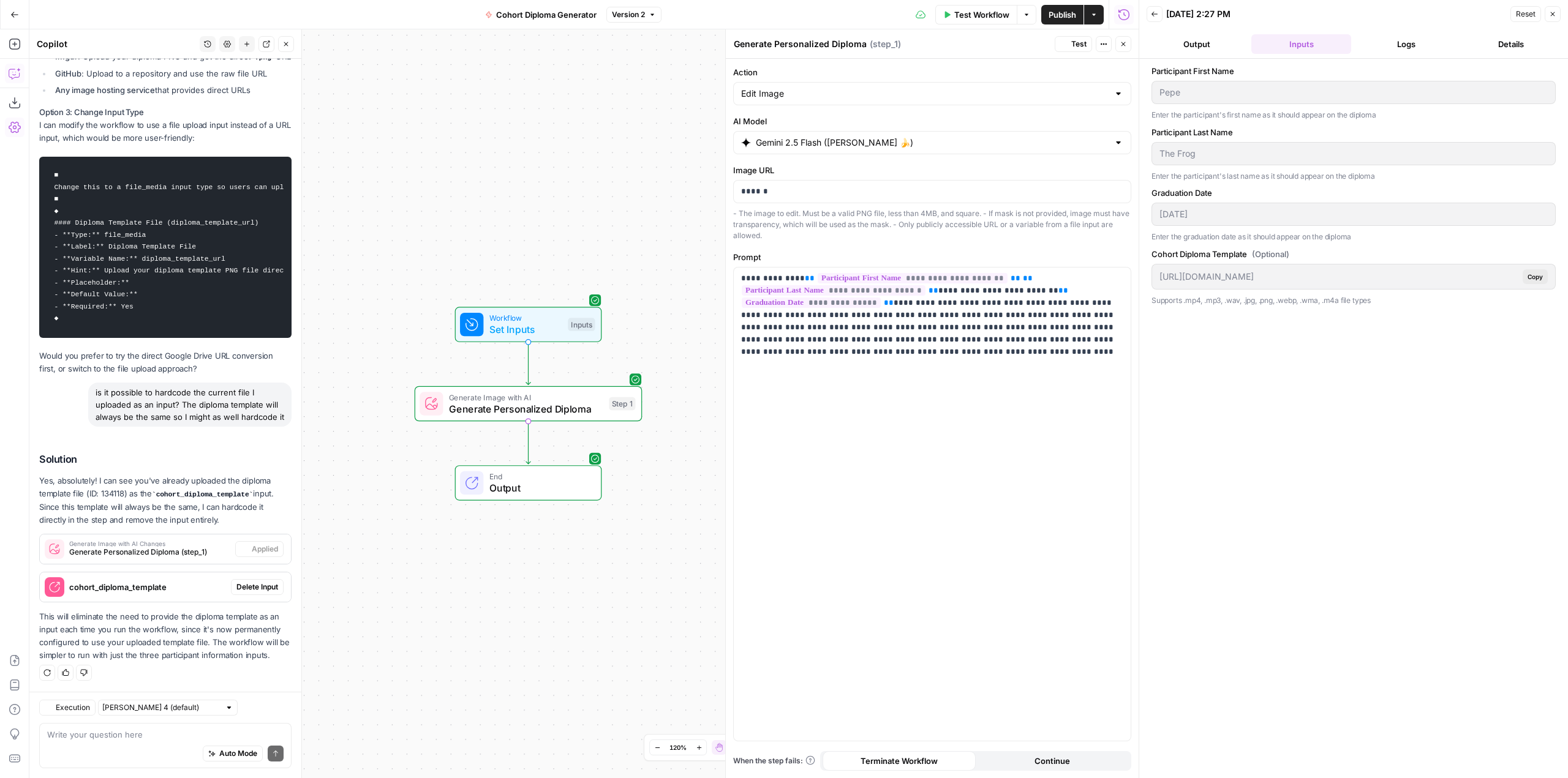
scroll to position [3876, 0]
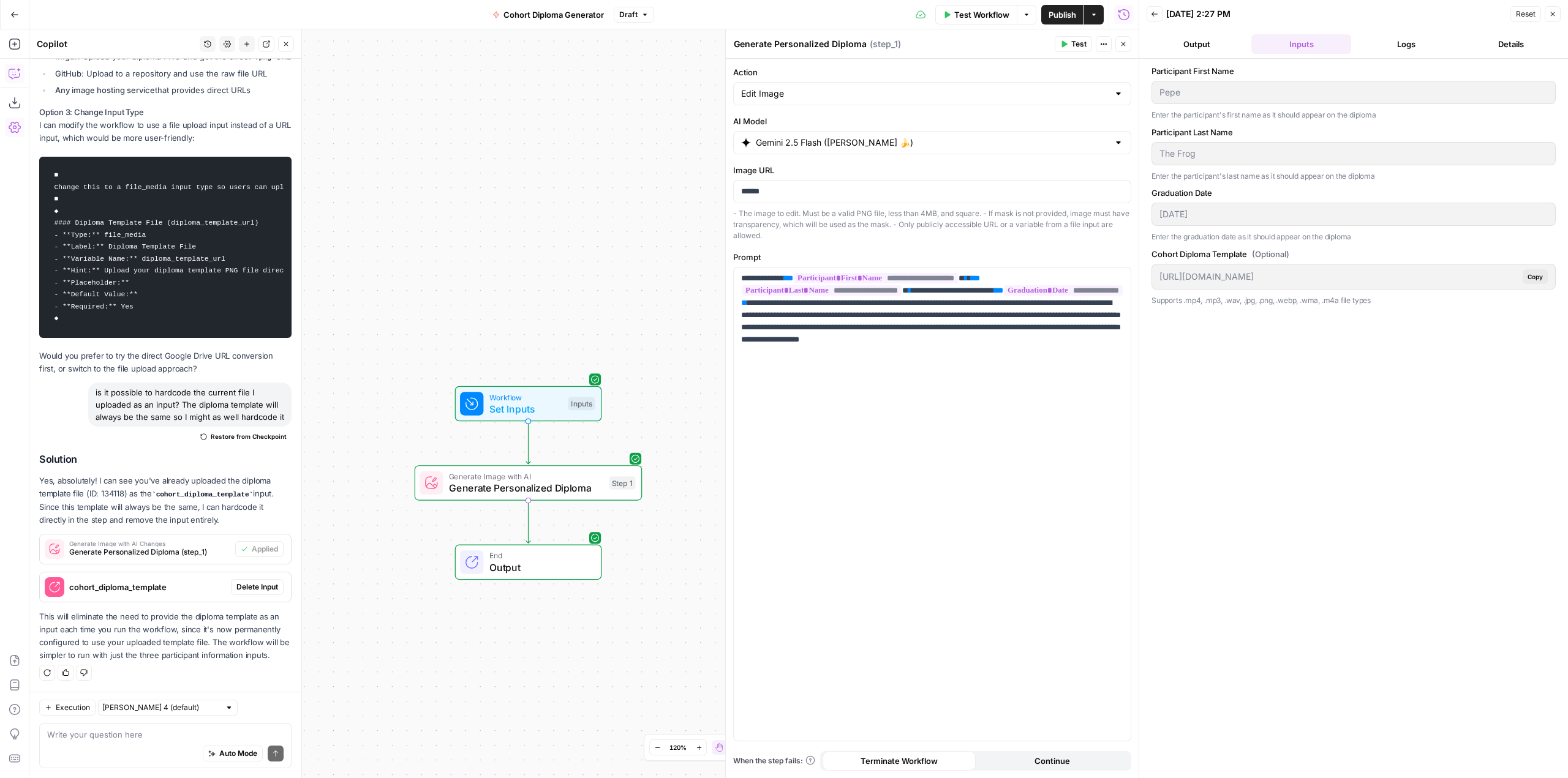
click at [238, 589] on span "Delete Input" at bounding box center [257, 587] width 42 height 11
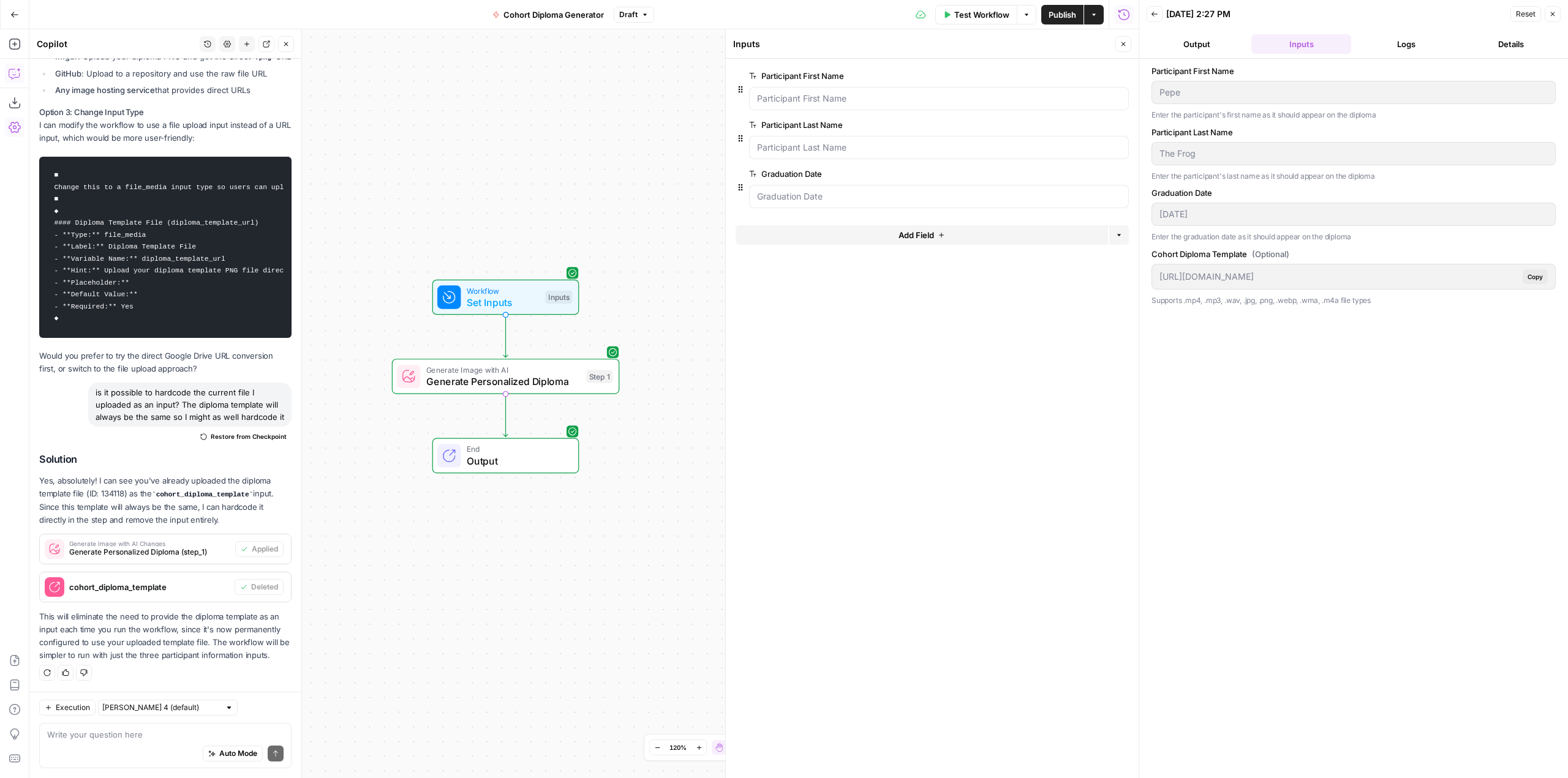
drag, startPoint x: 642, startPoint y: 302, endPoint x: 620, endPoint y: 195, distance: 109.2
click at [620, 195] on div "Workflow Set Inputs Inputs Generate Image with AI Generate Personalized Diploma…" at bounding box center [584, 404] width 1109 height 749
click at [949, 26] on div "Test Workflow Options Publish Actions Run History" at bounding box center [897, 14] width 485 height 29
click at [986, 10] on span "Test Workflow" at bounding box center [982, 14] width 55 height 12
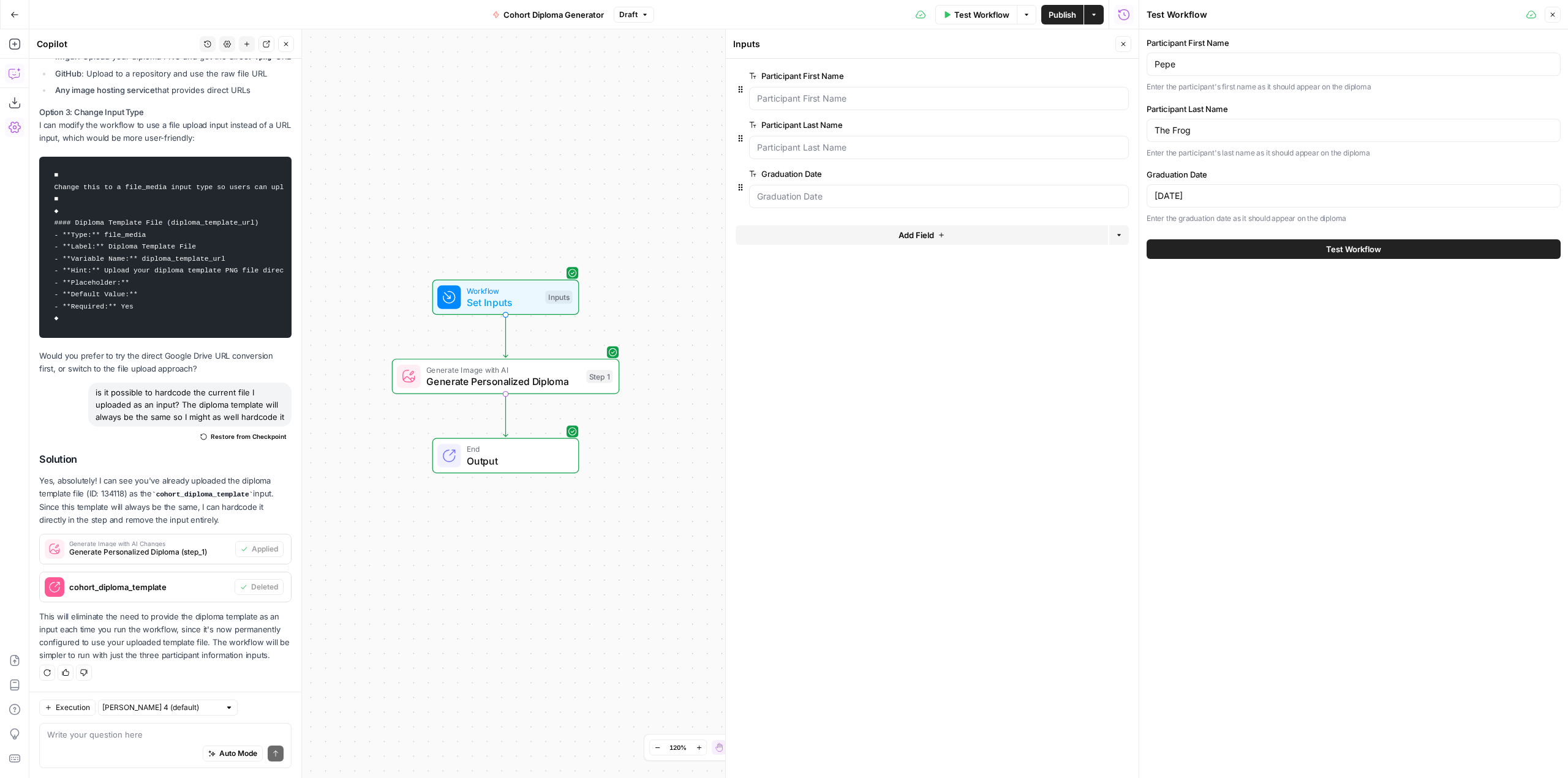
click at [1376, 250] on span "Test Workflow" at bounding box center [1354, 249] width 55 height 12
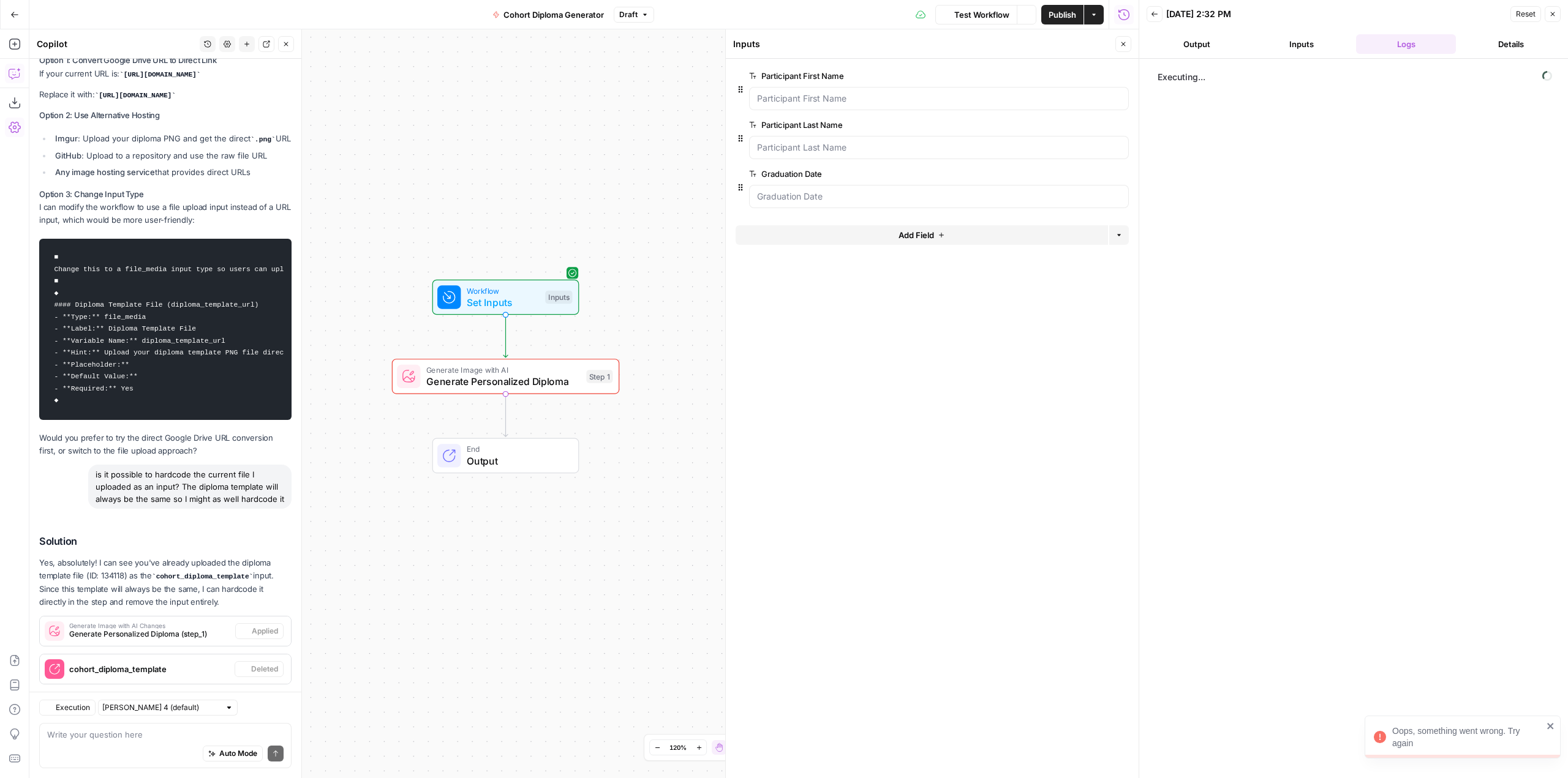
scroll to position [3876, 0]
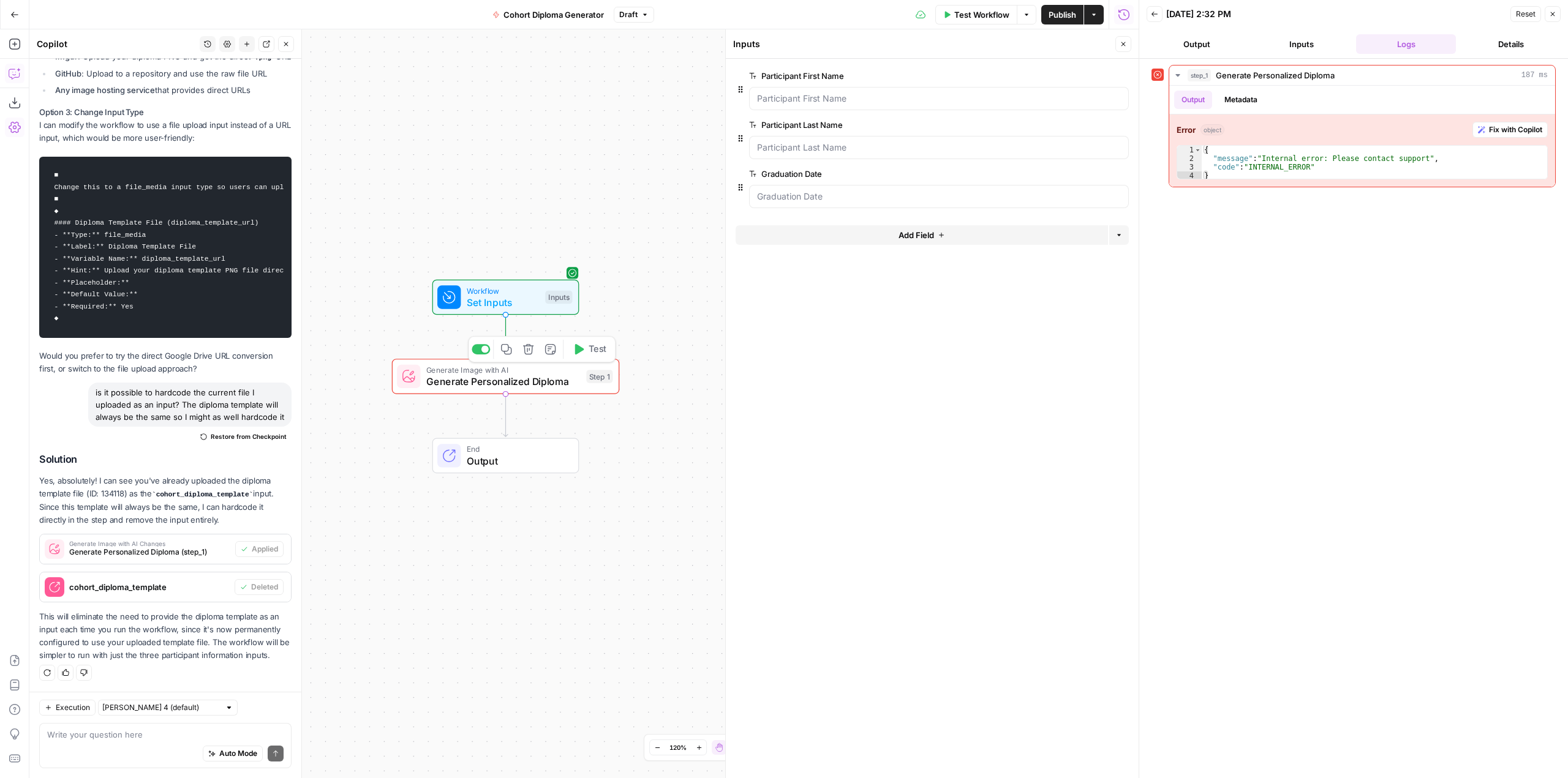
click at [550, 379] on span "Generate Personalized Diploma" at bounding box center [503, 381] width 154 height 14
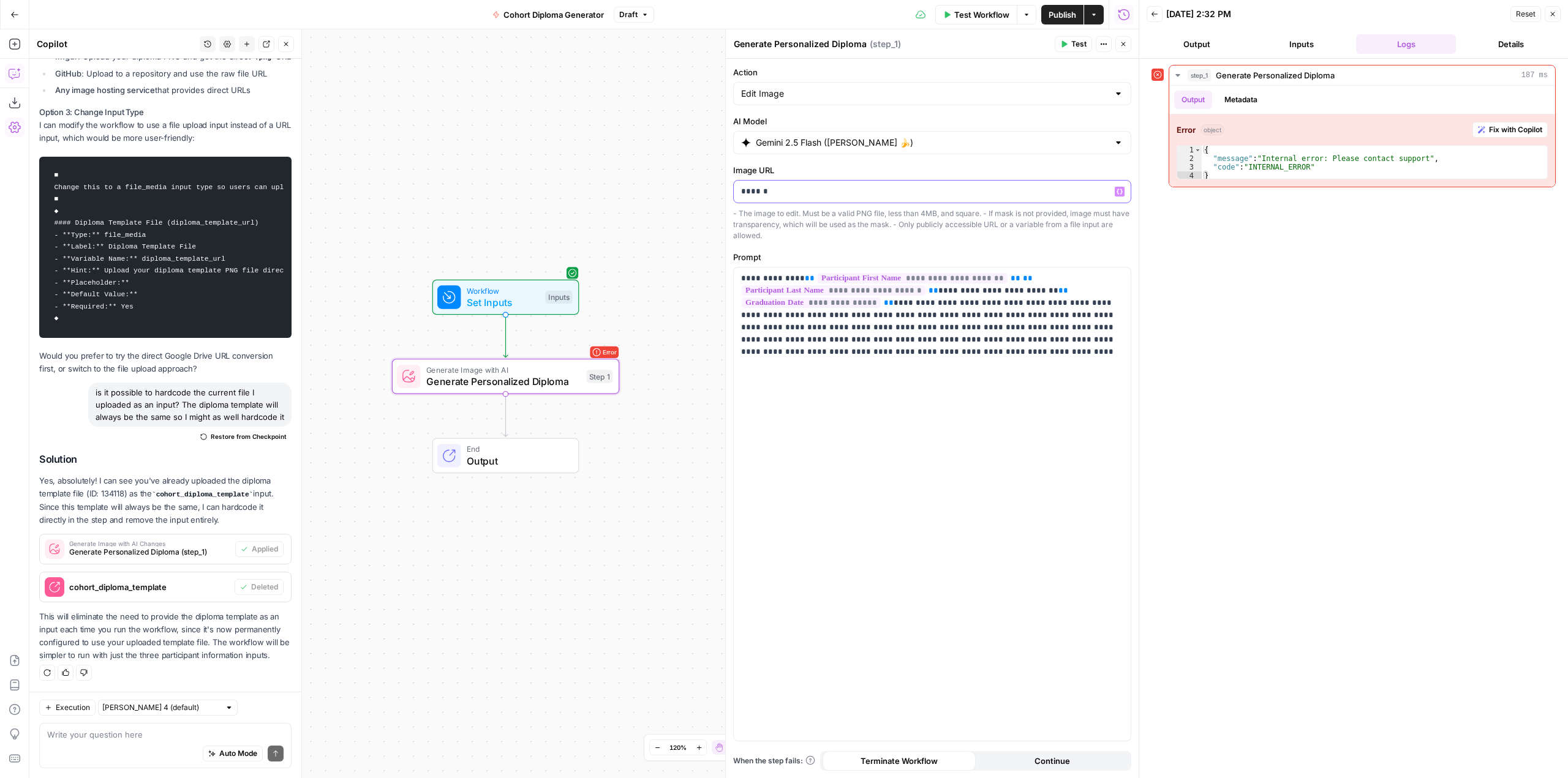
click at [844, 185] on p "******" at bounding box center [932, 191] width 382 height 12
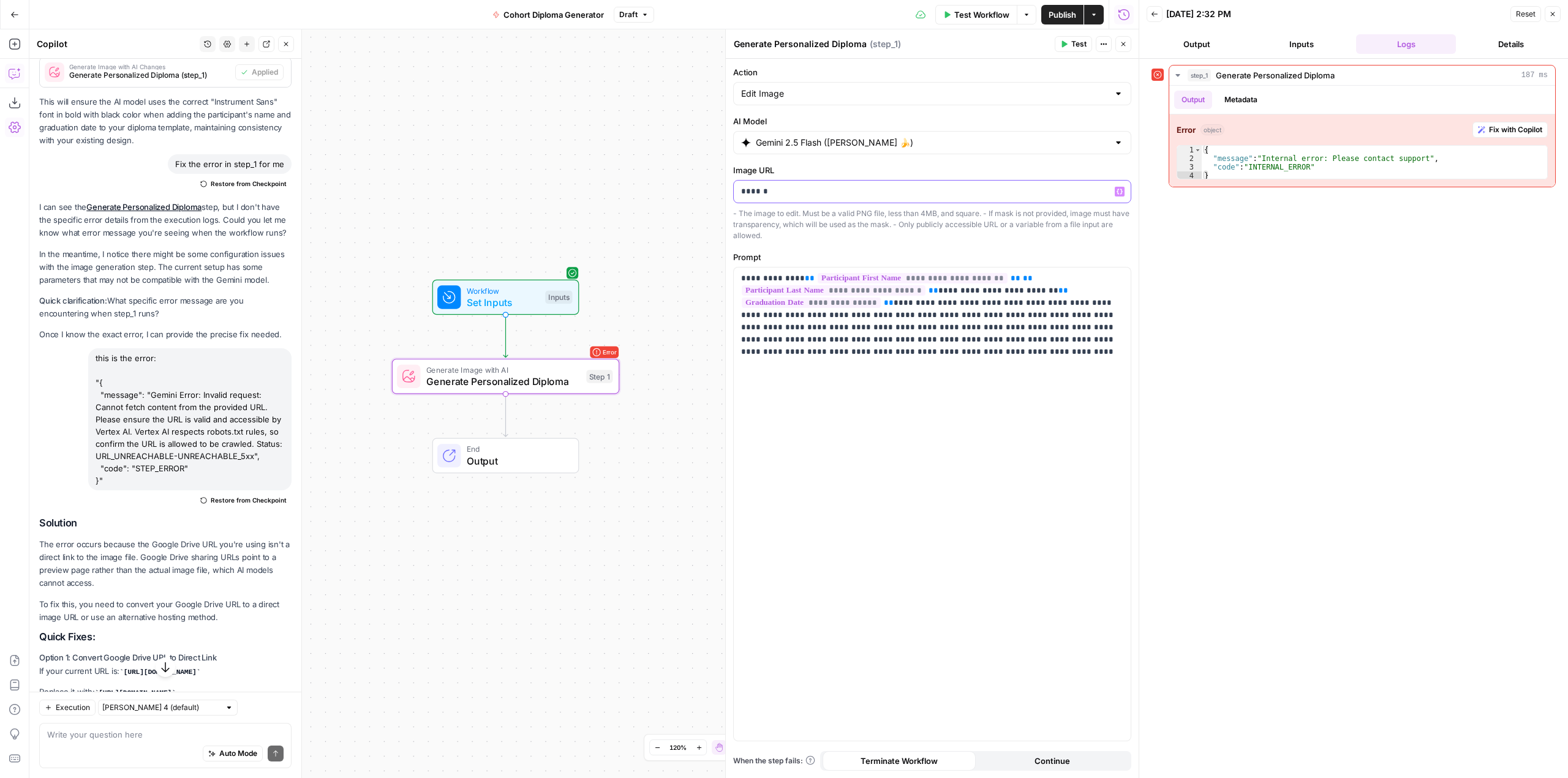
scroll to position [3387, 0]
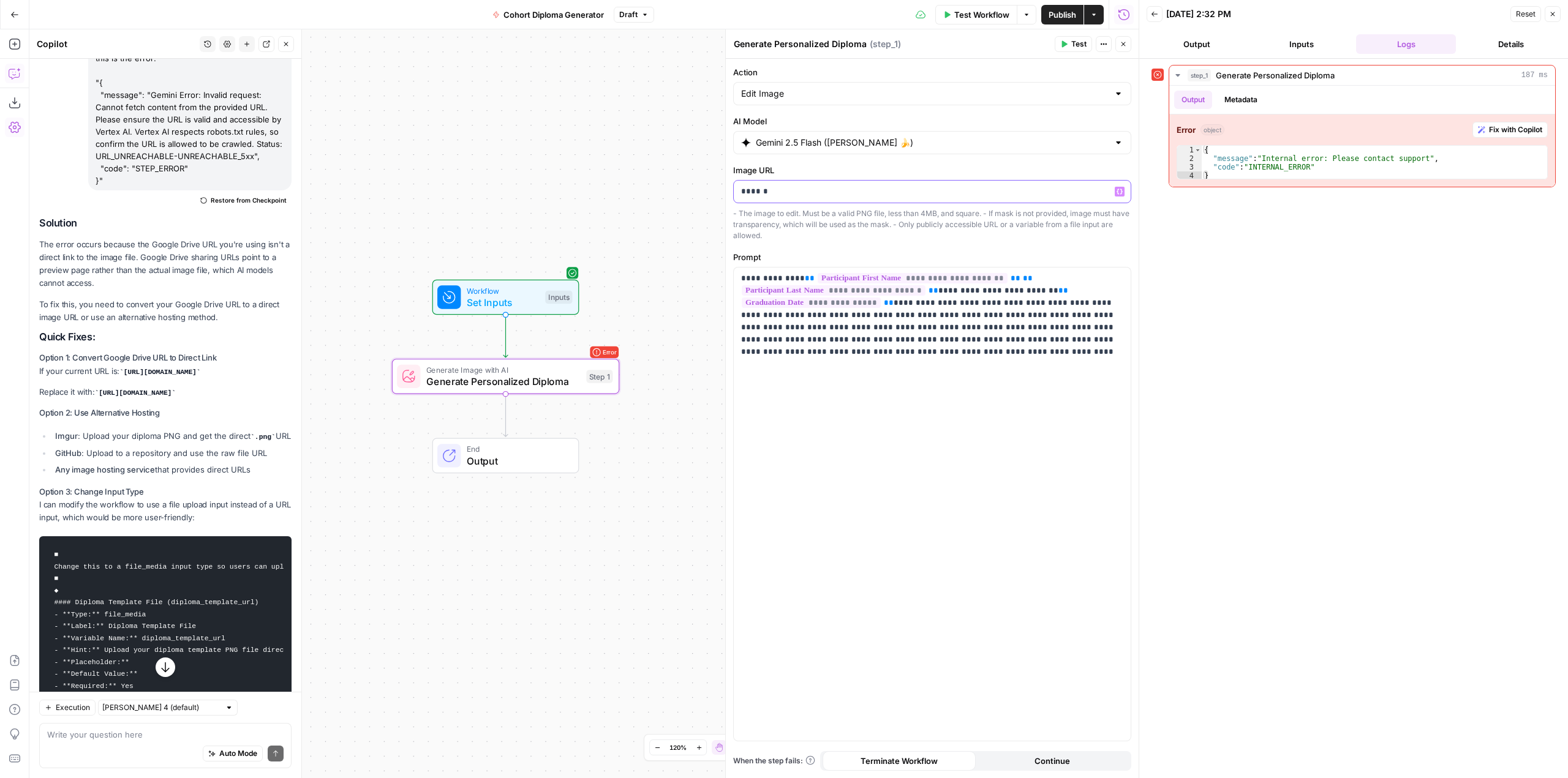
click at [816, 195] on p "******" at bounding box center [932, 191] width 382 height 12
click at [854, 194] on p at bounding box center [932, 191] width 382 height 12
click at [984, 14] on span "Test Workflow" at bounding box center [982, 14] width 55 height 12
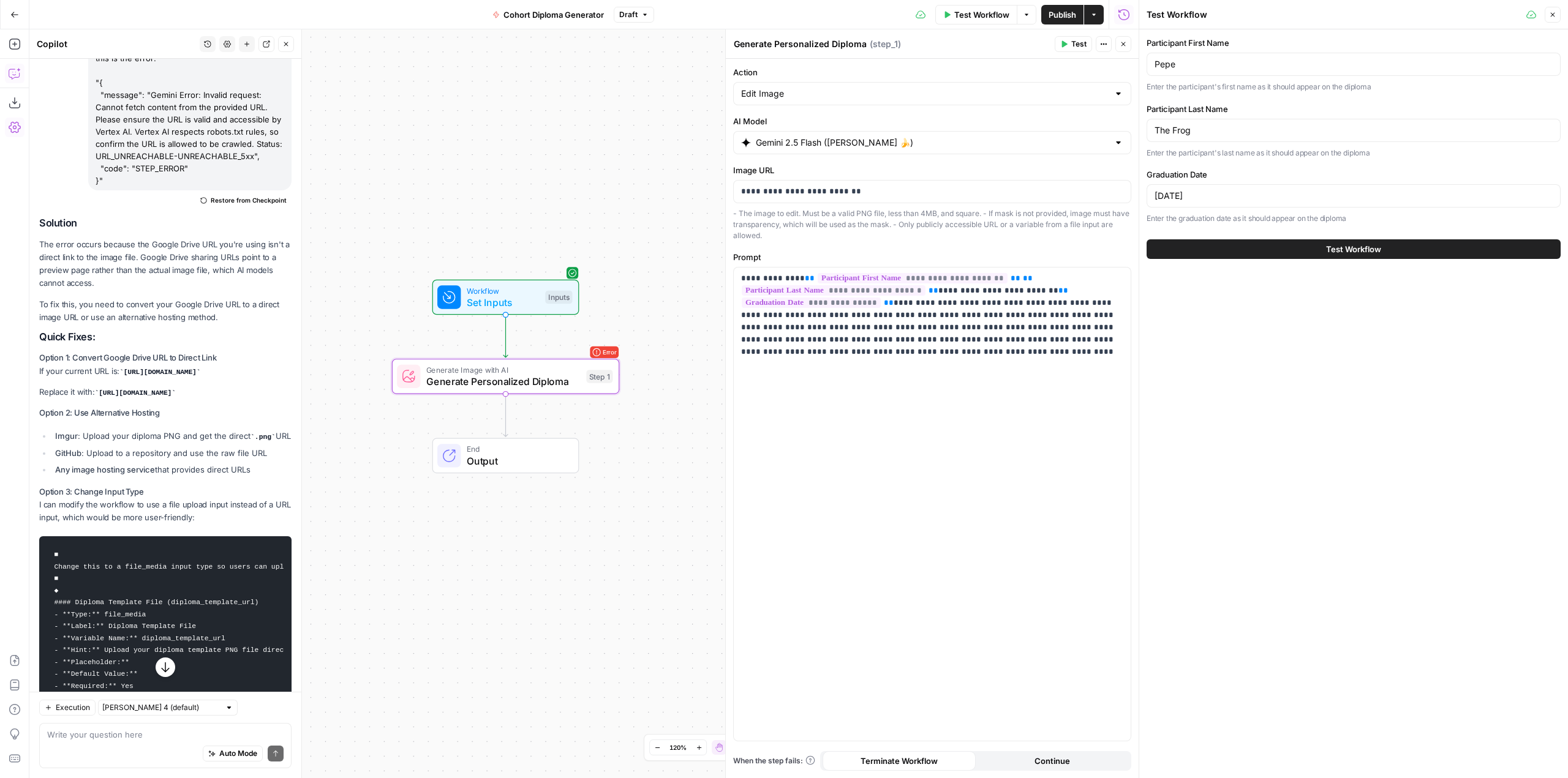
click at [1303, 245] on button "Test Workflow" at bounding box center [1353, 249] width 414 height 20
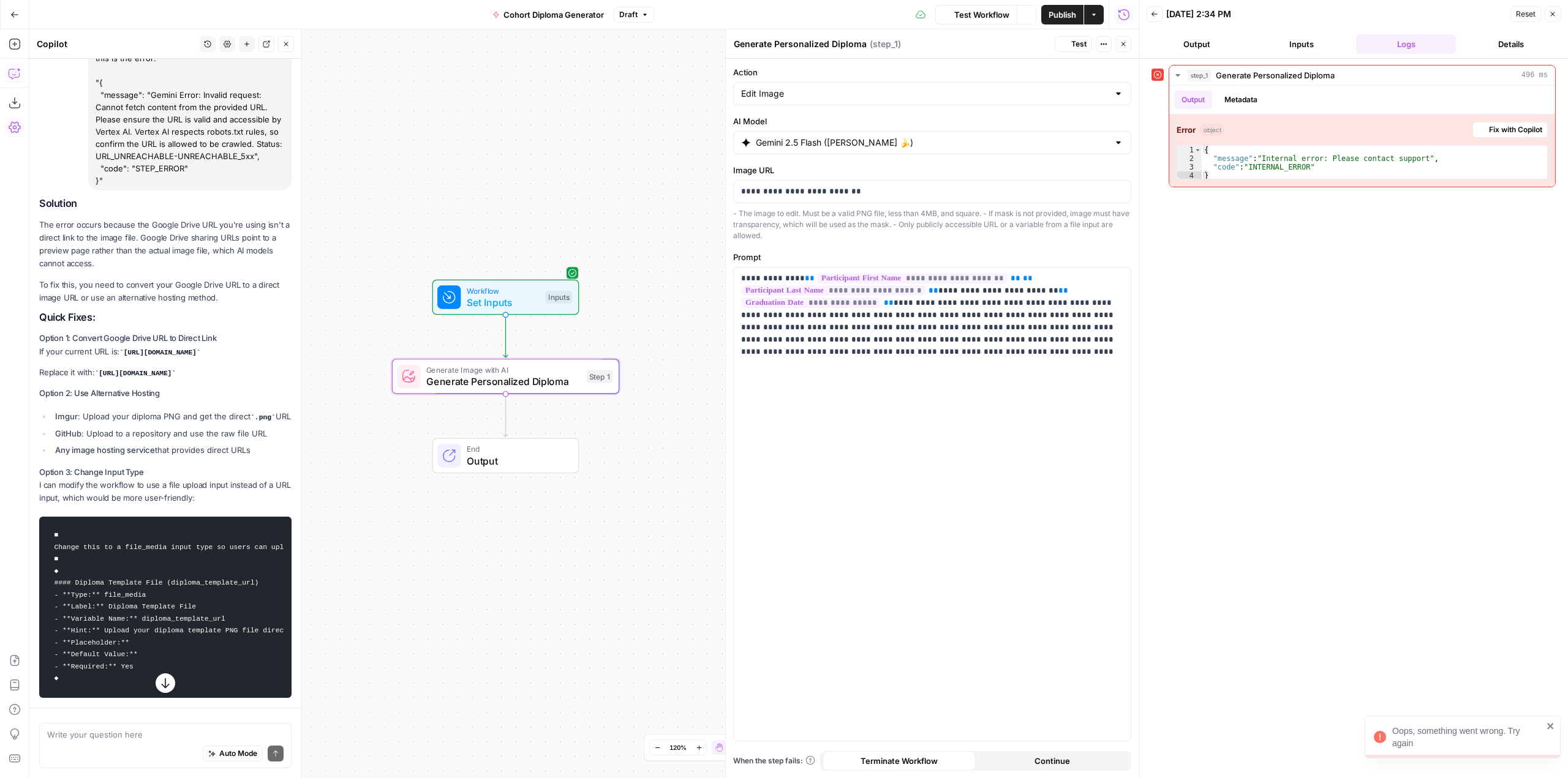
scroll to position [3387, 0]
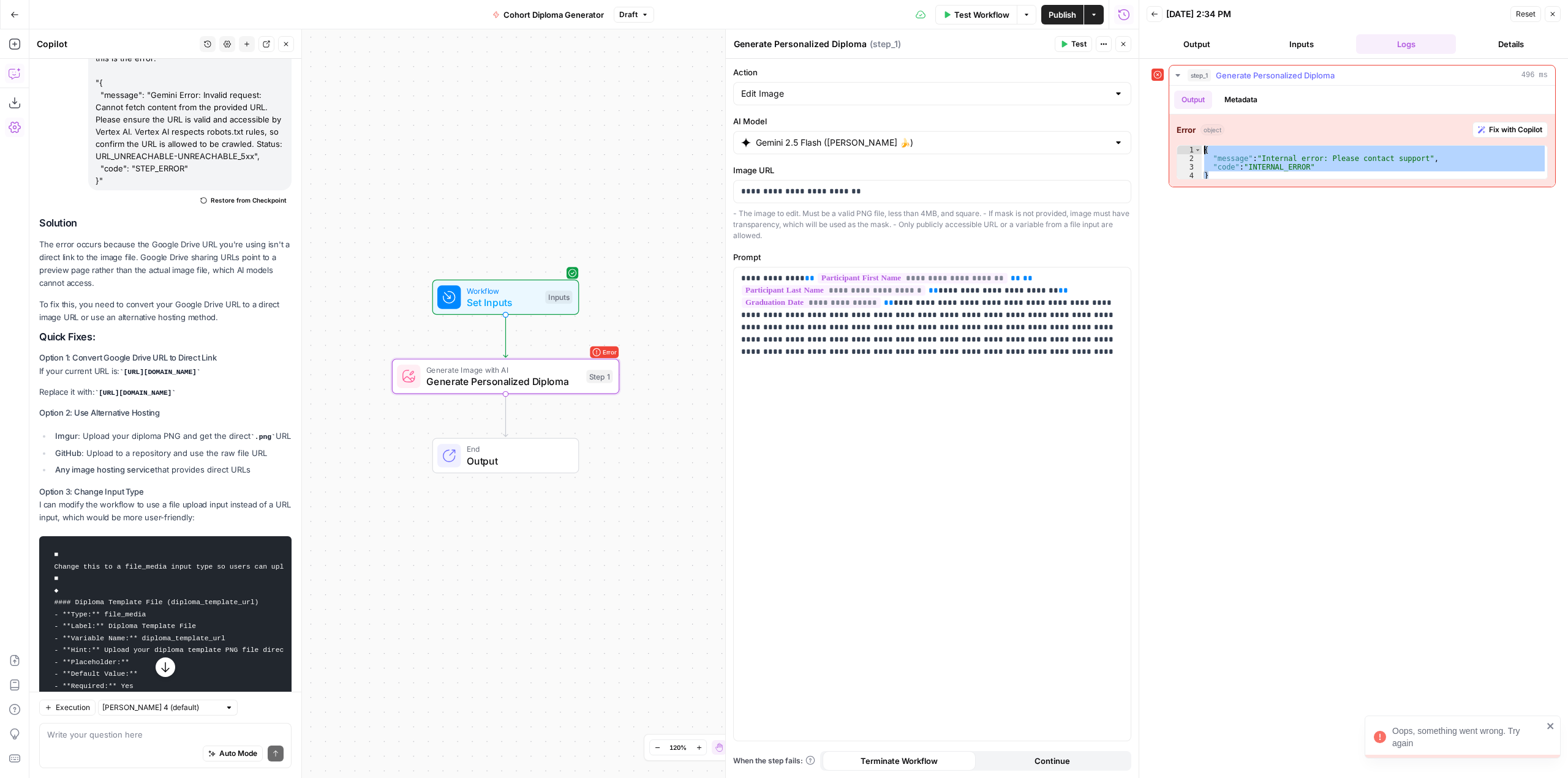
drag, startPoint x: 1248, startPoint y: 175, endPoint x: 1178, endPoint y: 140, distance: 78.3
click at [1178, 140] on div "Error object Fix with Copilot * 1 2 3 4 { "message" : "Internal error: Please c…" at bounding box center [1362, 150] width 386 height 72
type textarea "**********"
click at [1062, 11] on span "Publish" at bounding box center [1062, 14] width 27 height 12
click at [911, 191] on p "**********" at bounding box center [932, 191] width 382 height 12
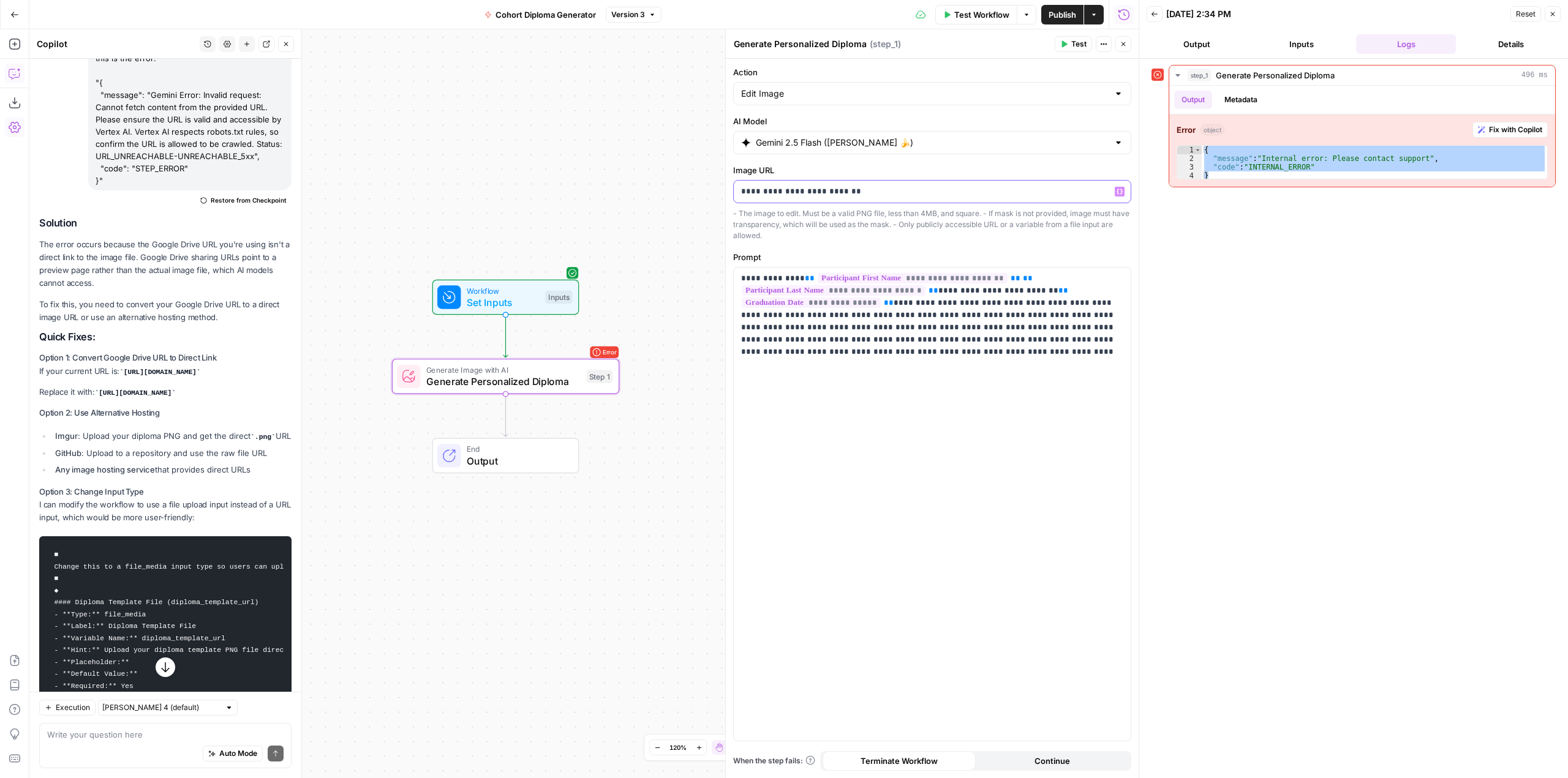
click at [882, 193] on p "**********" at bounding box center [932, 191] width 382 height 12
click at [983, 26] on div "Test Workflow Options Publish Actions Run History" at bounding box center [897, 14] width 485 height 29
click at [986, 17] on span "Test Workflow" at bounding box center [982, 14] width 55 height 12
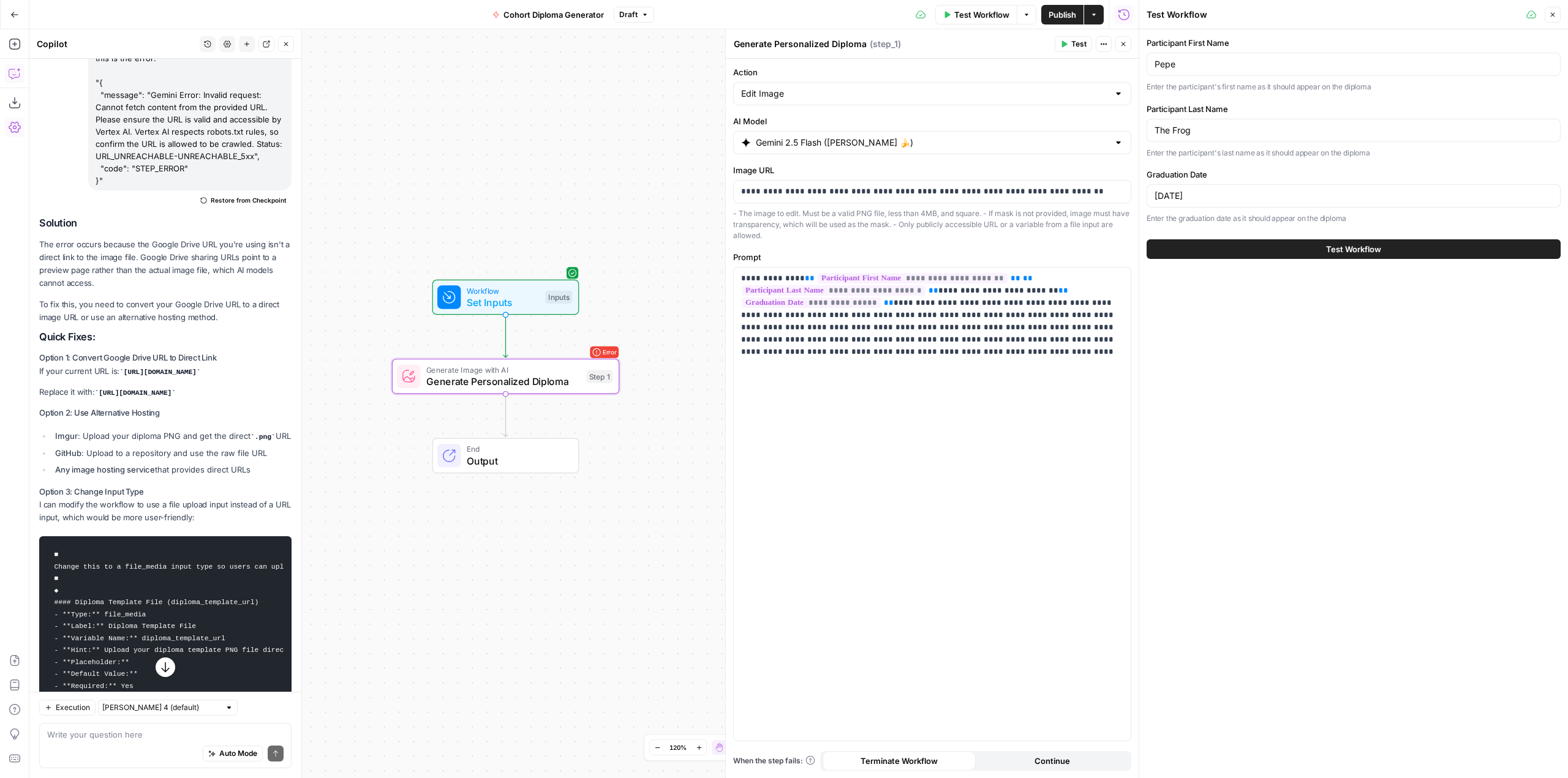
click at [1311, 252] on button "Test Workflow" at bounding box center [1353, 249] width 414 height 20
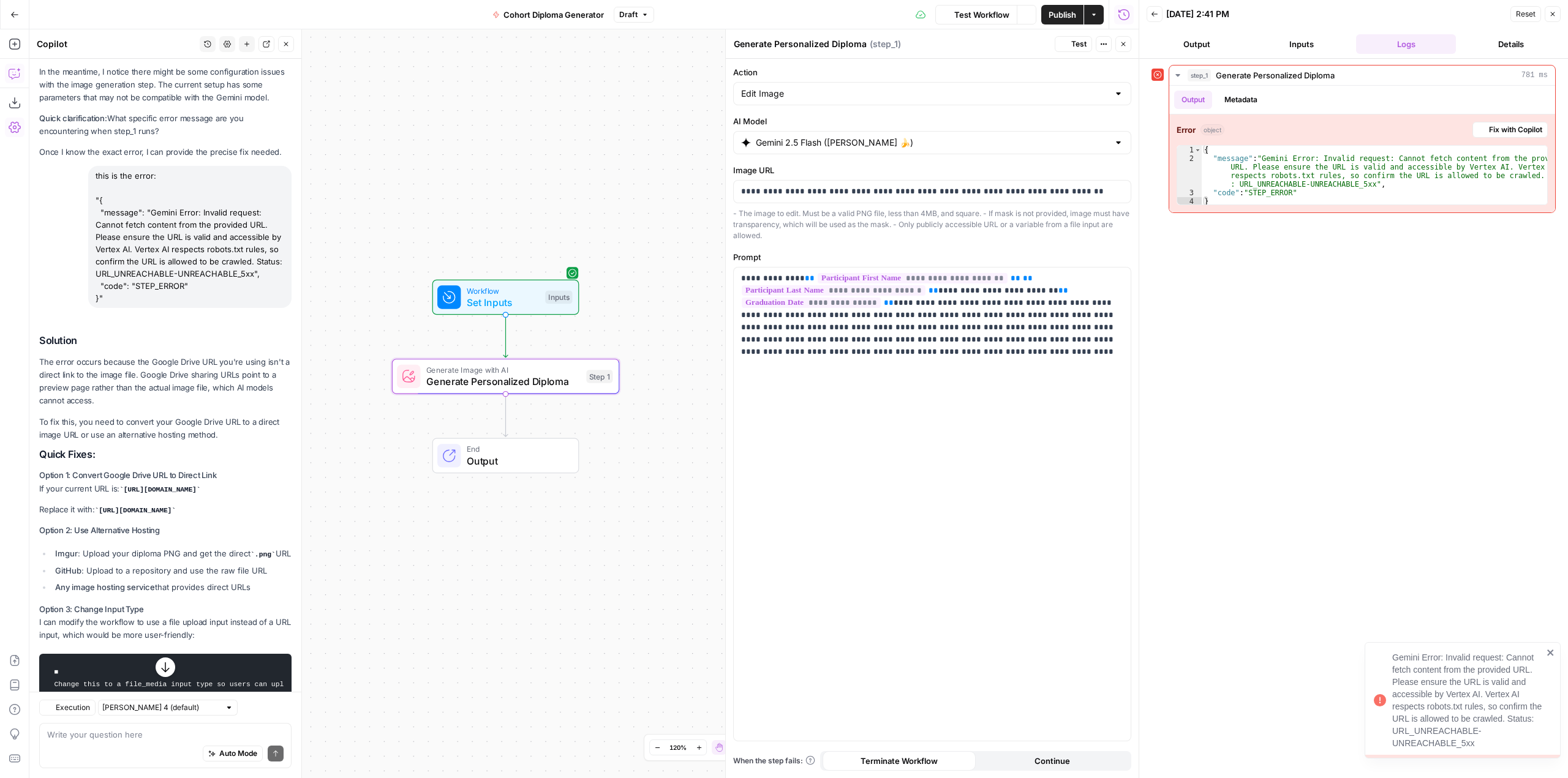
scroll to position [3387, 0]
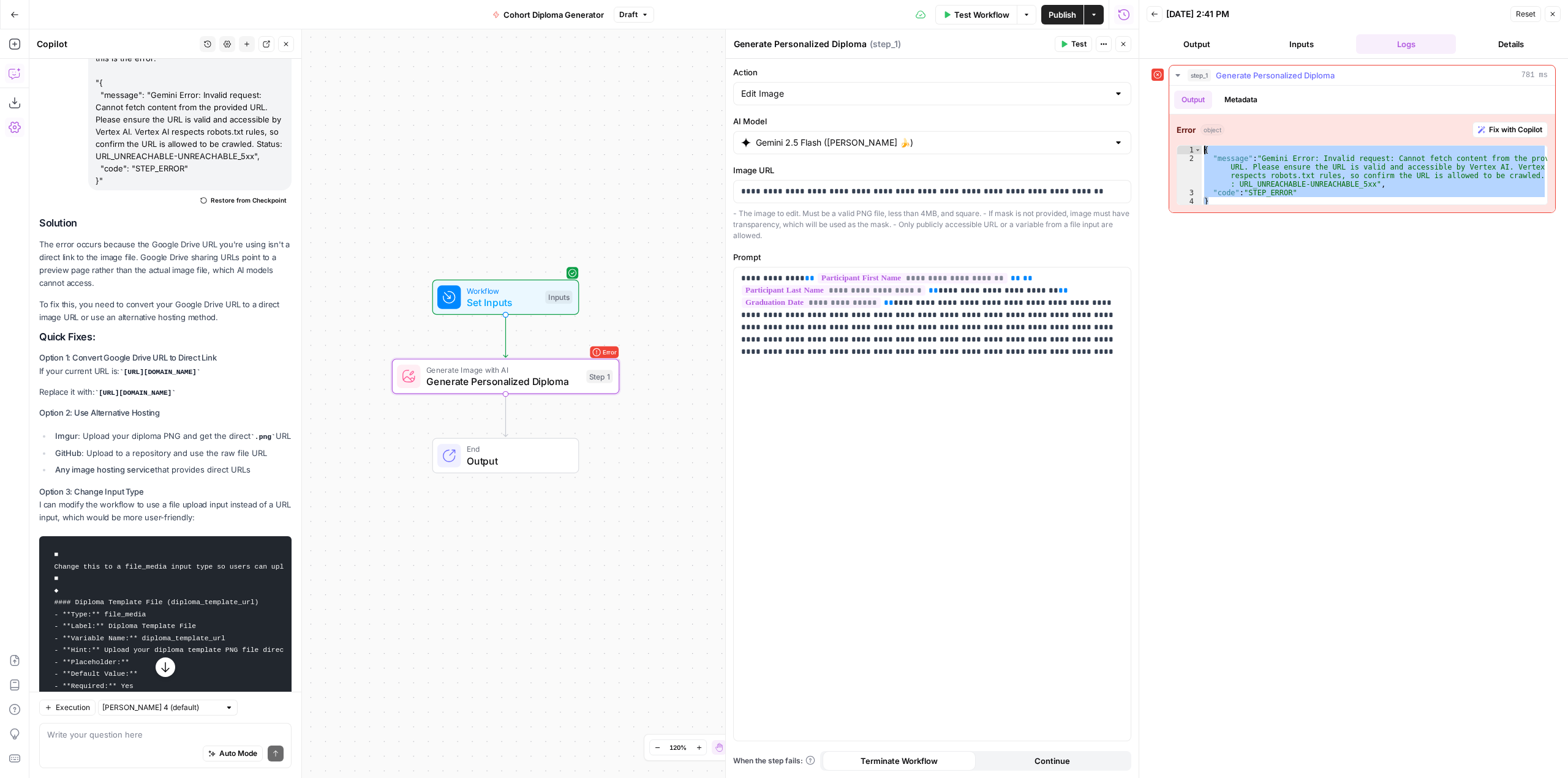
drag, startPoint x: 1226, startPoint y: 202, endPoint x: 1187, endPoint y: 146, distance: 68.2
click at [1187, 146] on div "* 1 2 3 4 { "message" : "Gemini Error: Invalid request: Cannot fetch content fr…" at bounding box center [1362, 175] width 371 height 60
type textarea "**********"
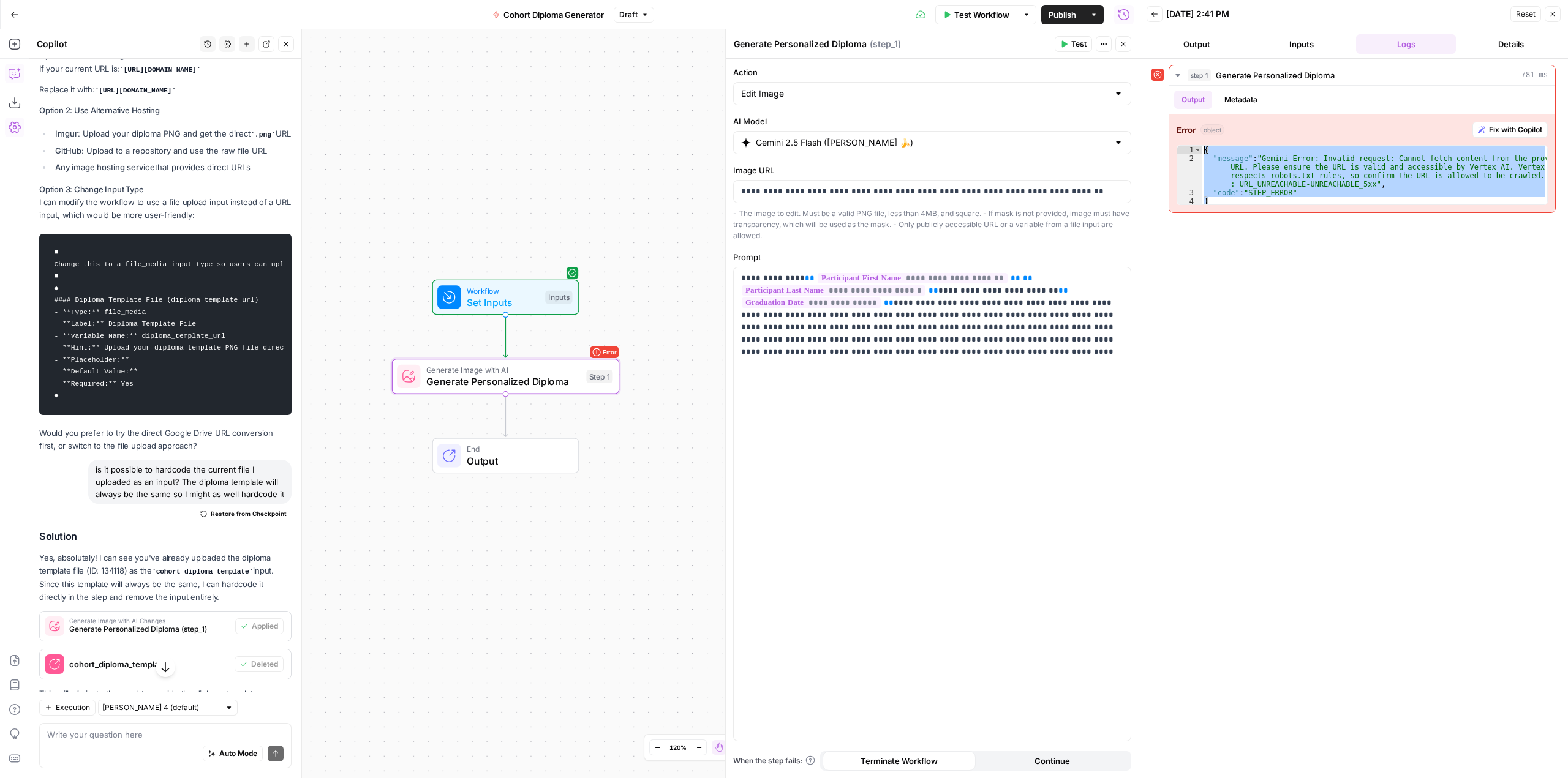
scroll to position [3693, 0]
click at [1235, 252] on div "**********" at bounding box center [1354, 419] width 404 height 707
drag, startPoint x: 1096, startPoint y: 195, endPoint x: 632, endPoint y: 187, distance: 464.1
click at [632, 187] on body "AirOps Builders New Home Browse Insights Opportunities Your Data Recent Grids […" at bounding box center [784, 389] width 1568 height 778
click at [632, 187] on div "Workflow Set Inputs Inputs Error Generate Image with AI Generate Personalized D…" at bounding box center [584, 404] width 1109 height 749
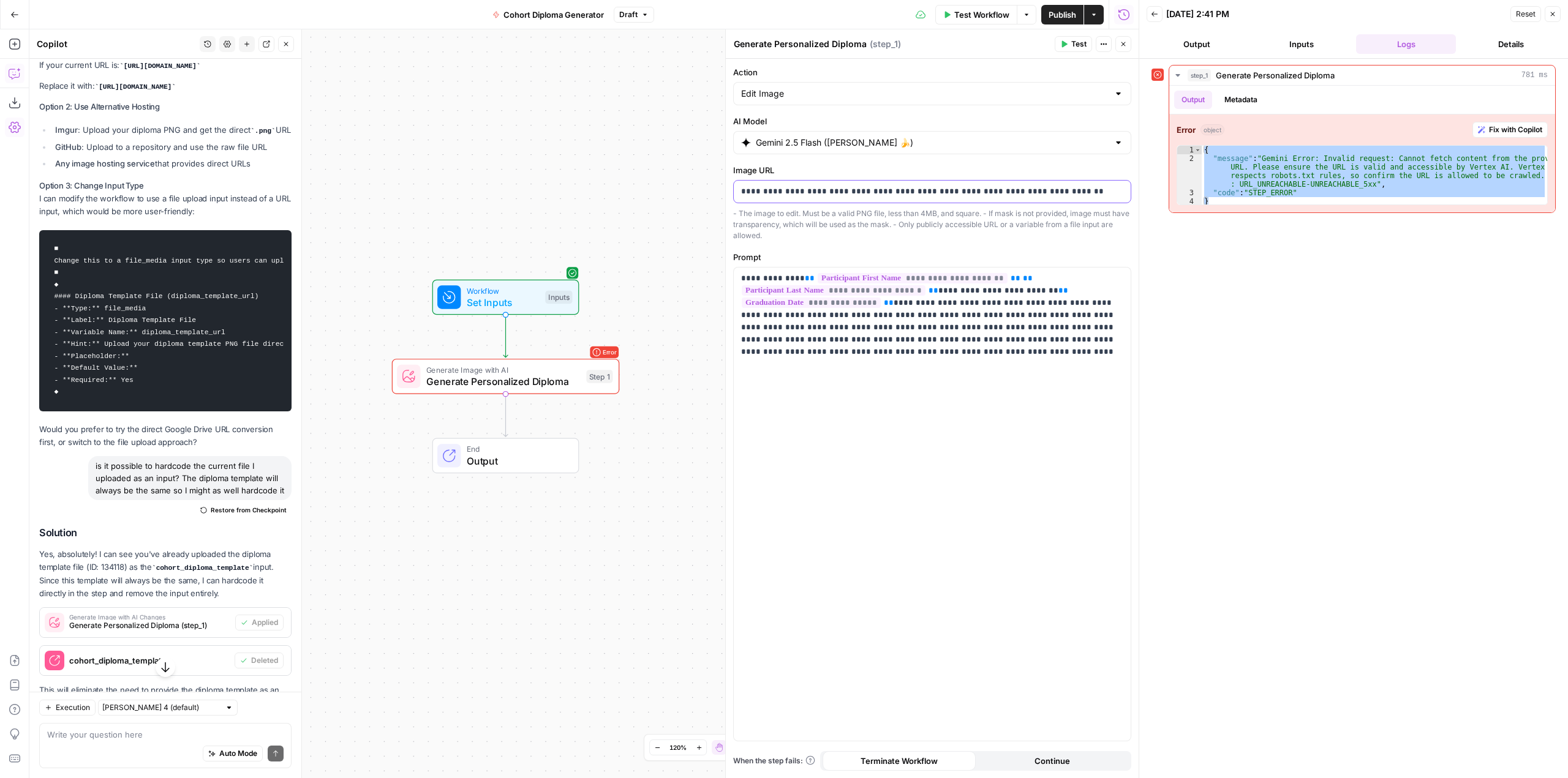
click at [806, 187] on p "**********" at bounding box center [932, 191] width 382 height 12
click at [947, 17] on icon "button" at bounding box center [947, 15] width 8 height 8
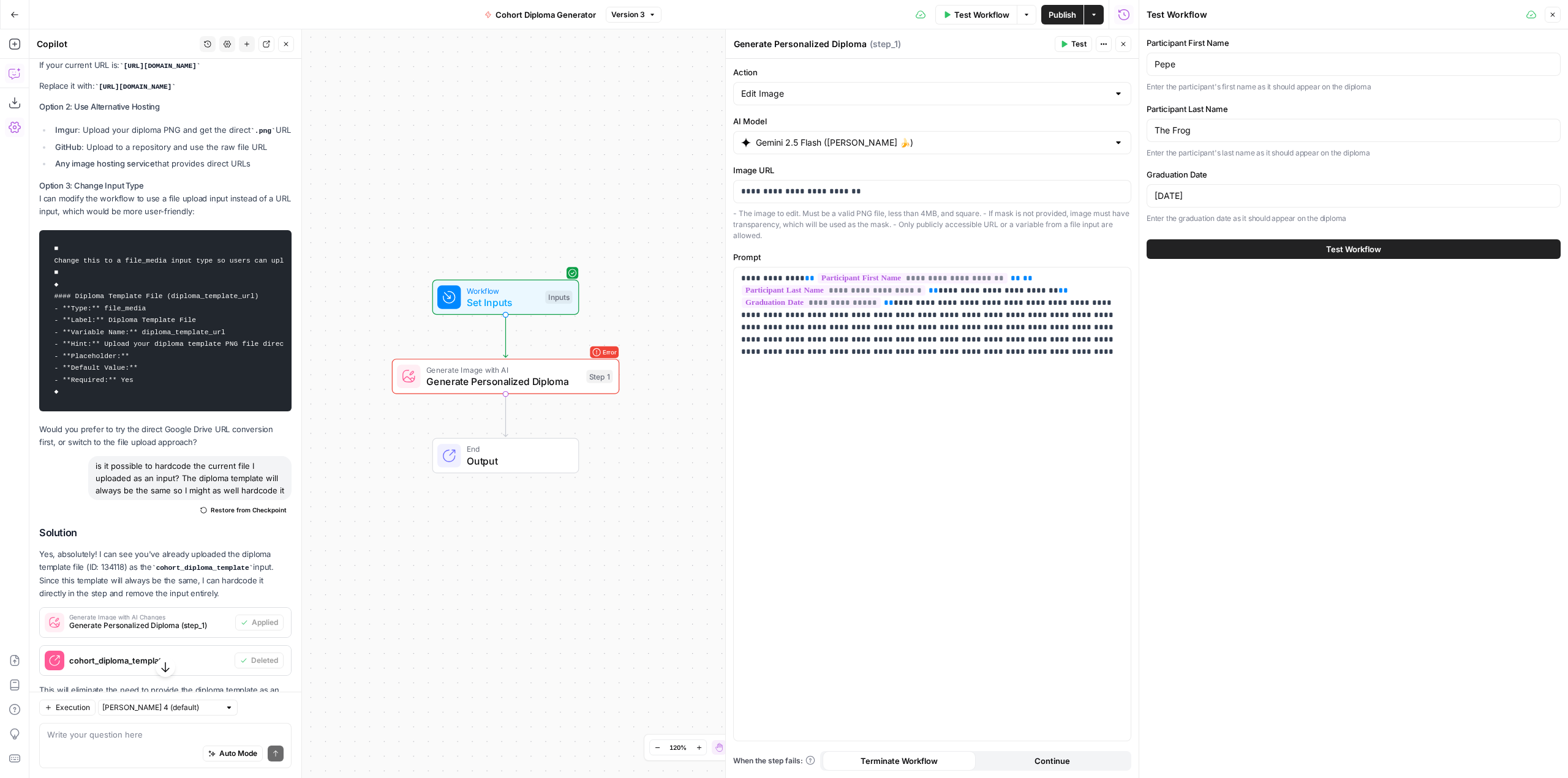
click at [1384, 250] on button "Test Workflow" at bounding box center [1353, 249] width 414 height 20
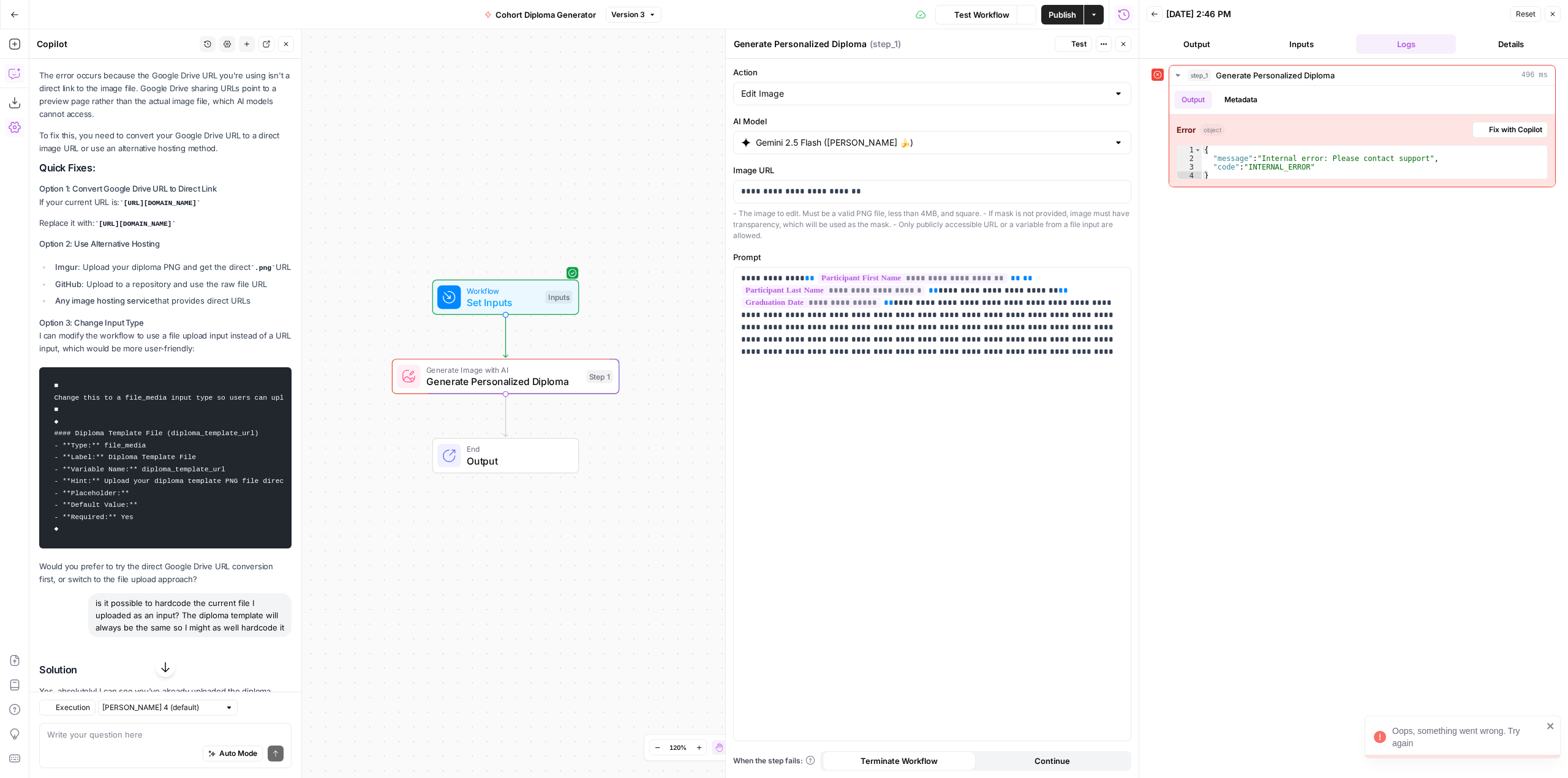
scroll to position [3693, 0]
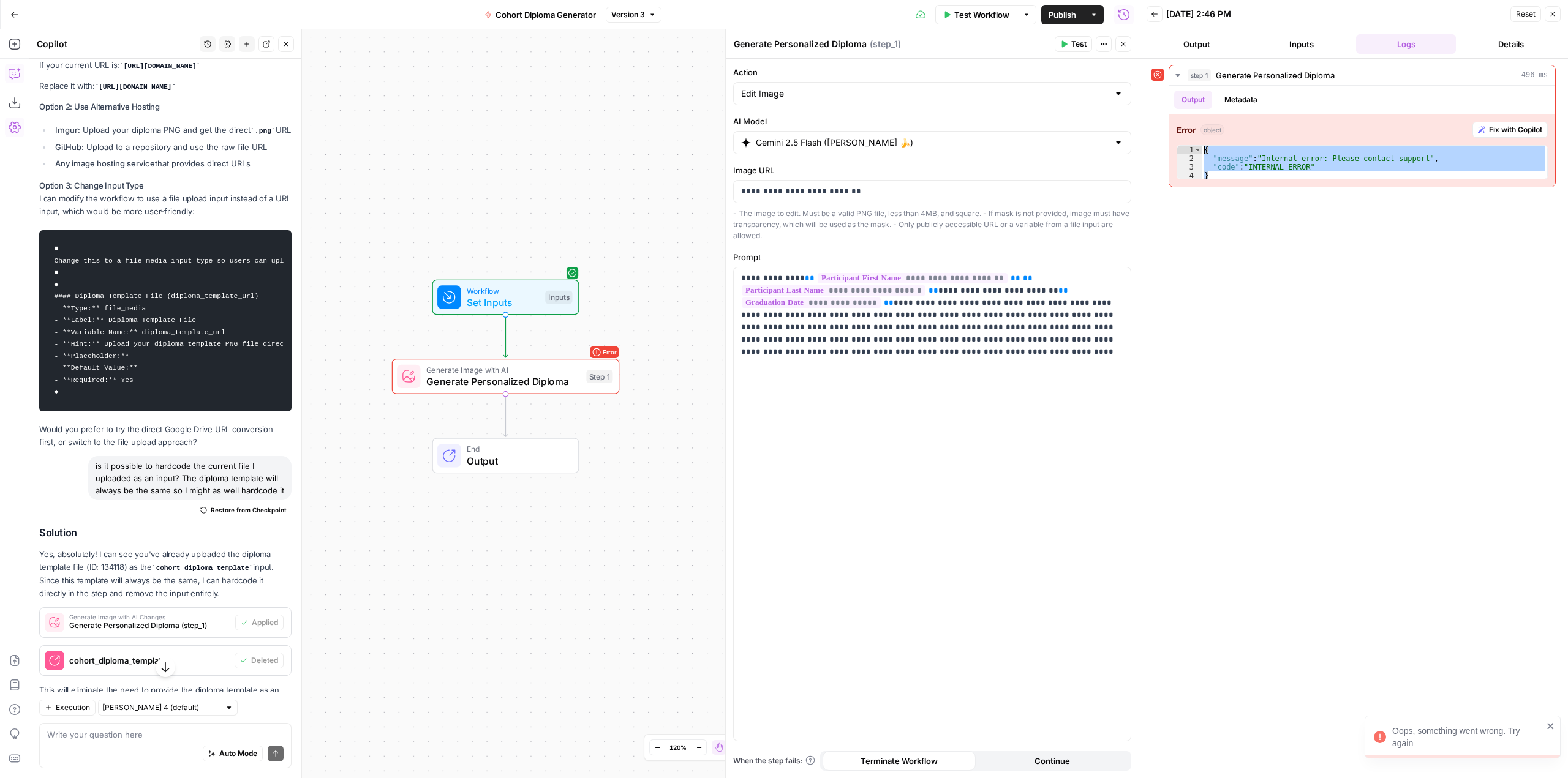
drag, startPoint x: 1218, startPoint y: 173, endPoint x: 1159, endPoint y: 132, distance: 71.8
click at [1159, 132] on div "step_1 Generate Personalized Diploma 496 ms Output Metadata Error object Fix wi…" at bounding box center [1354, 126] width 404 height 122
type textarea "**********"
click at [891, 195] on p "**********" at bounding box center [932, 191] width 382 height 12
click at [975, 8] on span "Test Workflow" at bounding box center [982, 14] width 55 height 12
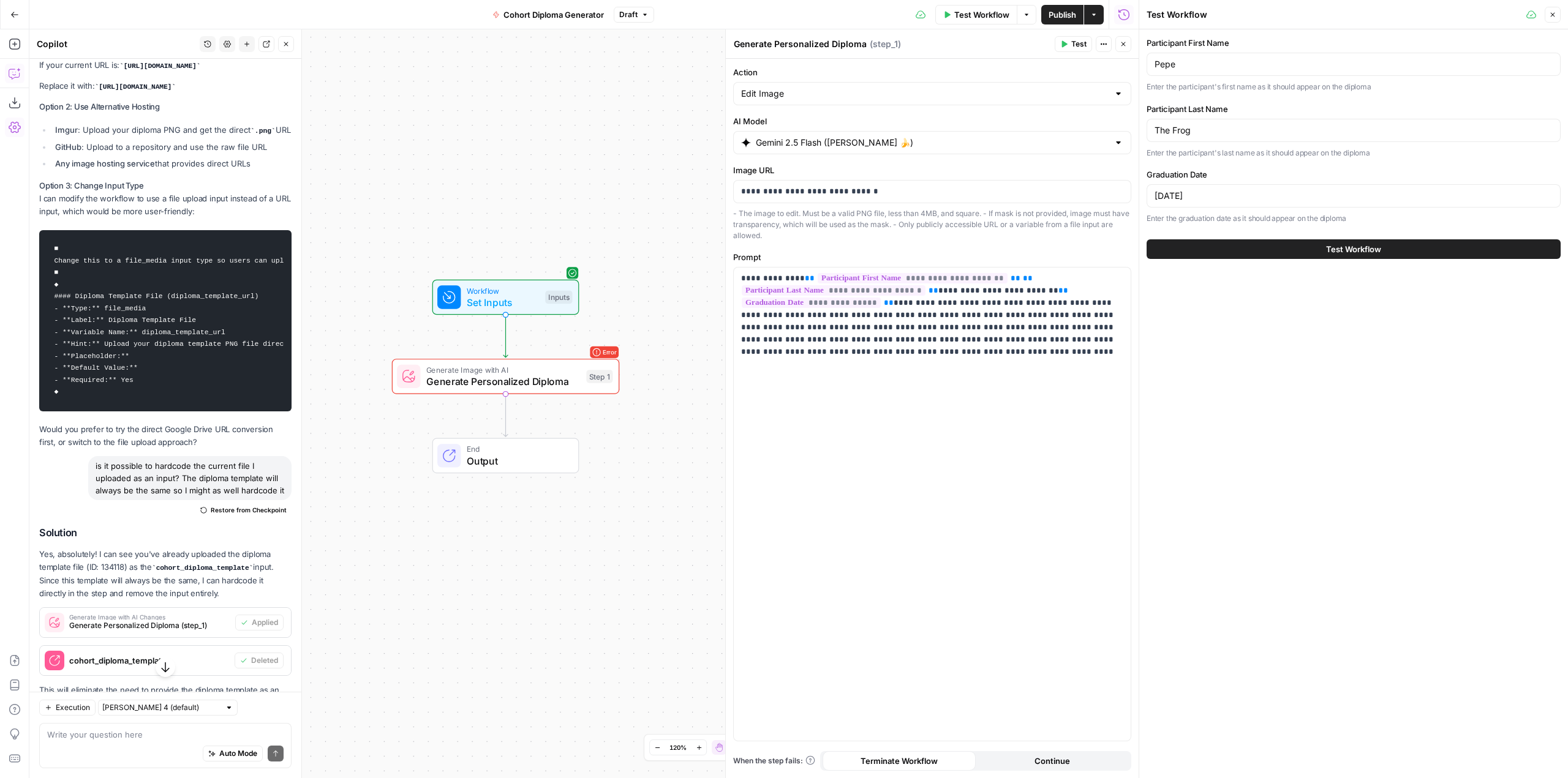
click at [1349, 242] on button "Test Workflow" at bounding box center [1353, 249] width 414 height 20
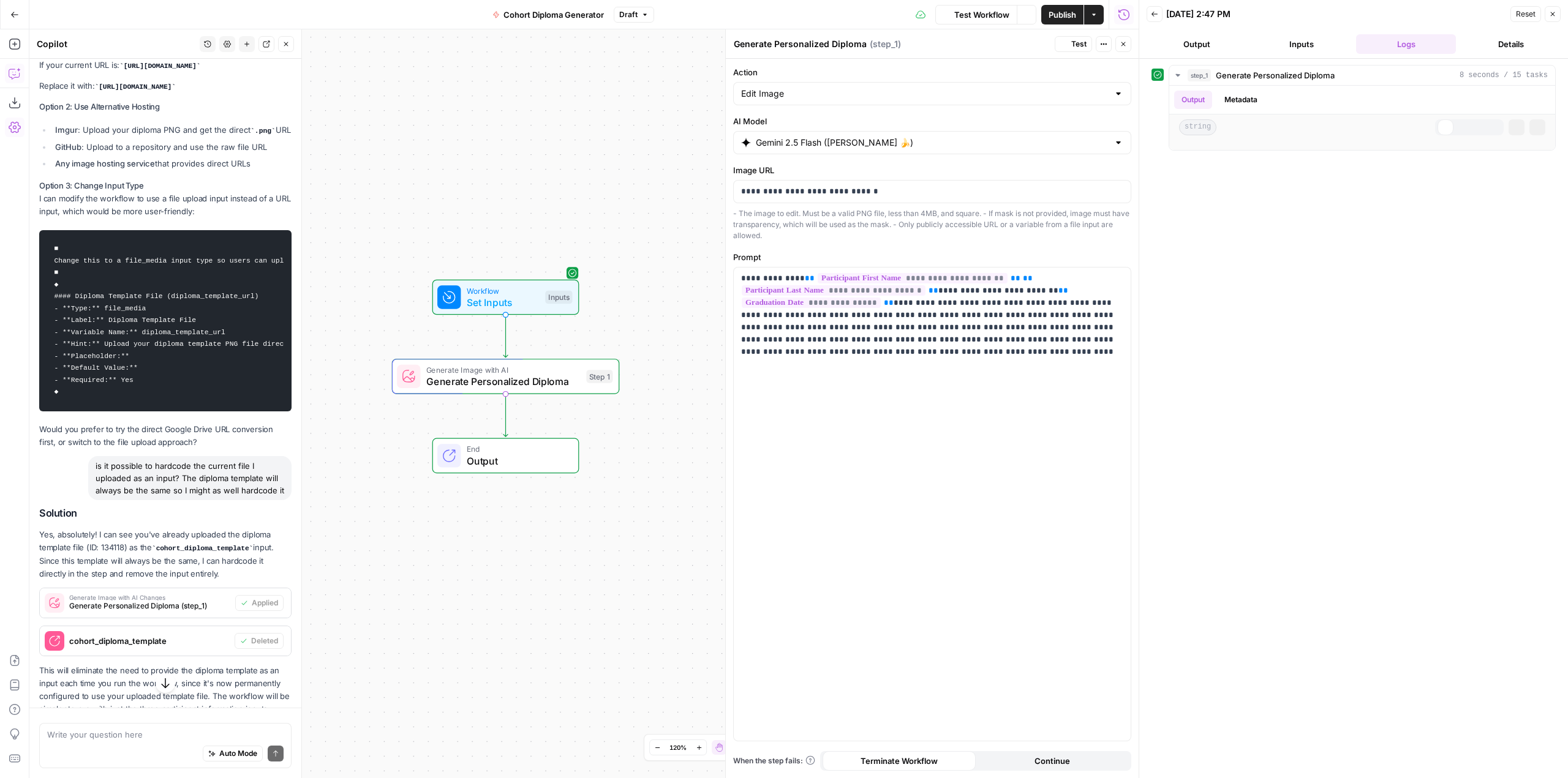
scroll to position [3693, 0]
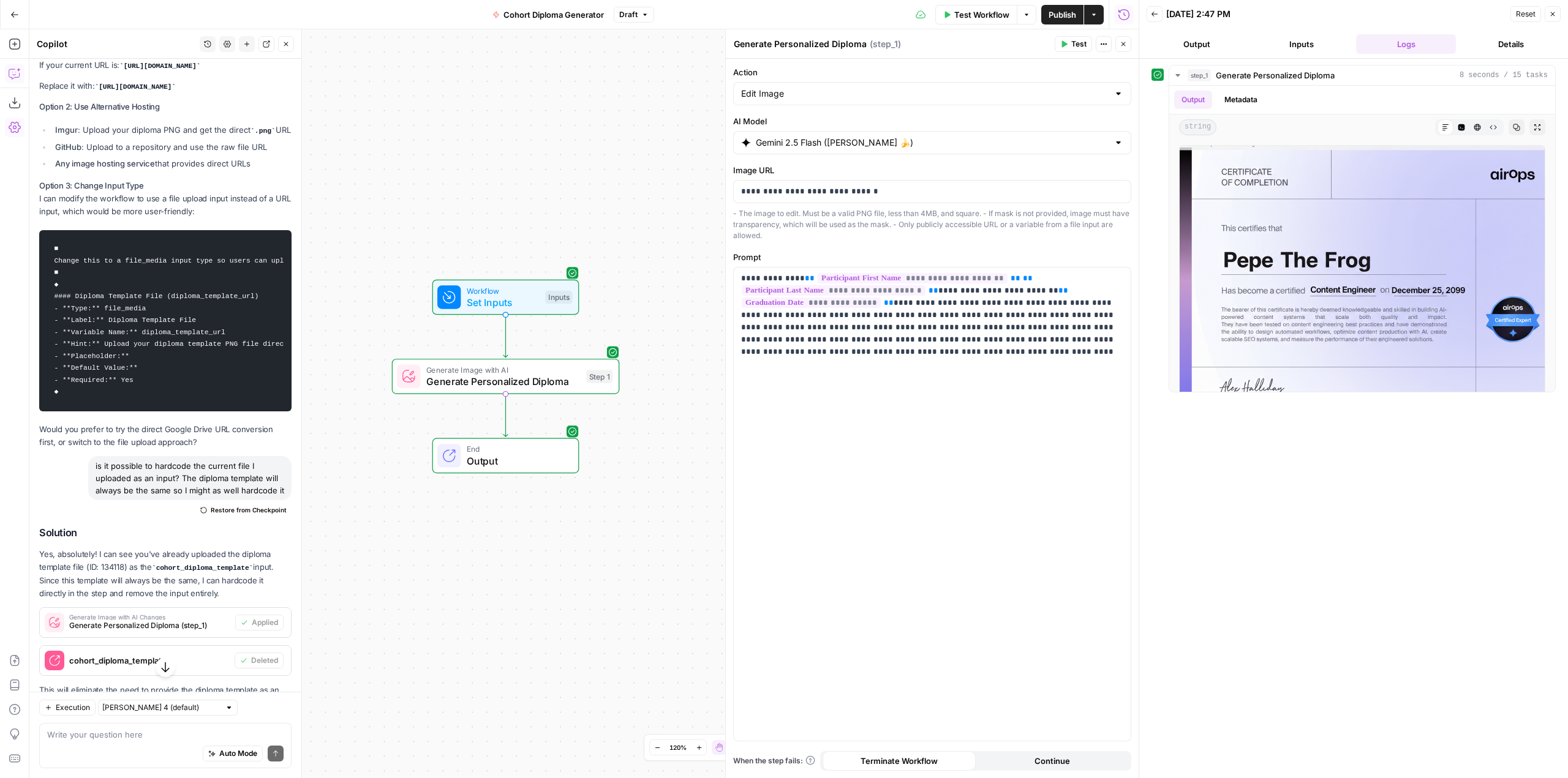
click at [1073, 9] on span "Publish" at bounding box center [1062, 14] width 27 height 12
click at [6, 15] on button "Go Back" at bounding box center [14, 14] width 22 height 22
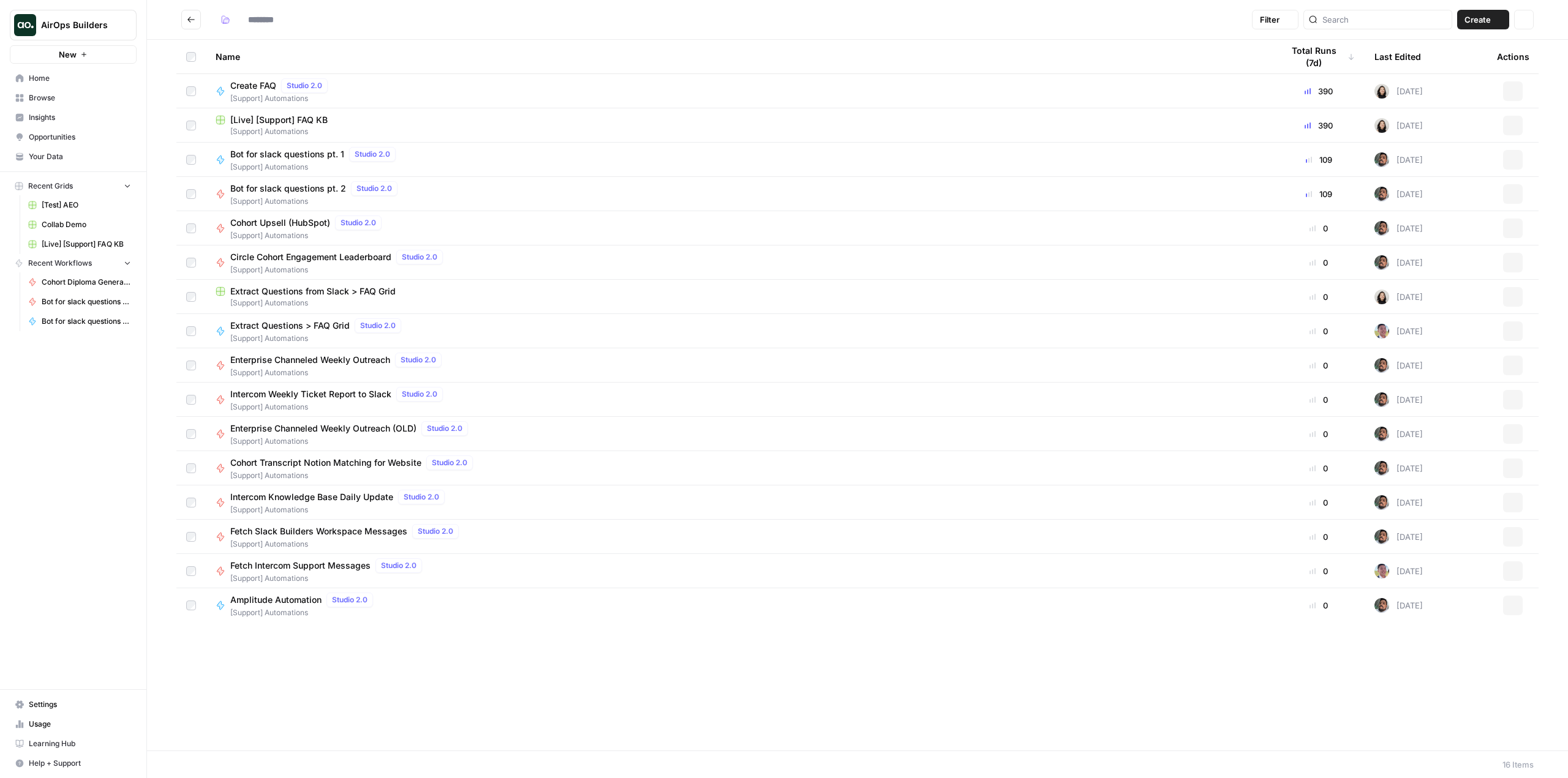
type input "**********"
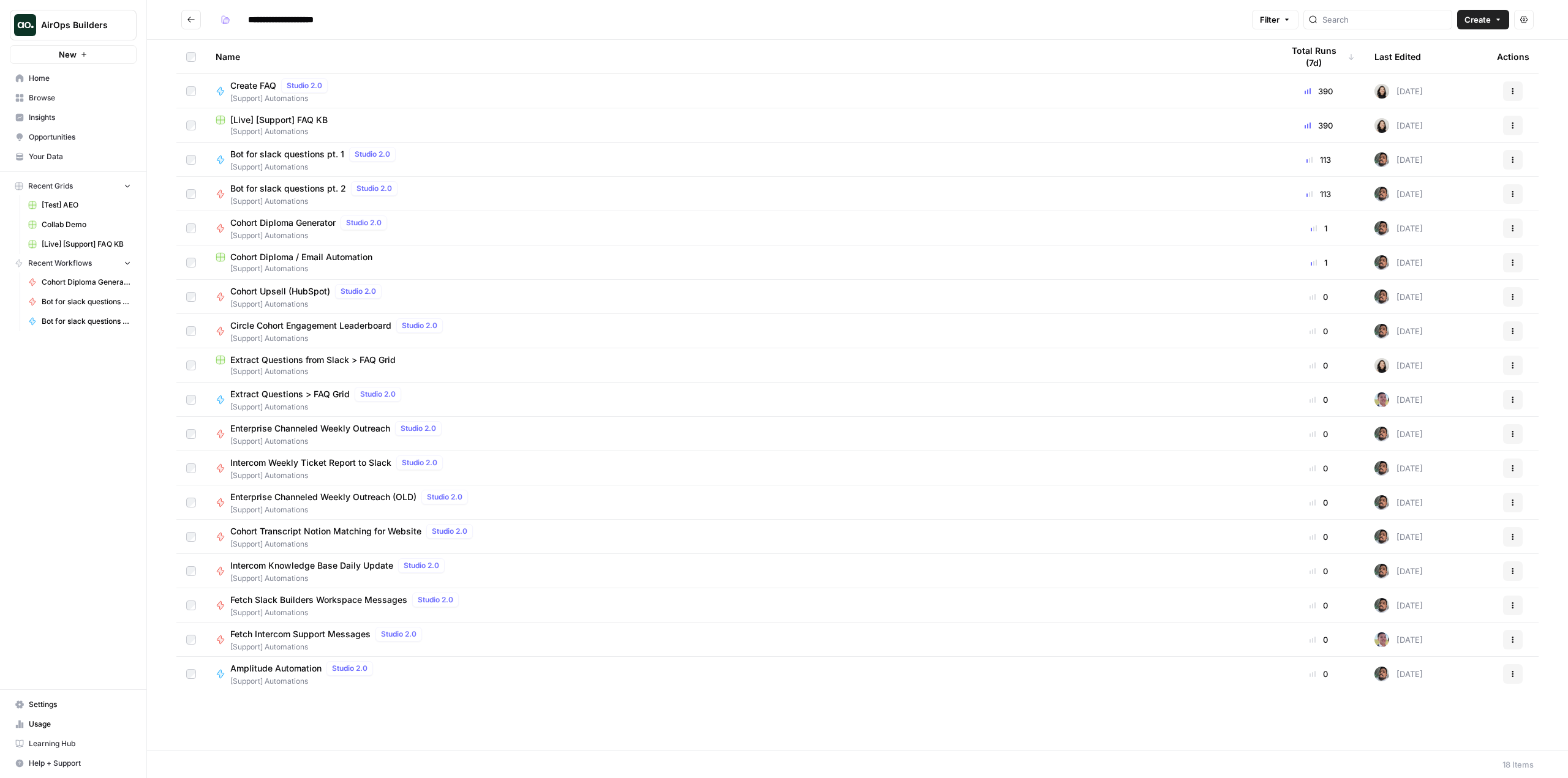
click at [1502, 13] on button "Create" at bounding box center [1483, 20] width 52 height 20
click at [1459, 60] on span "Workflow" at bounding box center [1459, 65] width 68 height 12
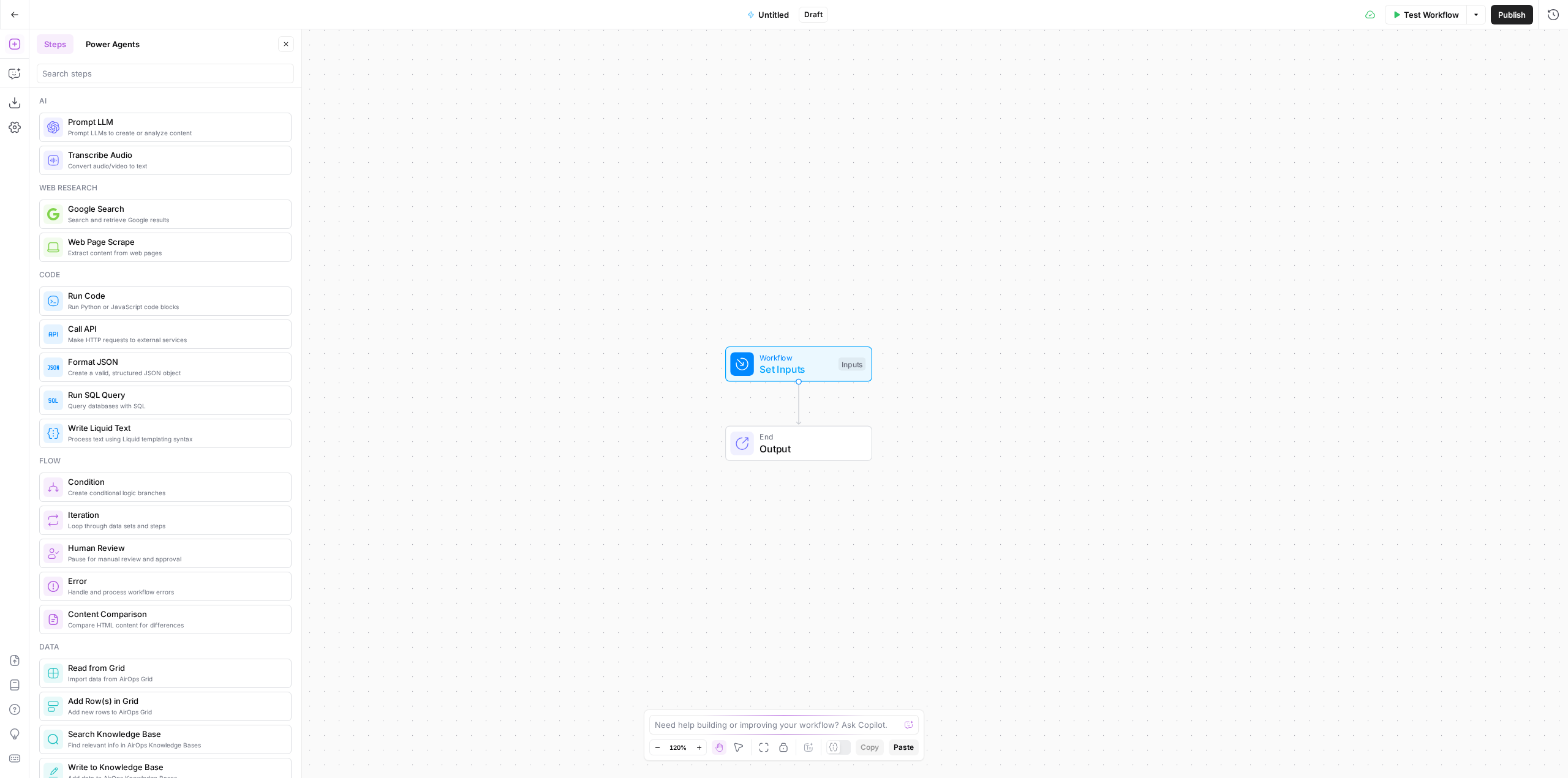
click at [765, 19] on span "Untitled" at bounding box center [774, 14] width 30 height 12
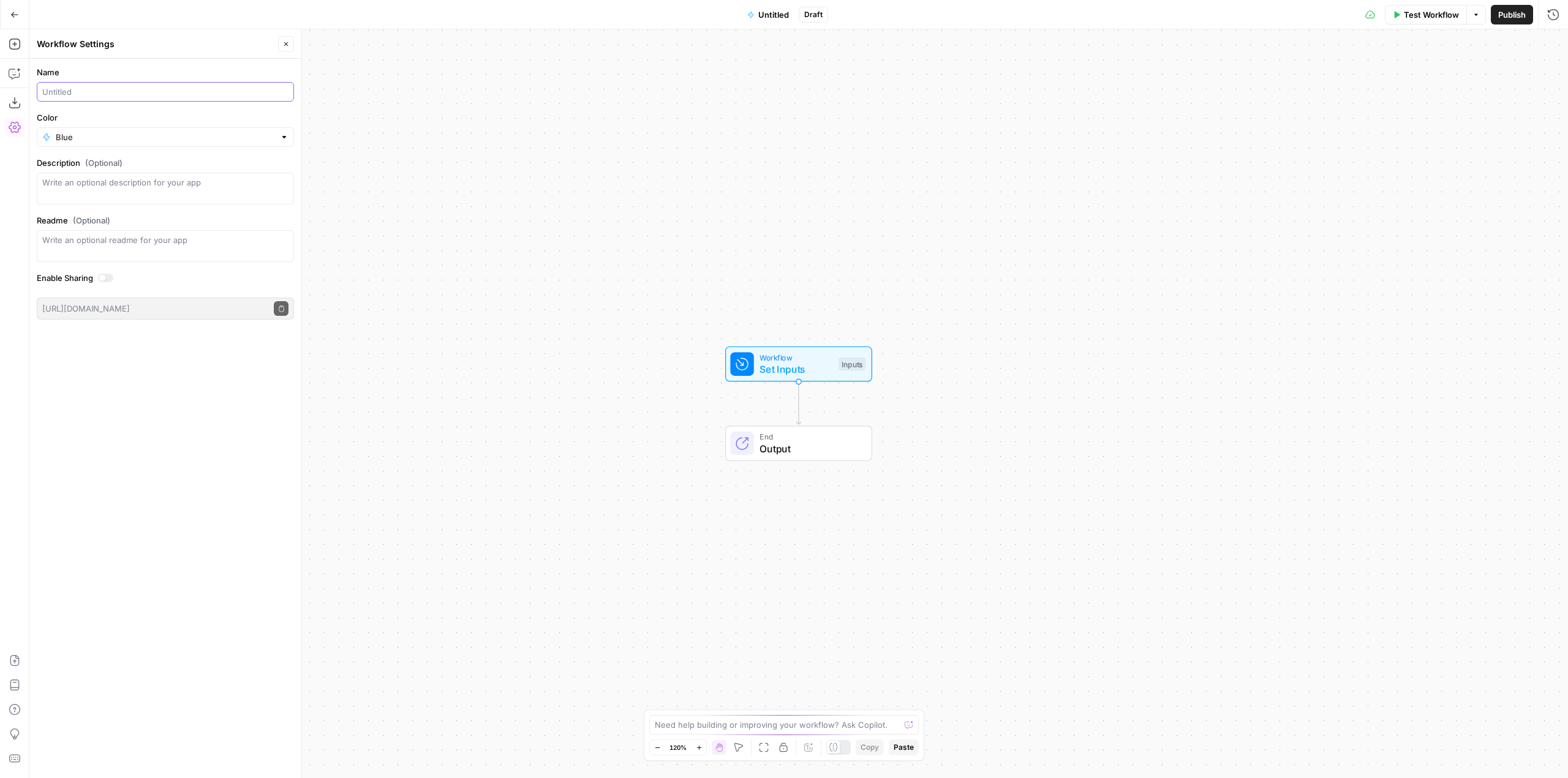
click at [156, 89] on input "Name" at bounding box center [166, 92] width 246 height 12
type input "Cohort Graduate Email Generator"
click at [181, 140] on input "Color" at bounding box center [165, 137] width 219 height 12
click at [89, 298] on span "Red" at bounding box center [169, 303] width 218 height 12
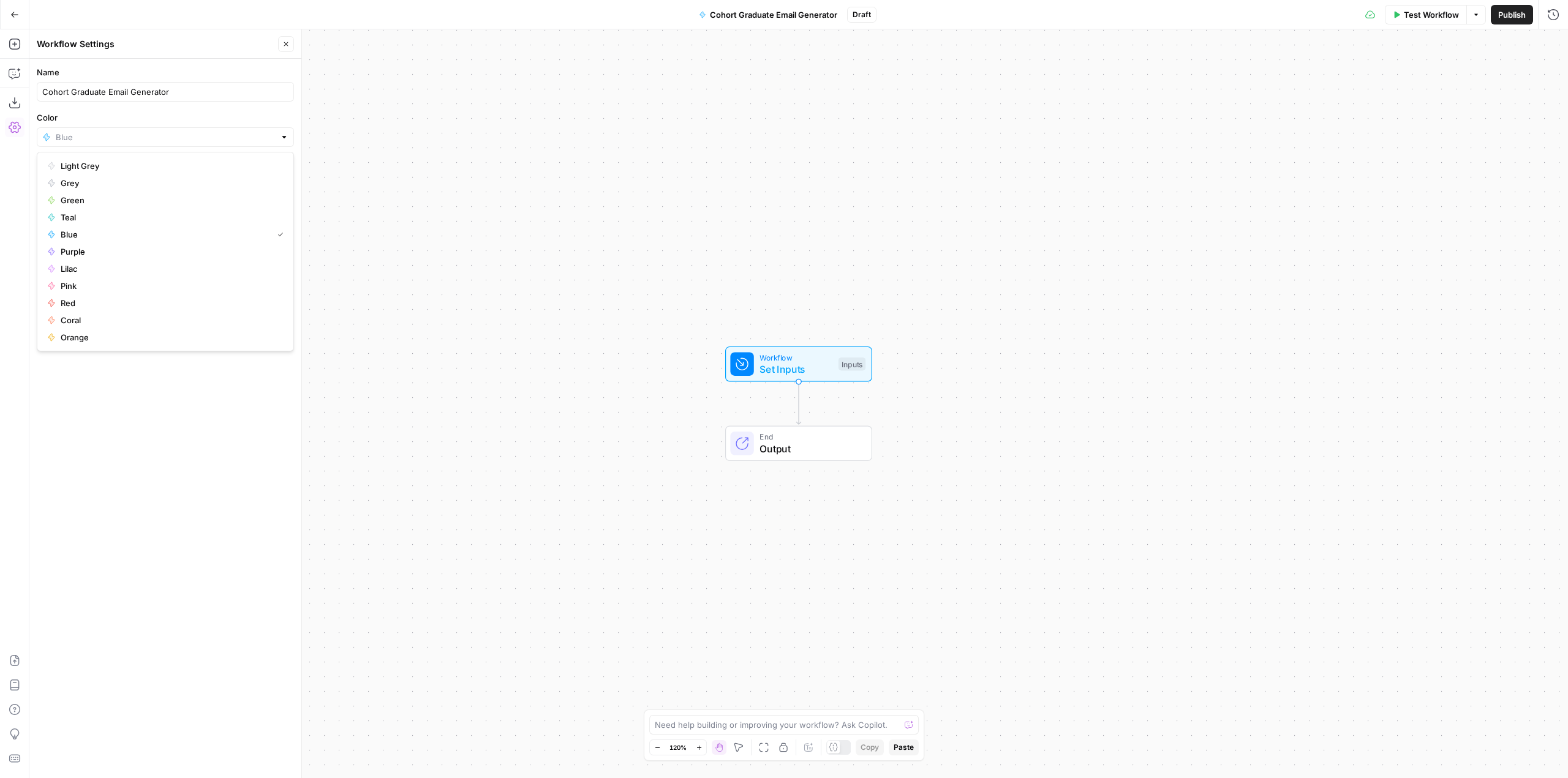
type input "Red"
click at [1181, 200] on div "Workflow Set Inputs Inputs End Output" at bounding box center [799, 404] width 1539 height 749
click at [17, 70] on icon "button" at bounding box center [19, 71] width 5 height 5
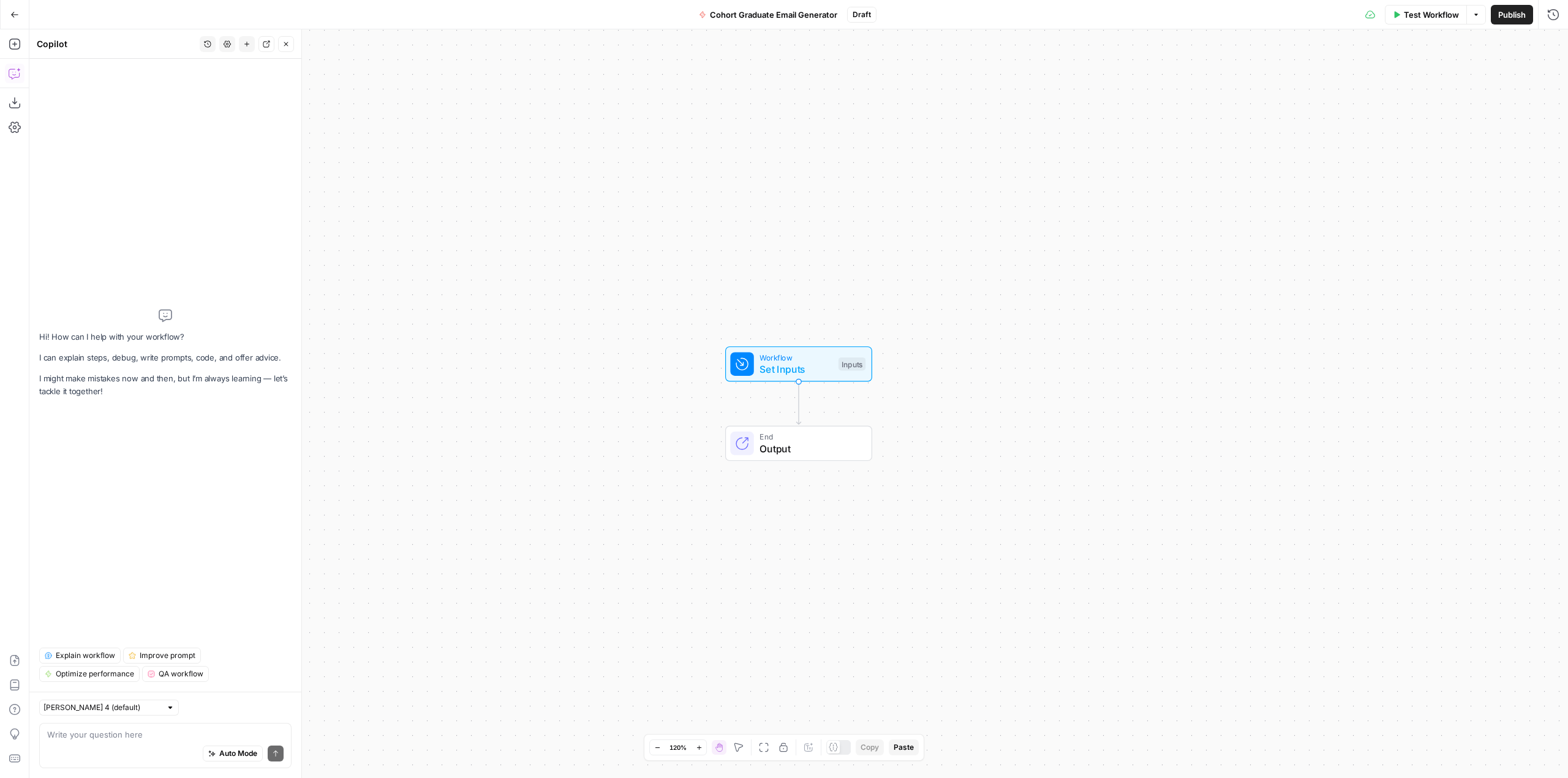
drag, startPoint x: 195, startPoint y: 734, endPoint x: 181, endPoint y: 748, distance: 19.8
click at [182, 748] on div "Write your question here Auto Mode Send" at bounding box center [166, 746] width 252 height 46
type textarea "I need to"
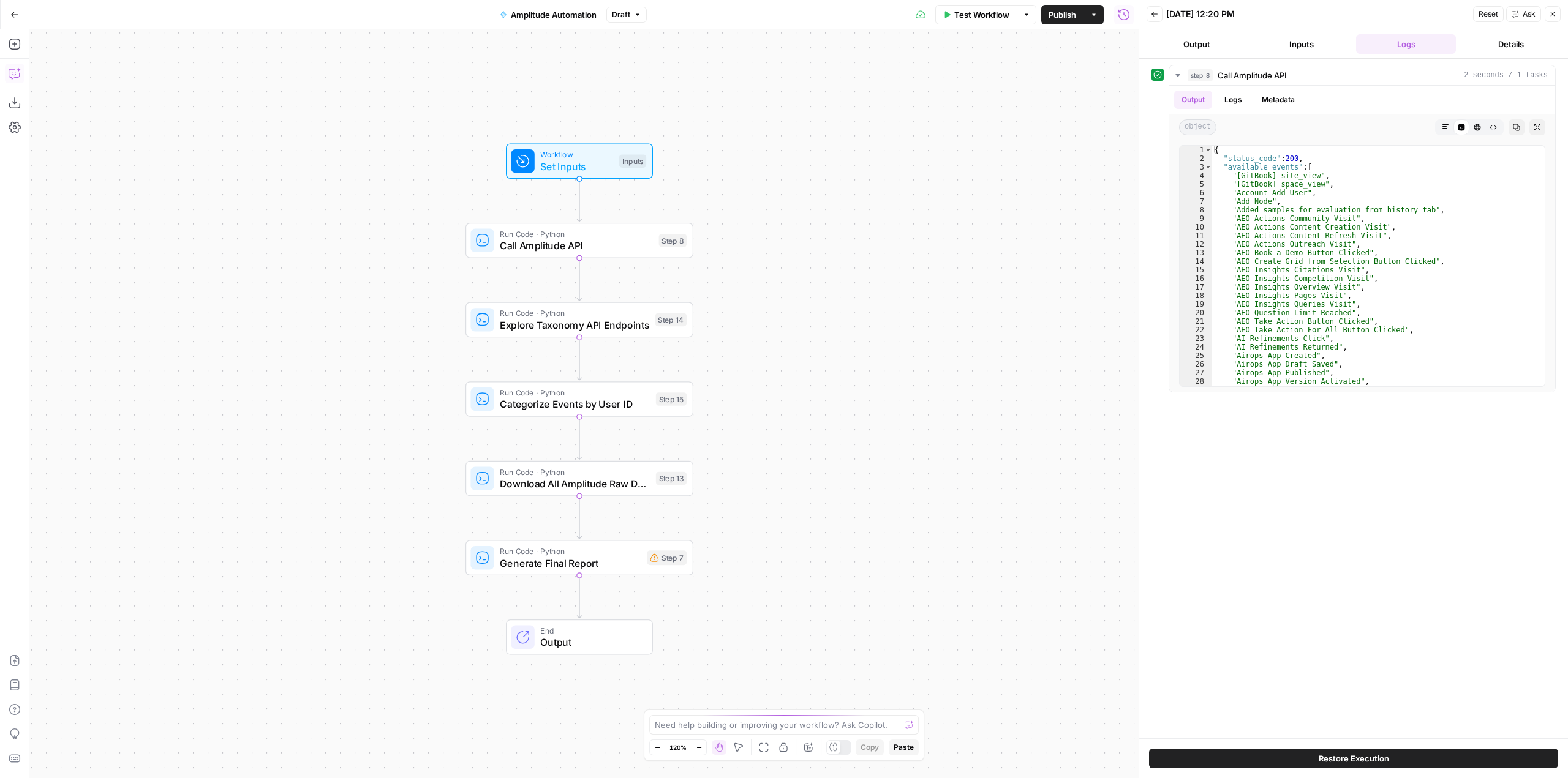
click at [11, 69] on icon "button" at bounding box center [14, 74] width 11 height 10
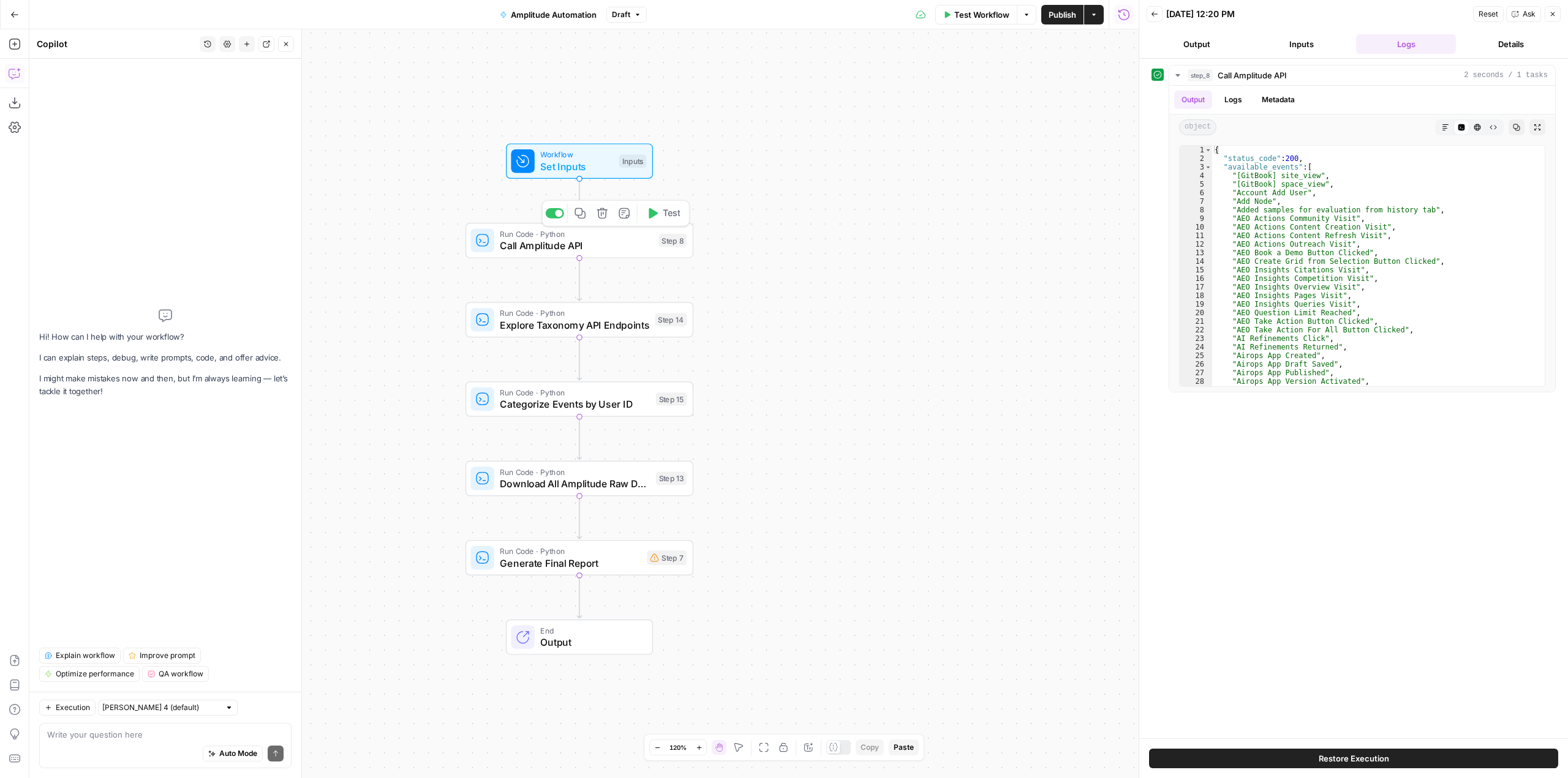
click at [670, 208] on span "Test" at bounding box center [671, 214] width 17 height 14
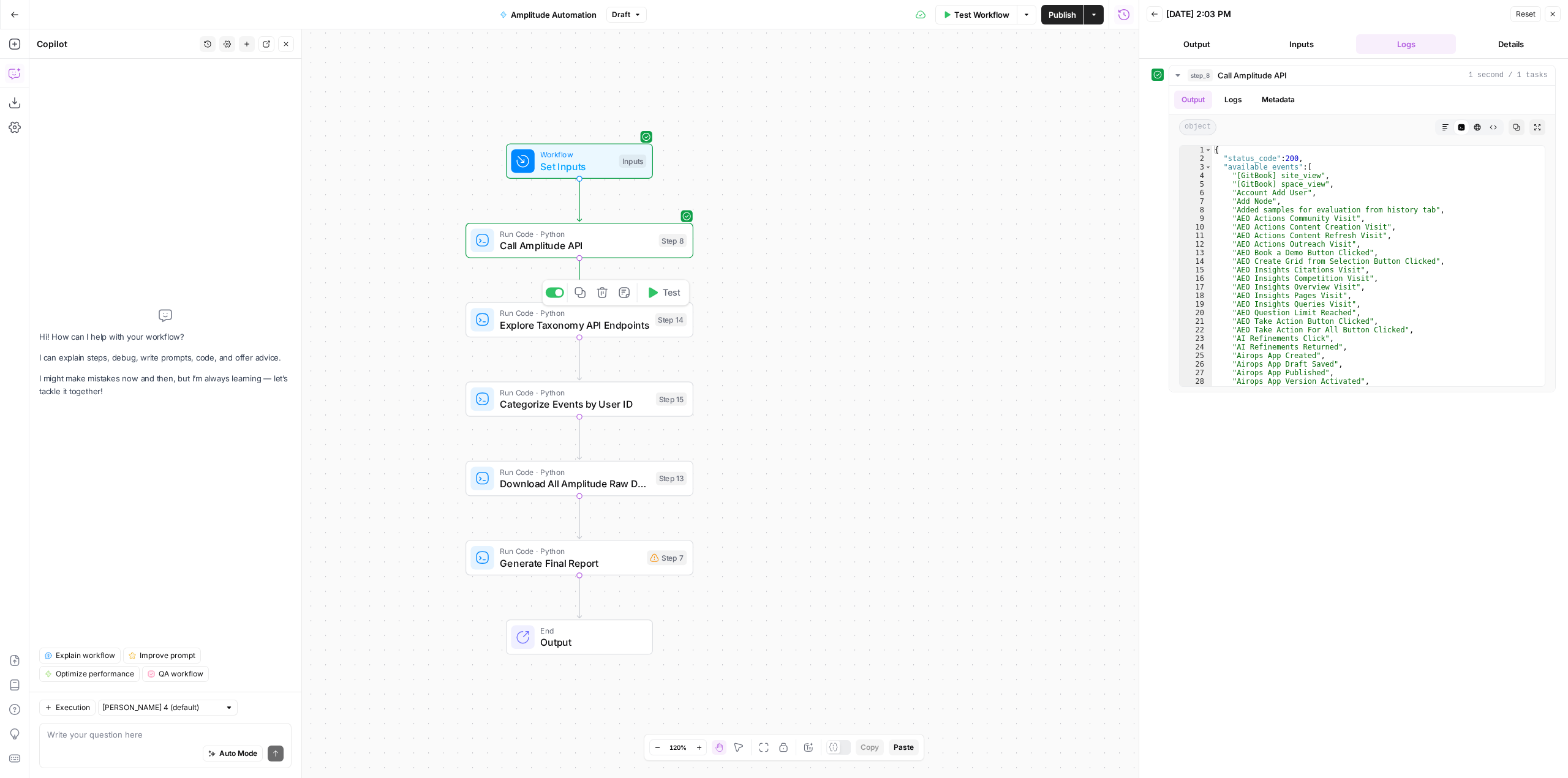
click at [670, 289] on span "Test" at bounding box center [671, 293] width 17 height 14
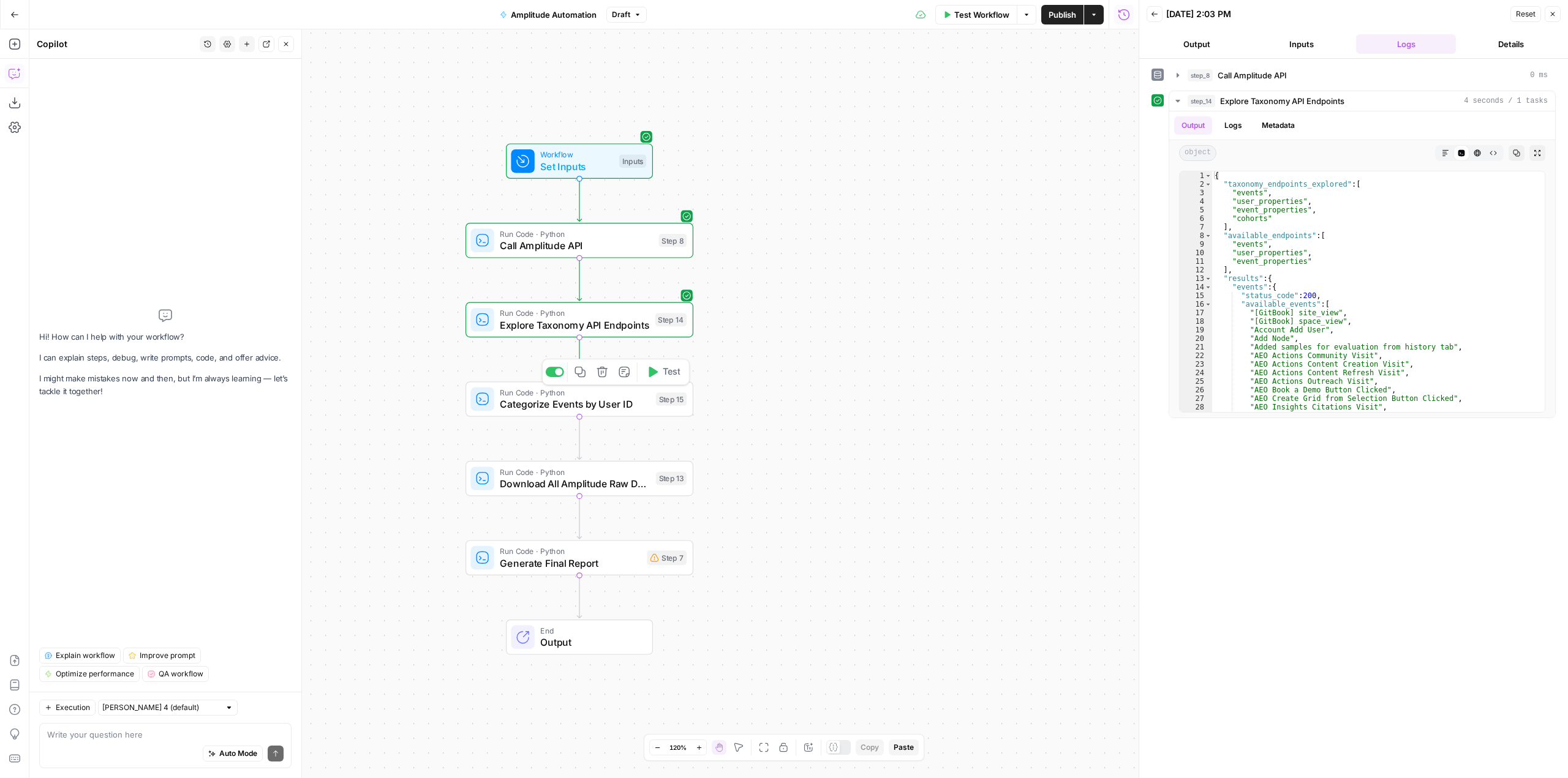
click at [670, 370] on span "Test" at bounding box center [671, 373] width 17 height 14
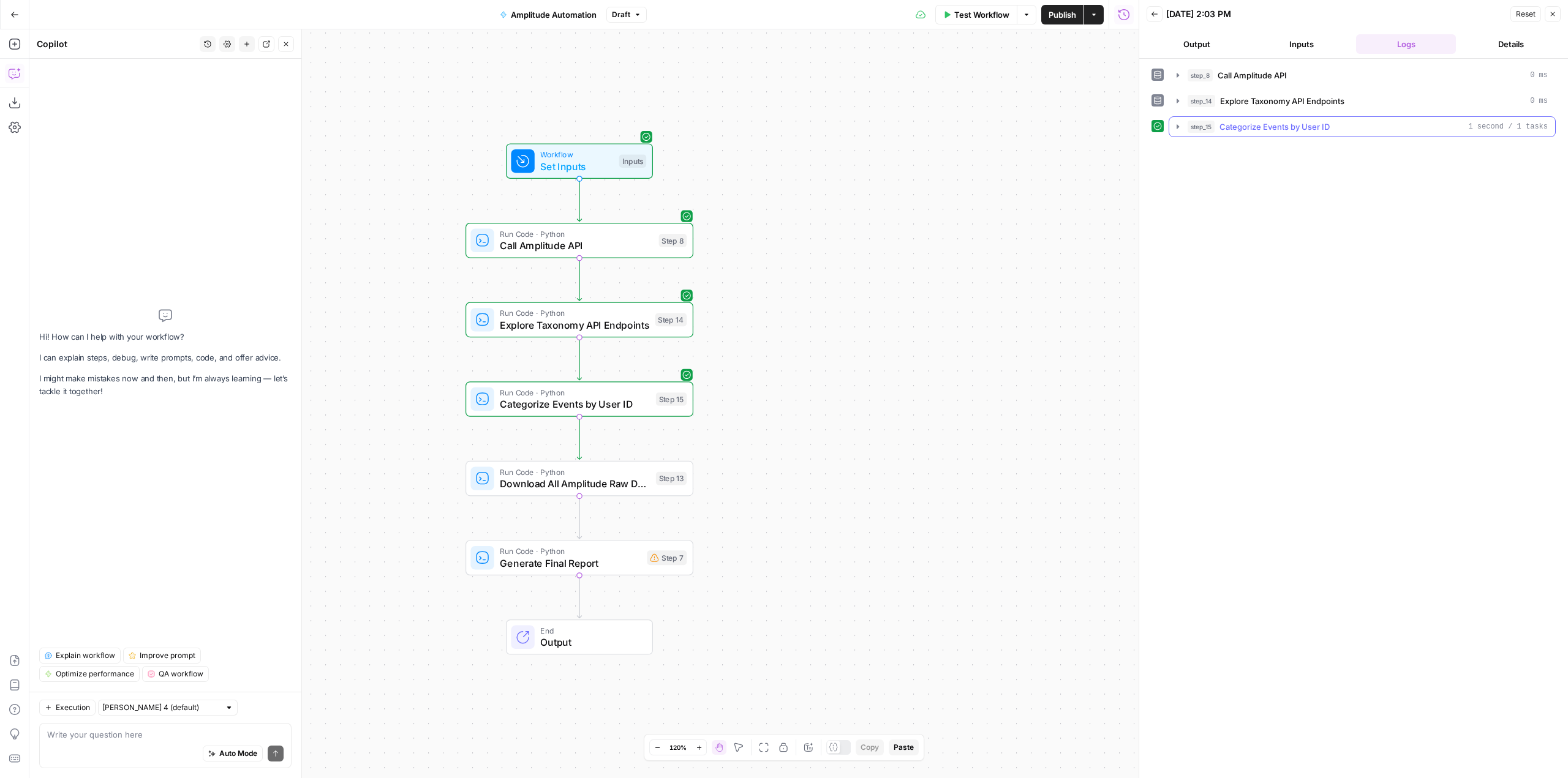
click at [1175, 125] on icon "button" at bounding box center [1178, 127] width 10 height 10
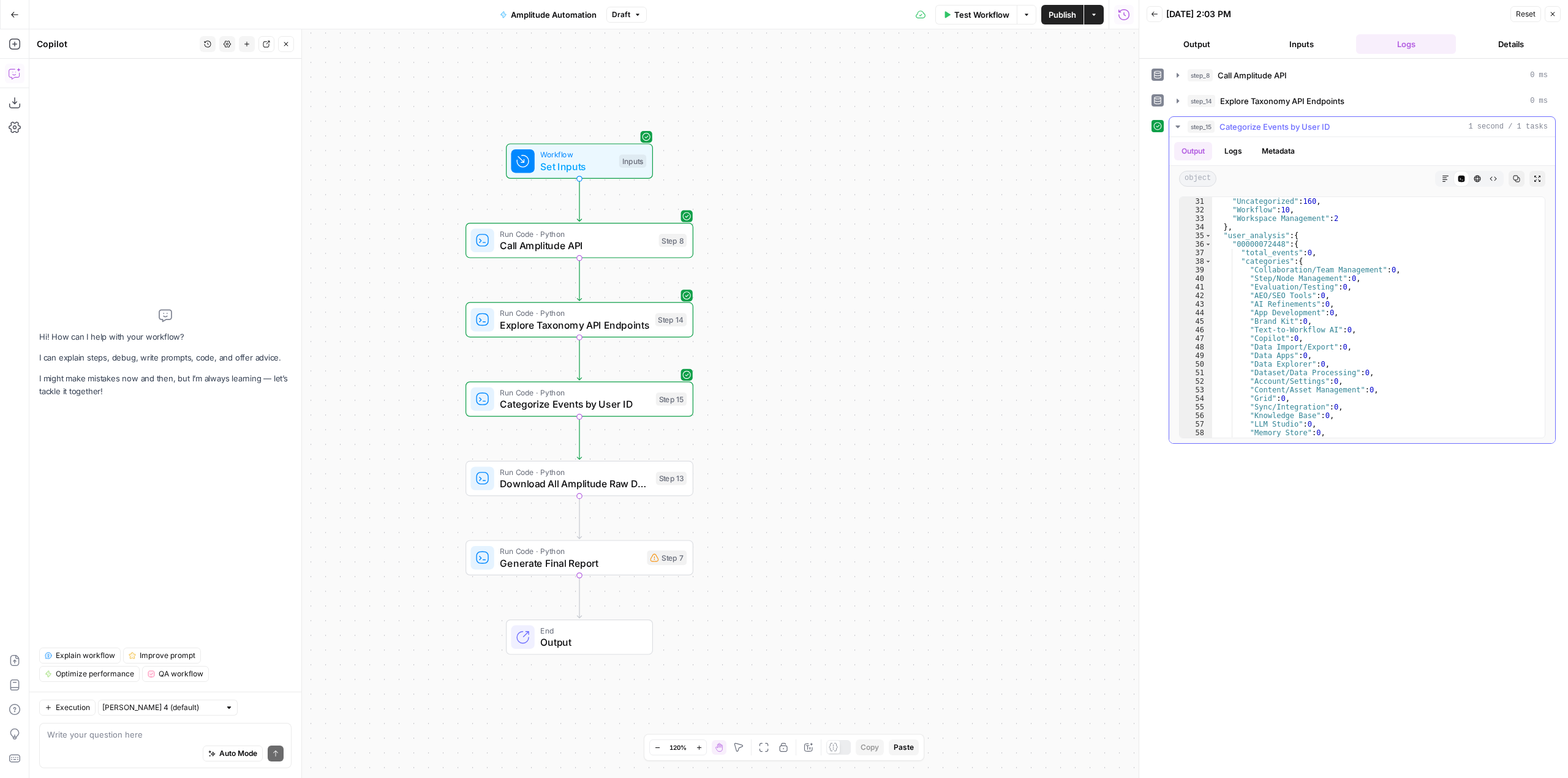
scroll to position [257, 0]
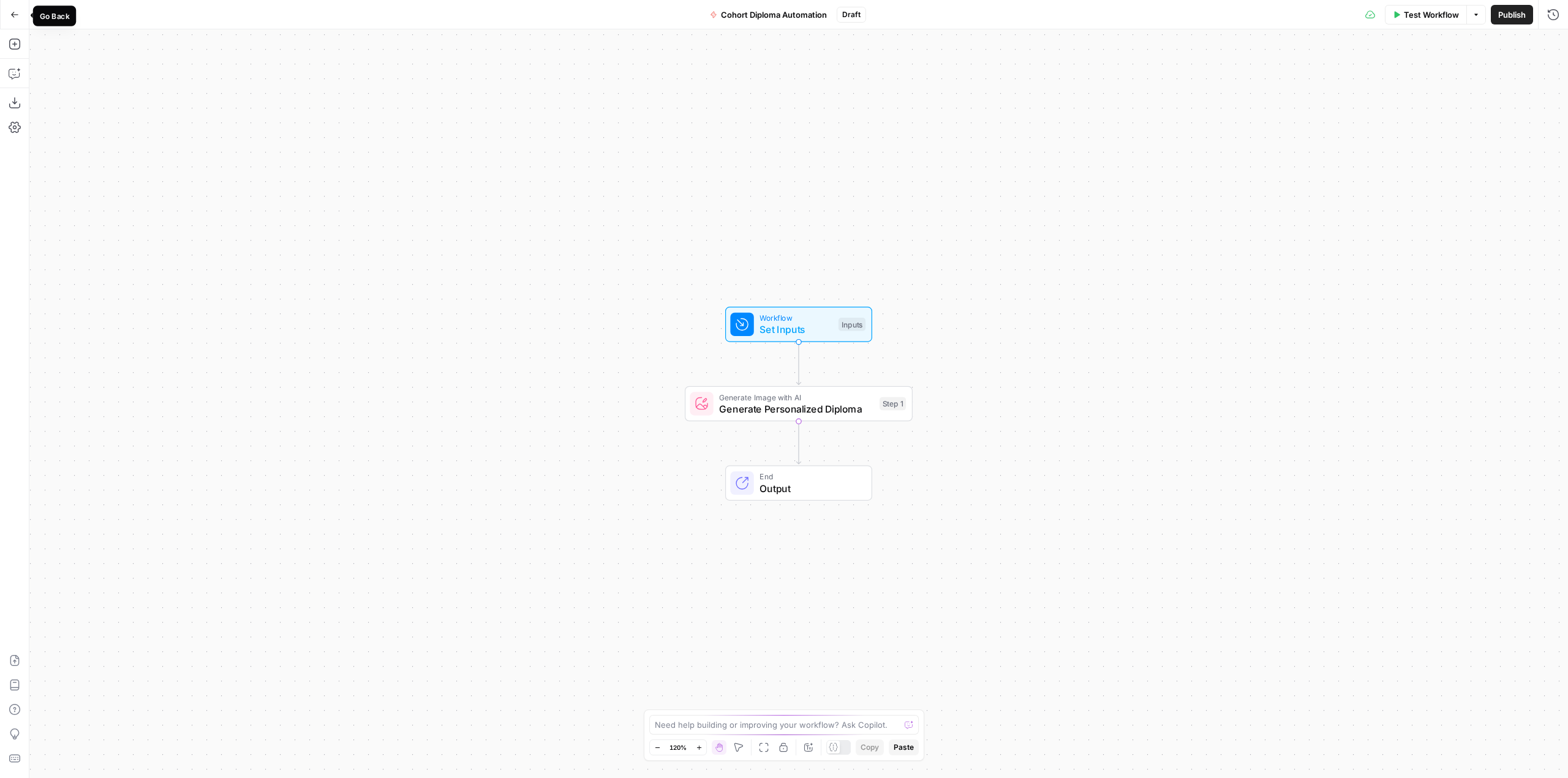
click at [11, 8] on button "Go Back" at bounding box center [14, 14] width 22 height 22
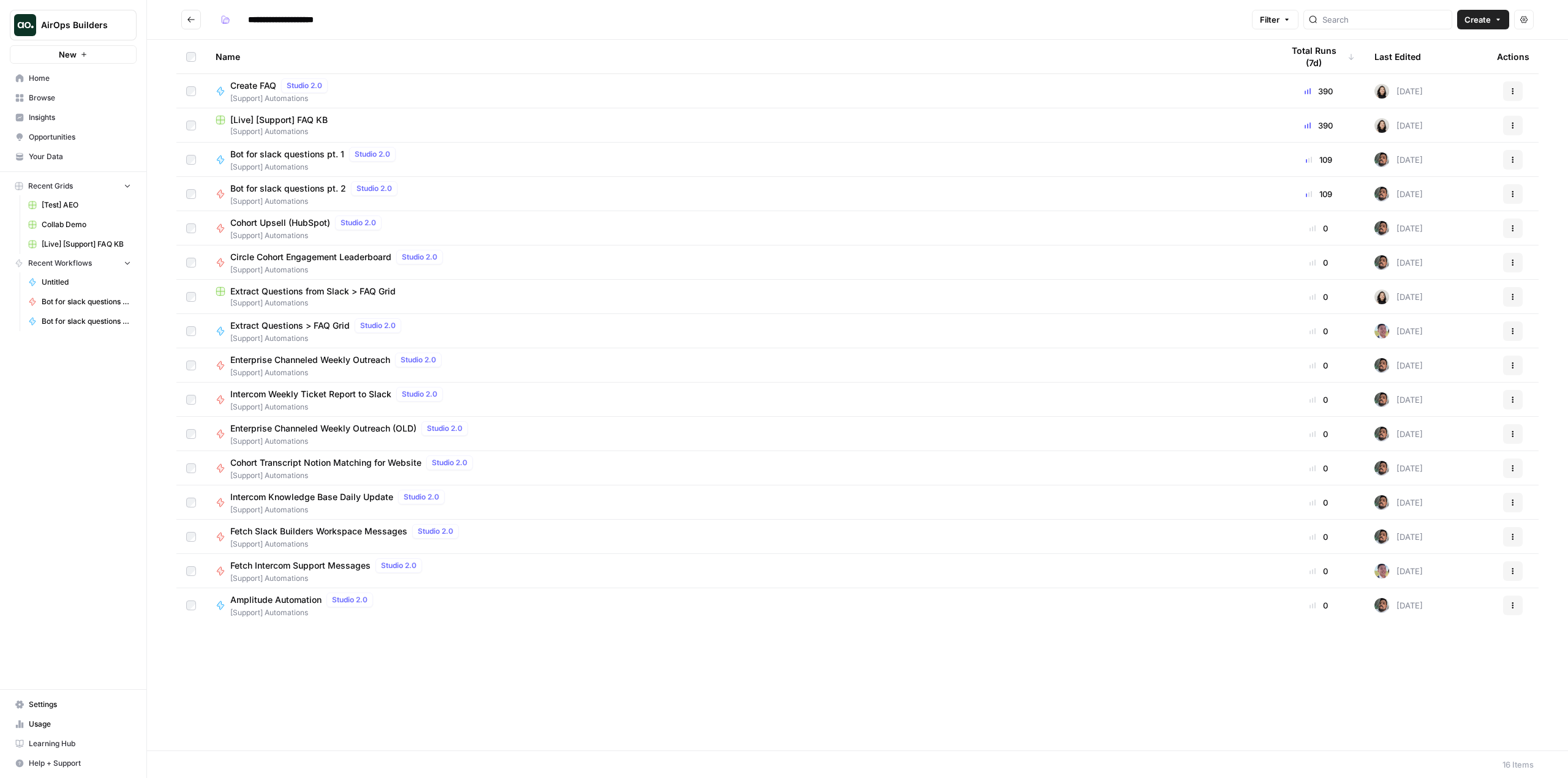
click at [71, 148] on link "Your Data" at bounding box center [73, 157] width 127 height 20
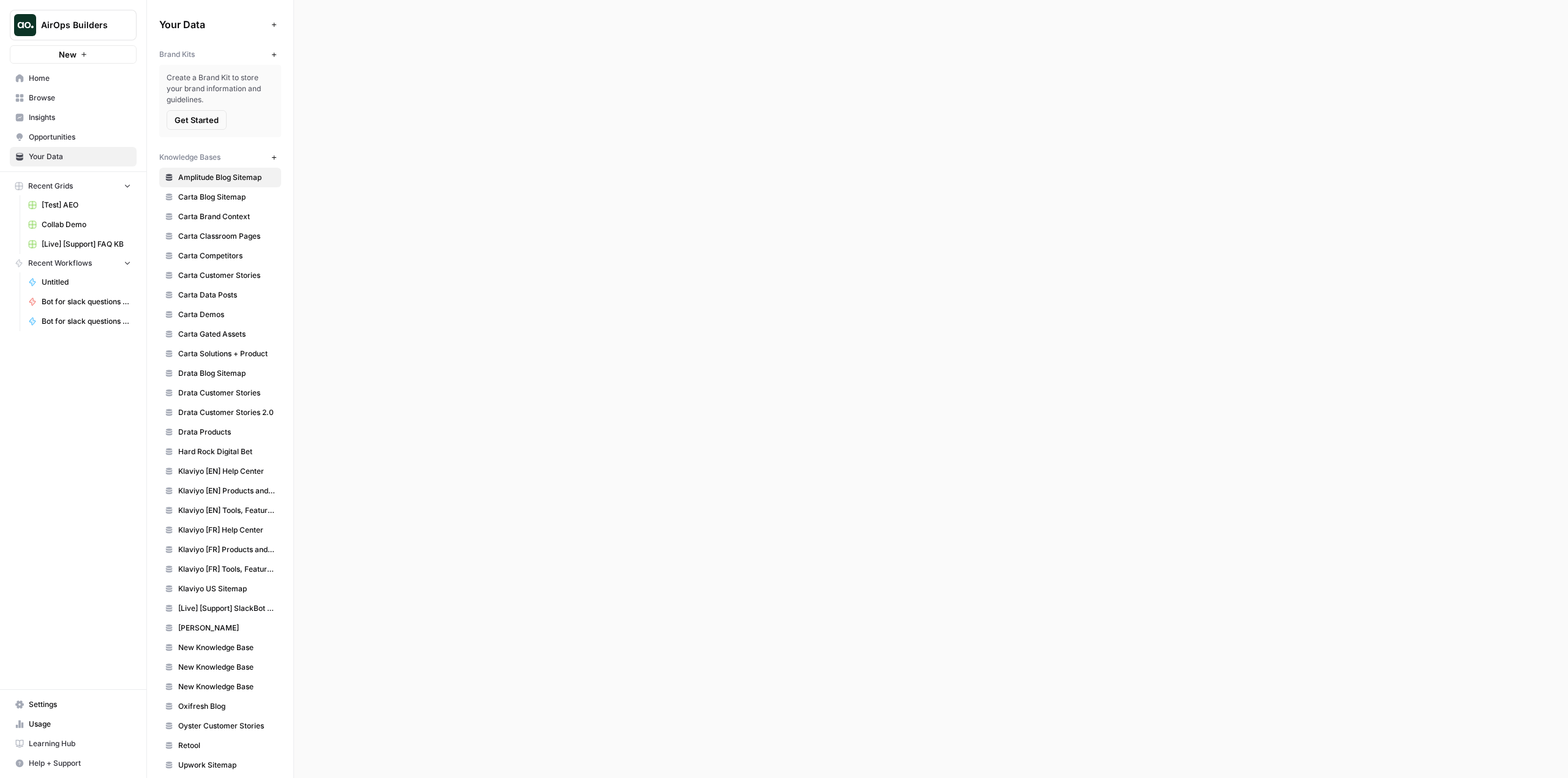
click at [267, 152] on button "New" at bounding box center [273, 157] width 14 height 14
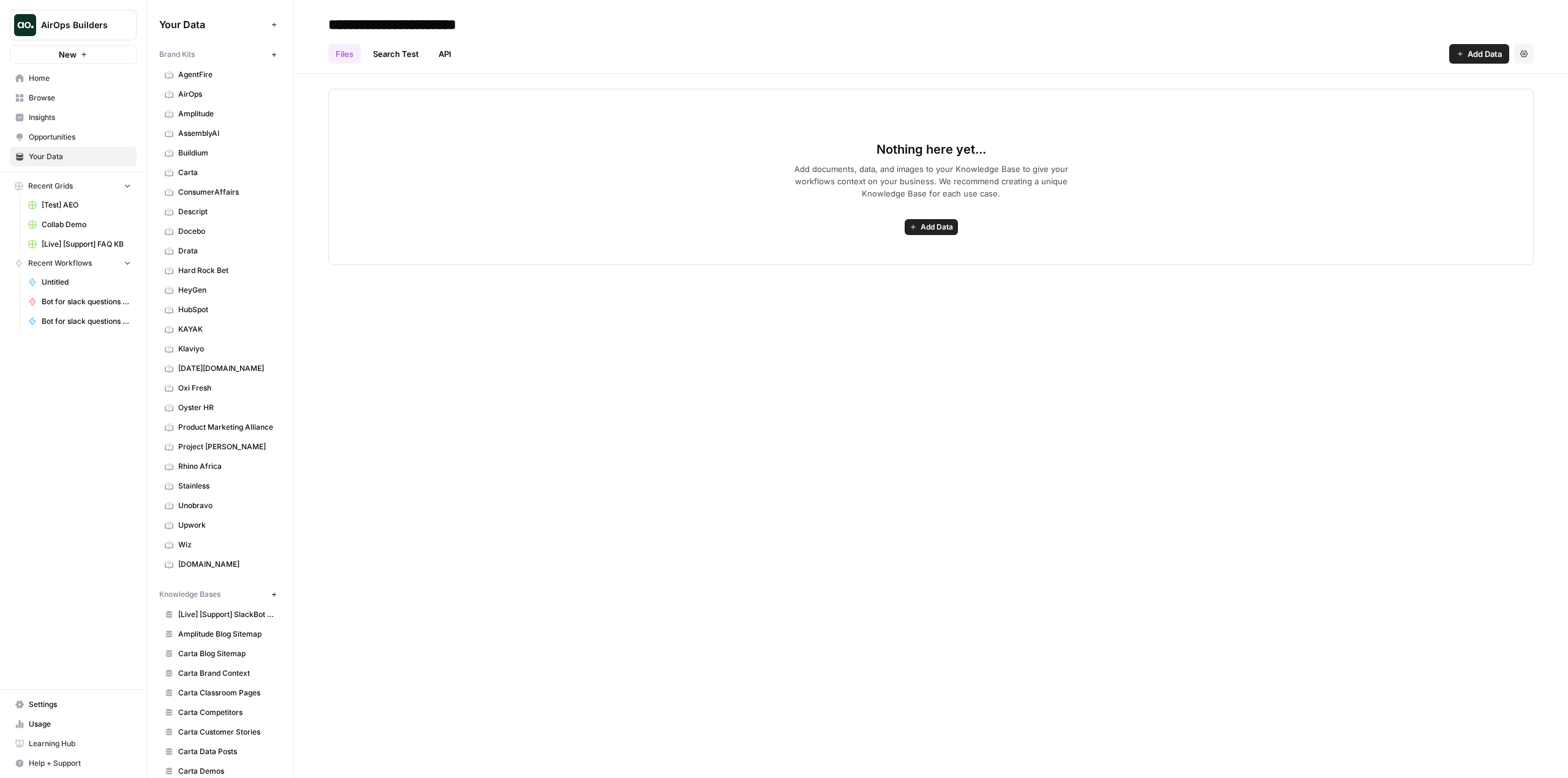
type input "**********"
click at [945, 227] on span "Add Data" at bounding box center [937, 227] width 33 height 11
click at [857, 252] on span "Upload Files" at bounding box center [886, 254] width 112 height 12
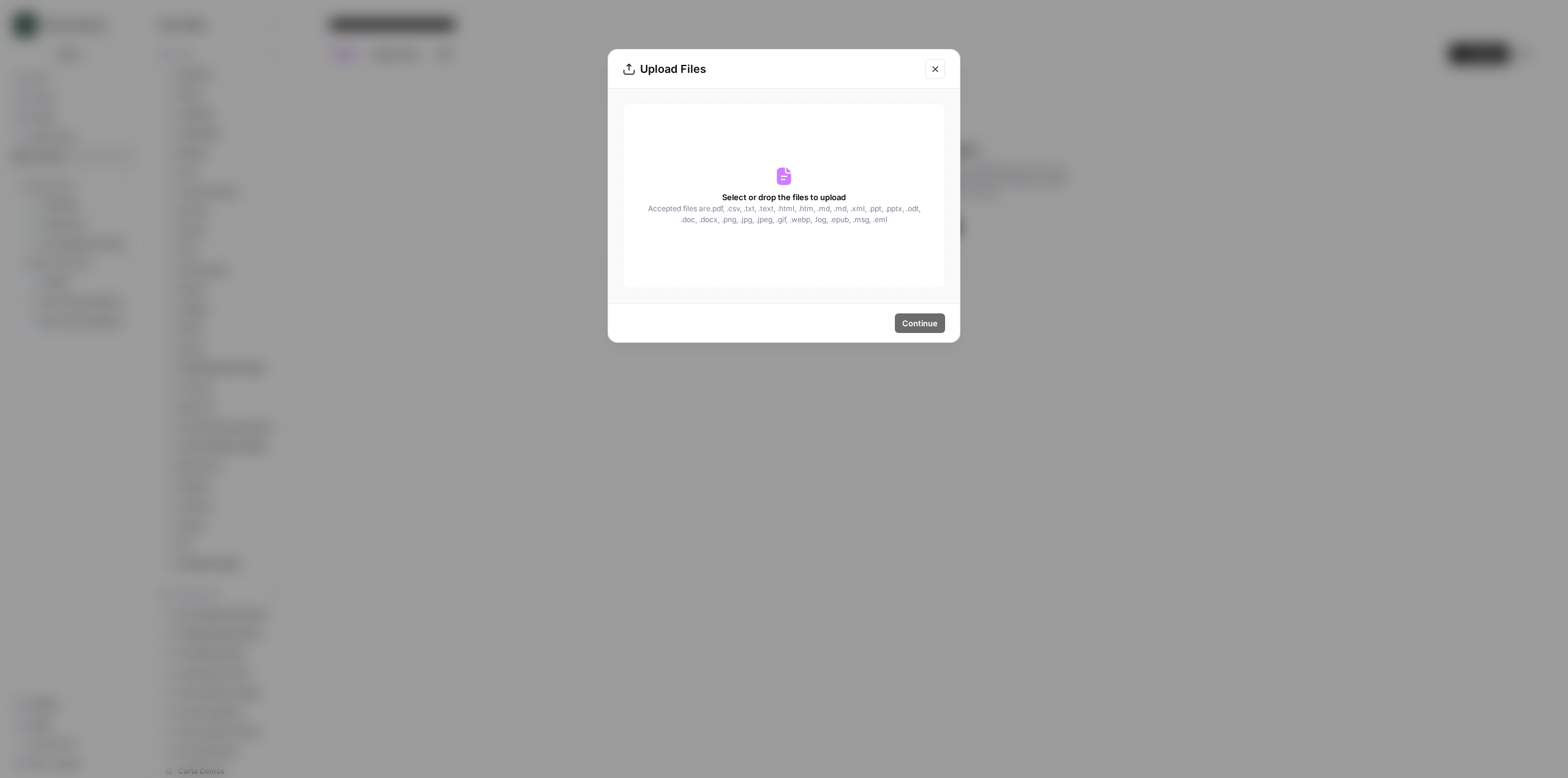
click at [769, 194] on span "Select or drop the files to upload" at bounding box center [784, 197] width 124 height 12
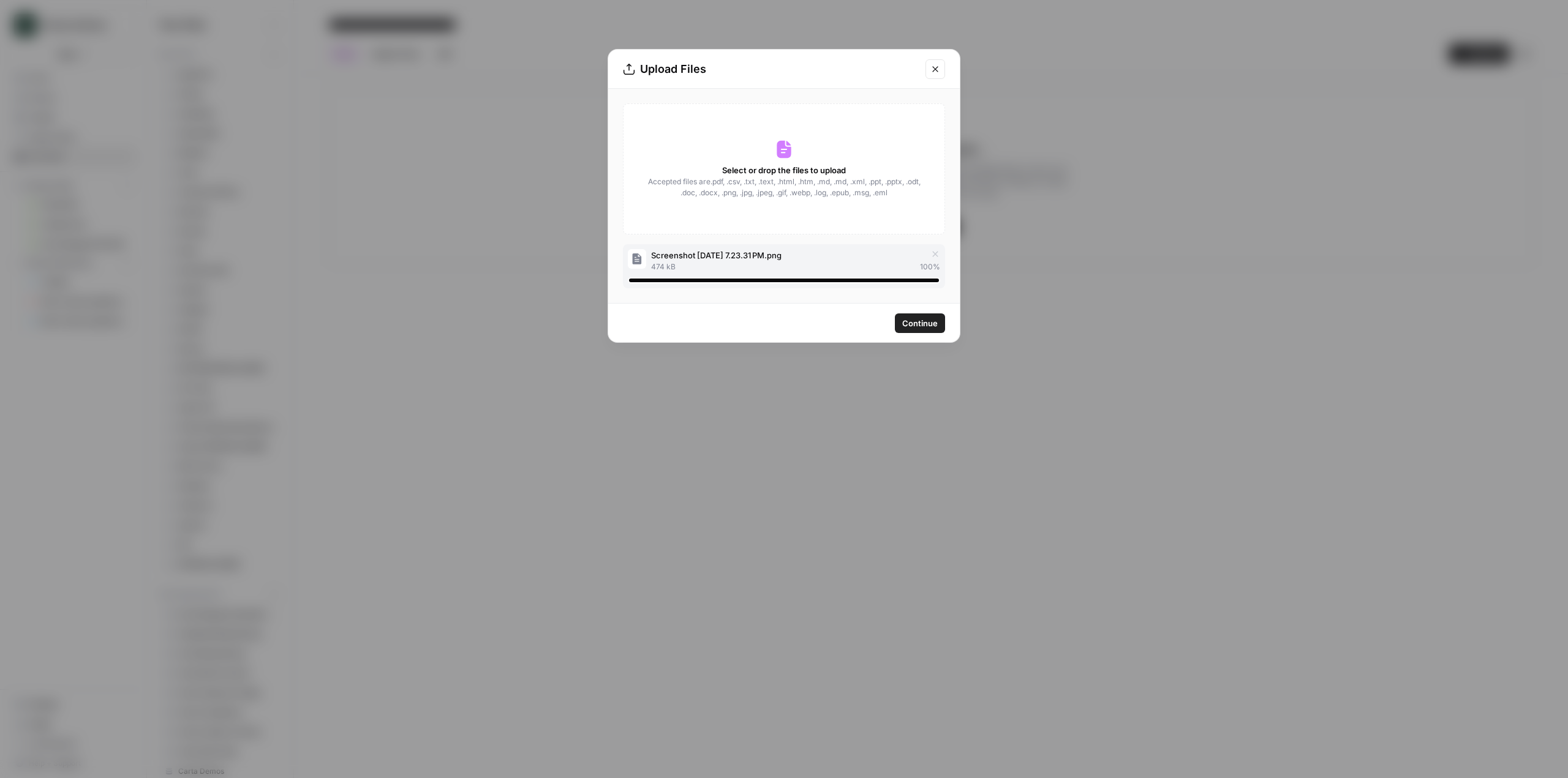
click at [928, 319] on span "Continue" at bounding box center [920, 323] width 36 height 12
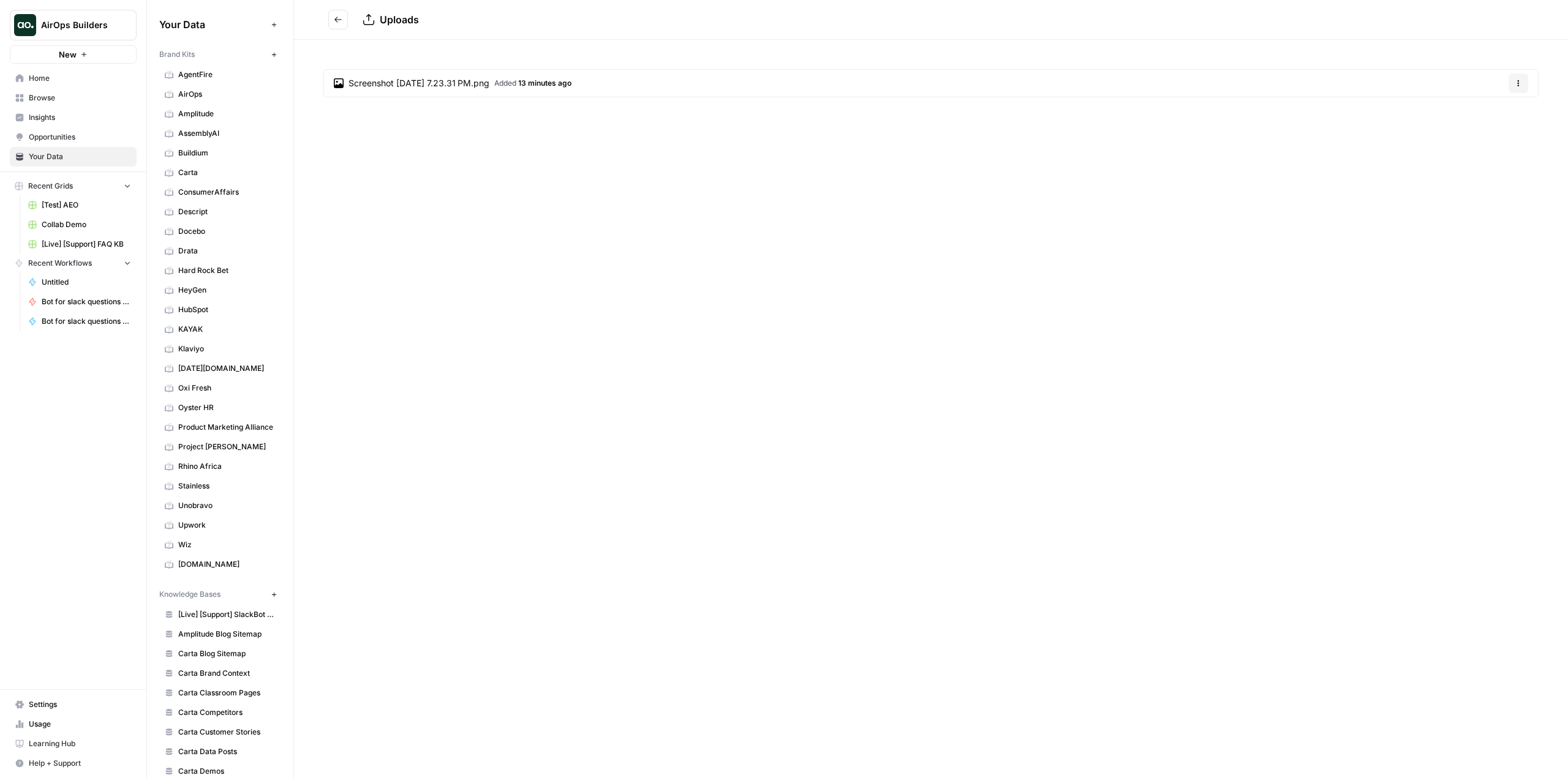
click at [60, 80] on span "Home" at bounding box center [80, 78] width 103 height 11
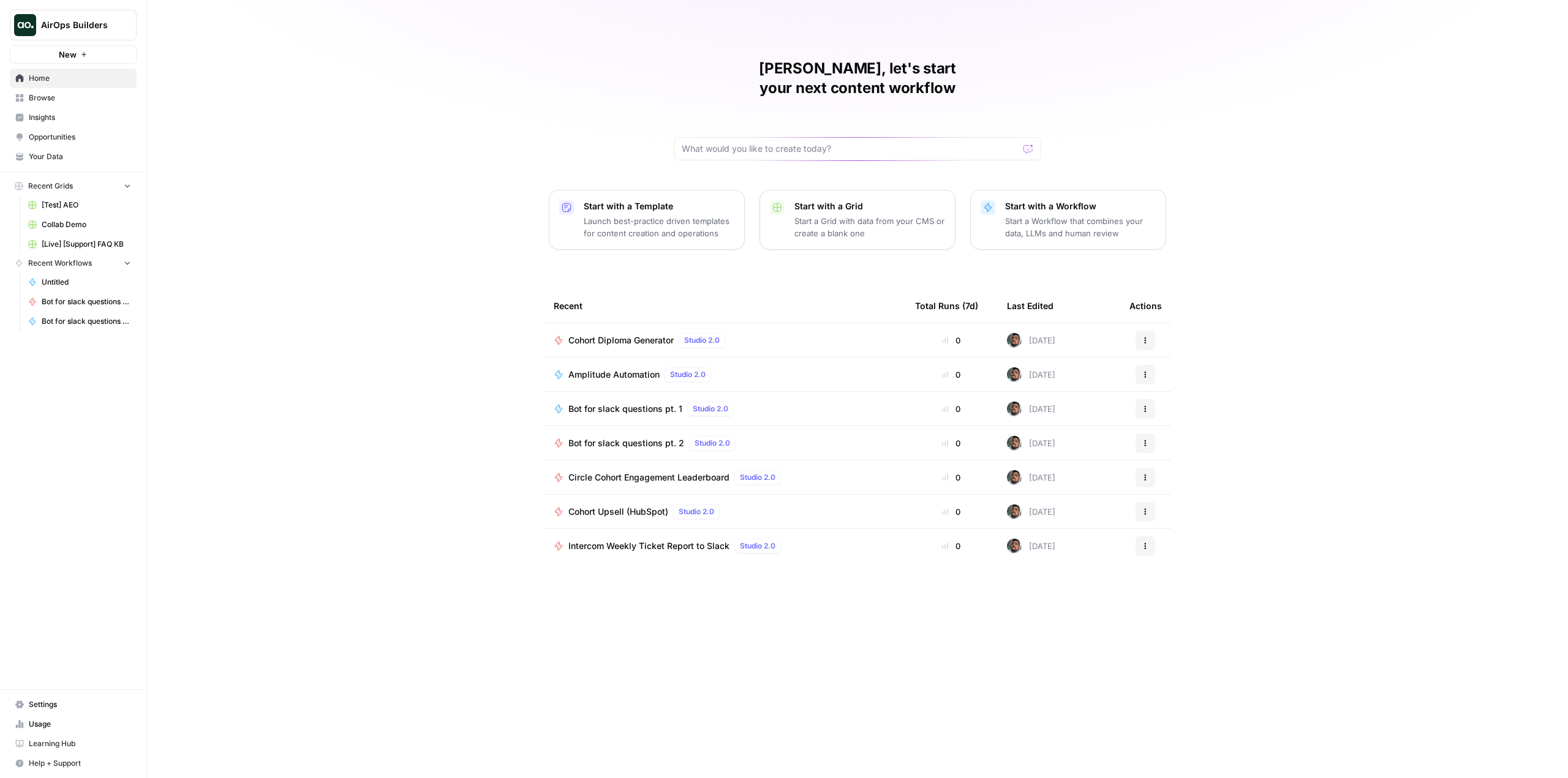
click at [71, 99] on span "Browse" at bounding box center [80, 98] width 103 height 11
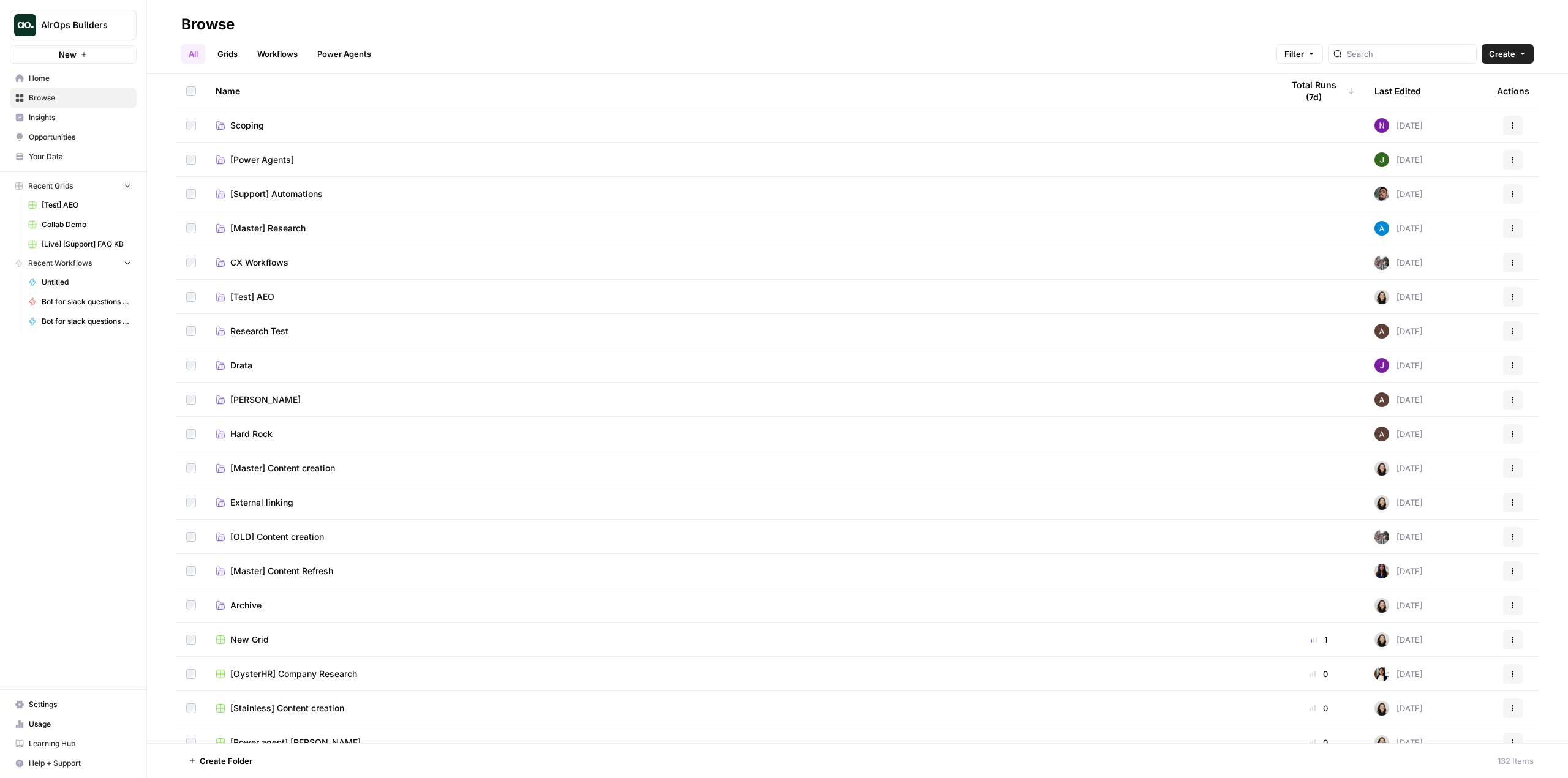
click at [283, 197] on span "[Support] Automations" at bounding box center [276, 194] width 93 height 12
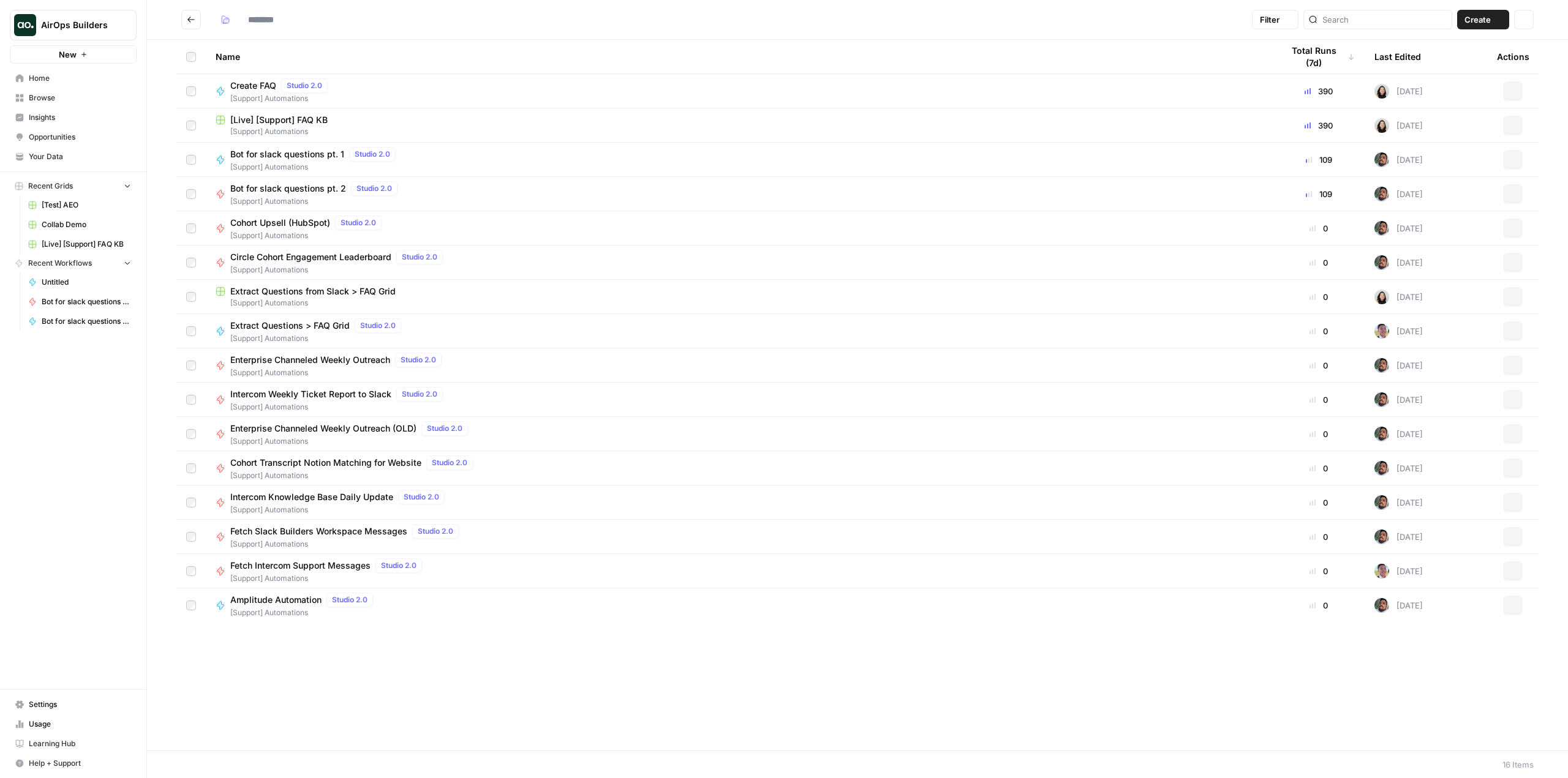
type input "**********"
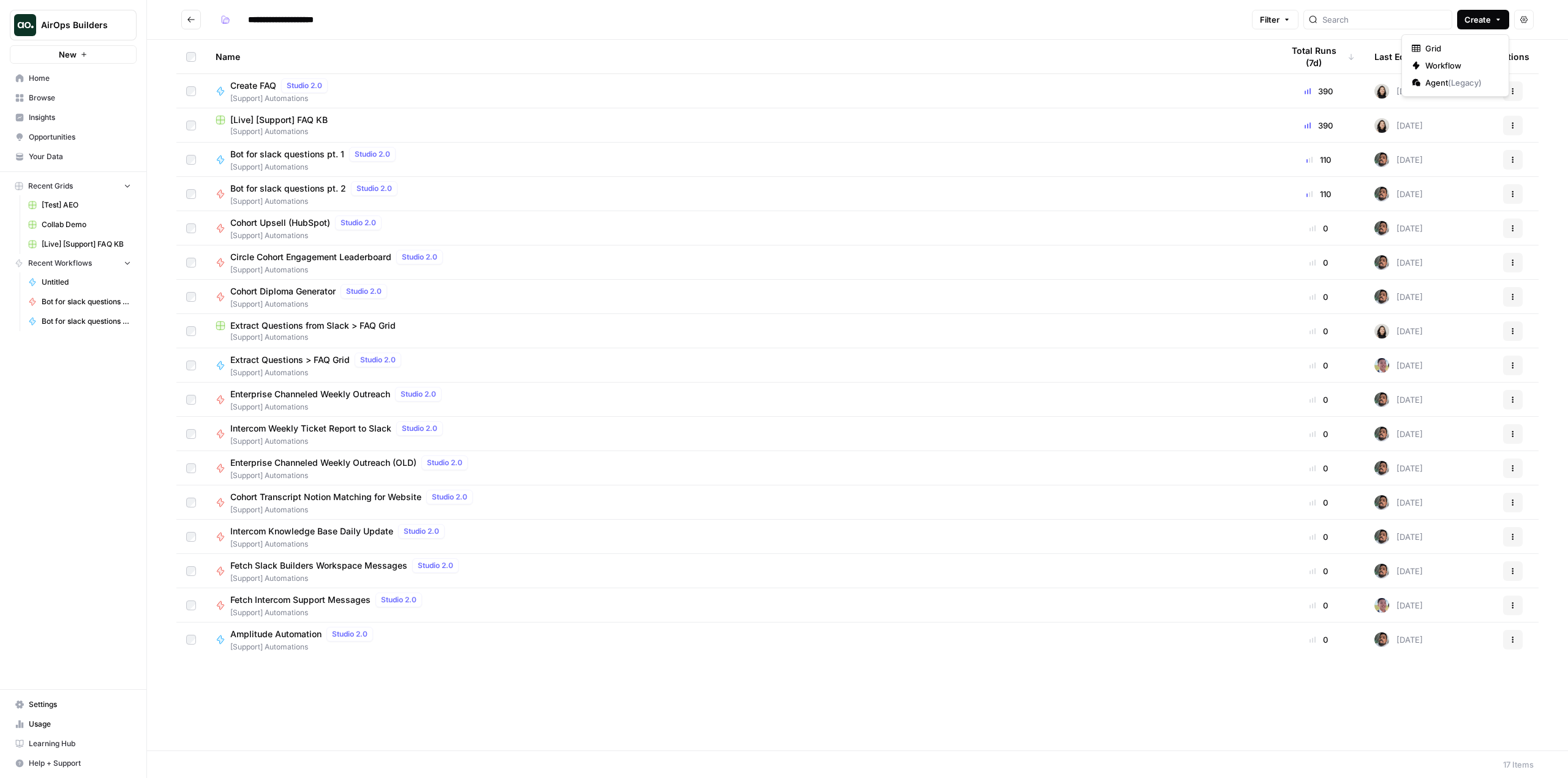
click at [1507, 15] on button "Create" at bounding box center [1483, 20] width 52 height 20
click at [1453, 49] on span "Grid" at bounding box center [1459, 49] width 68 height 12
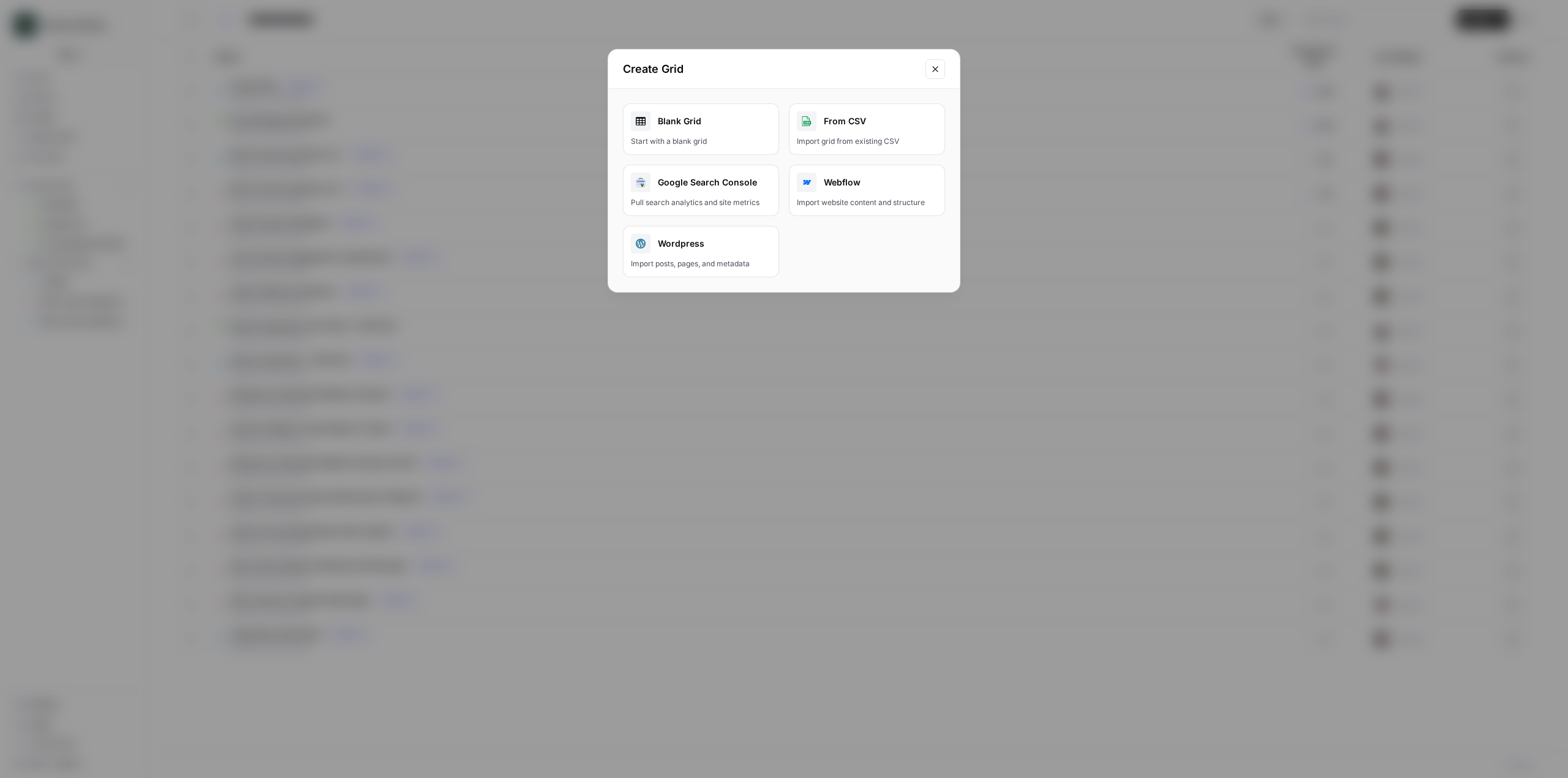
click at [711, 122] on div "Blank Grid" at bounding box center [701, 121] width 140 height 20
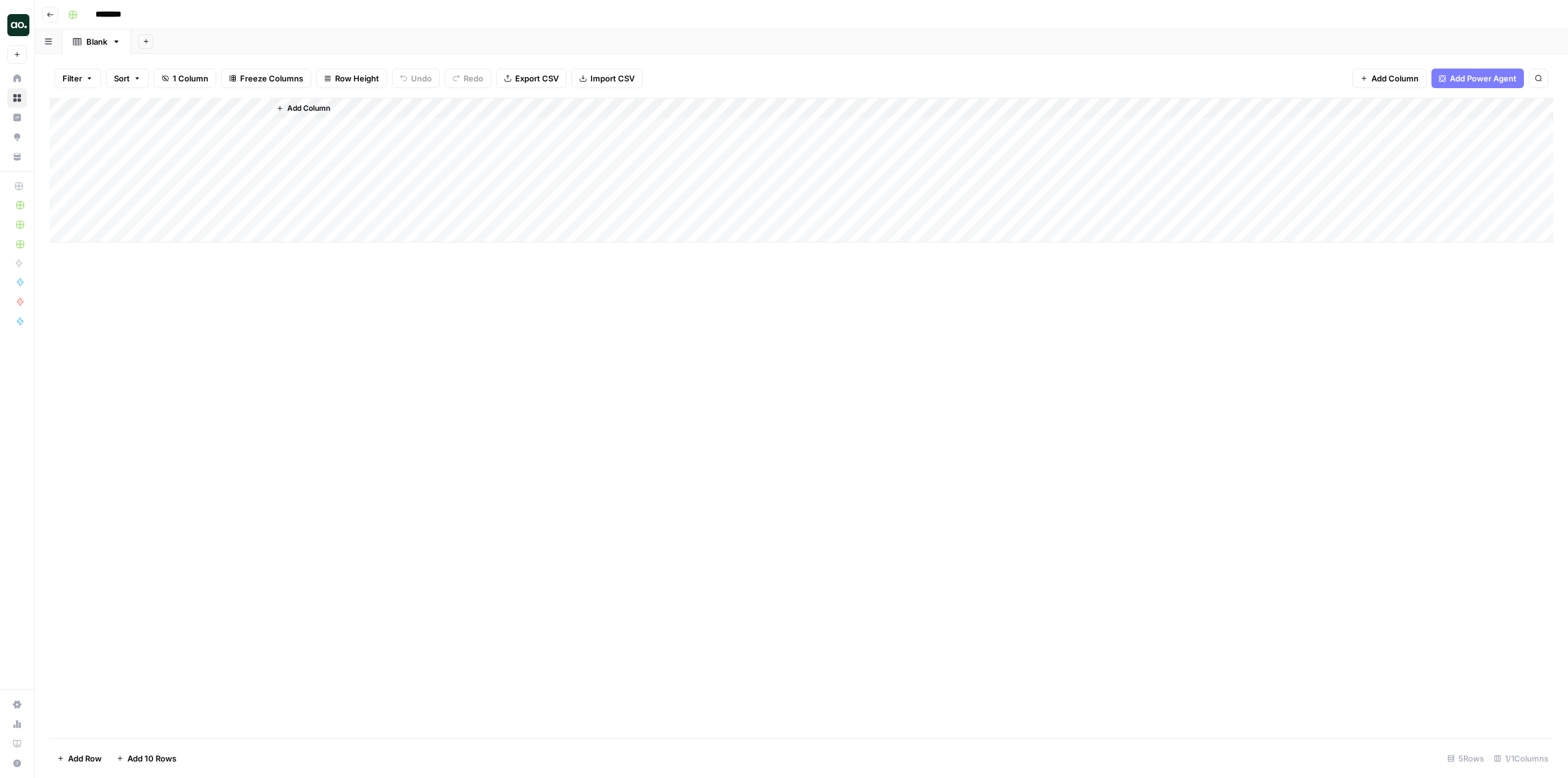
click at [129, 17] on input "********" at bounding box center [125, 14] width 68 height 20
type input "**********"
click at [142, 104] on div "Add Column" at bounding box center [801, 170] width 1504 height 144
click at [163, 141] on input "Title" at bounding box center [166, 137] width 125 height 12
drag, startPoint x: 185, startPoint y: 141, endPoint x: 100, endPoint y: 142, distance: 85.0
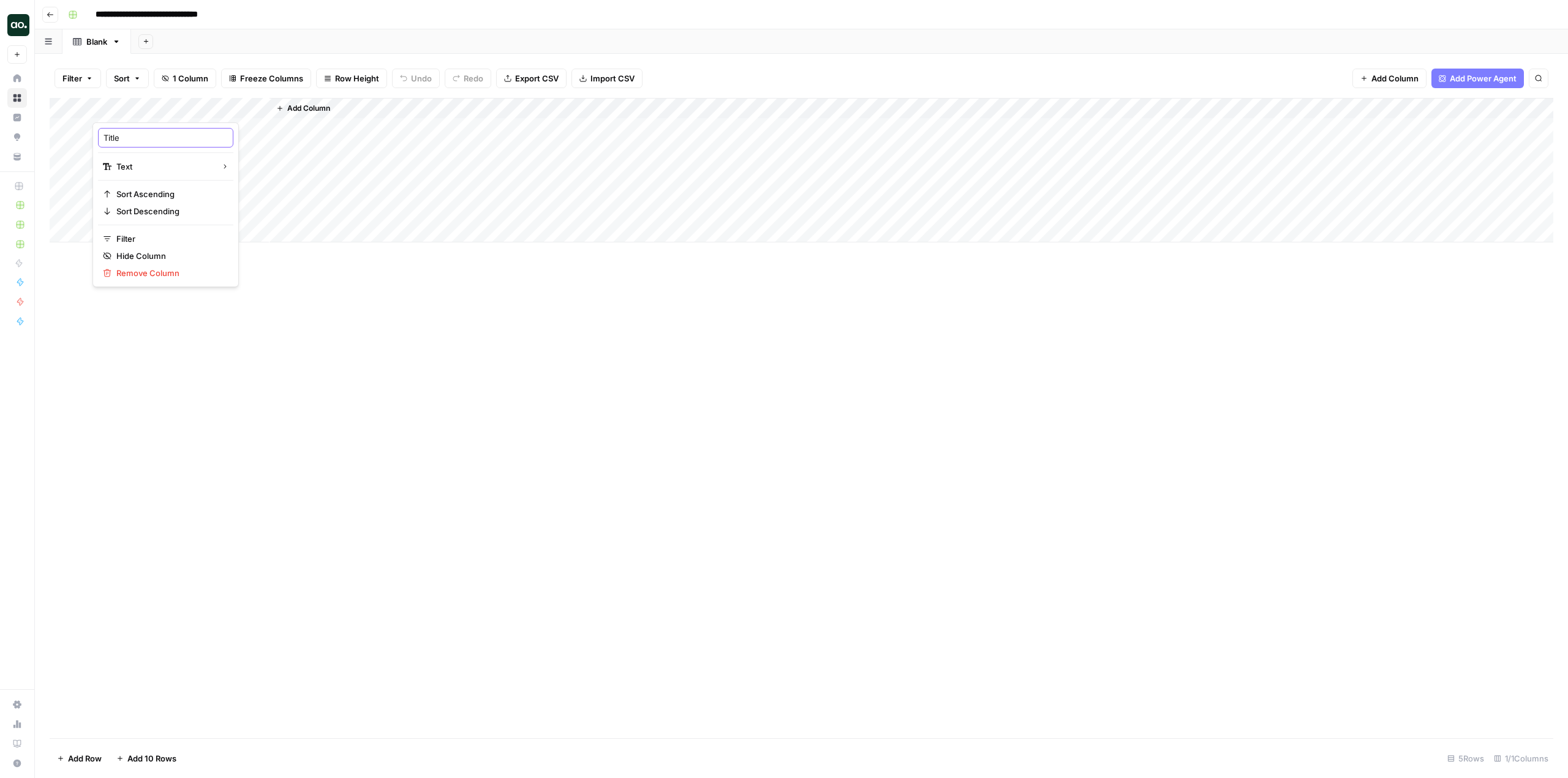
click at [100, 142] on div "Title" at bounding box center [166, 138] width 135 height 20
type input "First Name"
click at [320, 111] on span "Add Column" at bounding box center [308, 109] width 43 height 11
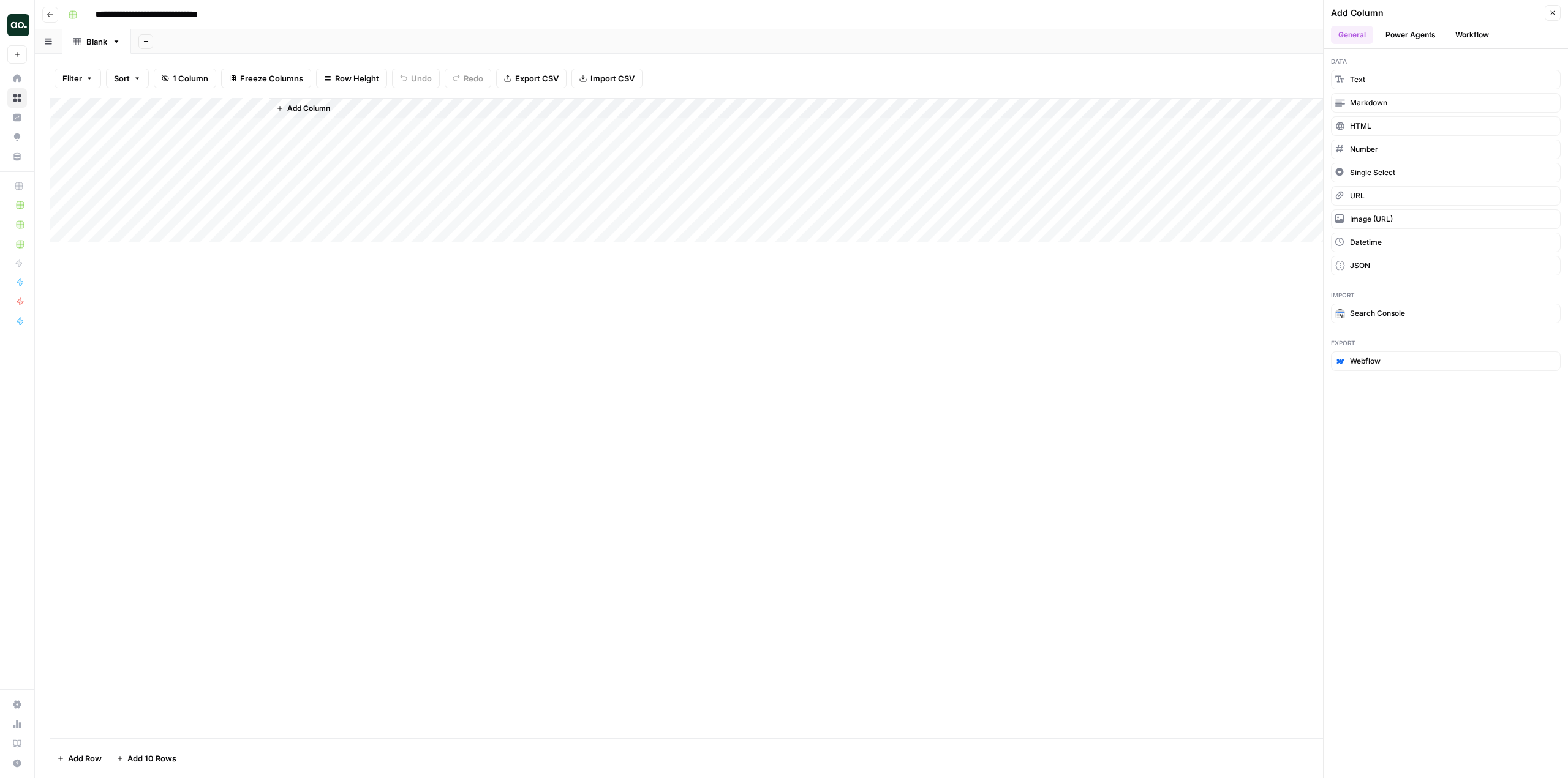
click at [320, 111] on span "Add Column" at bounding box center [308, 109] width 43 height 11
click at [1384, 75] on button "Text" at bounding box center [1446, 80] width 230 height 20
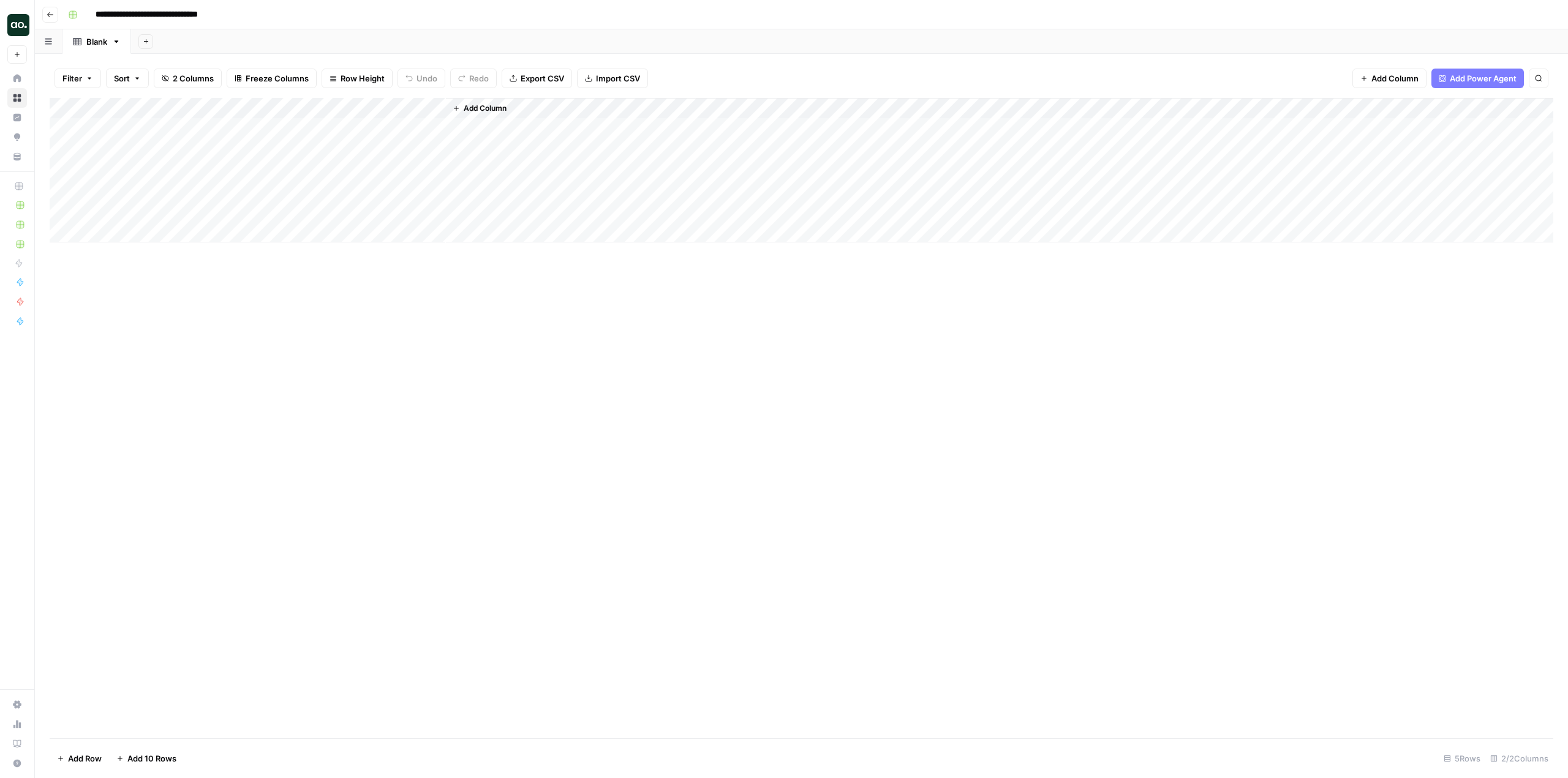
click at [355, 109] on div "Add Column" at bounding box center [801, 170] width 1504 height 144
click at [358, 138] on input "New Column" at bounding box center [342, 137] width 125 height 12
type input "New"
type input "Last Name"
click at [108, 114] on div "Add Column" at bounding box center [801, 170] width 1504 height 144
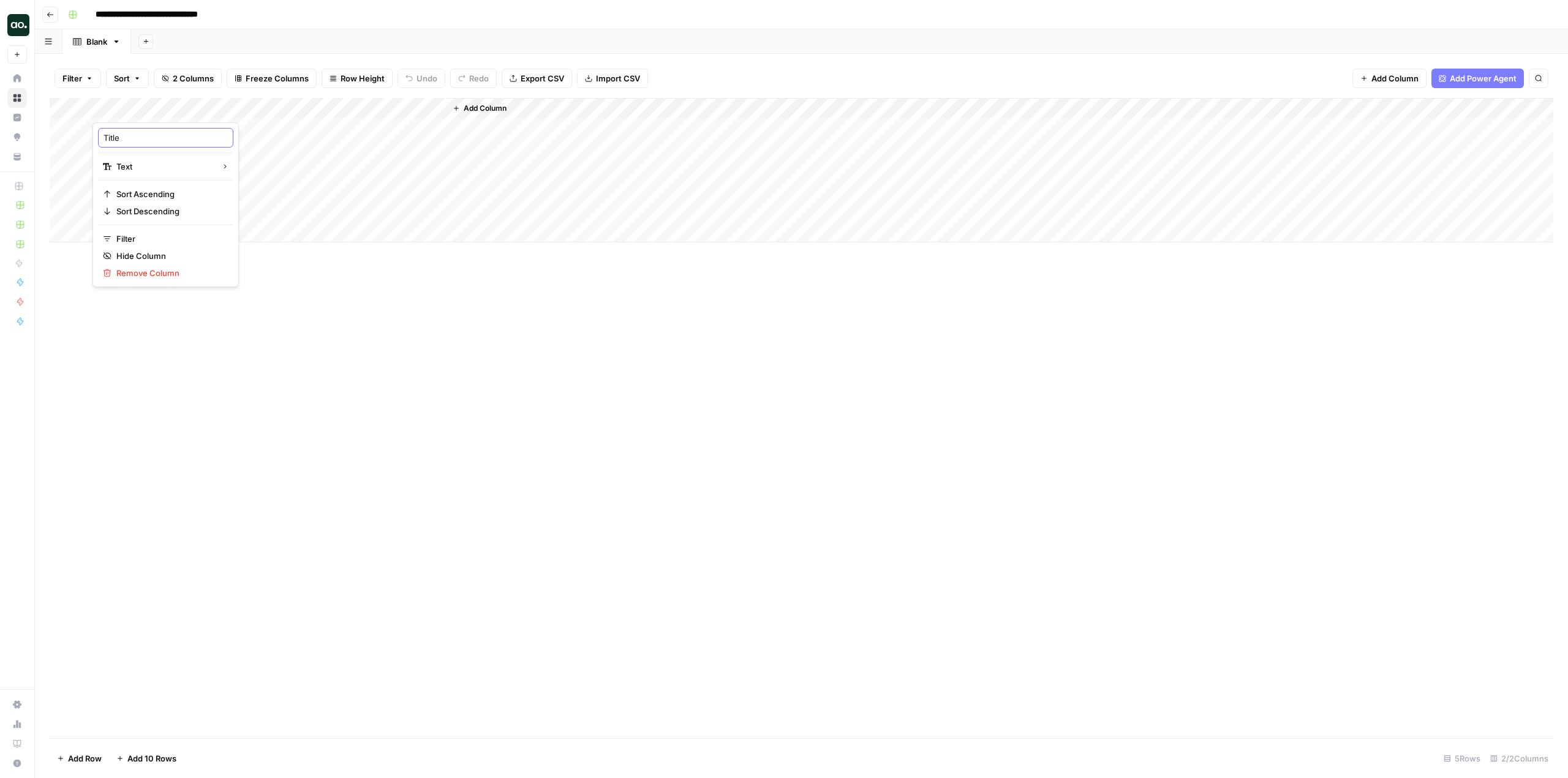
drag, startPoint x: 144, startPoint y: 131, endPoint x: 14, endPoint y: 136, distance: 130.1
click at [14, 136] on body "**********" at bounding box center [784, 389] width 1568 height 778
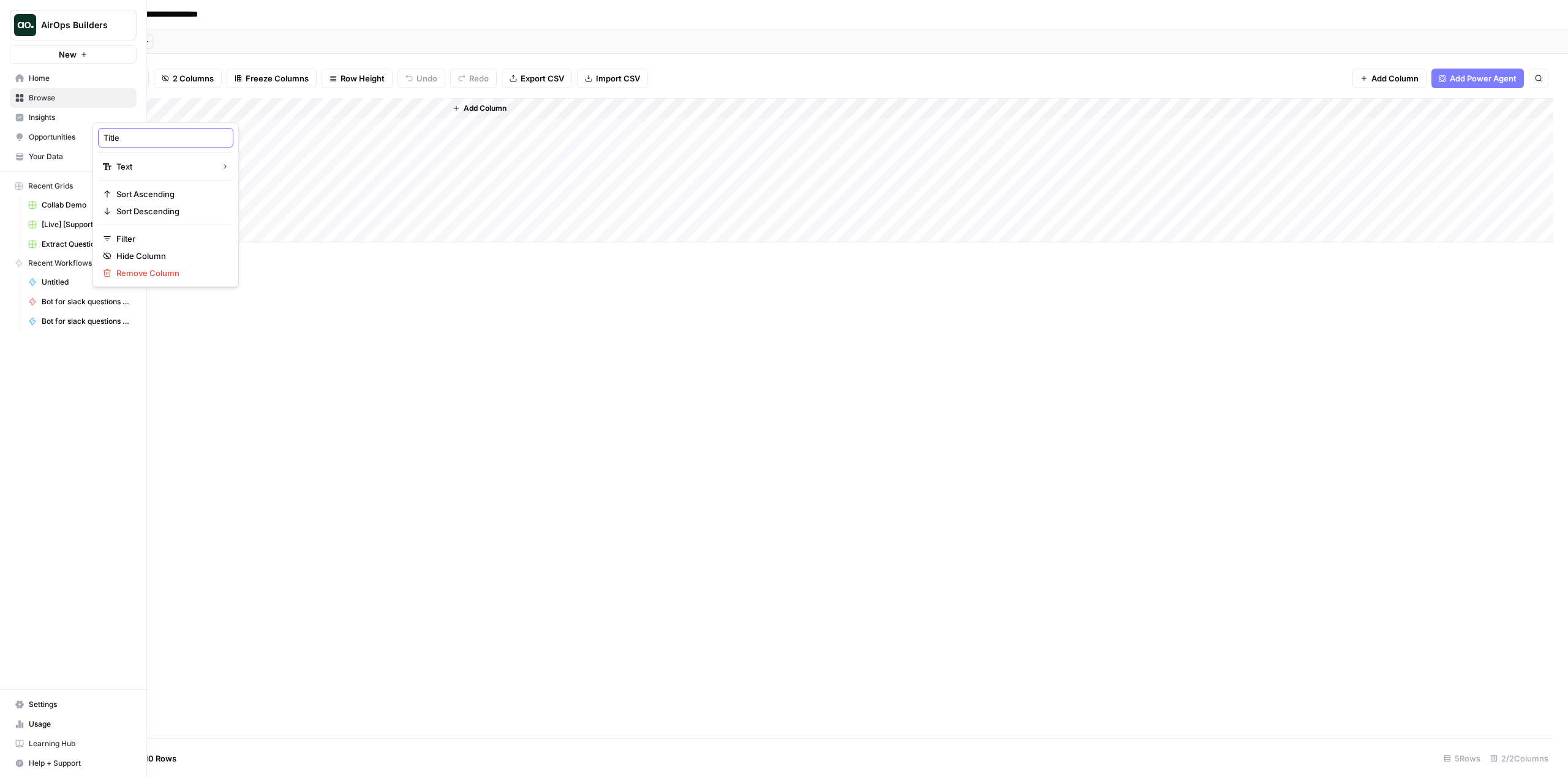
type input "T"
type input "First Name"
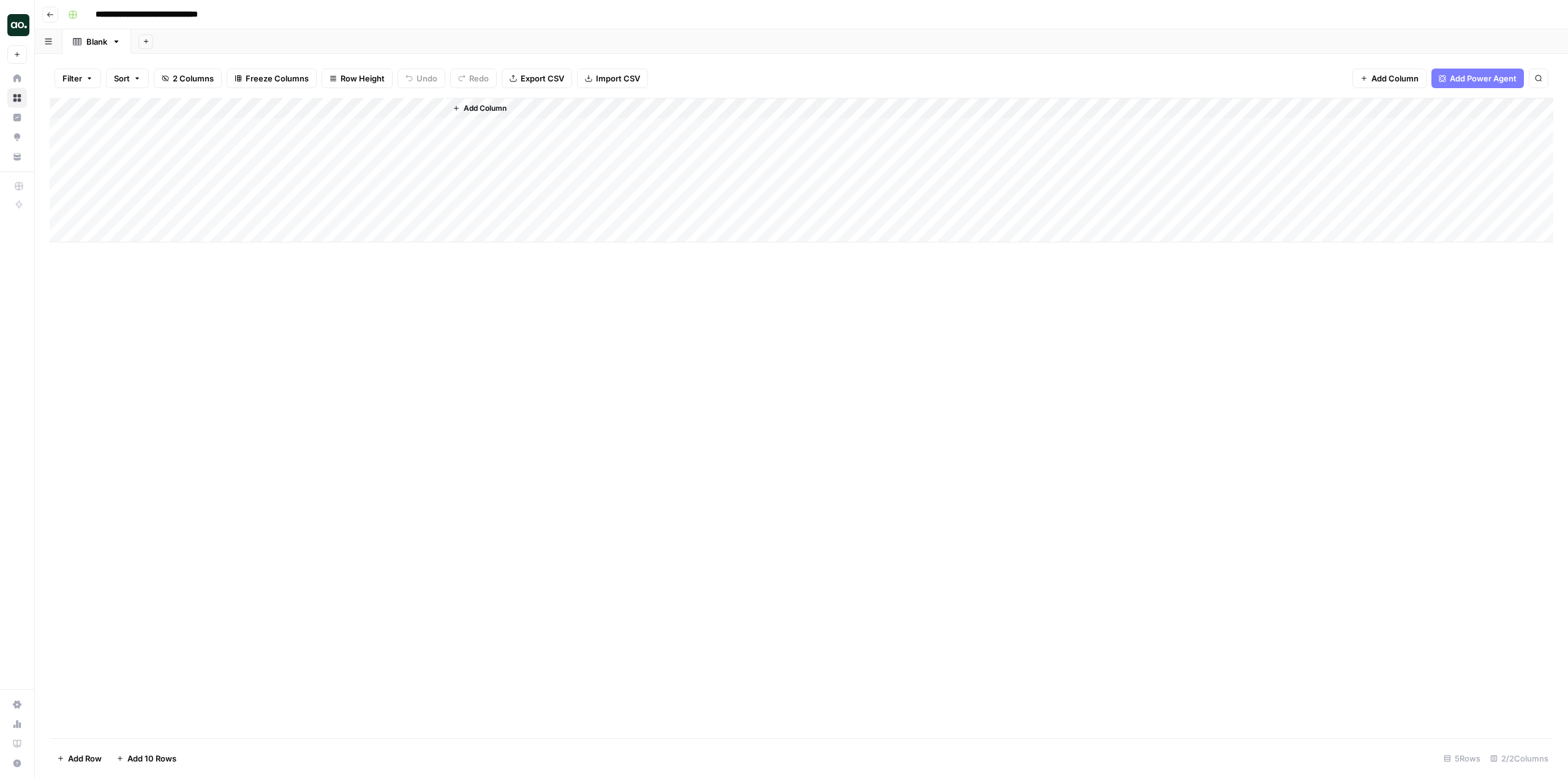
click at [426, 331] on div "Add Column" at bounding box center [801, 418] width 1504 height 641
click at [499, 104] on span "Add Column" at bounding box center [485, 109] width 43 height 11
click at [1376, 84] on button "Text" at bounding box center [1446, 80] width 230 height 20
click at [483, 106] on div "Add Column" at bounding box center [801, 170] width 1504 height 144
drag, startPoint x: 544, startPoint y: 146, endPoint x: 490, endPoint y: 140, distance: 54.3
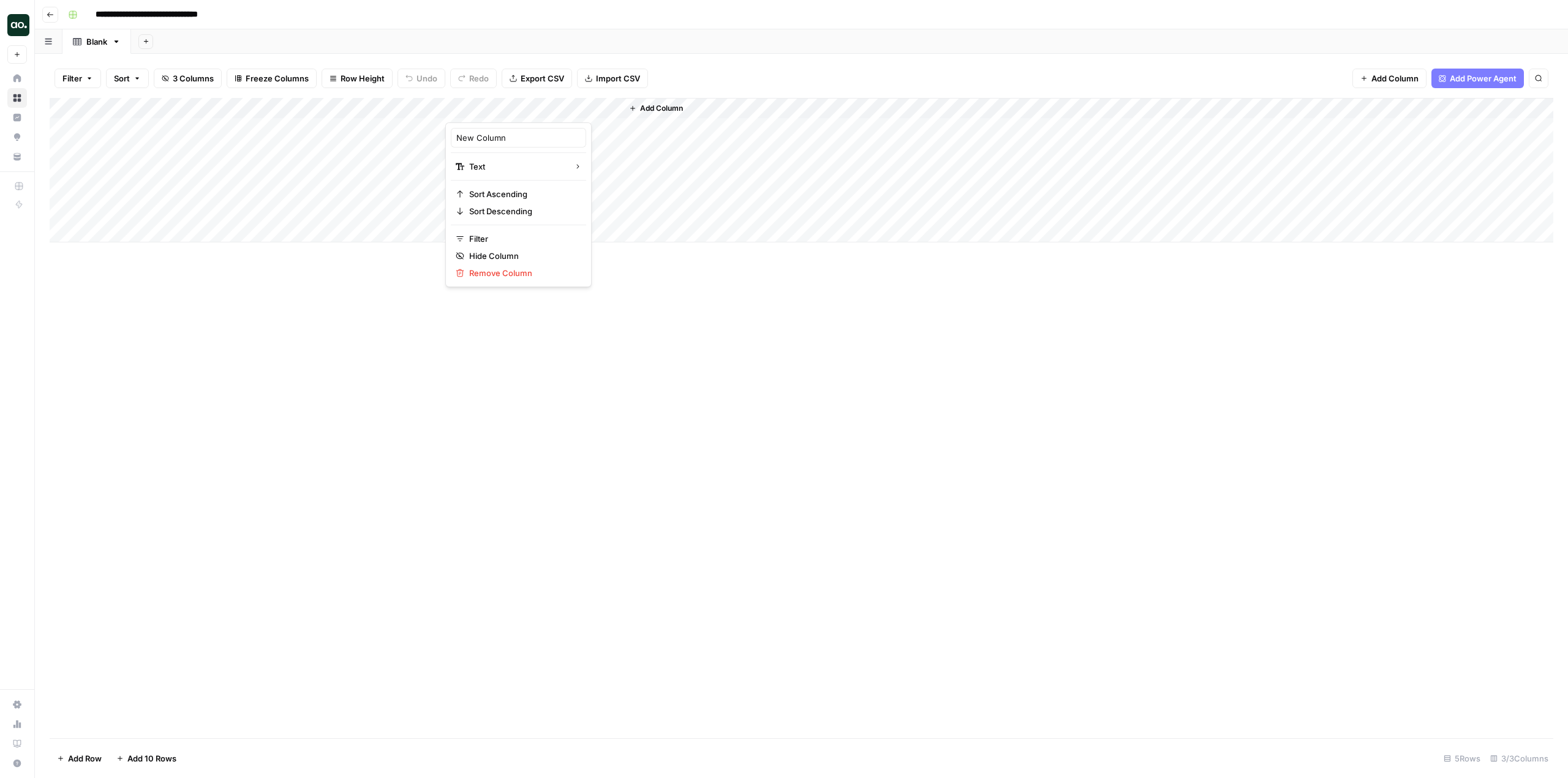
click at [490, 140] on div "New Column" at bounding box center [519, 138] width 135 height 20
type input "New"
type input "g"
type input "Graduation Date"
click at [670, 109] on span "Add Column" at bounding box center [661, 109] width 43 height 11
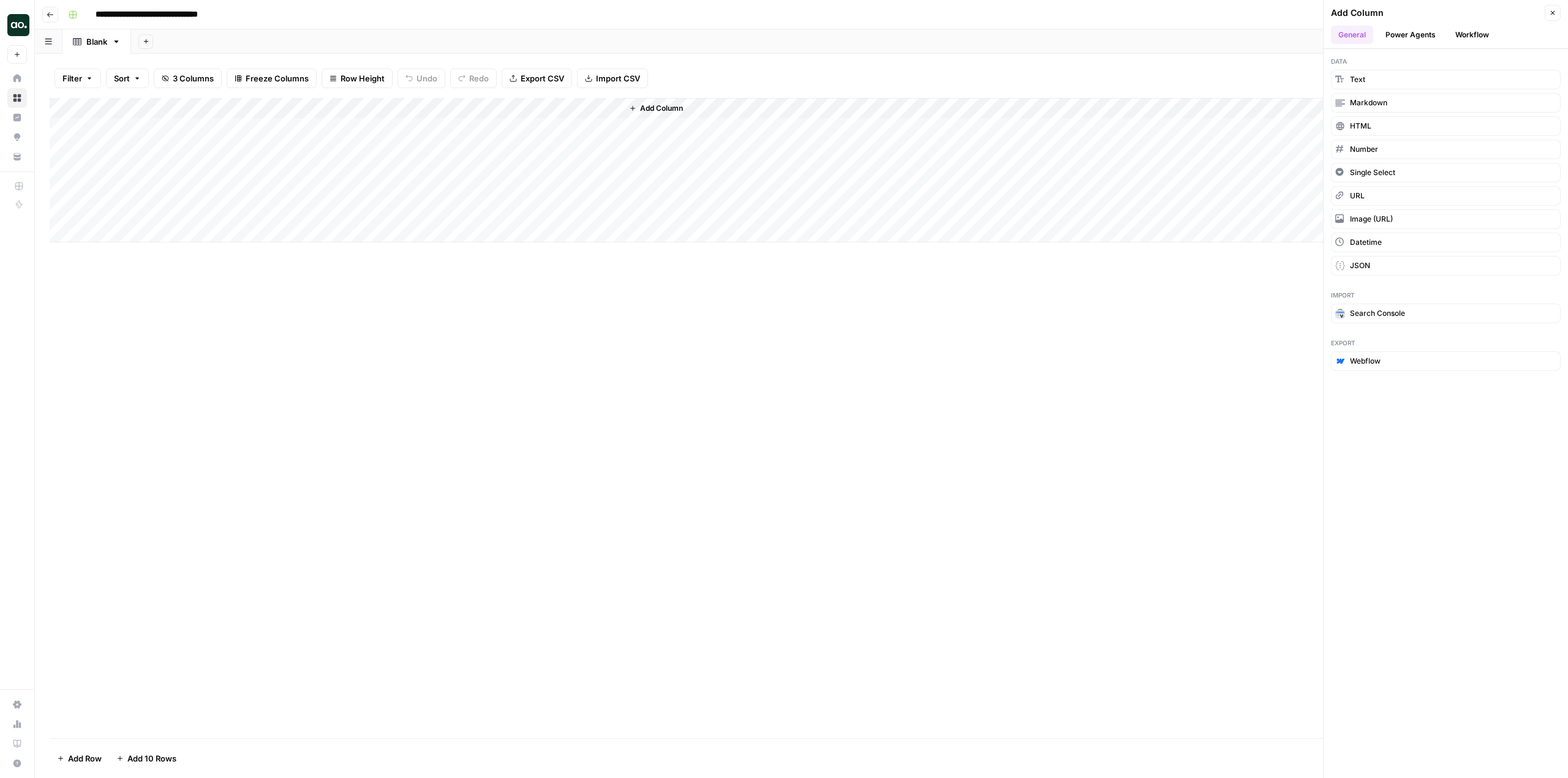
click at [1474, 39] on button "Workflow" at bounding box center [1472, 35] width 49 height 18
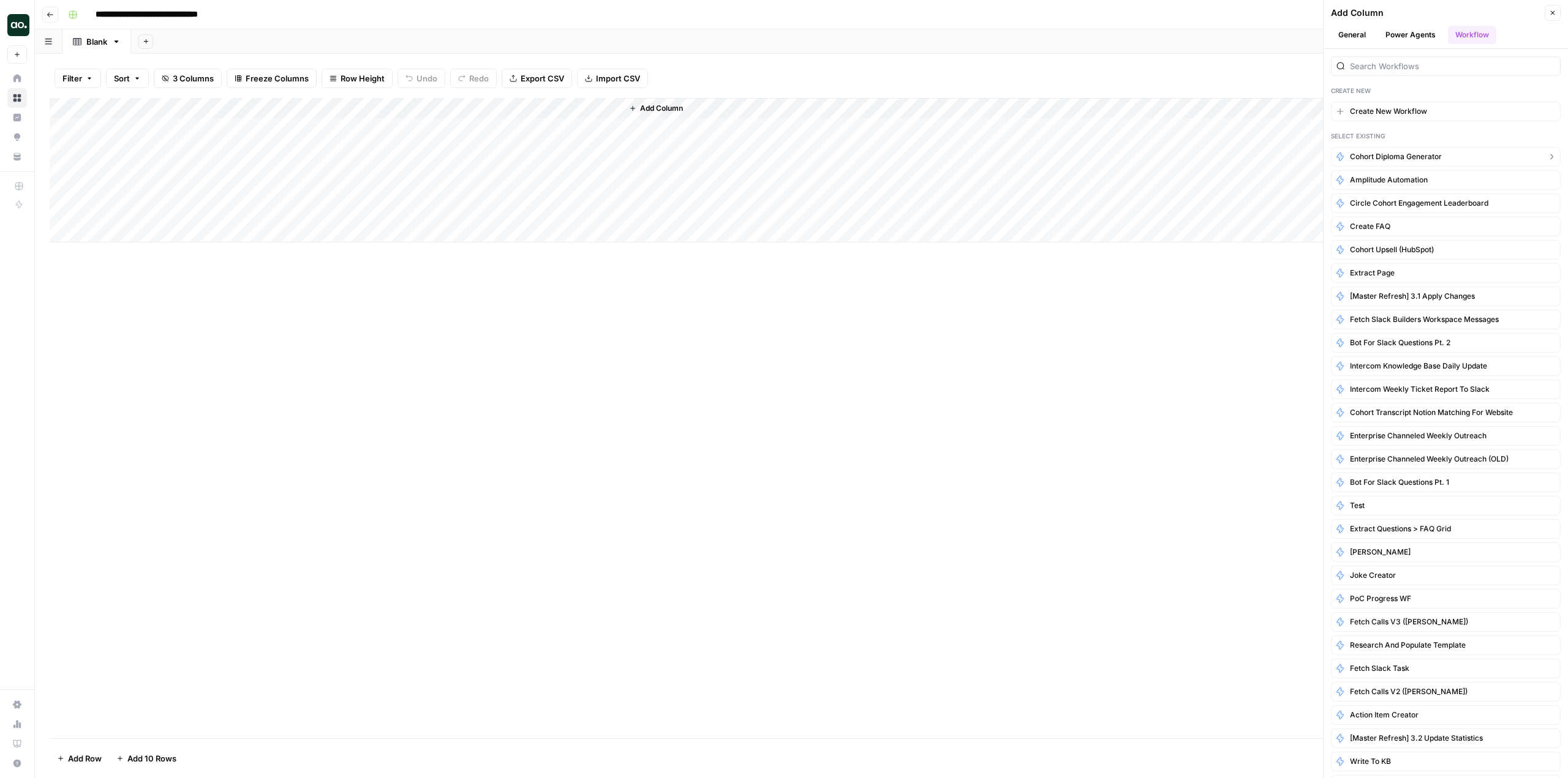
click at [1398, 160] on span "Cohort Diploma Generator" at bounding box center [1396, 156] width 92 height 11
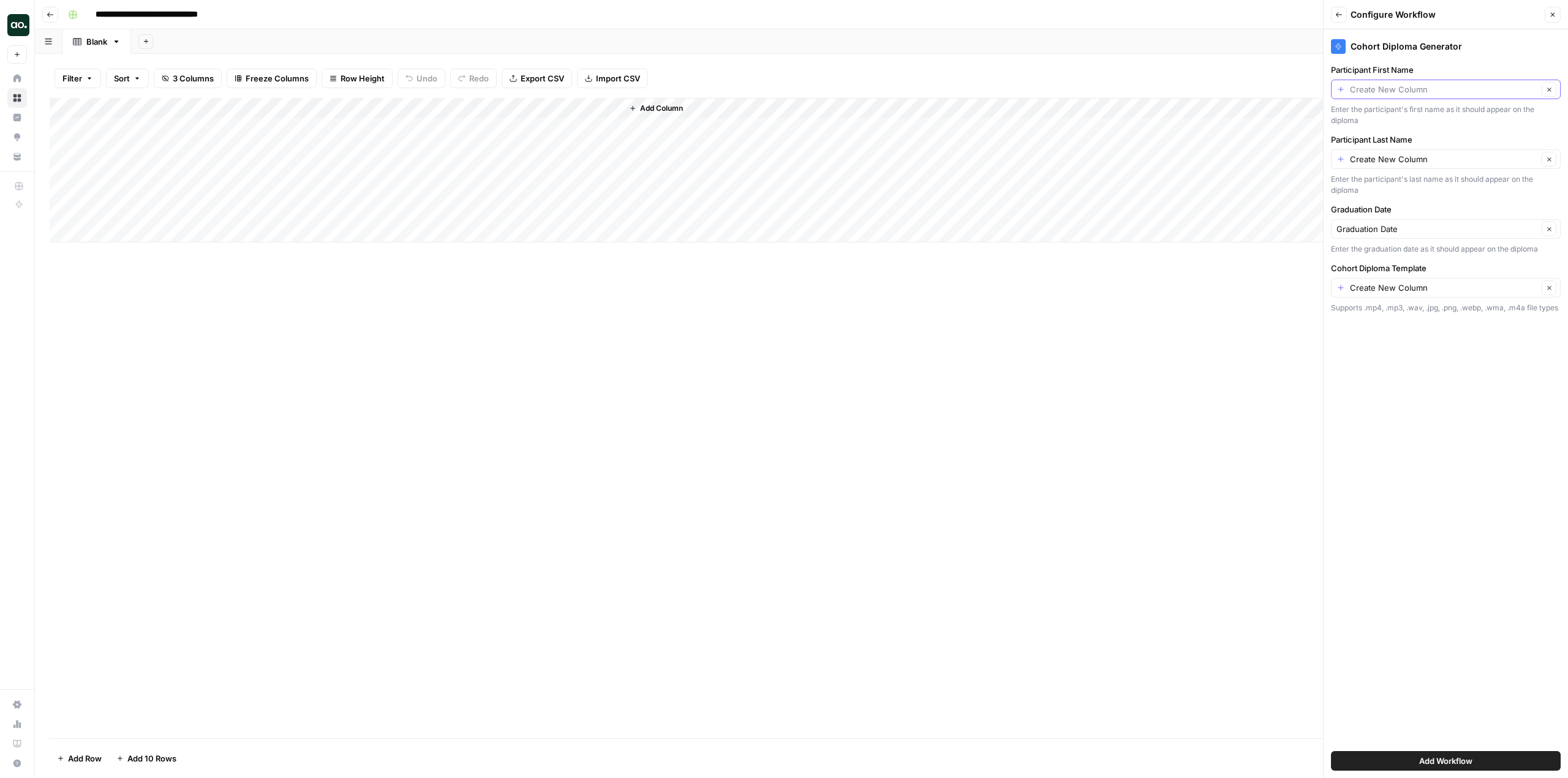
click at [1450, 84] on input "Participant First Name" at bounding box center [1444, 90] width 188 height 12
click at [1377, 155] on span "First Name" at bounding box center [1436, 158] width 189 height 12
type input "First Name"
click at [1407, 147] on div "Participant Last Name Create New Column Clear Enter the participant's last name…" at bounding box center [1446, 165] width 230 height 62
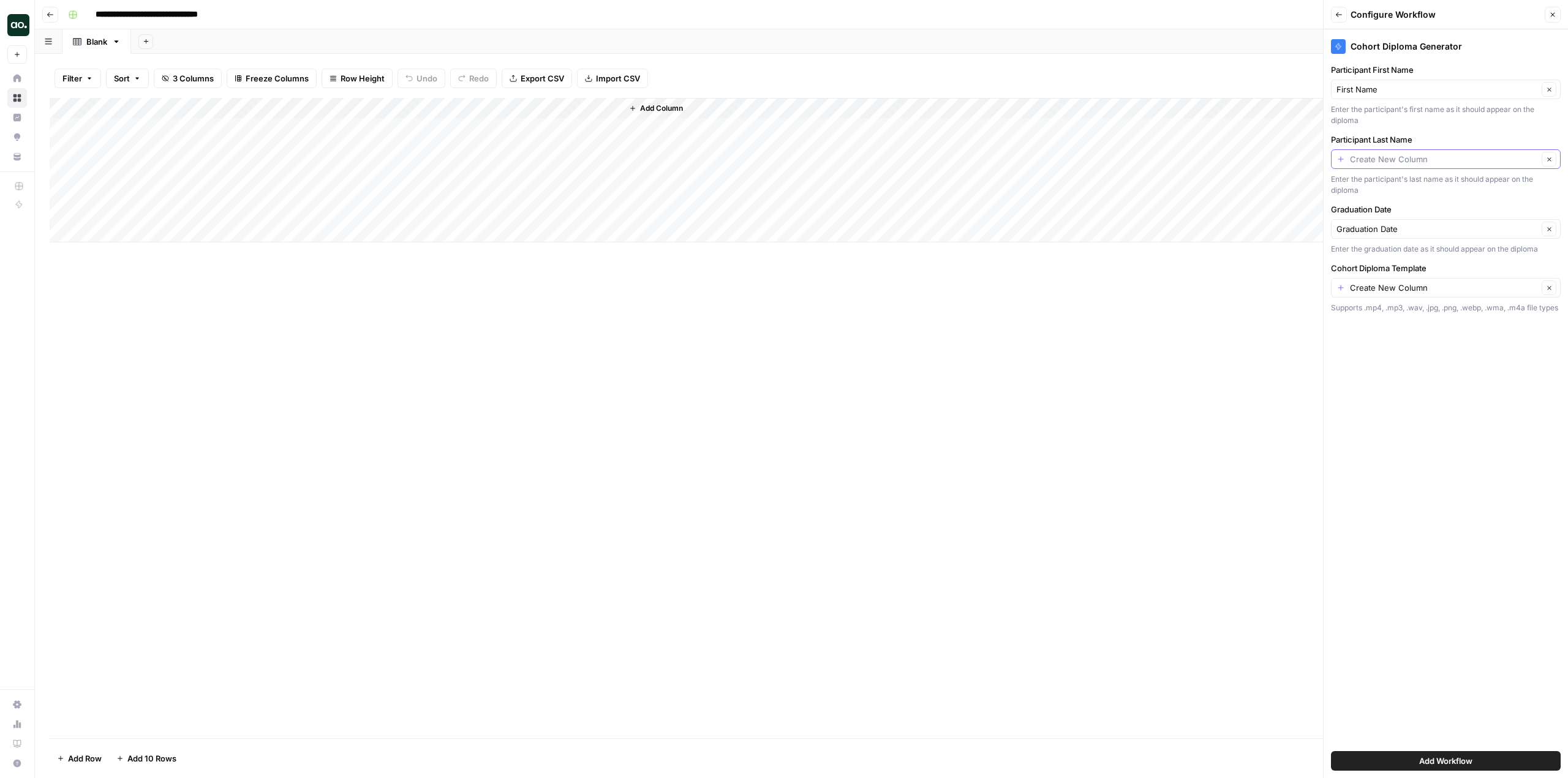
click at [1401, 164] on input "Participant Last Name" at bounding box center [1444, 159] width 188 height 12
click at [1379, 242] on span "Last Name" at bounding box center [1436, 247] width 189 height 12
type input "Last Name"
click at [1404, 232] on input "Graduation Date" at bounding box center [1437, 229] width 201 height 12
click at [1395, 299] on span "Graduation Date" at bounding box center [1431, 298] width 178 height 12
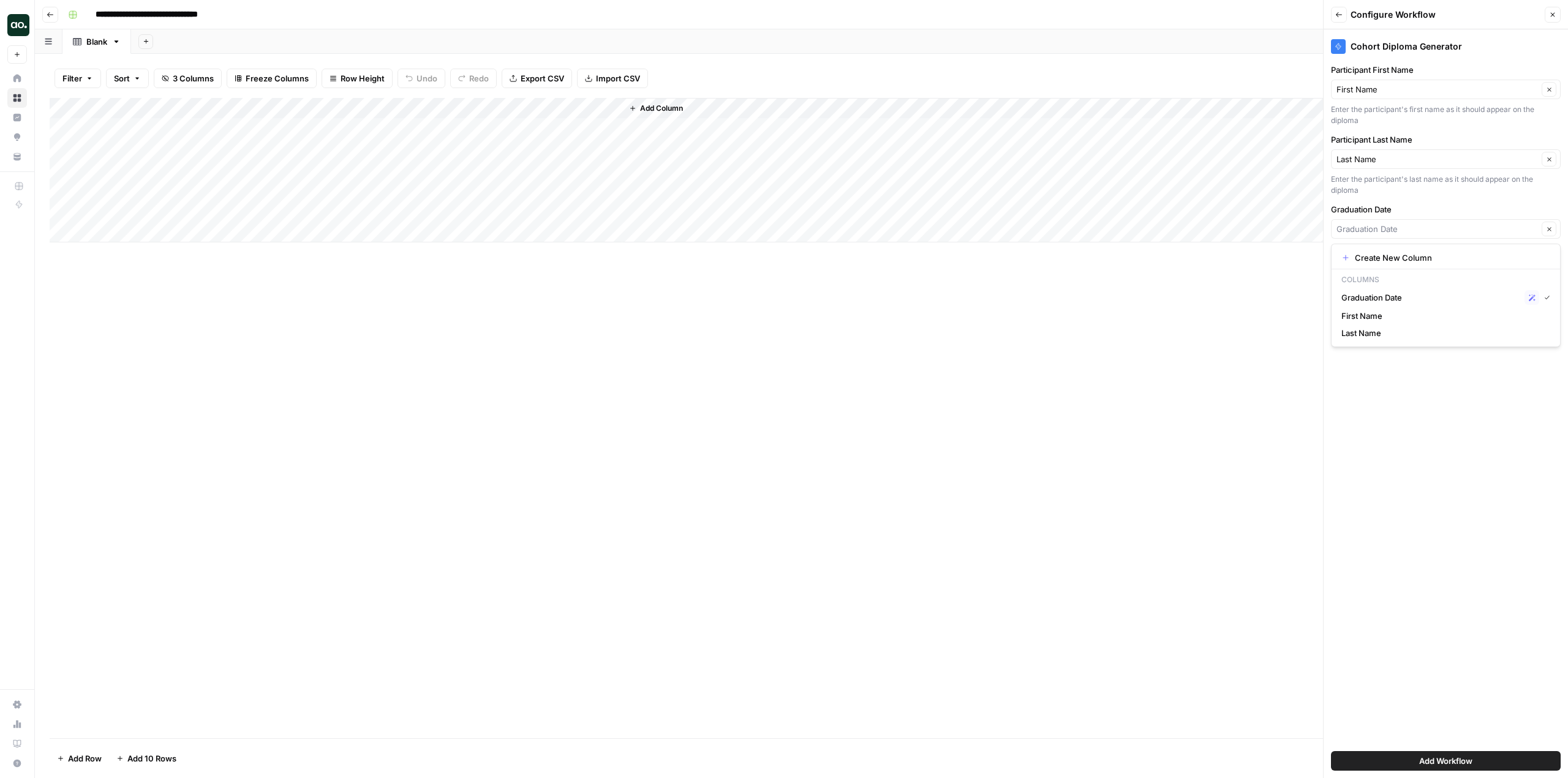
type input "Graduation Date"
click at [1415, 290] on input "Cohort Diploma Template" at bounding box center [1444, 288] width 188 height 12
type input "Create New Column"
click at [1450, 490] on div "Cohort Diploma Generator Participant First Name First Name Clear Enter the part…" at bounding box center [1446, 404] width 245 height 749
click at [1397, 291] on input "Cohort Diploma Template" at bounding box center [1444, 288] width 188 height 12
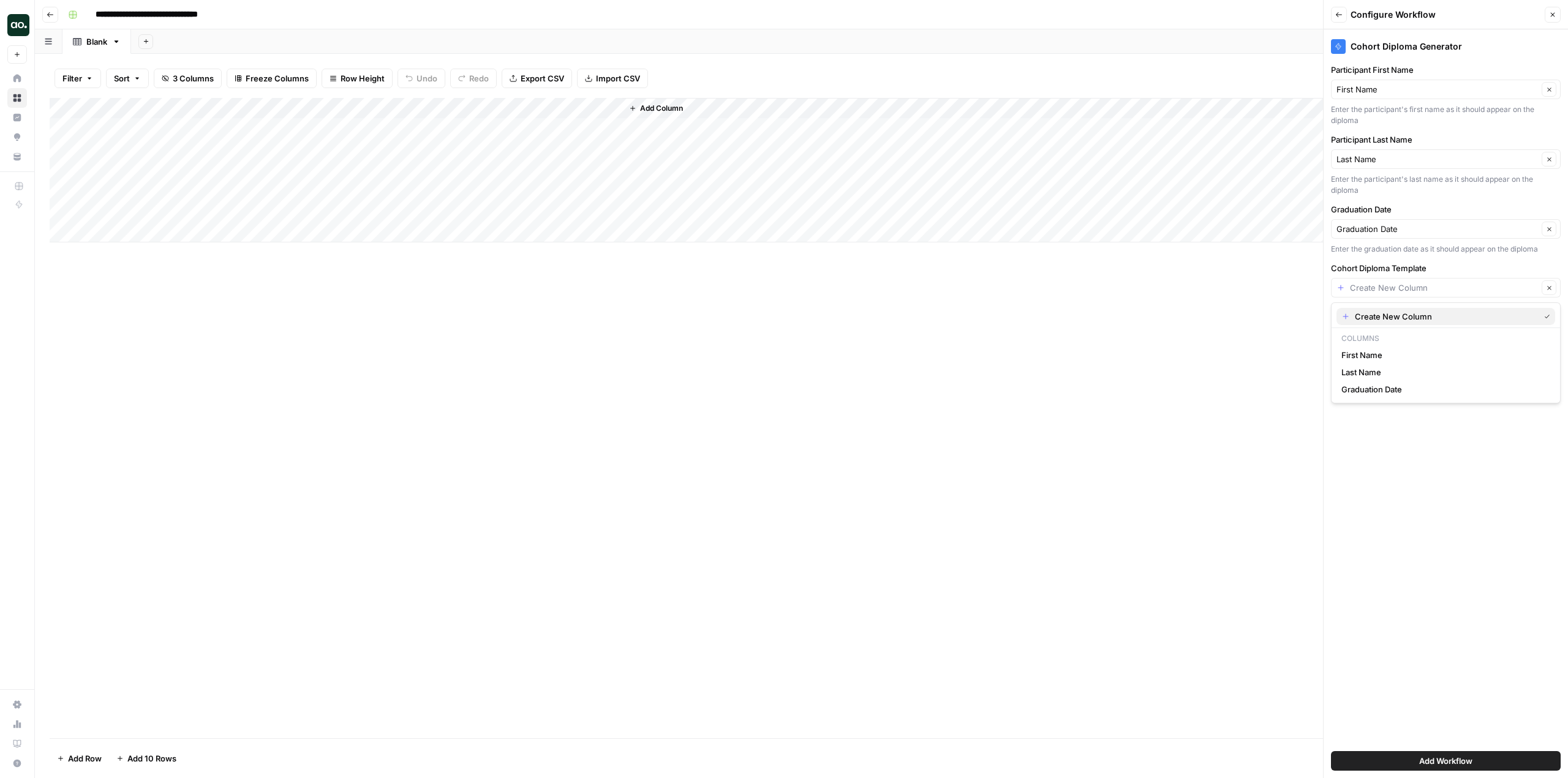
click at [1396, 310] on span "Create New Column" at bounding box center [1445, 317] width 179 height 12
type input "Create New Column"
click at [1485, 762] on button "Add Workflow" at bounding box center [1446, 761] width 230 height 20
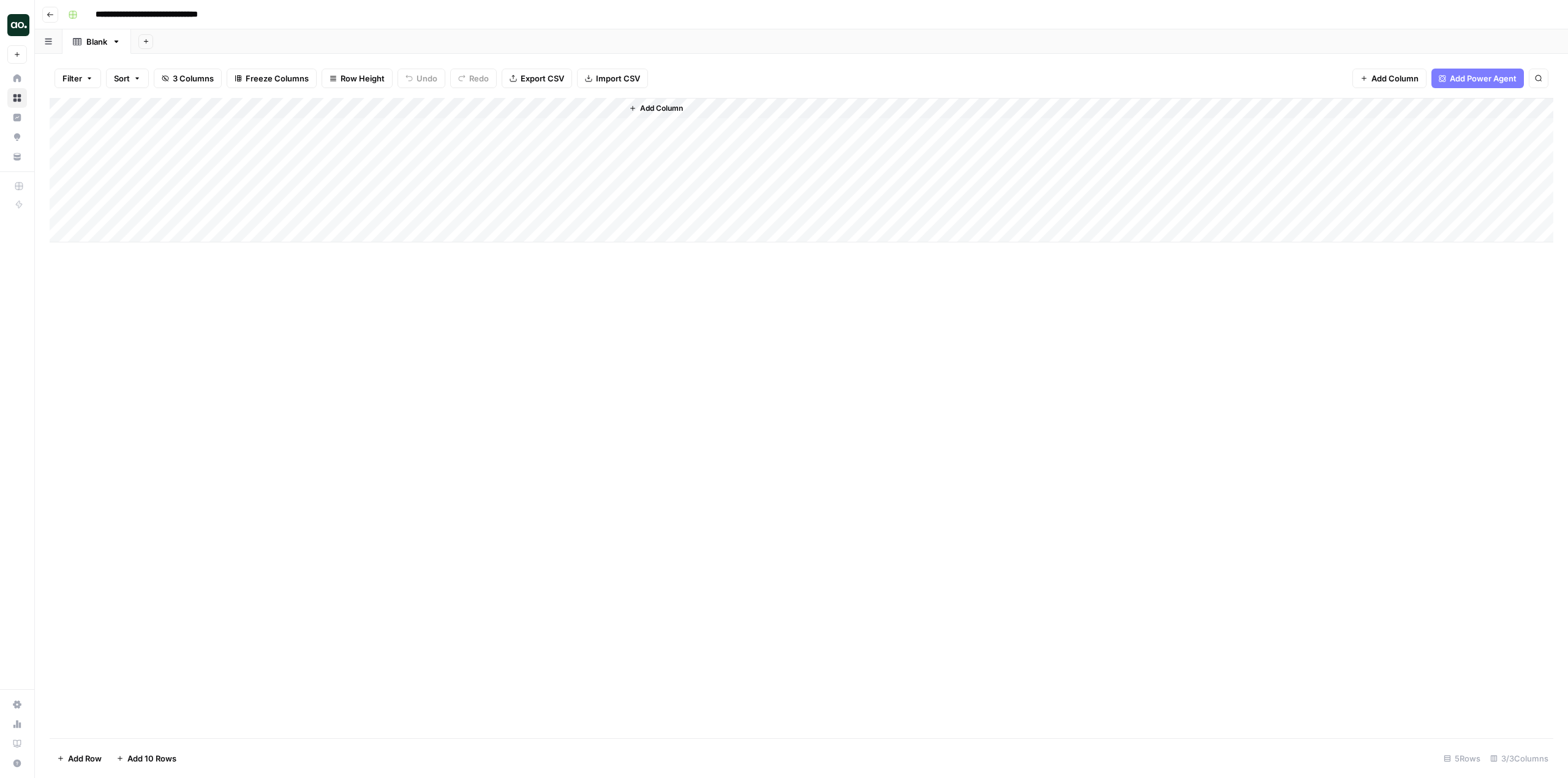
click at [662, 109] on span "Add Column" at bounding box center [661, 109] width 43 height 11
click at [1397, 222] on button "Image (URL)" at bounding box center [1446, 219] width 230 height 20
click at [658, 102] on div "Add Column" at bounding box center [801, 170] width 1504 height 144
click at [689, 138] on input "New Column" at bounding box center [695, 137] width 125 height 12
type input "New"
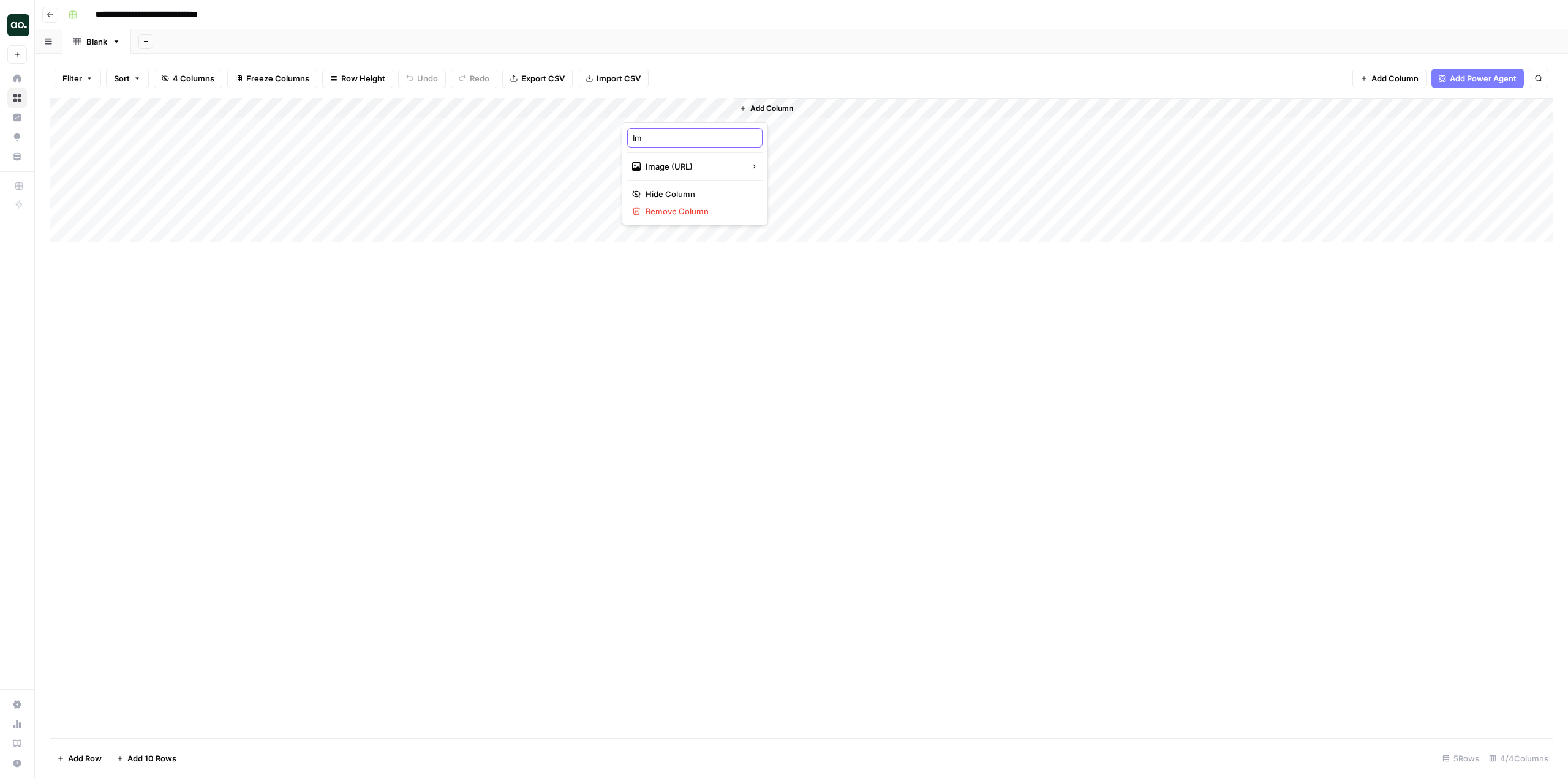
type input "I"
type input "C"
type input "Diploma Template"
click at [781, 109] on span "Add Column" at bounding box center [771, 109] width 43 height 11
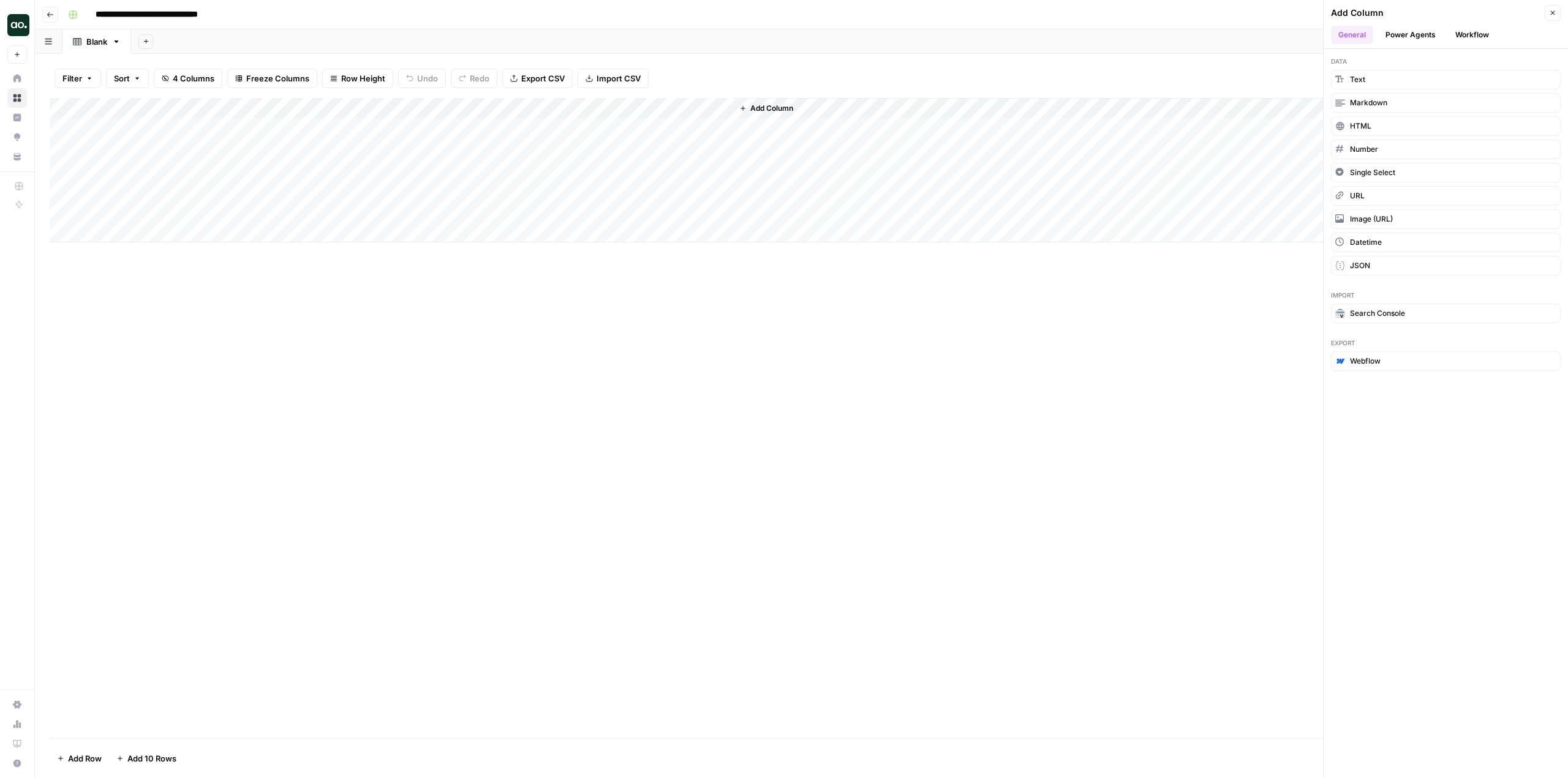
click at [797, 112] on button "Add Column" at bounding box center [766, 108] width 64 height 16
click at [721, 109] on div "Add Column" at bounding box center [801, 170] width 1504 height 144
click at [709, 207] on span "Remove Column" at bounding box center [699, 211] width 107 height 12
click at [746, 131] on span "Delete" at bounding box center [740, 127] width 27 height 12
click at [678, 106] on span "Add Column" at bounding box center [661, 109] width 43 height 11
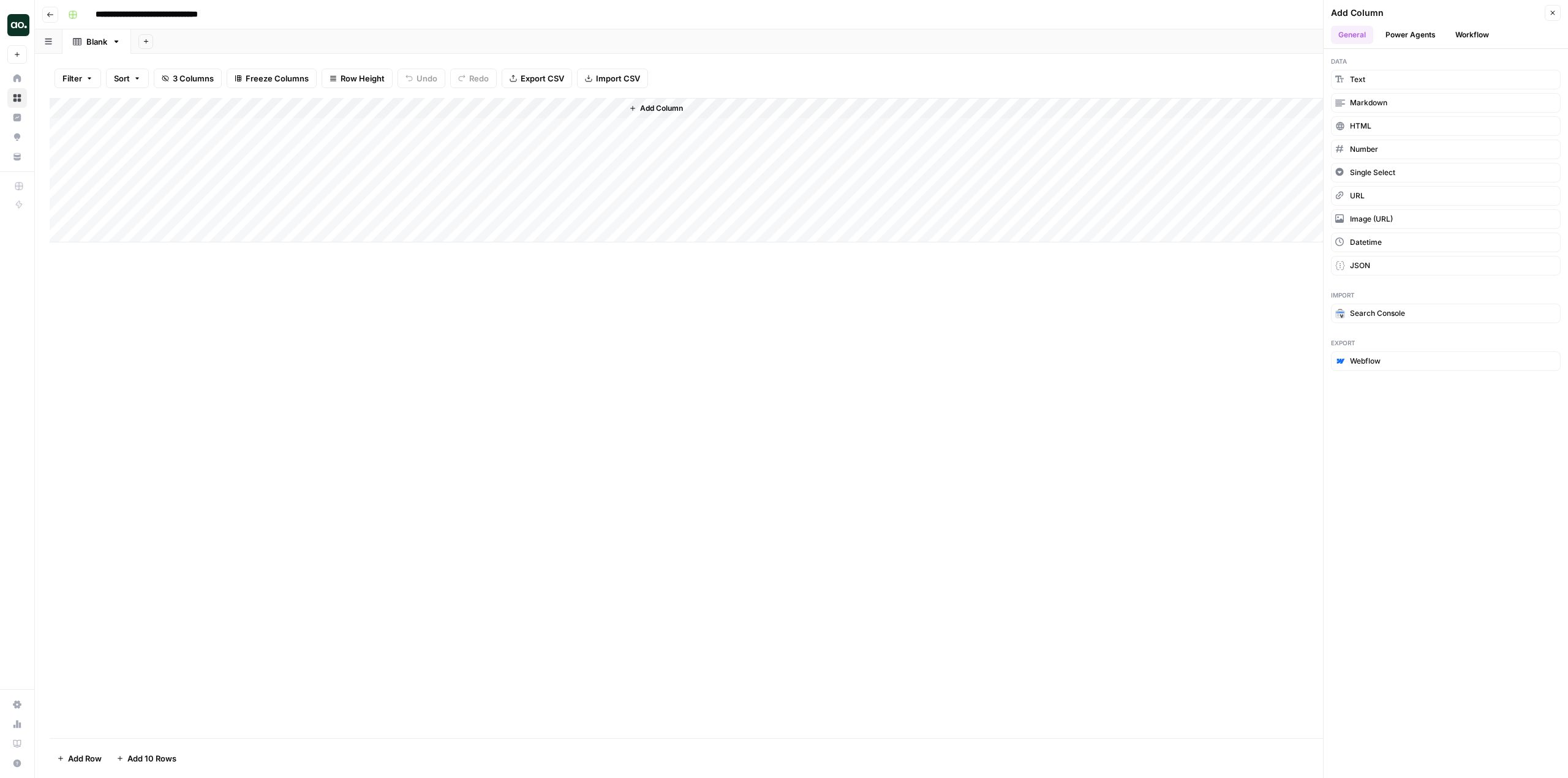
click at [1466, 36] on button "Workflow" at bounding box center [1472, 35] width 49 height 18
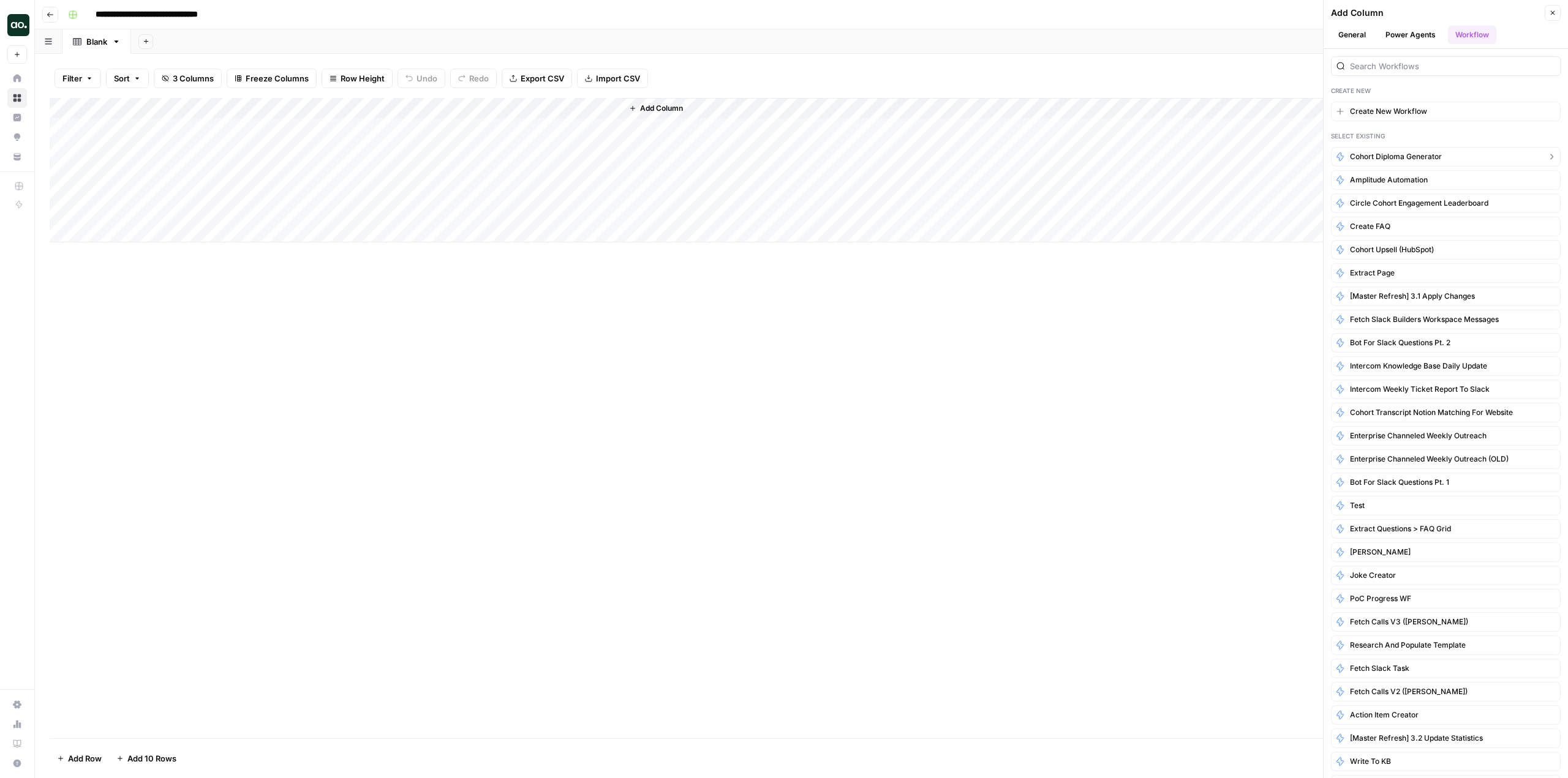
click at [1429, 153] on span "Cohort Diploma Generator" at bounding box center [1396, 156] width 92 height 11
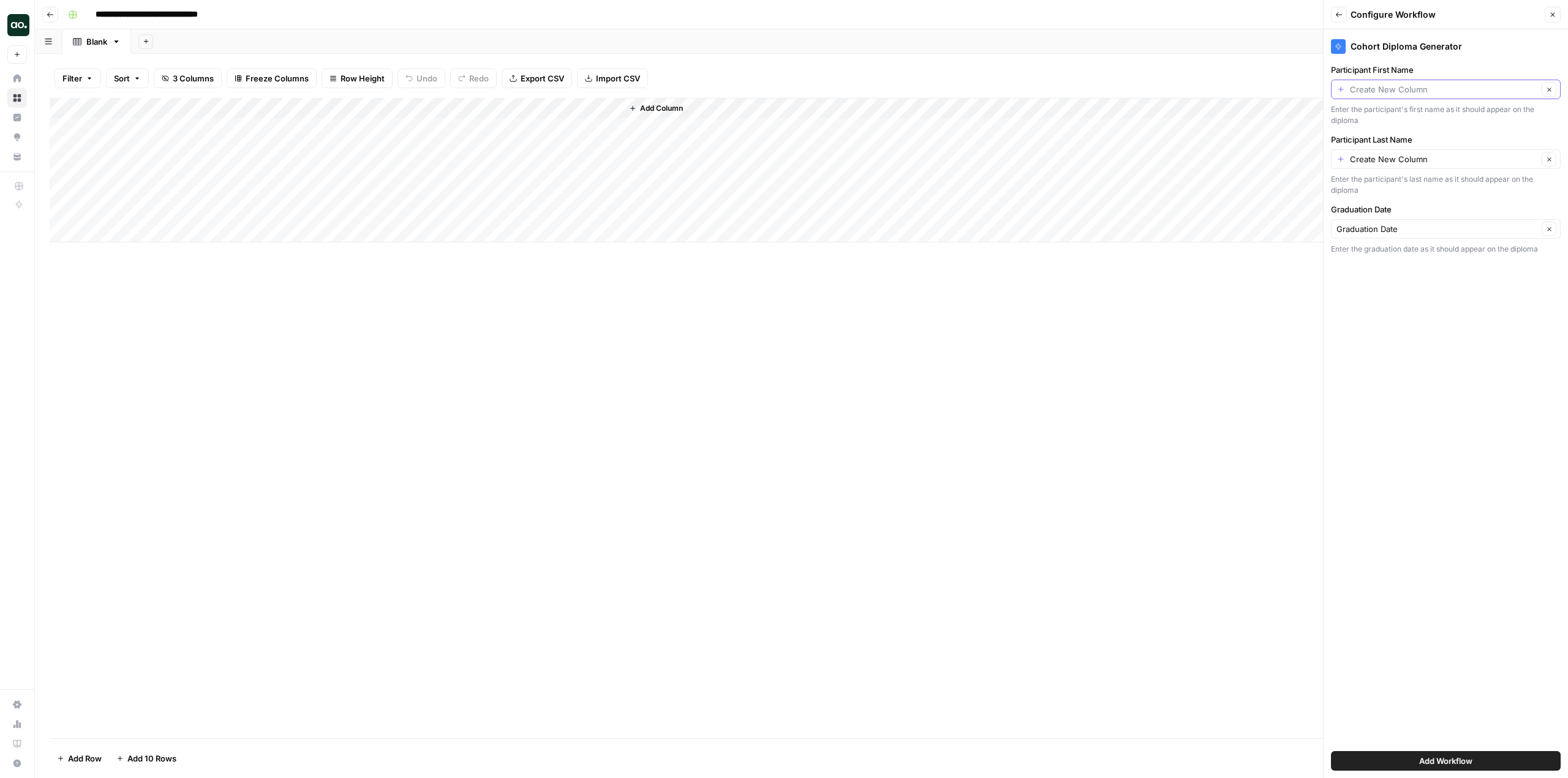
click at [1439, 91] on input "Participant First Name" at bounding box center [1444, 90] width 188 height 12
click at [1402, 153] on span "First Name" at bounding box center [1436, 158] width 189 height 12
type input "First Name"
click at [1402, 153] on div "Create New Column Clear" at bounding box center [1446, 159] width 230 height 20
click at [1369, 246] on span "Last Name" at bounding box center [1436, 247] width 189 height 12
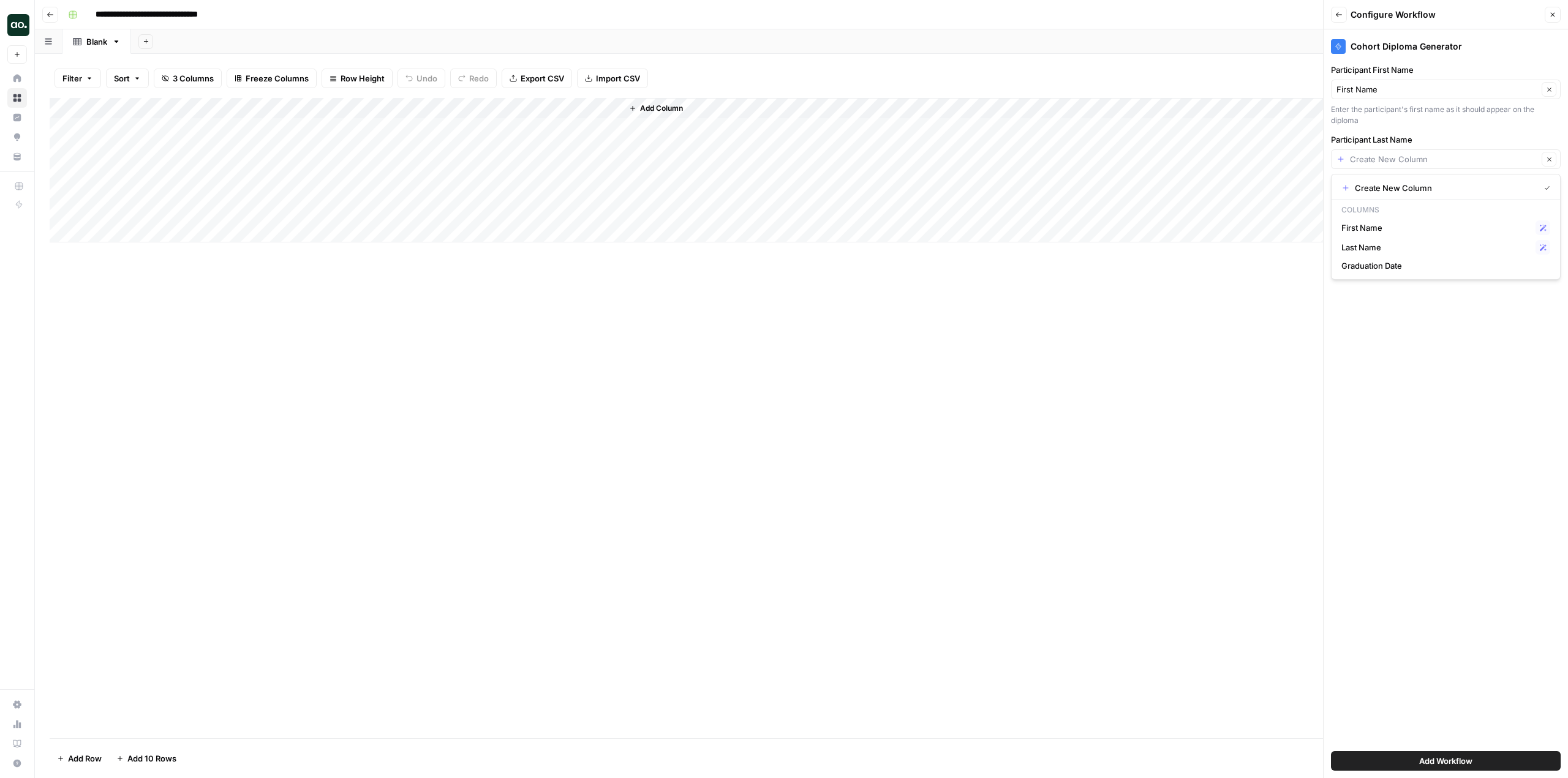
type input "Last Name"
click at [1406, 233] on input "Graduation Date" at bounding box center [1437, 229] width 201 height 12
click at [1397, 296] on span "Graduation Date" at bounding box center [1431, 298] width 178 height 12
type input "Graduation Date"
click at [1506, 770] on button "Add Workflow" at bounding box center [1446, 761] width 230 height 20
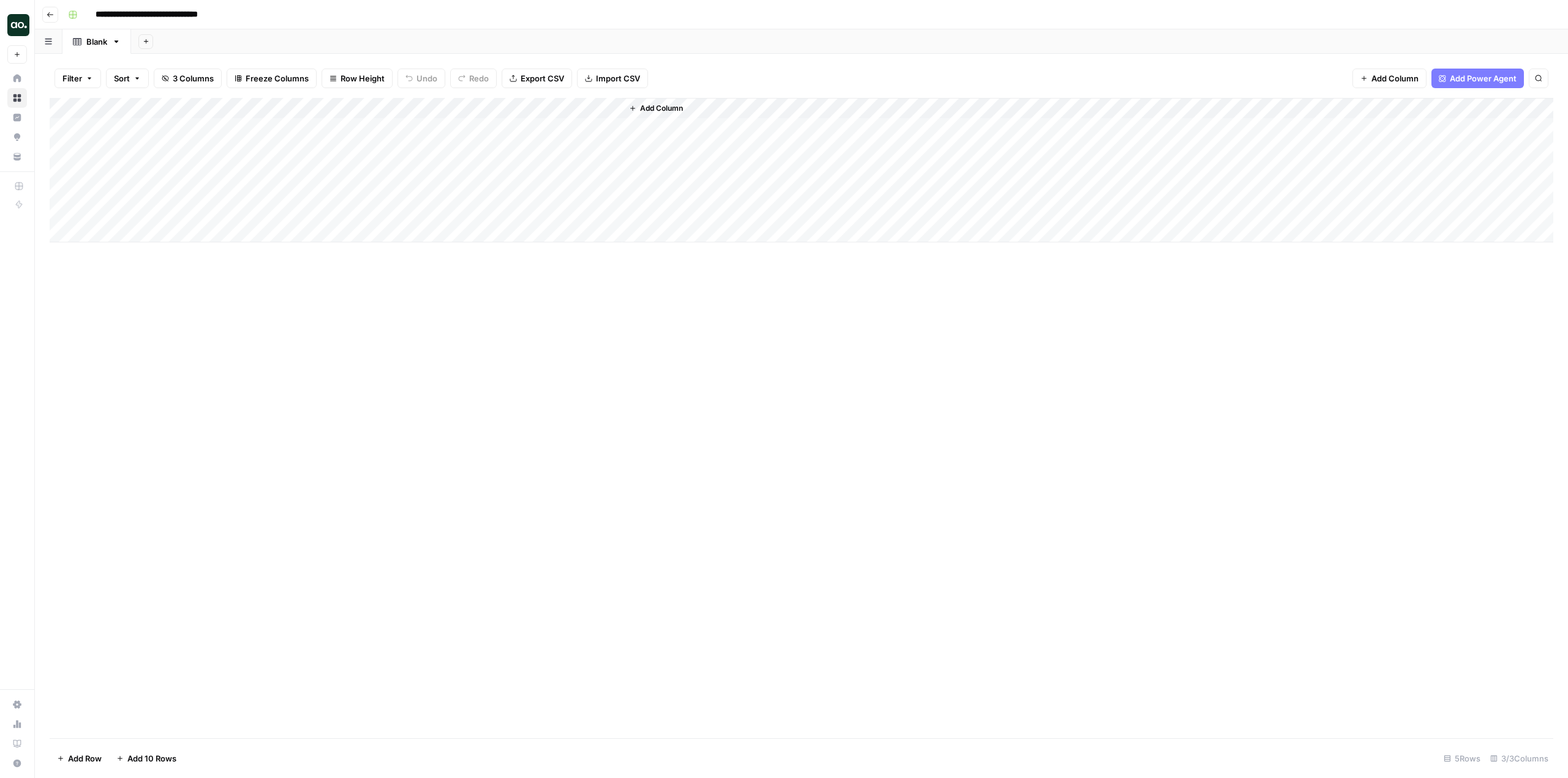
click at [679, 109] on span "Add Column" at bounding box center [661, 109] width 43 height 11
click at [1461, 38] on button "Workflow" at bounding box center [1472, 35] width 49 height 18
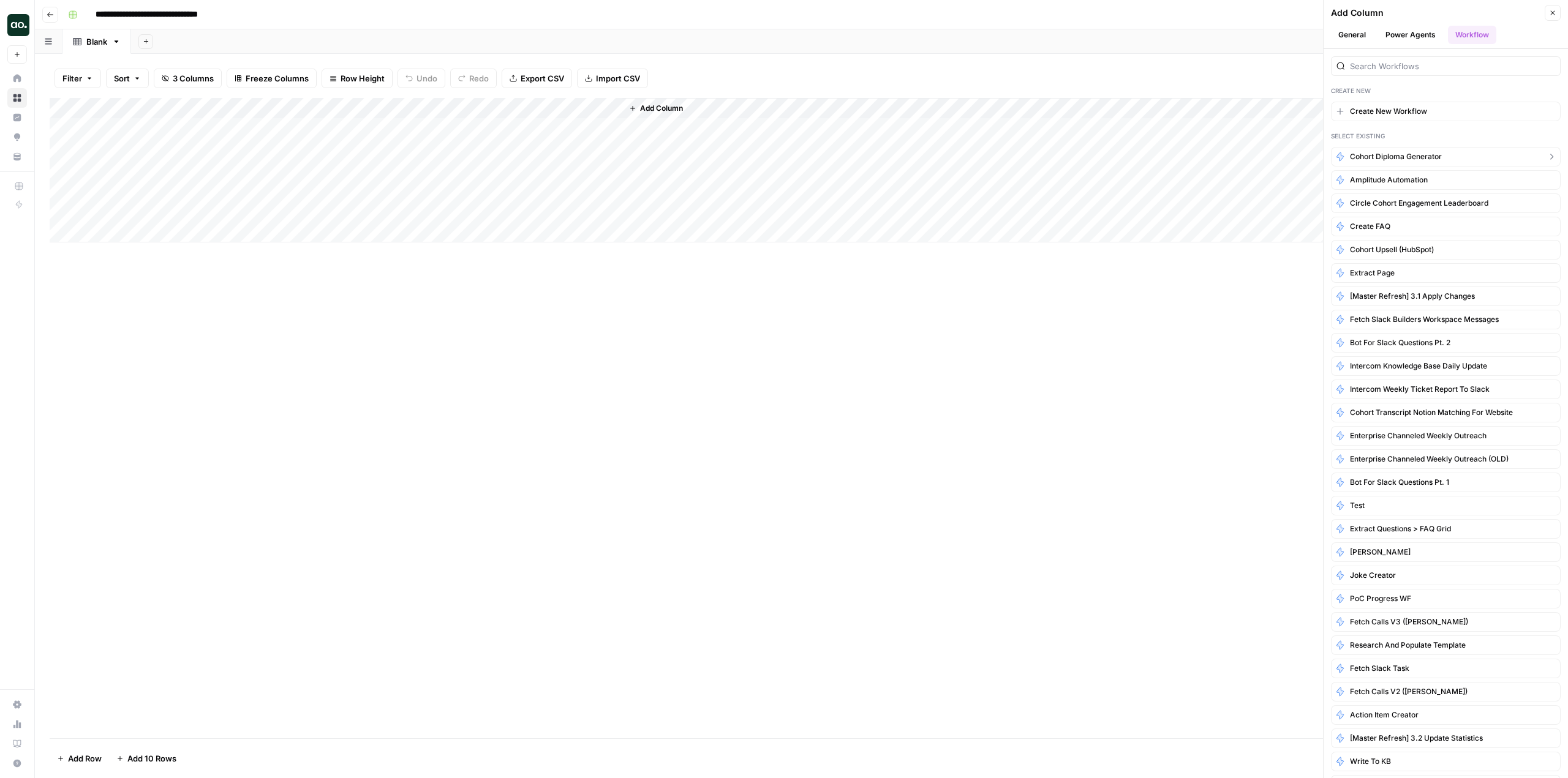
click at [1410, 161] on span "Cohort Diploma Generator" at bounding box center [1396, 156] width 92 height 11
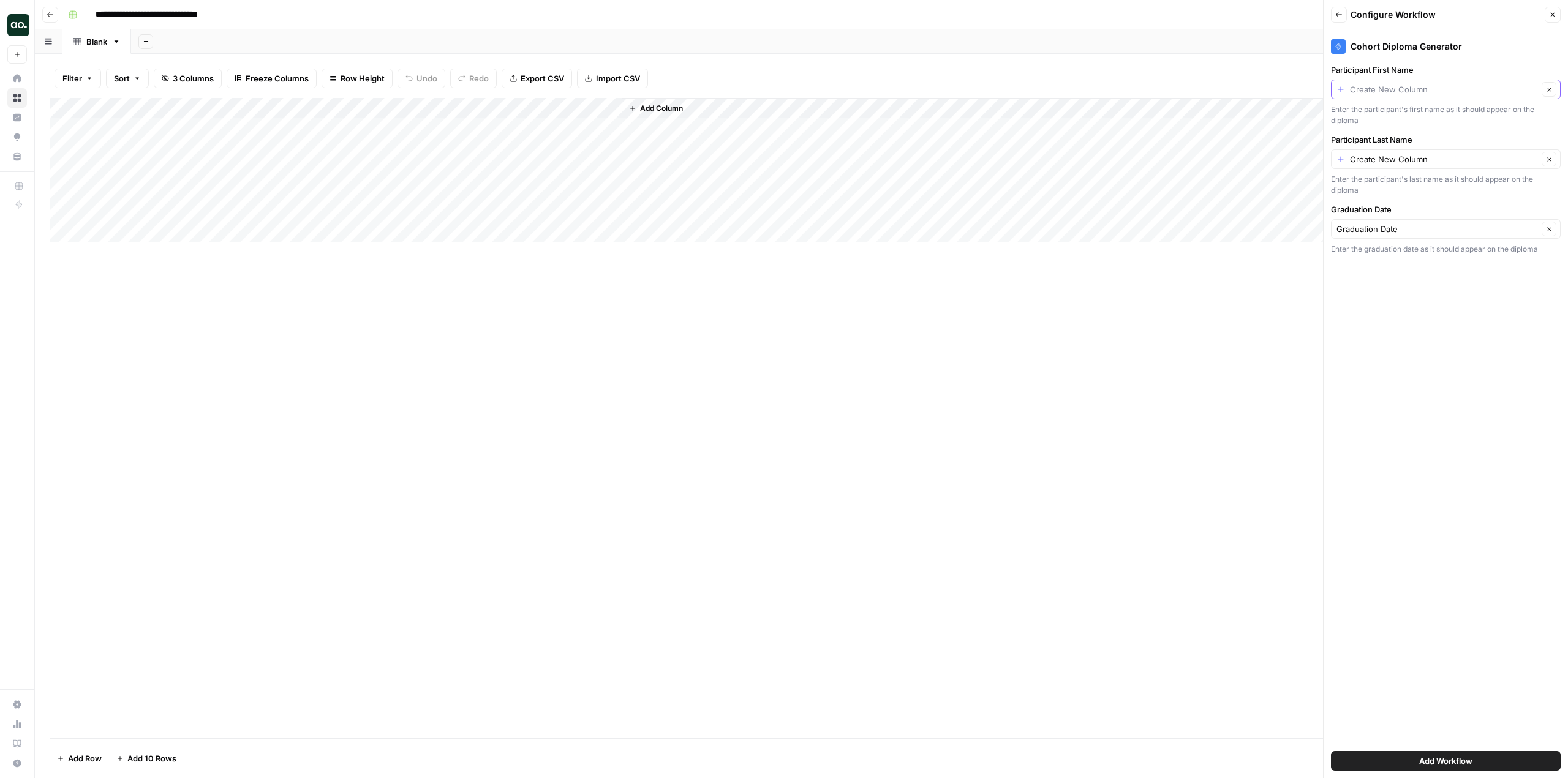
click at [1423, 90] on input "Participant First Name" at bounding box center [1444, 90] width 188 height 12
click at [1389, 156] on span "First Name" at bounding box center [1436, 158] width 189 height 12
type input "First Name"
click at [1410, 157] on input "Participant Last Name" at bounding box center [1444, 159] width 188 height 12
click at [1385, 243] on span "Last Name" at bounding box center [1436, 247] width 189 height 12
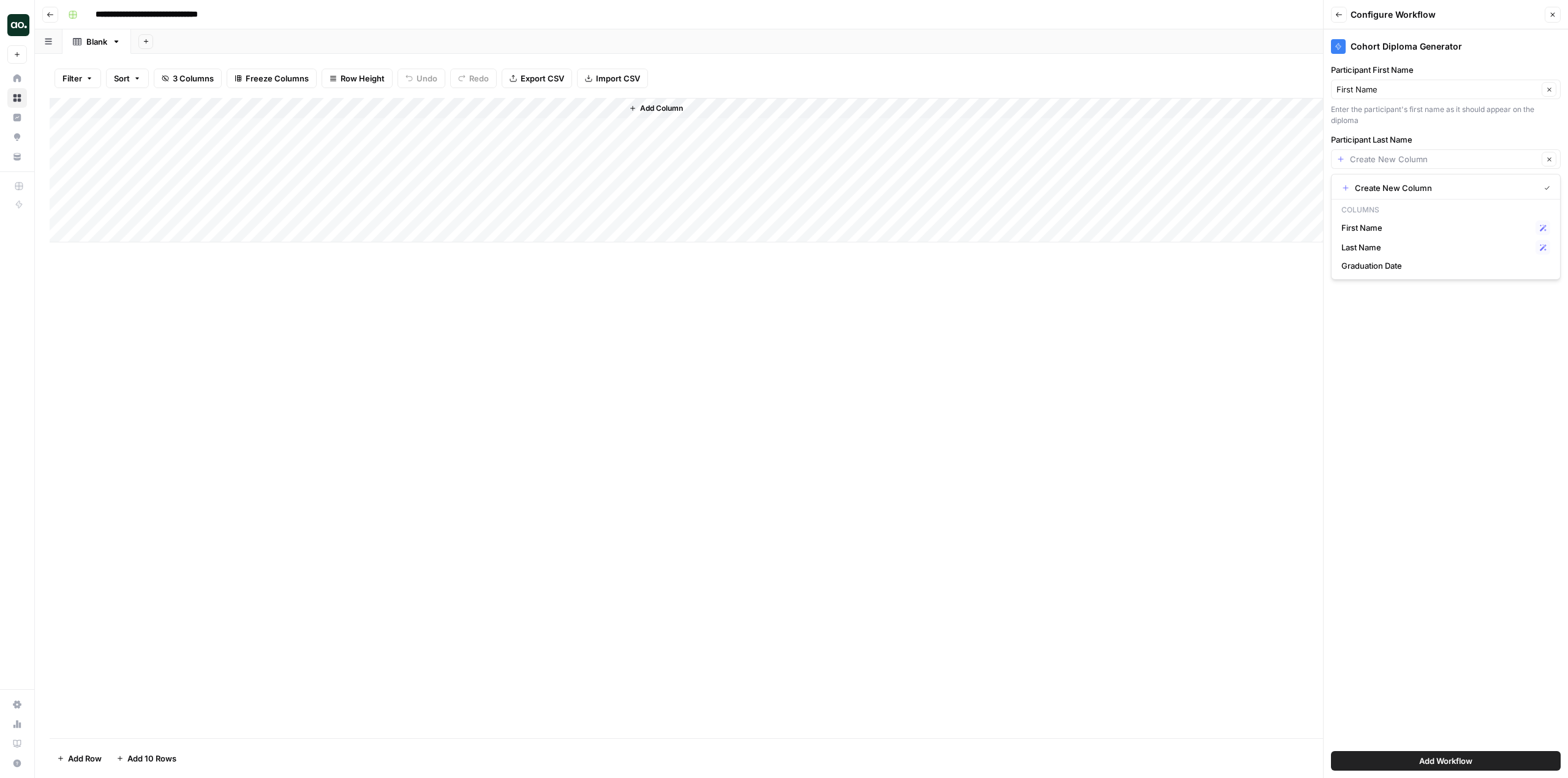
type input "Last Name"
click at [1445, 759] on span "Add Workflow" at bounding box center [1446, 761] width 53 height 12
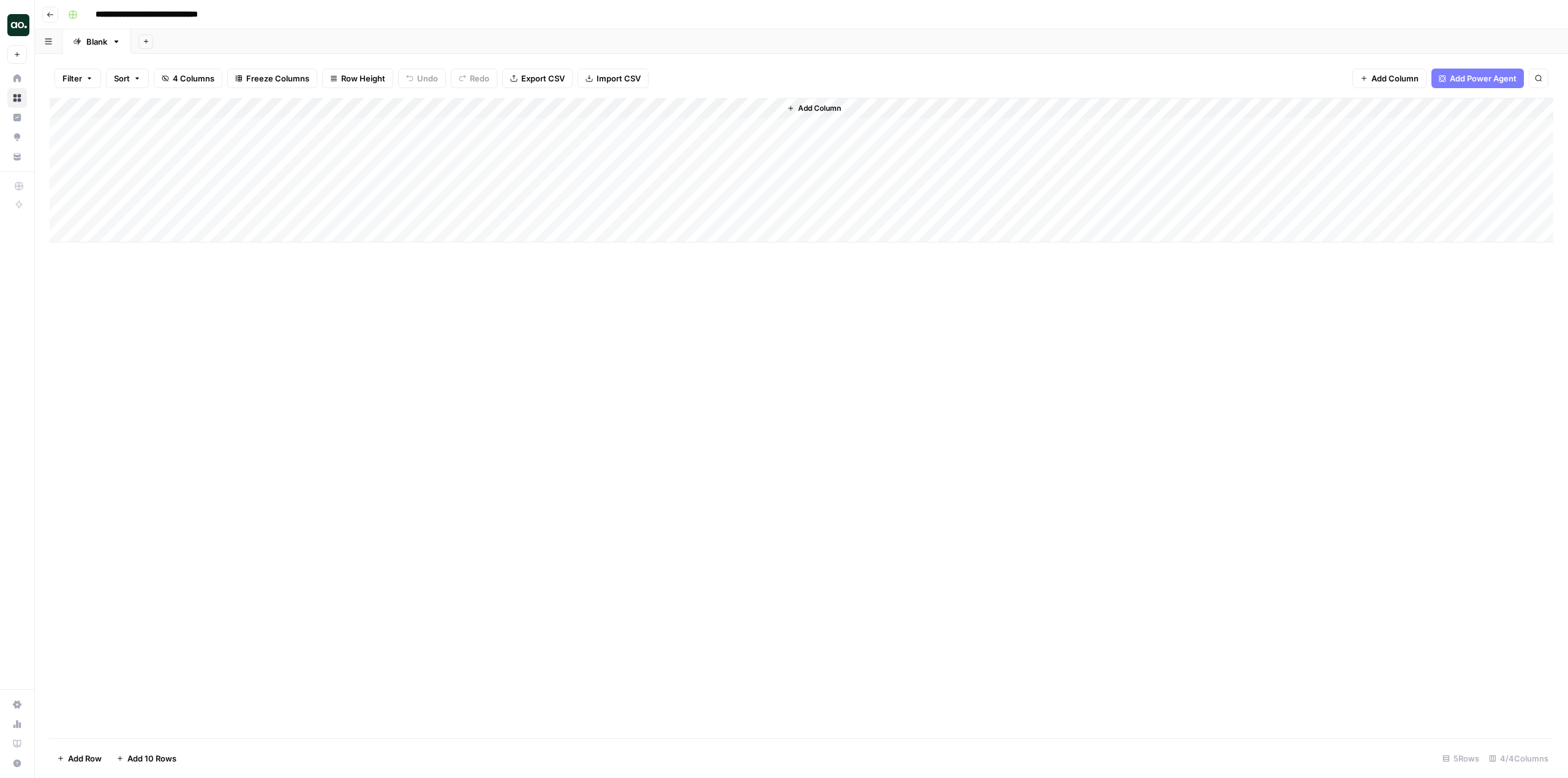
click at [755, 112] on div "Add Column" at bounding box center [801, 170] width 1504 height 144
click at [236, 128] on div "Add Column" at bounding box center [801, 170] width 1504 height 144
type textarea "****"
type textarea "********"
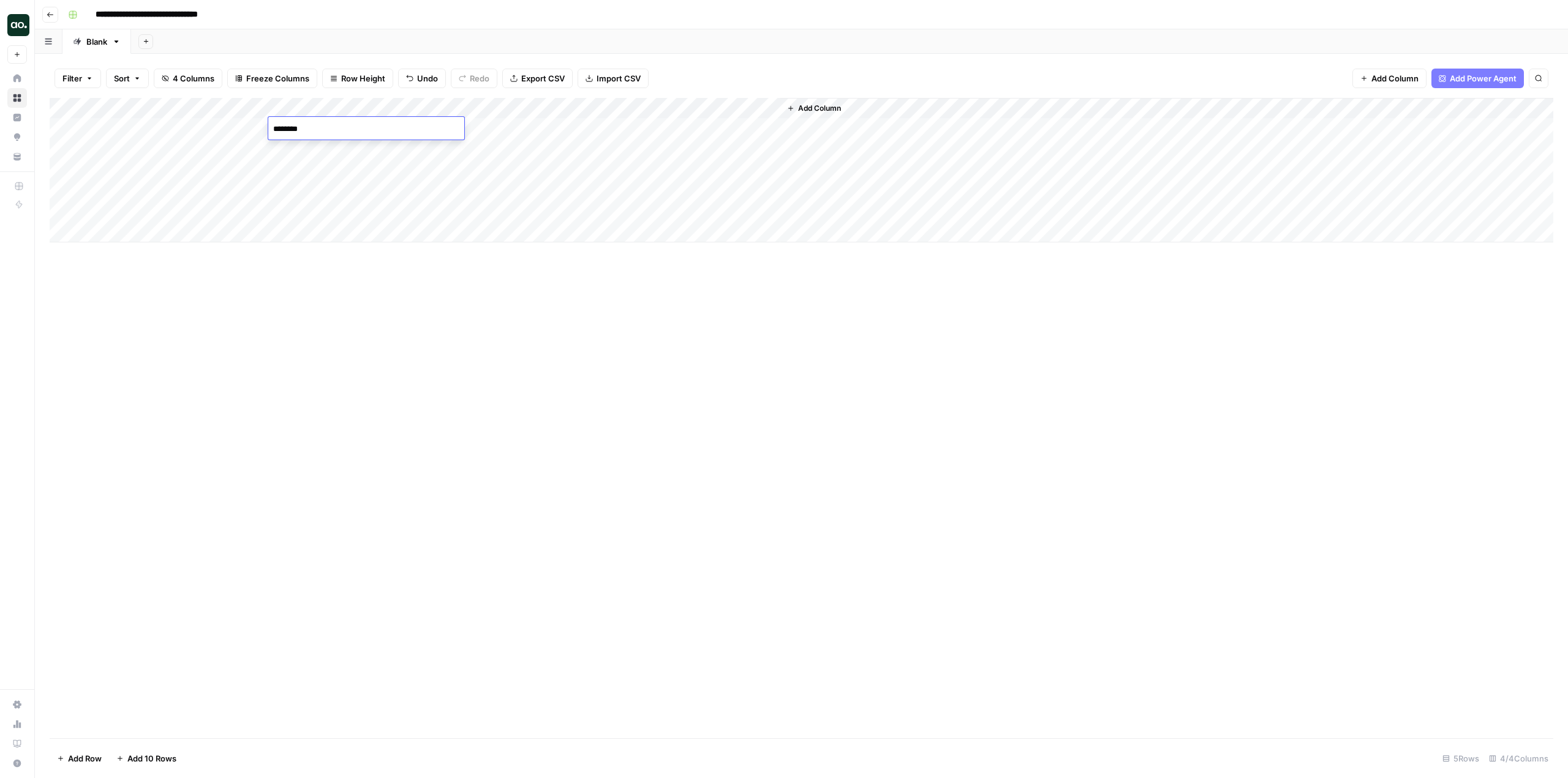
click at [547, 128] on div "Add Column" at bounding box center [801, 170] width 1504 height 144
type textarea "**********"
click at [699, 125] on div "Add Column" at bounding box center [801, 170] width 1504 height 144
click at [823, 125] on div "Add Column" at bounding box center [801, 170] width 1504 height 144
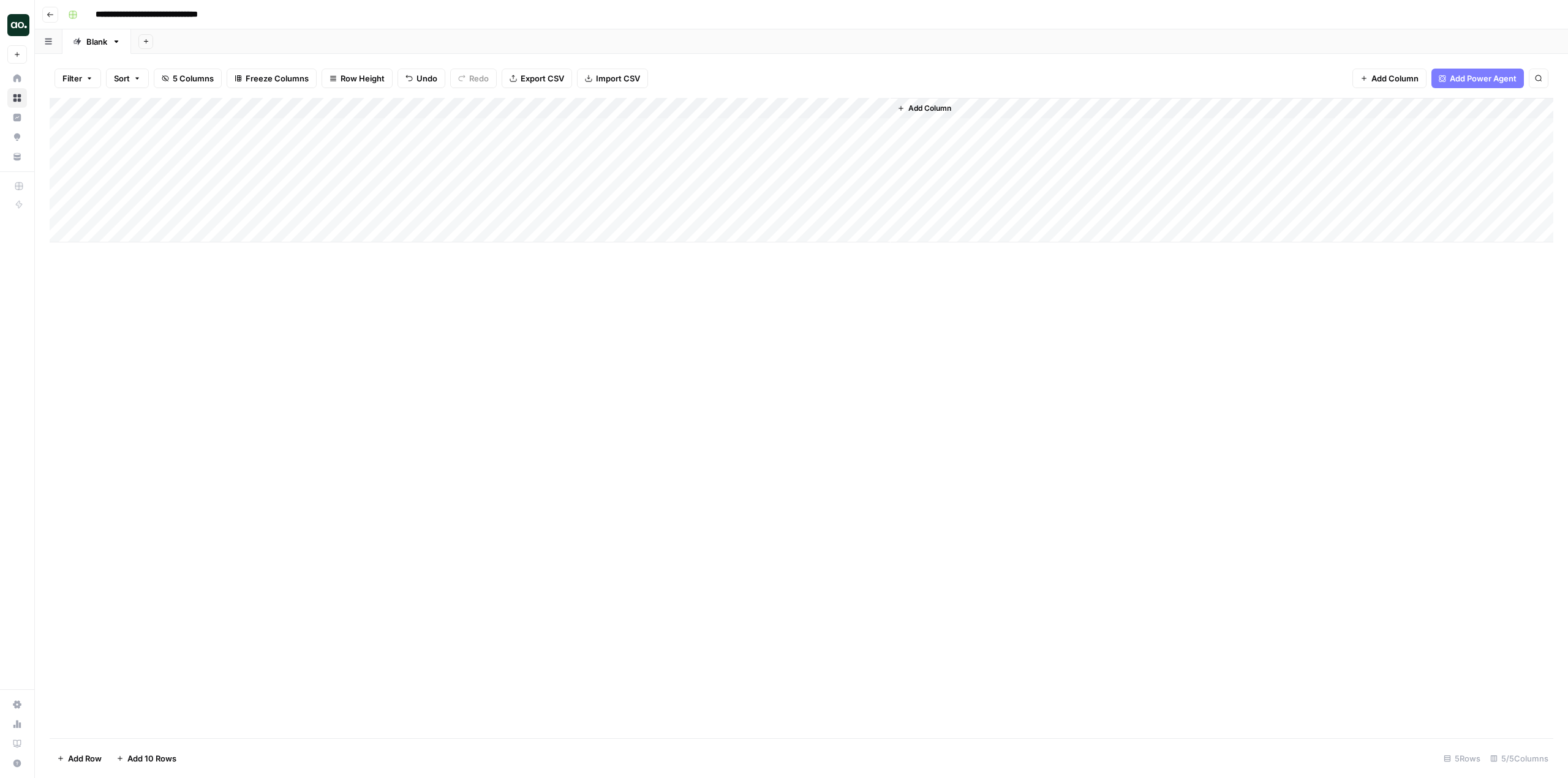
click at [823, 125] on div "Add Column" at bounding box center [801, 170] width 1504 height 144
click at [870, 295] on div "Add Column" at bounding box center [801, 418] width 1504 height 641
click at [878, 129] on div "Add Column" at bounding box center [801, 170] width 1504 height 144
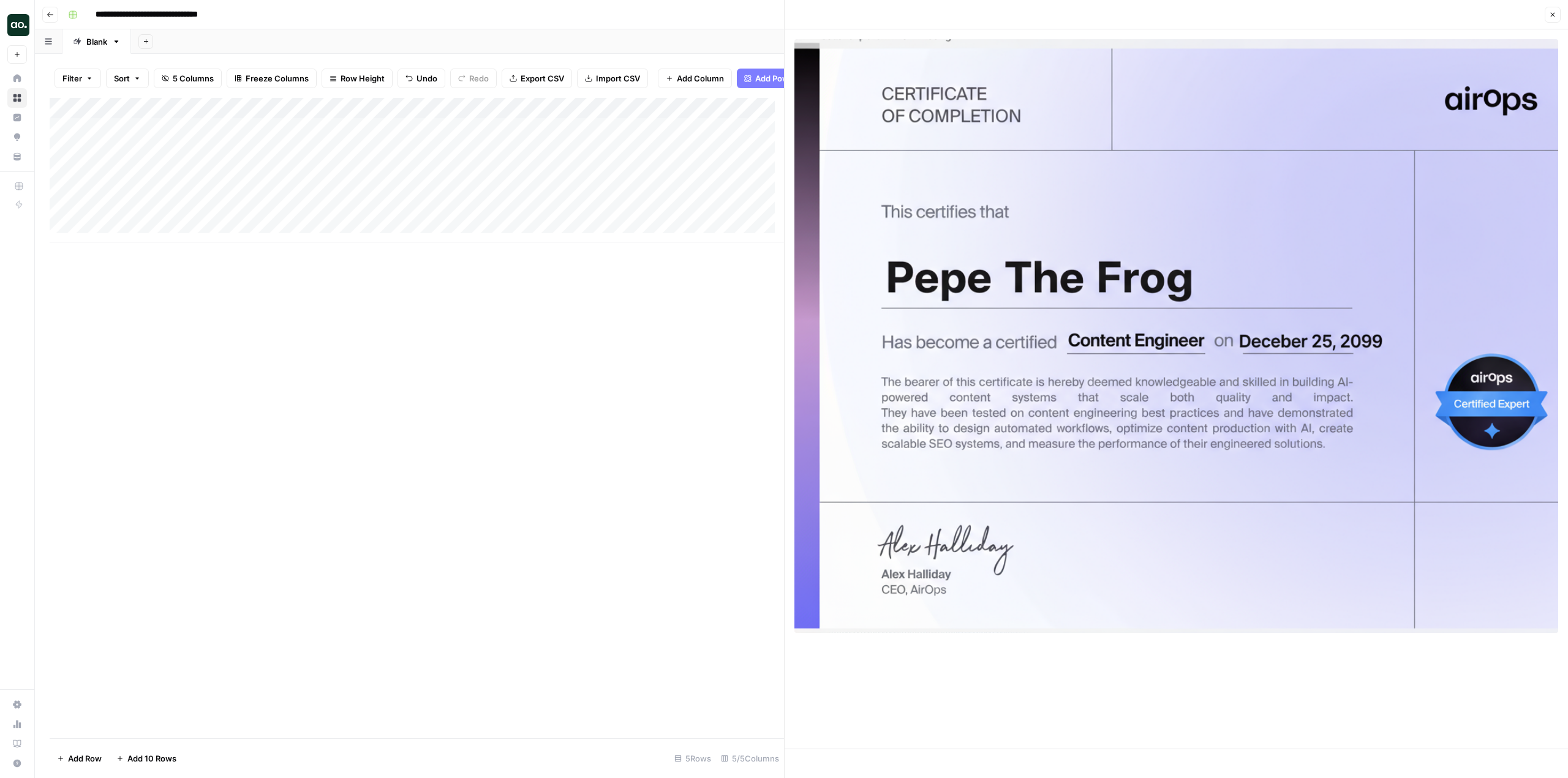
click at [281, 438] on div "Add Column" at bounding box center [416, 418] width 734 height 641
click at [683, 471] on div "Add Column" at bounding box center [416, 418] width 734 height 641
click at [1556, 14] on icon "button" at bounding box center [1553, 15] width 8 height 8
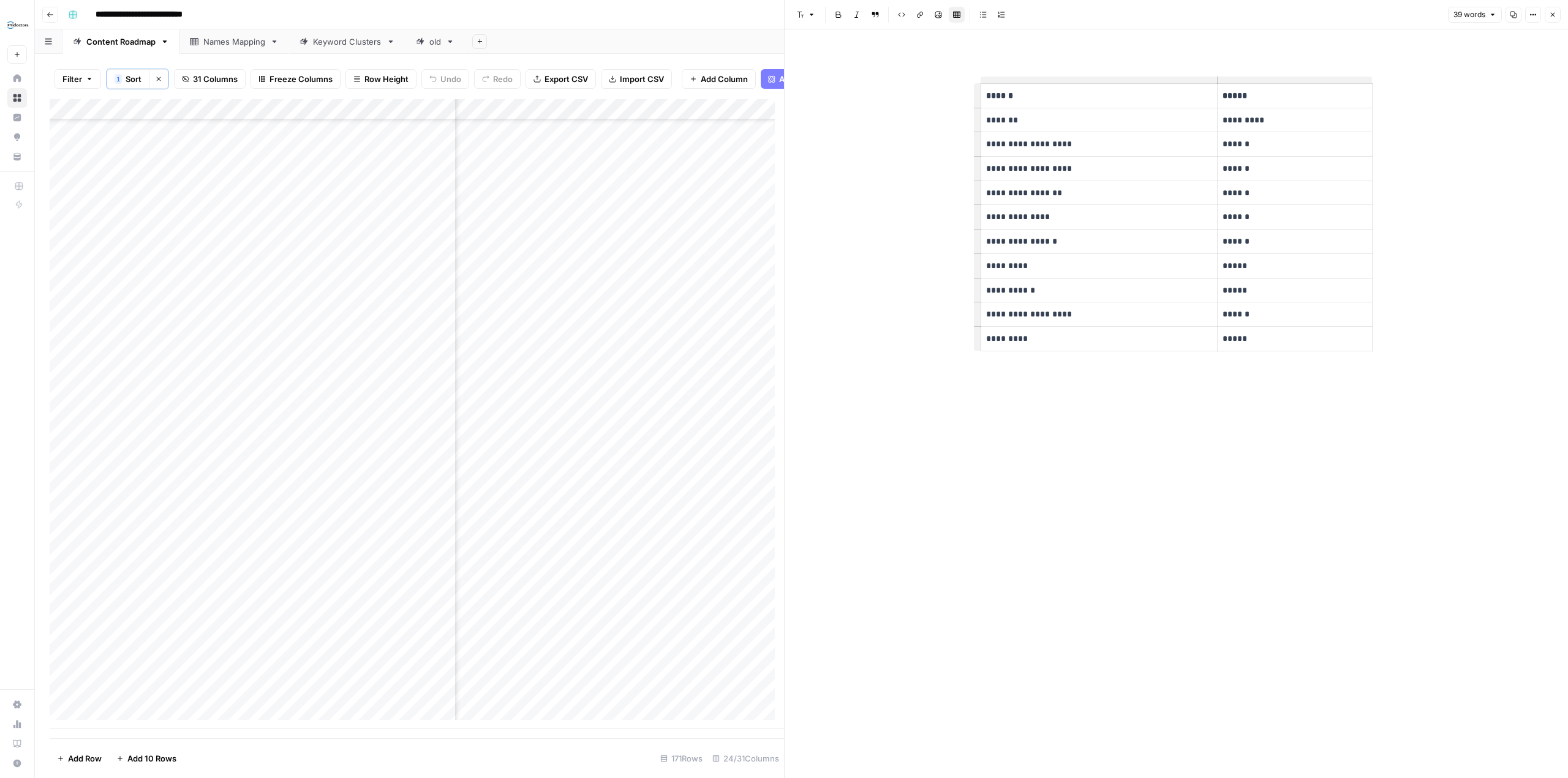
scroll to position [2970, 2414]
